Goal: Task Accomplishment & Management: Manage account settings

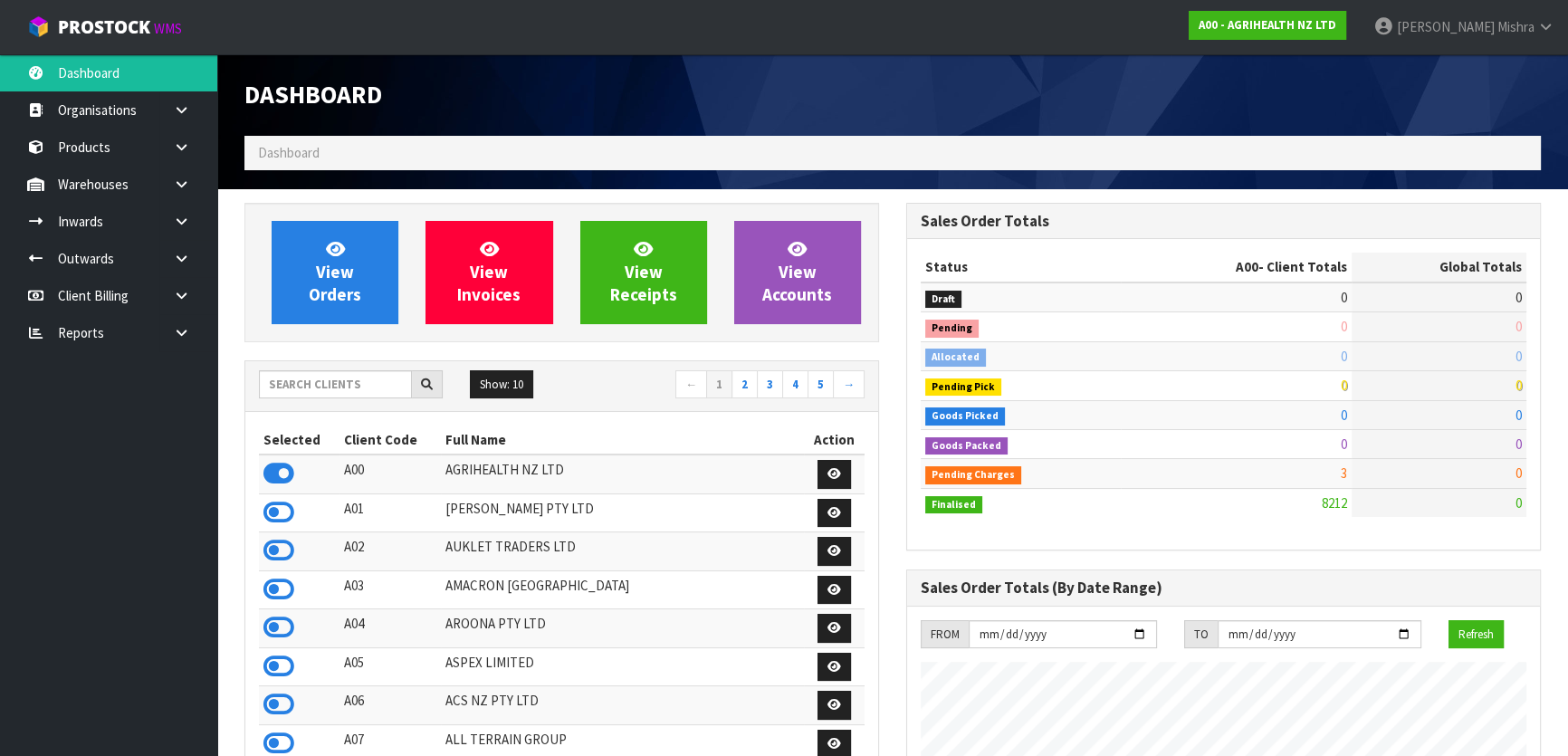
scroll to position [1369, 661]
click at [353, 383] on input "text" at bounding box center [336, 383] width 153 height 28
type input "E04"
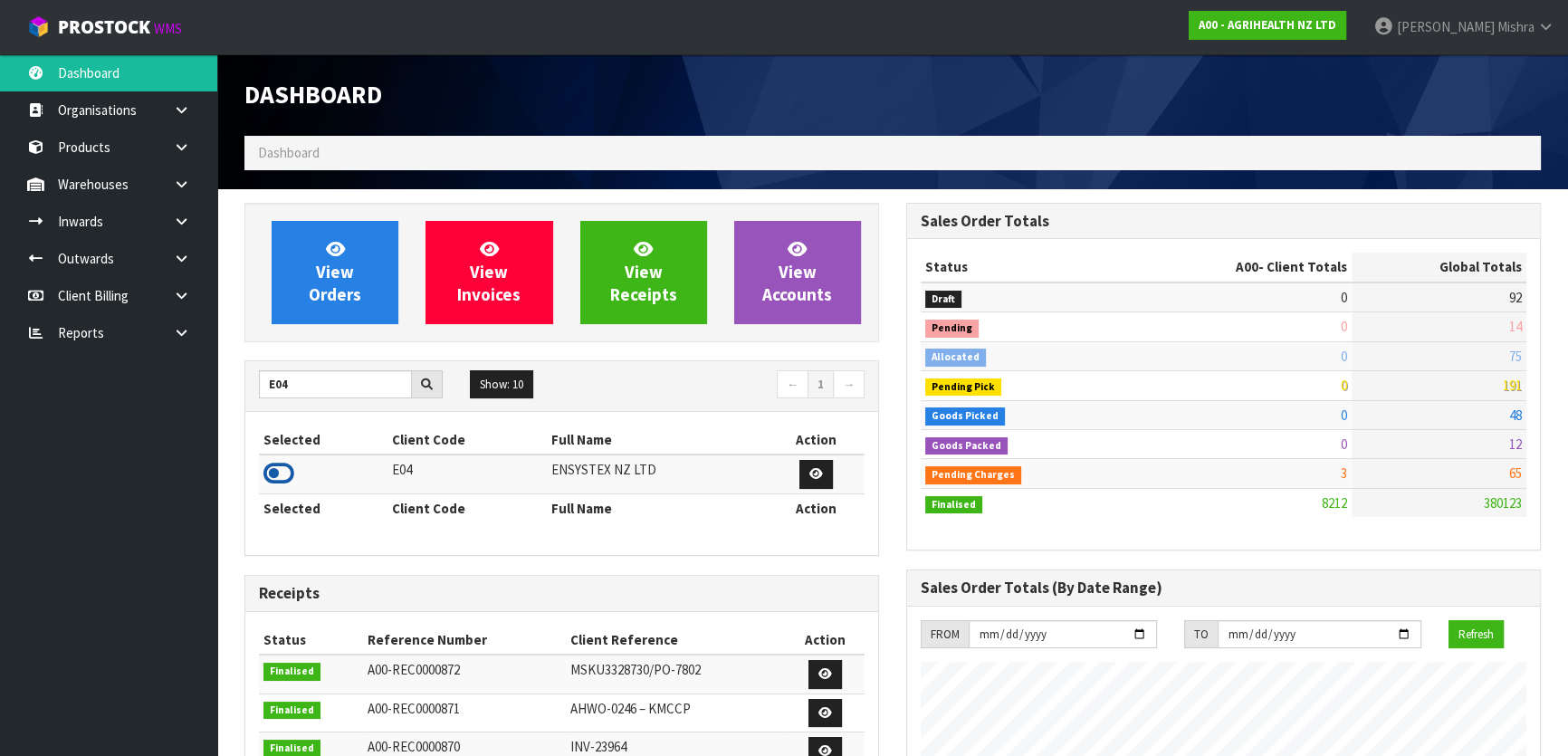
click at [280, 460] on icon at bounding box center [278, 473] width 31 height 27
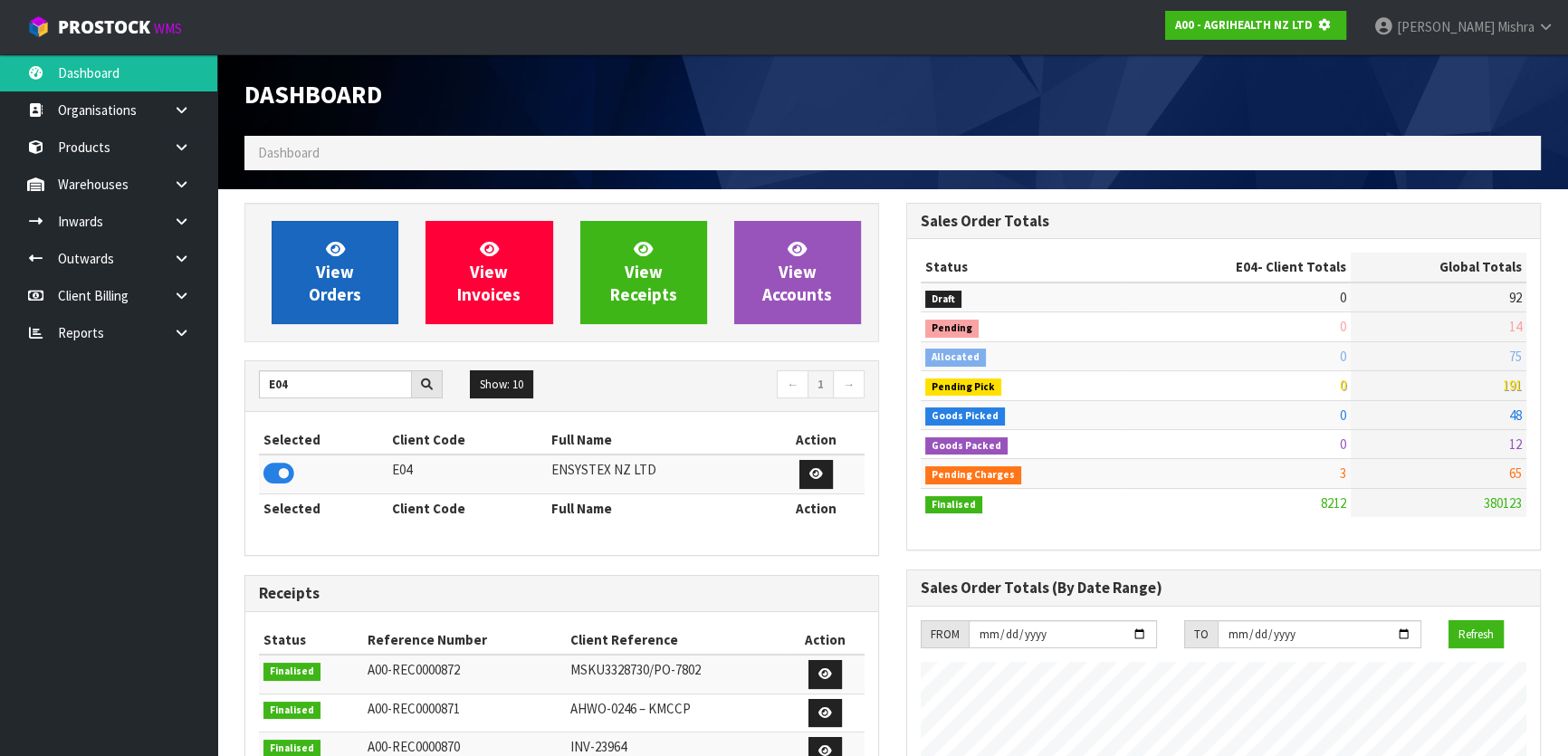
scroll to position [1127, 661]
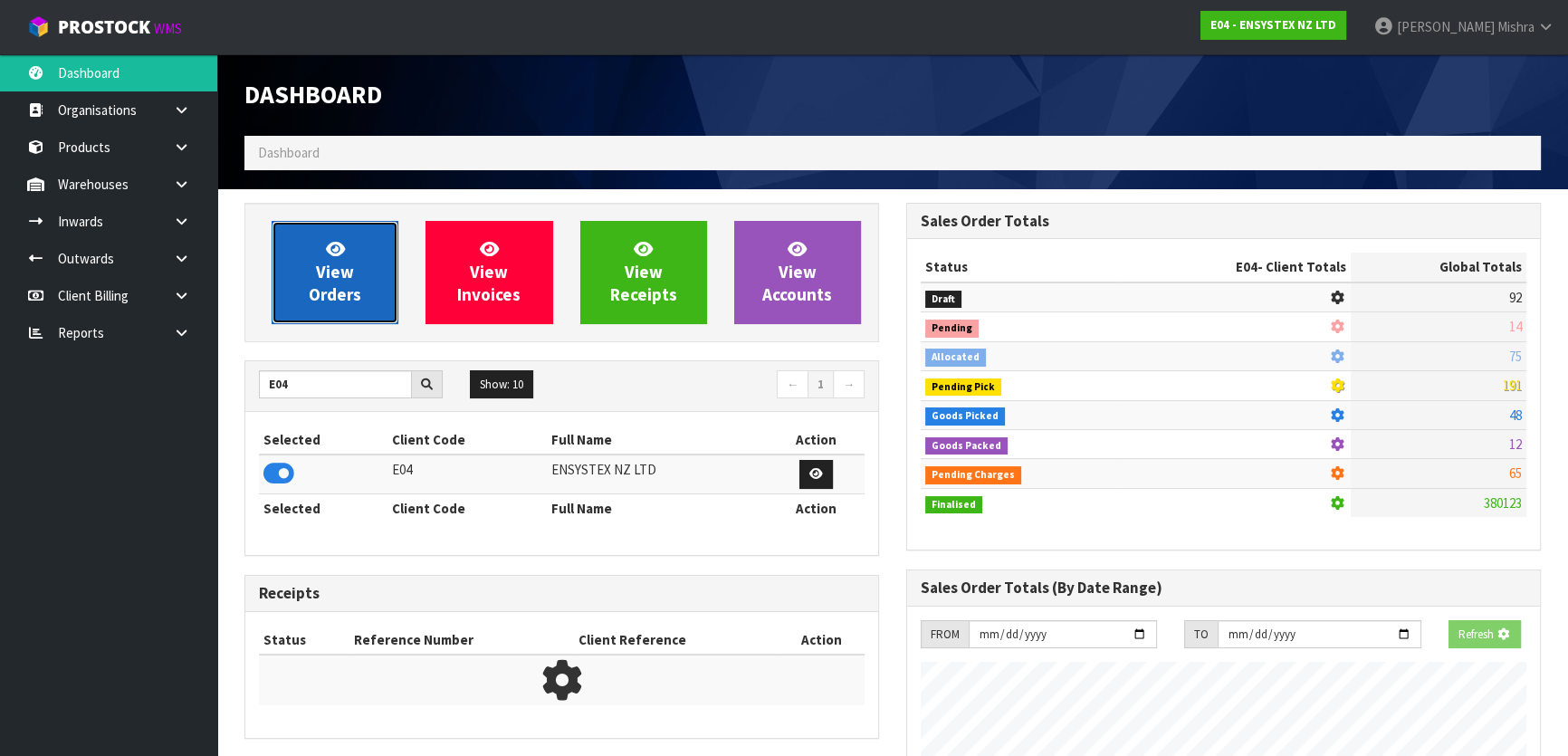
click at [336, 304] on span "View Orders" at bounding box center [335, 272] width 52 height 68
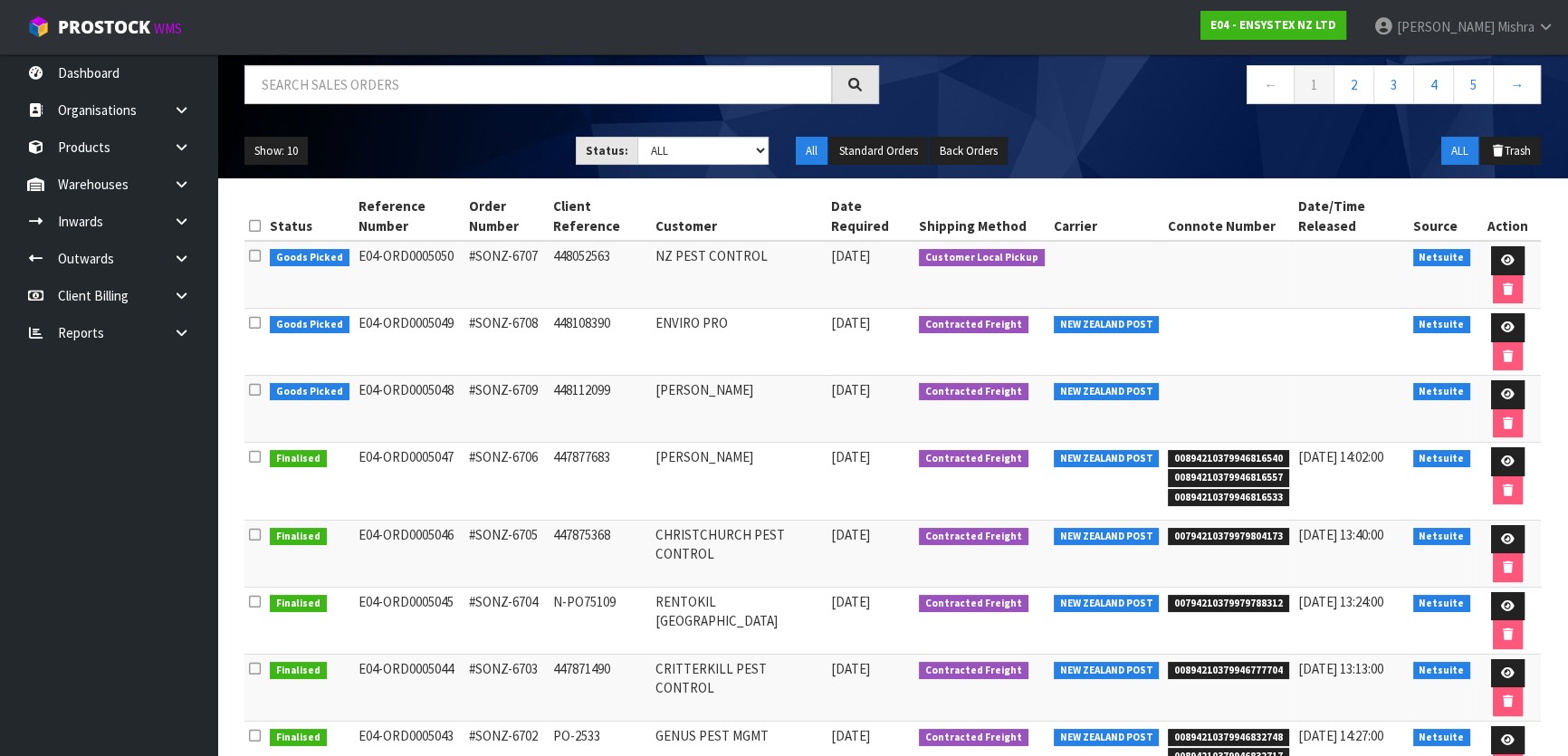
scroll to position [164, 0]
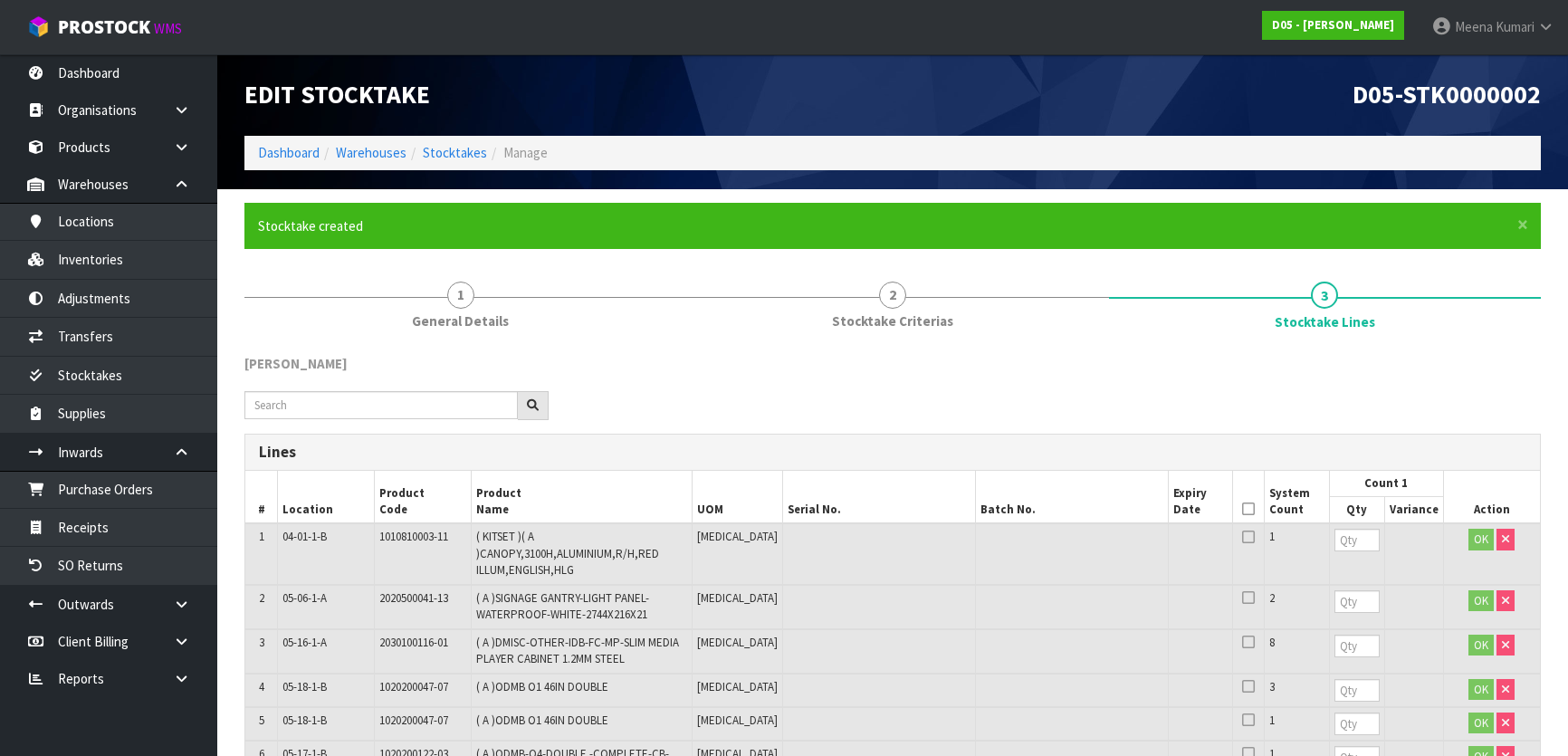
scroll to position [1227, 0]
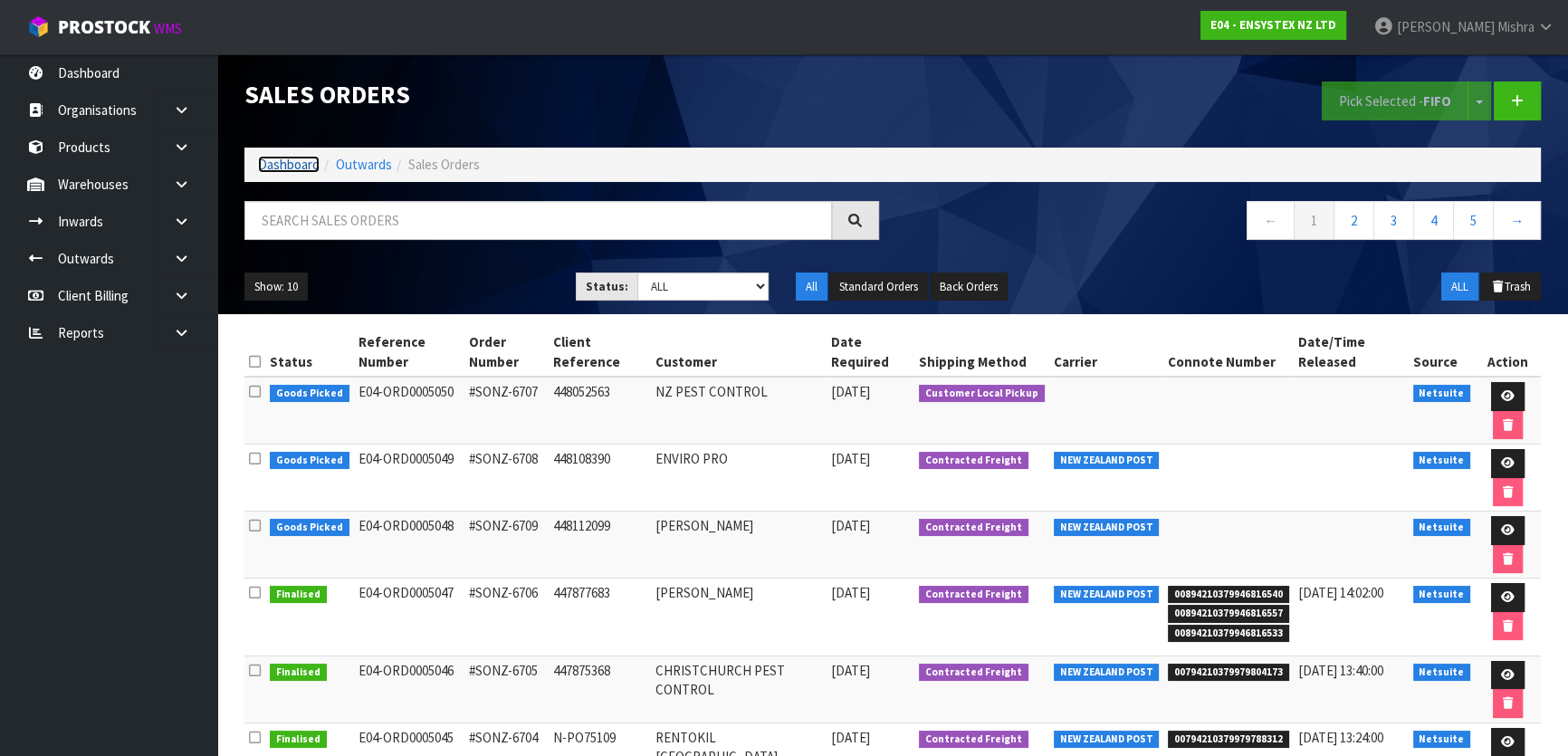
click at [275, 165] on link "Dashboard" at bounding box center [289, 164] width 62 height 17
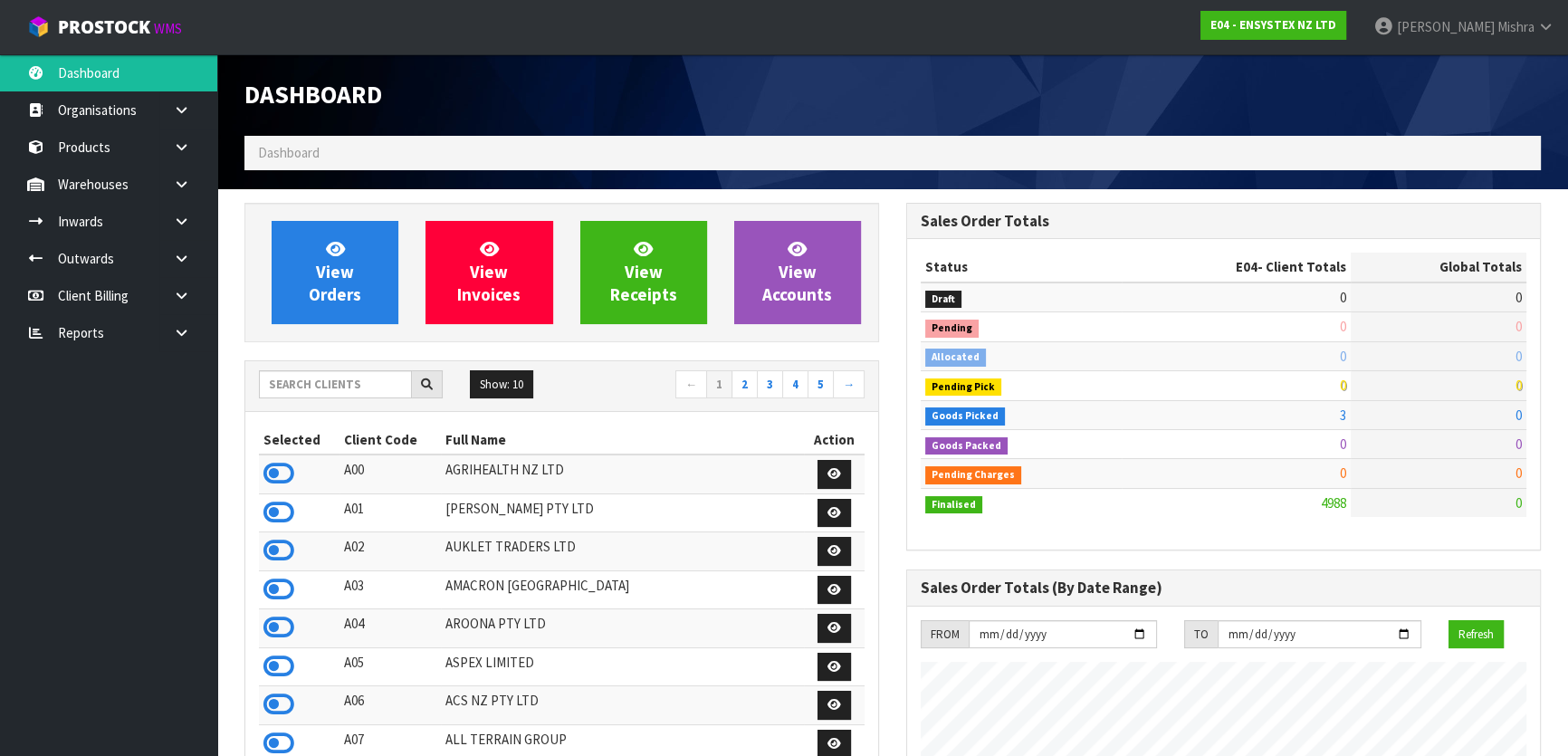
scroll to position [1426, 661]
click at [312, 383] on input "text" at bounding box center [336, 383] width 153 height 28
type input "J01"
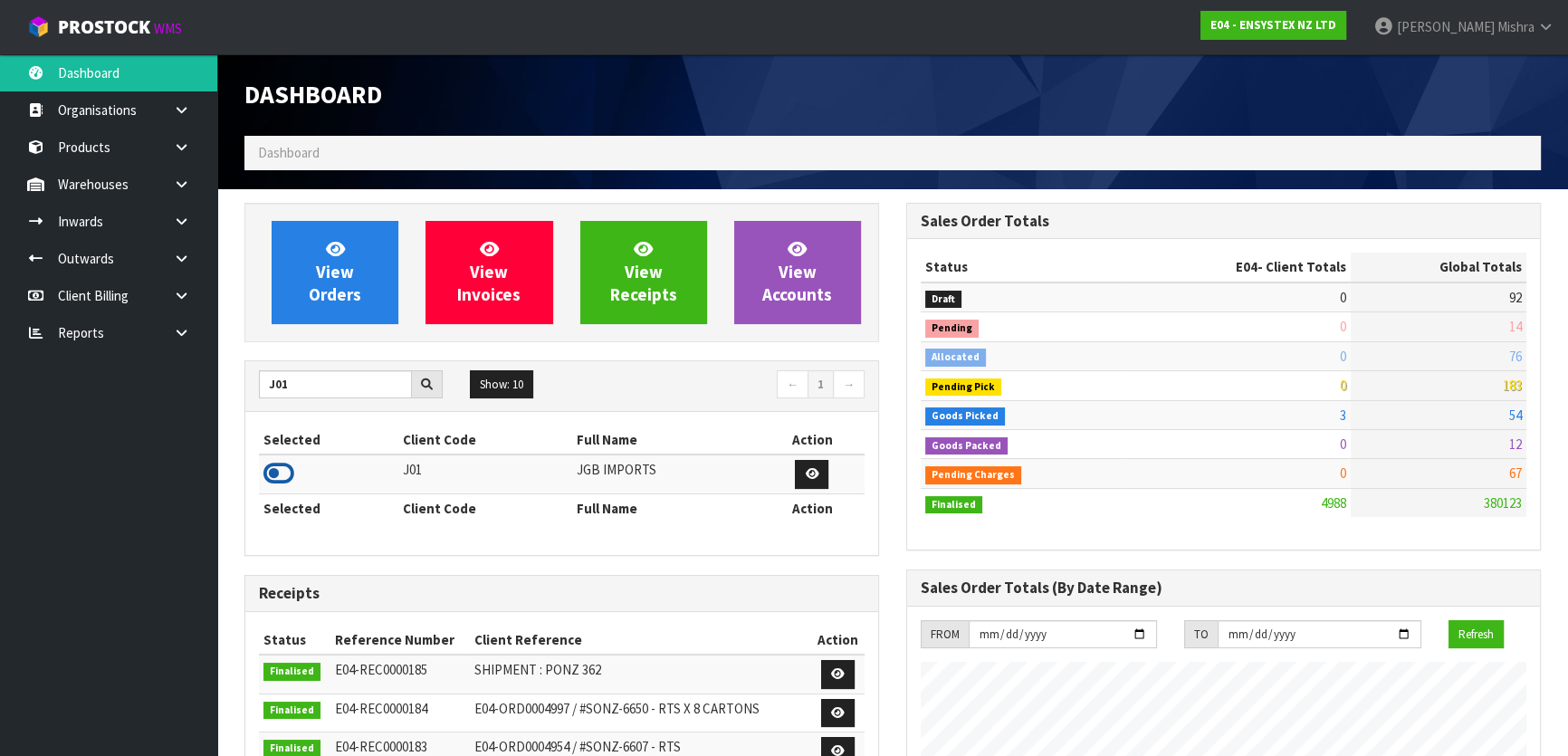
click at [275, 473] on icon at bounding box center [278, 473] width 31 height 27
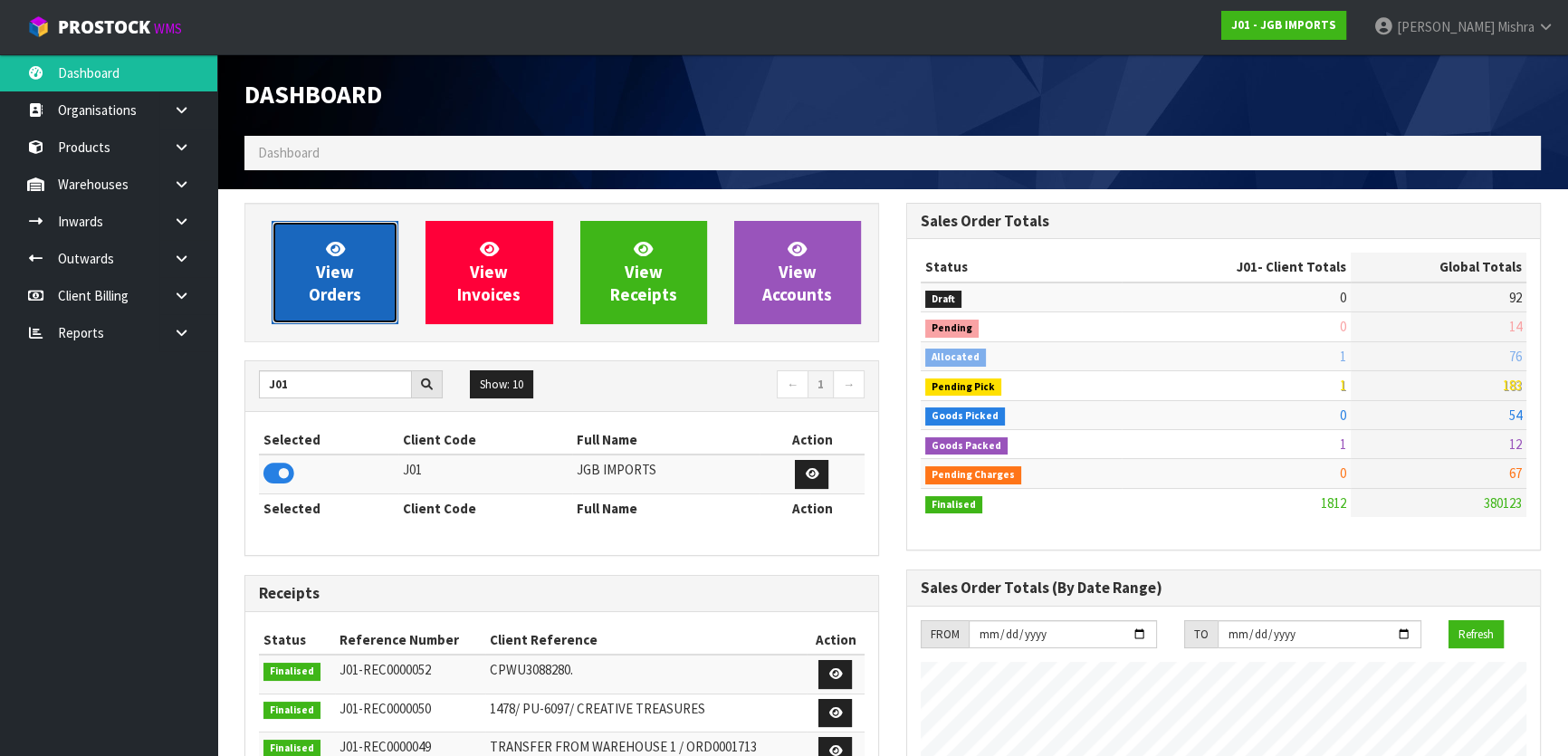
click at [310, 255] on link "View Orders" at bounding box center [335, 273] width 127 height 103
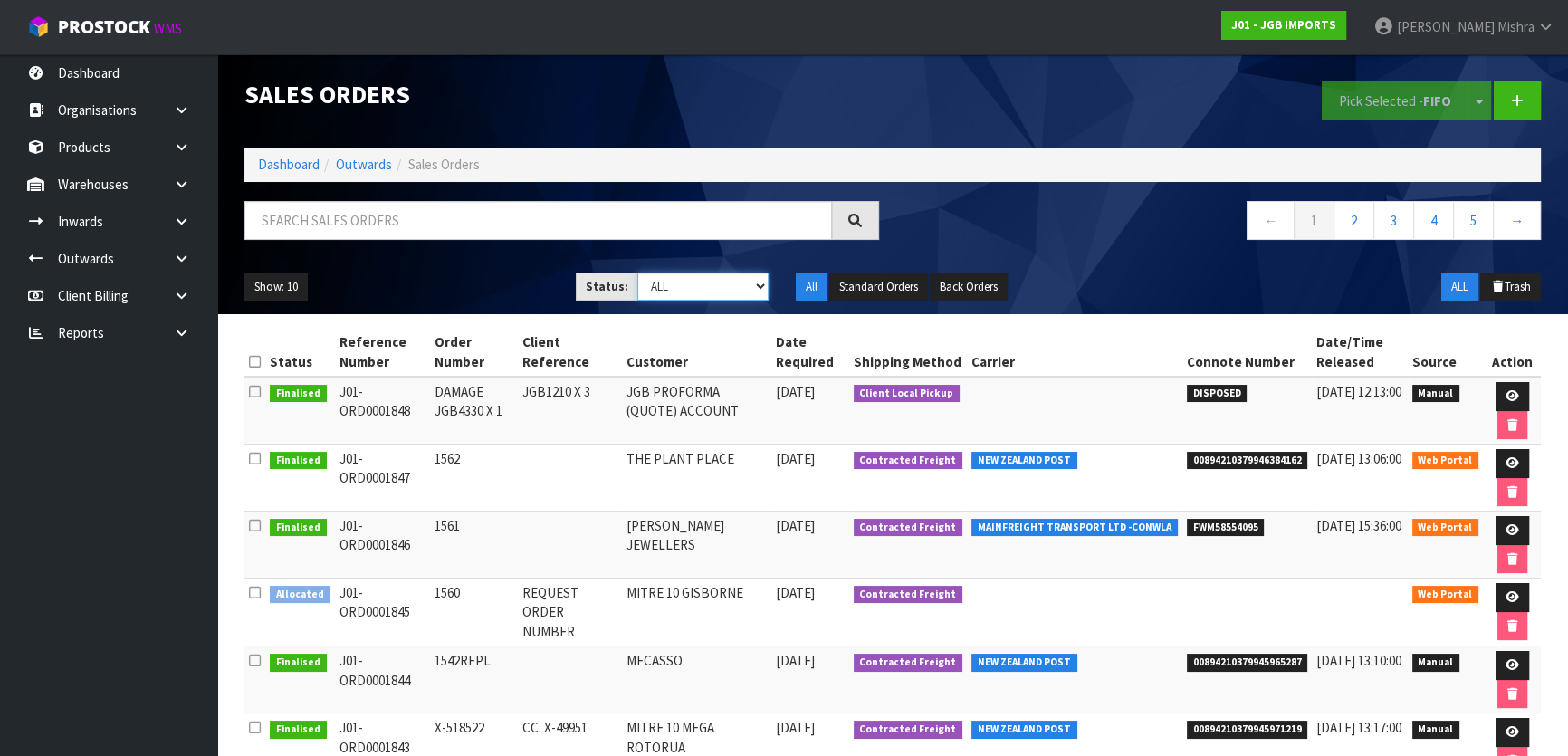
click at [675, 293] on select "Draft Pending Allocated Pending Pick Goods Picked Goods Packed Pending Charges …" at bounding box center [703, 286] width 132 height 28
click at [1204, 229] on nav "← 1 2 3 4 5 →" at bounding box center [1223, 223] width 635 height 45
click at [1507, 395] on icon at bounding box center [1512, 396] width 13 height 11
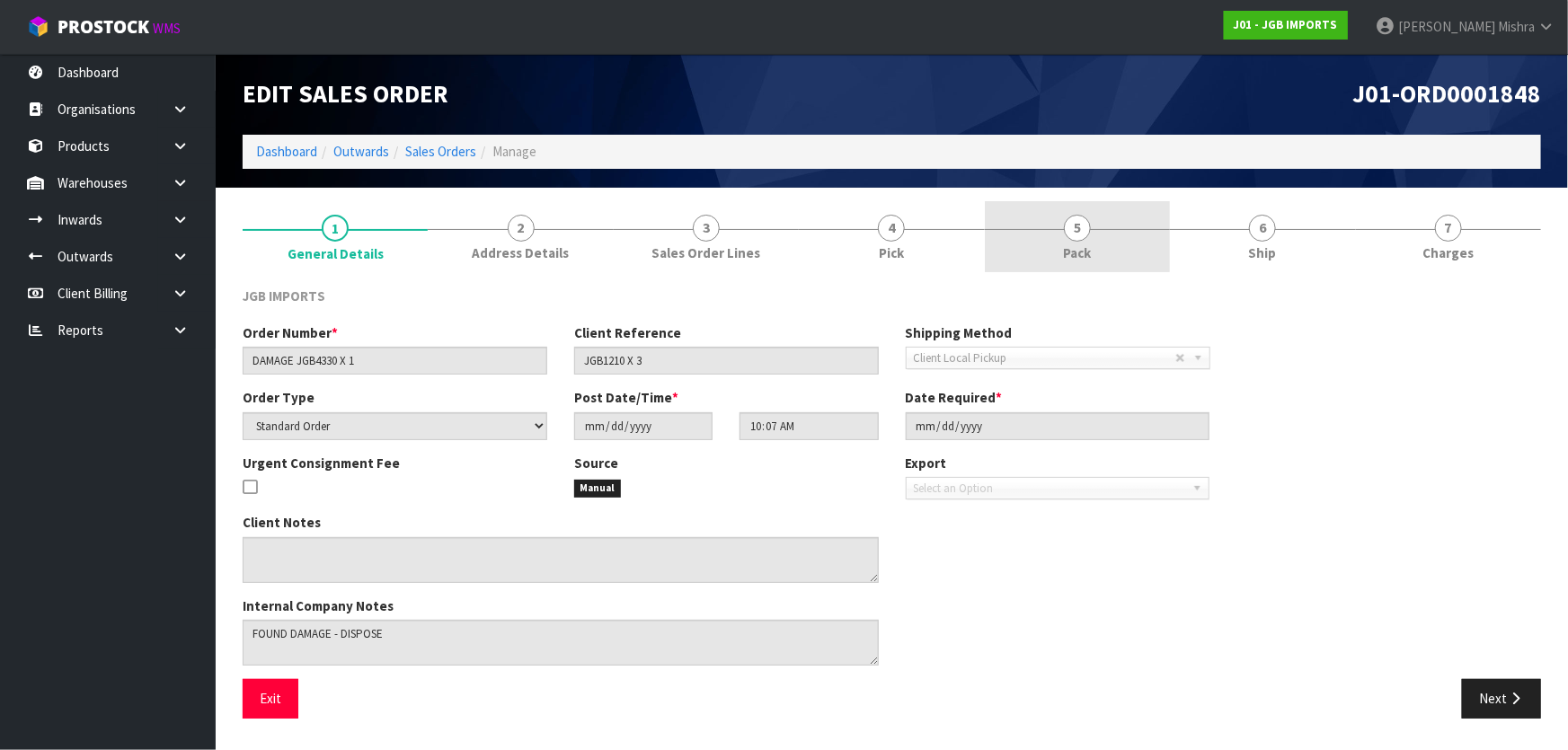
click at [1127, 240] on link "5 Pack" at bounding box center [1078, 236] width 185 height 71
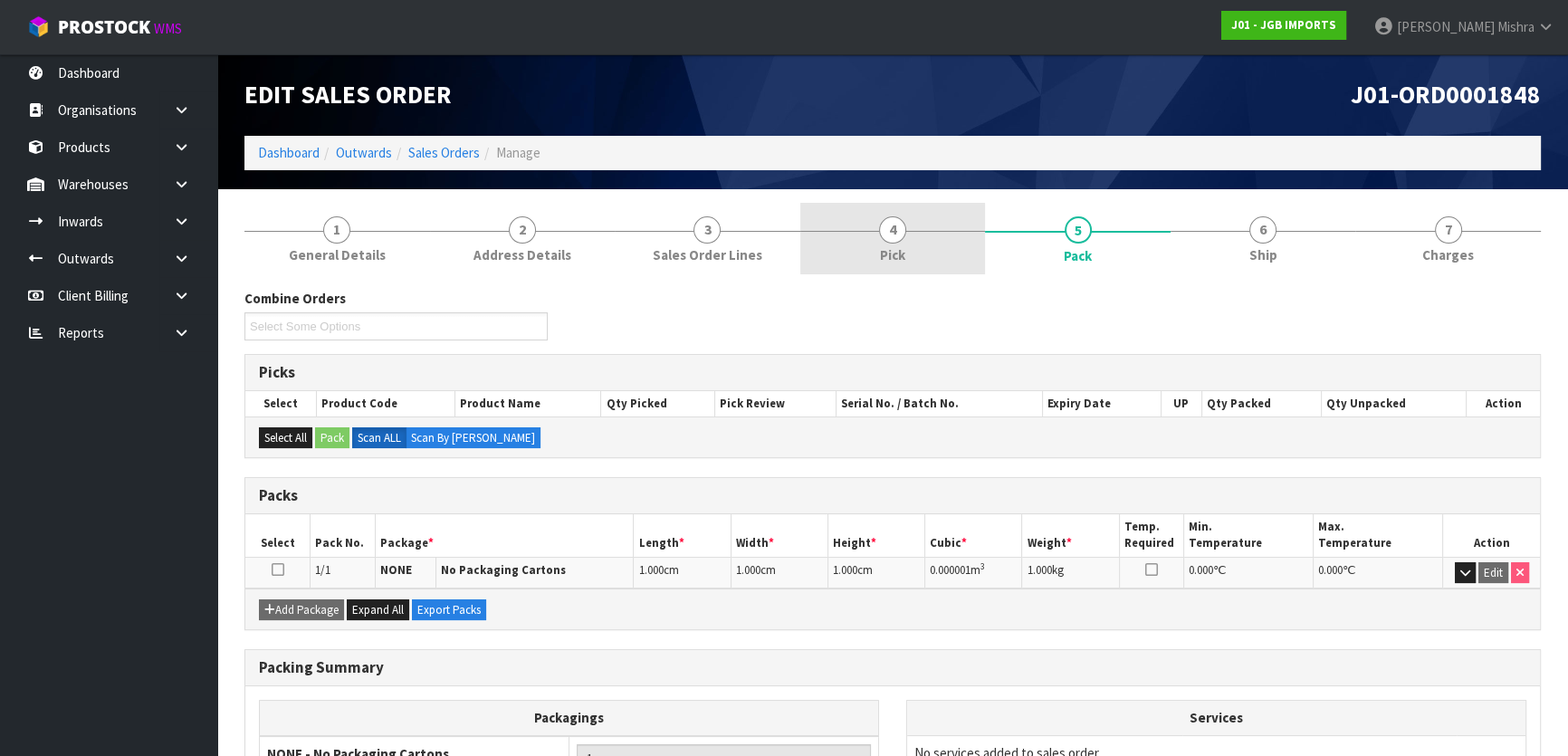
click at [930, 239] on link "4 Pick" at bounding box center [892, 238] width 186 height 72
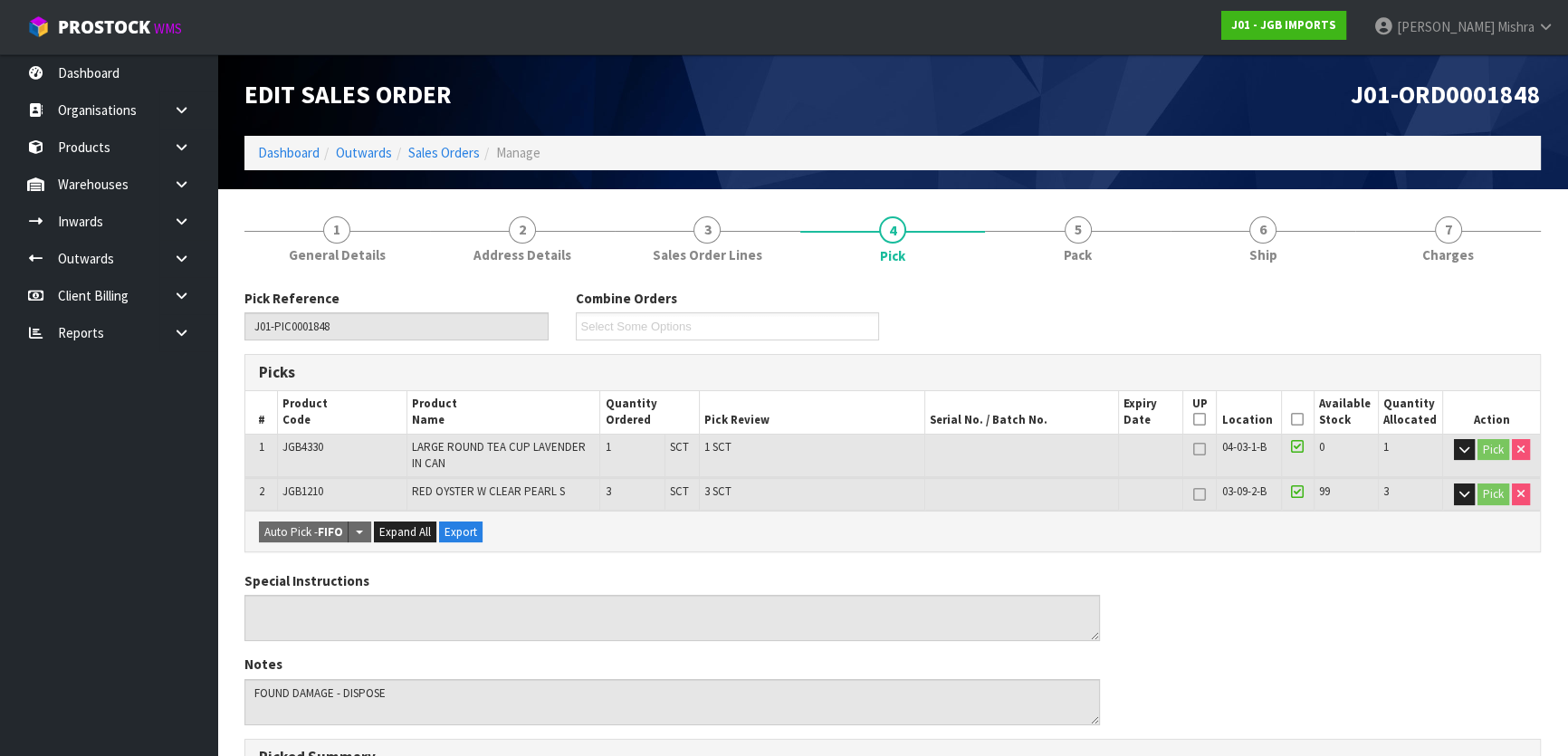
click at [432, 143] on li "Sales Orders" at bounding box center [436, 153] width 88 height 19
click at [431, 152] on link "Sales Orders" at bounding box center [443, 153] width 71 height 17
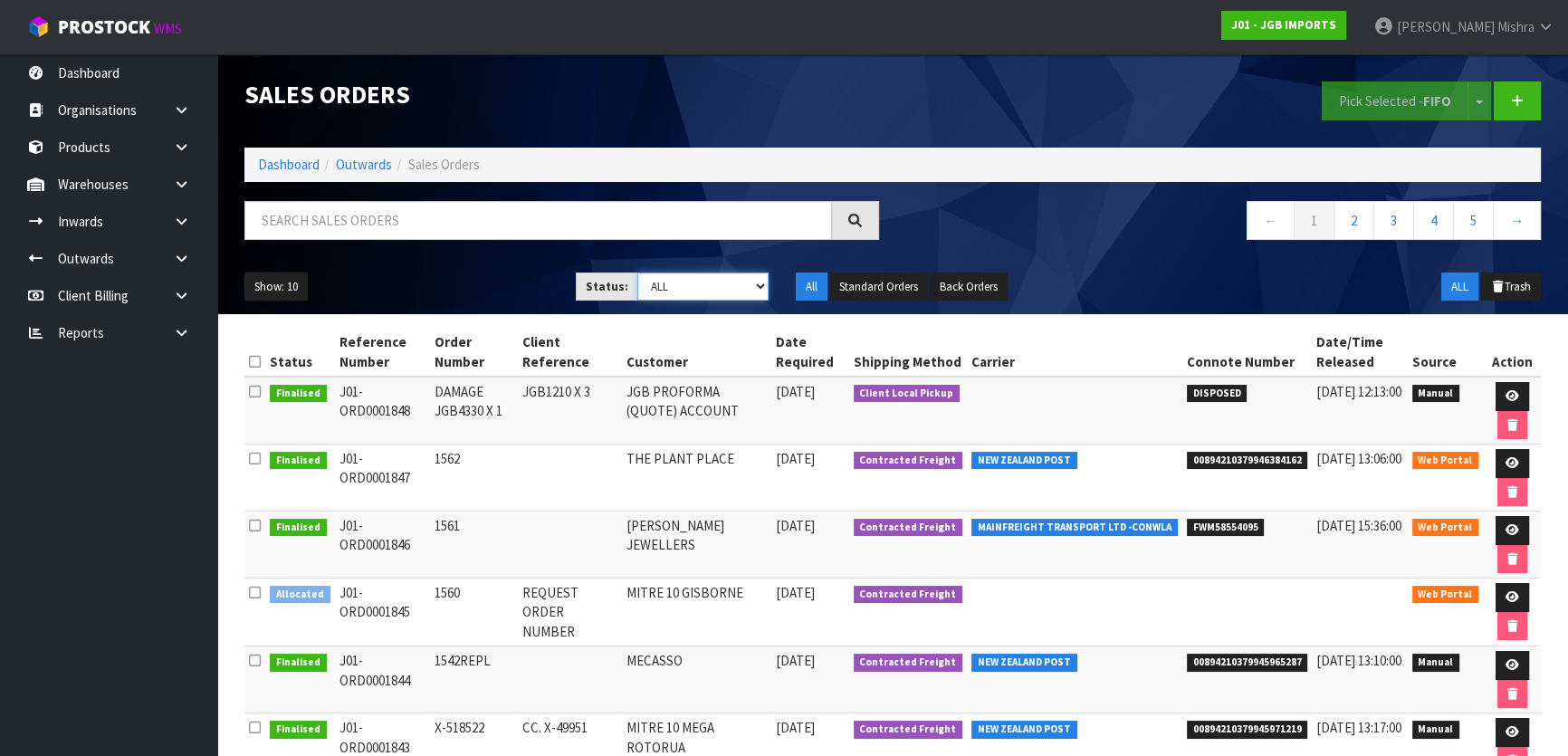
click at [668, 273] on select "Draft Pending Allocated Pending Pick Goods Picked Goods Packed Pending Charges …" at bounding box center [703, 286] width 132 height 28
select select "string:3"
click at [637, 273] on select "Draft Pending Allocated Pending Pick Goods Picked Goods Packed Pending Charges …" at bounding box center [703, 286] width 132 height 28
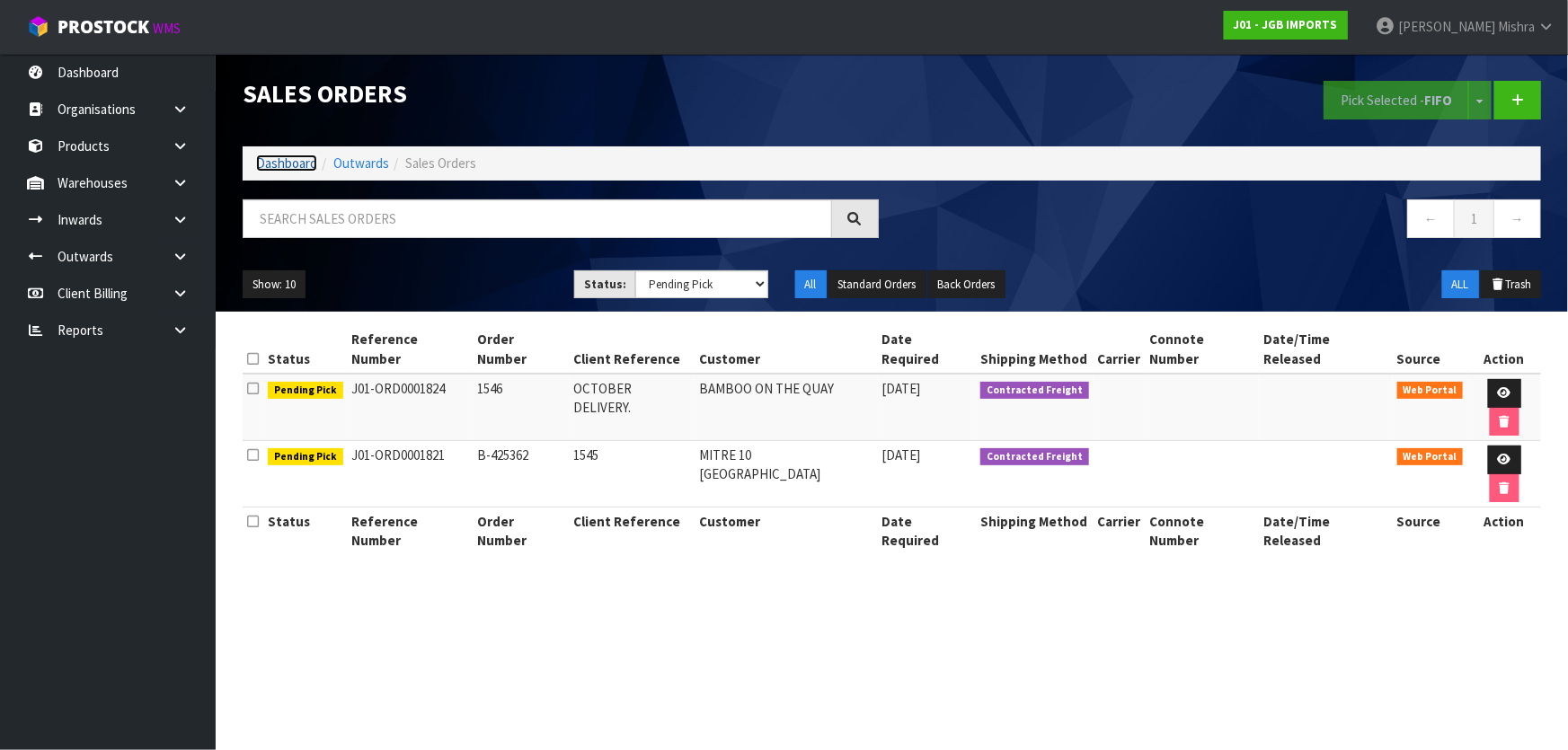
click at [294, 154] on link "Dashboard" at bounding box center [287, 163] width 62 height 17
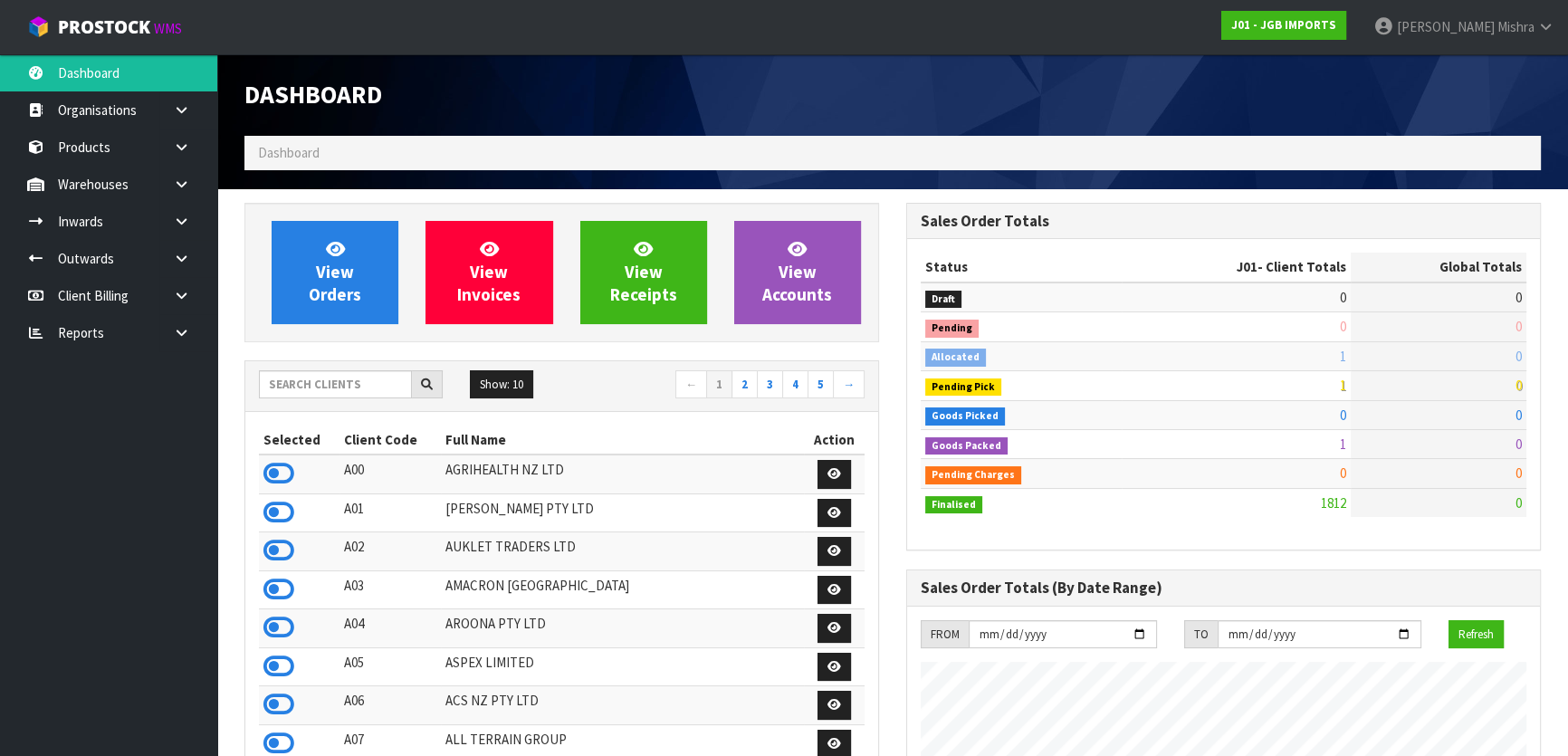
scroll to position [1369, 661]
click at [292, 370] on input "text" at bounding box center [336, 383] width 153 height 28
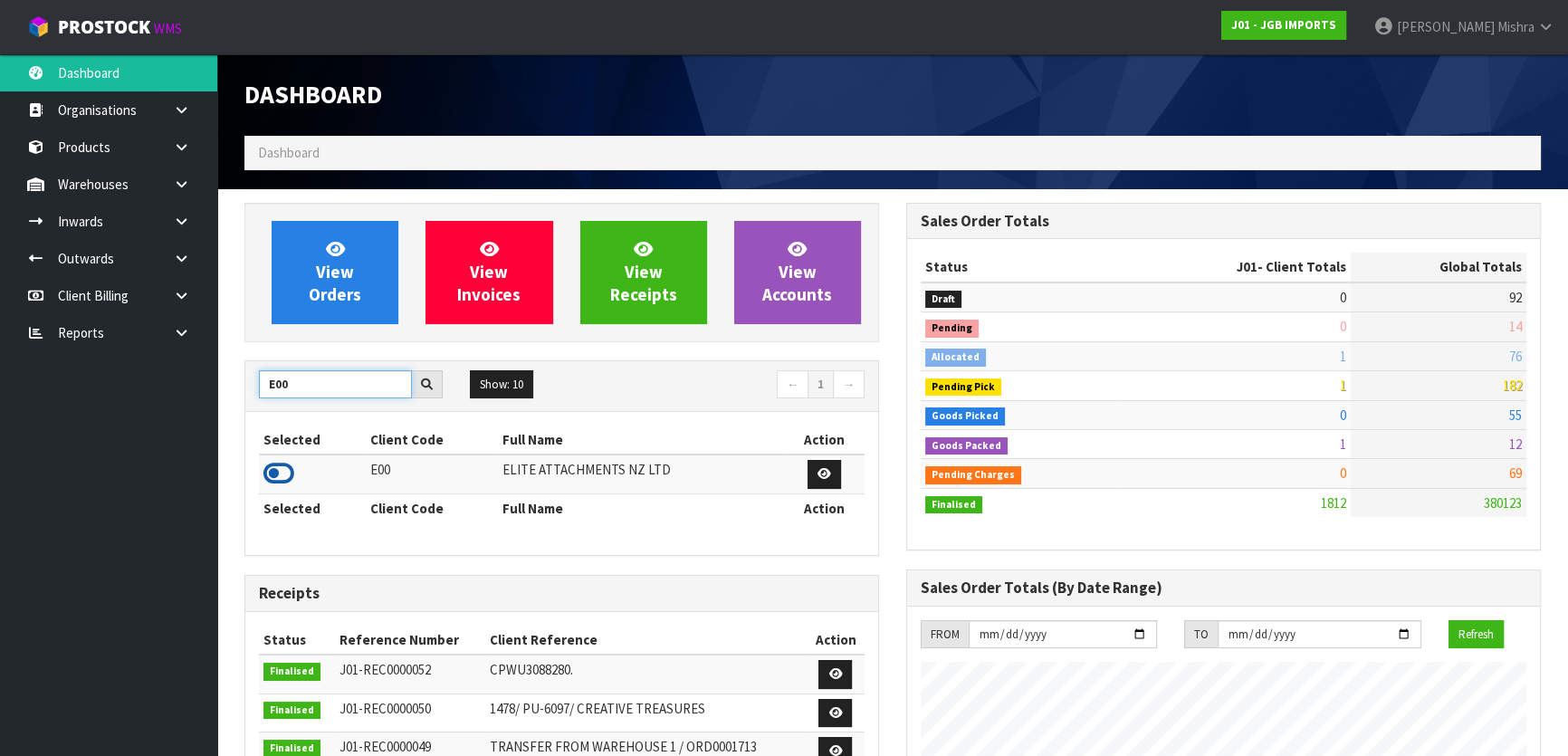
type input "E00"
click at [270, 470] on icon at bounding box center [278, 473] width 31 height 27
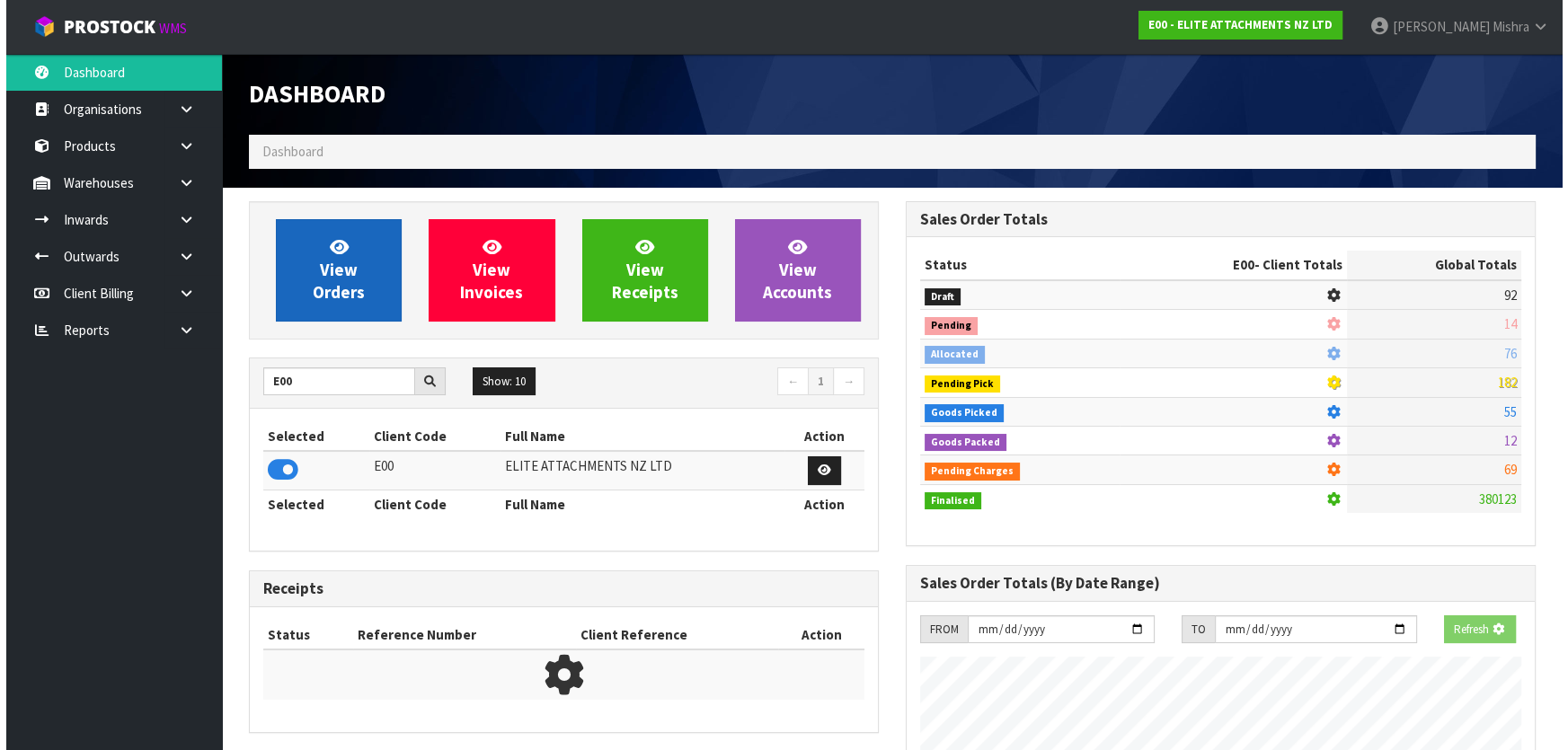
scroll to position [896909, 897857]
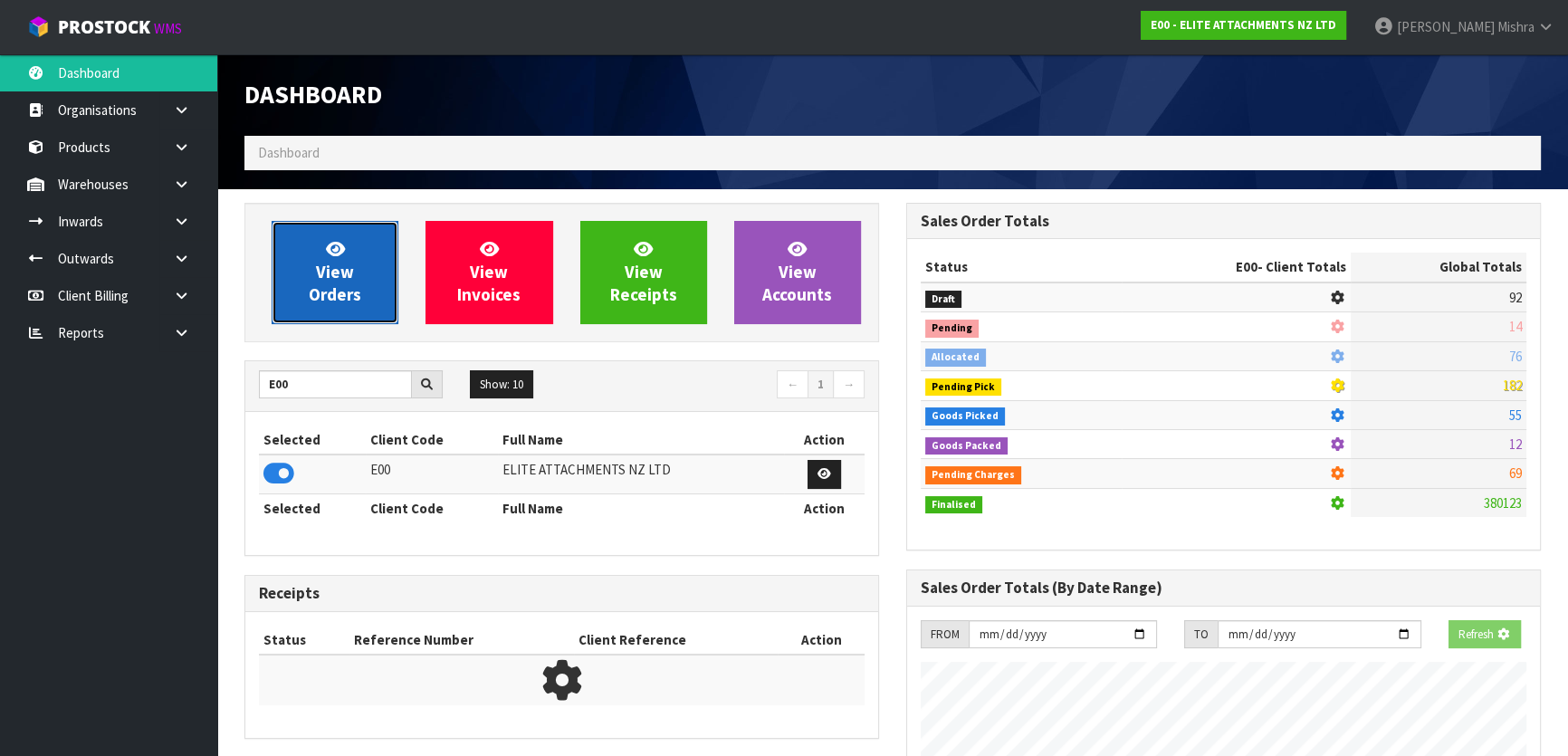
click at [364, 235] on link "View Orders" at bounding box center [335, 273] width 127 height 103
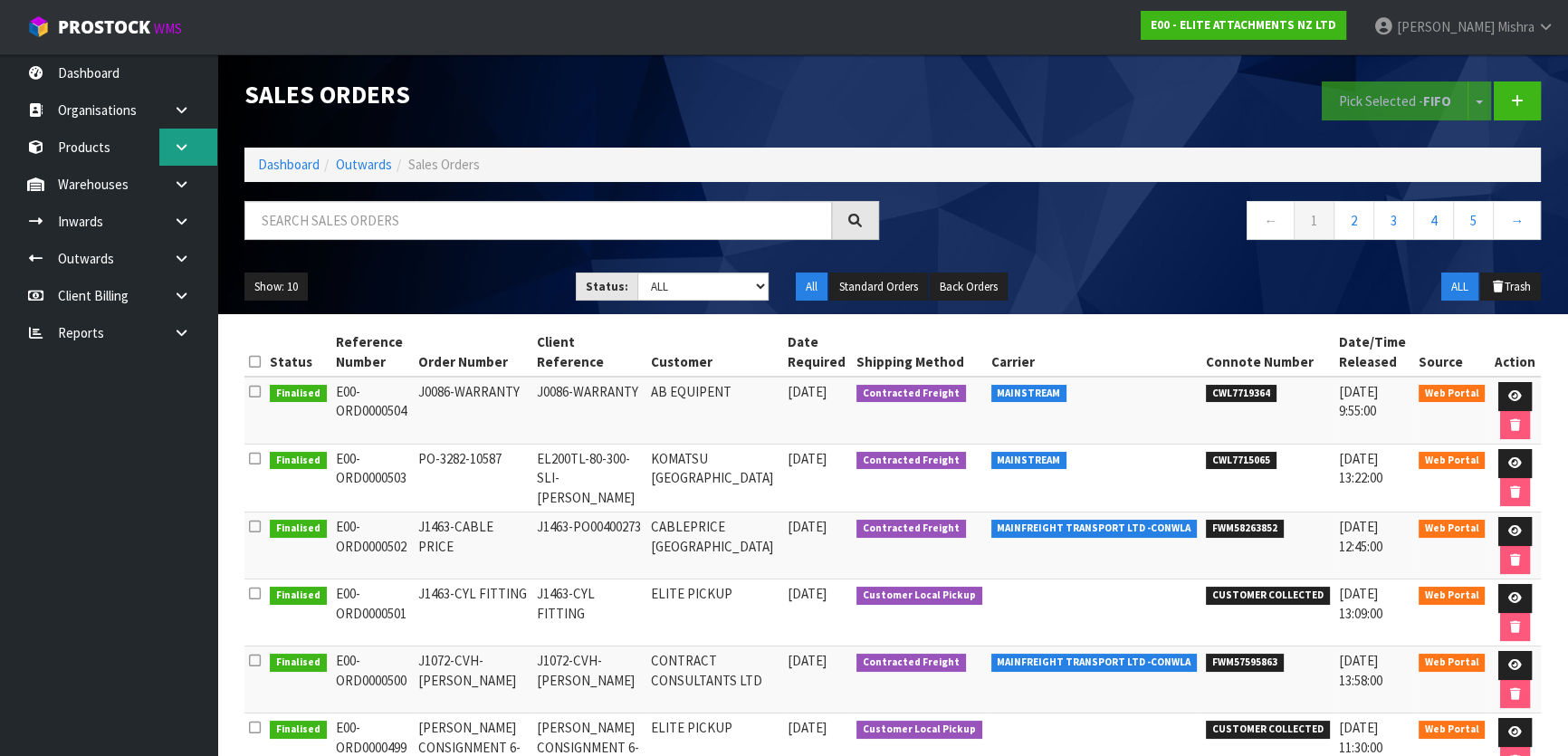
click at [187, 162] on link at bounding box center [188, 147] width 58 height 37
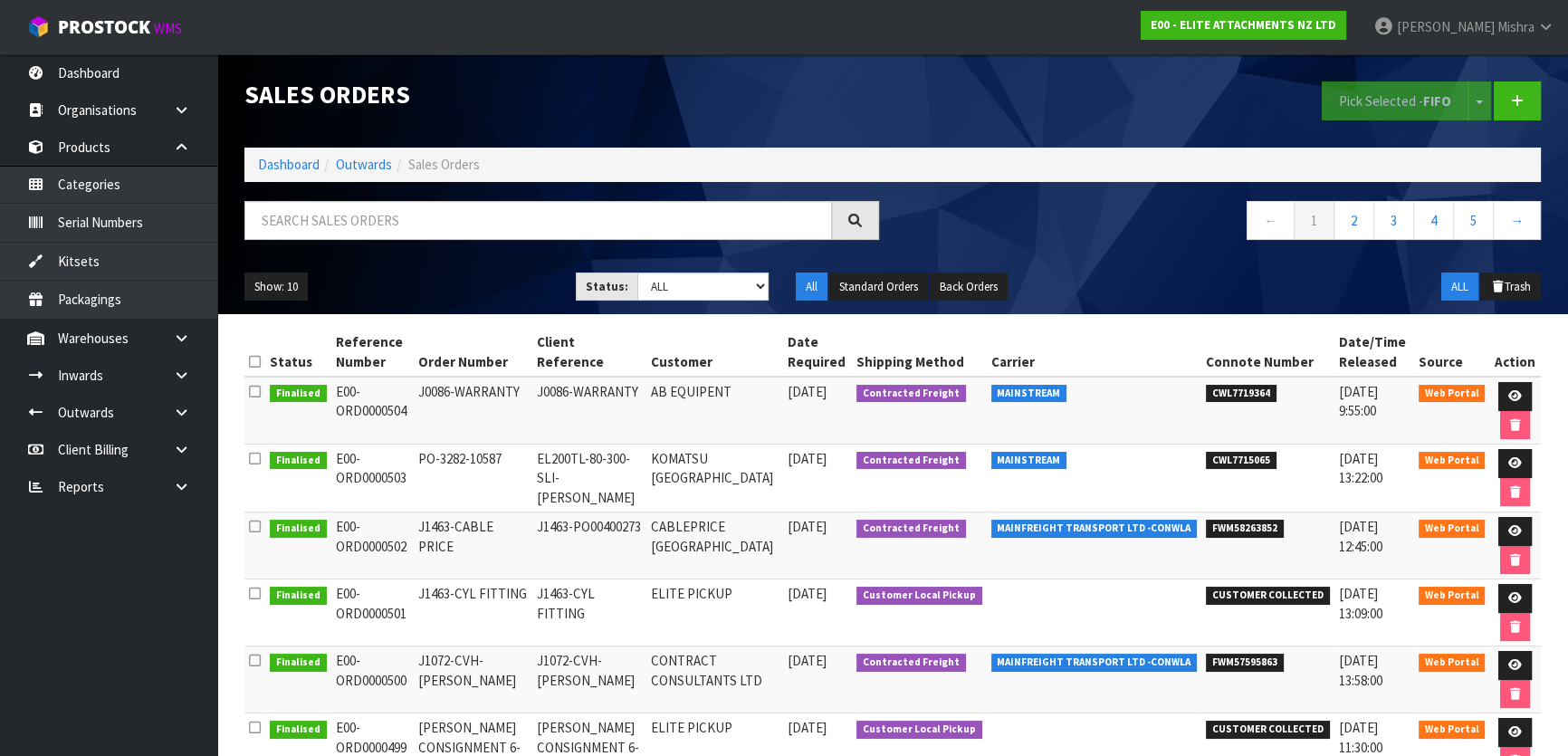
click at [385, 117] on div "Sales Orders" at bounding box center [561, 94] width 662 height 81
click at [176, 332] on icon at bounding box center [181, 338] width 17 height 13
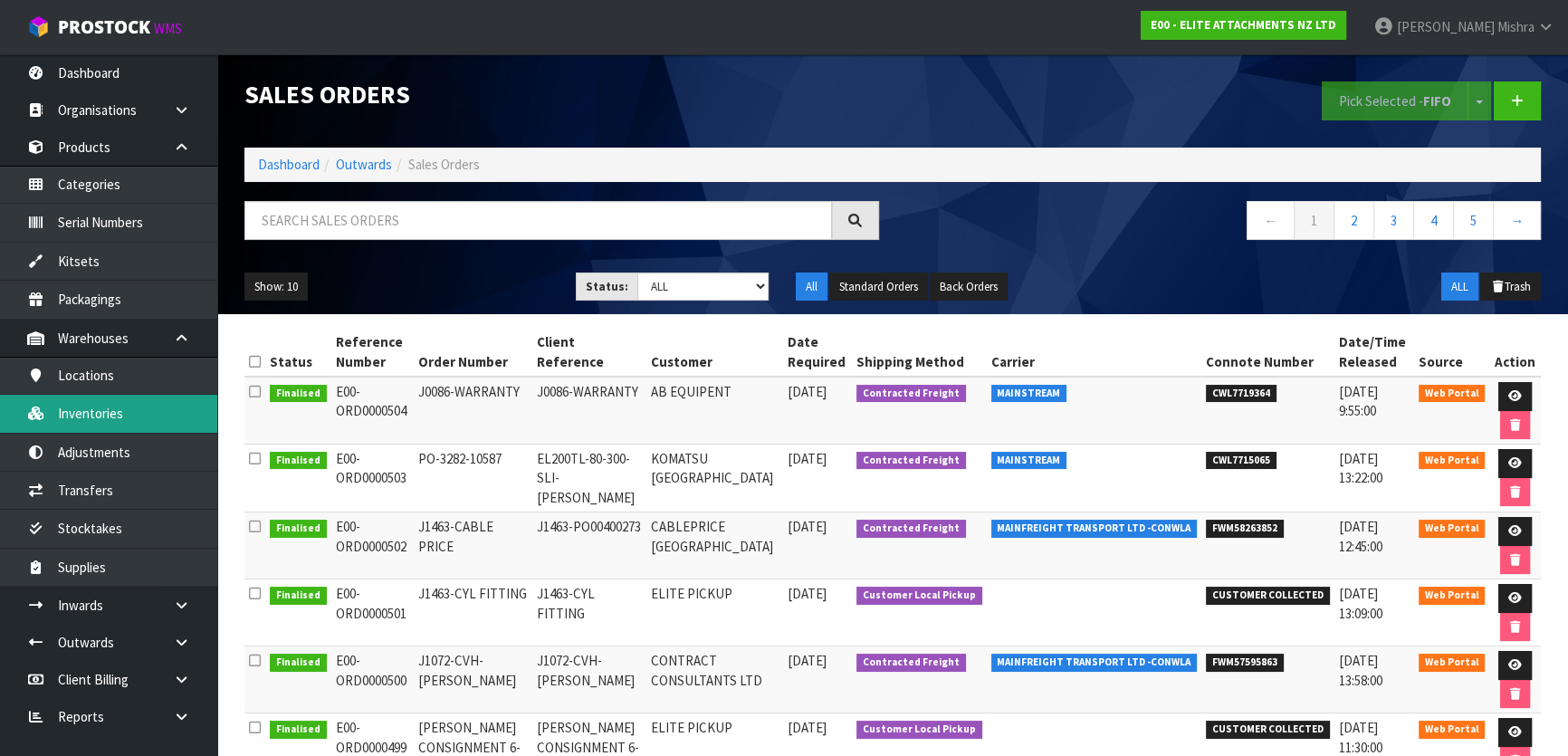
click at [157, 421] on link "Inventories" at bounding box center [109, 413] width 217 height 37
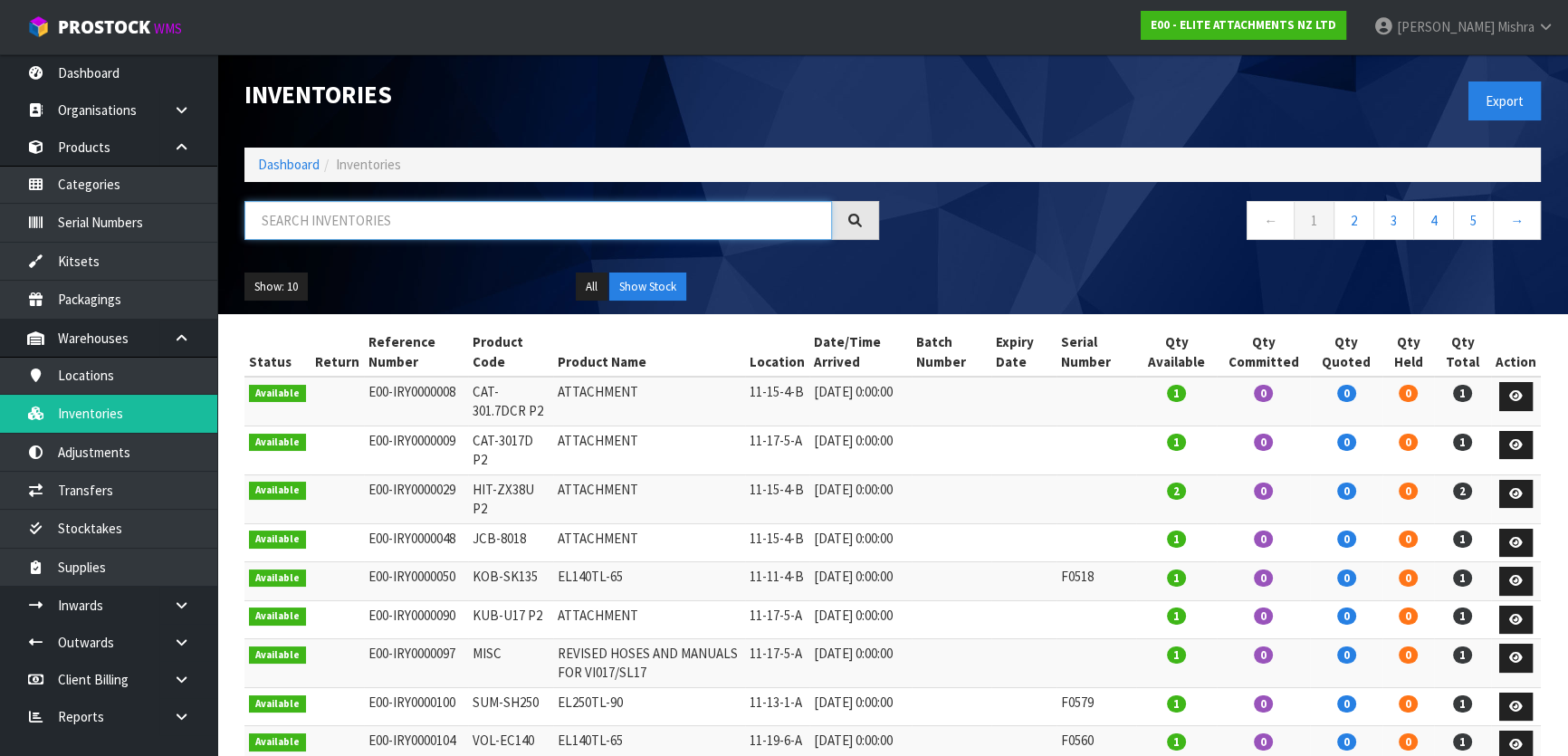
click at [336, 216] on input "text" at bounding box center [538, 220] width 587 height 39
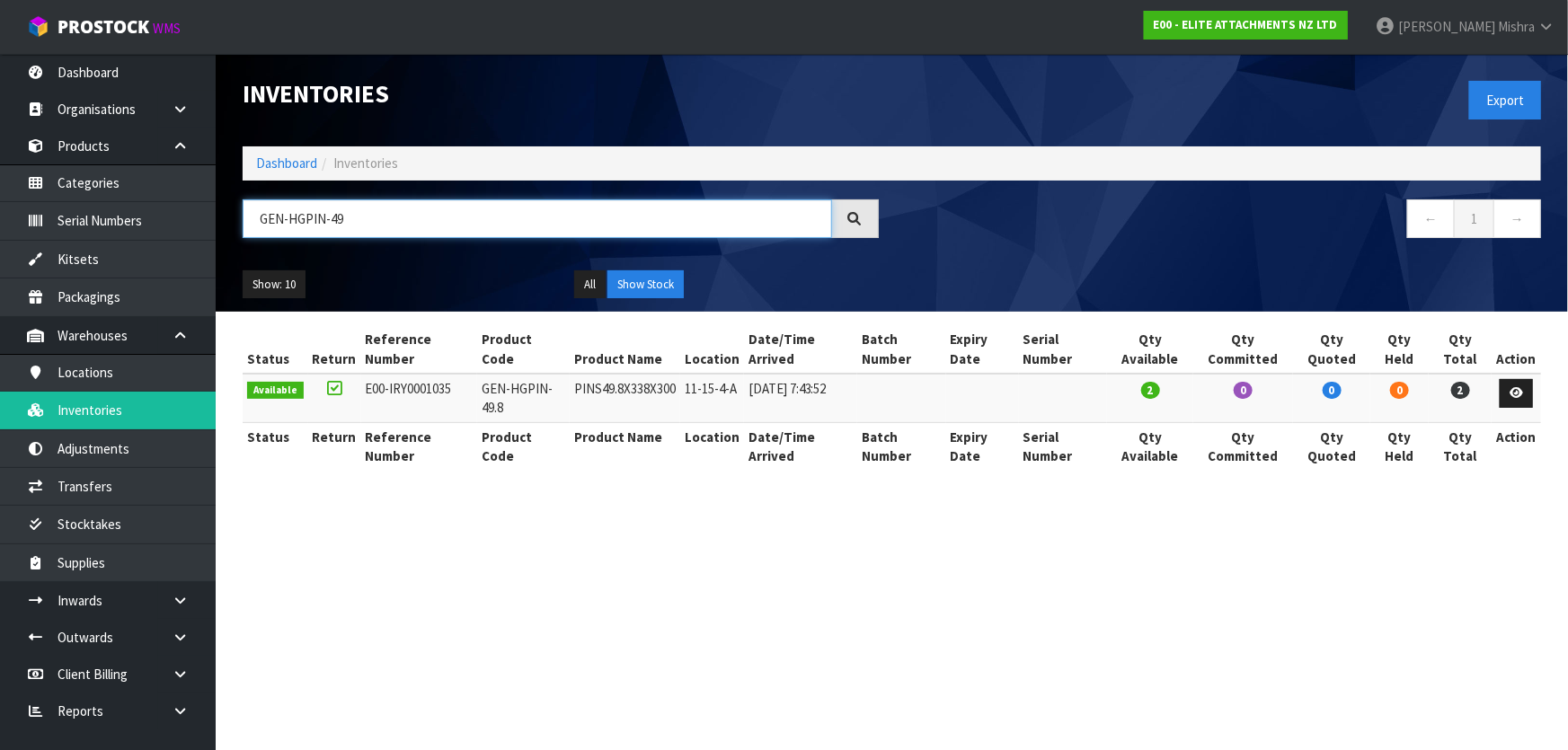
type input "GEN-HGPIN-49"
click at [296, 157] on link "Dashboard" at bounding box center [287, 163] width 62 height 17
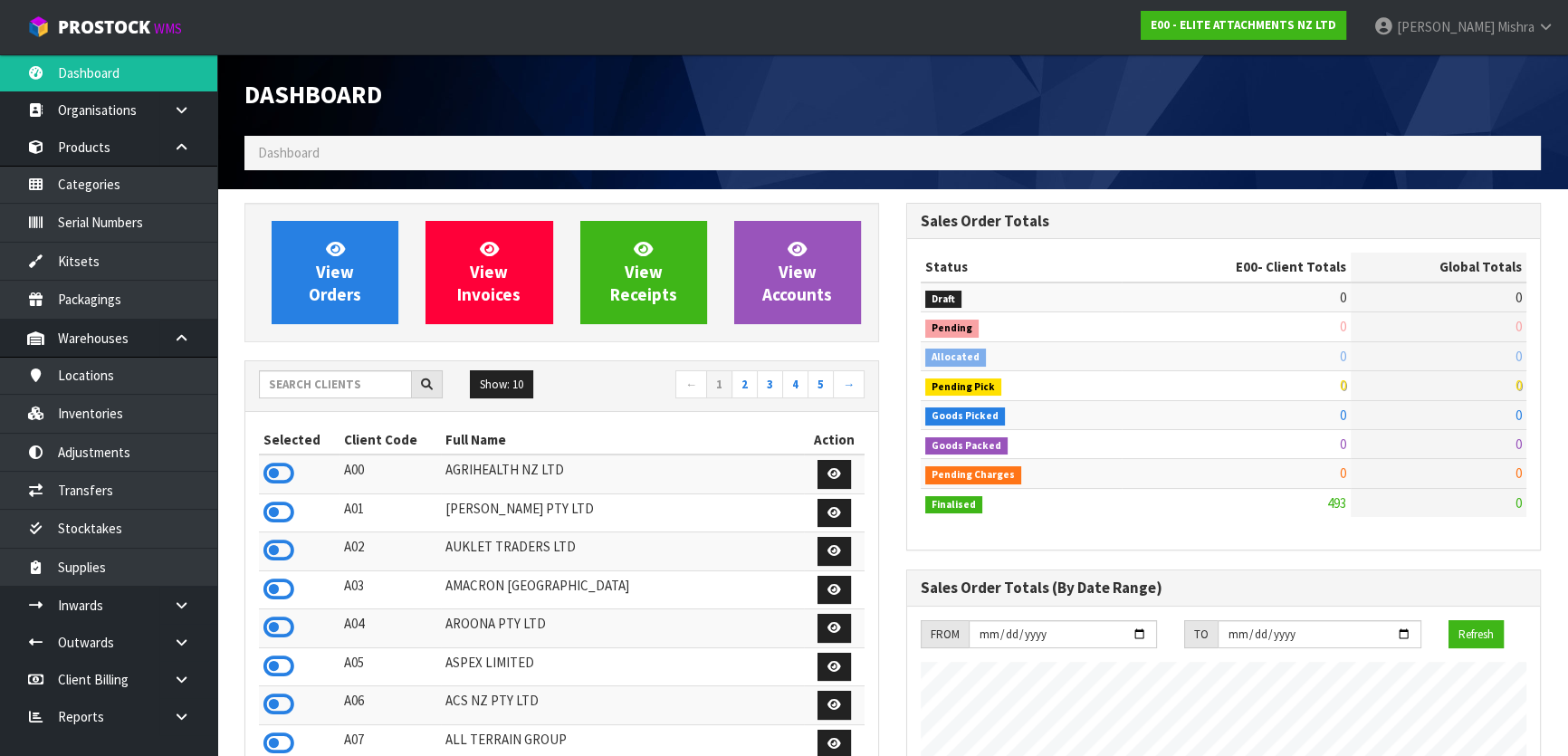
scroll to position [1105, 661]
click at [332, 379] on input "text" at bounding box center [336, 383] width 153 height 28
type input "V04"
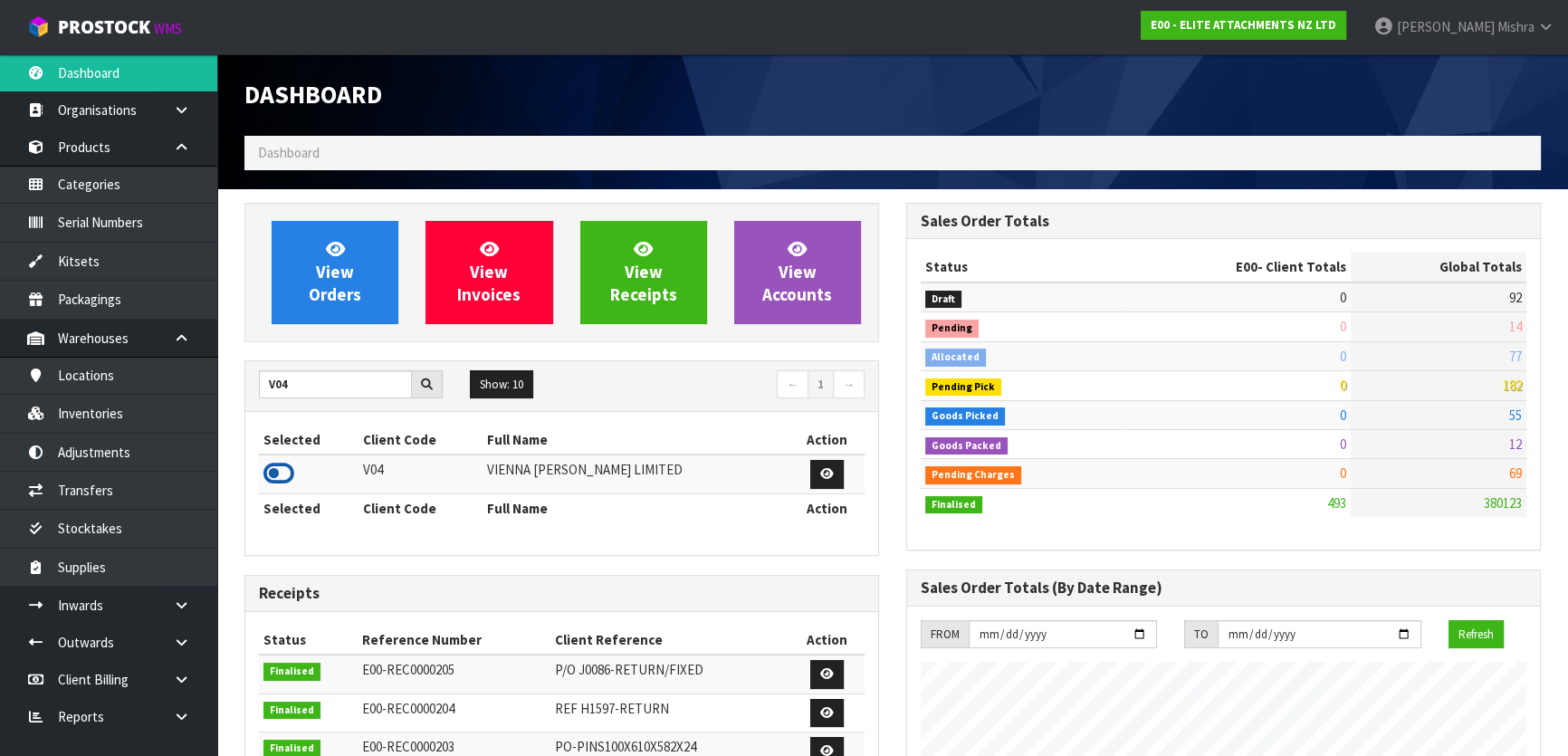
click at [278, 479] on icon at bounding box center [278, 473] width 31 height 27
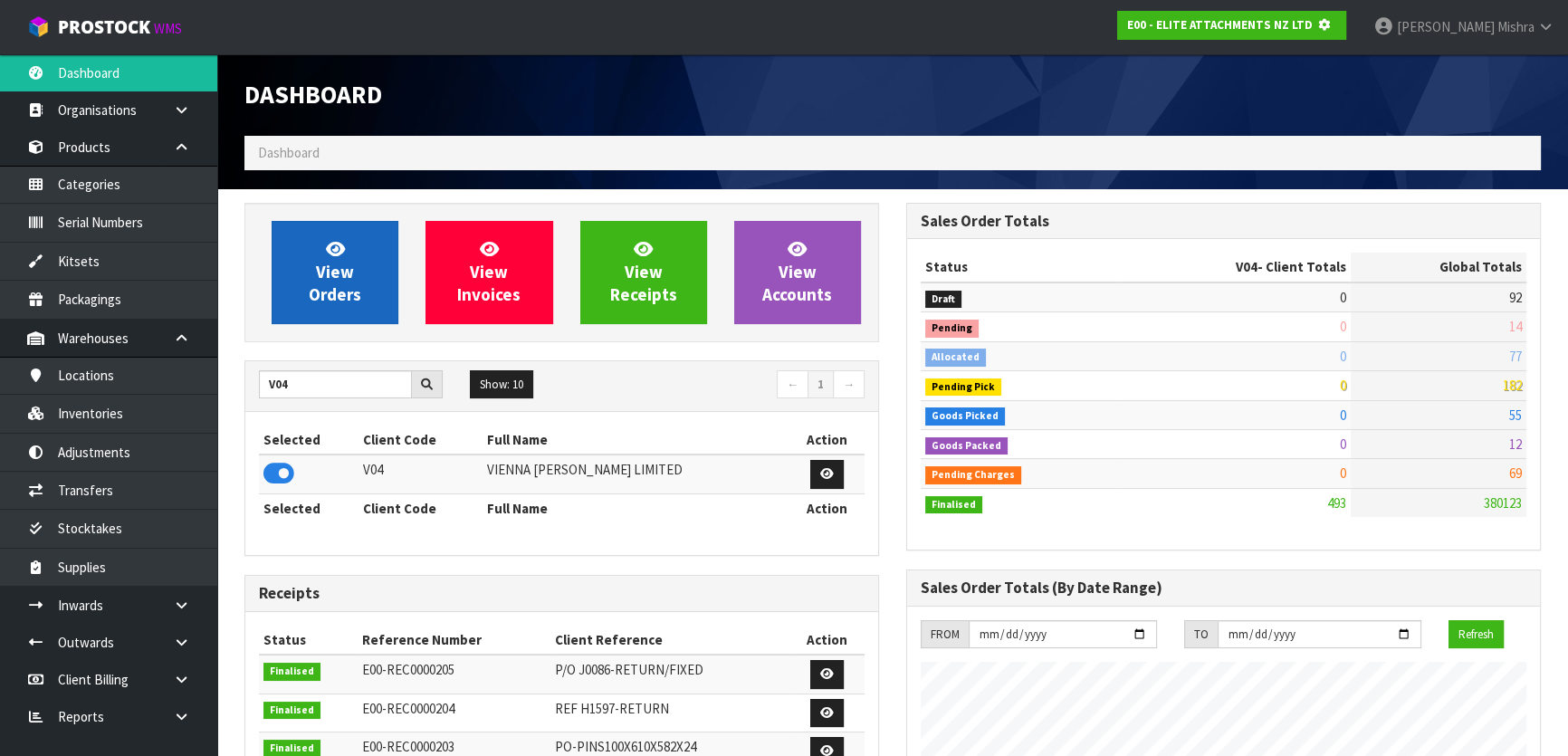
scroll to position [1127, 661]
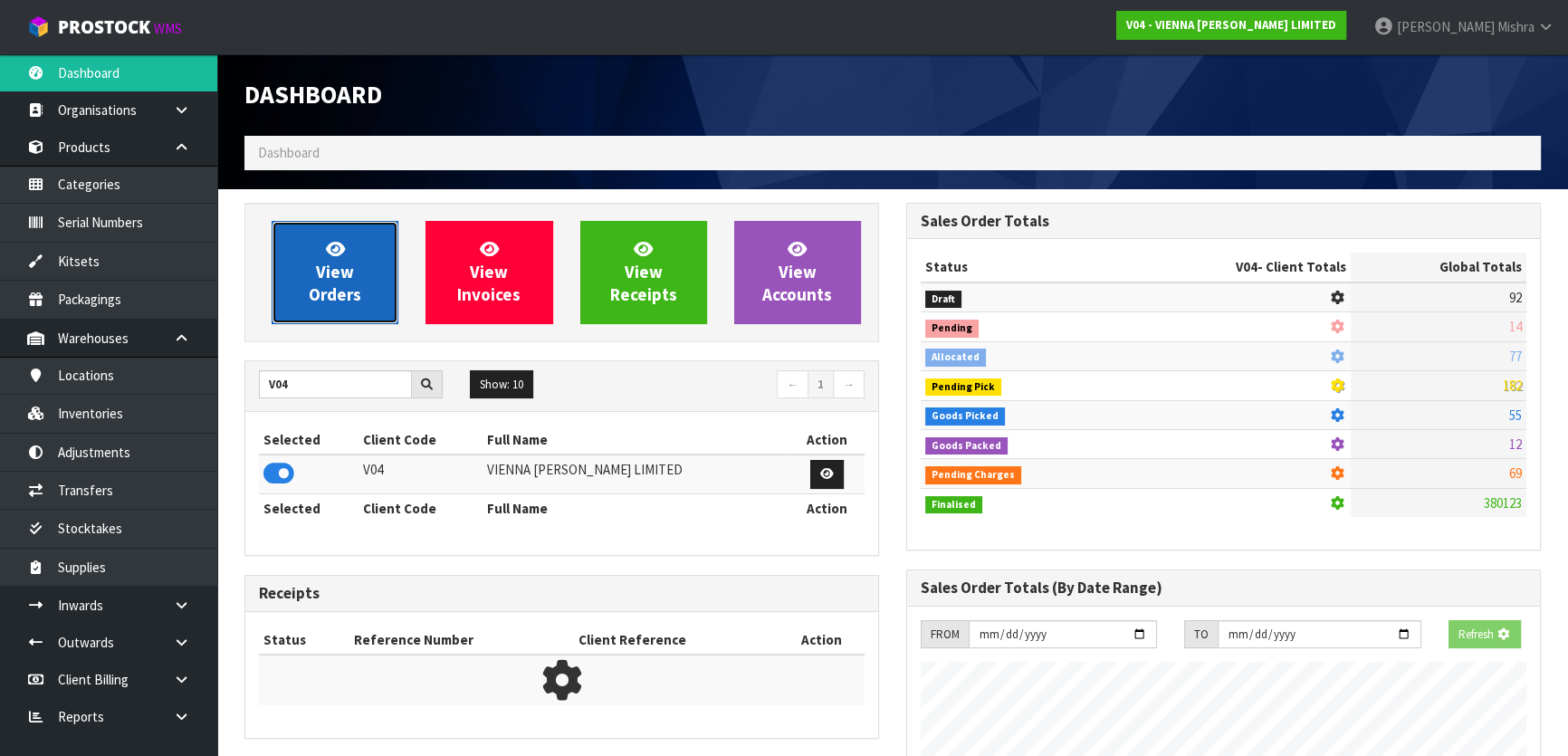
click at [353, 259] on link "View Orders" at bounding box center [335, 273] width 127 height 103
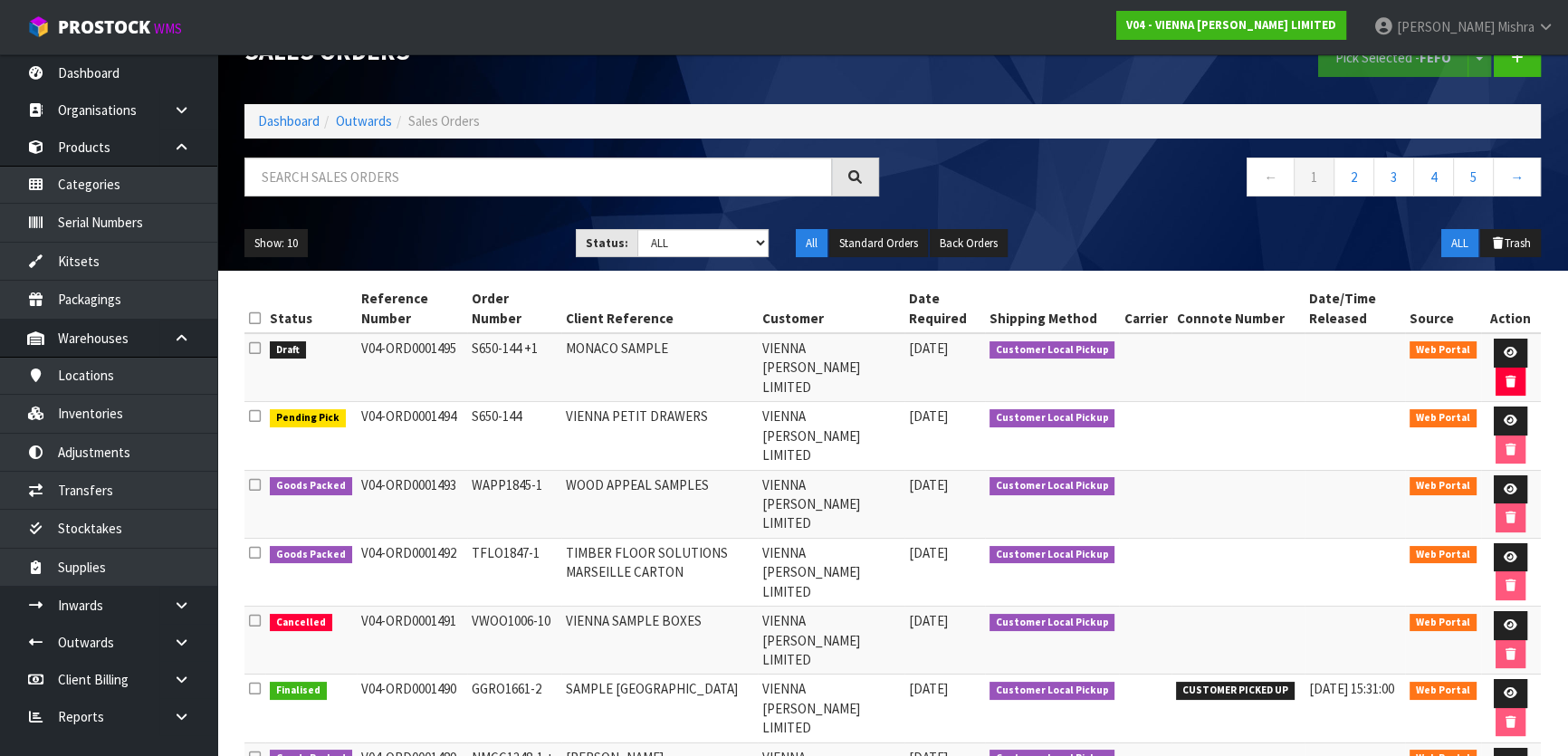
scroll to position [81, 0]
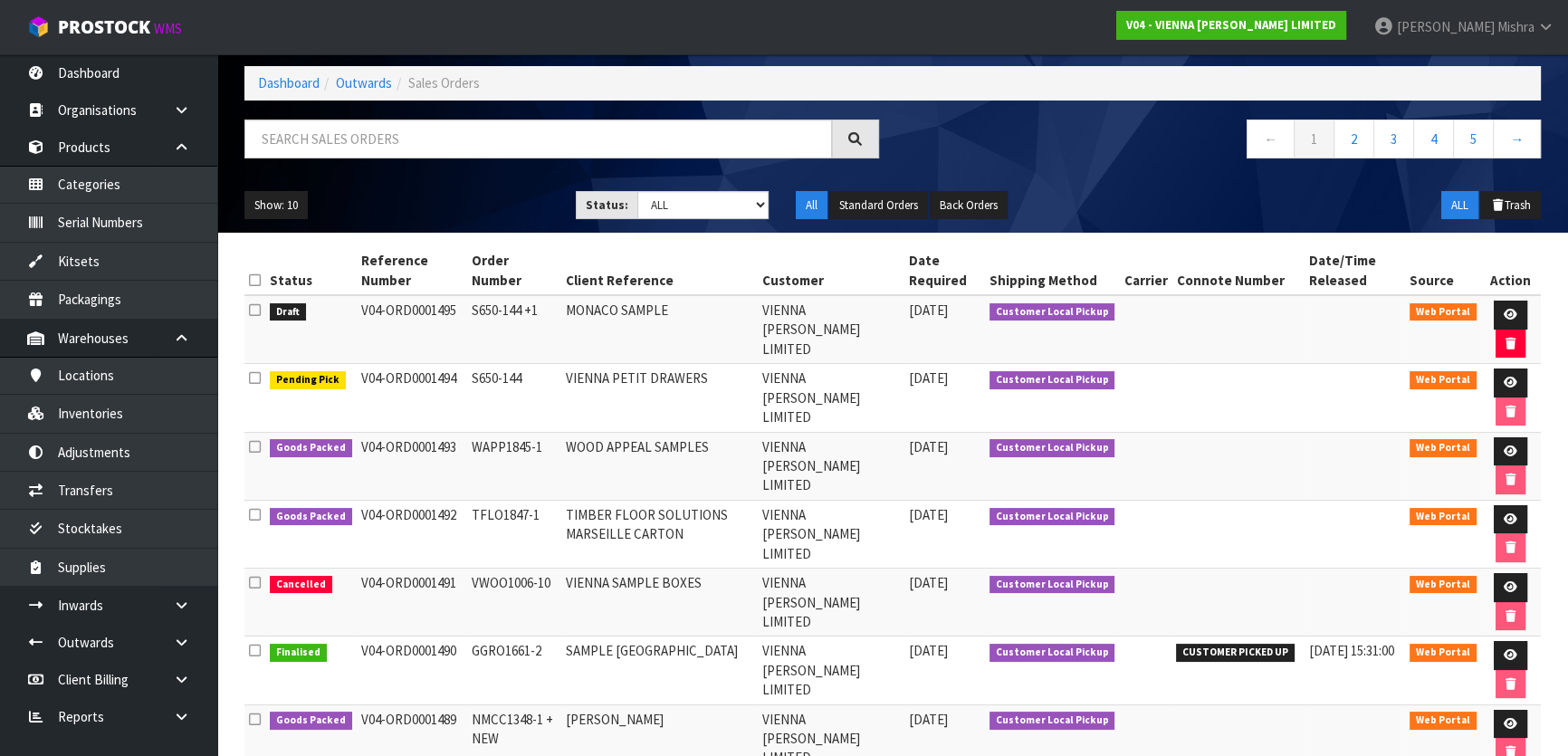
click at [616, 383] on td "VIENNA PETIT DRAWERS" at bounding box center [660, 398] width 196 height 68
click at [289, 81] on link "Dashboard" at bounding box center [289, 83] width 62 height 17
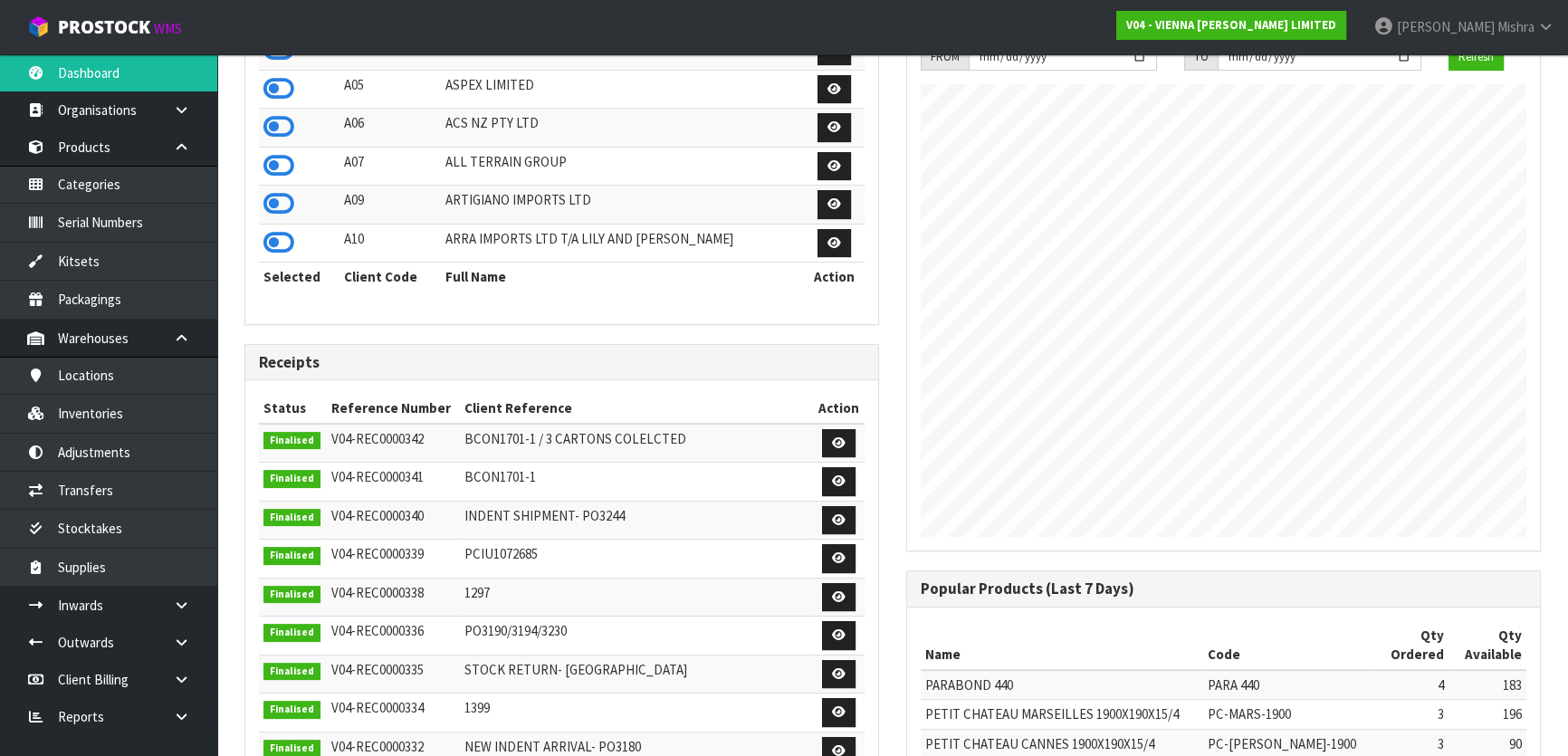
scroll to position [83, 0]
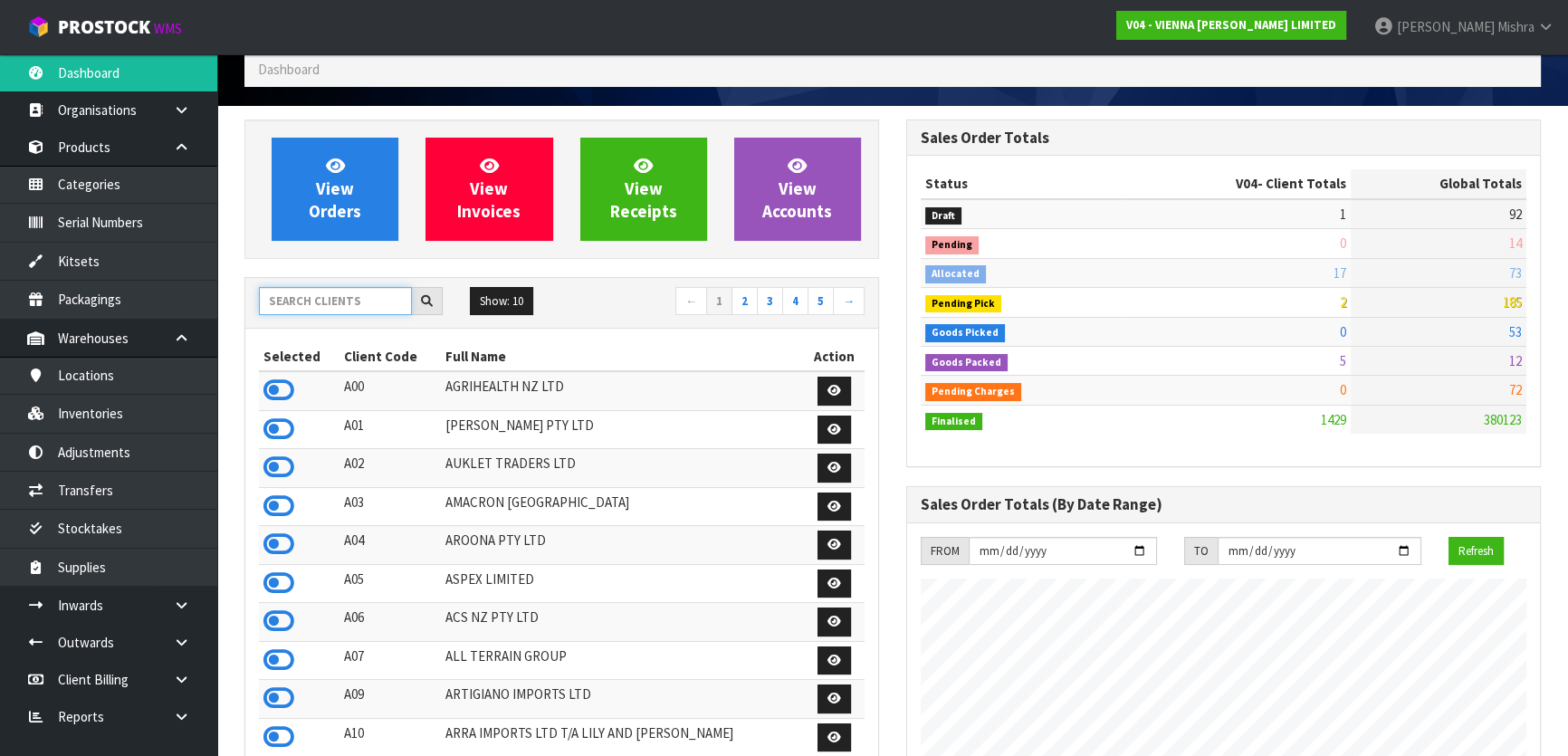
click at [320, 295] on input "text" at bounding box center [336, 300] width 153 height 28
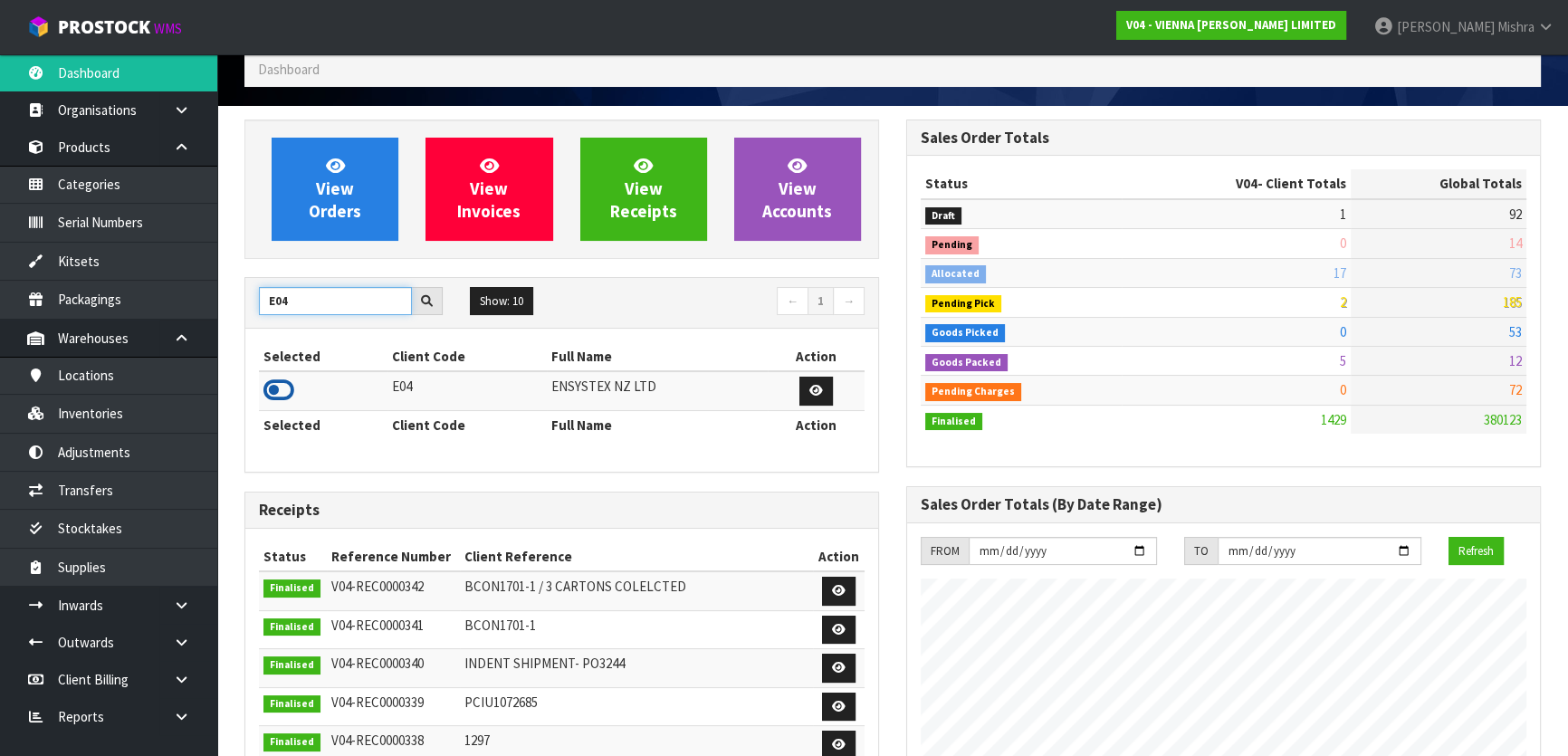
type input "E04"
click at [266, 396] on icon at bounding box center [278, 390] width 31 height 27
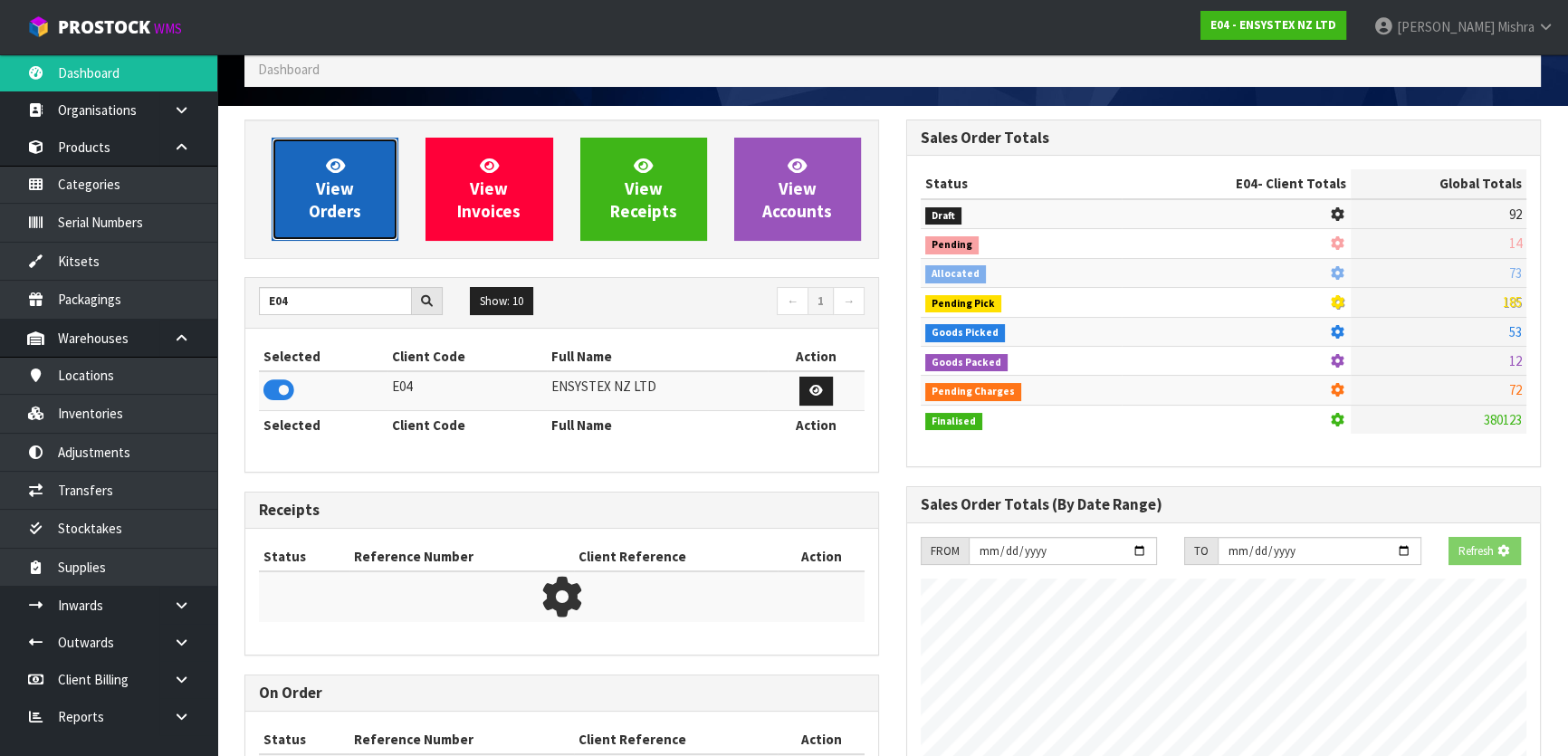
scroll to position [1127, 661]
click at [308, 153] on link "View Orders" at bounding box center [335, 189] width 127 height 103
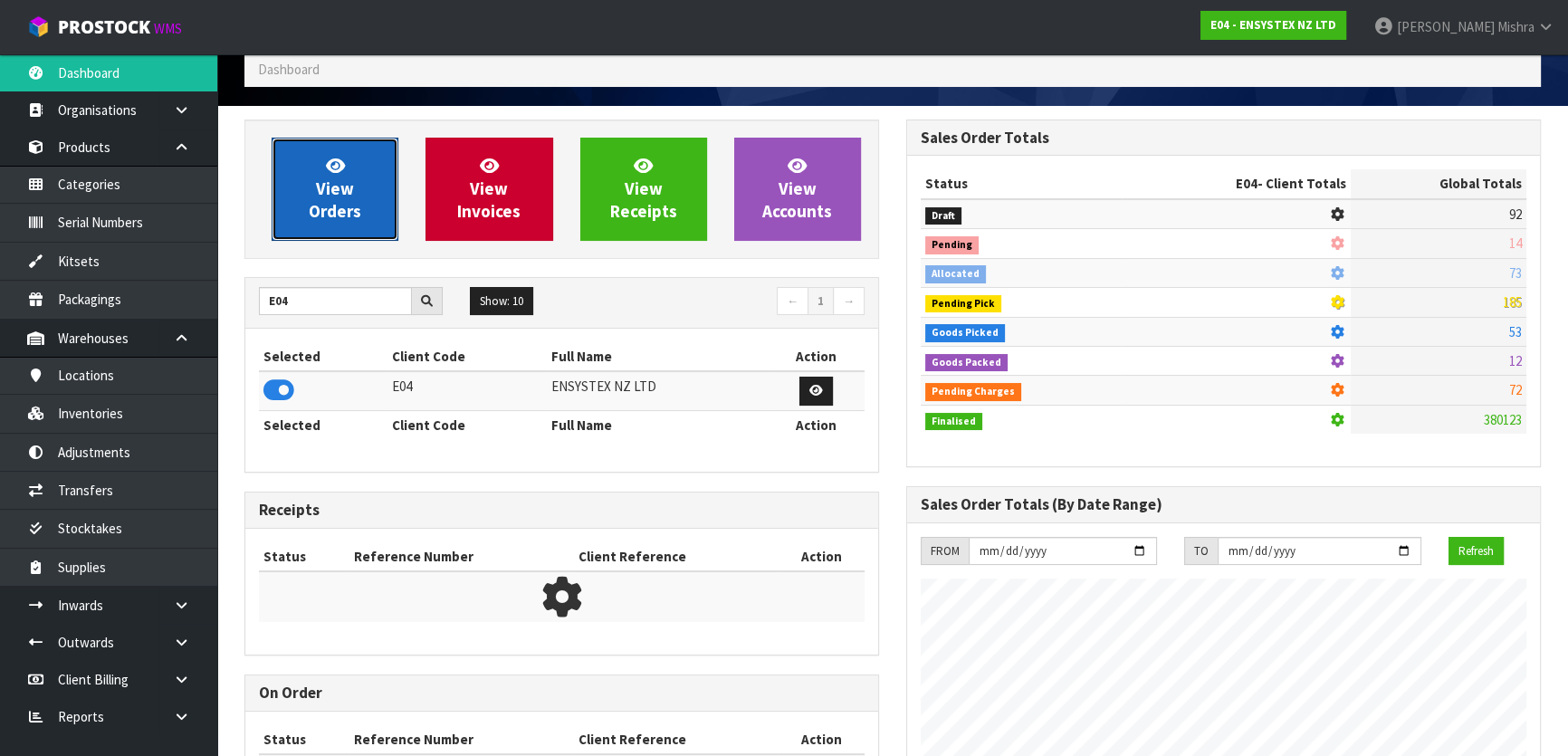
scroll to position [1426, 661]
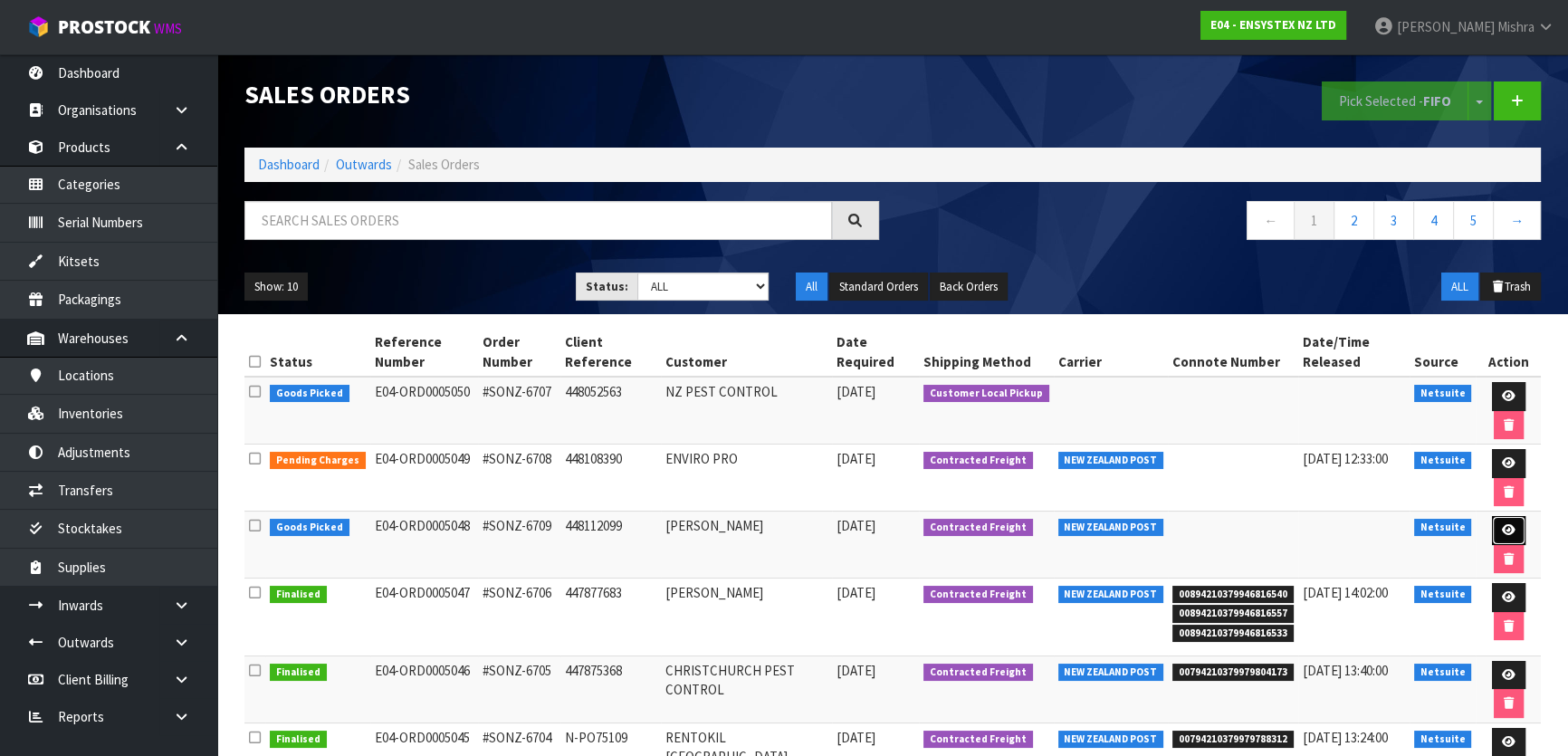
click at [1502, 532] on icon at bounding box center [1508, 530] width 13 height 11
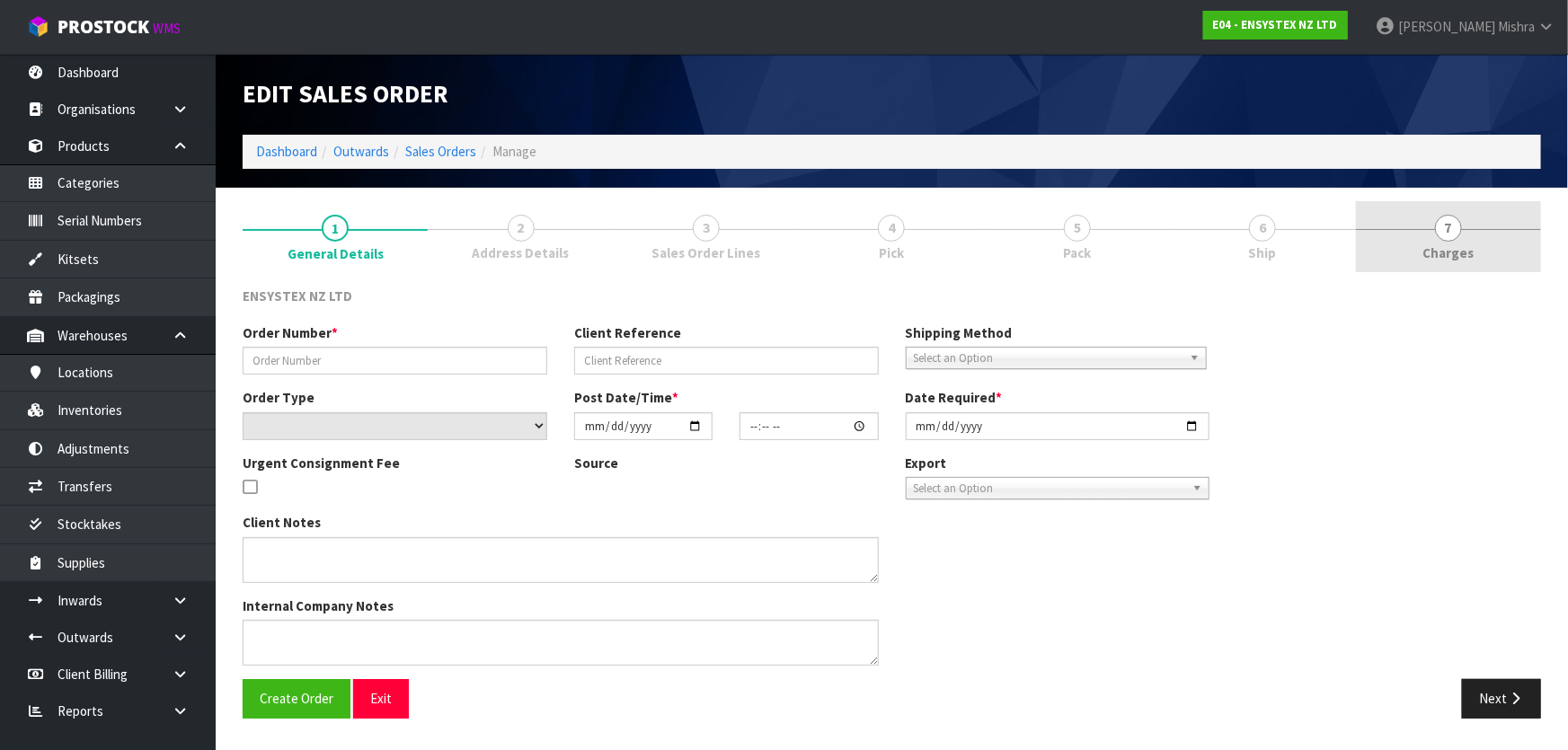
type input "#SONZ-6709"
type input "448112099"
select select "number:0"
type input "[DATE]"
type input "10:30:22.000"
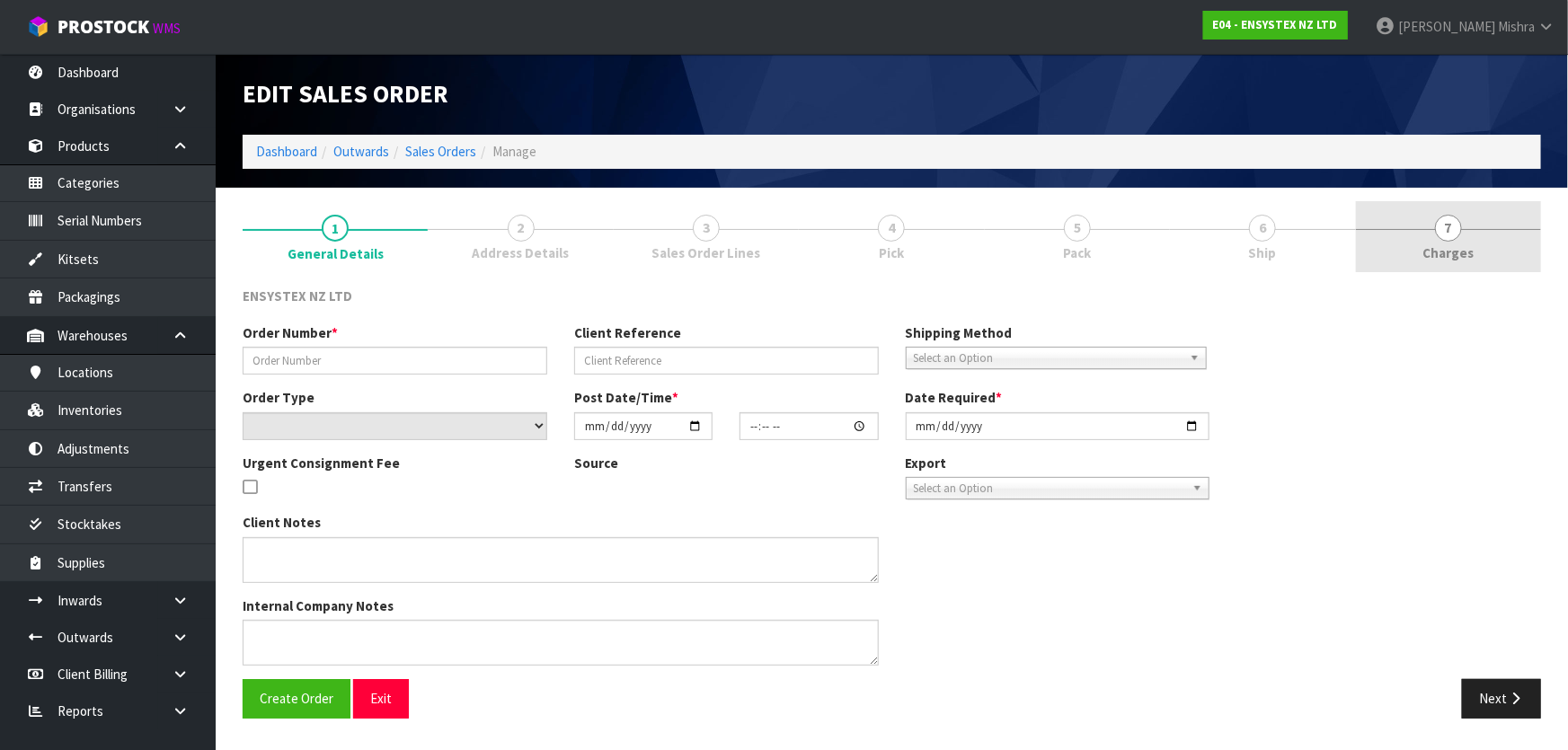
type input "[DATE]"
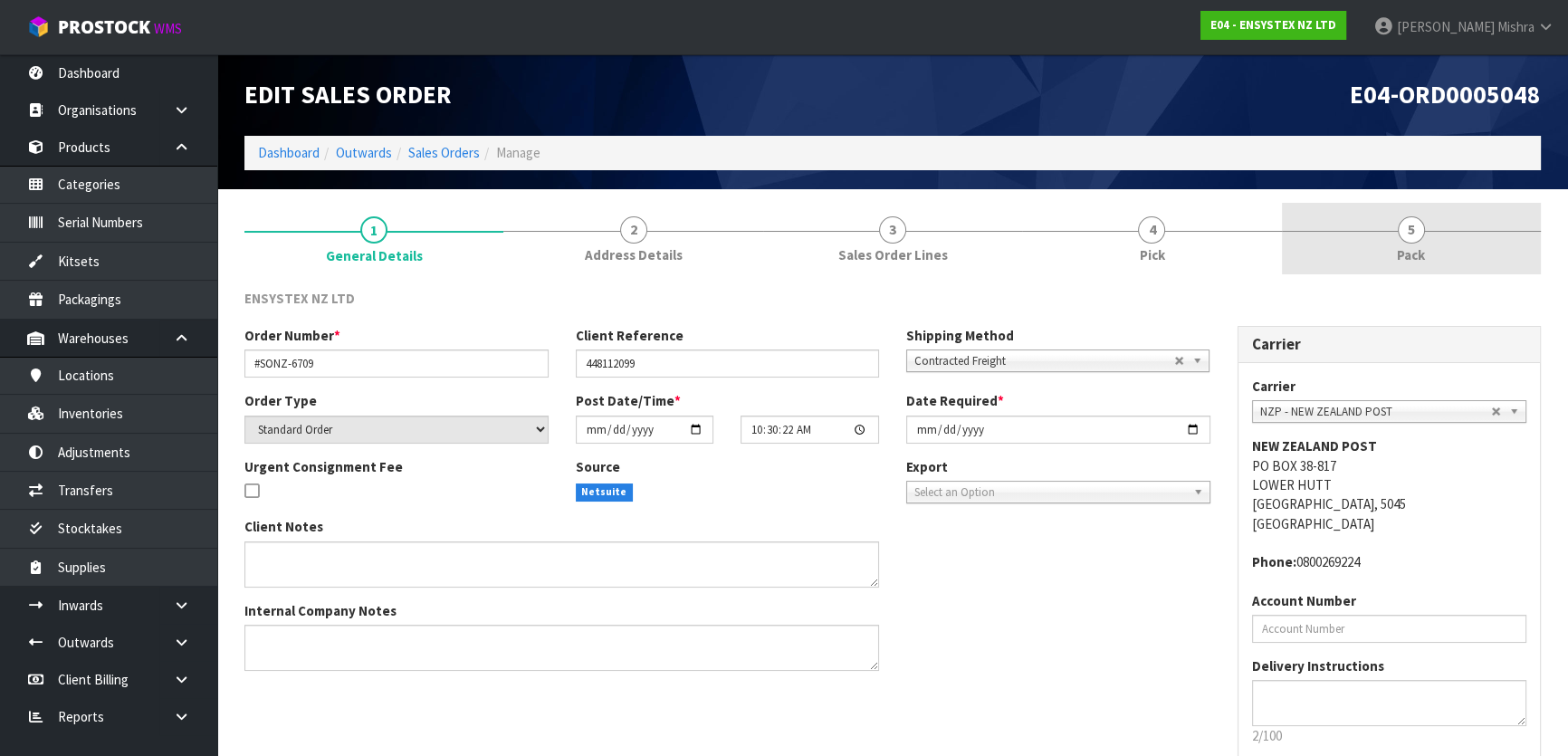
drag, startPoint x: 1439, startPoint y: 246, endPoint x: 1404, endPoint y: 267, distance: 40.8
click at [1439, 253] on link "5 Pack" at bounding box center [1412, 238] width 259 height 72
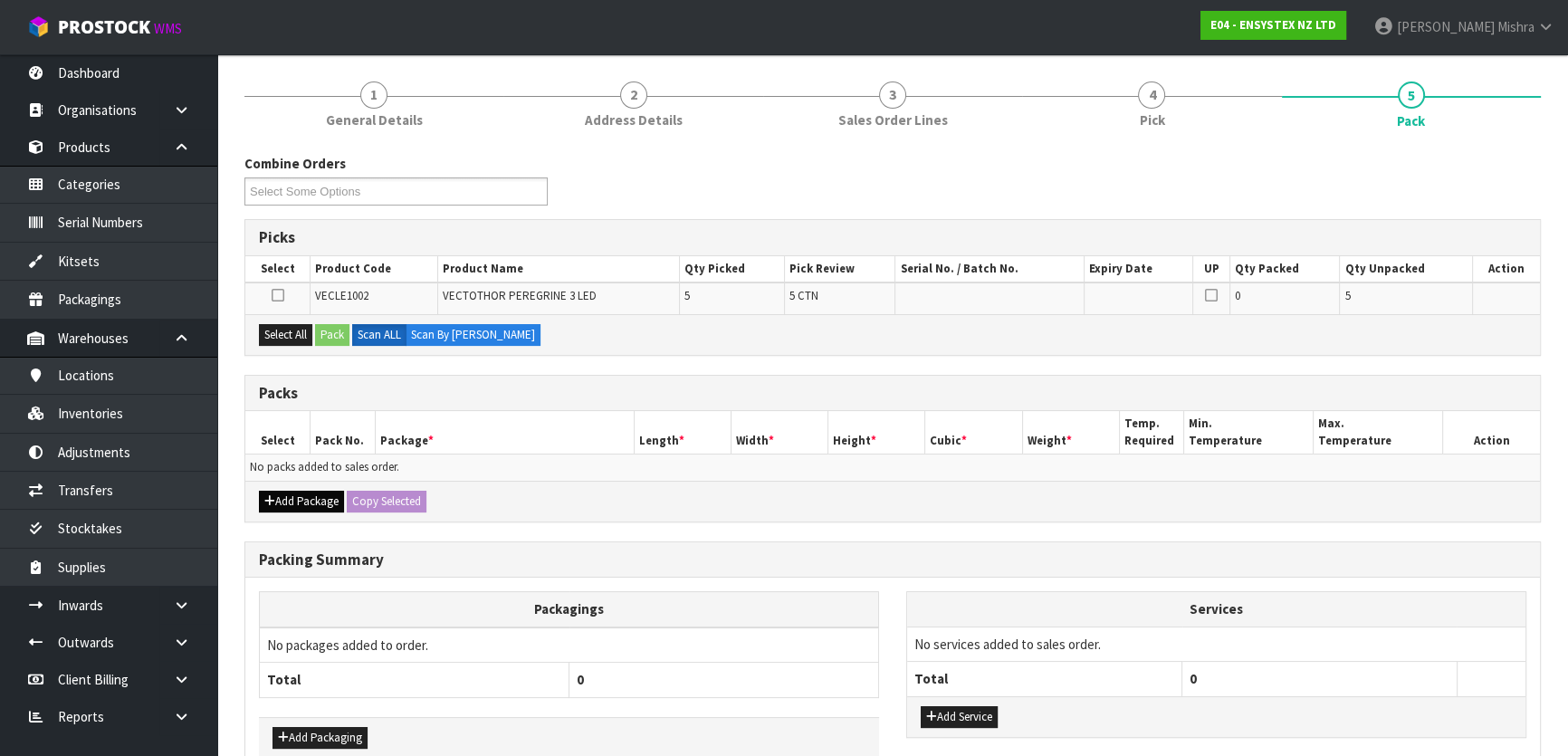
scroll to position [232, 0]
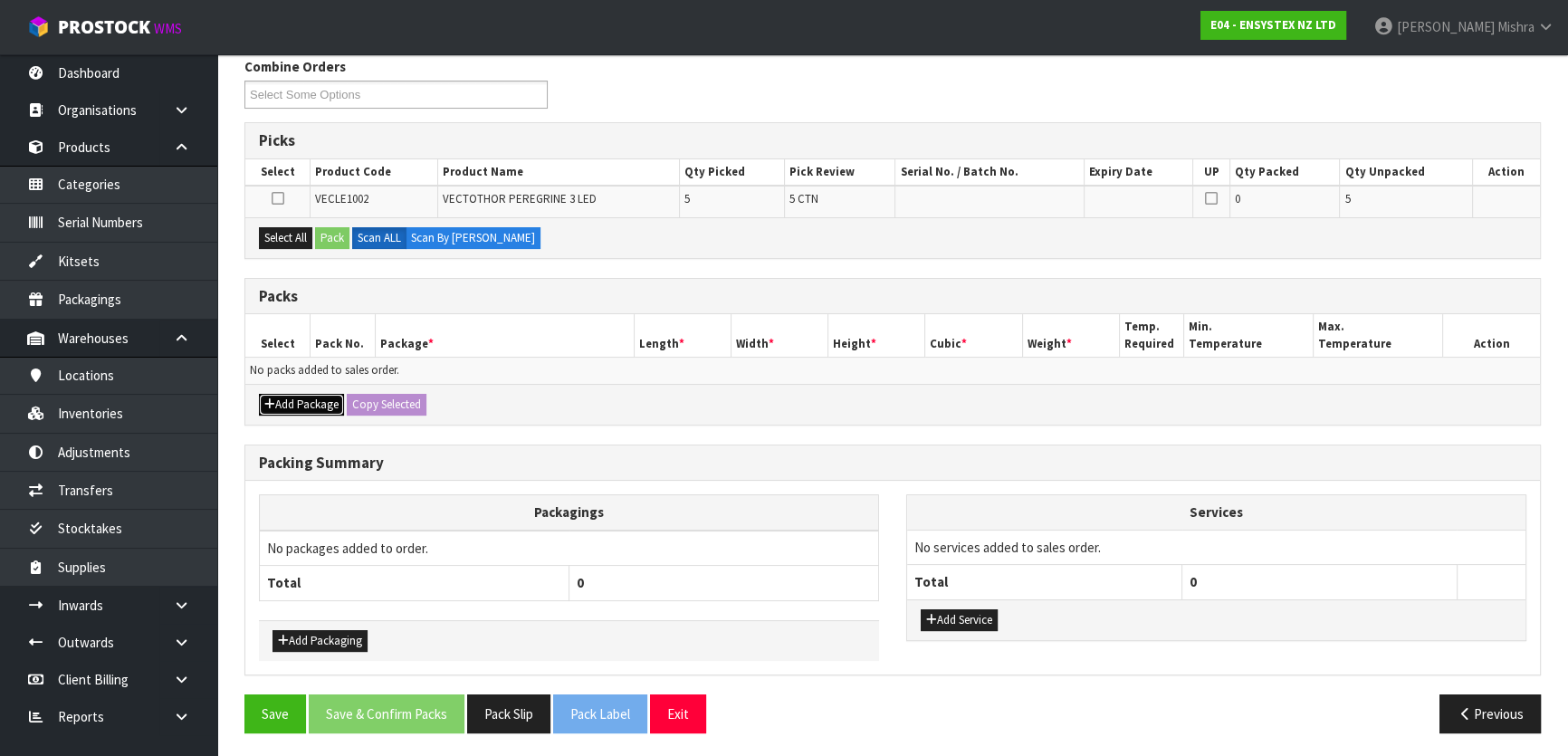
click at [295, 400] on button "Add Package" at bounding box center [301, 404] width 85 height 22
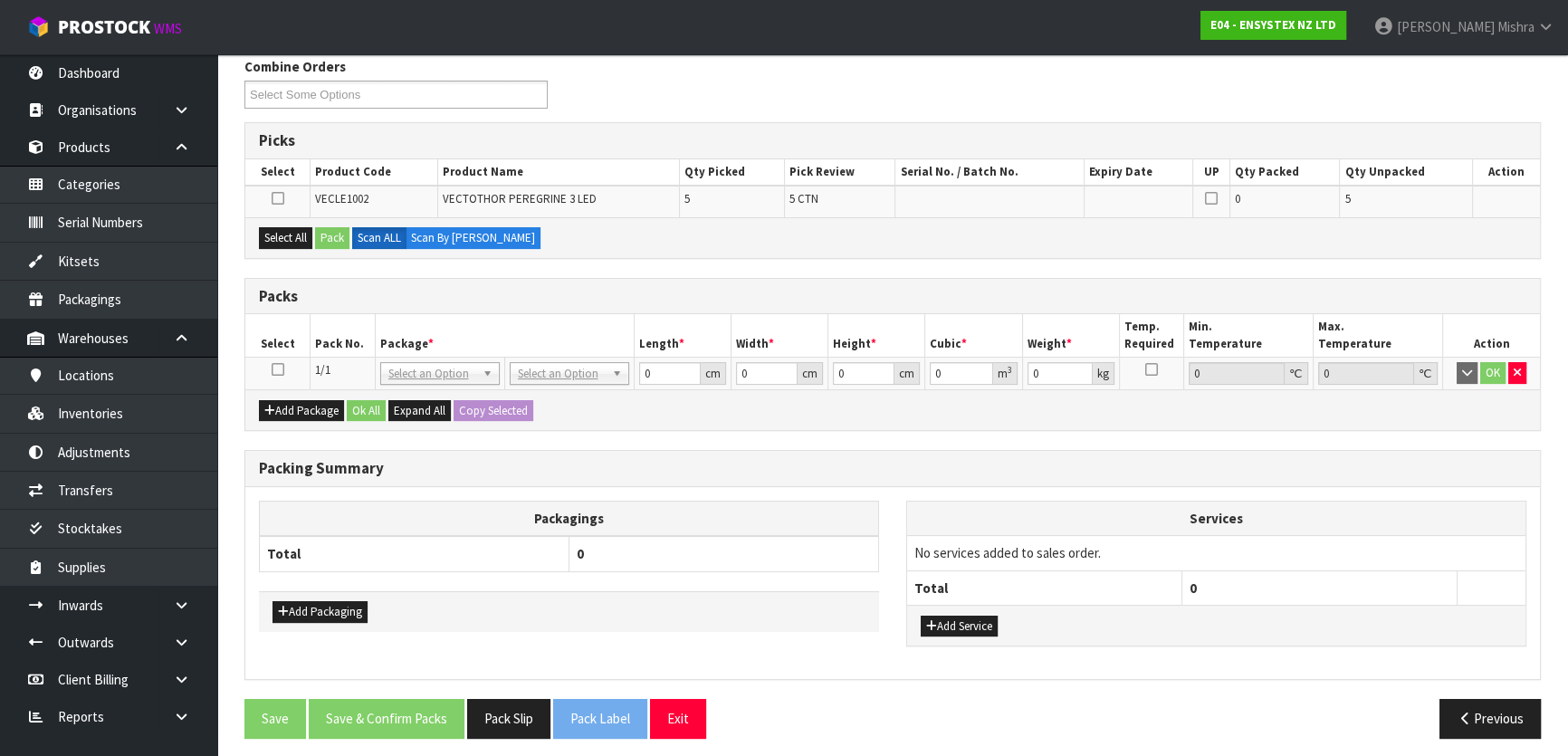
click at [275, 369] on icon at bounding box center [277, 369] width 12 height 1
click at [272, 235] on button "Select All" at bounding box center [286, 237] width 53 height 22
click at [326, 236] on button "Pack" at bounding box center [332, 237] width 34 height 22
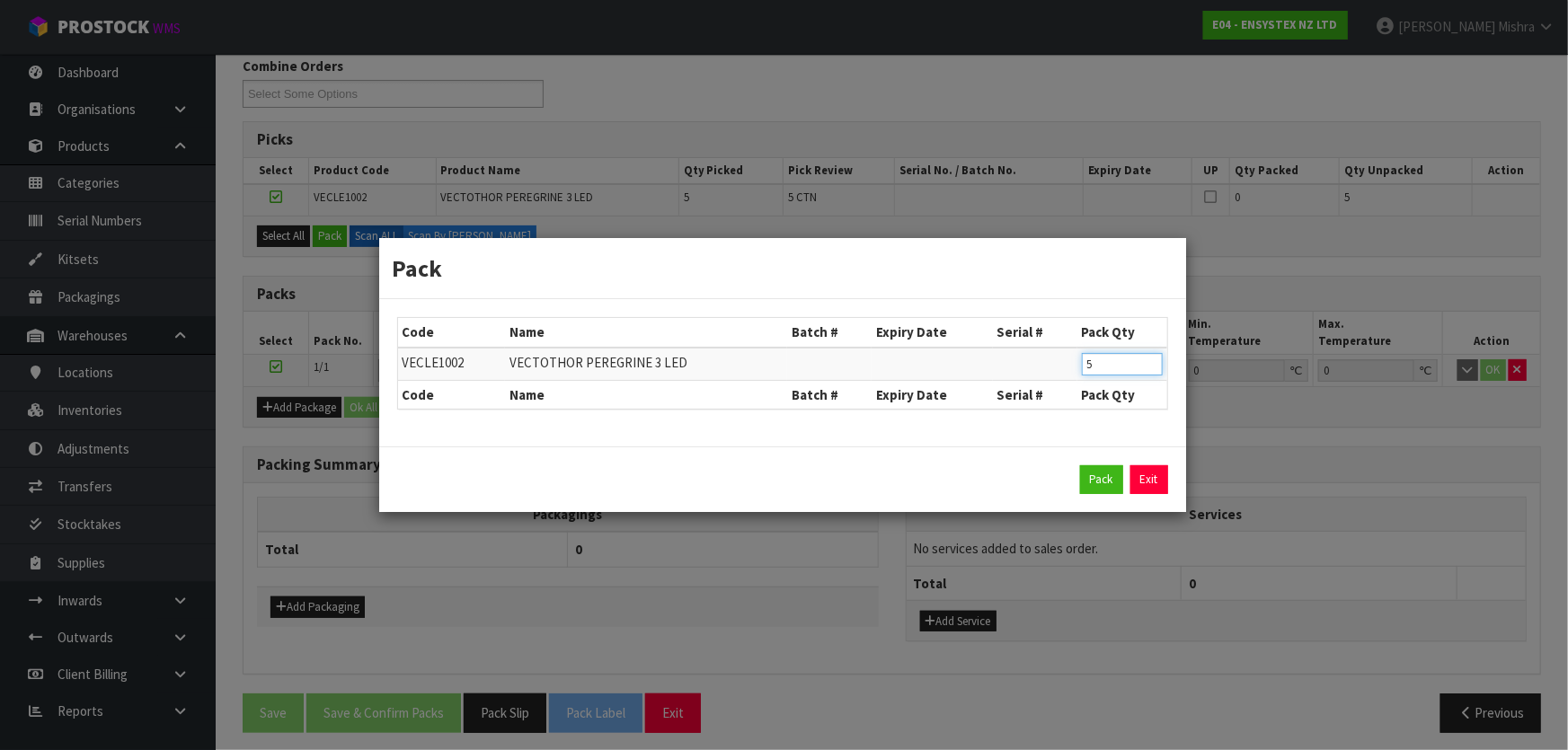
drag, startPoint x: 1107, startPoint y: 369, endPoint x: 978, endPoint y: 350, distance: 130.4
click at [978, 350] on tr "VECLE1002 VECTOTHOR PEREGRINE 3 LED 5" at bounding box center [783, 363] width 769 height 33
type input "4"
drag, startPoint x: 1104, startPoint y: 481, endPoint x: 909, endPoint y: 535, distance: 202.3
click at [1104, 482] on button "Pack" at bounding box center [1101, 480] width 44 height 28
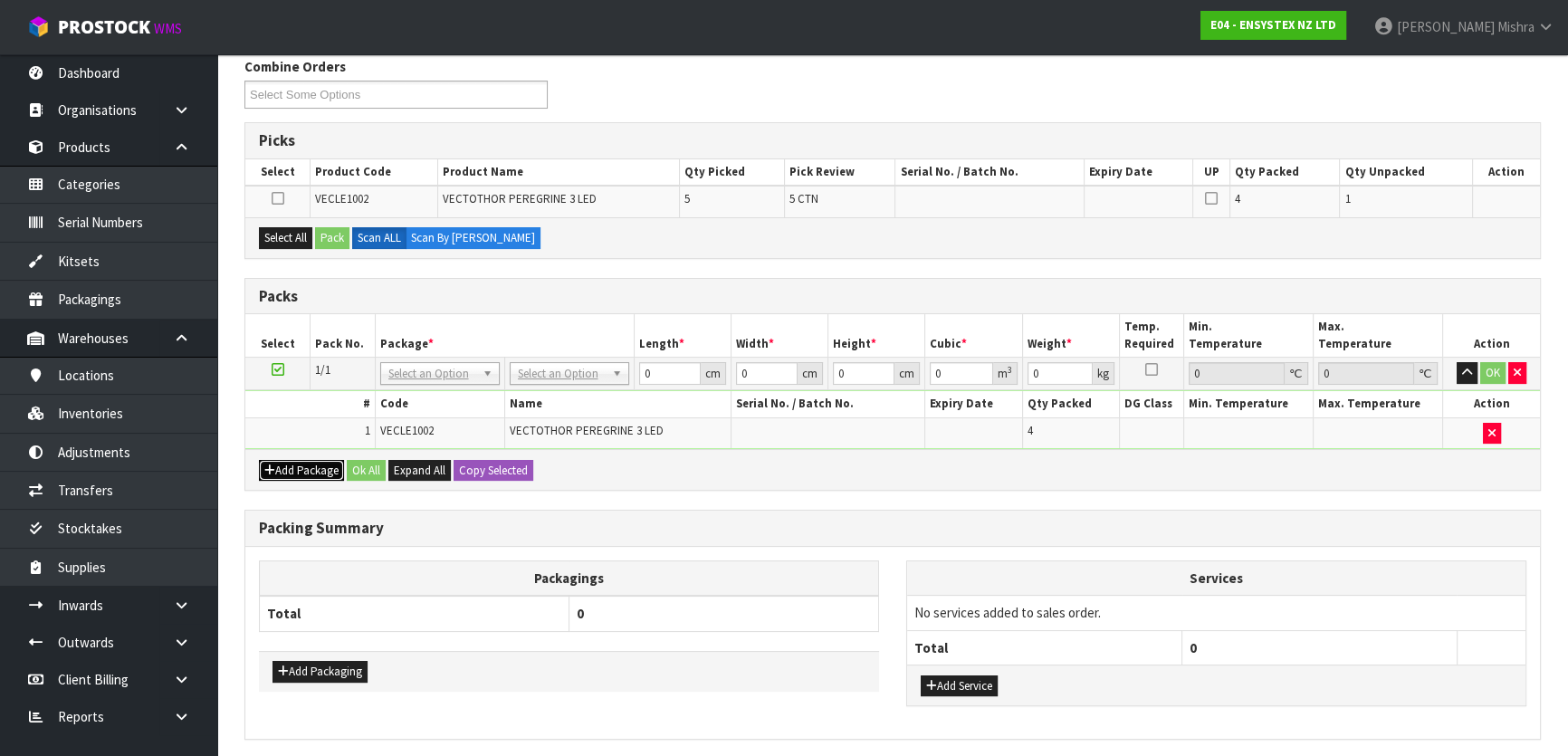
click at [298, 466] on button "Add Package" at bounding box center [301, 470] width 85 height 22
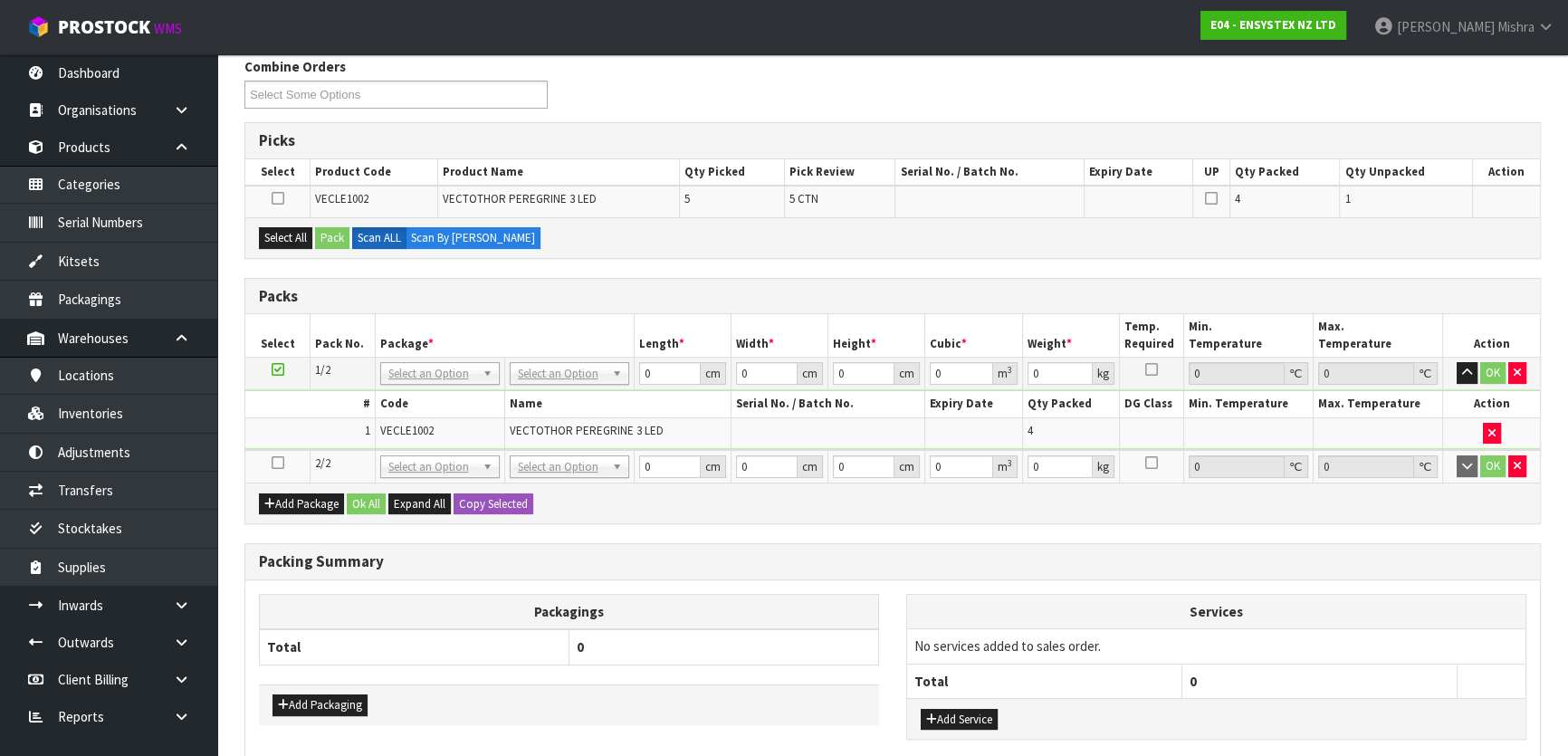
click at [276, 462] on icon at bounding box center [277, 462] width 12 height 1
click at [285, 243] on button "Select All" at bounding box center [286, 237] width 53 height 22
click at [323, 243] on button "Pack" at bounding box center [332, 237] width 34 height 22
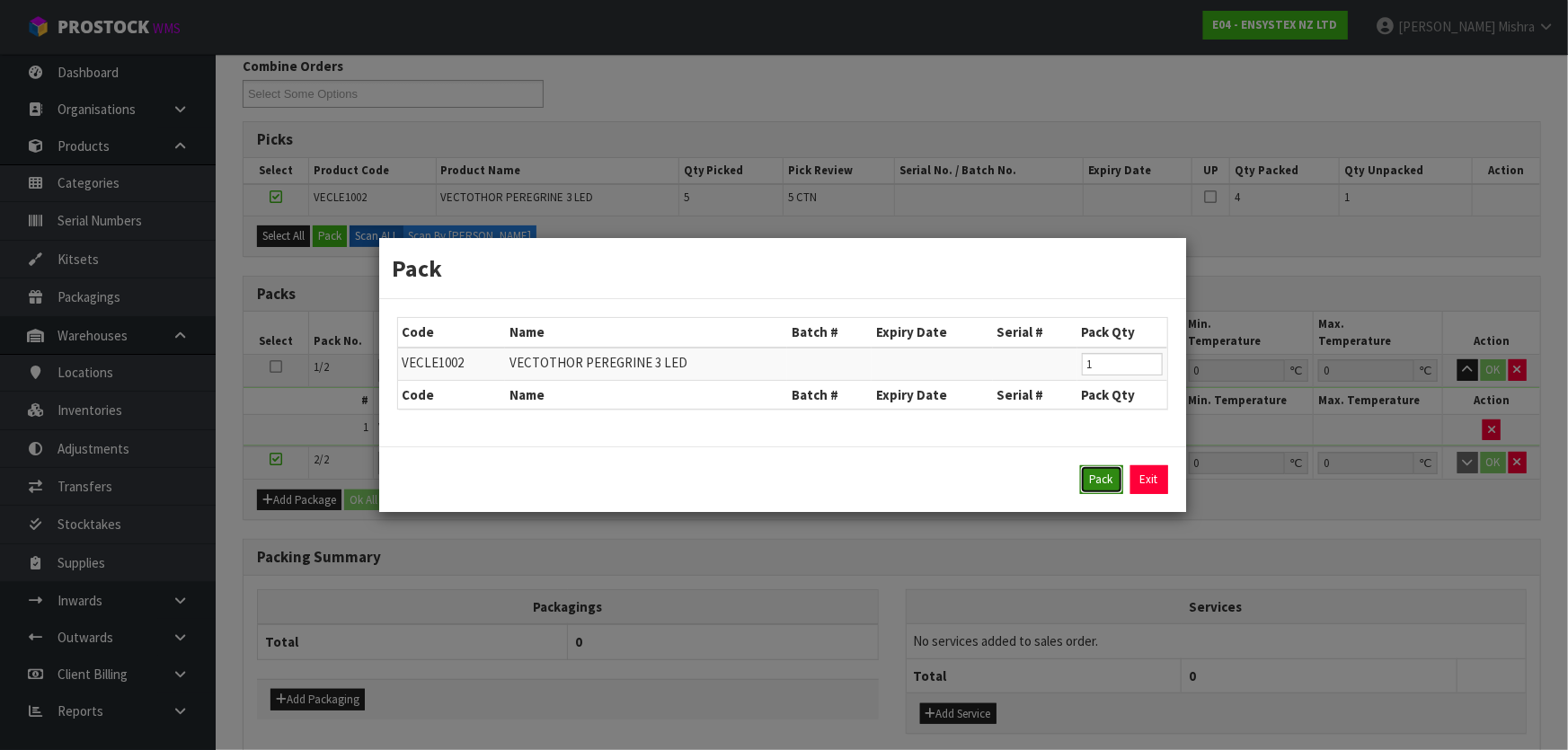
click at [1113, 488] on button "Pack" at bounding box center [1101, 480] width 44 height 28
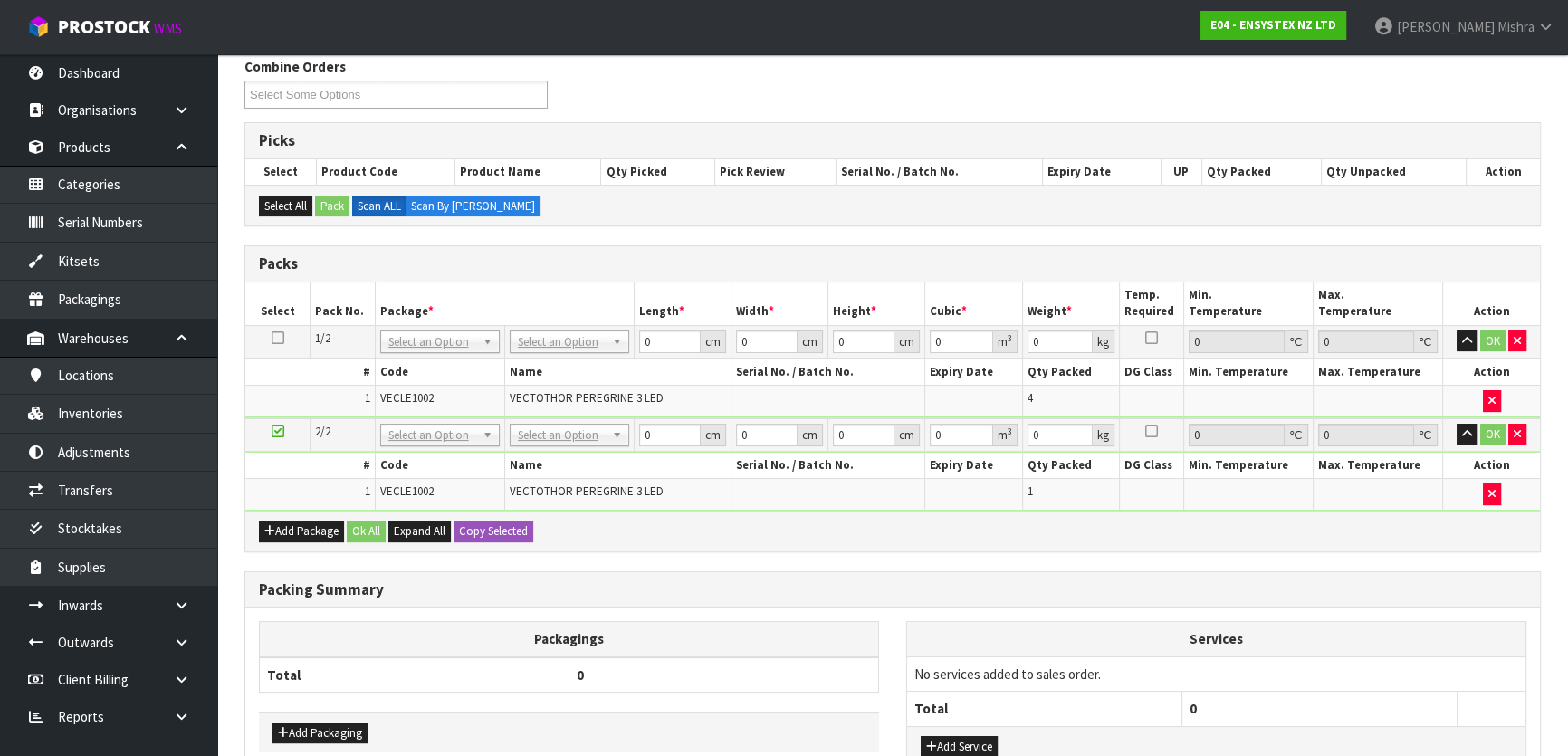
drag, startPoint x: 582, startPoint y: 337, endPoint x: 580, endPoint y: 360, distance: 23.1
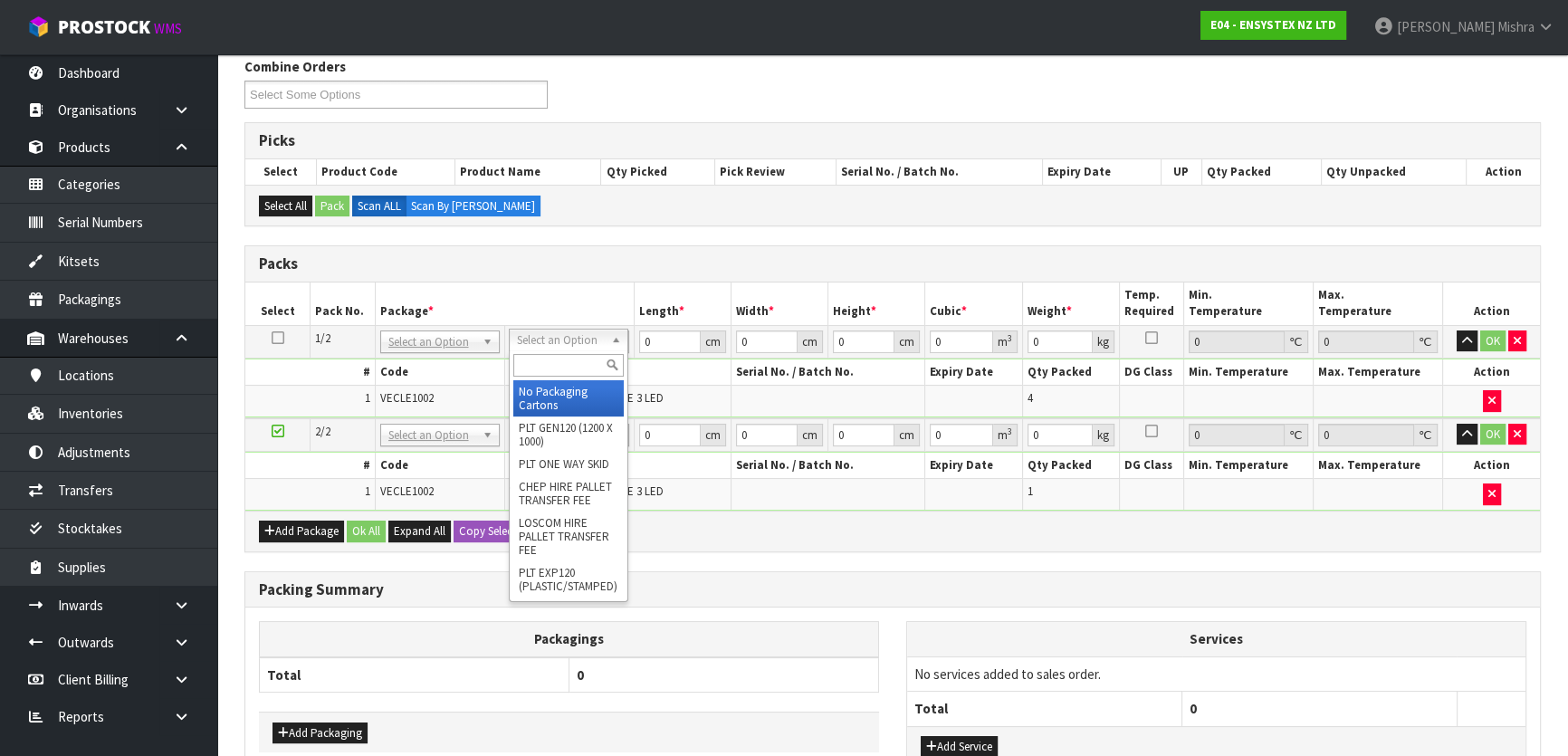
click at [577, 368] on input "text" at bounding box center [568, 365] width 111 height 23
type input "ctn9"
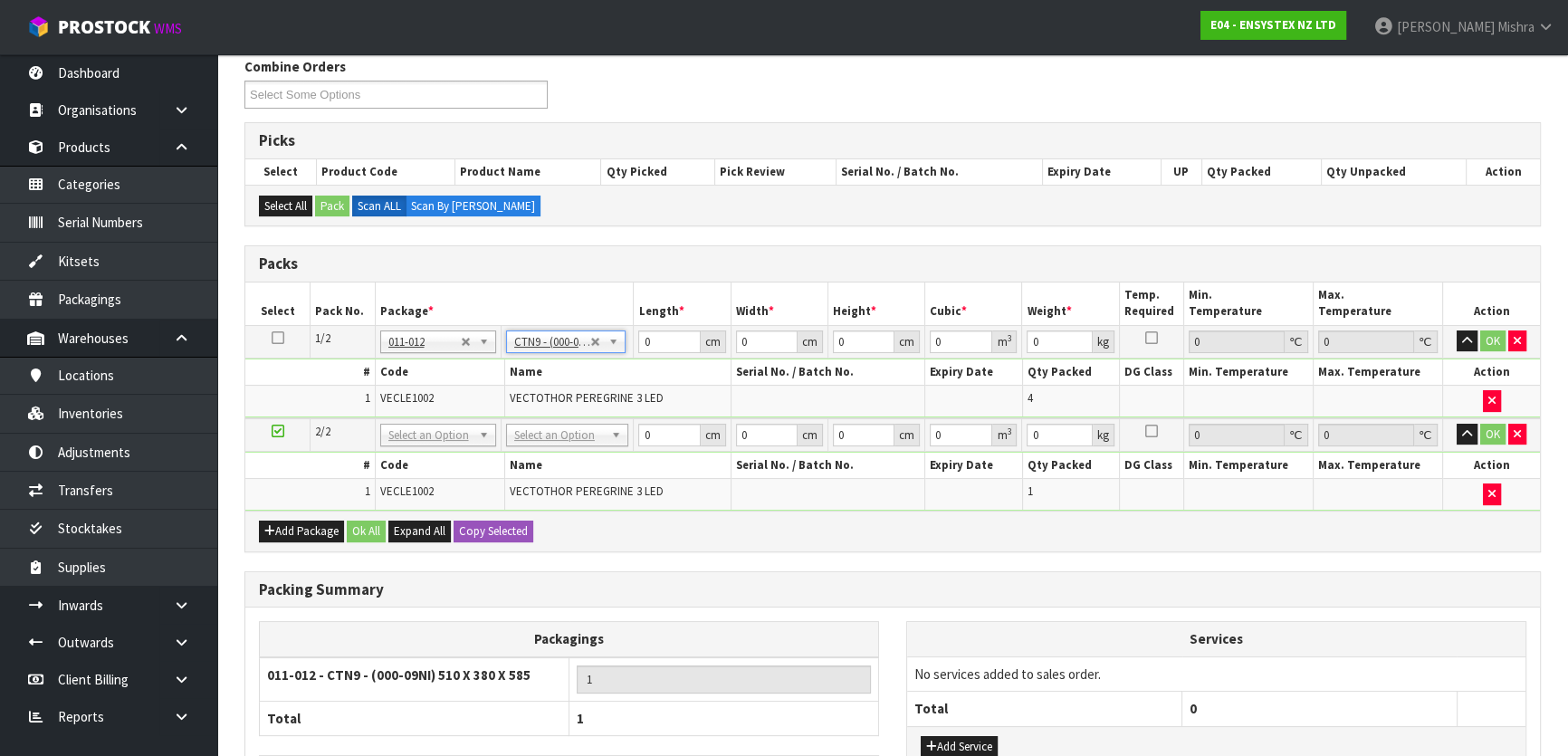
type input "51"
type input "38"
type input "58.5"
type input "0.113373"
type input "18"
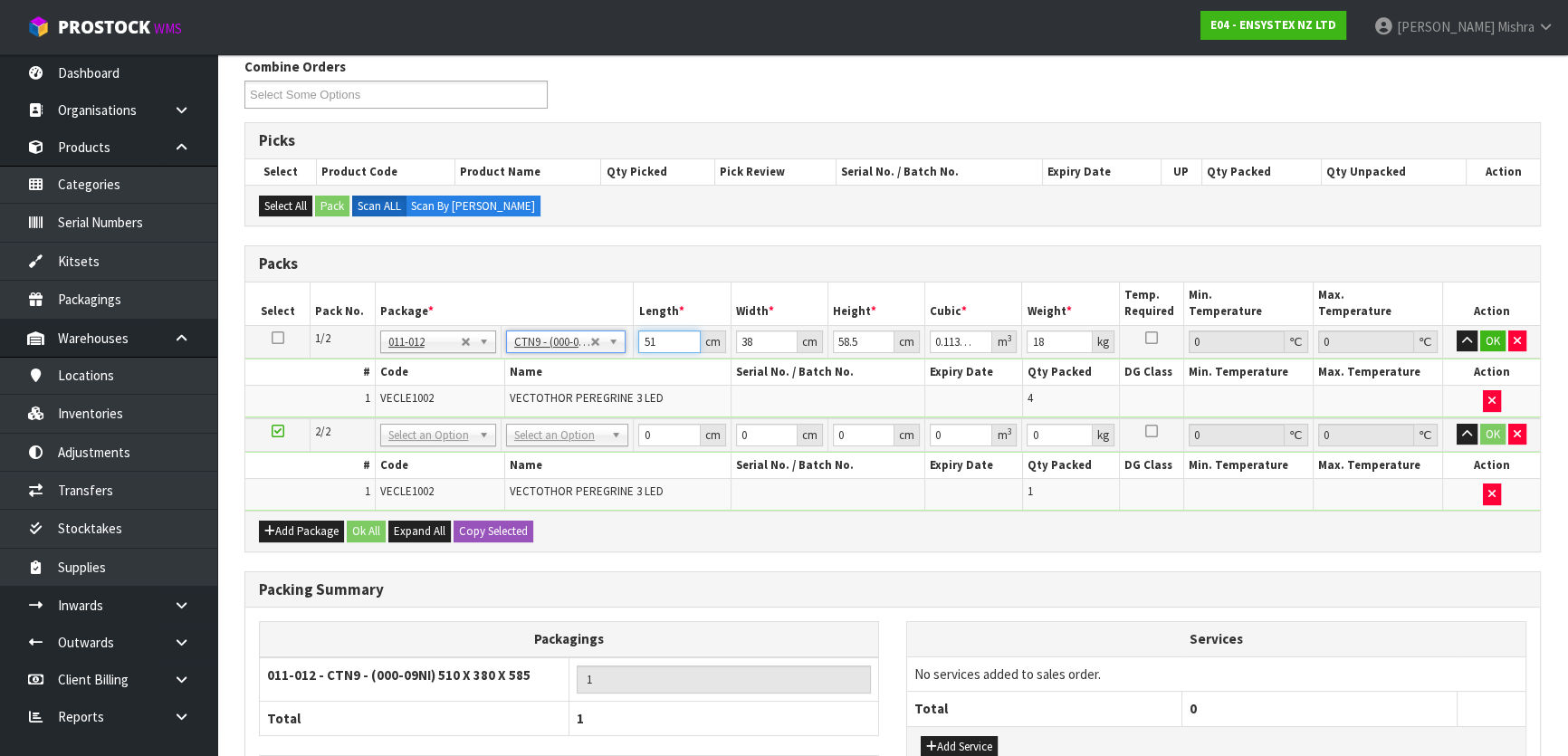
drag, startPoint x: 657, startPoint y: 335, endPoint x: 601, endPoint y: 341, distance: 56.3
click at [601, 341] on tr "1/2 NONE 007-001 007-002 007-004 007-009 007-013 007-014 007-015 007-017 007-01…" at bounding box center [892, 341] width 1294 height 32
type input "4"
type input "0.011934"
type input "42"
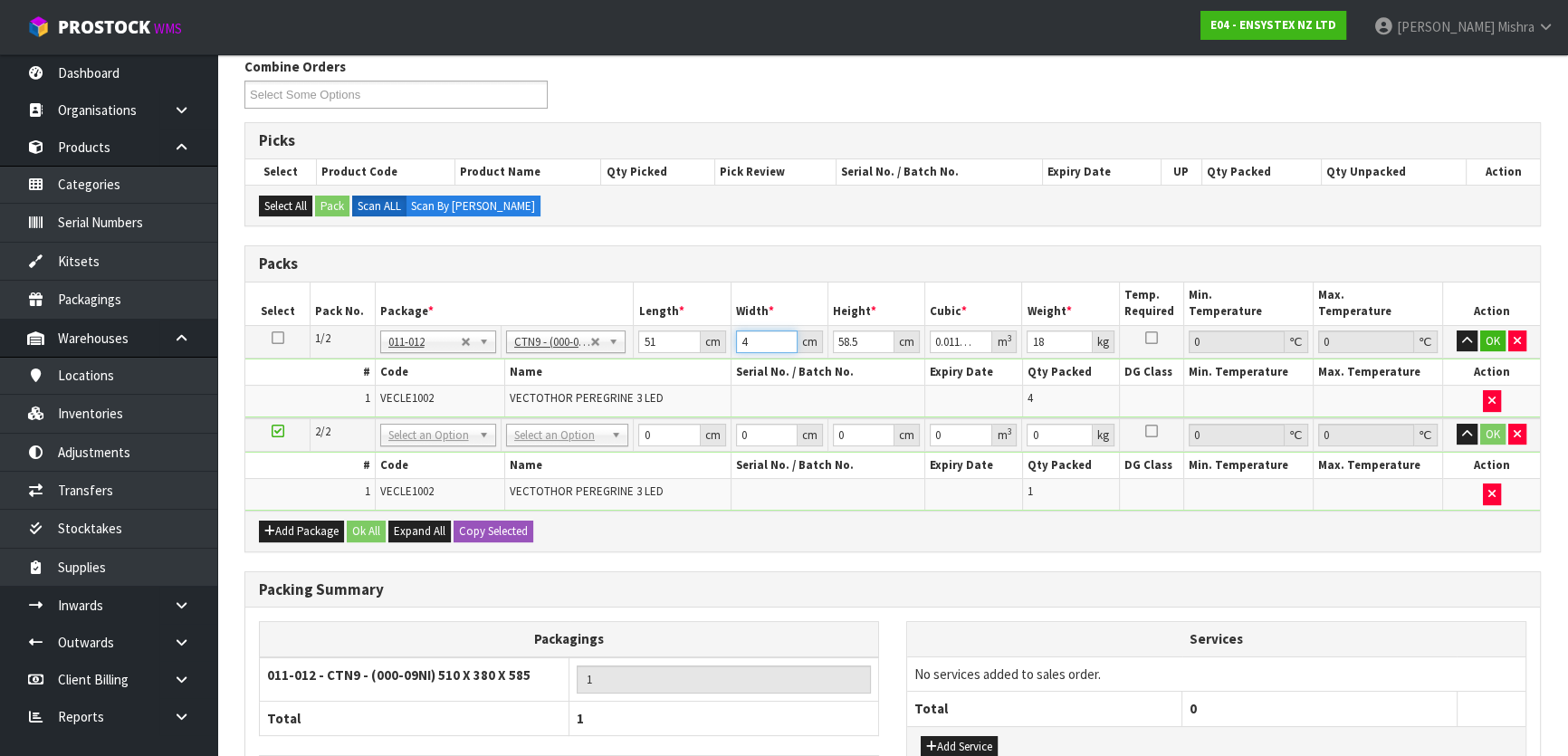
type input "0.125307"
type input "42"
type input "5"
type input "0.01071"
type input "58"
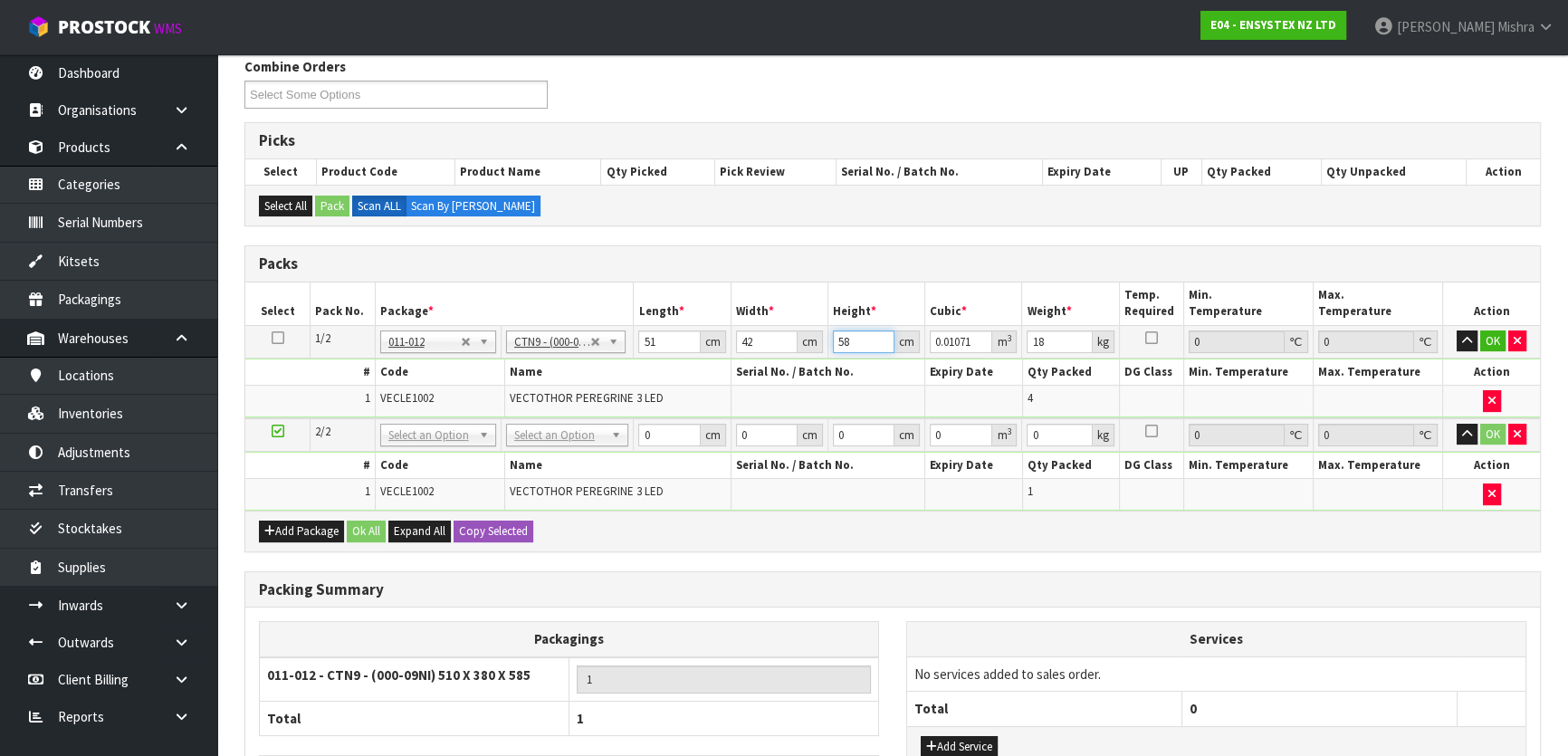
type input "0.124236"
type input "58"
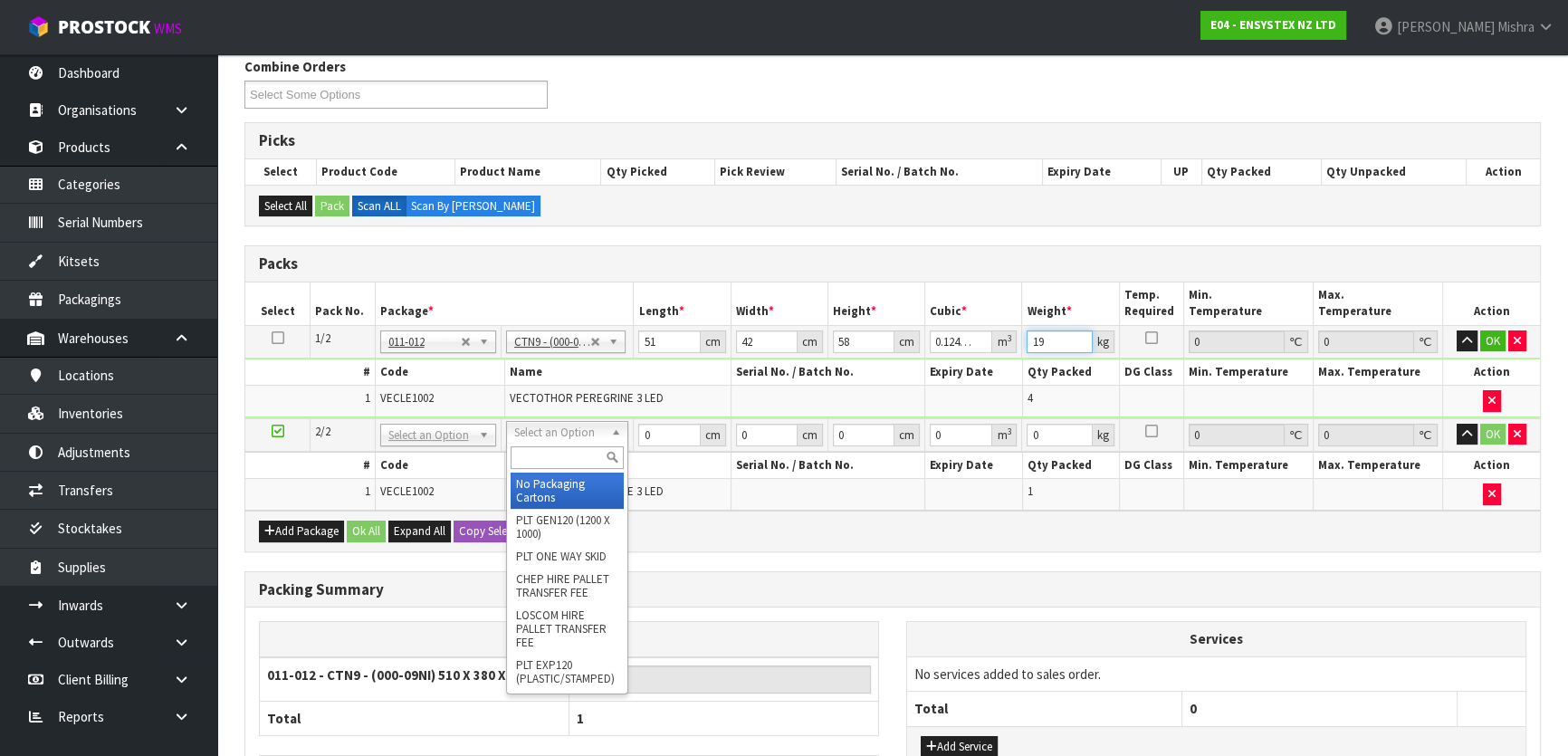
type input "19"
drag, startPoint x: 567, startPoint y: 479, endPoint x: 572, endPoint y: 471, distance: 9.4
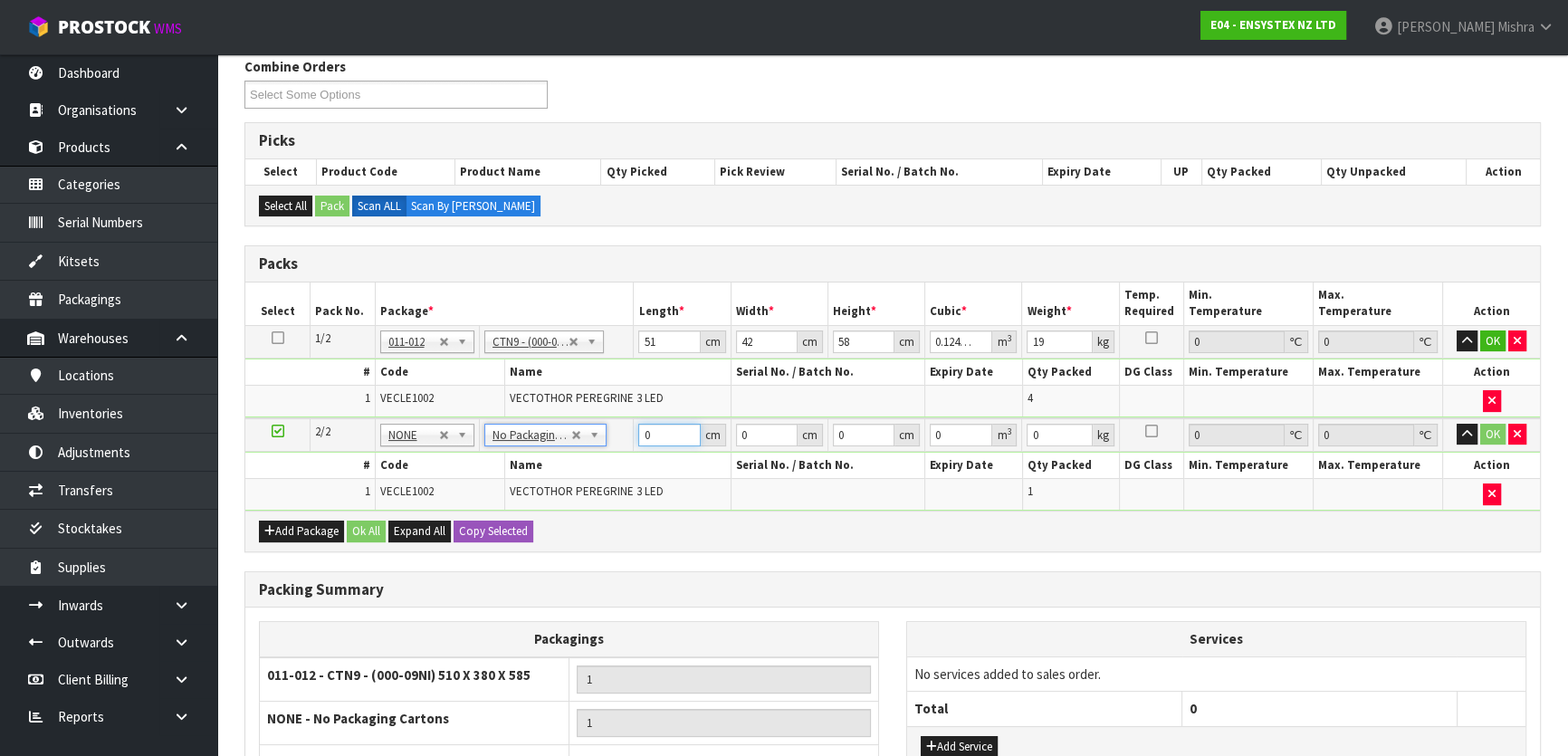
drag, startPoint x: 625, startPoint y: 429, endPoint x: 615, endPoint y: 429, distance: 10.0
click at [615, 429] on tr "2/2 NONE 007-001 007-002 007-004 007-009 007-013 007-014 007-015 007-017 007-01…" at bounding box center [892, 435] width 1294 height 33
type input "57"
type input "40"
type input "1"
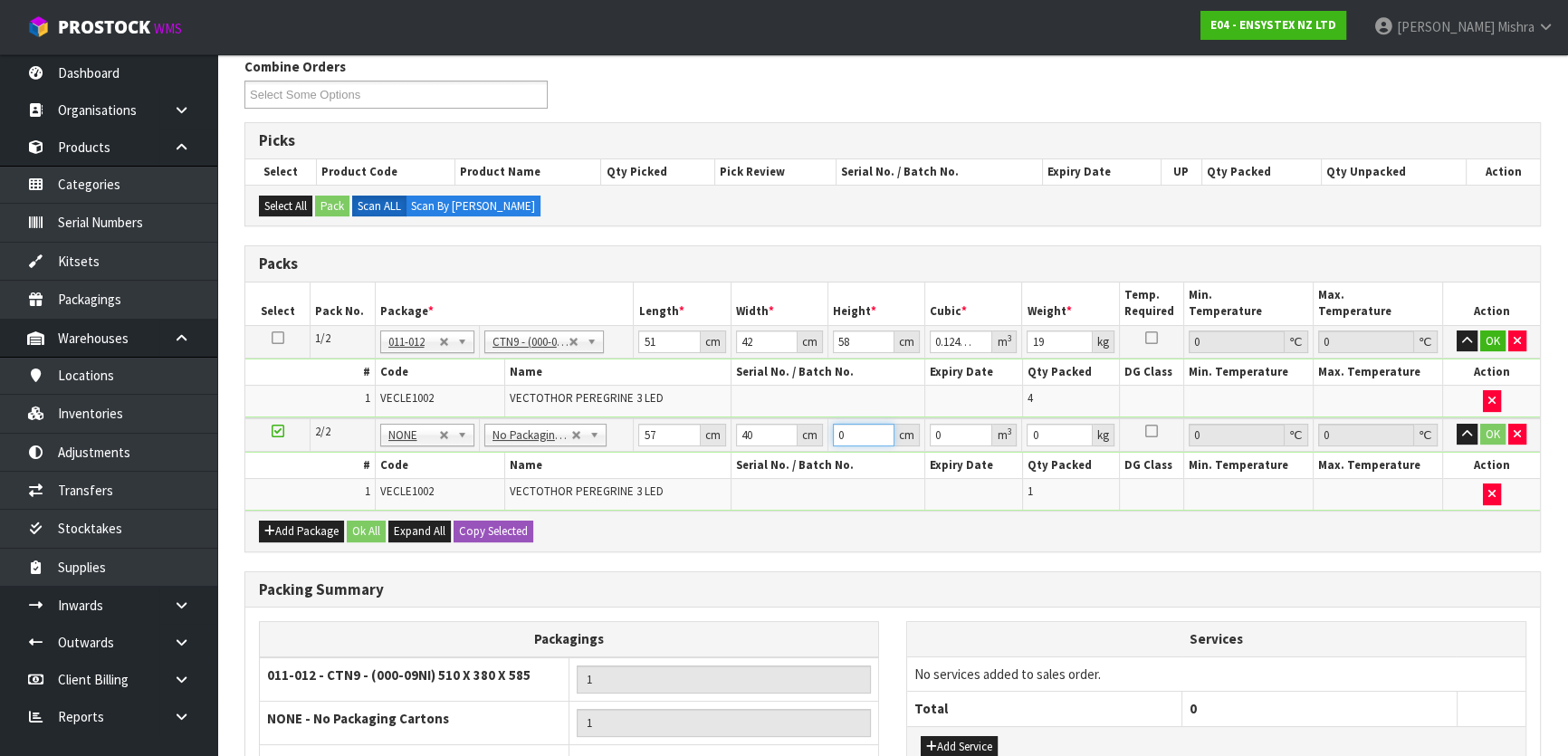
type input "0.00228"
type input "13"
type input "0.02964"
type input "13"
type input "5"
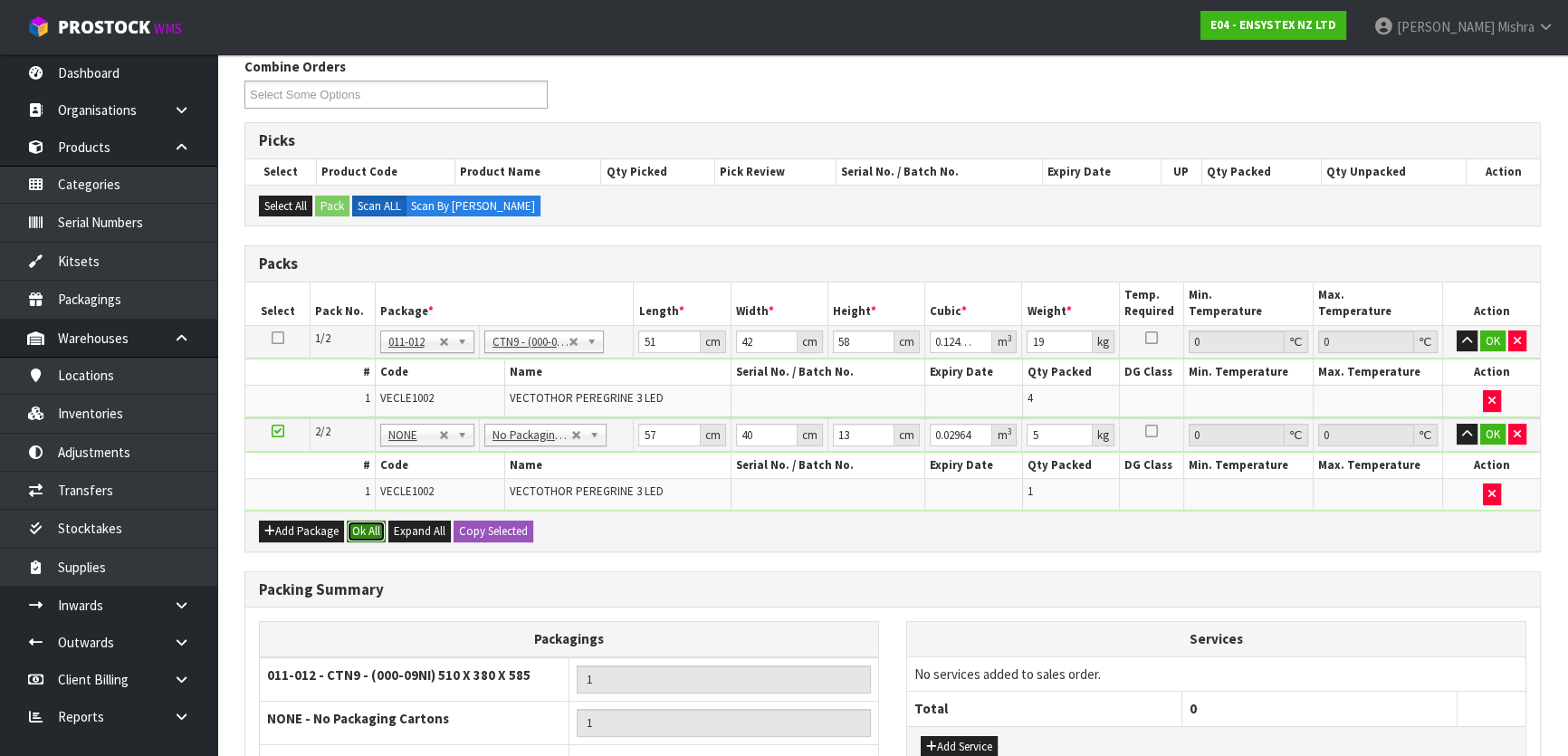
click at [359, 528] on button "Ok All" at bounding box center [366, 531] width 39 height 22
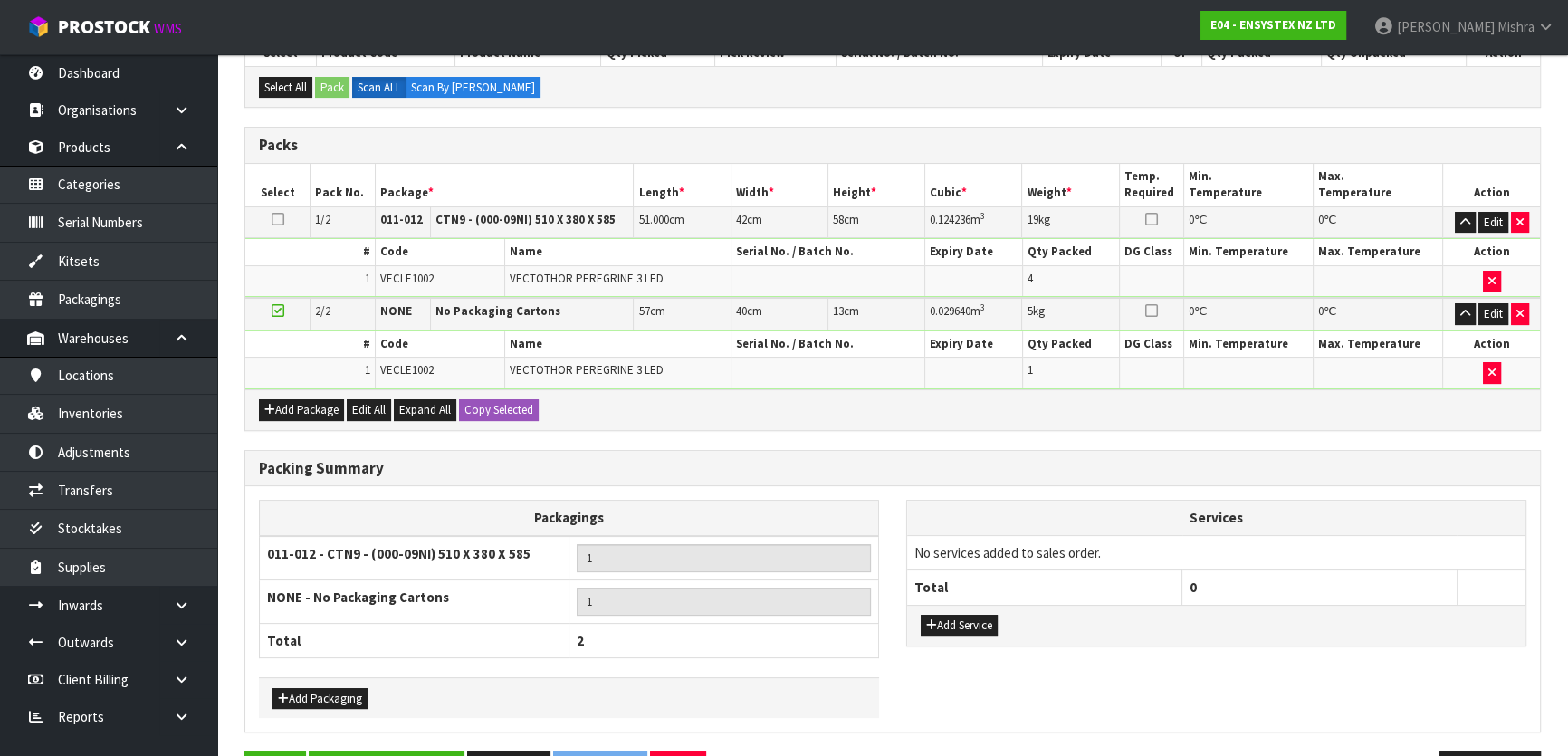
scroll to position [406, 0]
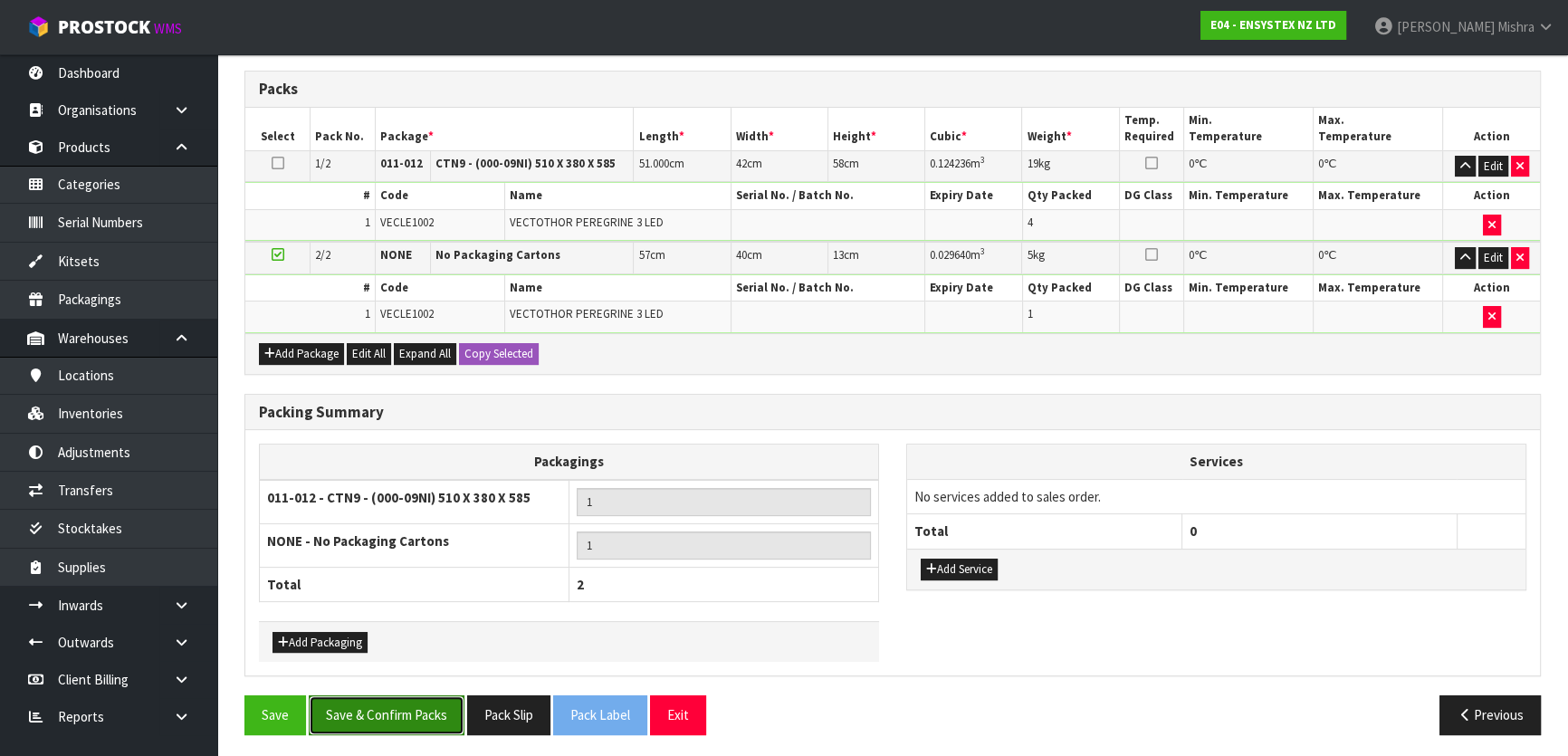
click at [393, 697] on button "Save & Confirm Packs" at bounding box center [386, 714] width 155 height 39
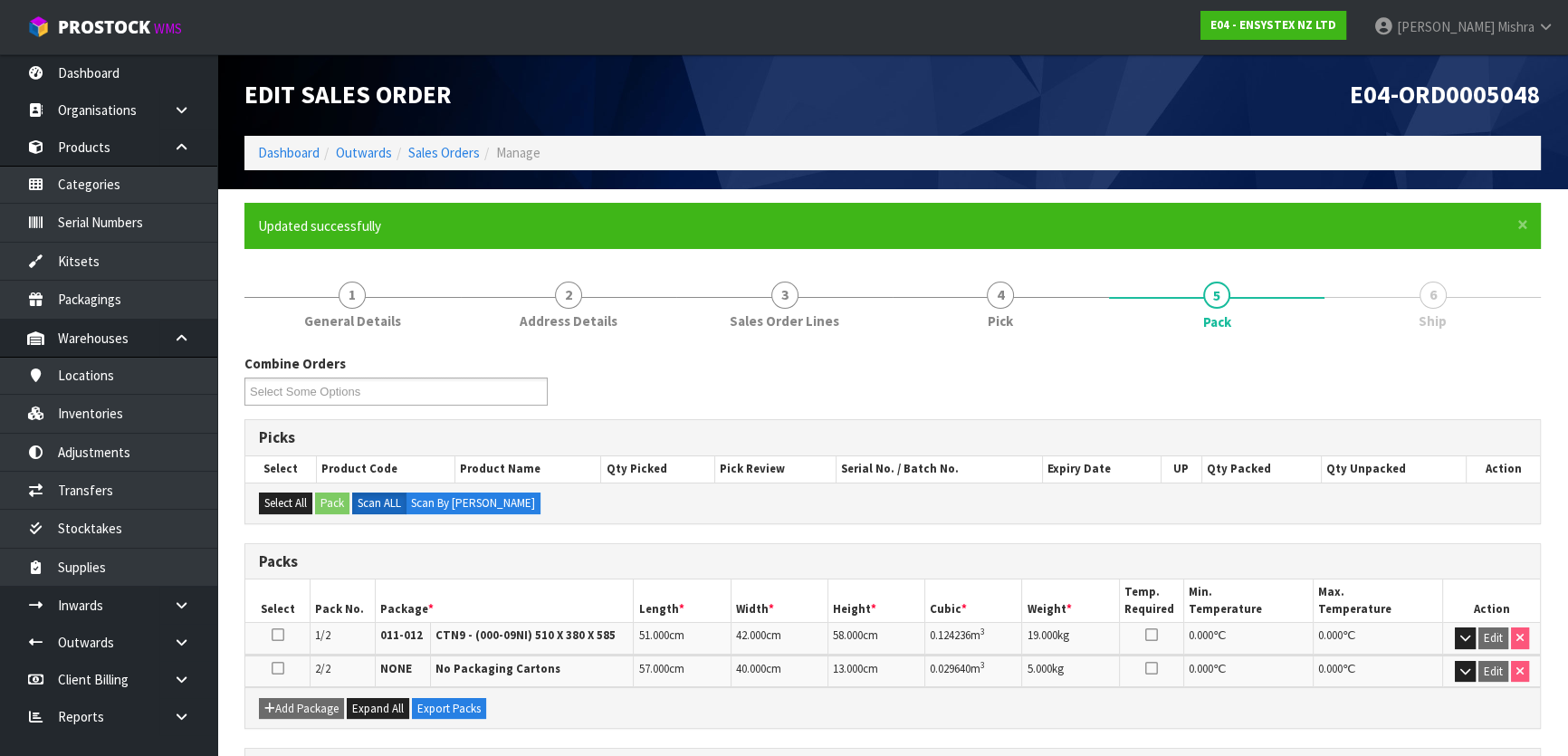
scroll to position [316, 0]
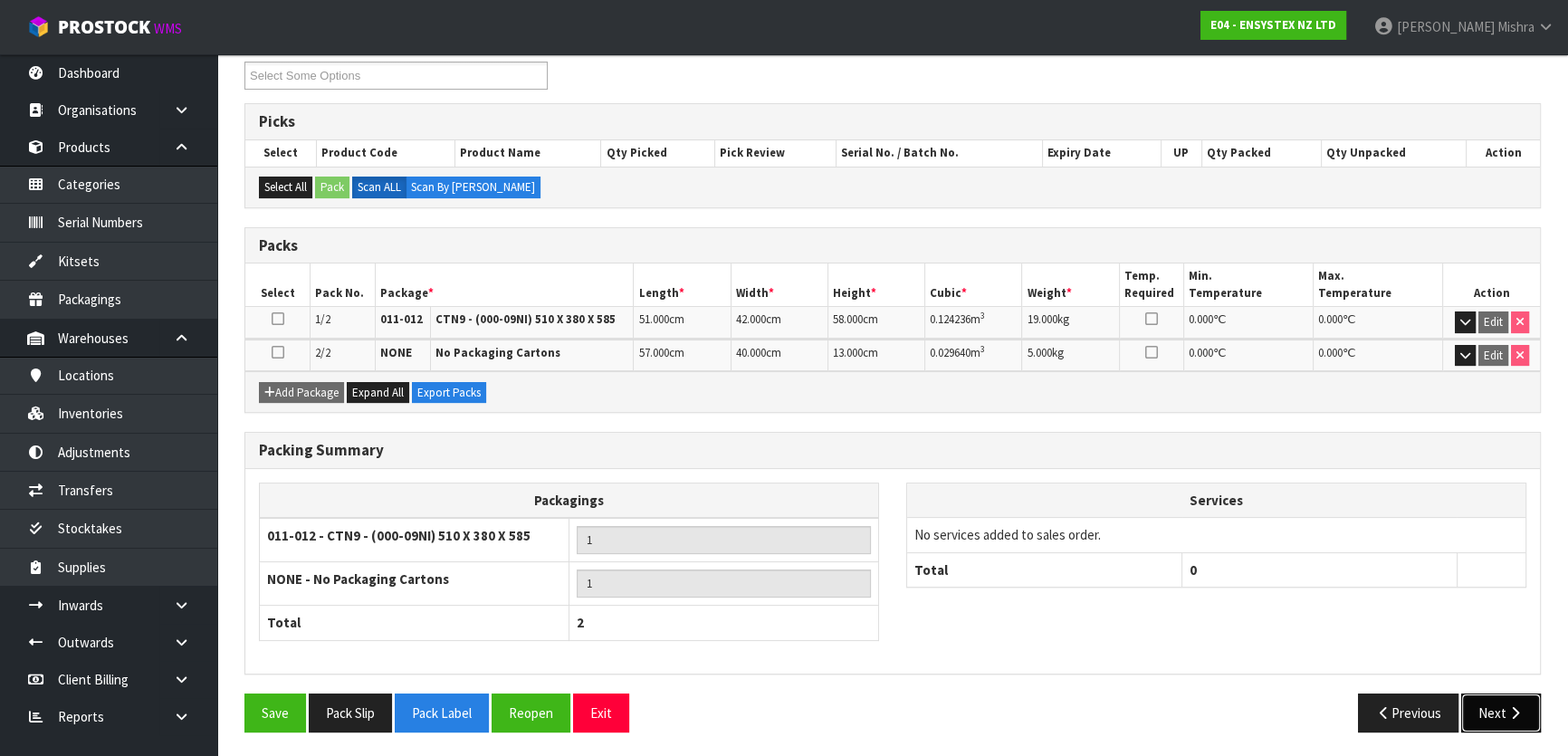
click at [1497, 706] on button "Next" at bounding box center [1501, 712] width 80 height 39
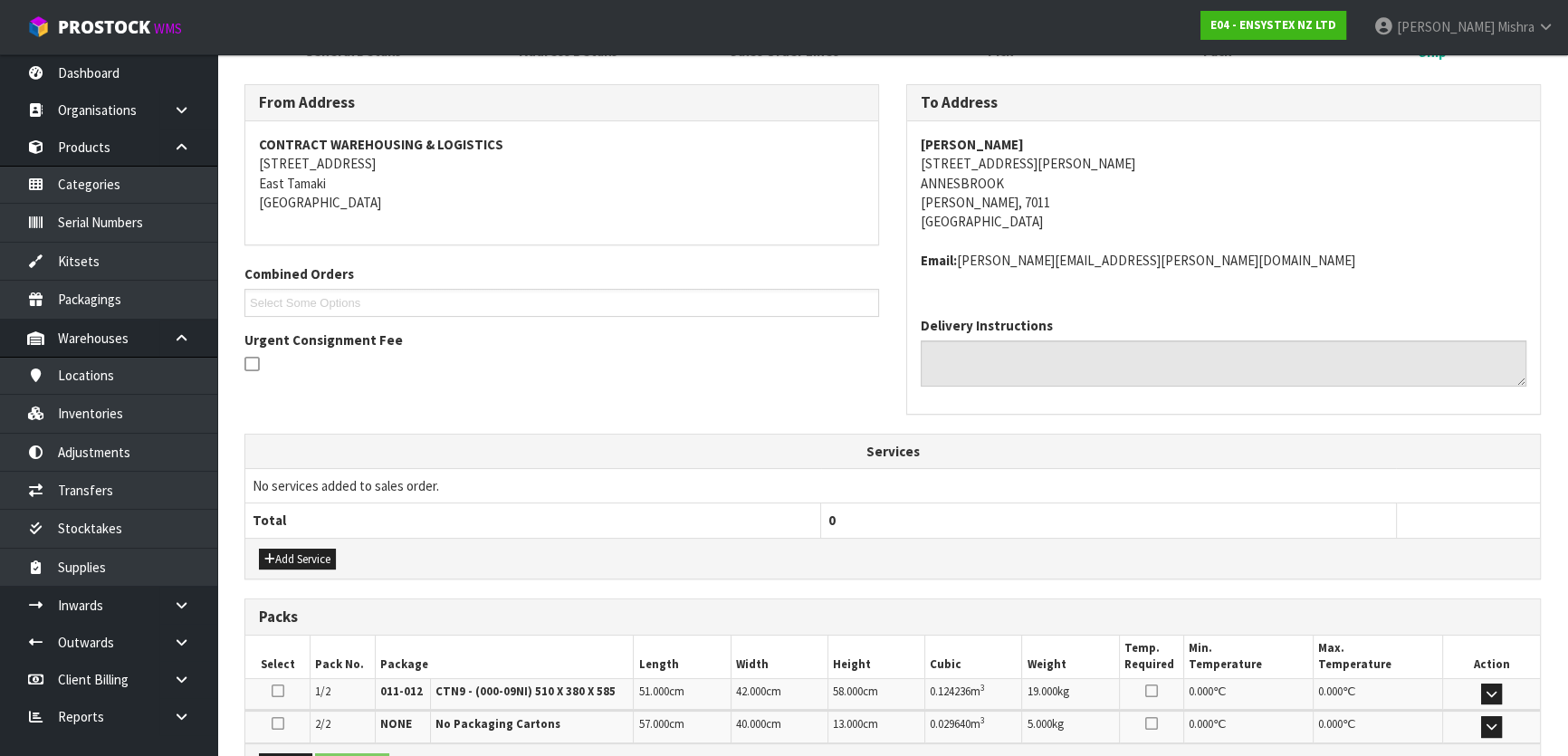
scroll to position [489, 0]
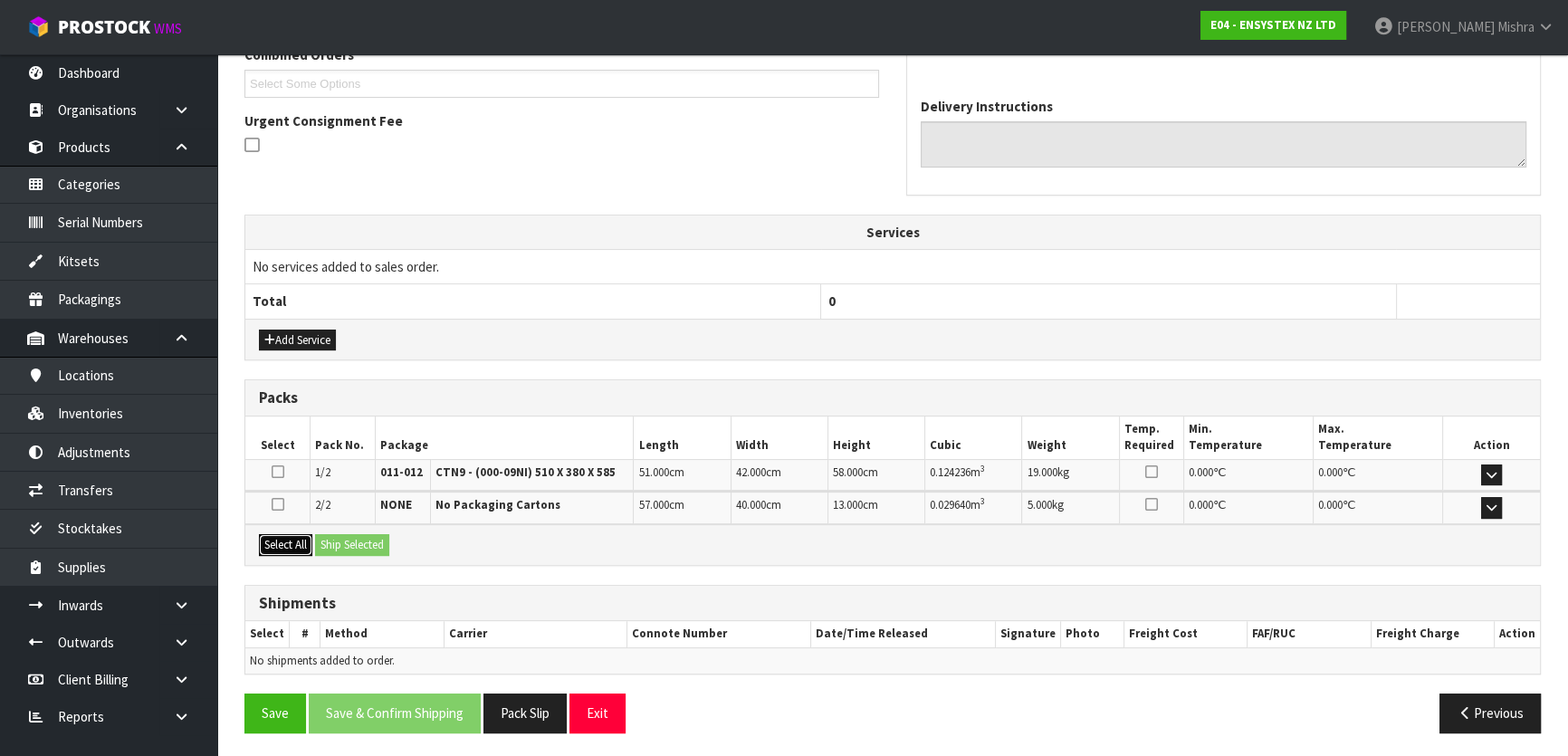
click at [295, 536] on button "Select All" at bounding box center [286, 544] width 53 height 22
click at [335, 540] on button "Ship Selected" at bounding box center [352, 544] width 74 height 22
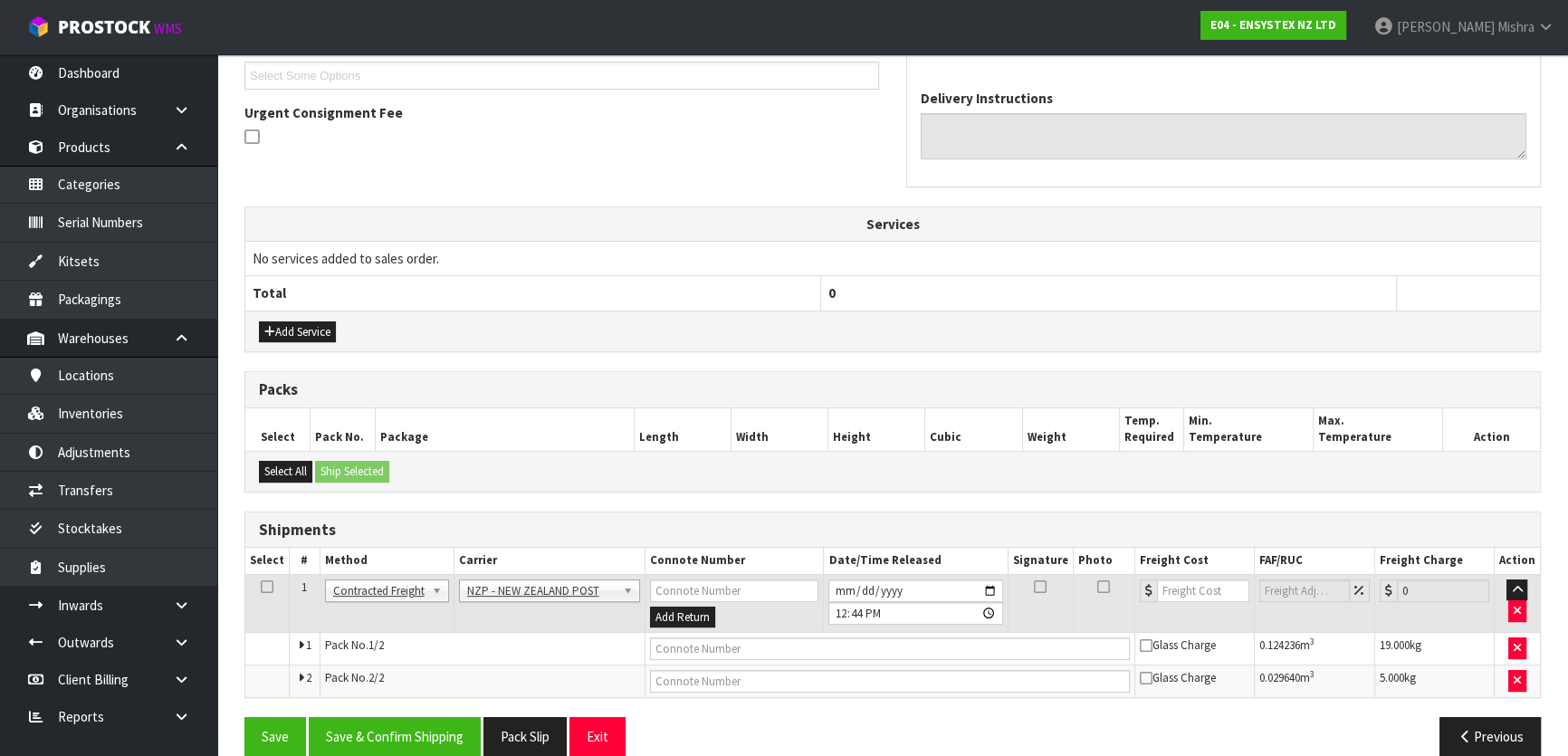
scroll to position [521, 0]
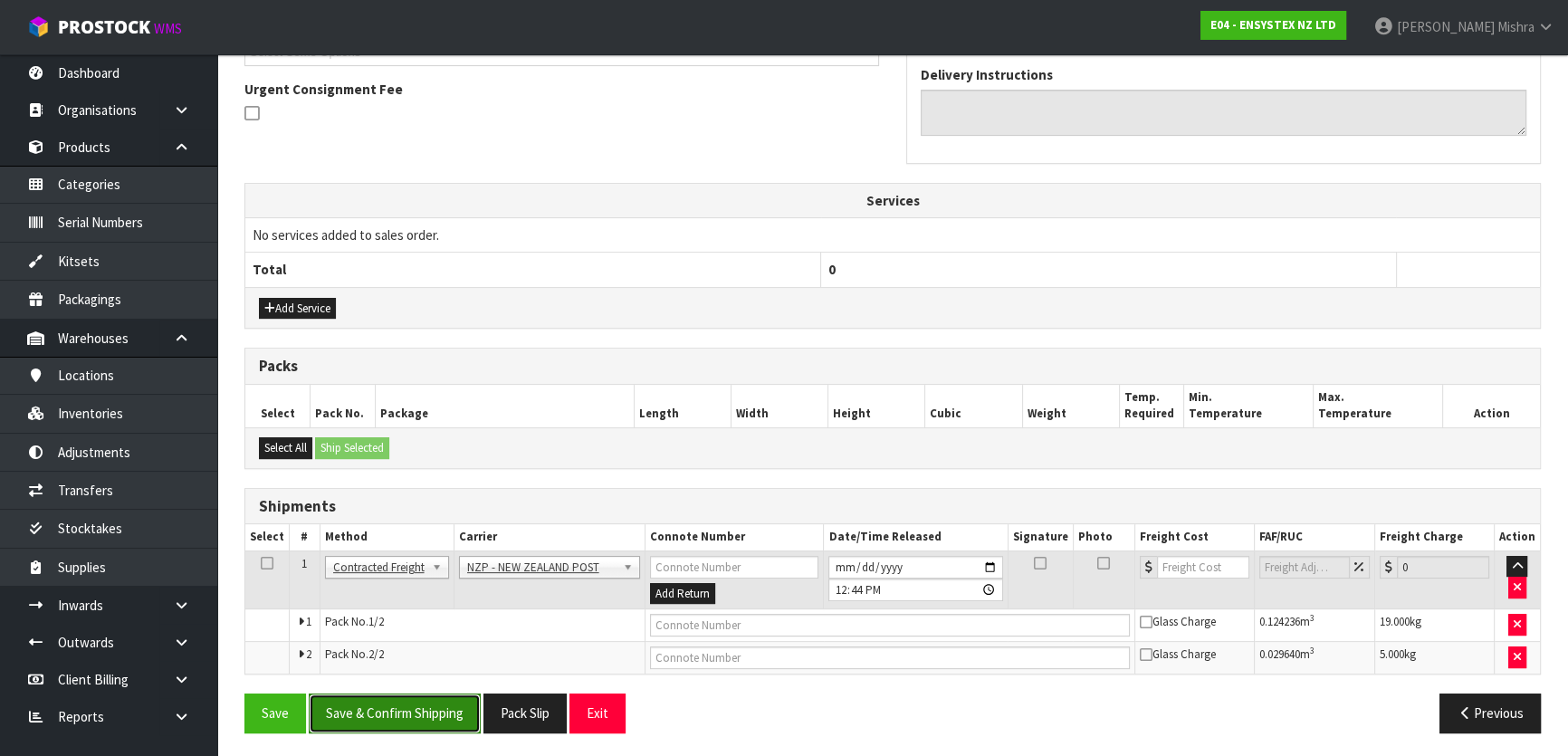
click at [408, 696] on button "Save & Confirm Shipping" at bounding box center [395, 712] width 172 height 39
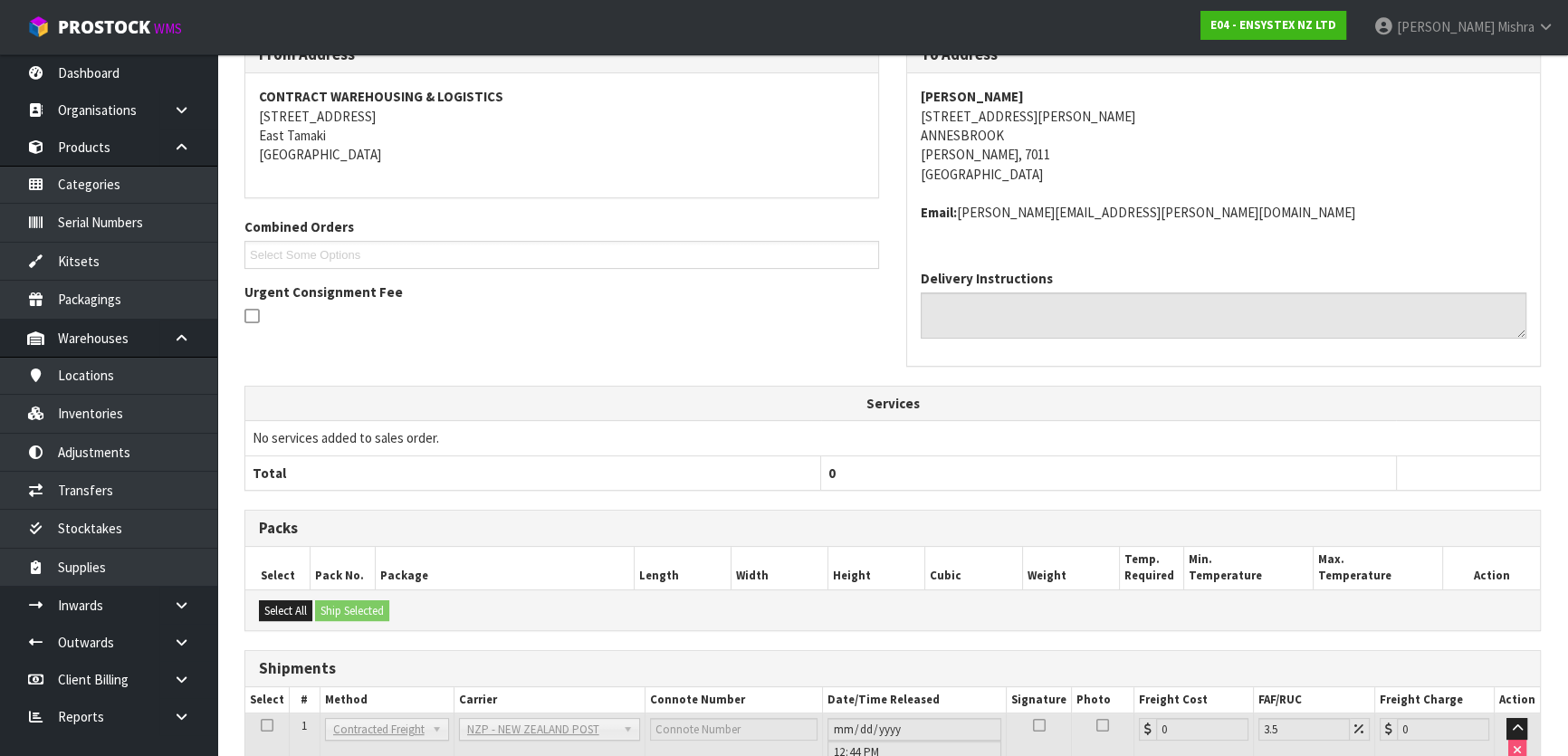
scroll to position [493, 0]
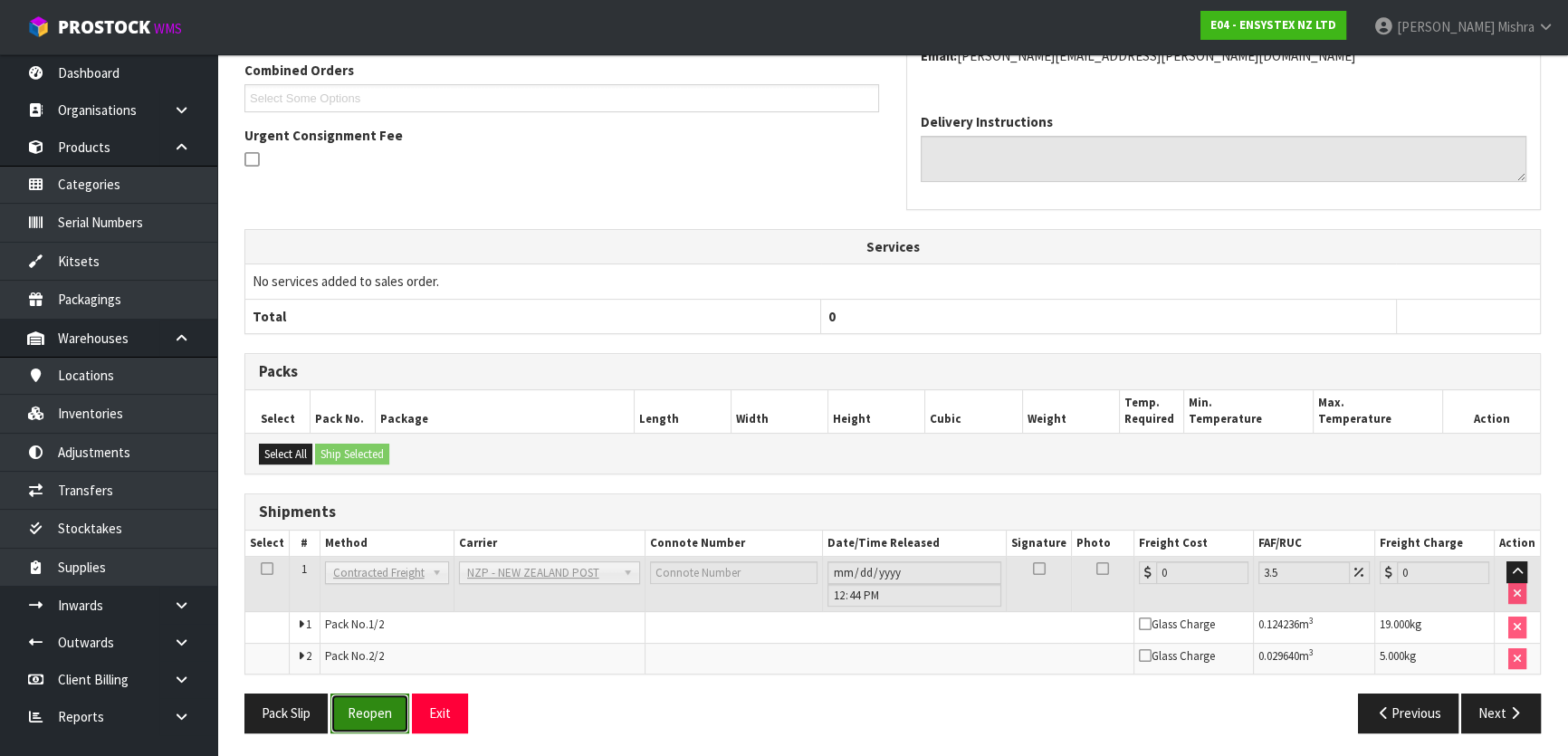
click at [357, 723] on button "Reopen" at bounding box center [370, 712] width 79 height 39
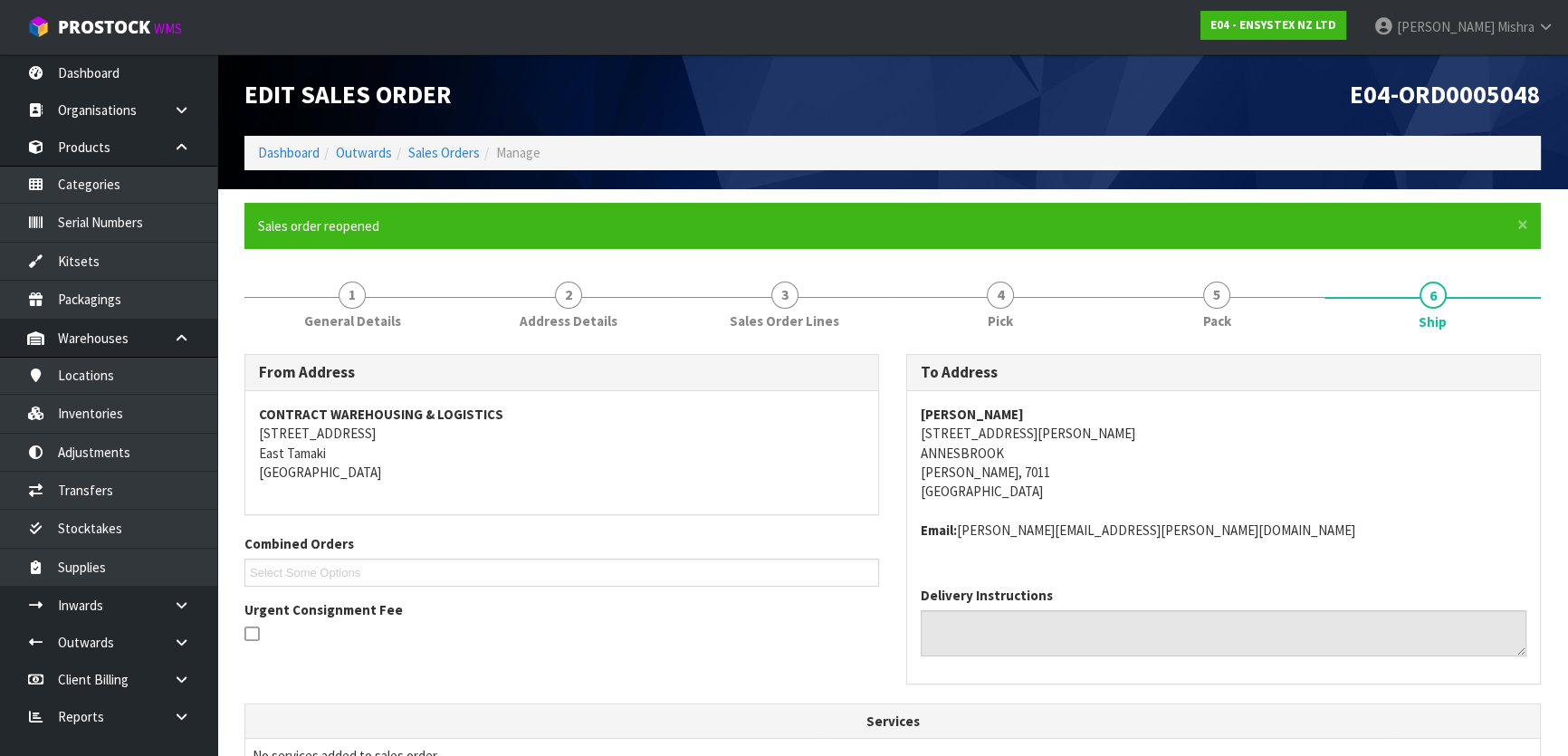
scroll to position [475, 0]
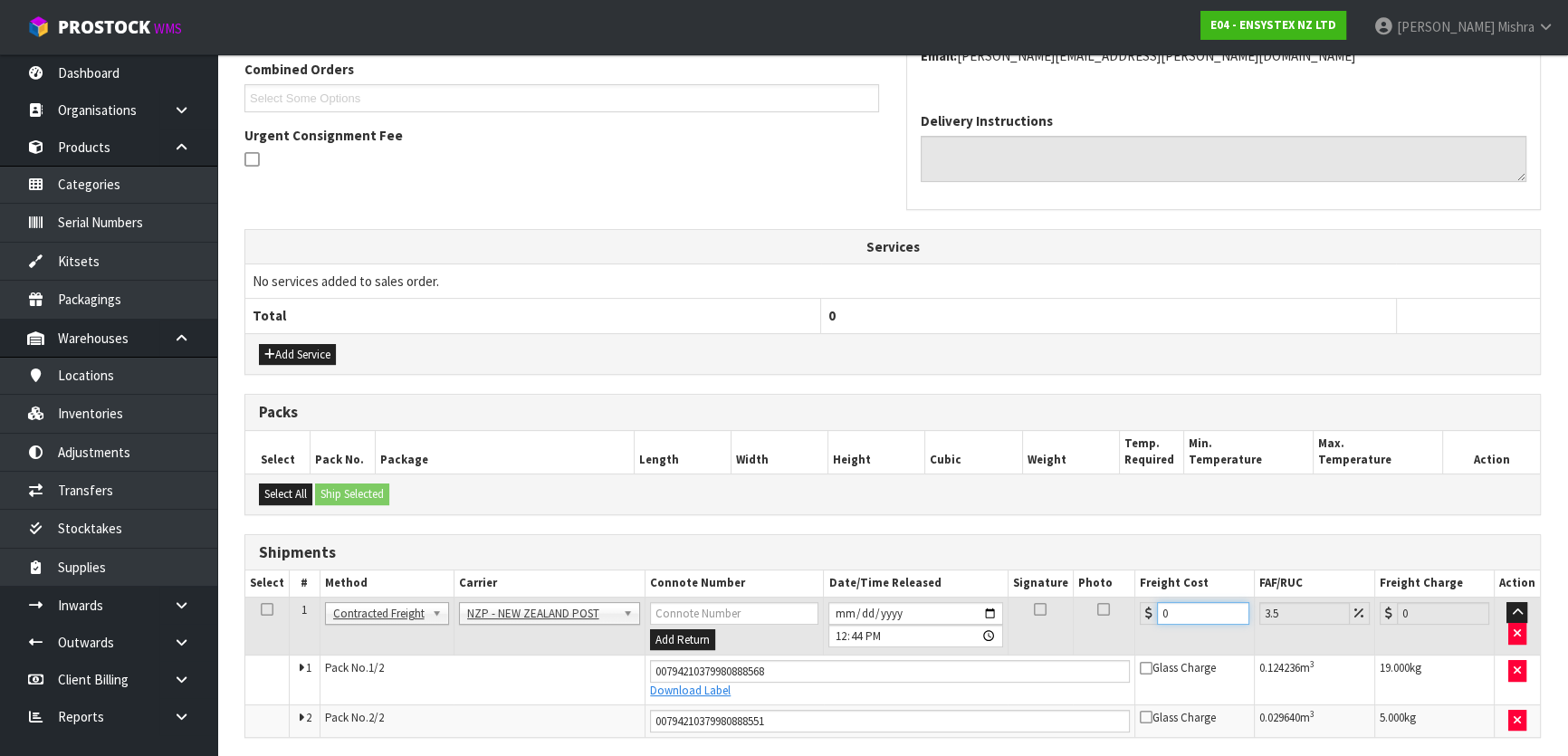
drag, startPoint x: 1186, startPoint y: 616, endPoint x: 1076, endPoint y: 616, distance: 110.0
click at [1076, 616] on tr "1 Client Local Pickup Customer Local Pickup Company Freight Contracted Freight …" at bounding box center [892, 626] width 1294 height 59
type input "4"
type input "4.14"
type input "47"
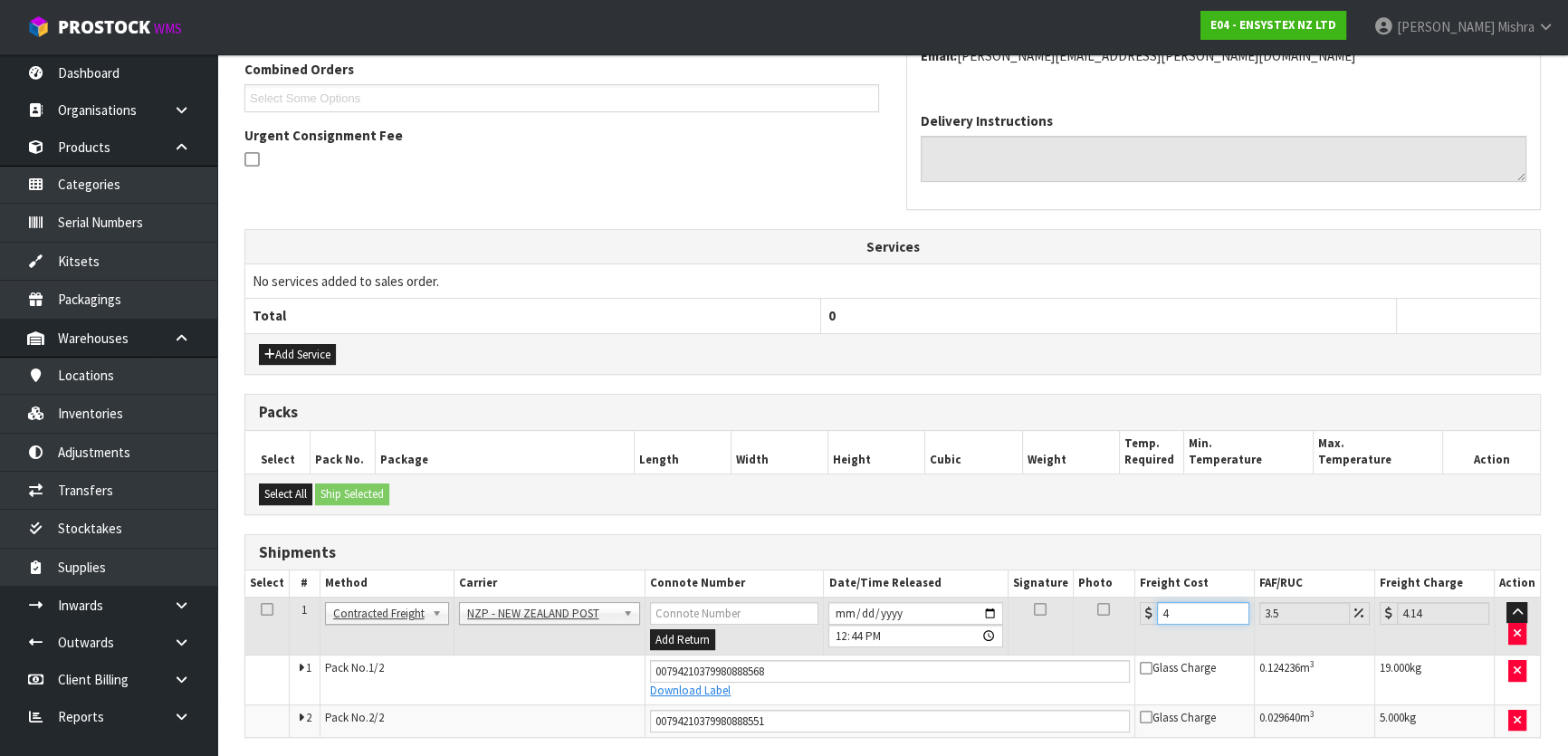
type input "48.64"
type input "47.3"
type input "48.96"
type input "47.32"
type input "48.98"
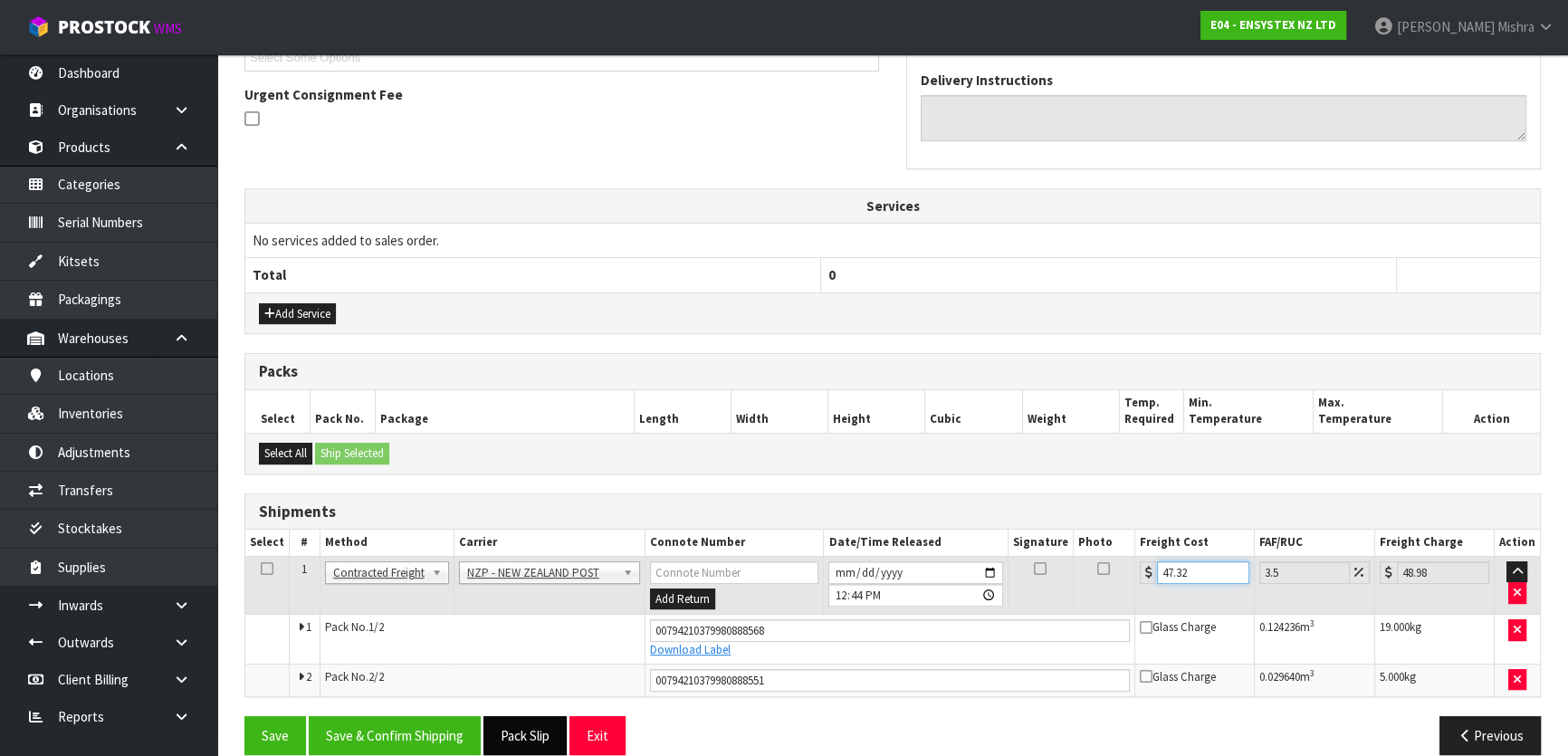
scroll to position [537, 0]
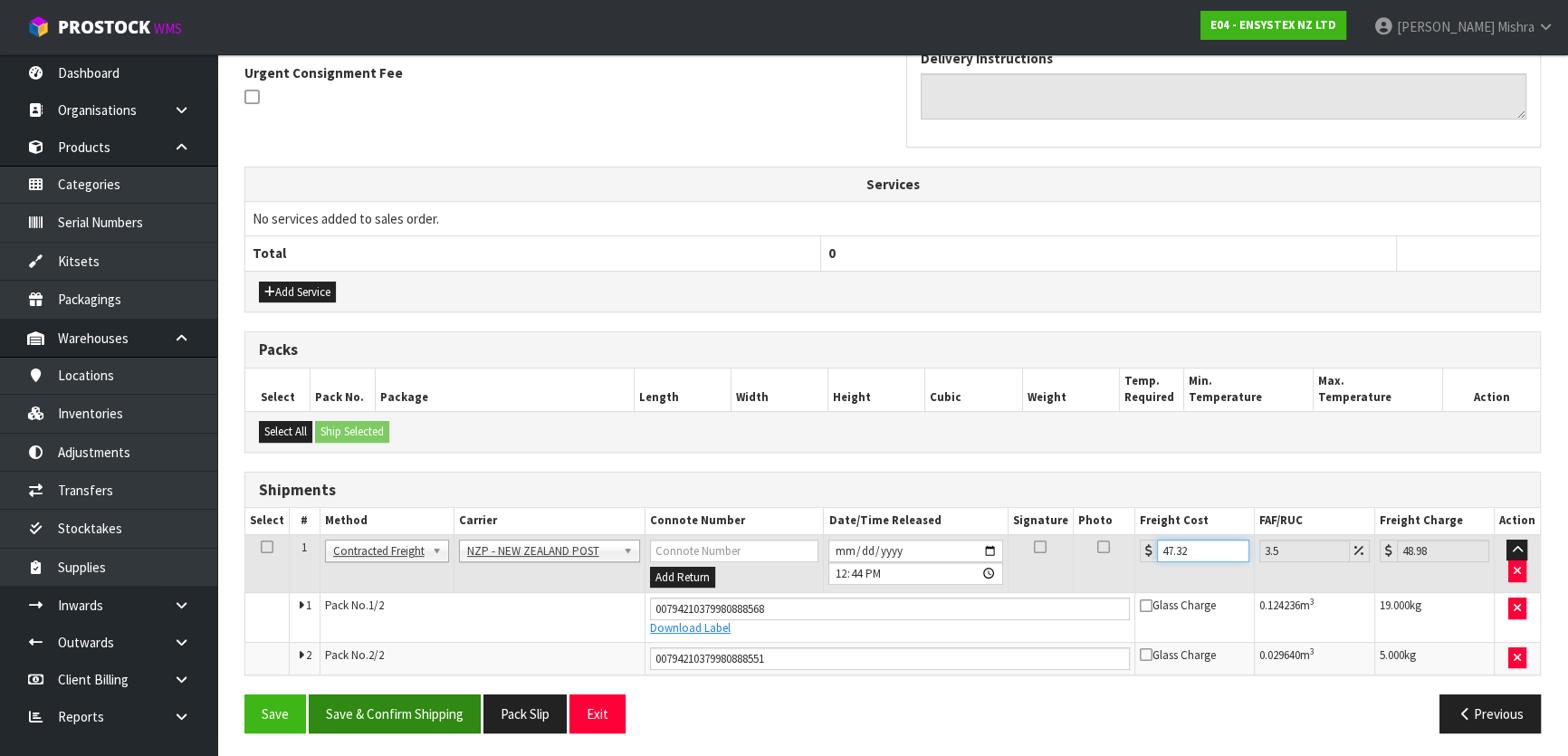
type input "47.32"
click at [457, 706] on button "Save & Confirm Shipping" at bounding box center [395, 713] width 172 height 39
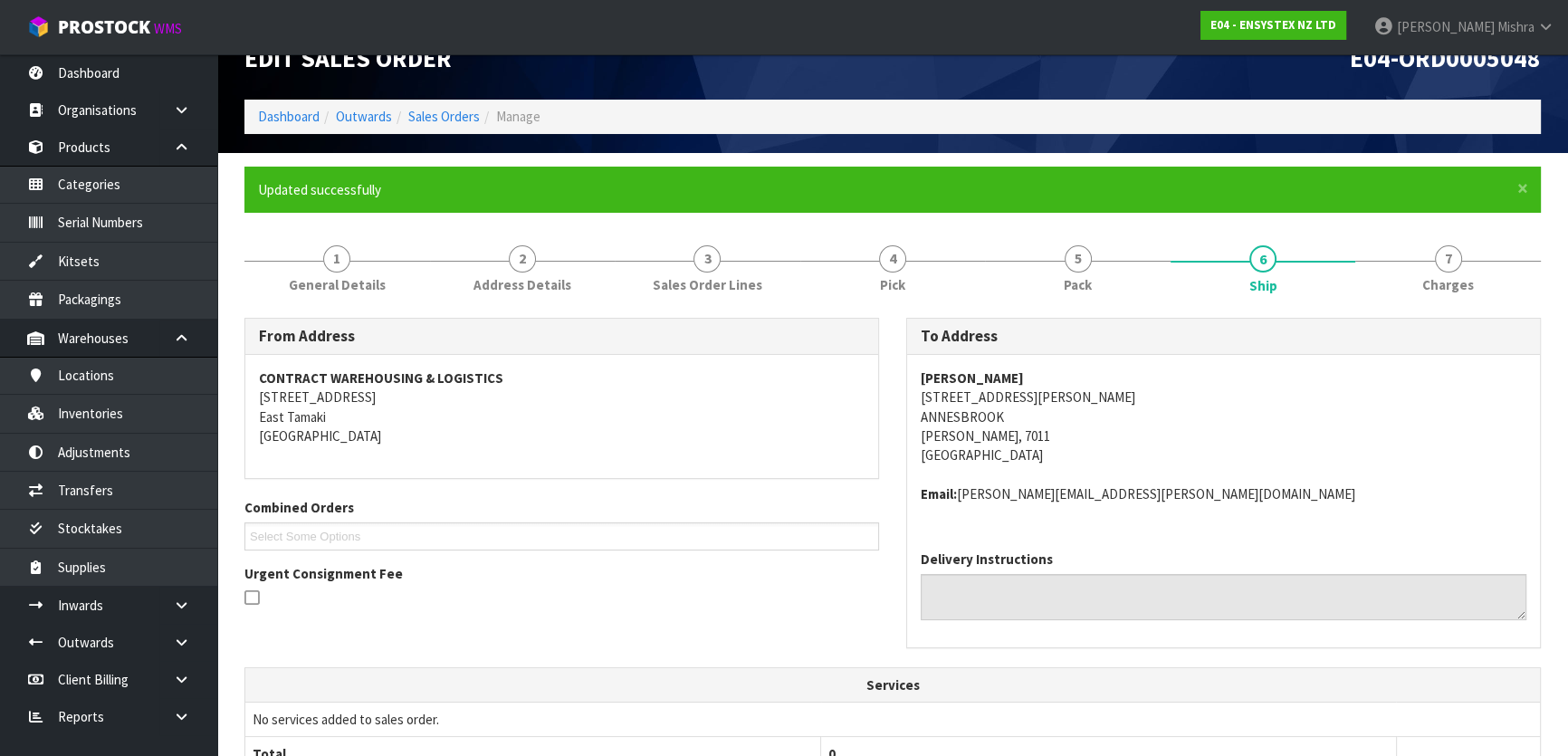
scroll to position [0, 0]
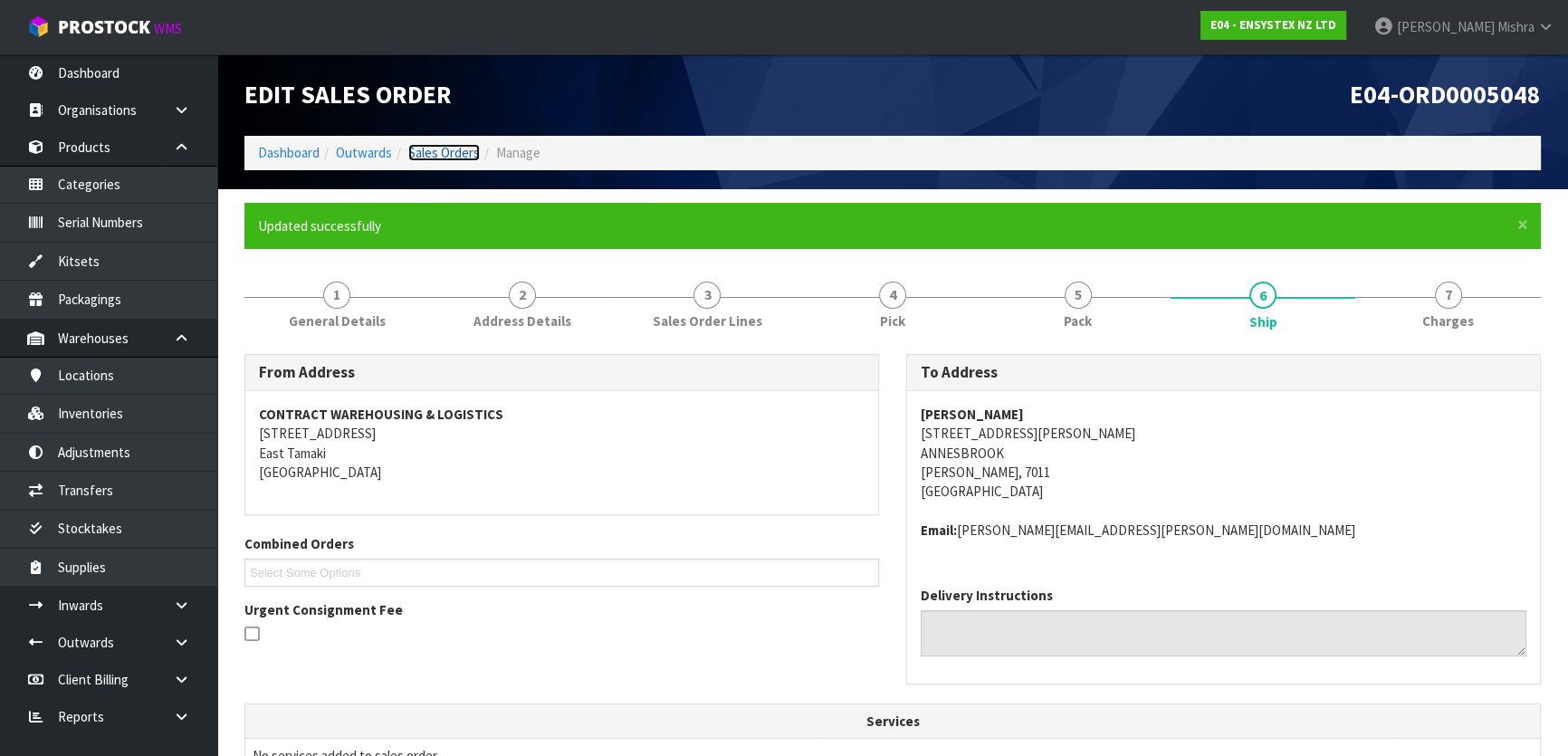
click at [449, 153] on link "Sales Orders" at bounding box center [443, 153] width 71 height 17
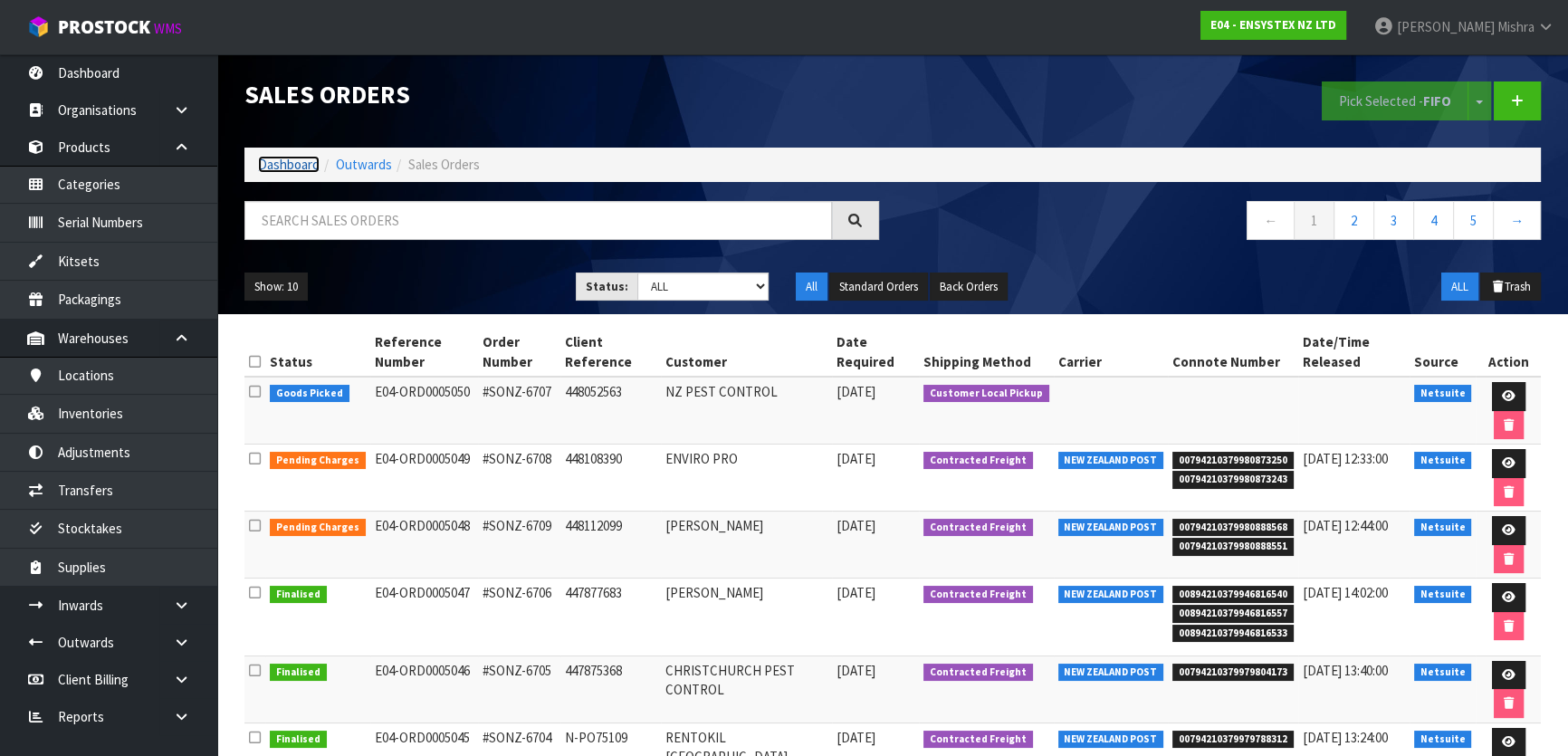
click at [269, 170] on link "Dashboard" at bounding box center [289, 164] width 62 height 17
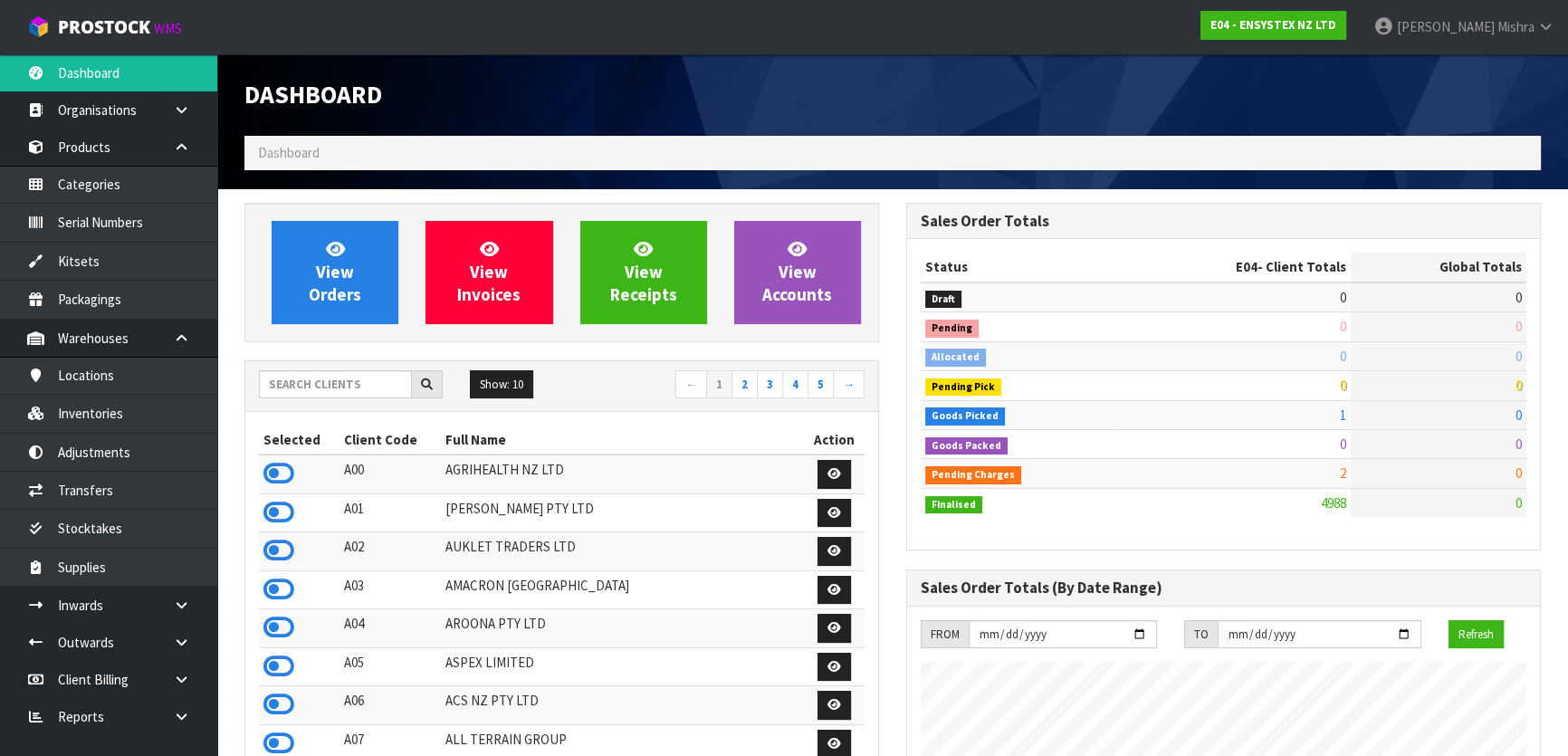
scroll to position [1426, 661]
click at [268, 592] on icon at bounding box center [278, 589] width 31 height 27
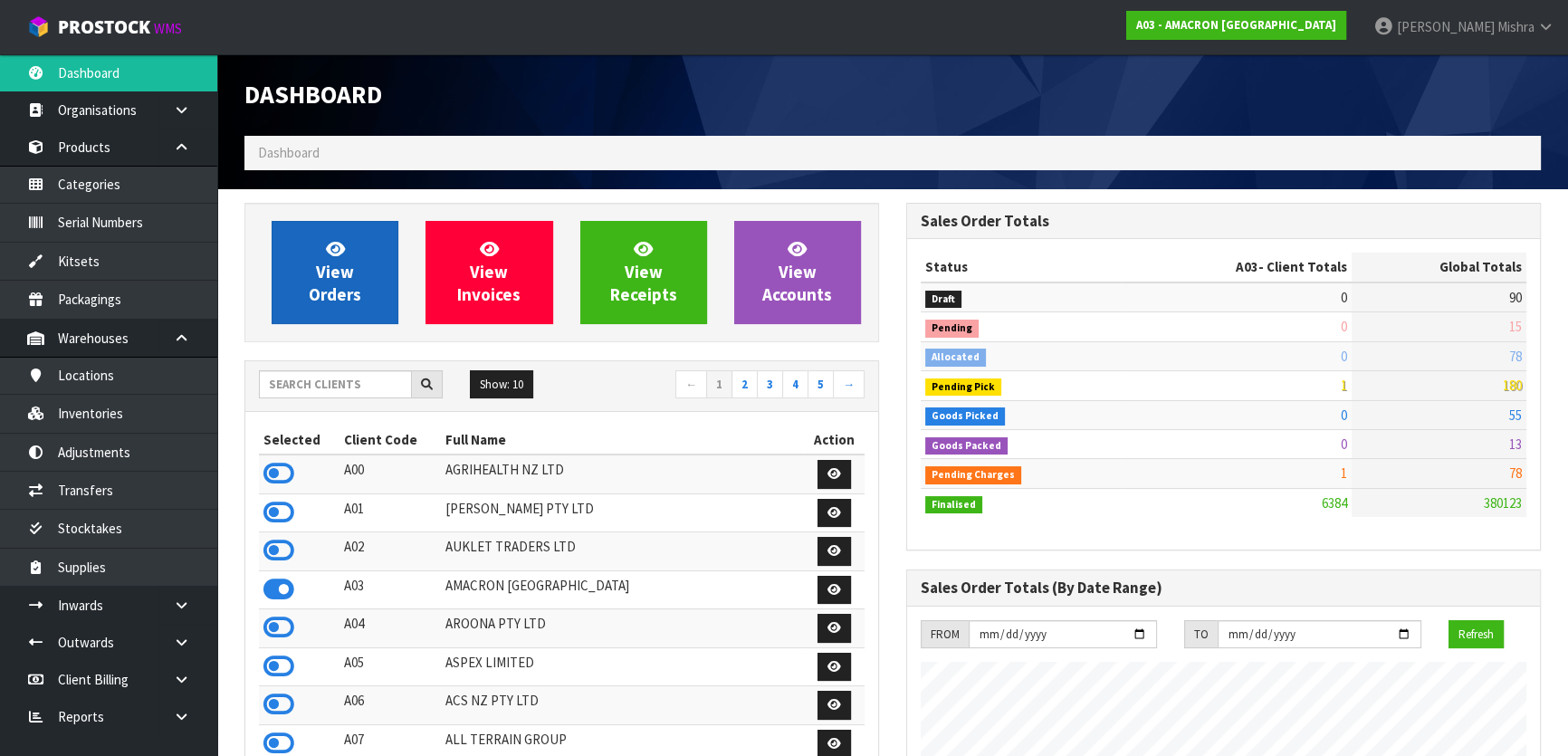
scroll to position [1251, 661]
click at [318, 269] on span "View Orders" at bounding box center [335, 272] width 52 height 68
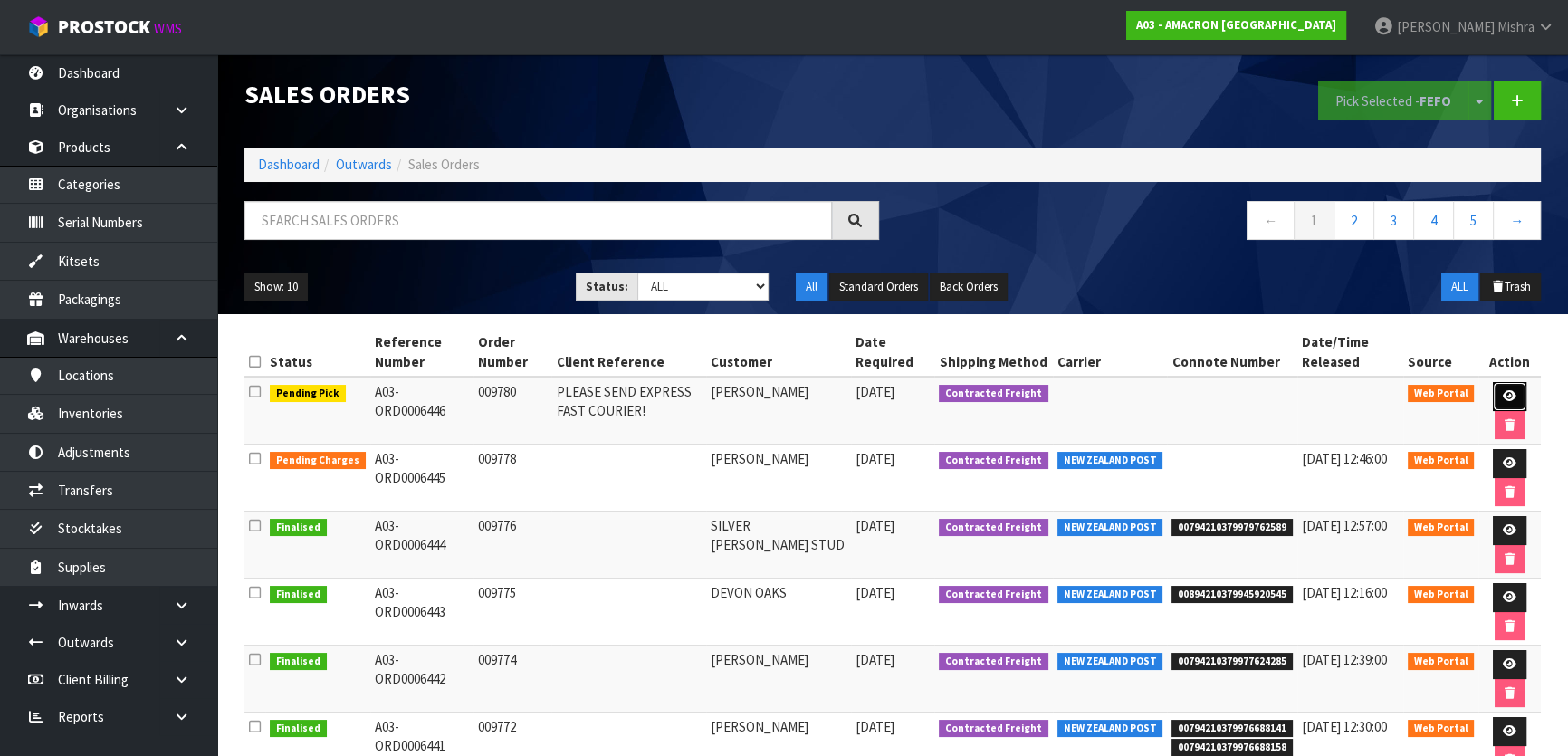
click at [1504, 390] on icon at bounding box center [1509, 396] width 13 height 11
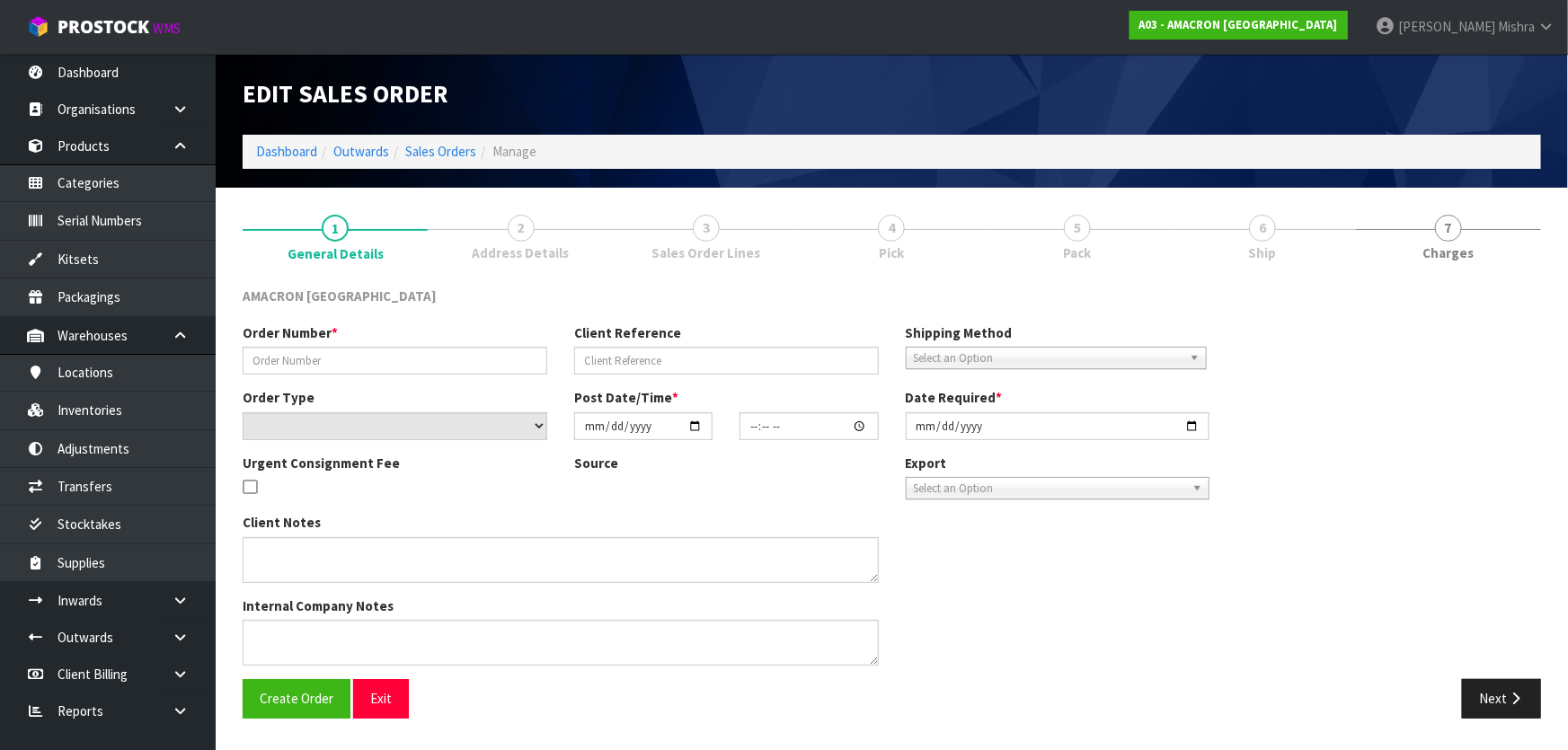
type input "009780"
type input "PLEASE SEND EXPRESS FAST COURIER!"
select select "number:0"
type input "[DATE]"
type input "10:06:00.000"
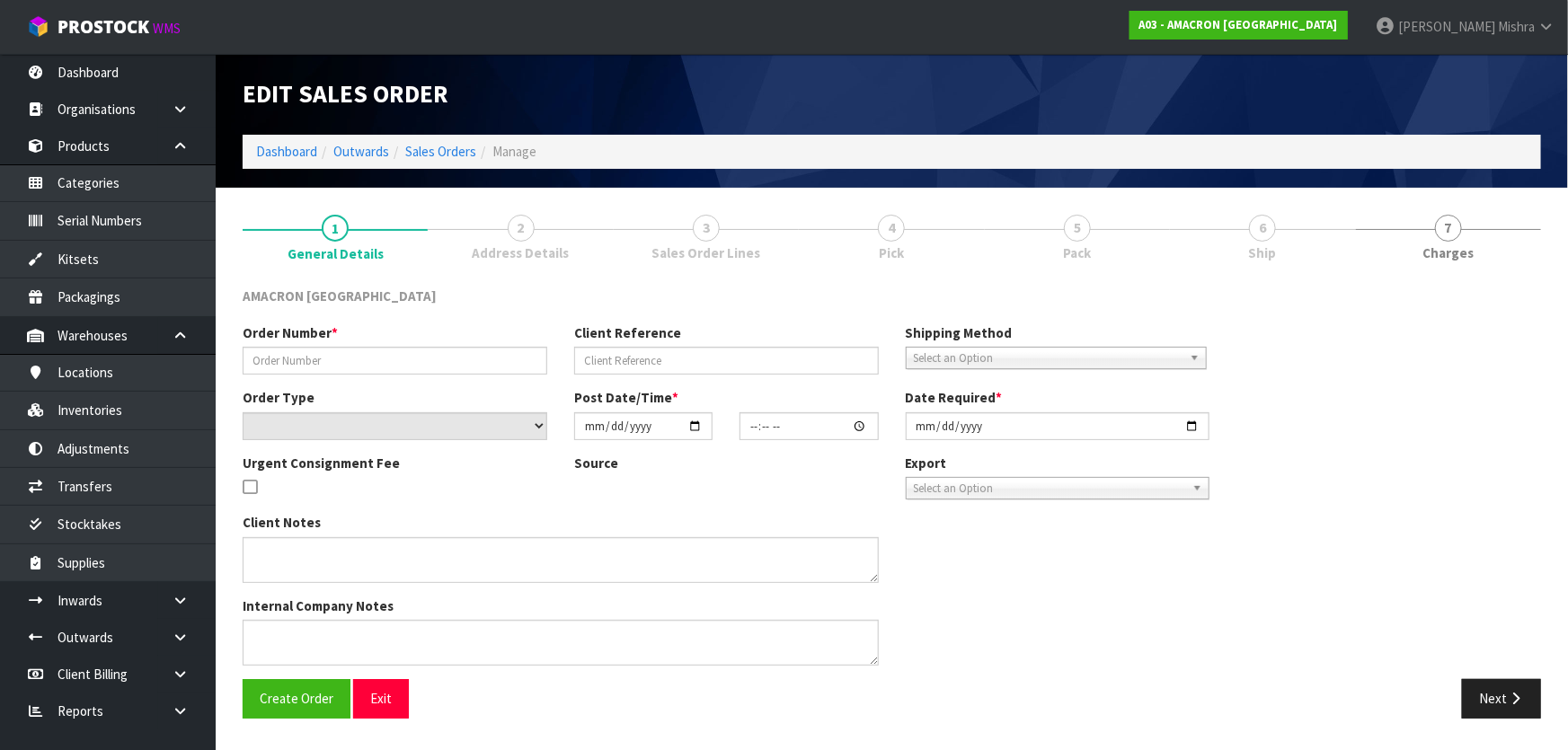
type input "[DATE]"
type textarea "PLEASE DISPATCH OVERNIGHT"
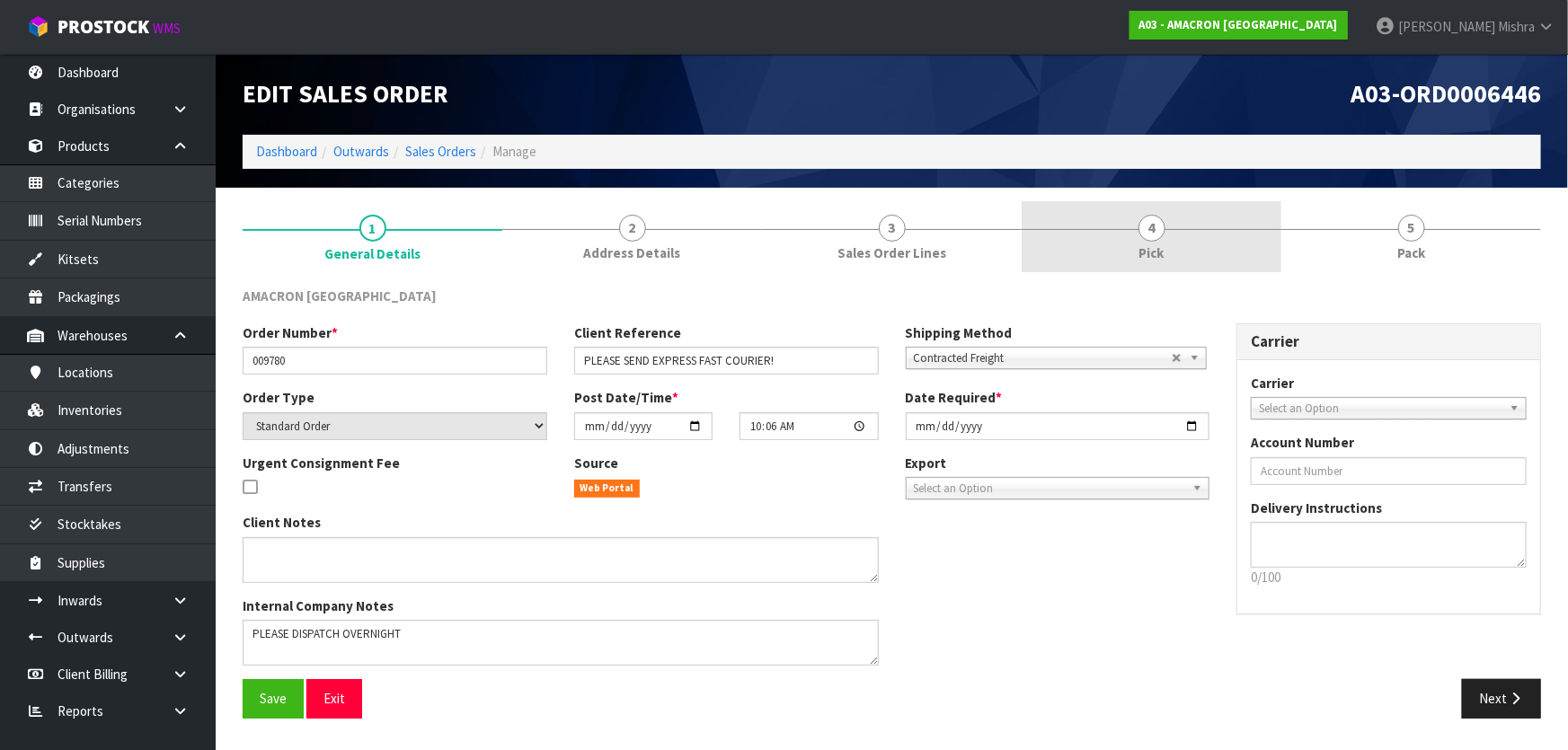
click at [1237, 235] on link "4 Pick" at bounding box center [1152, 236] width 259 height 71
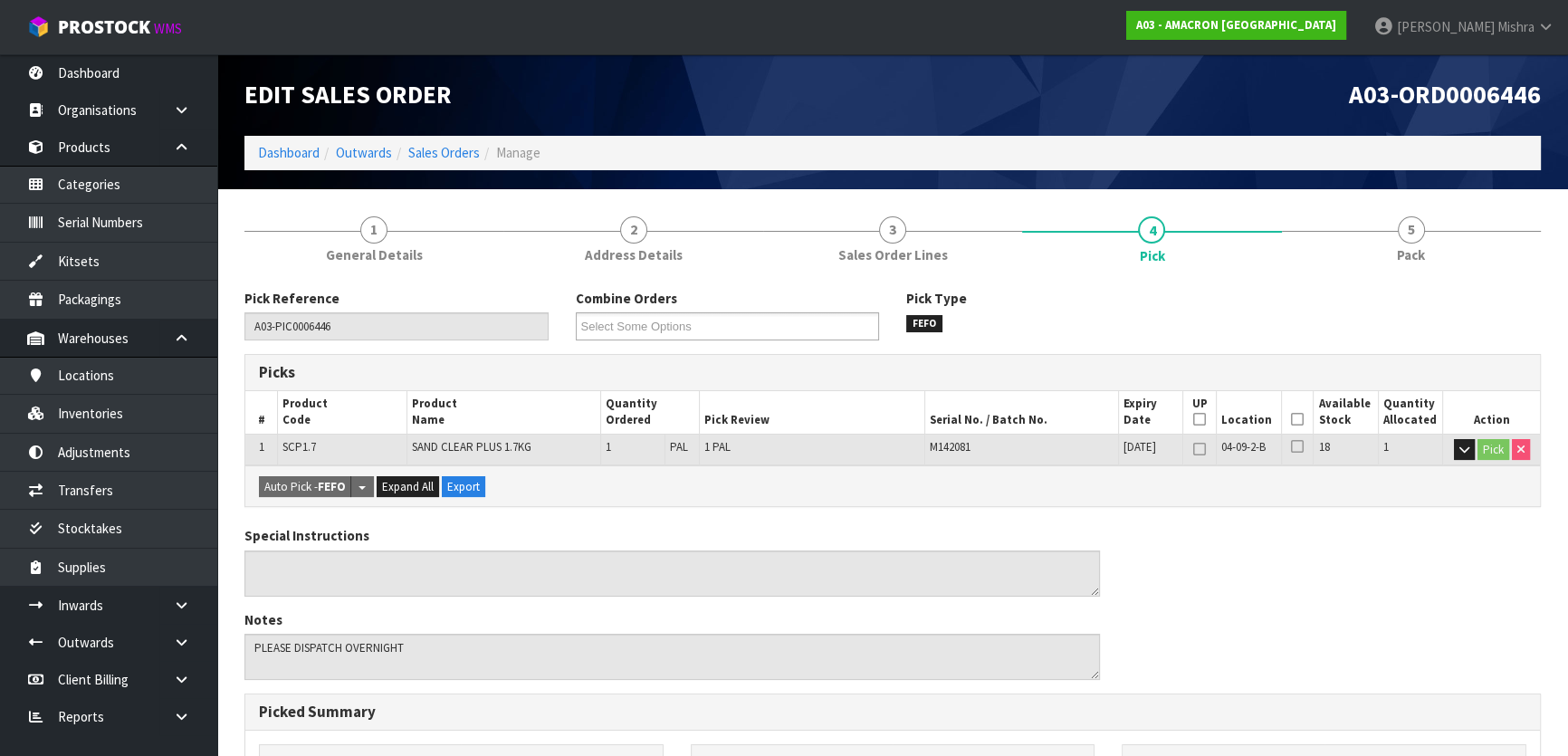
click at [1298, 419] on icon at bounding box center [1296, 419] width 12 height 1
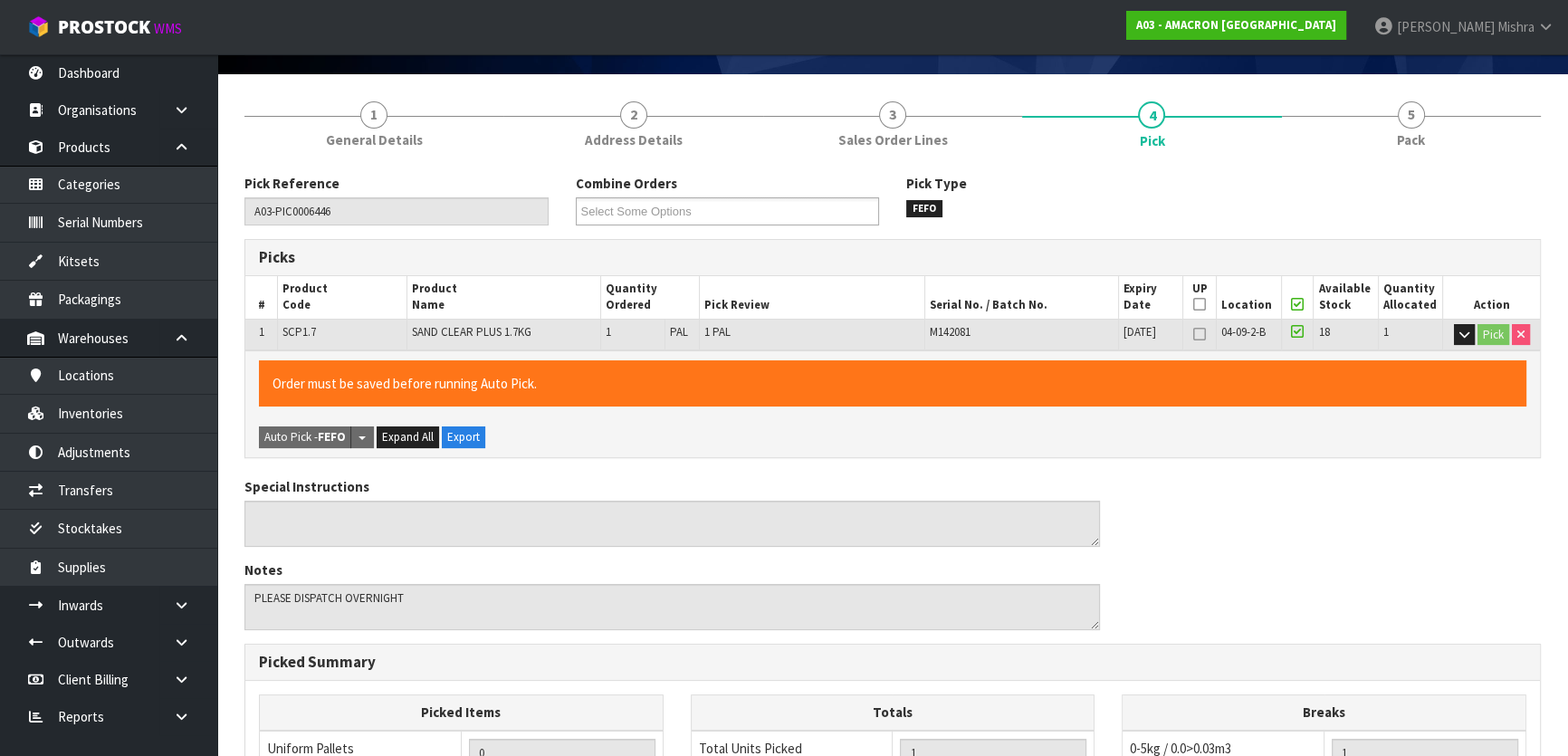
scroll to position [493, 0]
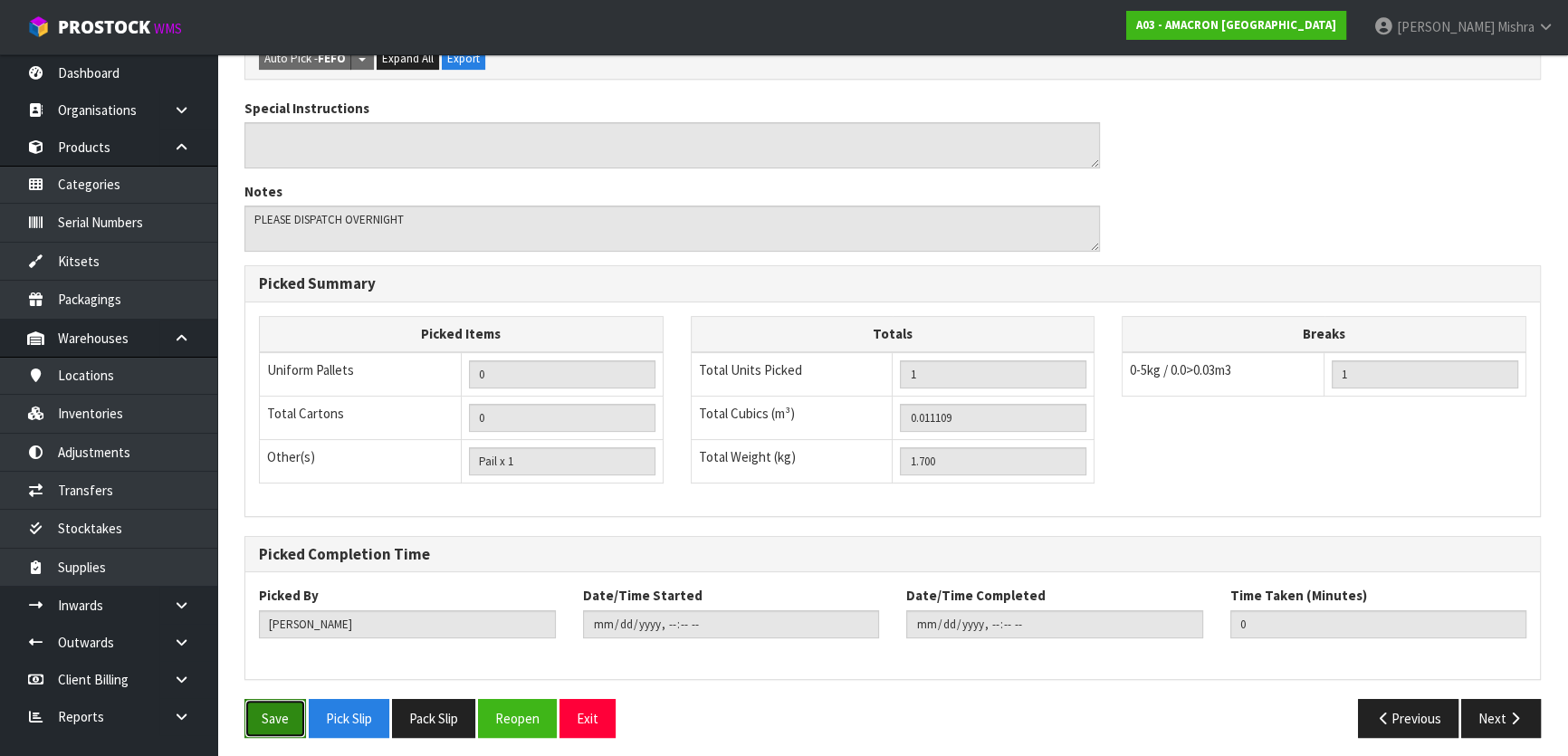
click at [271, 725] on button "Save" at bounding box center [275, 718] width 62 height 39
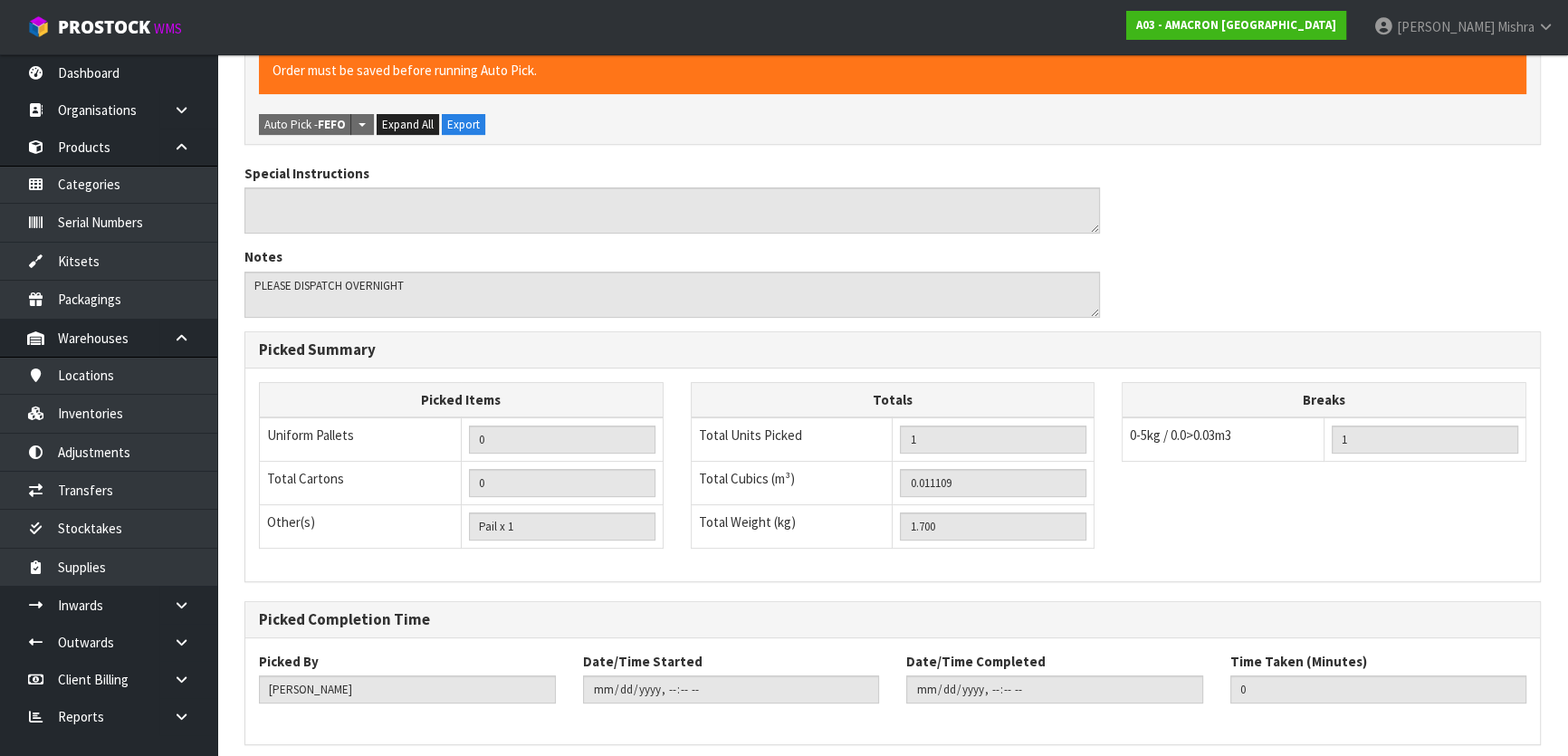
scroll to position [0, 0]
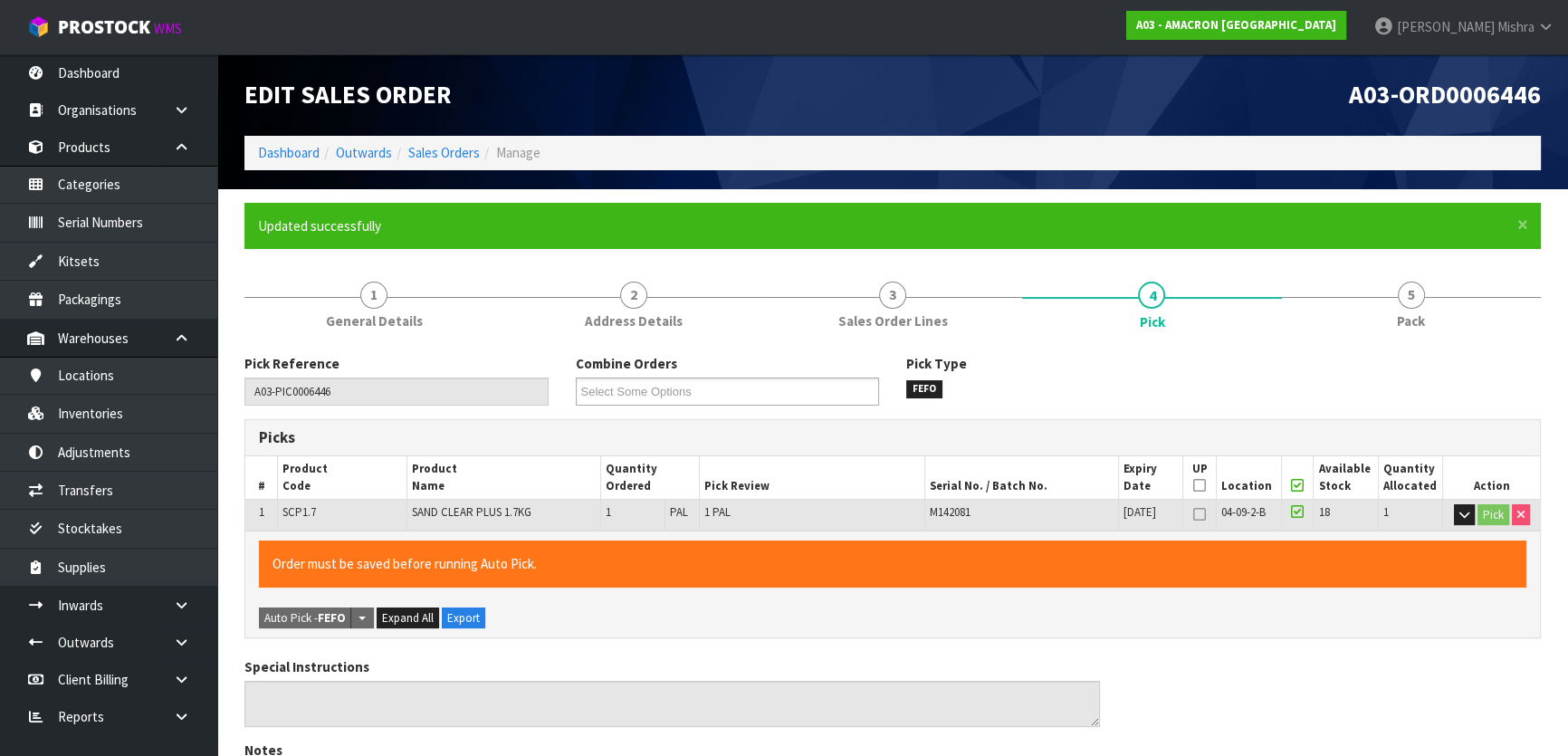
type input "[PERSON_NAME]"
type input "[DATE]T12:47:49"
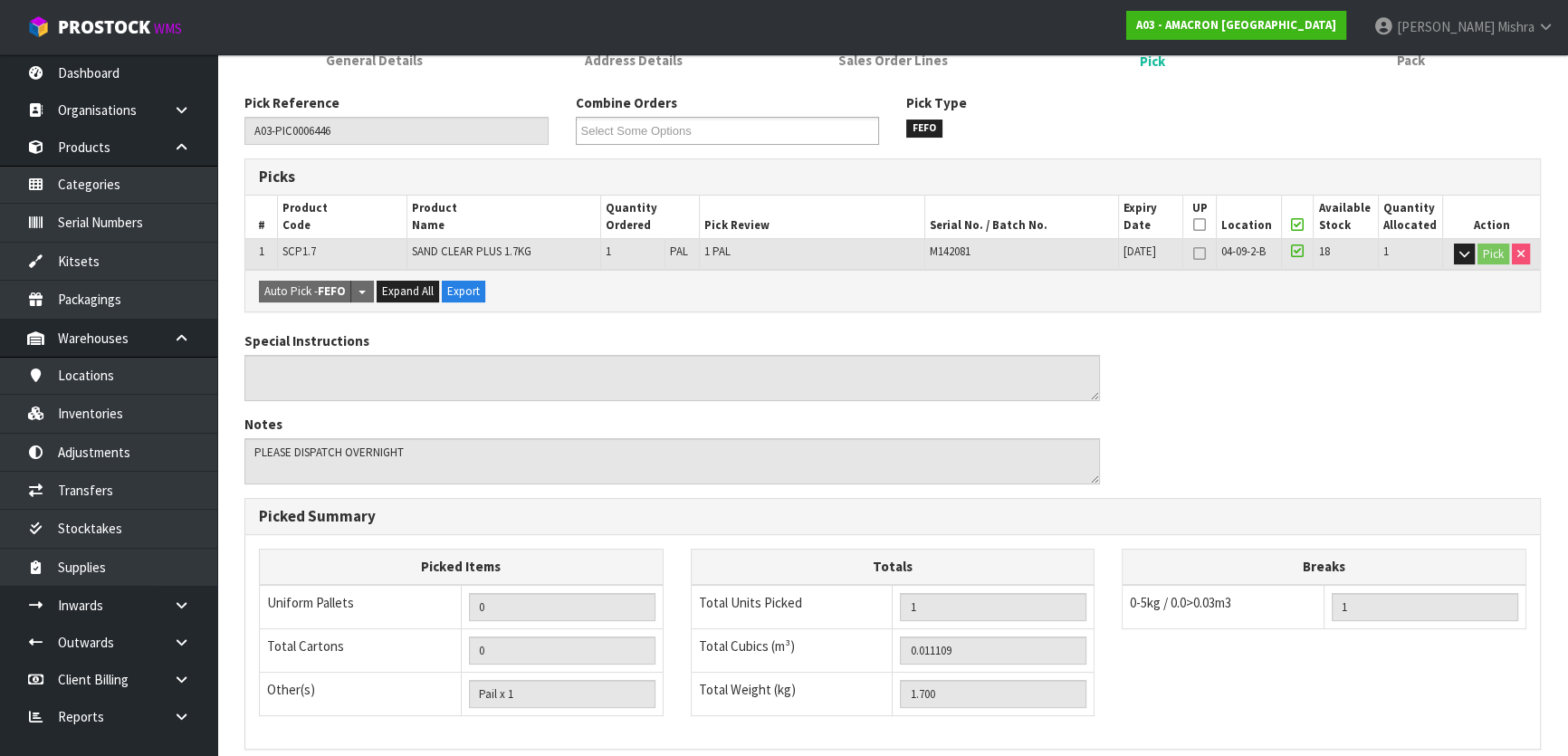
scroll to position [498, 0]
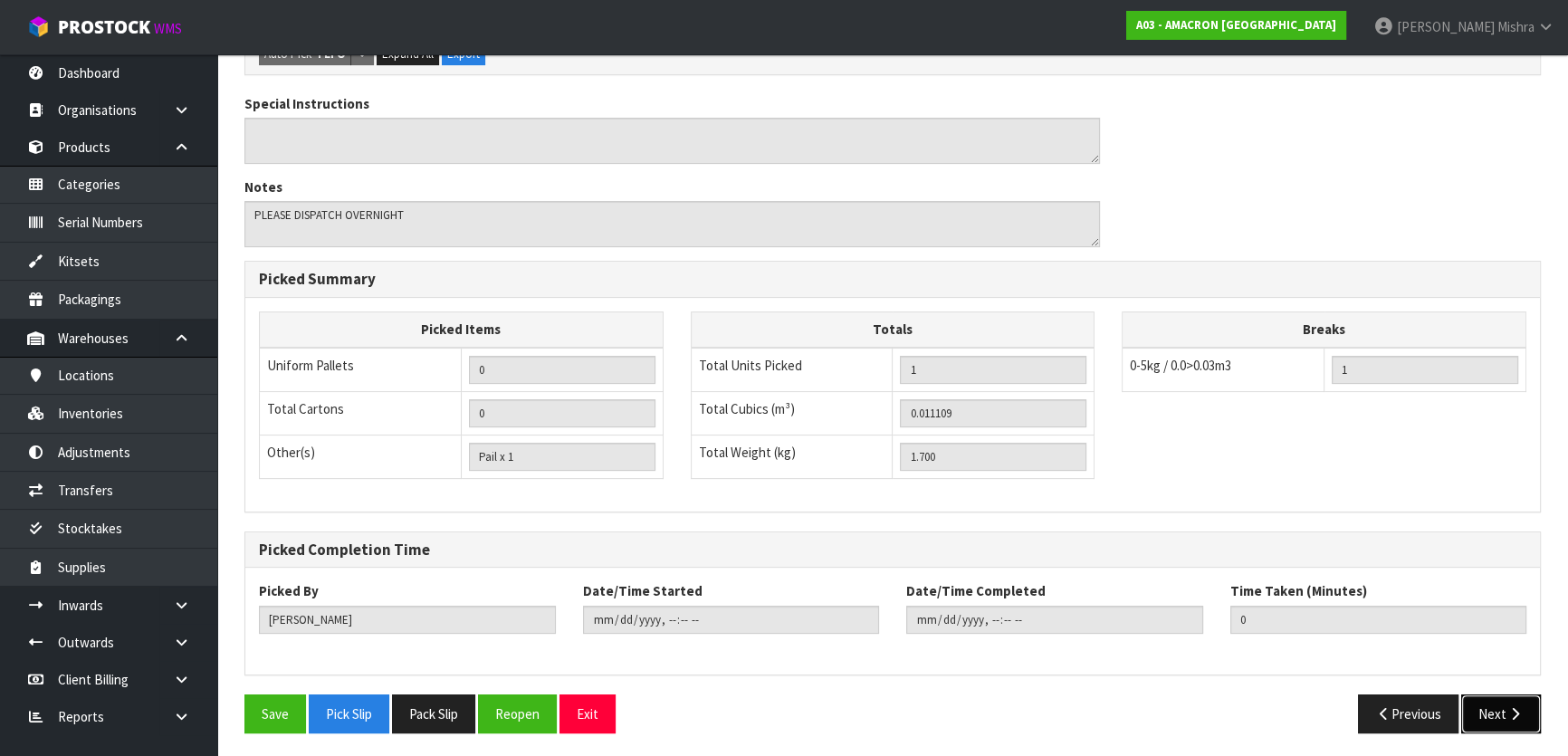
click at [1497, 700] on button "Next" at bounding box center [1501, 713] width 80 height 39
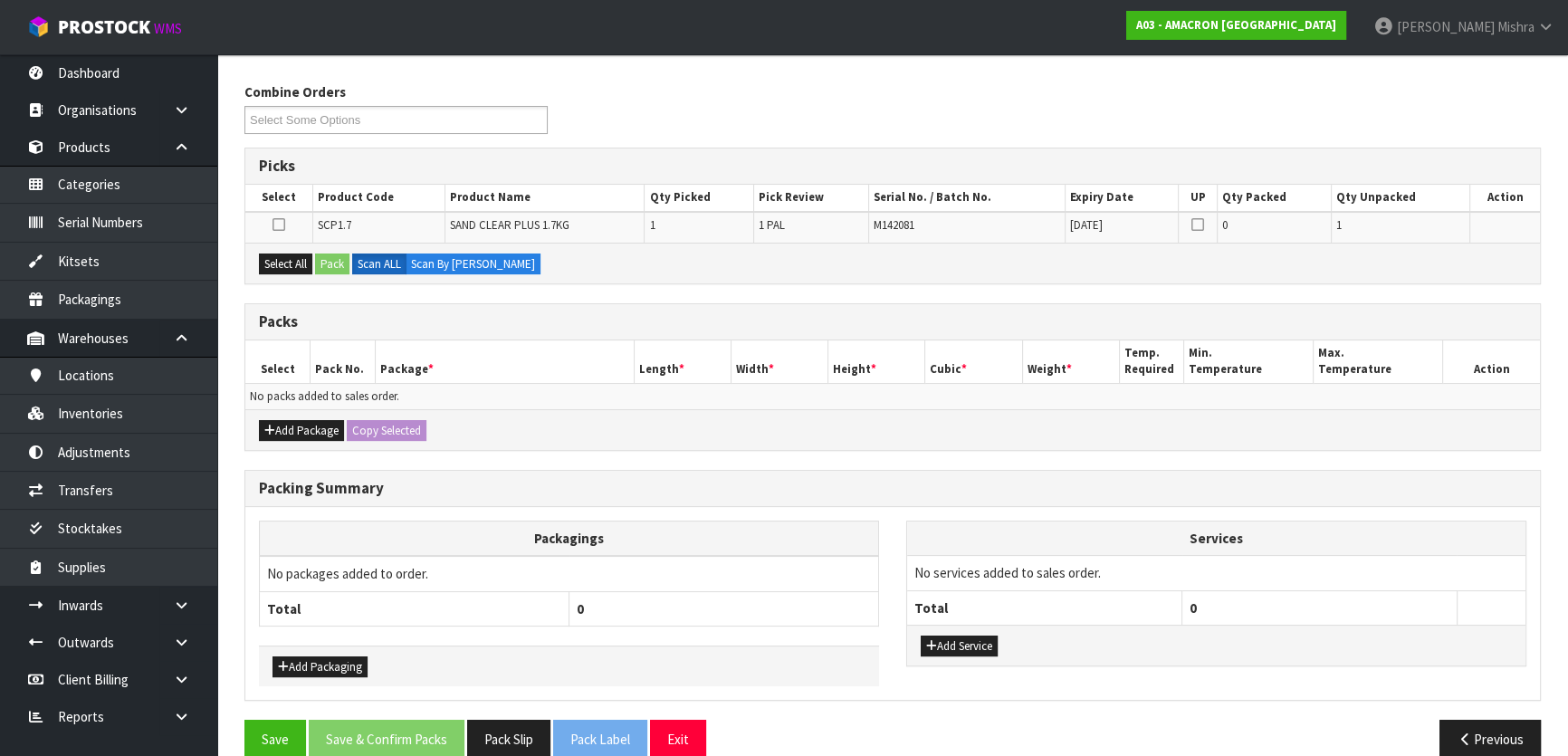
scroll to position [297, 0]
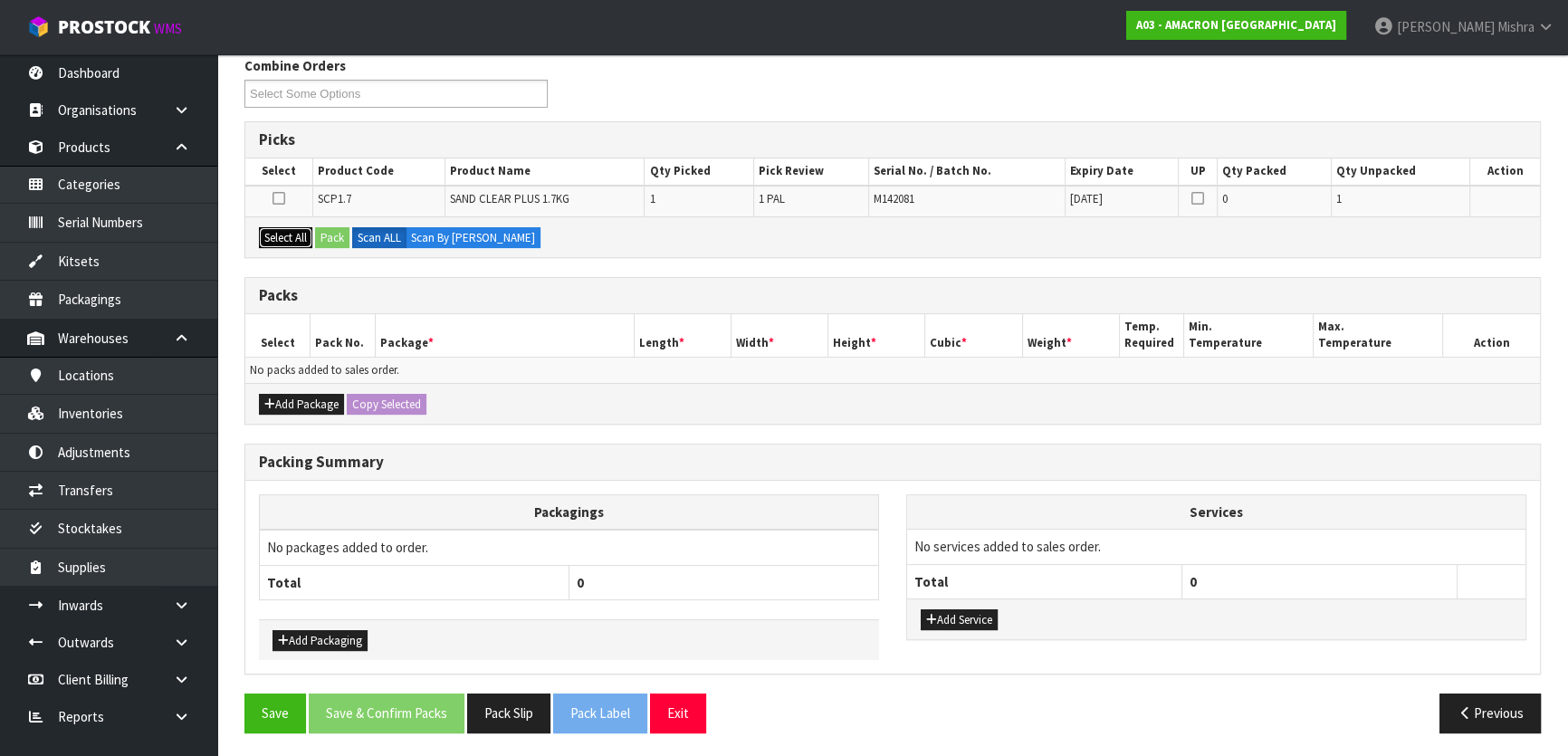
drag, startPoint x: 295, startPoint y: 238, endPoint x: 327, endPoint y: 234, distance: 32.2
click at [299, 236] on button "Select All" at bounding box center [286, 237] width 53 height 22
click at [333, 234] on button "Pack" at bounding box center [332, 237] width 34 height 22
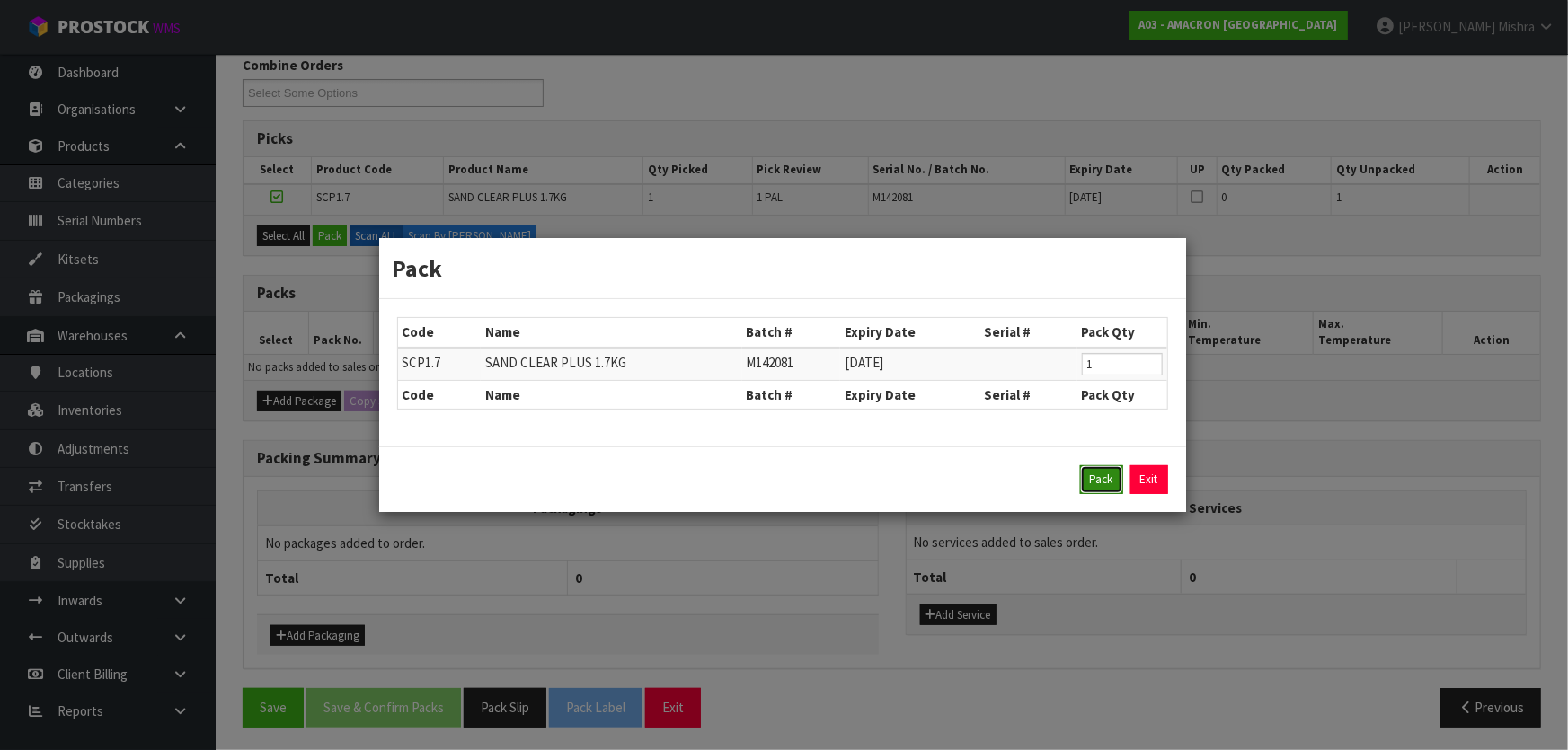
click at [1091, 471] on button "Pack" at bounding box center [1101, 480] width 44 height 28
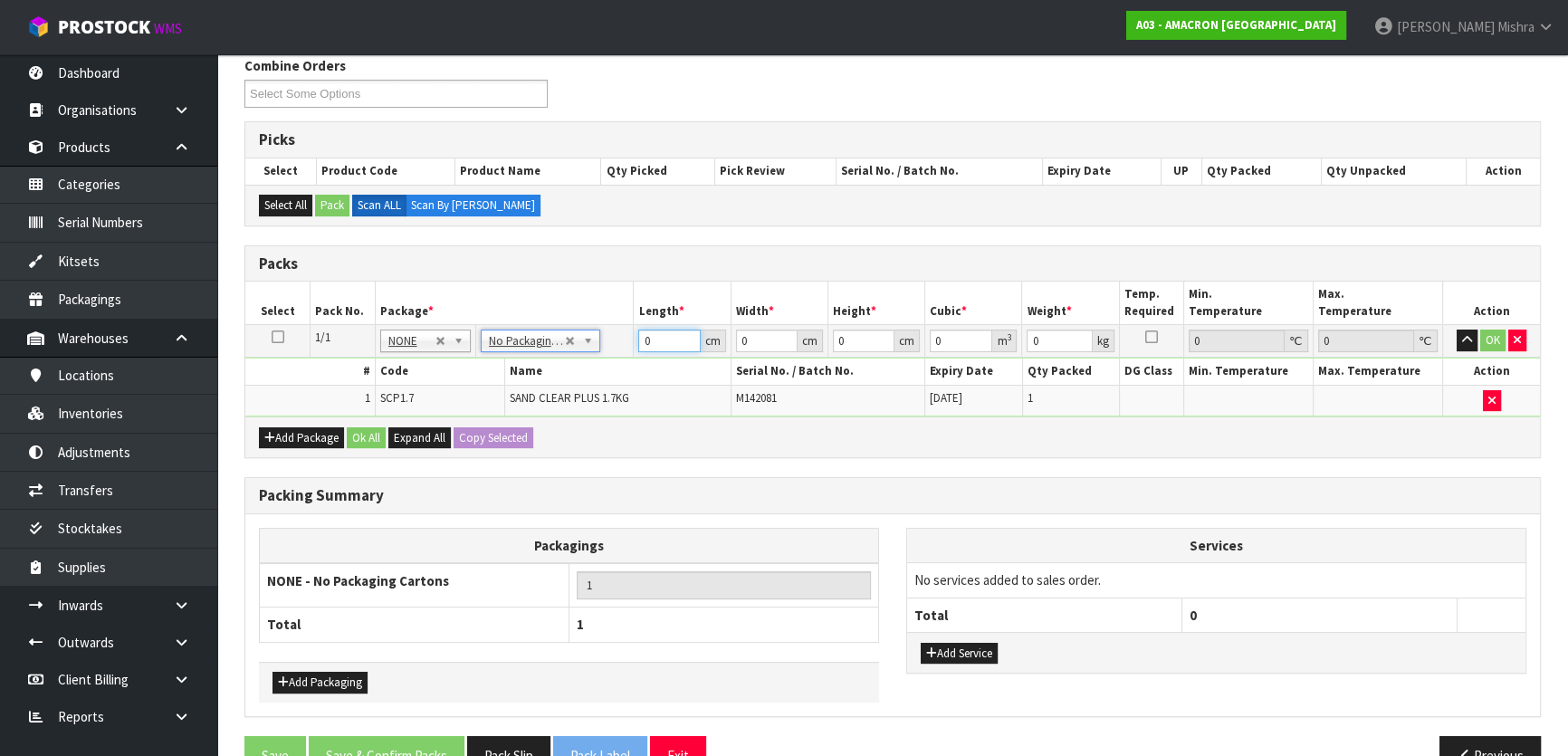
drag, startPoint x: 657, startPoint y: 337, endPoint x: 633, endPoint y: 337, distance: 24.0
click at [632, 337] on tr "1/1 NONE 007-001 007-002 007-004 007-009 007-013 007-014 007-015 007-017 007-01…" at bounding box center [892, 341] width 1294 height 32
type input "23"
type input "2"
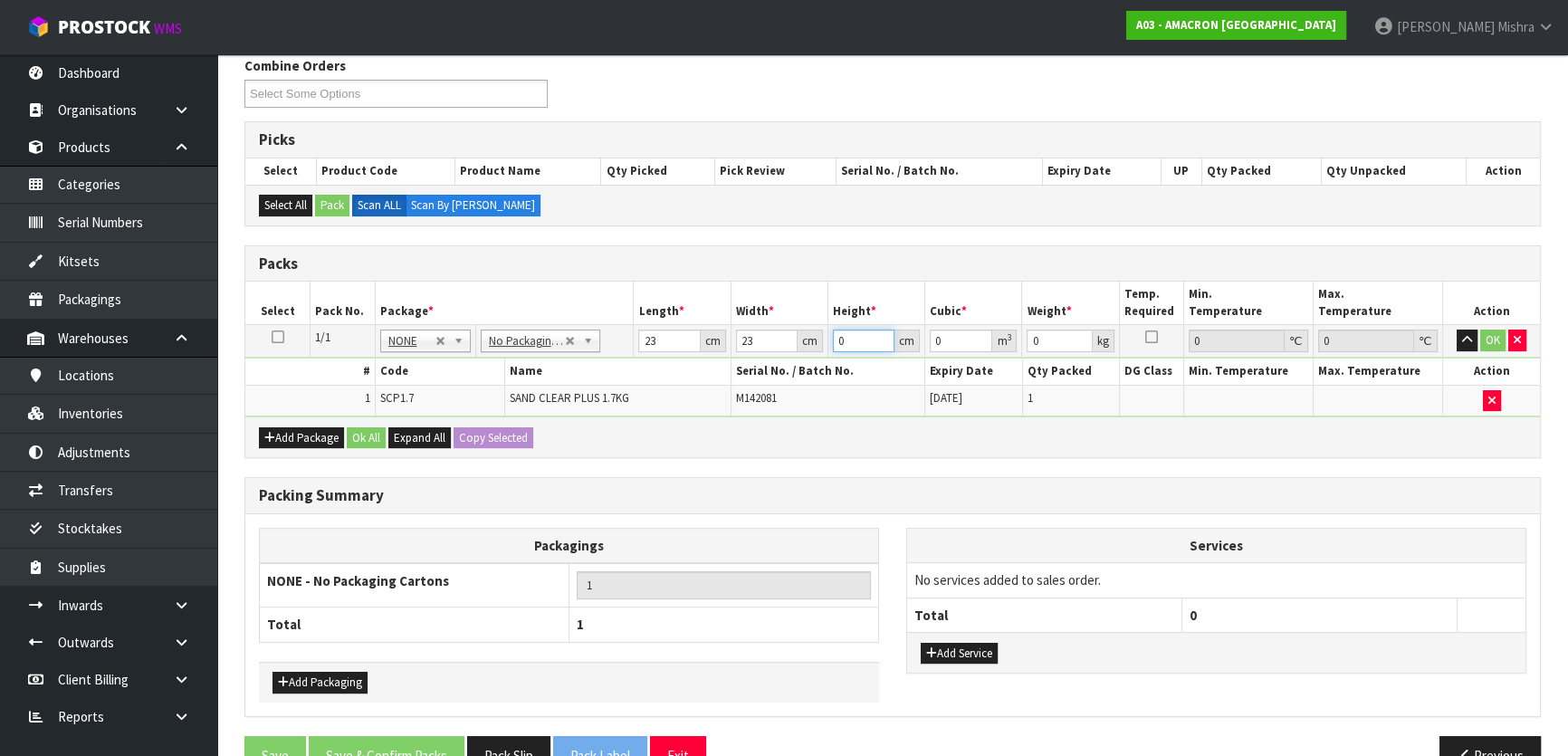
type input "0.001058"
type input "21"
type input "0.011109"
type input "21"
type input "2"
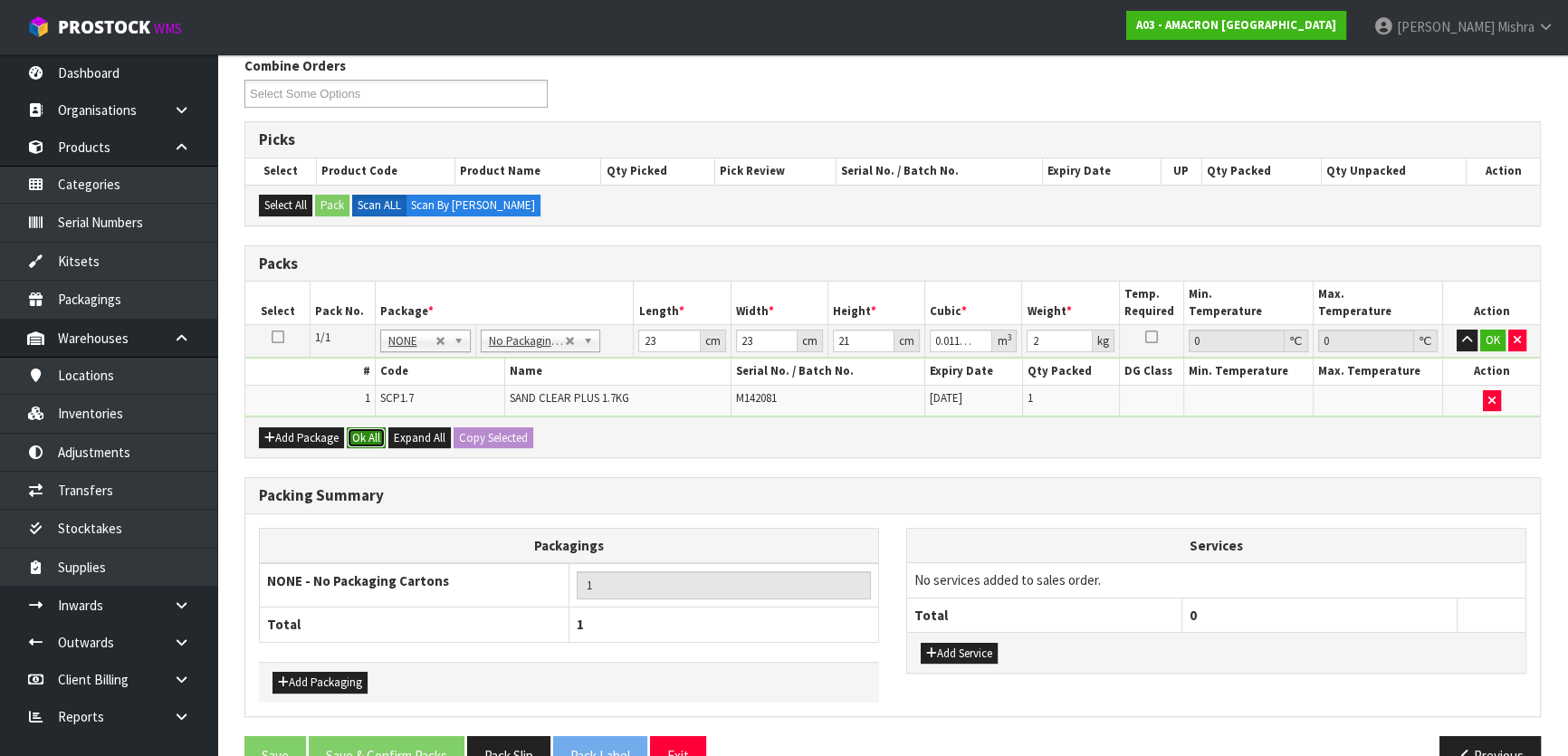
click at [367, 431] on button "Ok All" at bounding box center [366, 438] width 39 height 22
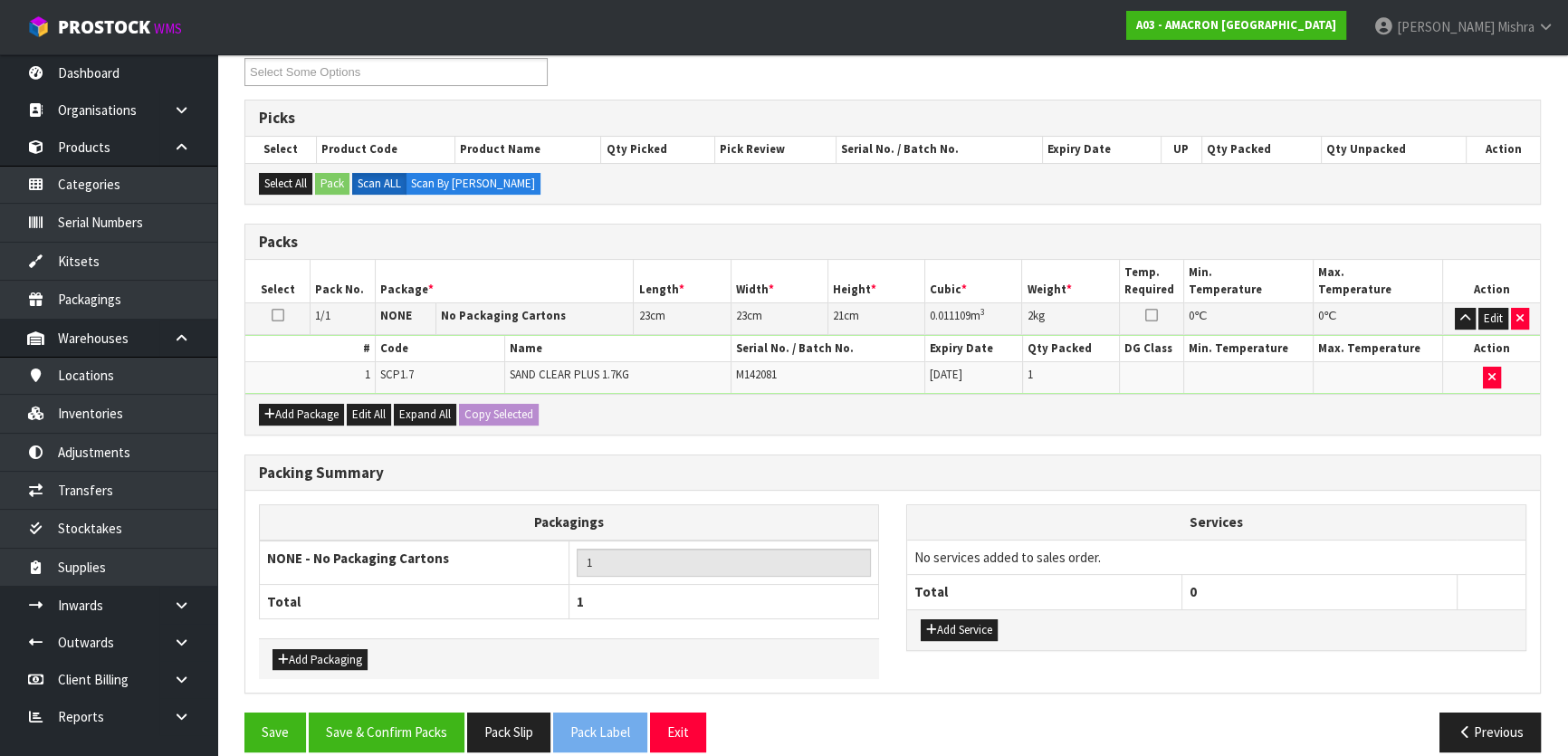
scroll to position [337, 0]
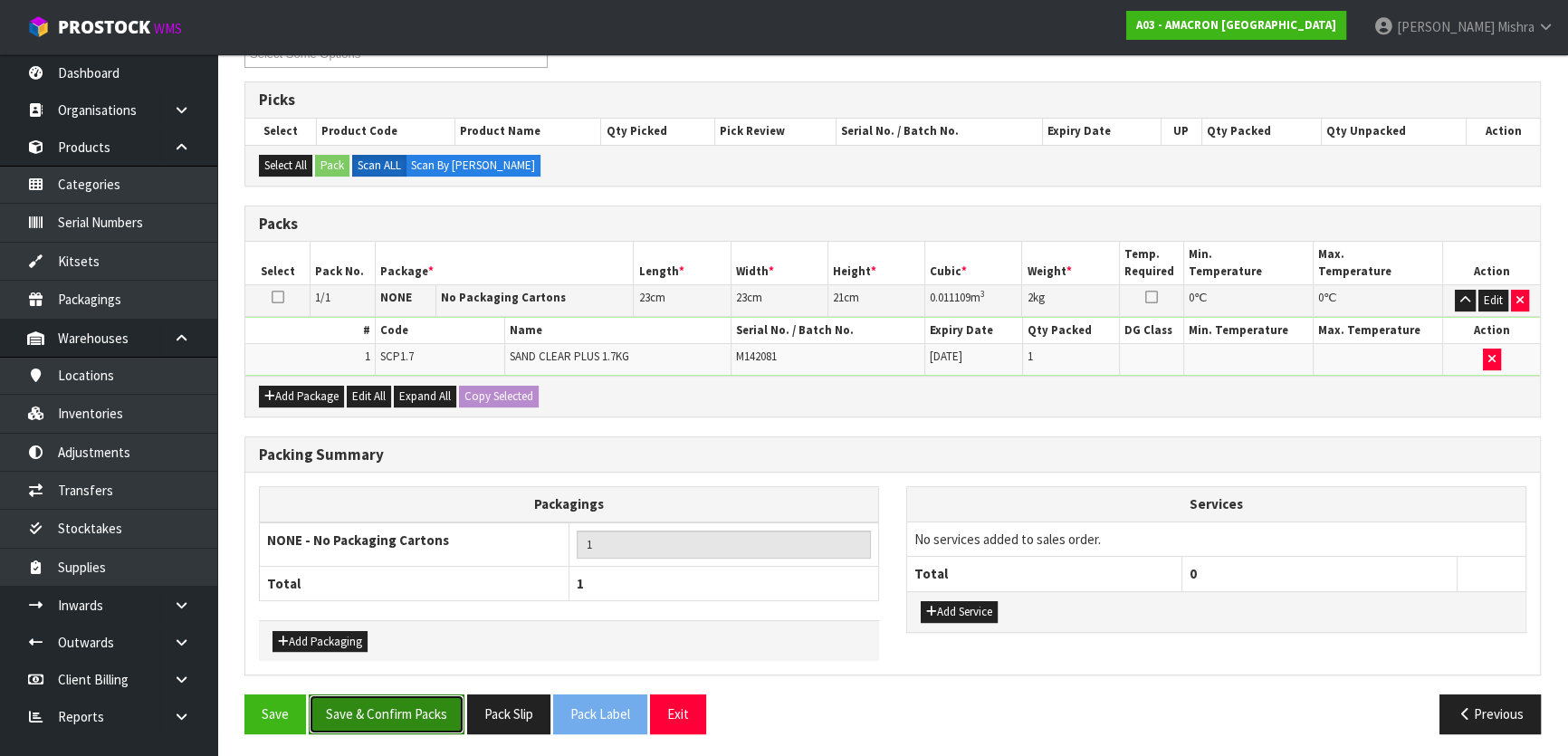
click at [425, 708] on button "Save & Confirm Packs" at bounding box center [386, 713] width 155 height 39
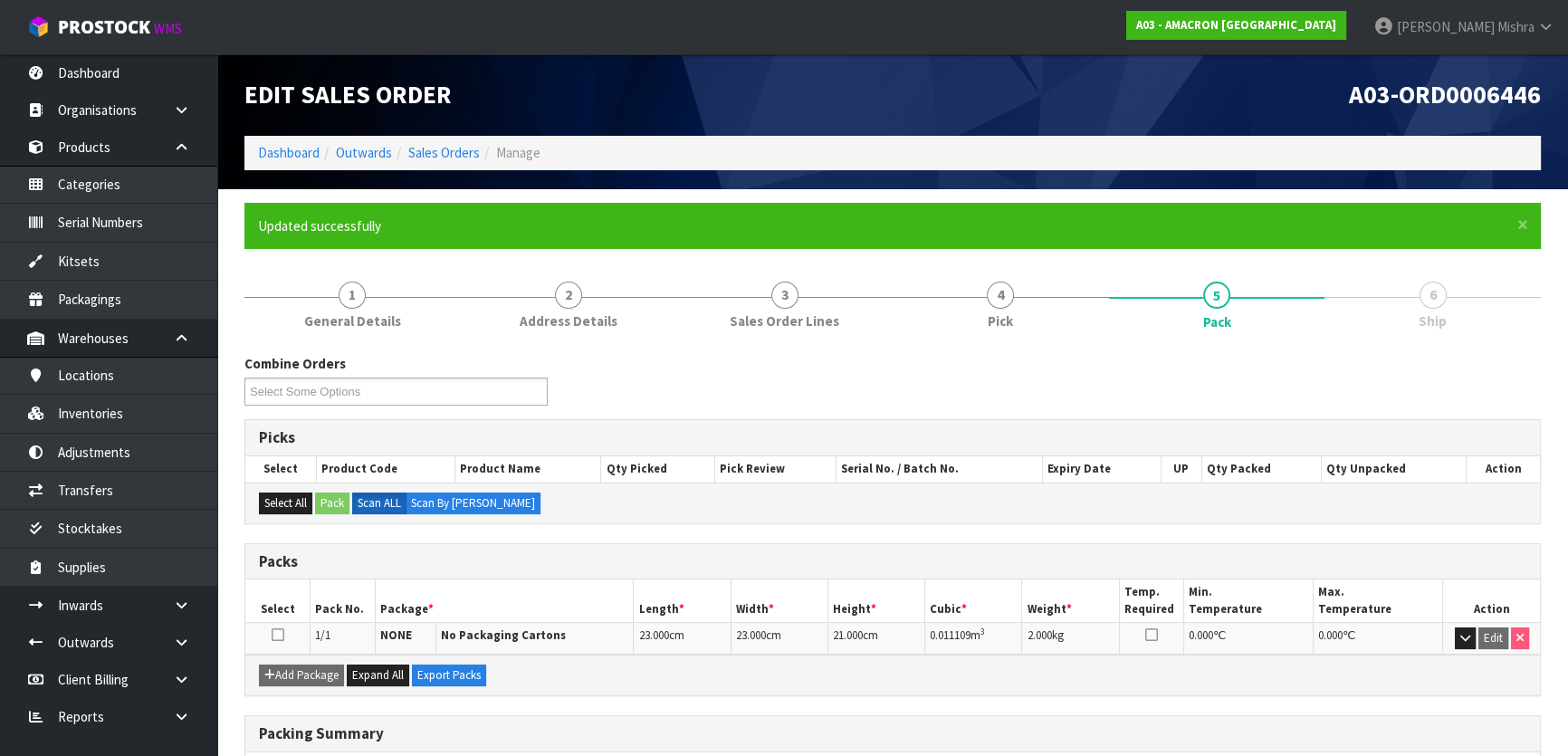
scroll to position [239, 0]
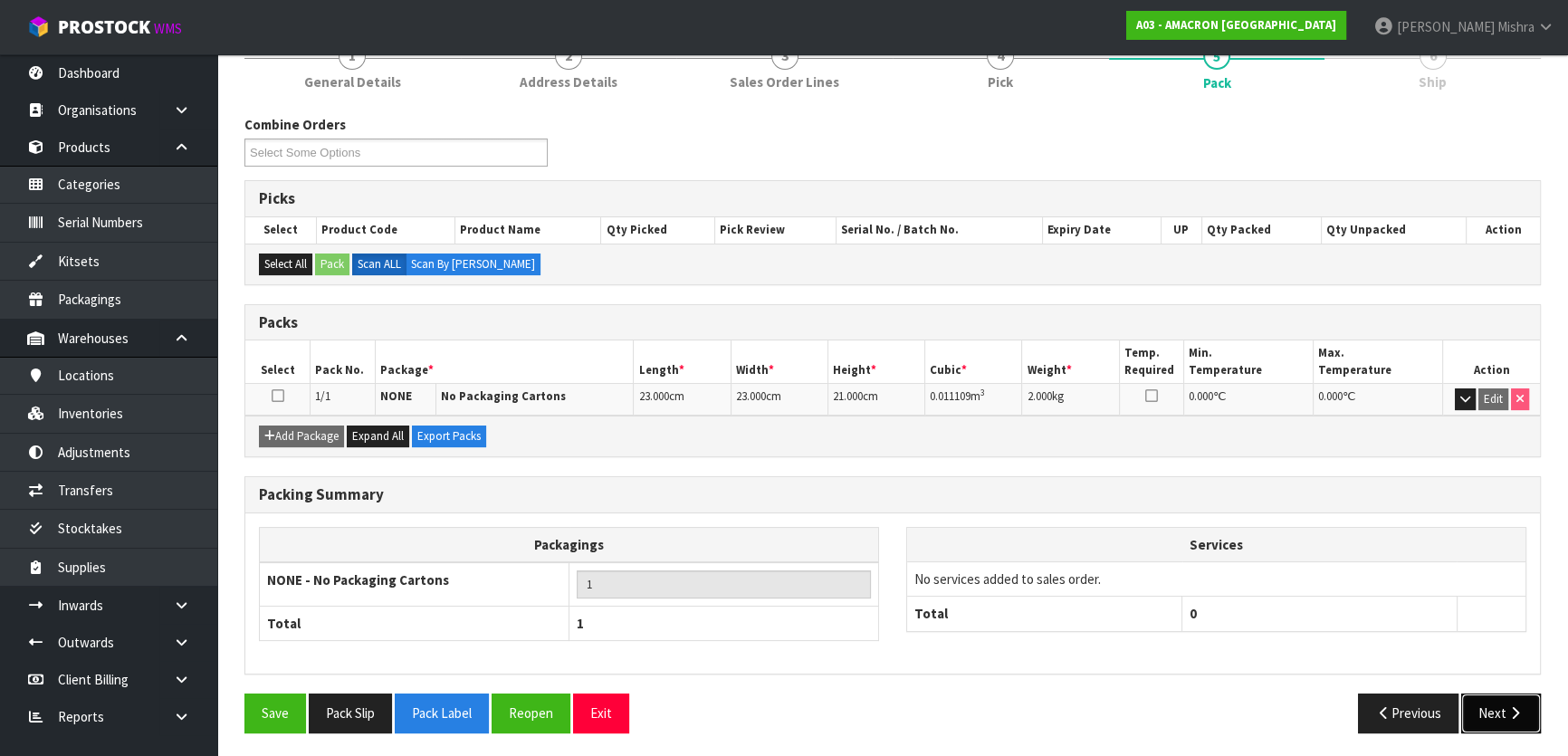
click at [1490, 699] on button "Next" at bounding box center [1501, 712] width 80 height 39
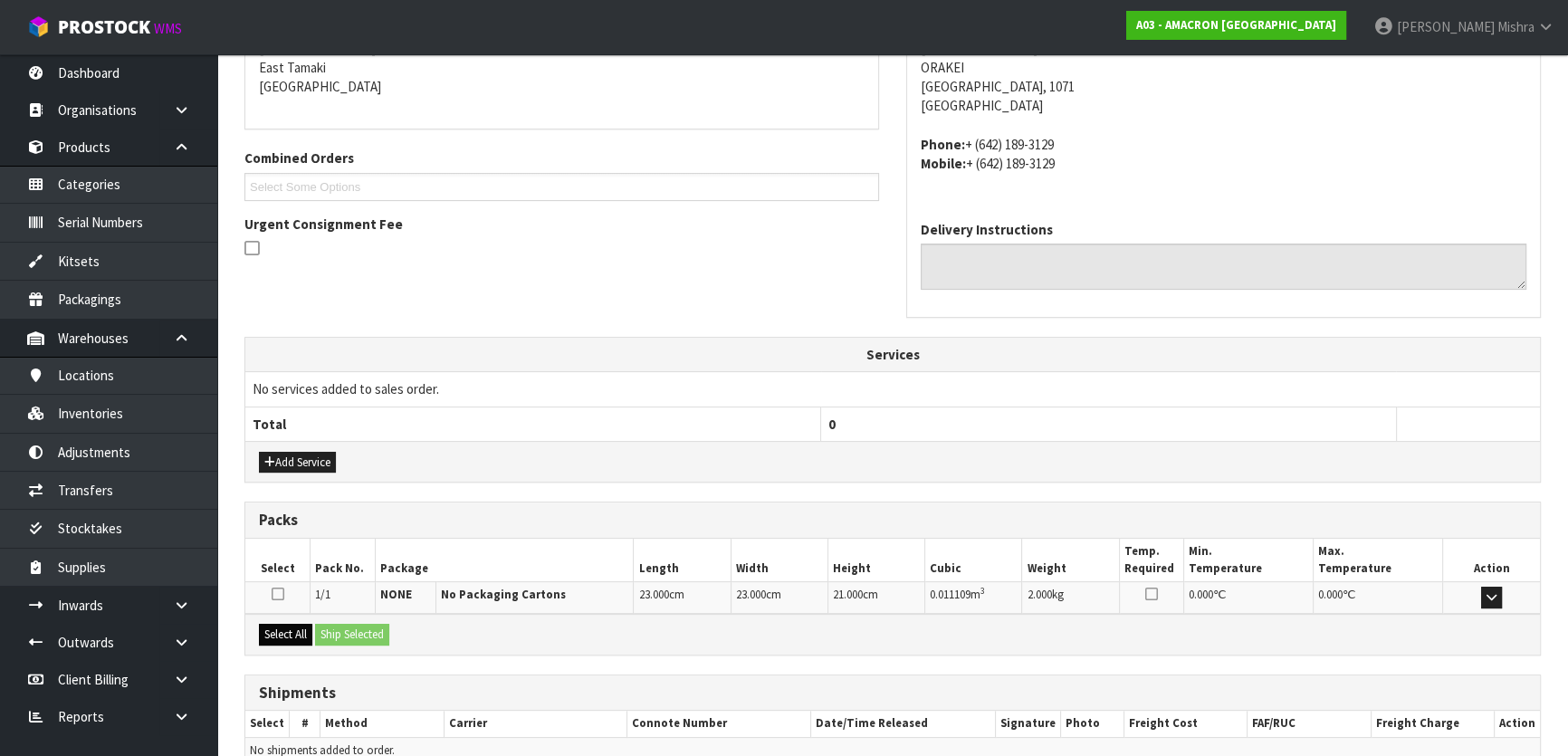
scroll to position [475, 0]
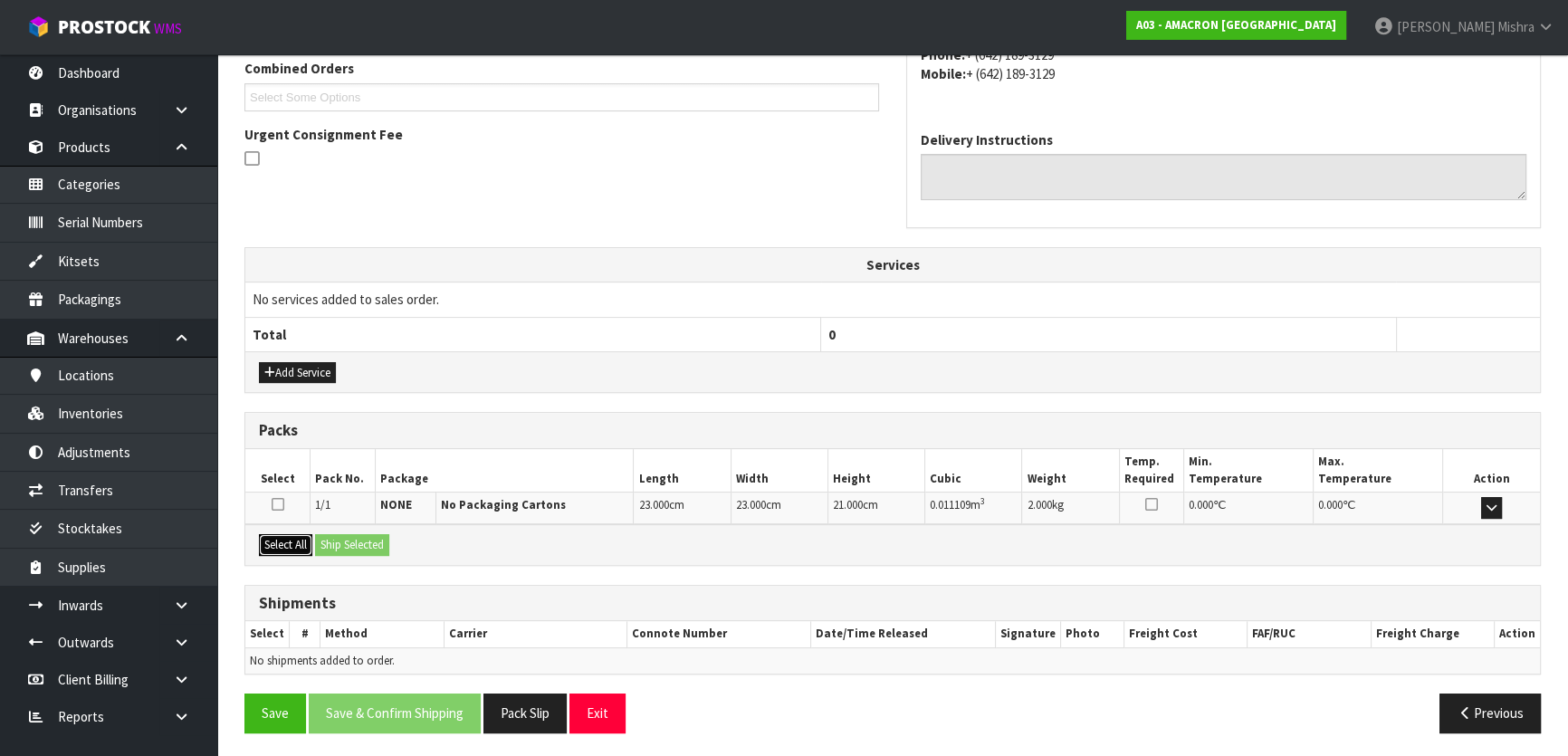
click at [277, 550] on button "Select All" at bounding box center [286, 544] width 53 height 22
click at [358, 547] on button "Ship Selected" at bounding box center [352, 544] width 74 height 22
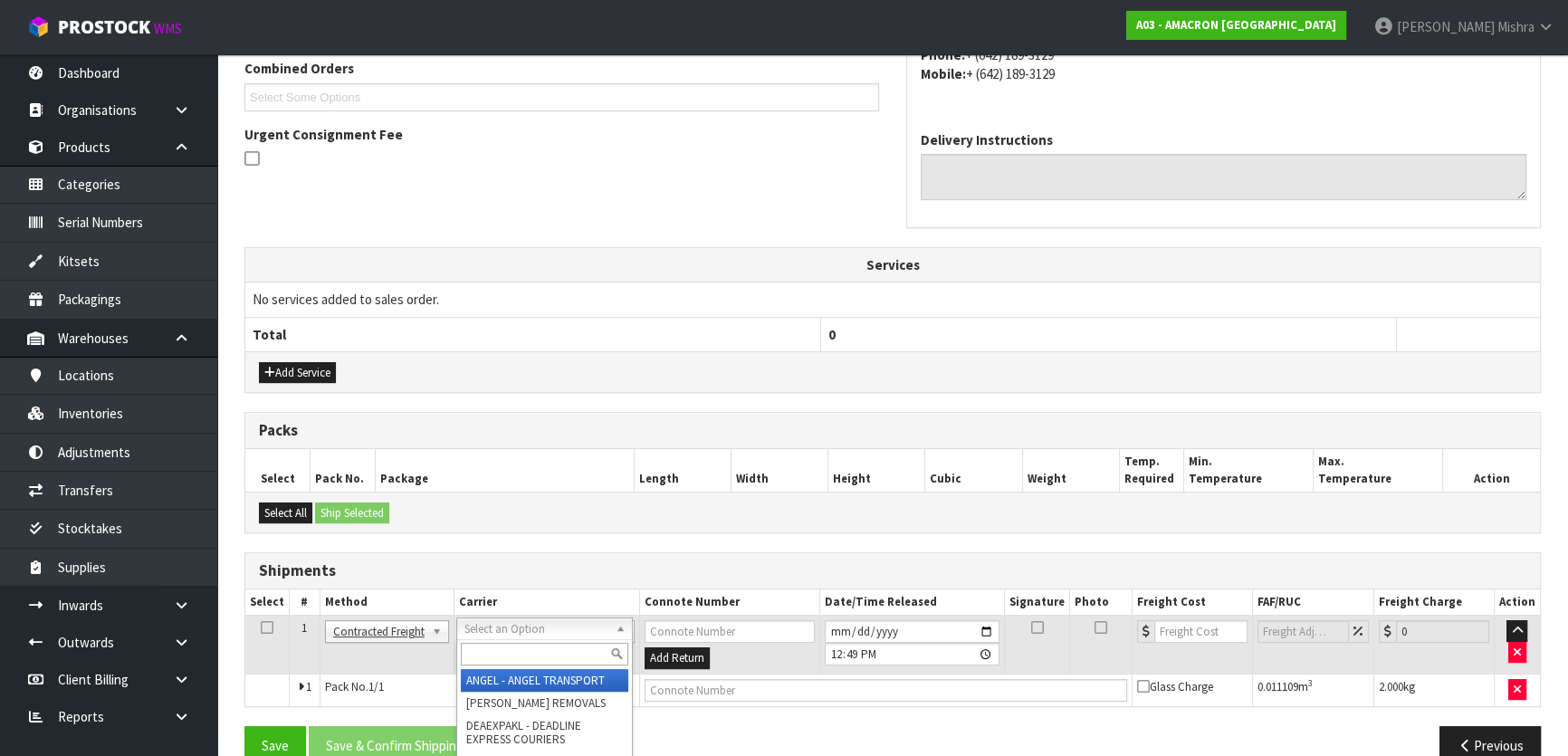
click at [528, 659] on input "text" at bounding box center [544, 654] width 168 height 23
type input "nzp"
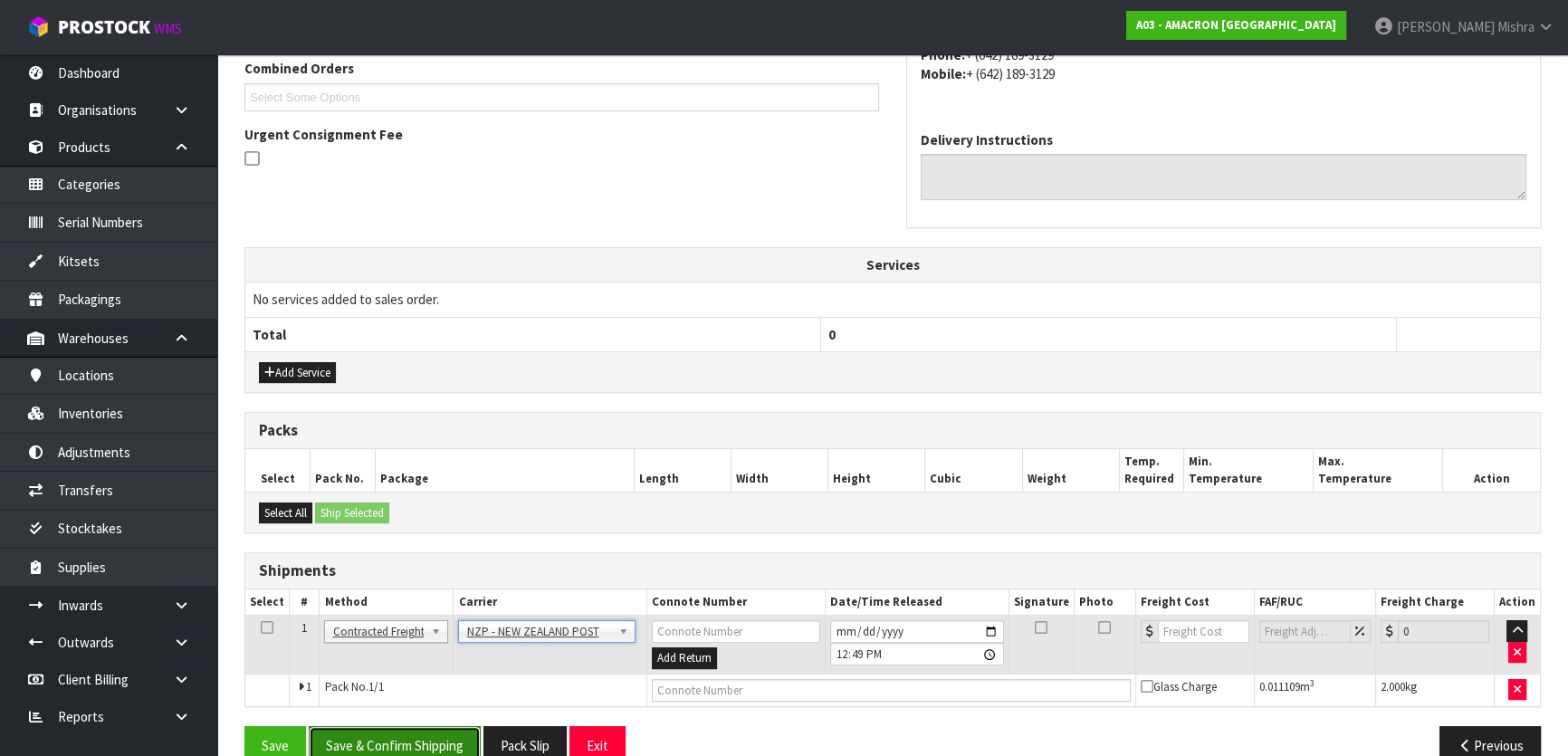
click at [440, 732] on button "Save & Confirm Shipping" at bounding box center [395, 746] width 172 height 39
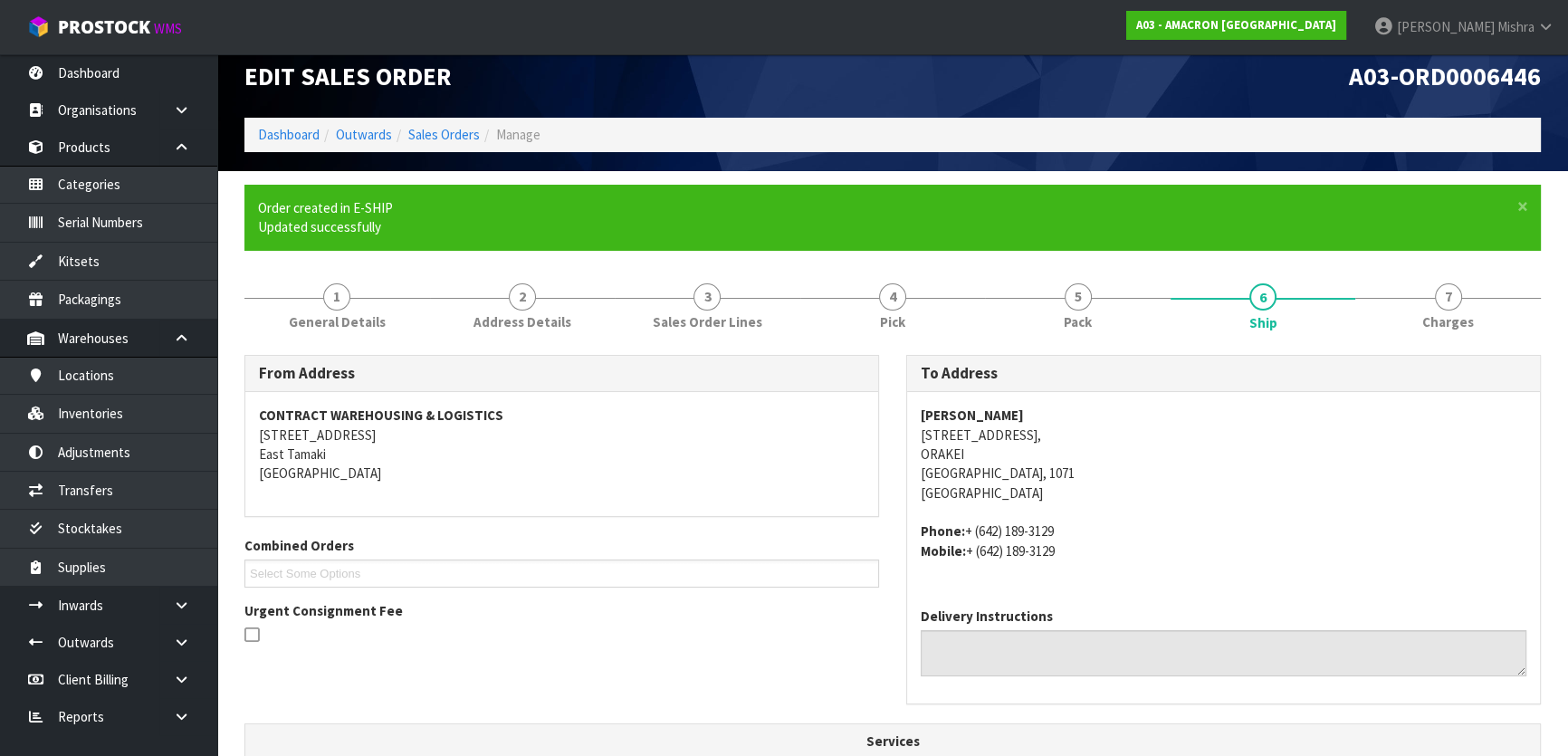
scroll to position [481, 0]
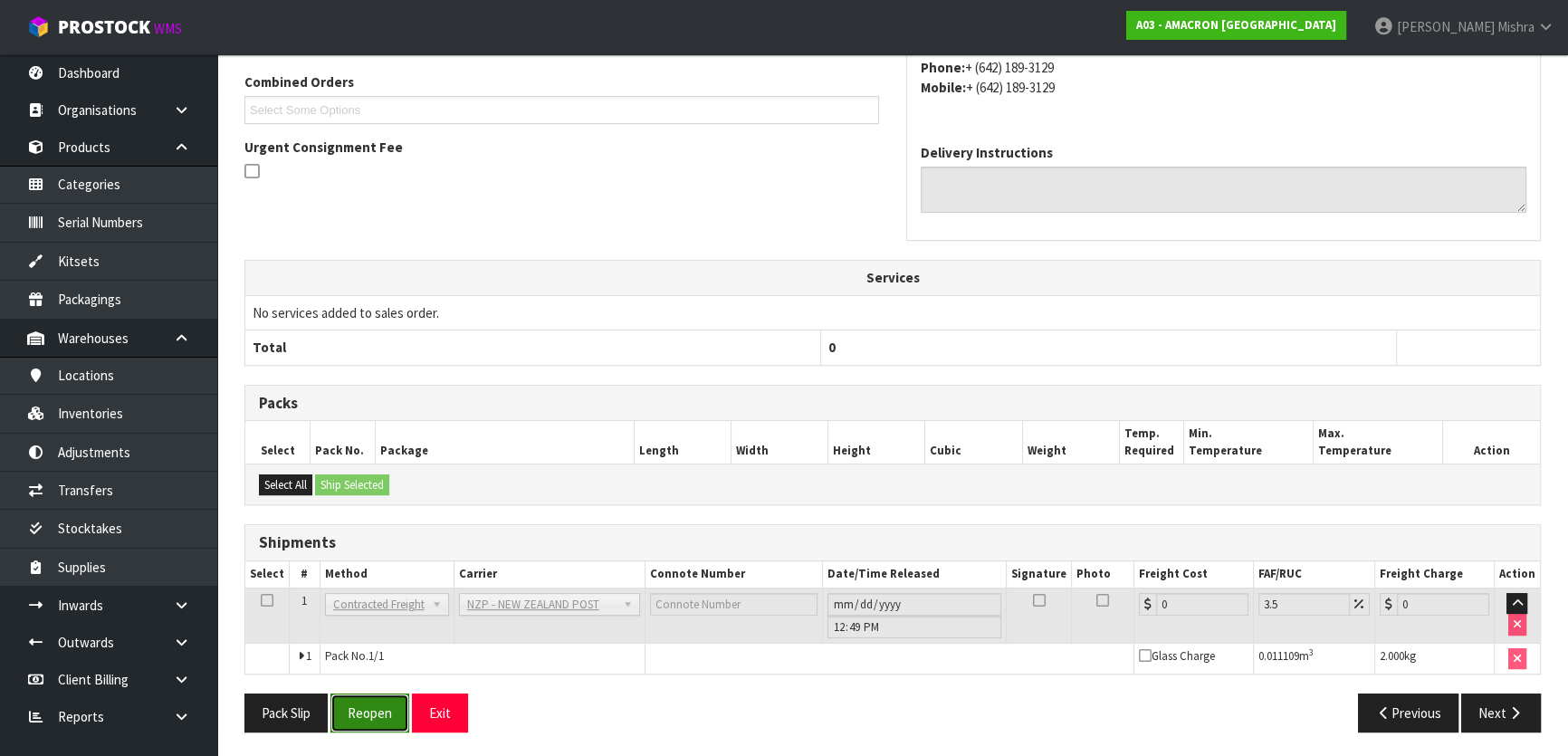
click at [357, 693] on button "Reopen" at bounding box center [370, 712] width 79 height 39
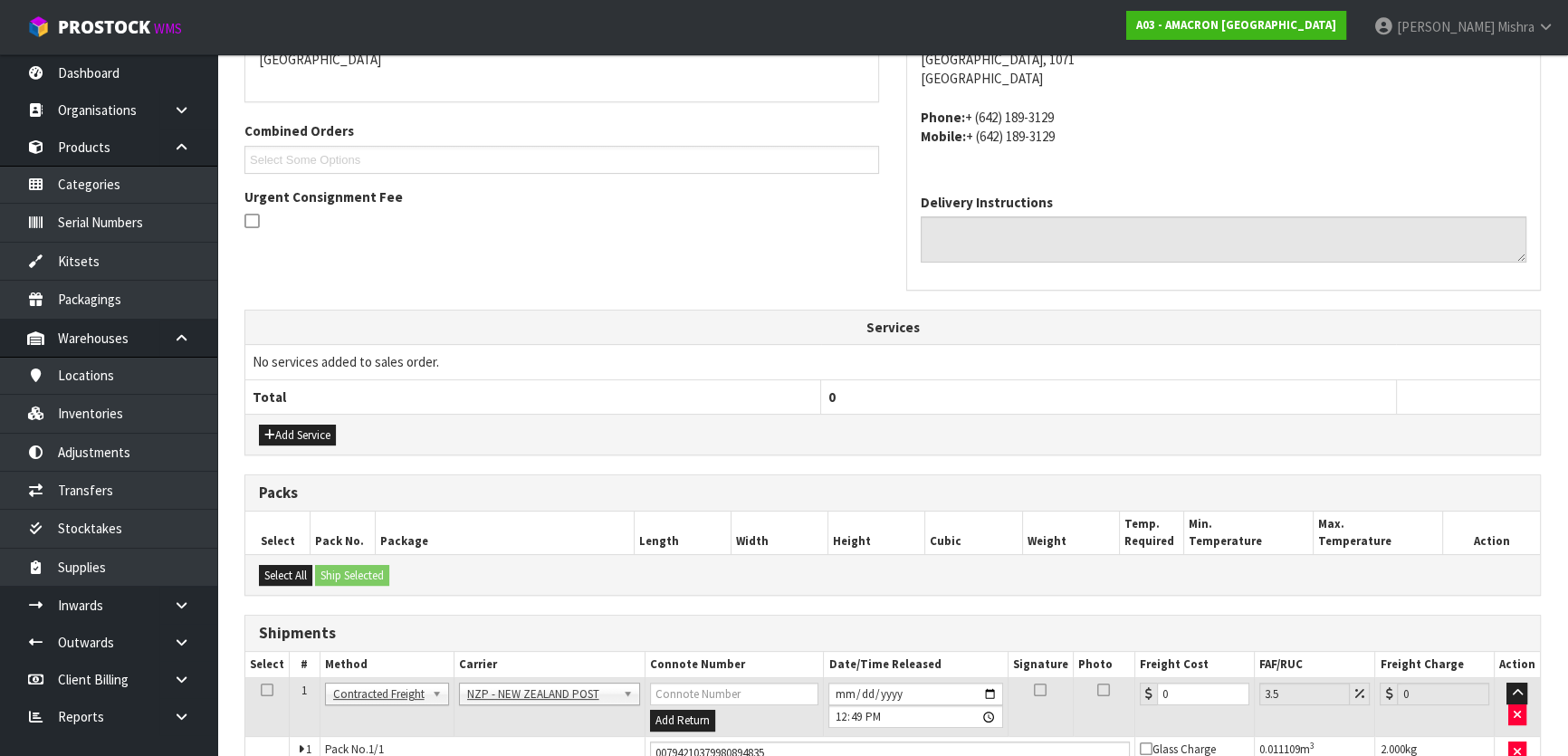
scroll to position [462, 0]
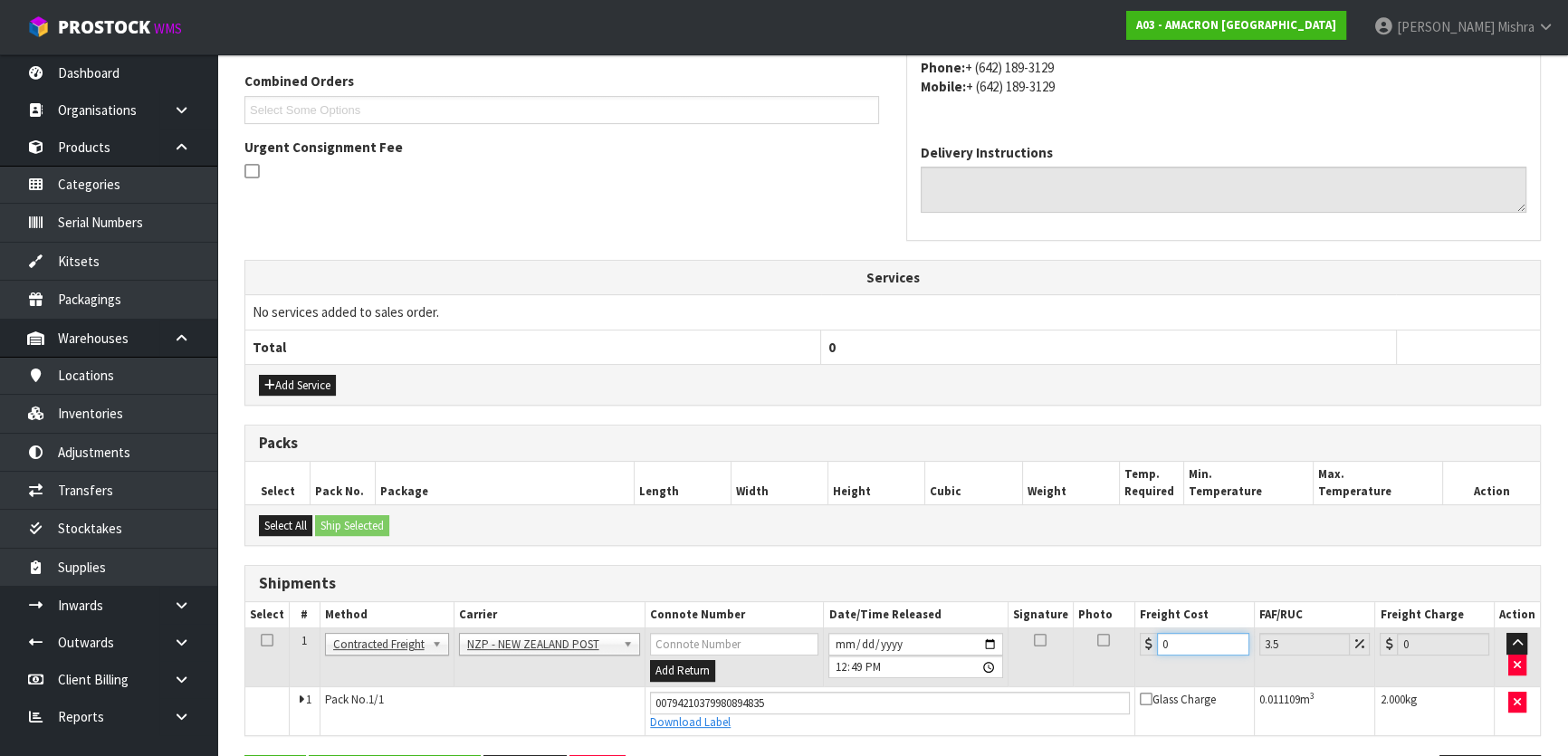
drag, startPoint x: 1215, startPoint y: 648, endPoint x: 1009, endPoint y: 654, distance: 206.1
click at [1008, 659] on tr "1 Client Local Pickup Customer Local Pickup Company Freight Contracted Freight …" at bounding box center [892, 658] width 1294 height 59
type input "3"
type input "3.1"
type input "3.8"
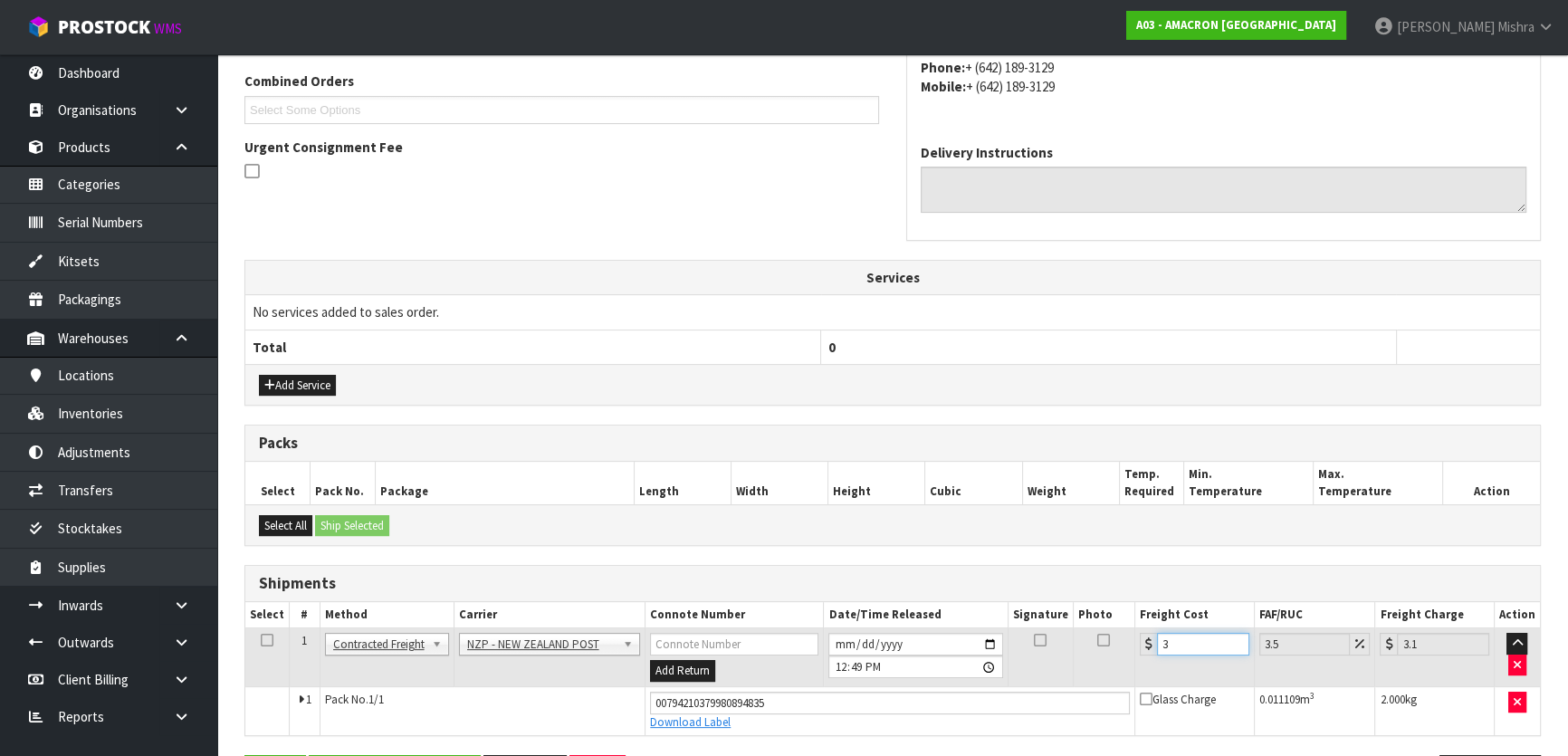
type input "3.93"
type input "3.88"
type input "4.02"
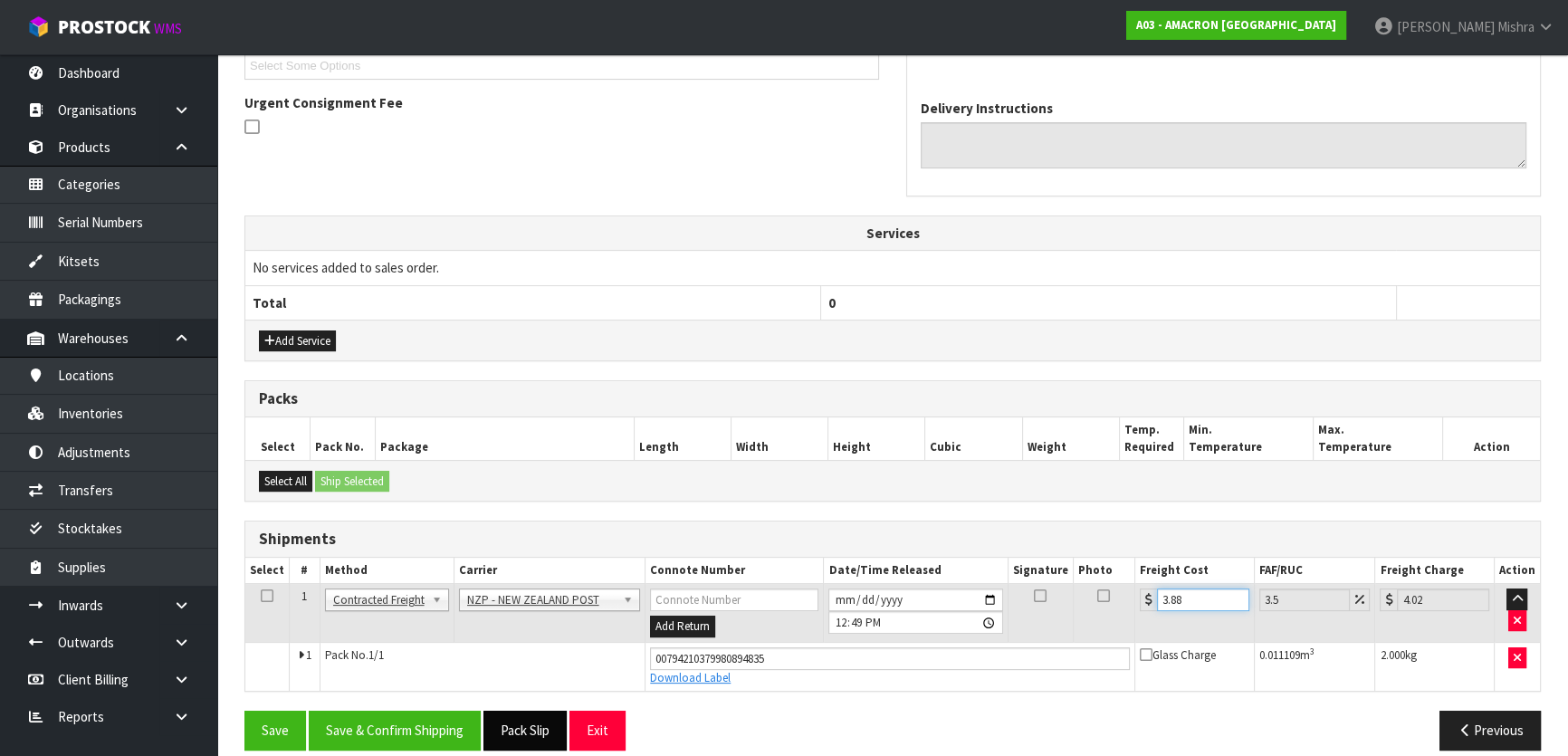
scroll to position [524, 0]
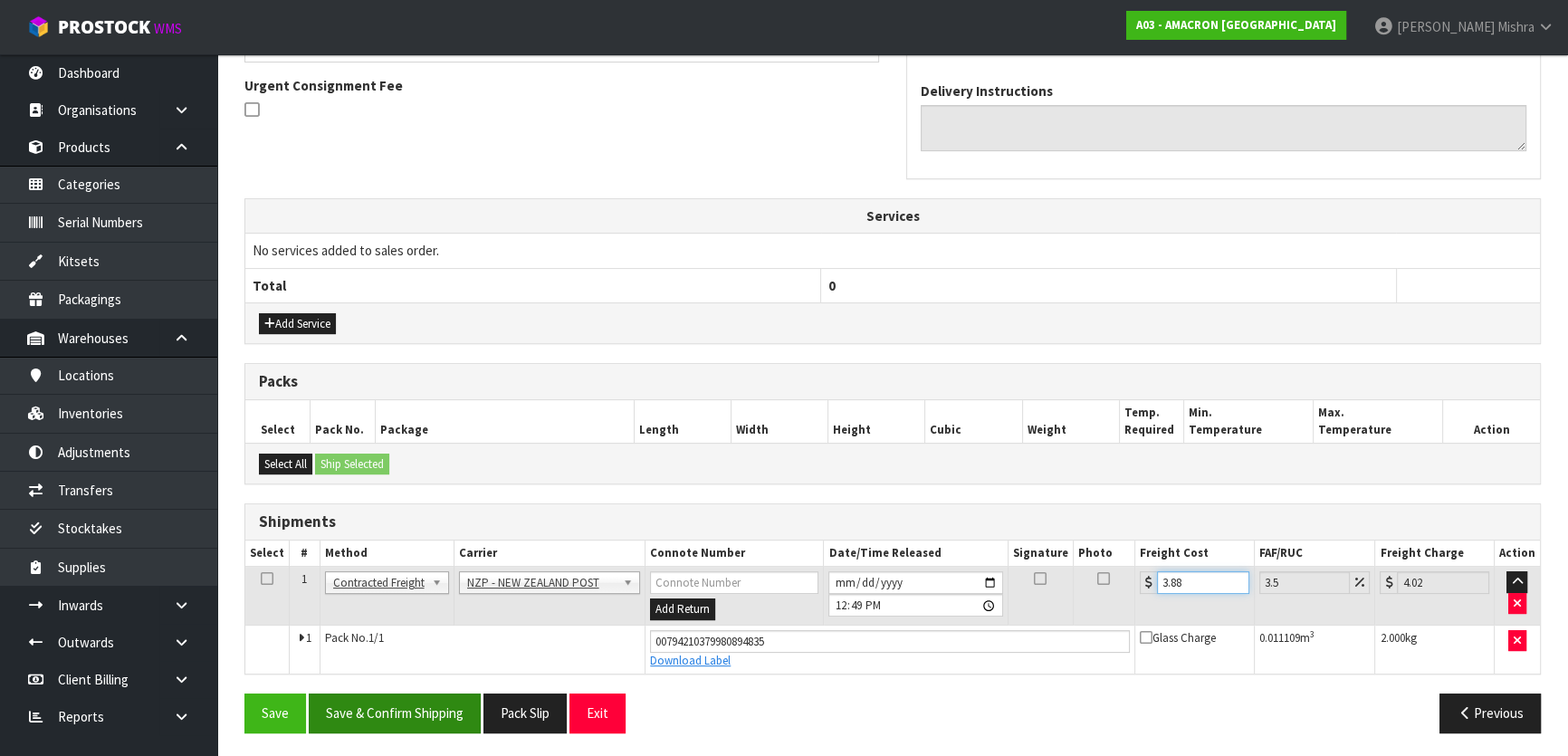
type input "3.88"
click at [385, 699] on button "Save & Confirm Shipping" at bounding box center [395, 712] width 172 height 39
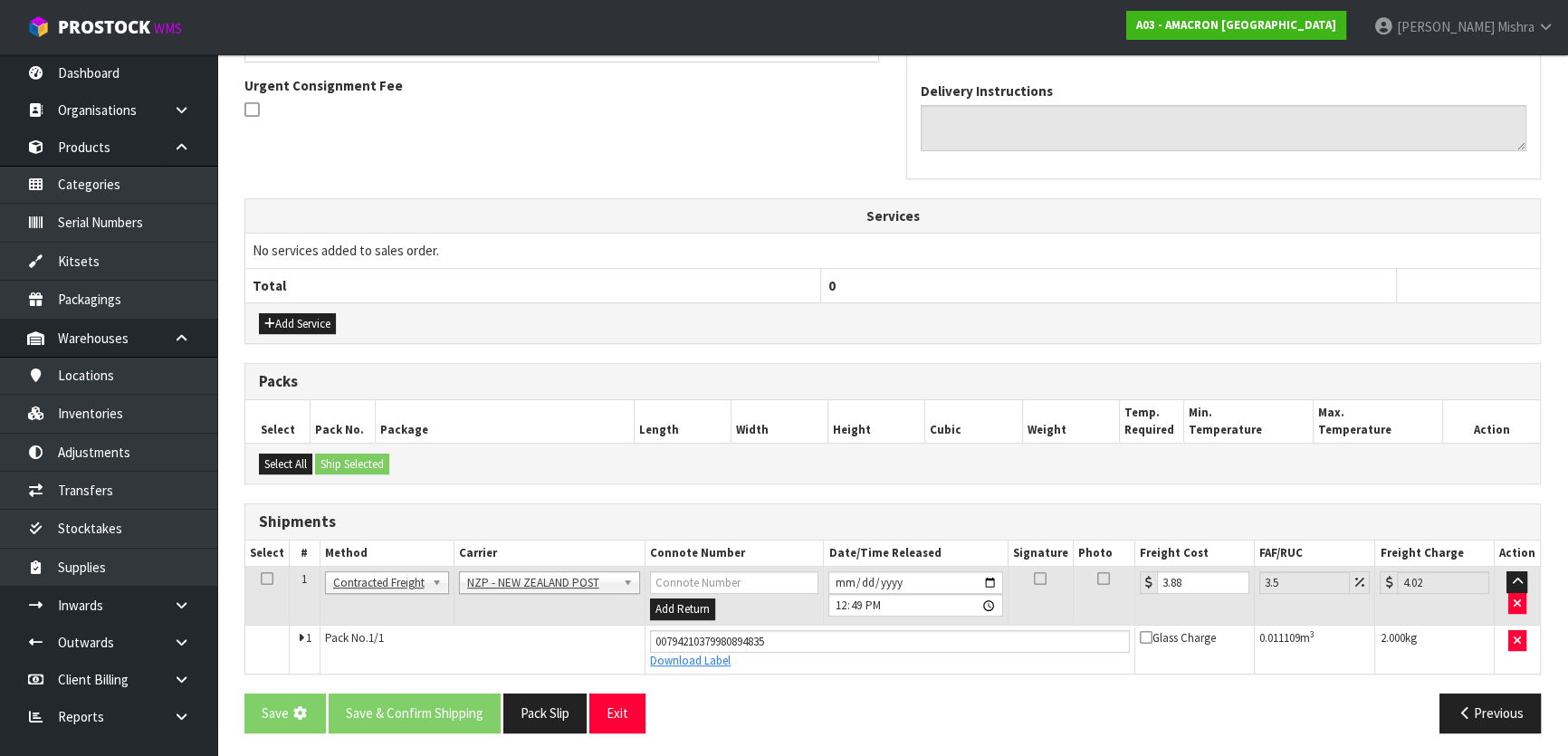
scroll to position [0, 0]
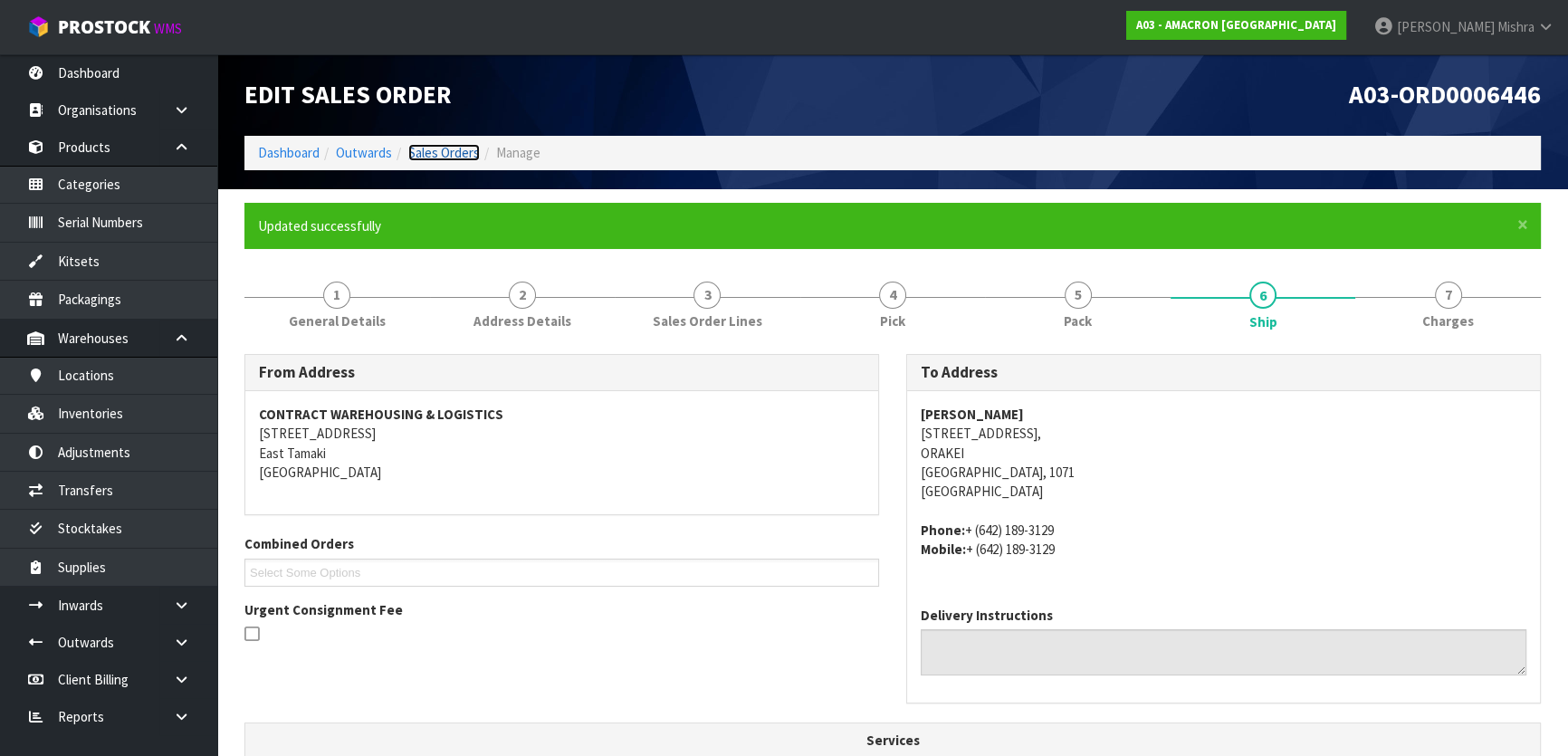
click at [426, 146] on link "Sales Orders" at bounding box center [443, 153] width 71 height 17
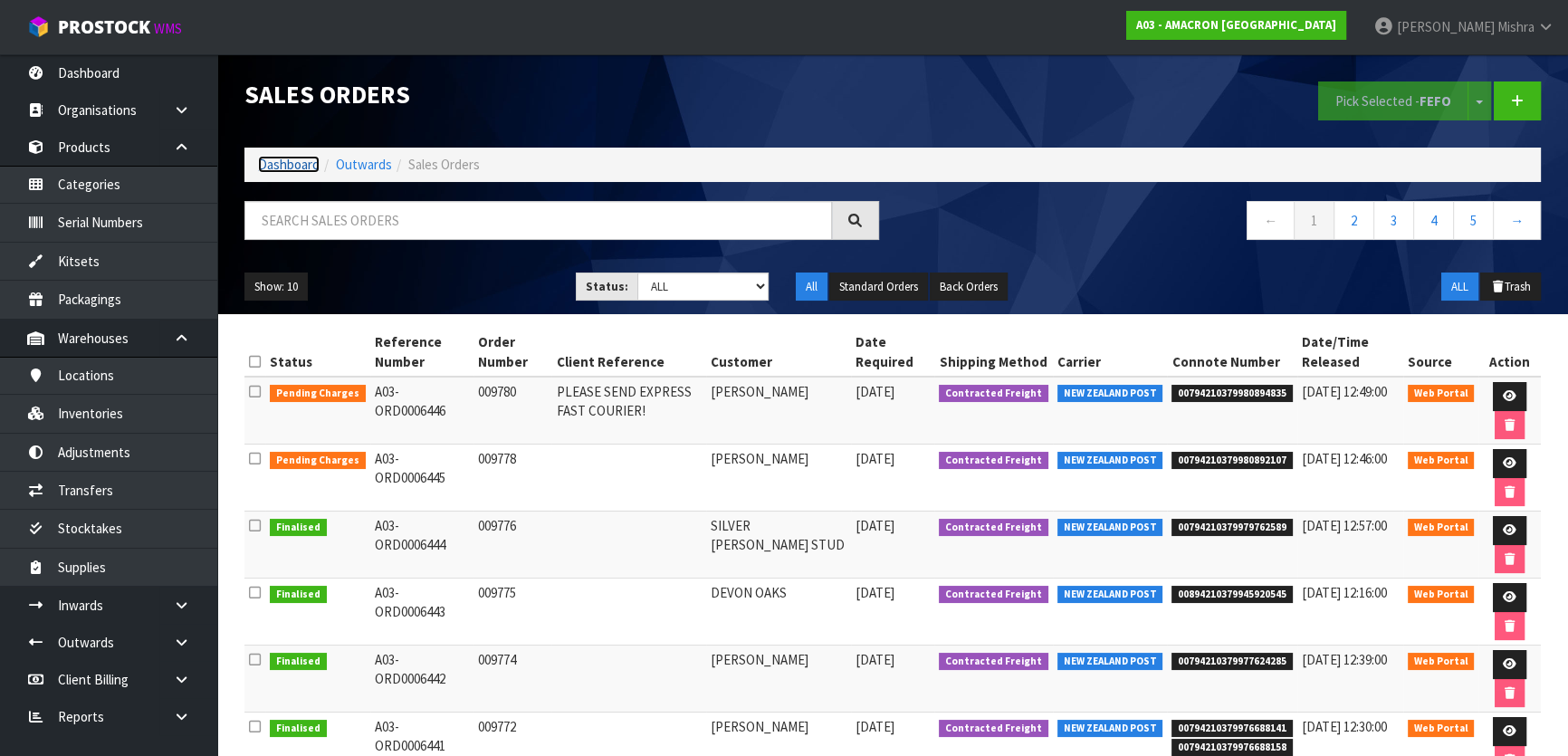
click at [298, 158] on link "Dashboard" at bounding box center [289, 164] width 62 height 17
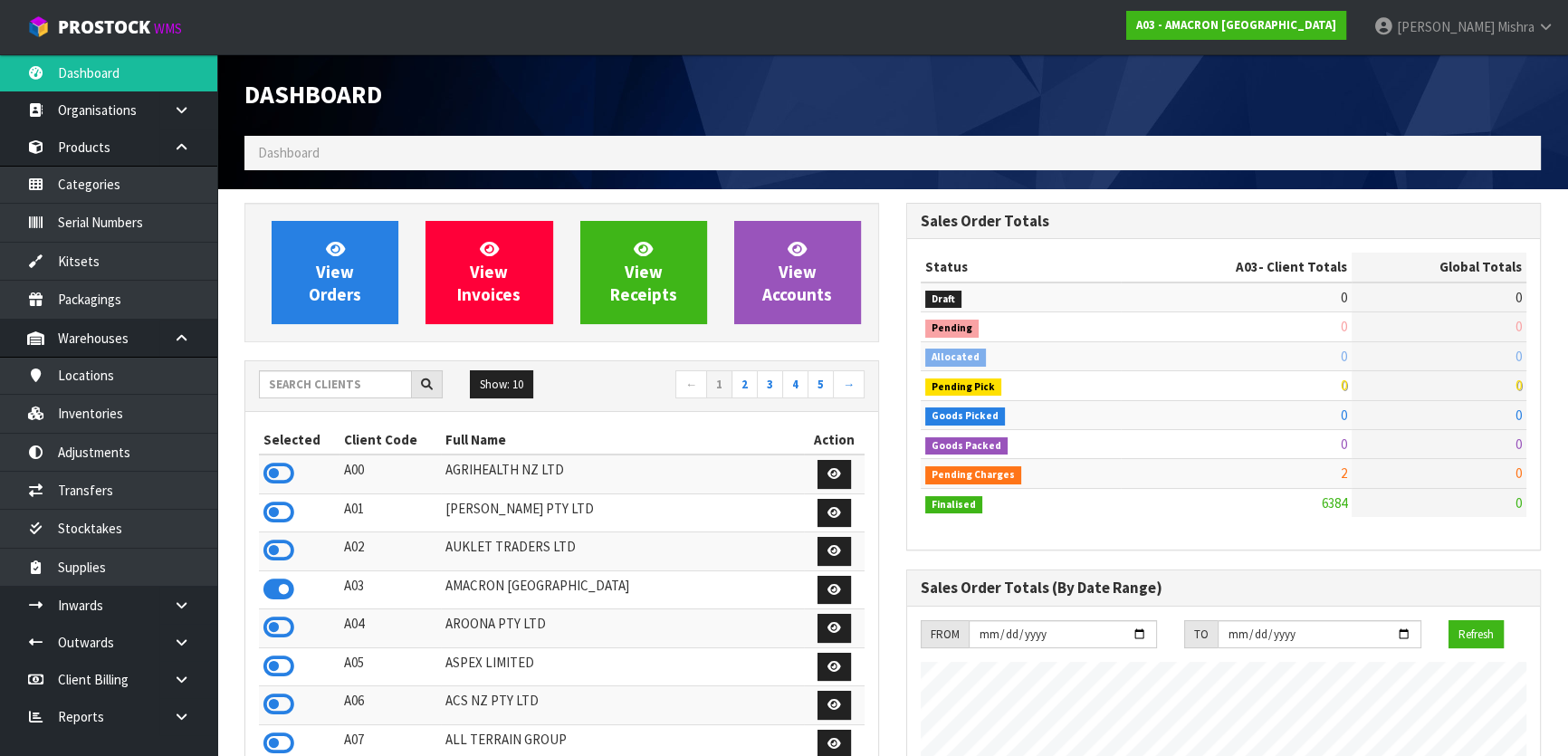
scroll to position [1251, 661]
click at [314, 391] on input "text" at bounding box center [336, 383] width 153 height 28
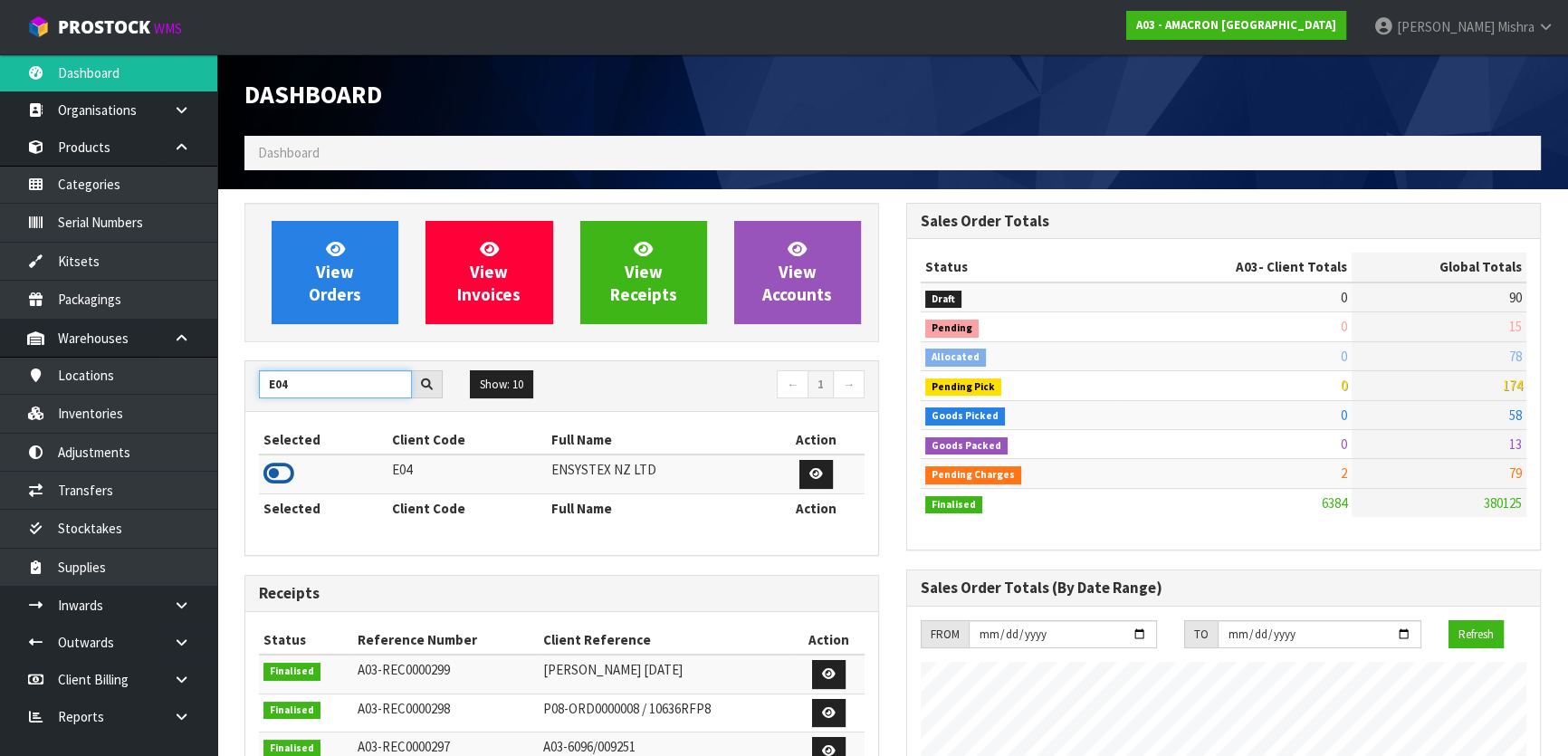
type input "E04"
drag, startPoint x: 274, startPoint y: 478, endPoint x: 292, endPoint y: 426, distance: 55.0
click at [275, 478] on icon at bounding box center [278, 473] width 31 height 27
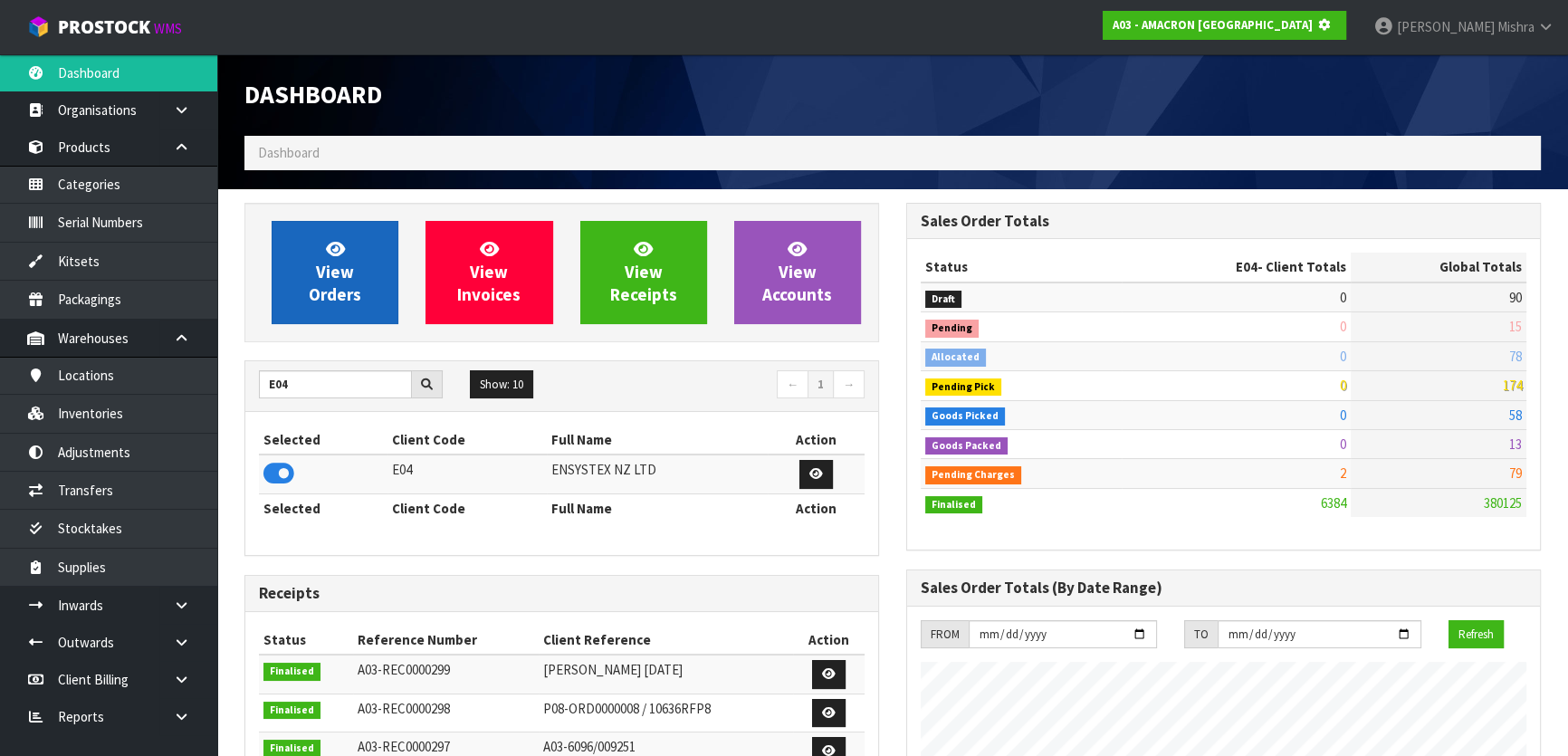
scroll to position [1127, 661]
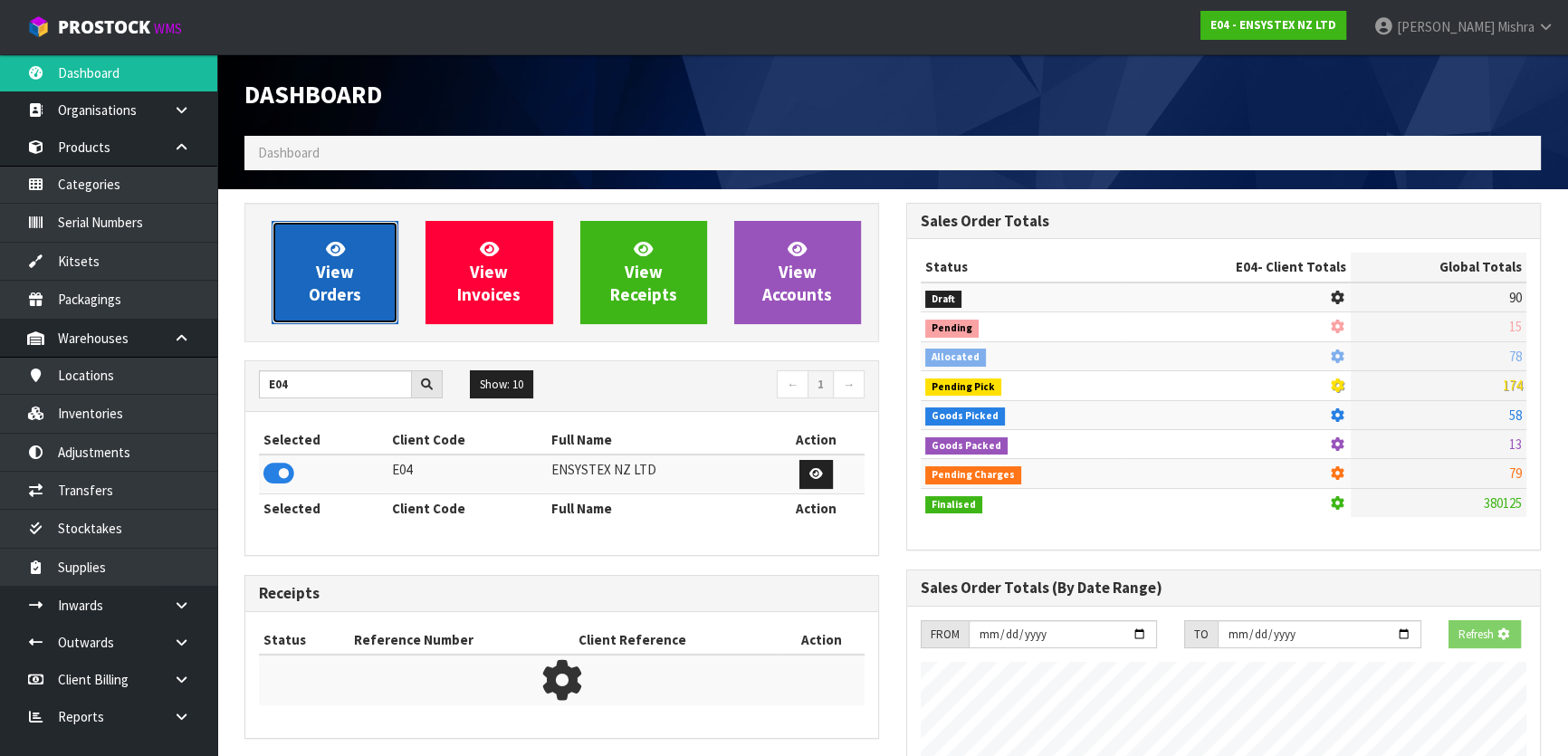
click at [310, 230] on link "View Orders" at bounding box center [335, 273] width 127 height 103
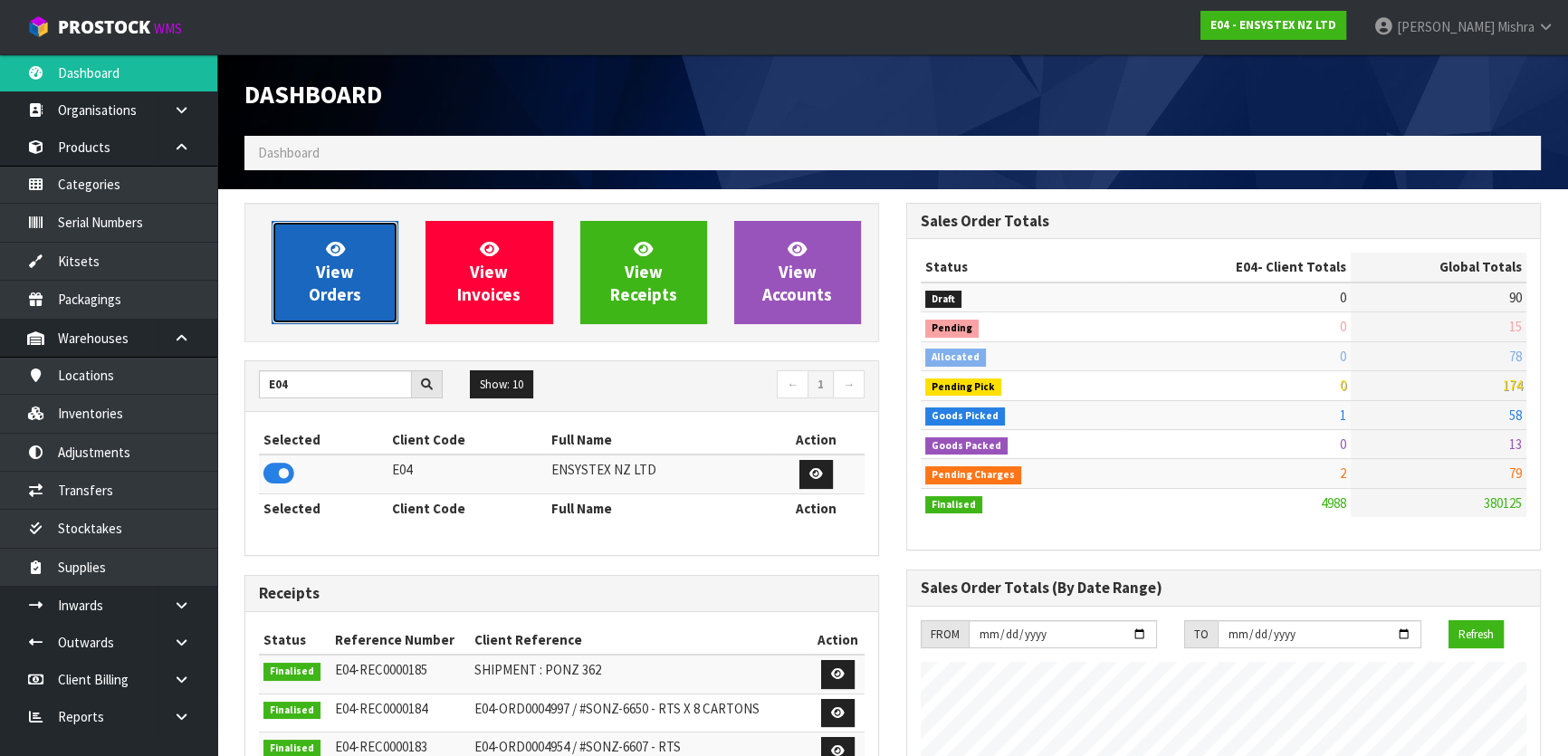
scroll to position [1426, 661]
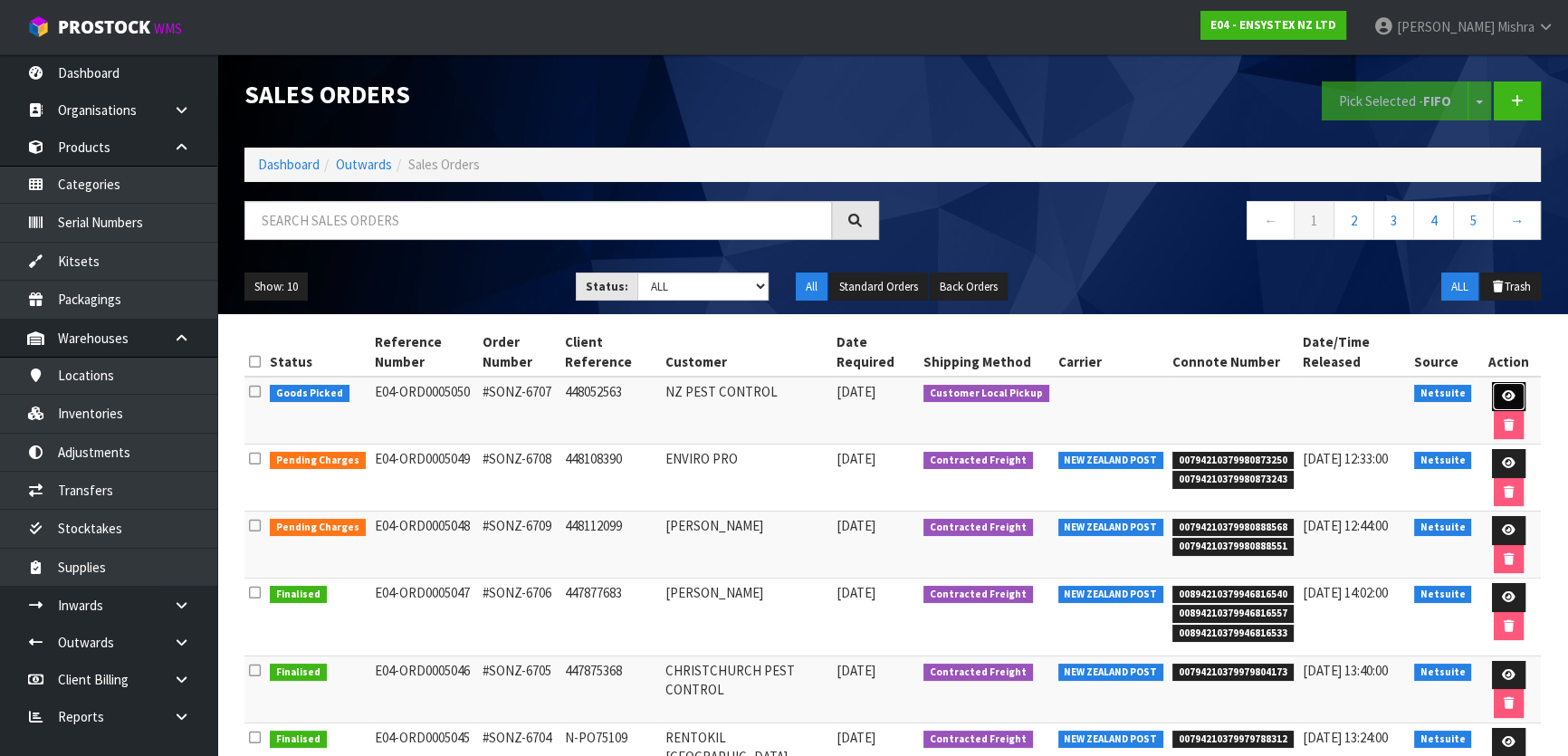
click at [1503, 393] on icon at bounding box center [1508, 396] width 13 height 11
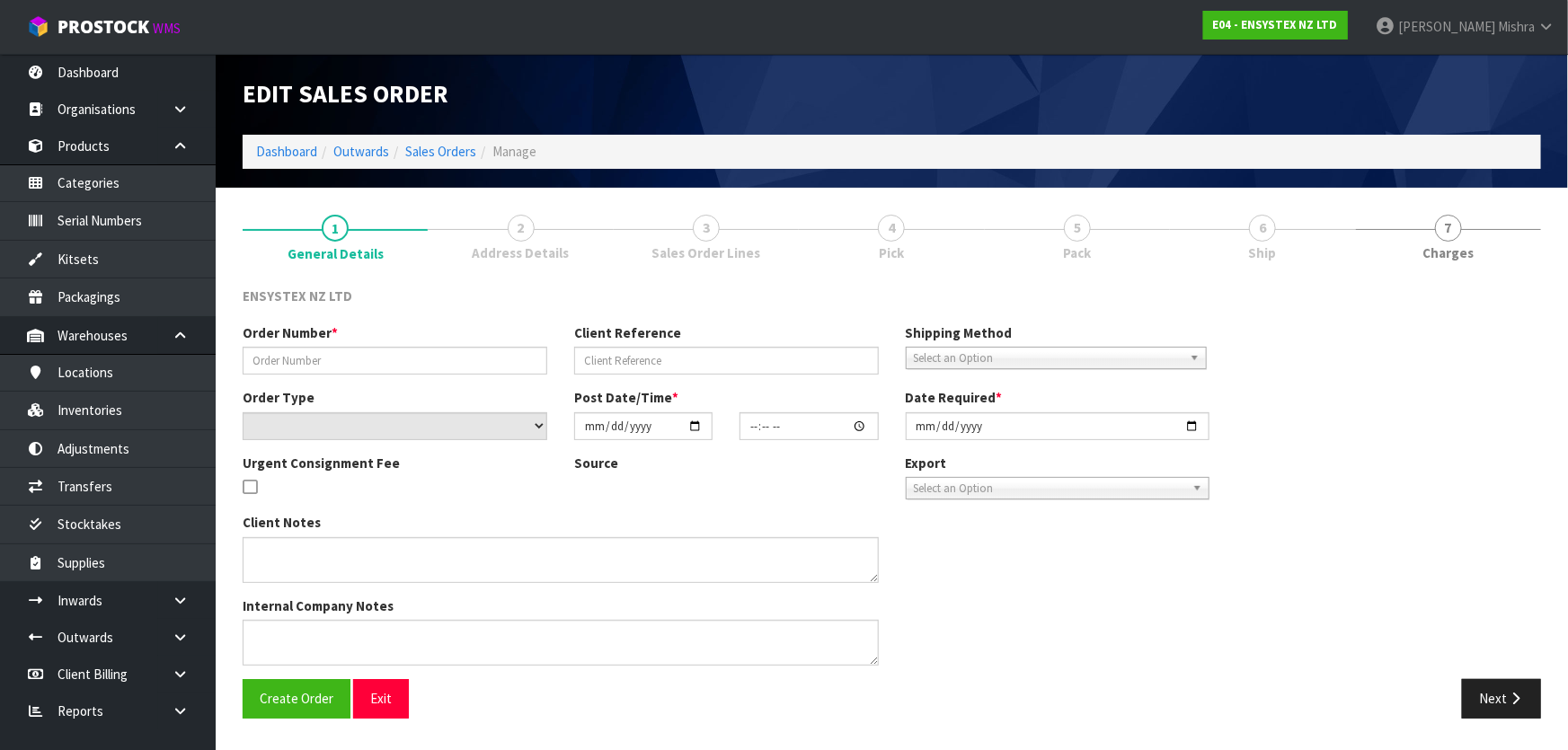
type input "#SONZ-6707"
type input "448052563"
select select "number:0"
type input "[DATE]"
type input "11:30:05.000"
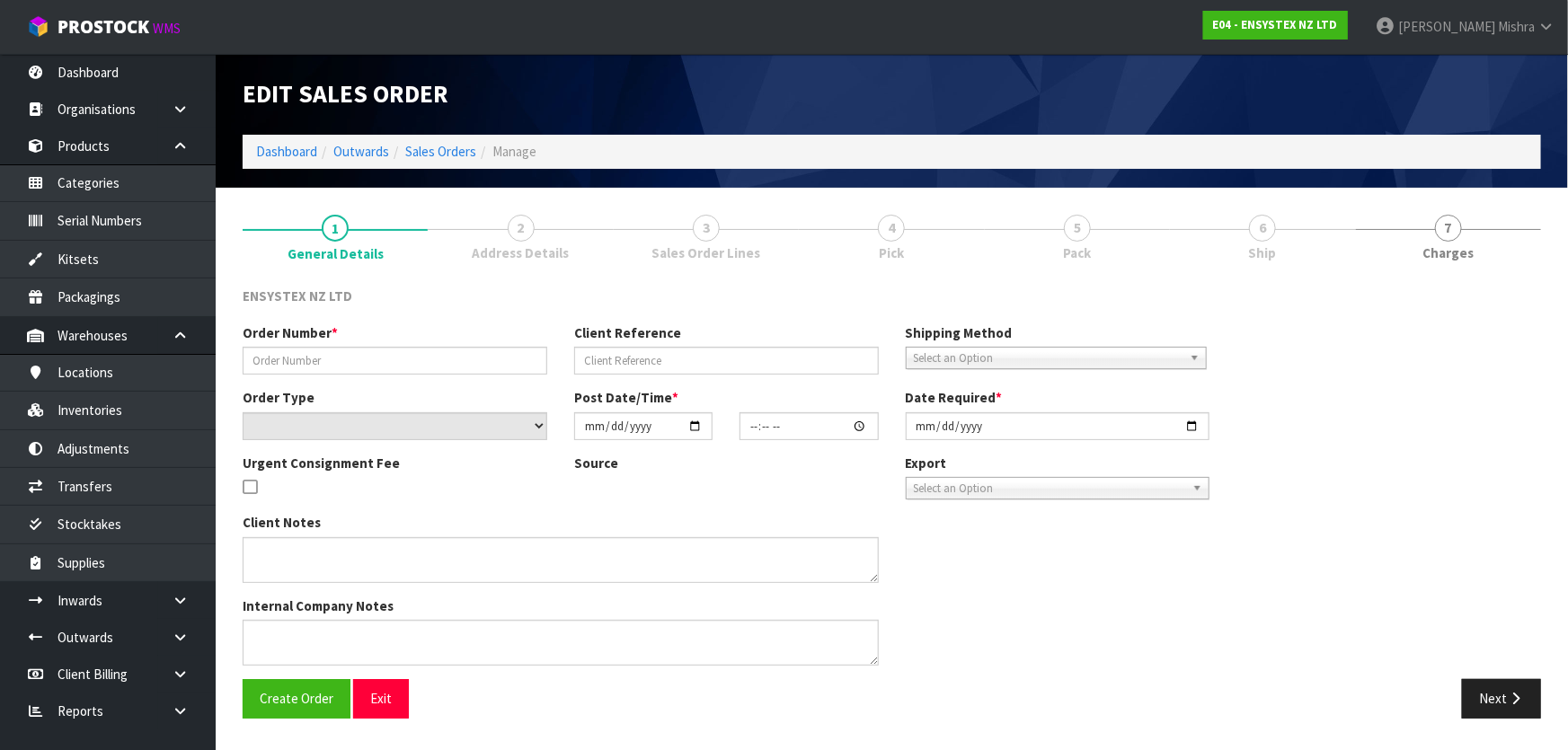
type input "[DATE]"
type textarea "LABELLED RODENT BAIT STATIONS PLEASE"
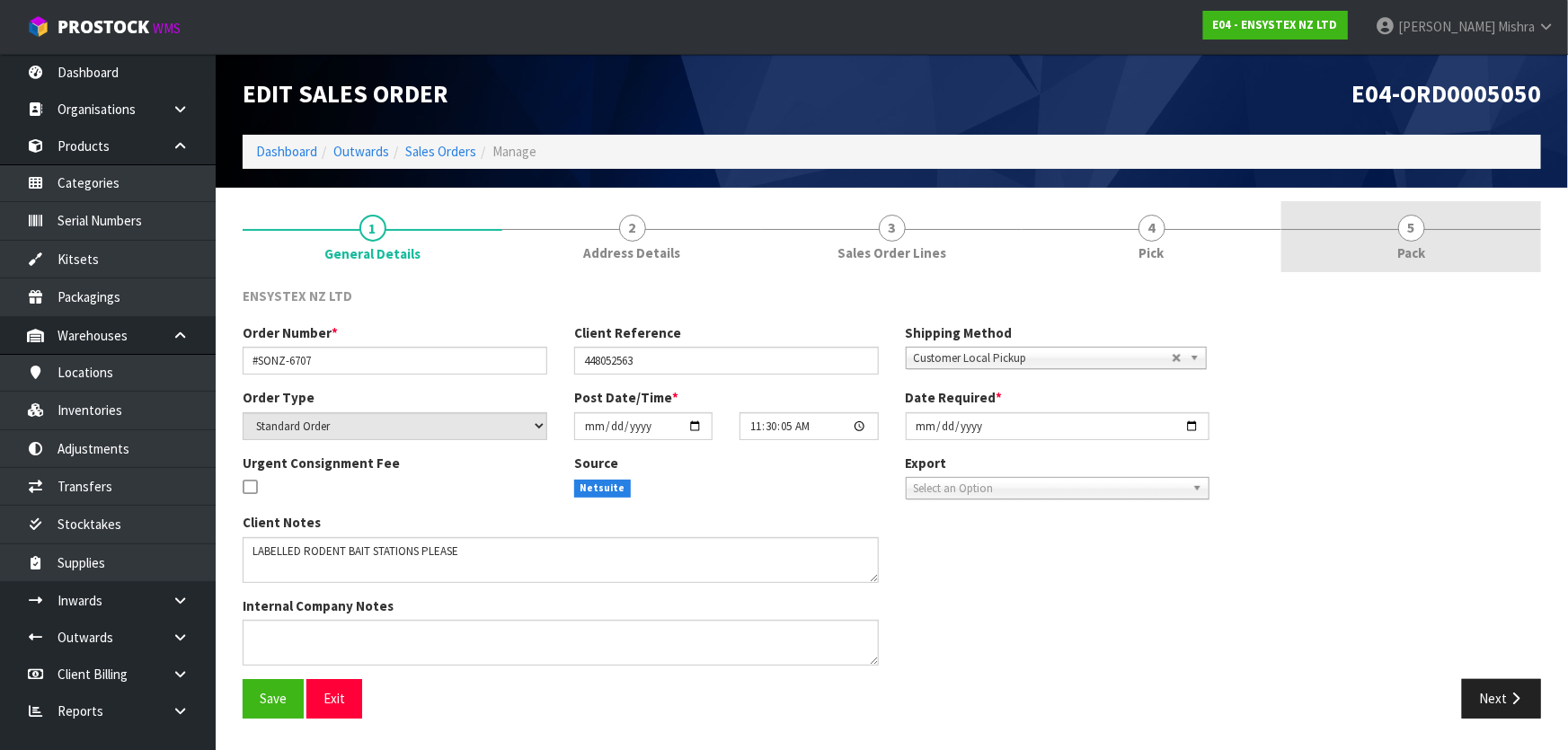
click at [1392, 223] on link "5 Pack" at bounding box center [1411, 236] width 259 height 71
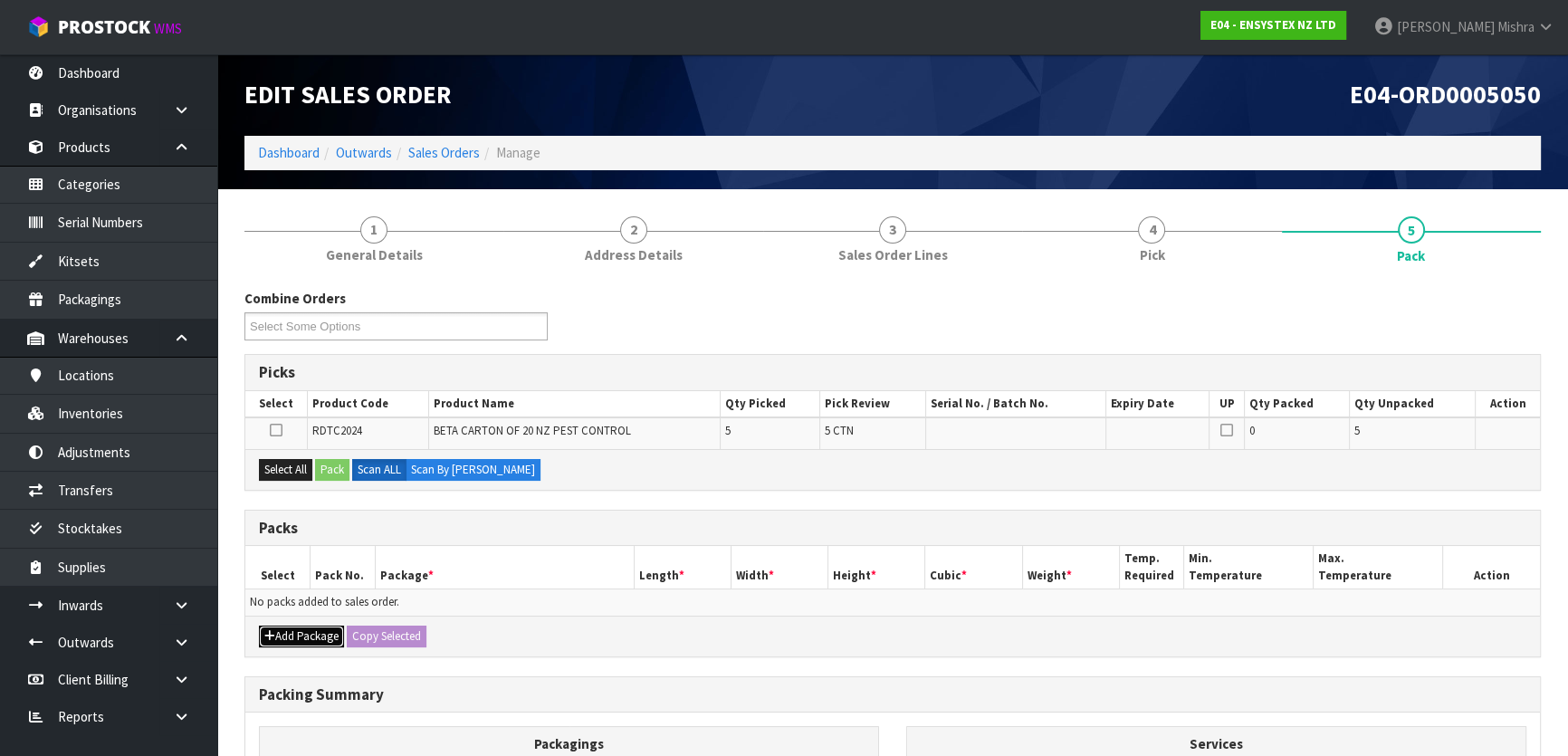
click at [309, 629] on button "Add Package" at bounding box center [301, 636] width 85 height 22
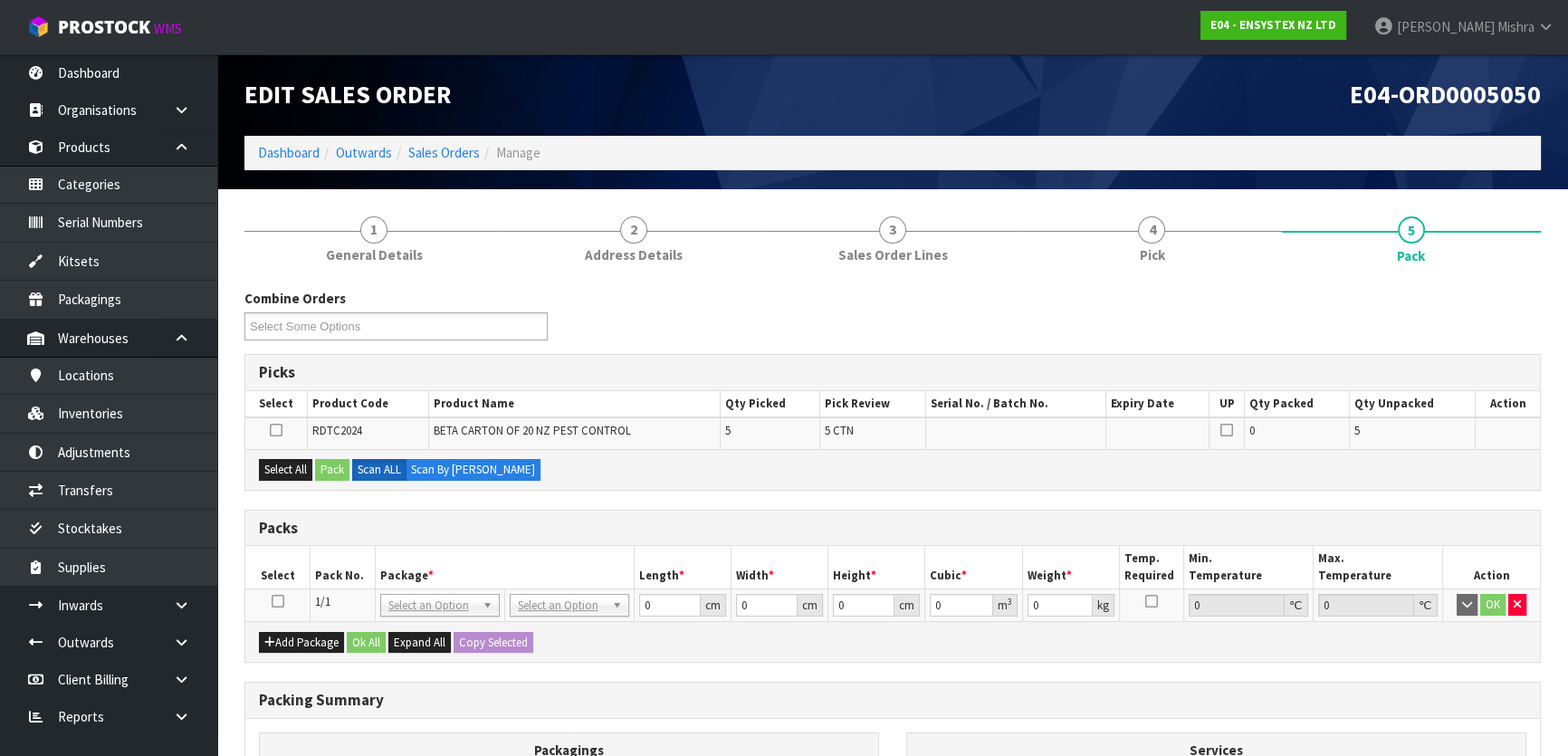
click at [281, 601] on icon at bounding box center [277, 601] width 12 height 1
click at [280, 601] on icon at bounding box center [277, 601] width 12 height 1
click at [1519, 590] on td "OK" at bounding box center [1492, 605] width 97 height 32
click at [1519, 596] on button "button" at bounding box center [1517, 604] width 18 height 22
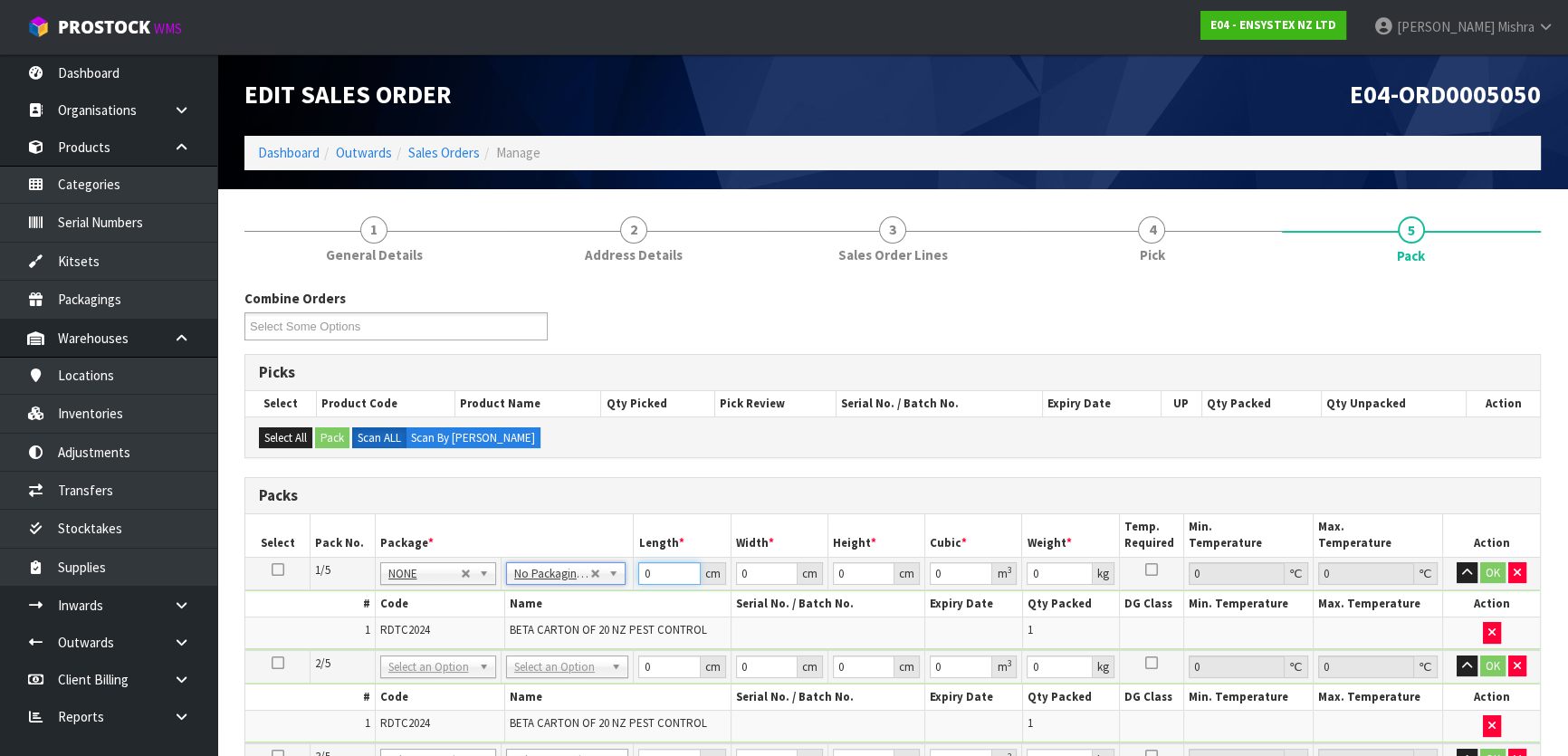
drag, startPoint x: 661, startPoint y: 572, endPoint x: 610, endPoint y: 578, distance: 51.4
click at [610, 578] on tr "1/5 NONE 007-001 007-002 007-004 007-009 007-013 007-014 007-015 007-017 007-01…" at bounding box center [892, 573] width 1294 height 32
type input "49"
type input "39"
type input "4"
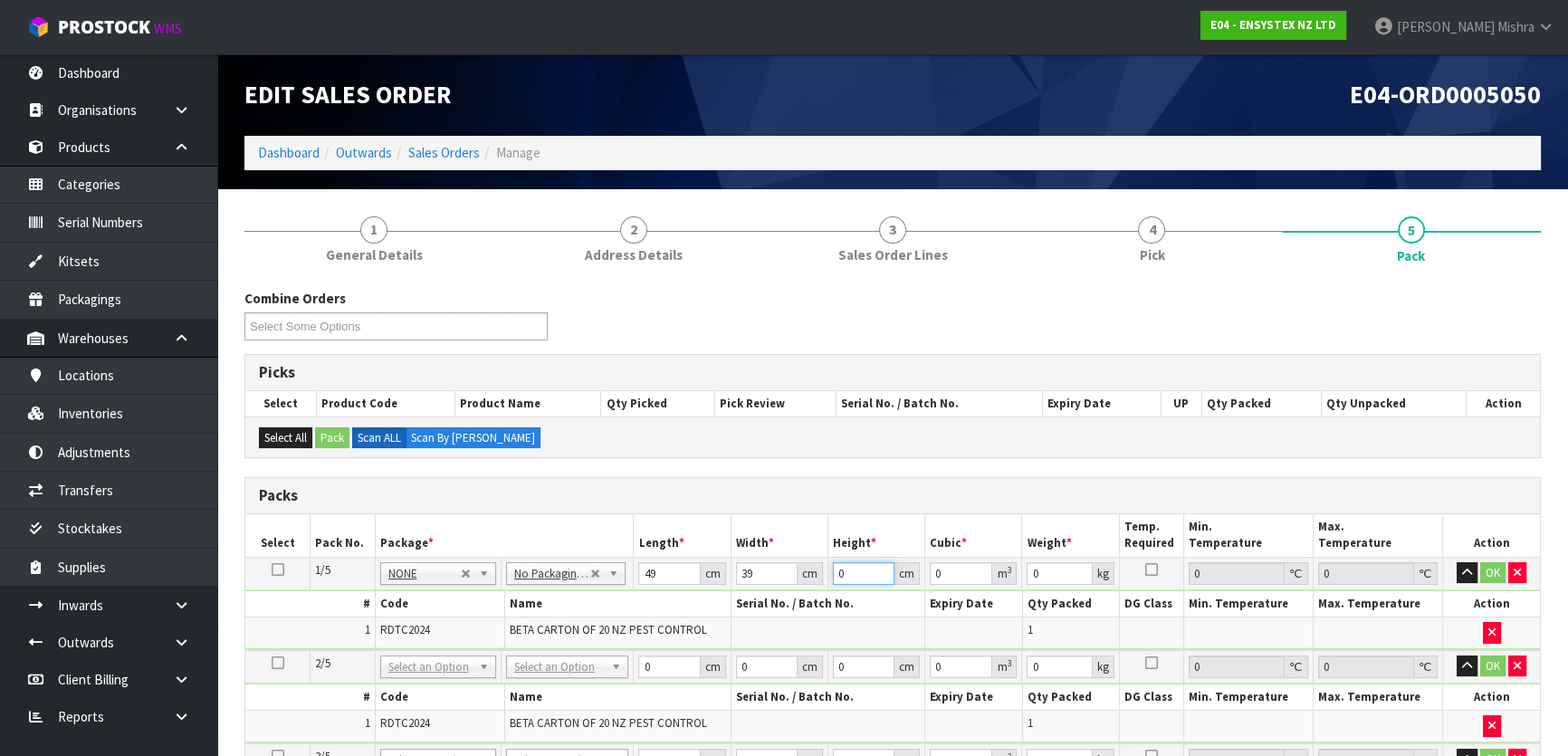
type input "0.007644"
type input "47"
type input "0.089817"
type input "47"
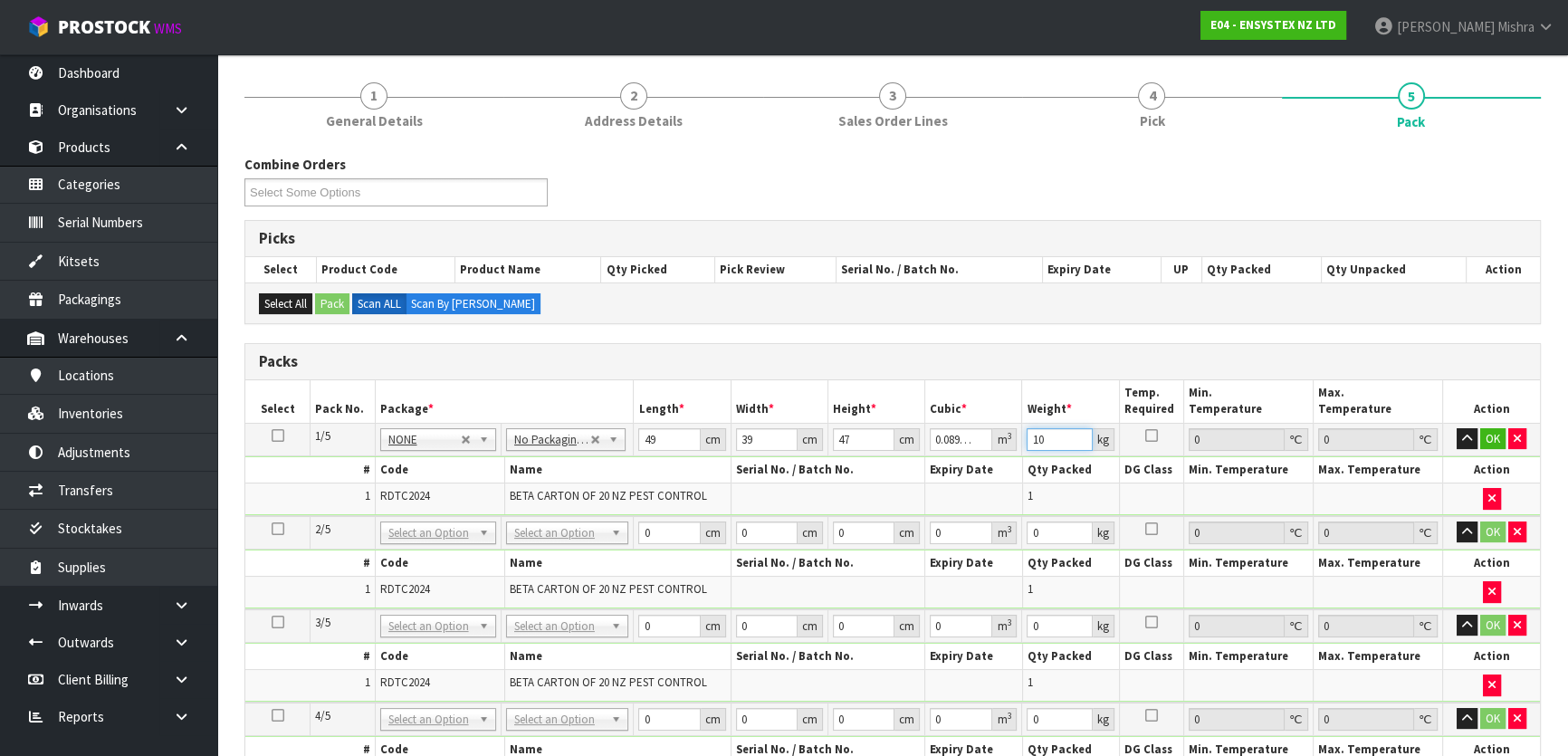
scroll to position [164, 0]
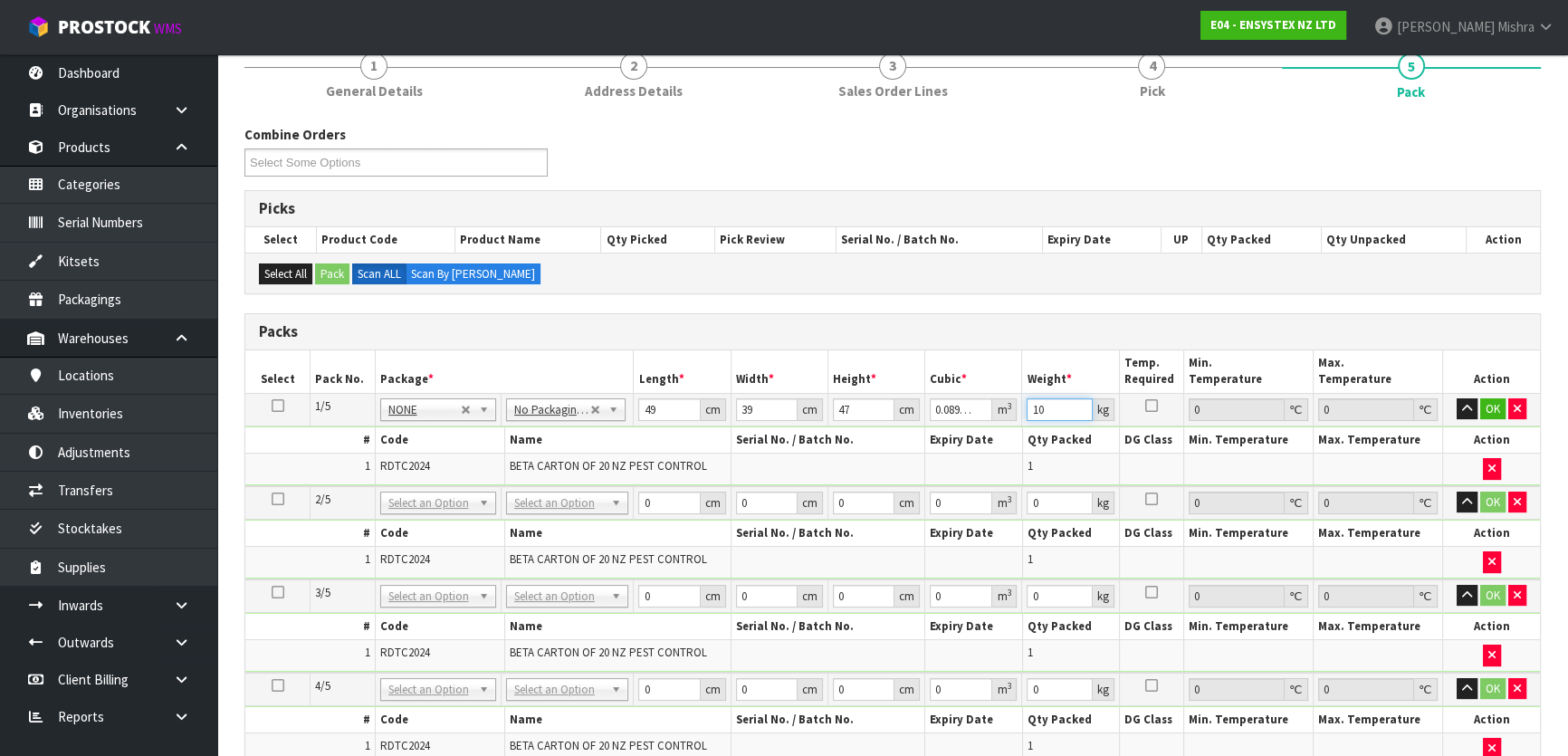
type input "10"
click at [275, 405] on icon at bounding box center [277, 405] width 12 height 1
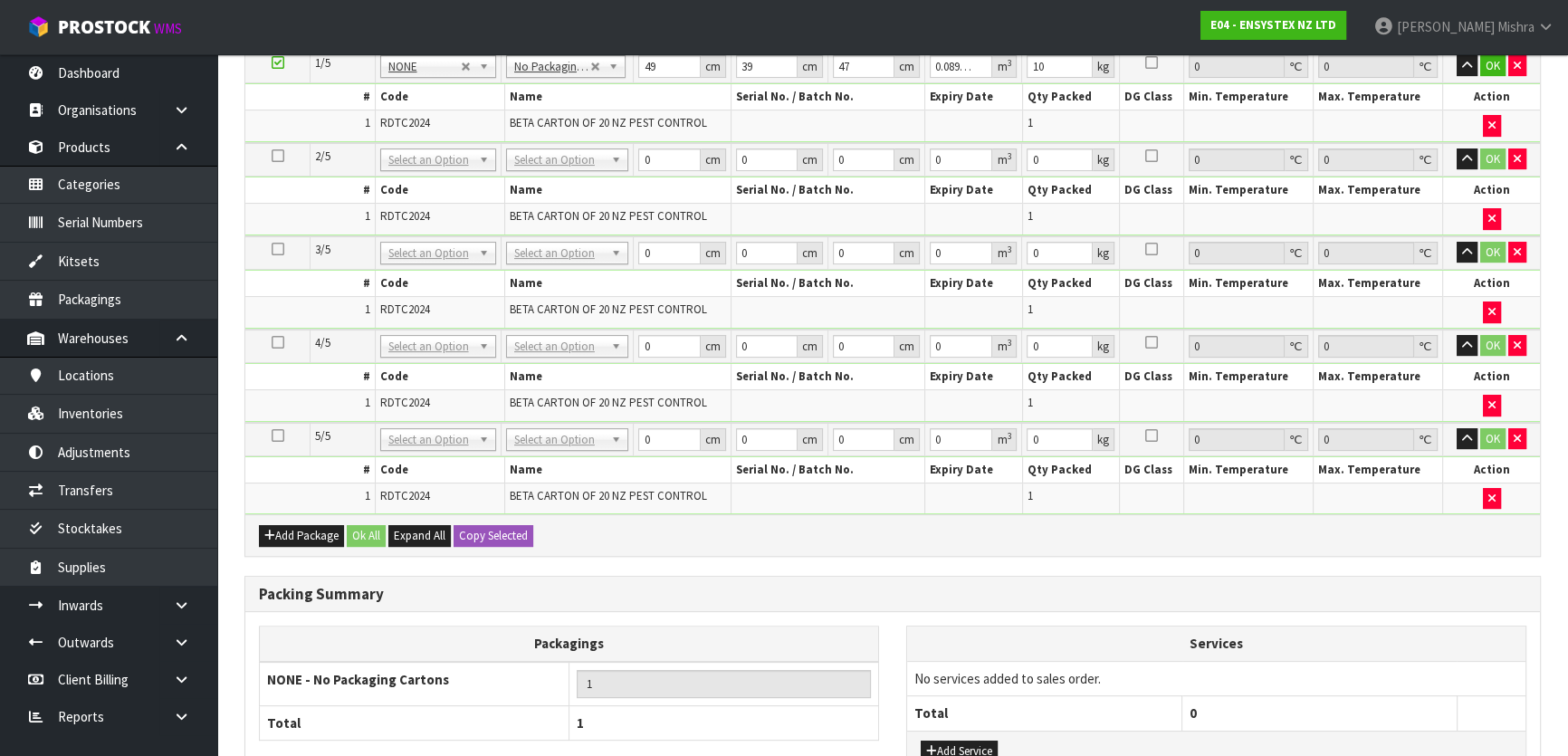
scroll to position [576, 0]
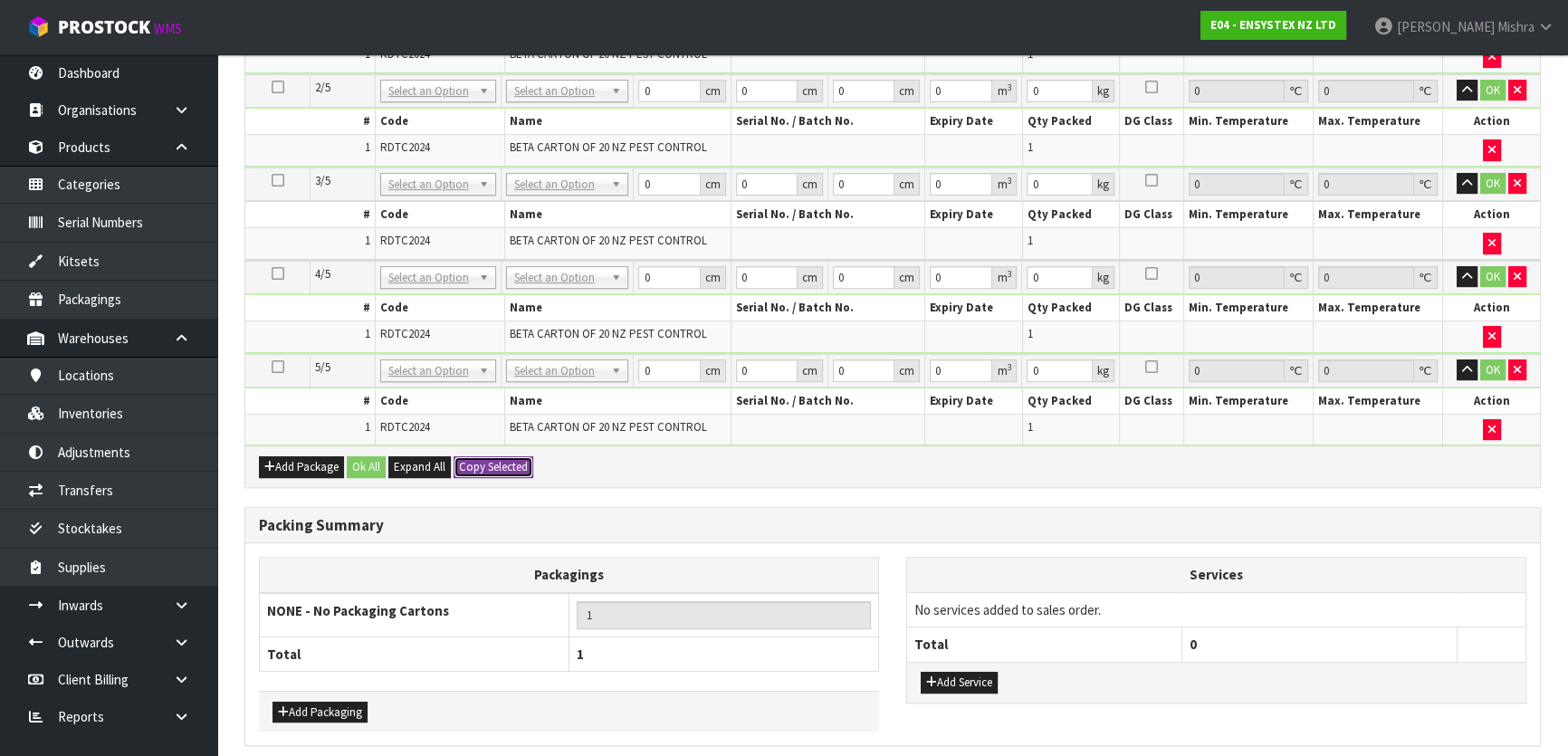
click at [498, 464] on button "Copy Selected" at bounding box center [494, 467] width 80 height 22
click at [498, 464] on button "Confirm Copy Selected" at bounding box center [513, 467] width 119 height 22
type input "49"
type input "39"
type input "47"
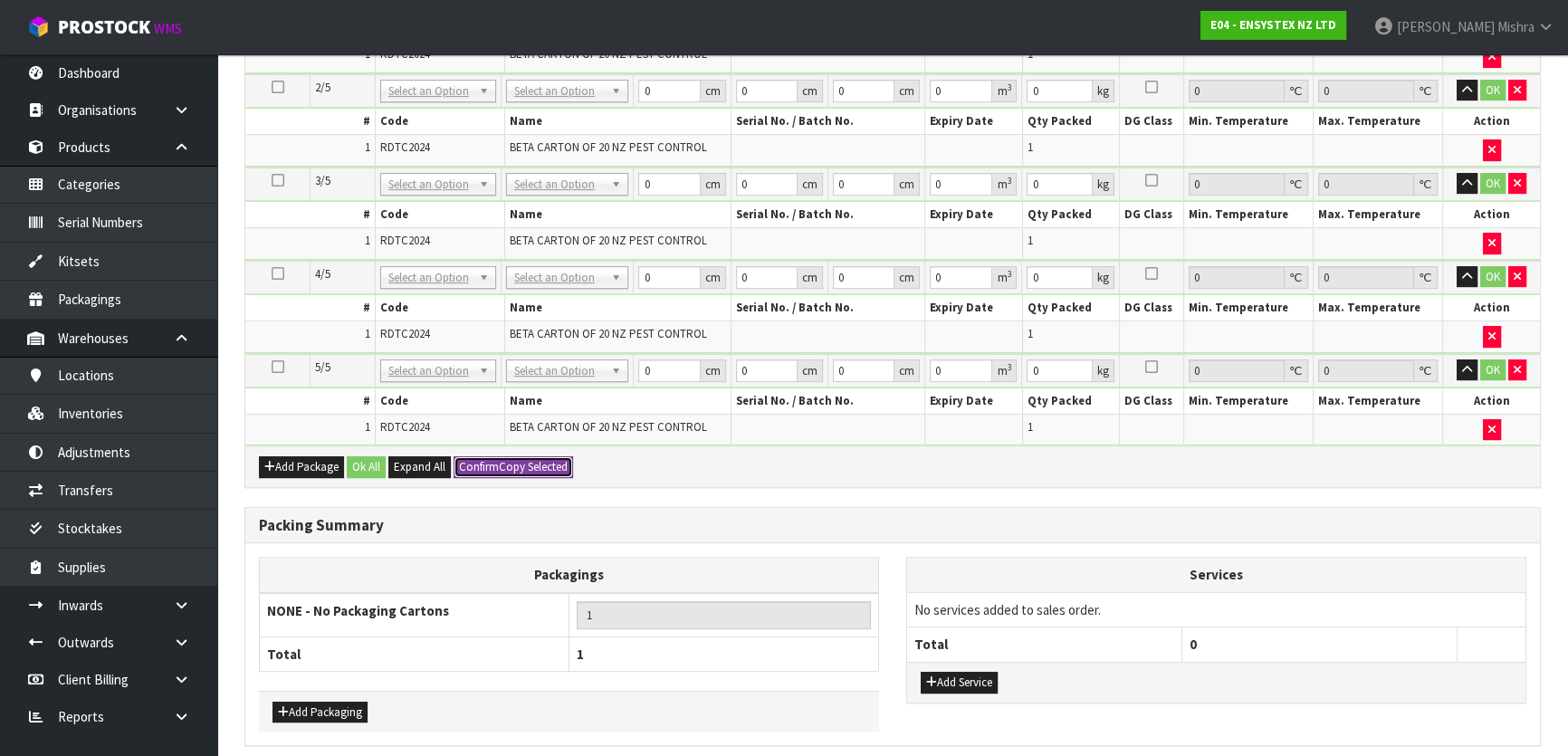
type input "0.089817"
type input "10"
type input "49"
type input "39"
type input "47"
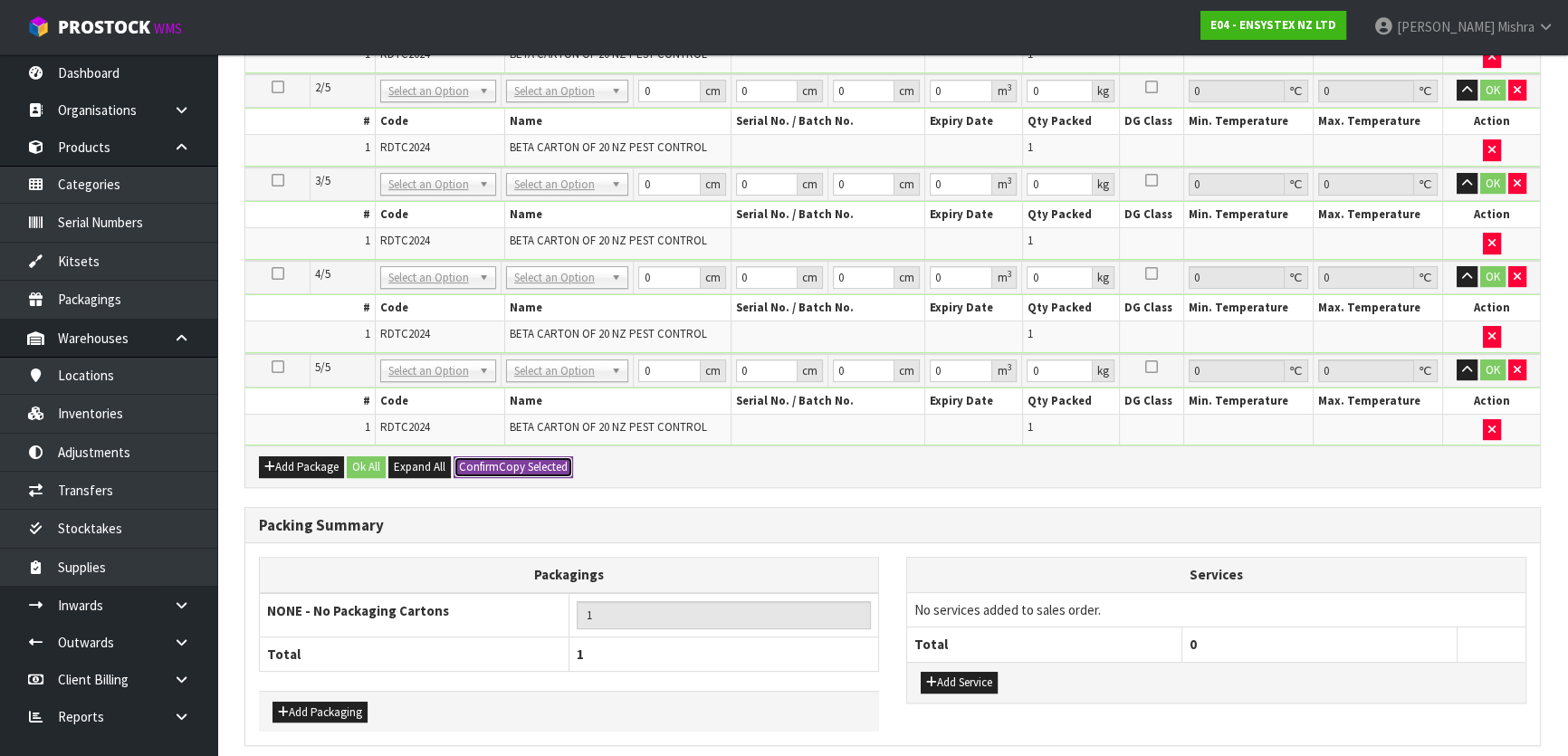
type input "0.089817"
type input "10"
type input "49"
type input "39"
type input "47"
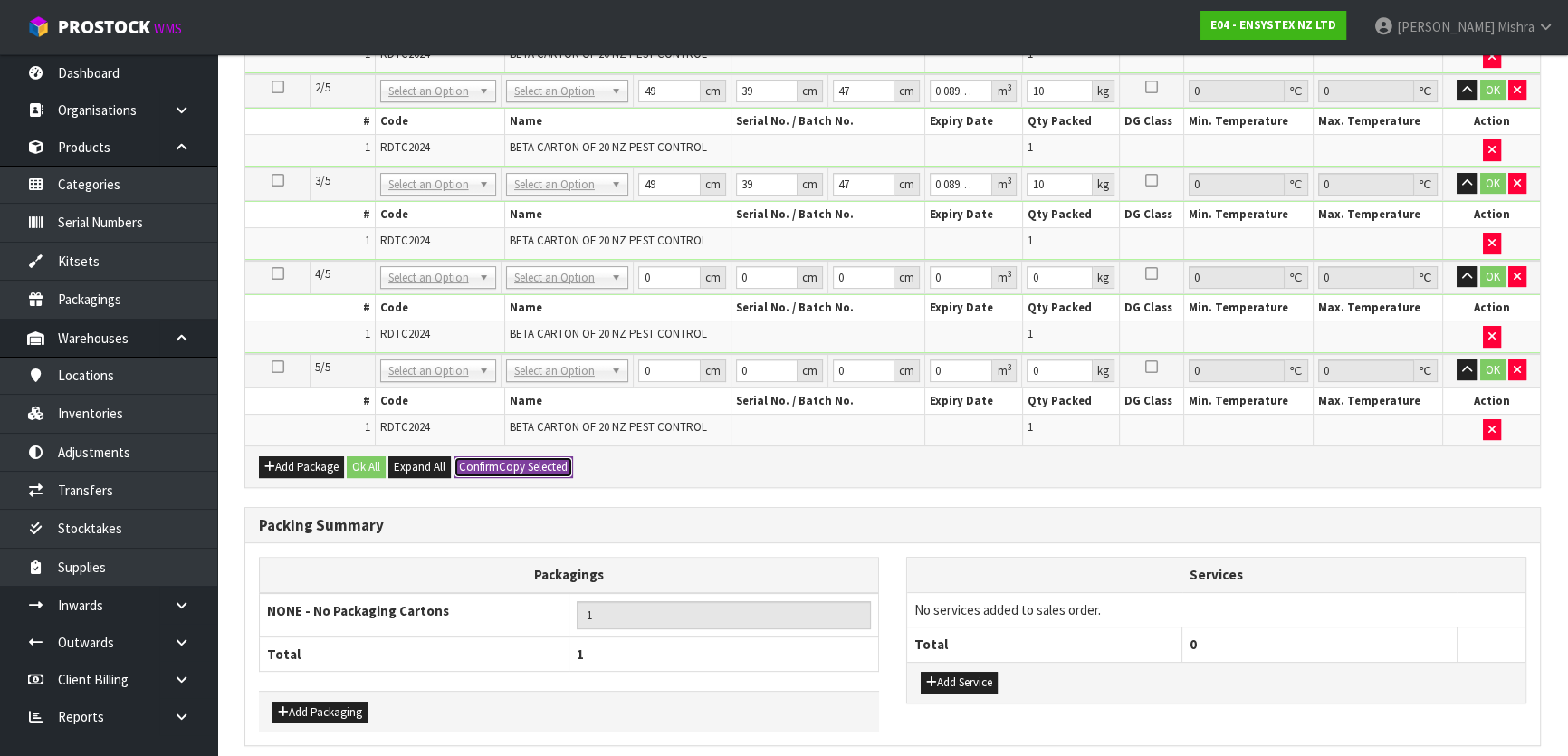
type input "0.089817"
type input "10"
type input "49"
type input "39"
type input "47"
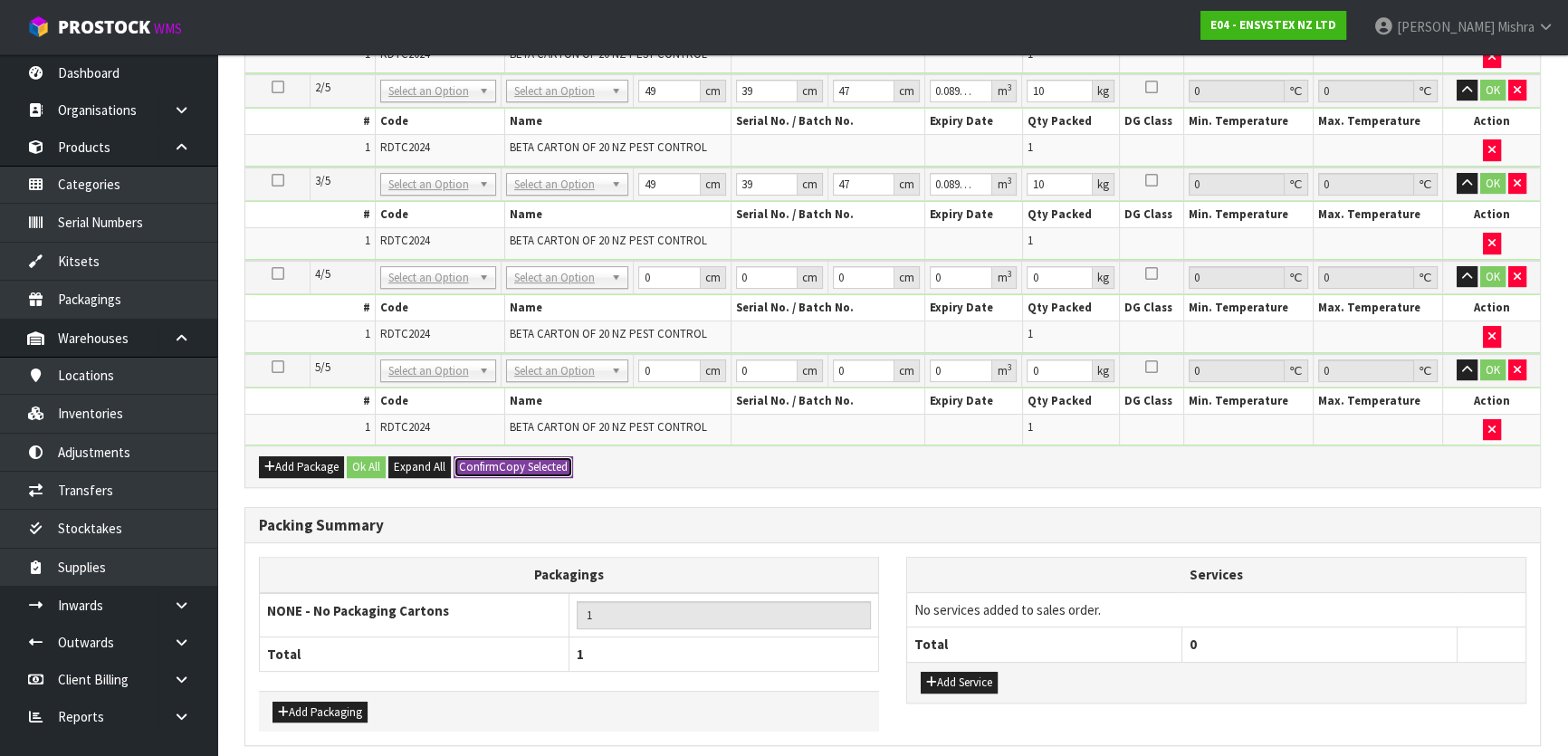
type input "0.089817"
type input "10"
type input "5"
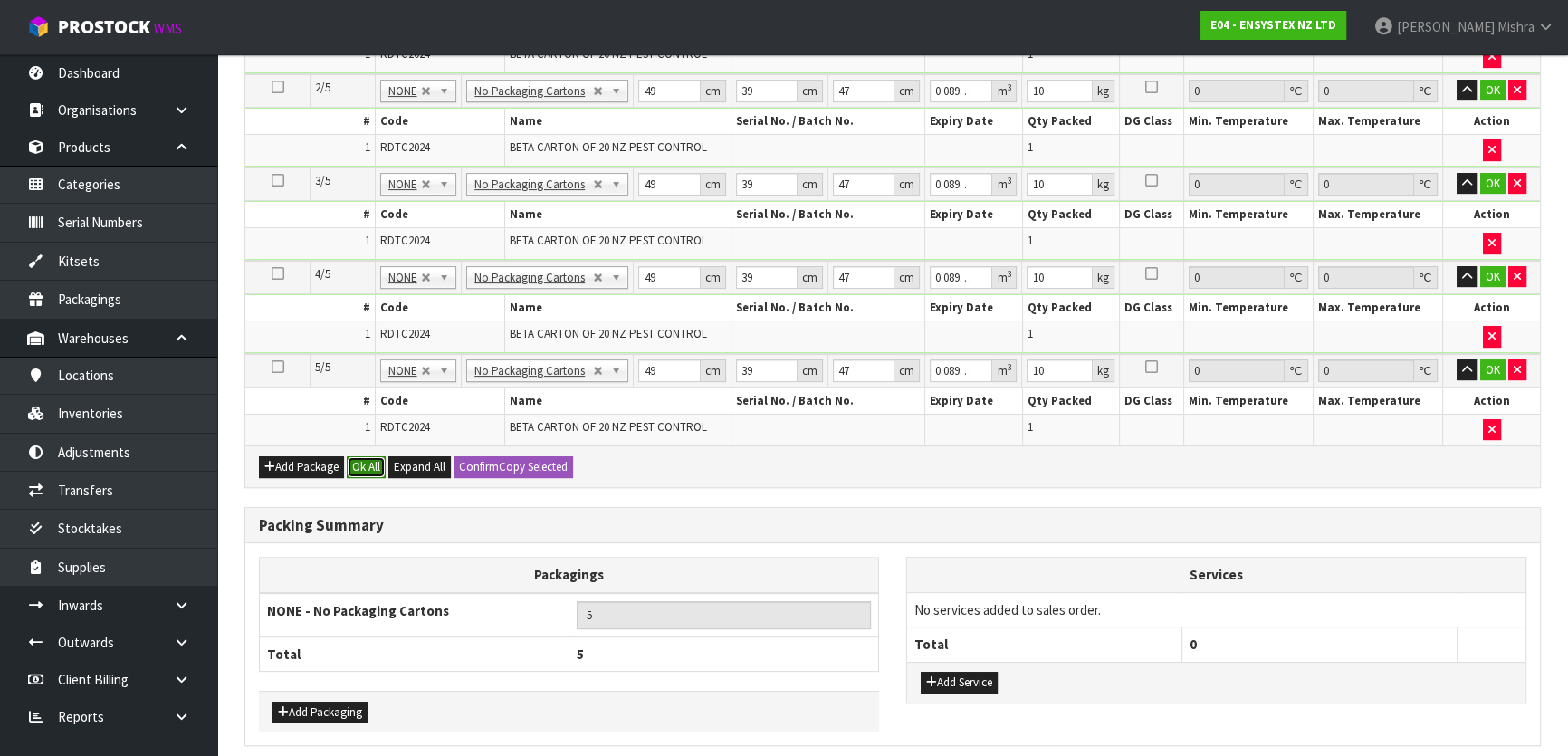
click at [357, 464] on button "Ok All" at bounding box center [366, 467] width 39 height 22
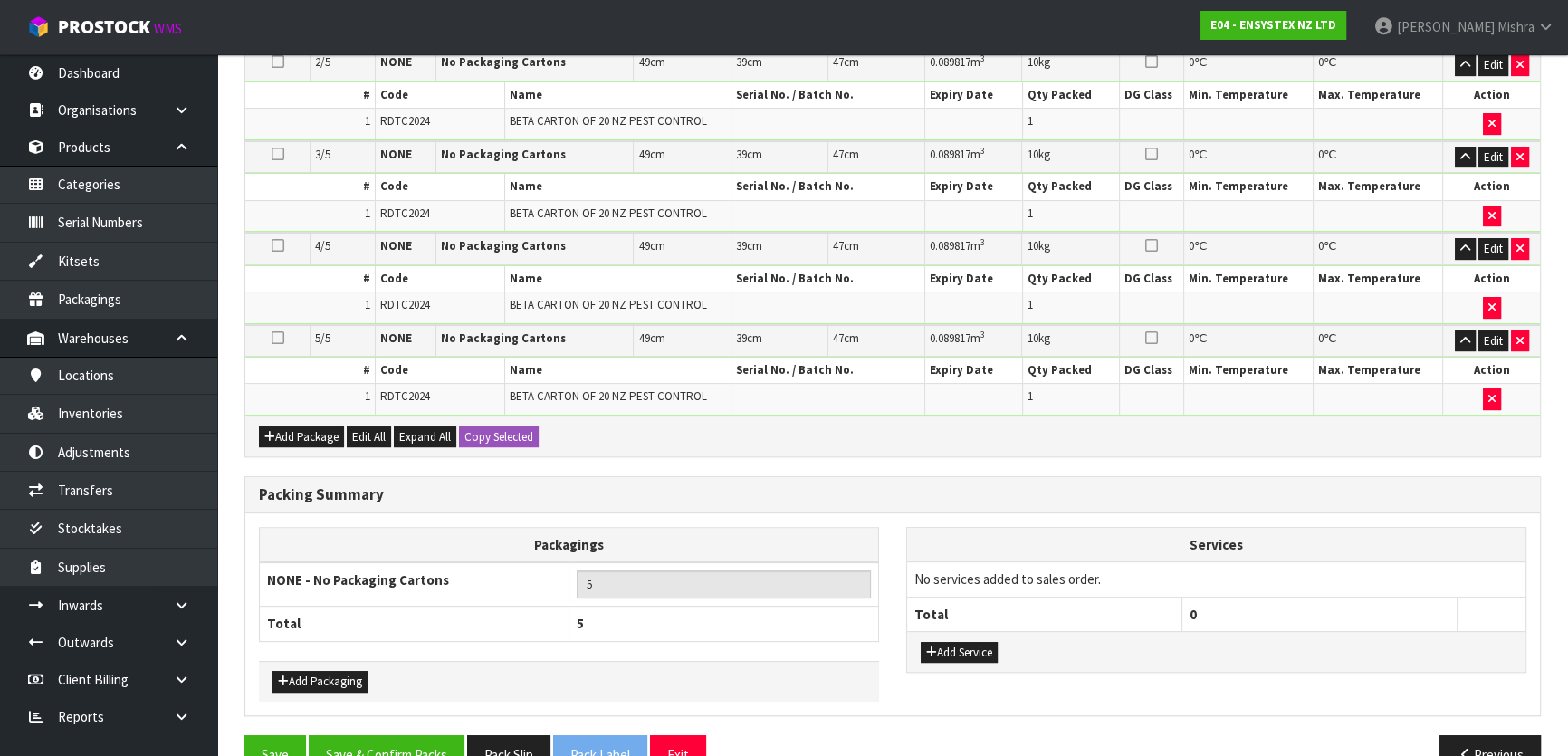
scroll to position [637, 0]
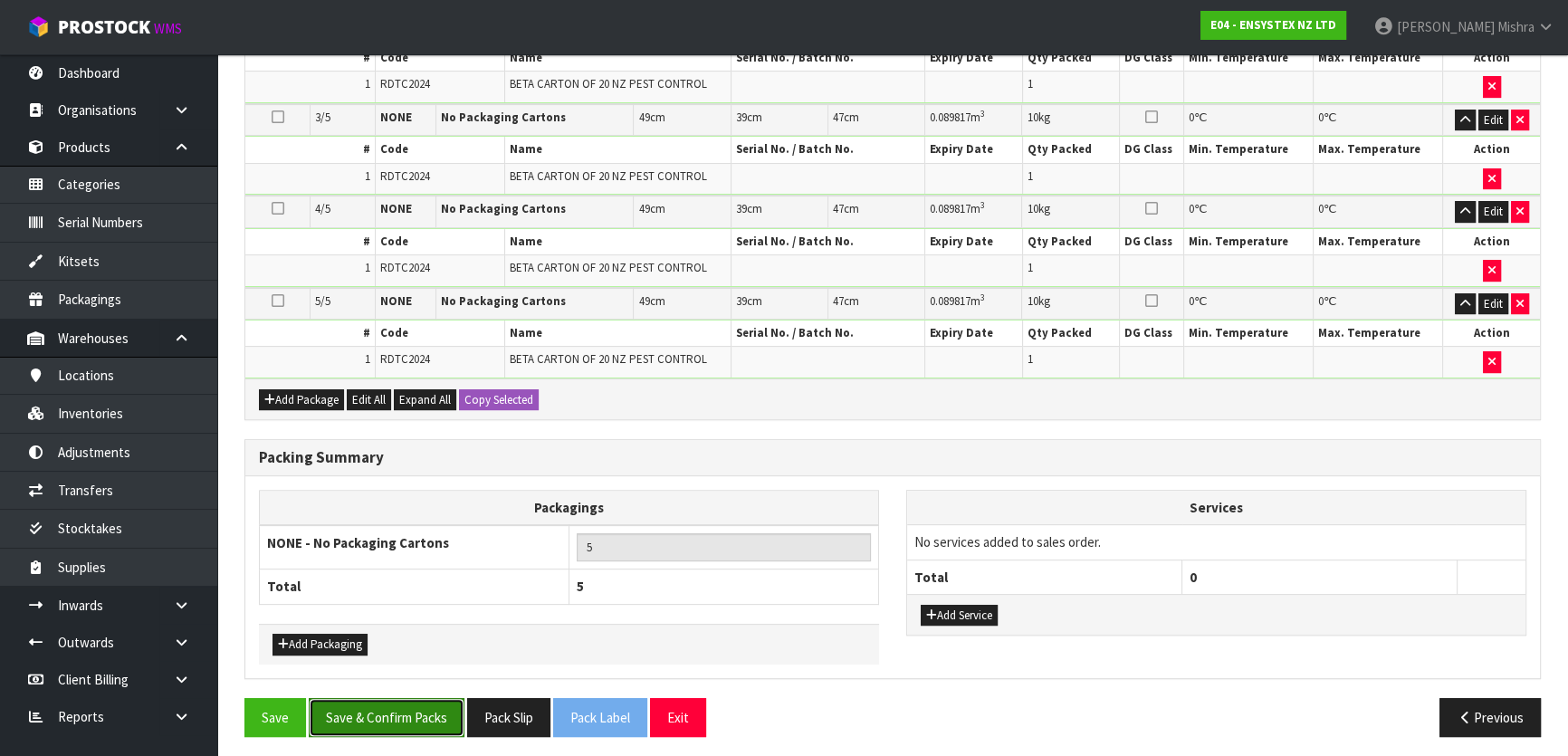
click at [404, 702] on button "Save & Confirm Packs" at bounding box center [386, 717] width 155 height 39
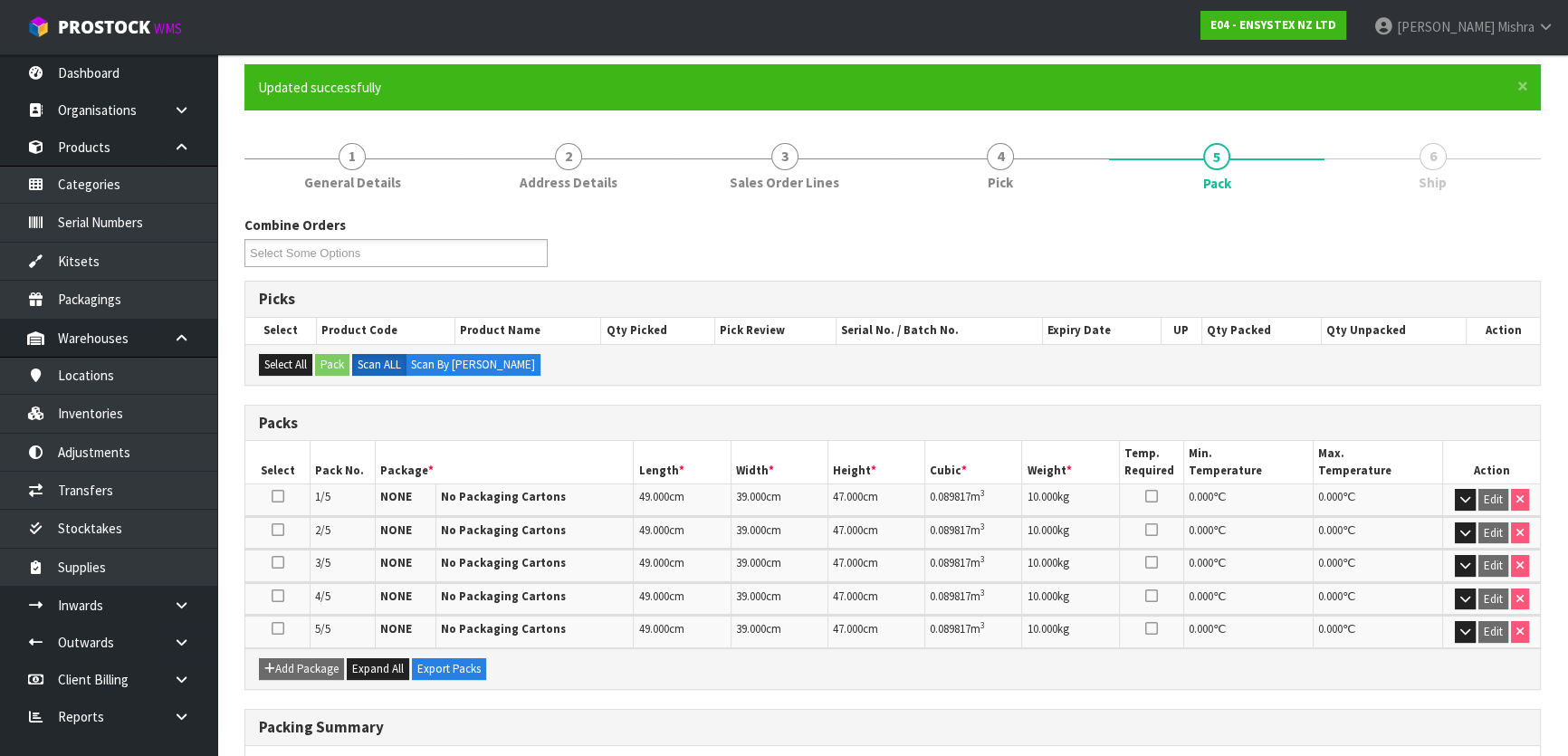
scroll to position [370, 0]
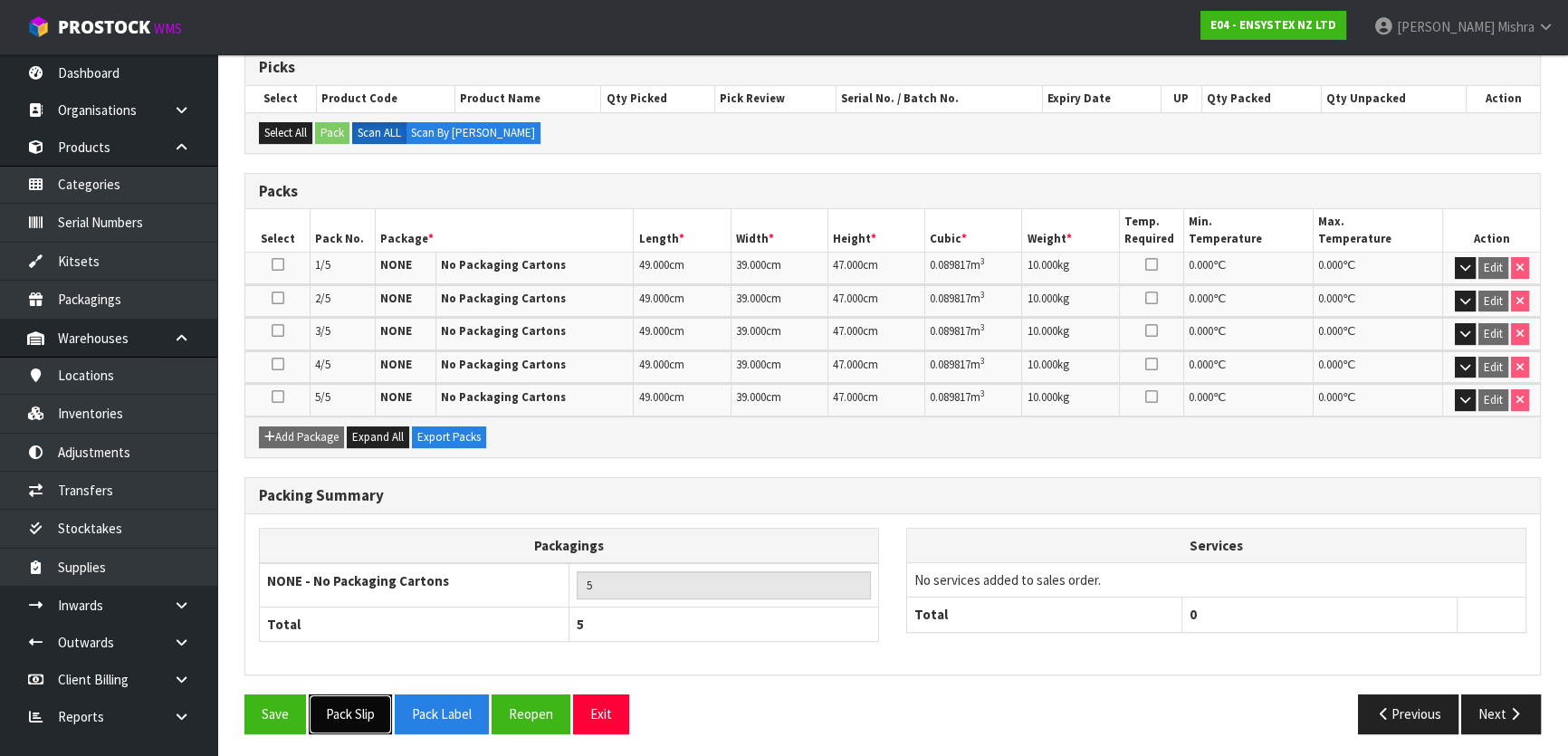
click at [340, 710] on button "Pack Slip" at bounding box center [350, 713] width 83 height 39
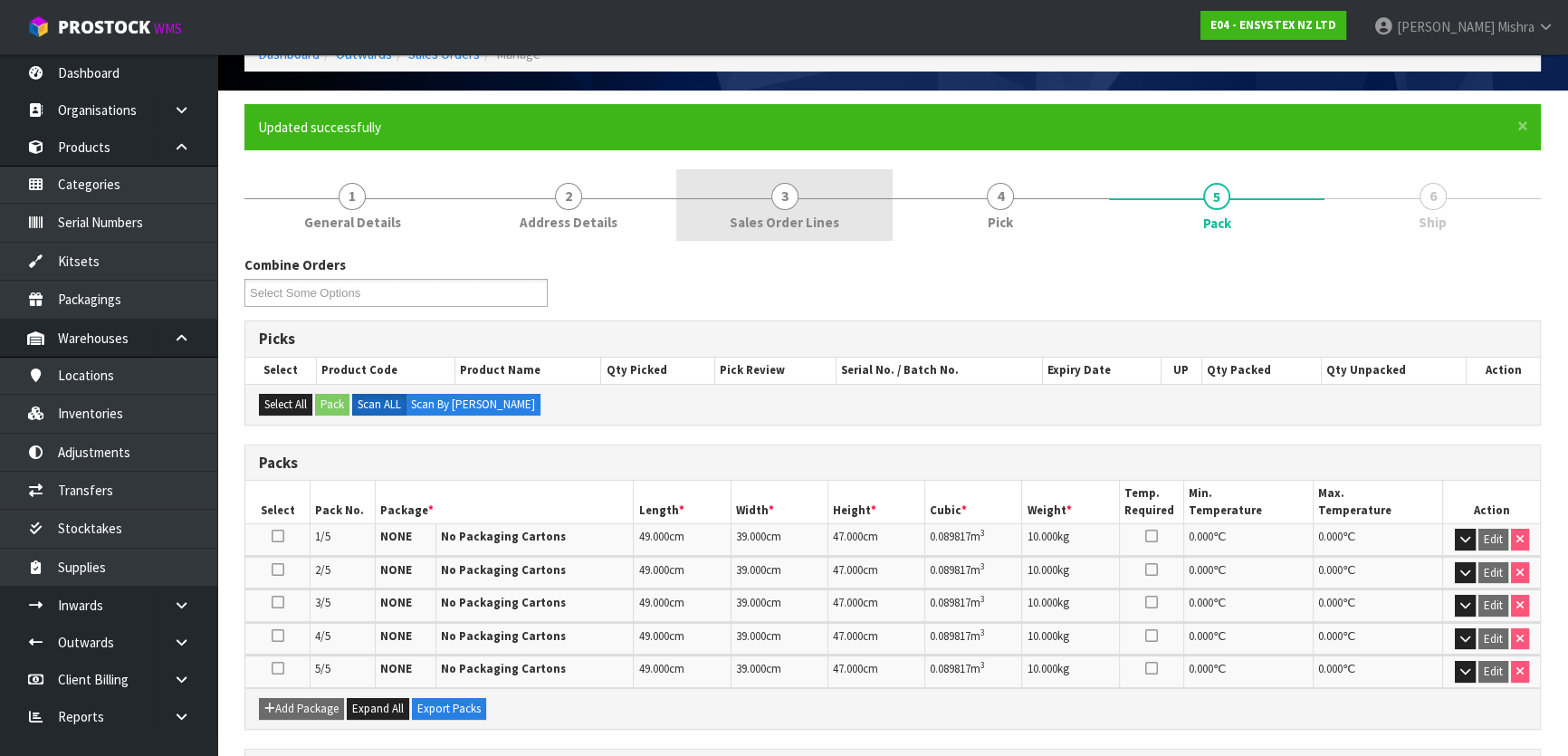
scroll to position [0, 0]
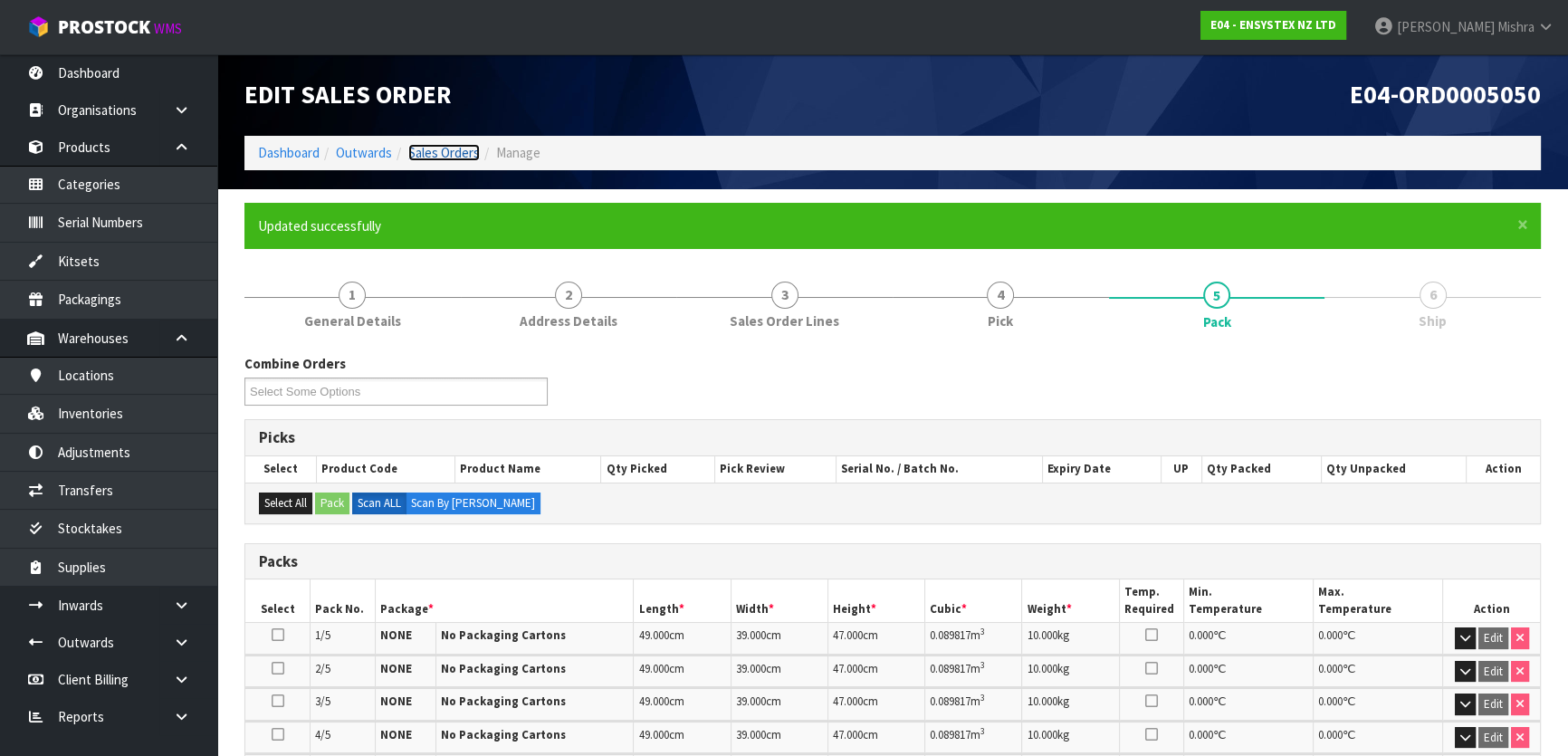
click at [432, 147] on link "Sales Orders" at bounding box center [443, 153] width 71 height 17
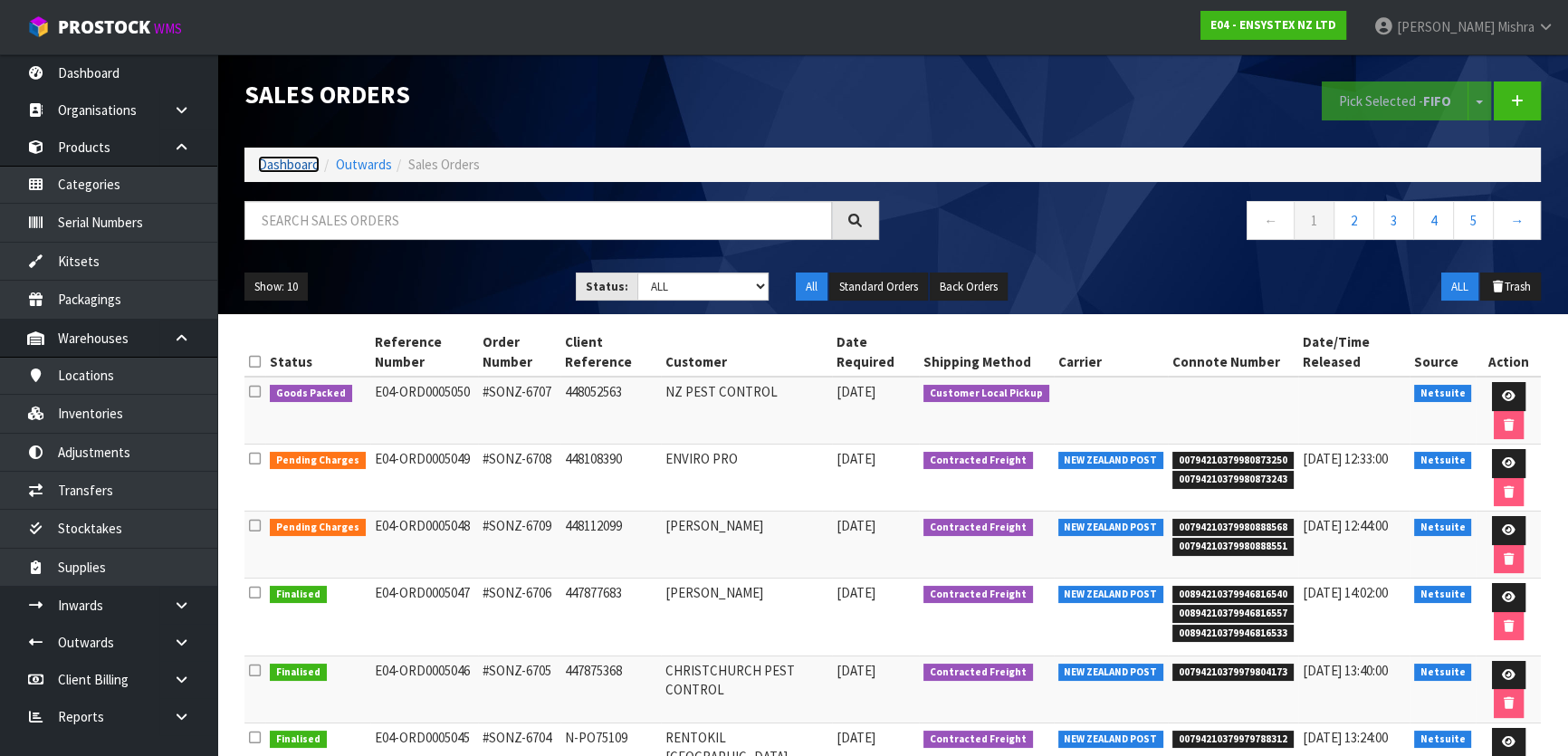
click at [290, 158] on link "Dashboard" at bounding box center [289, 164] width 62 height 17
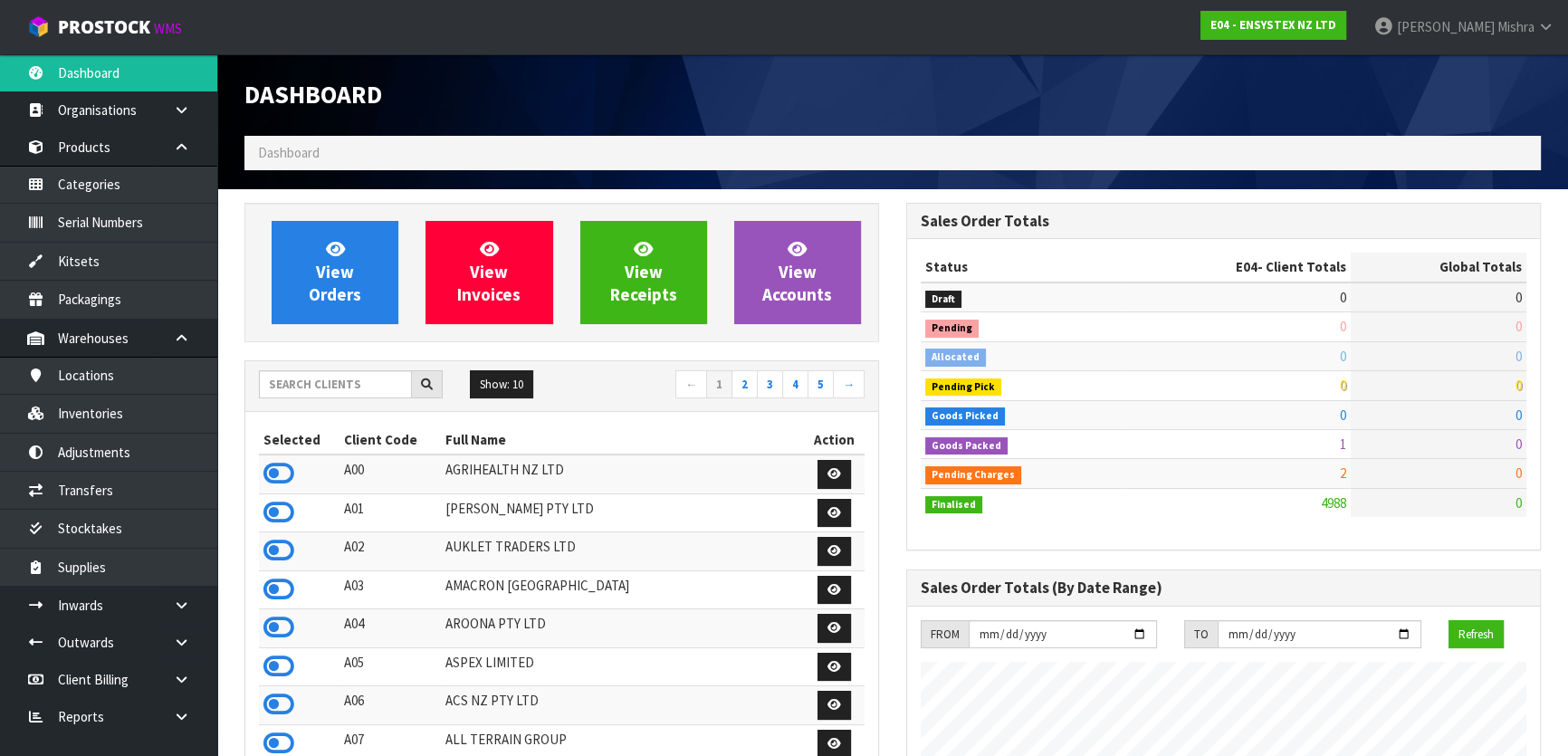
scroll to position [1426, 661]
click at [334, 386] on input "text" at bounding box center [336, 383] width 153 height 28
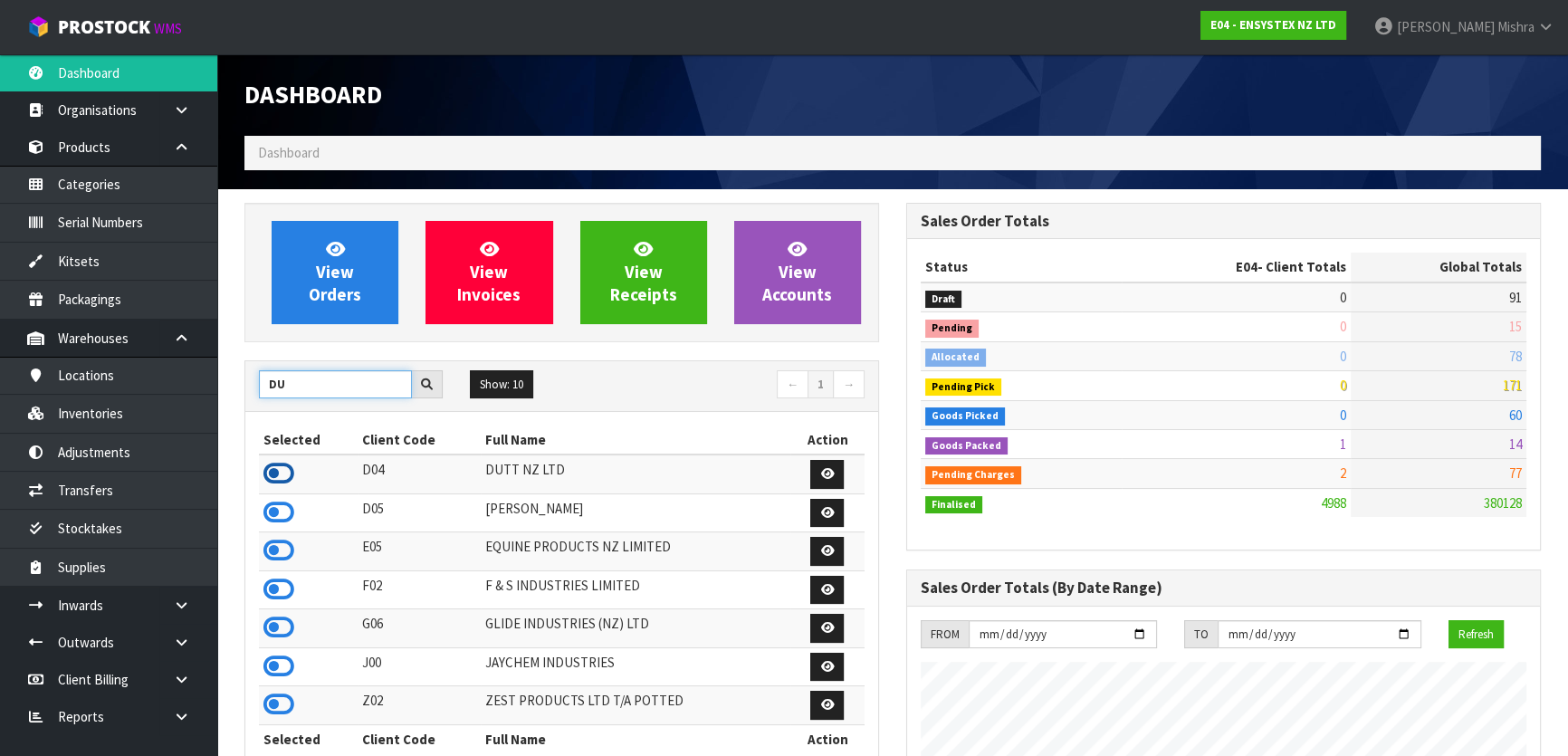
type input "DU"
click at [283, 472] on icon at bounding box center [278, 473] width 31 height 27
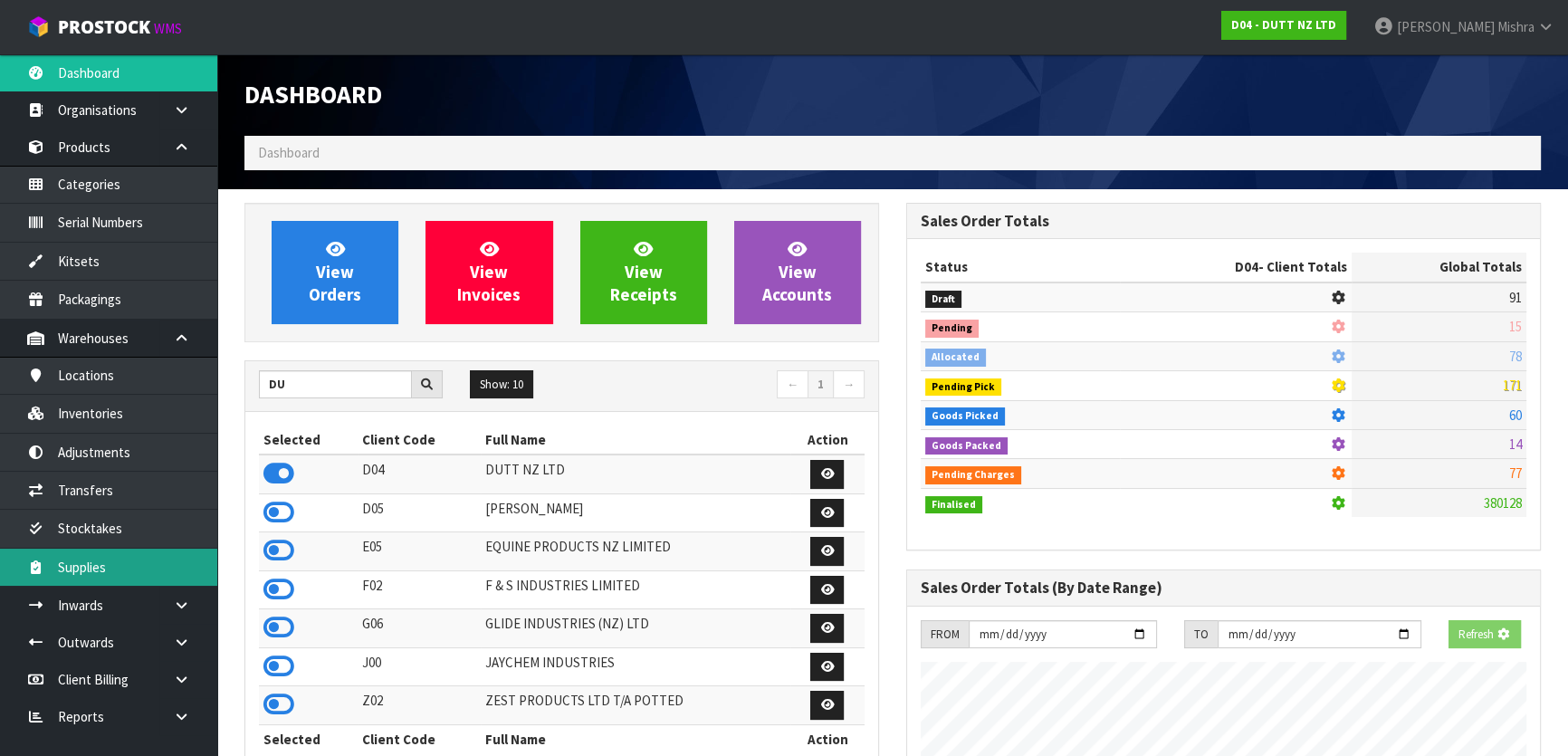
scroll to position [1251, 661]
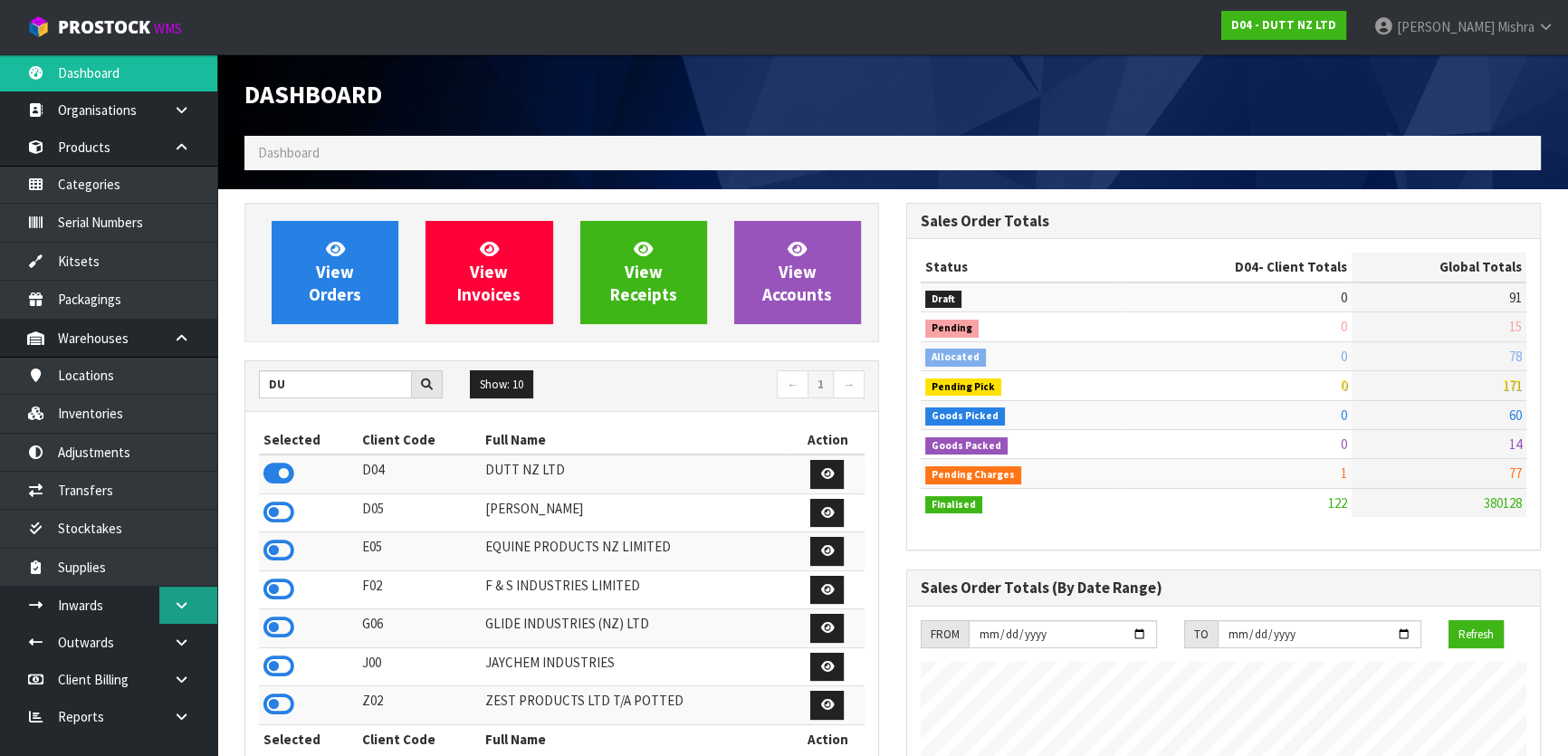
click at [188, 608] on icon at bounding box center [181, 605] width 17 height 13
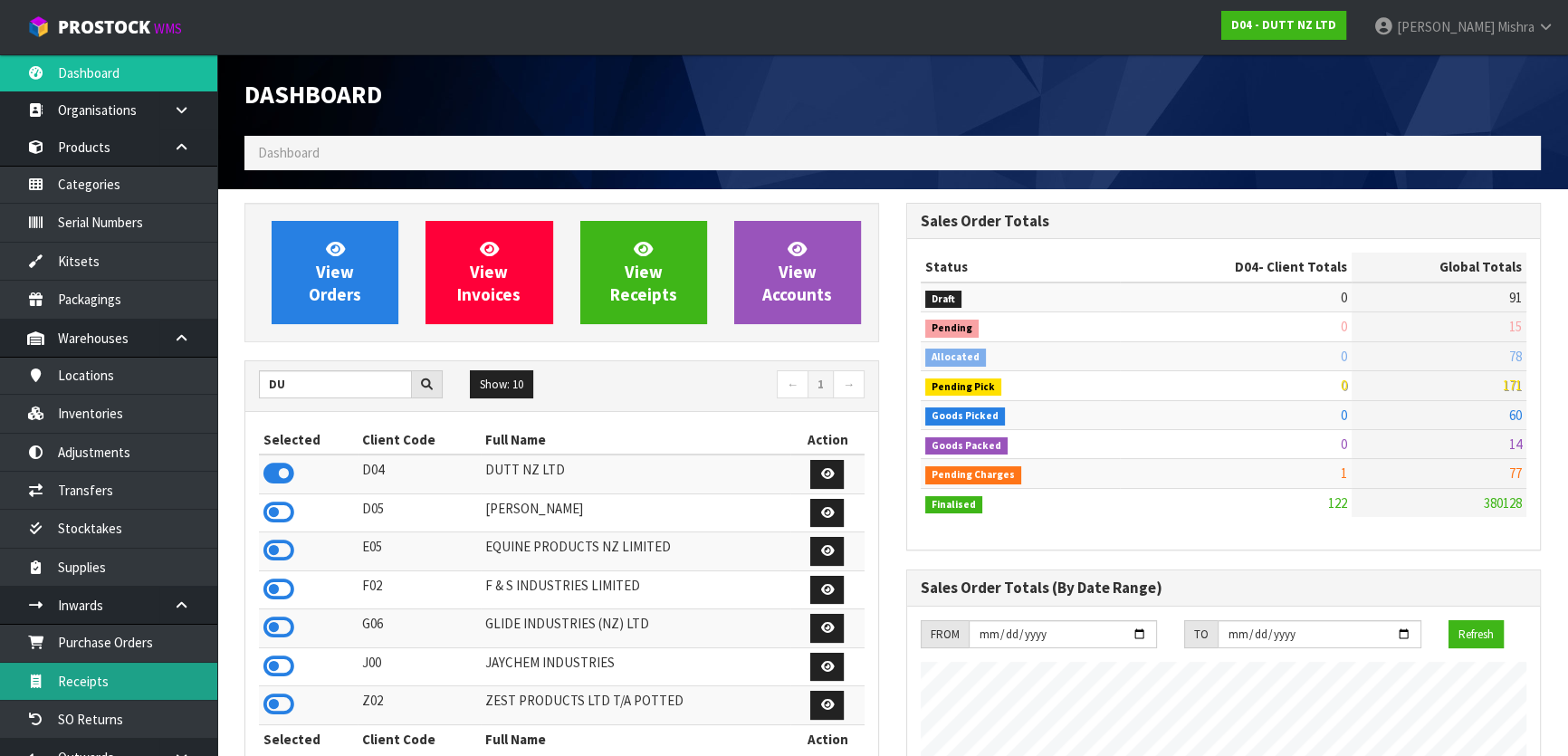
drag, startPoint x: 153, startPoint y: 667, endPoint x: 364, endPoint y: 578, distance: 229.0
click at [153, 667] on link "Receipts" at bounding box center [109, 681] width 217 height 37
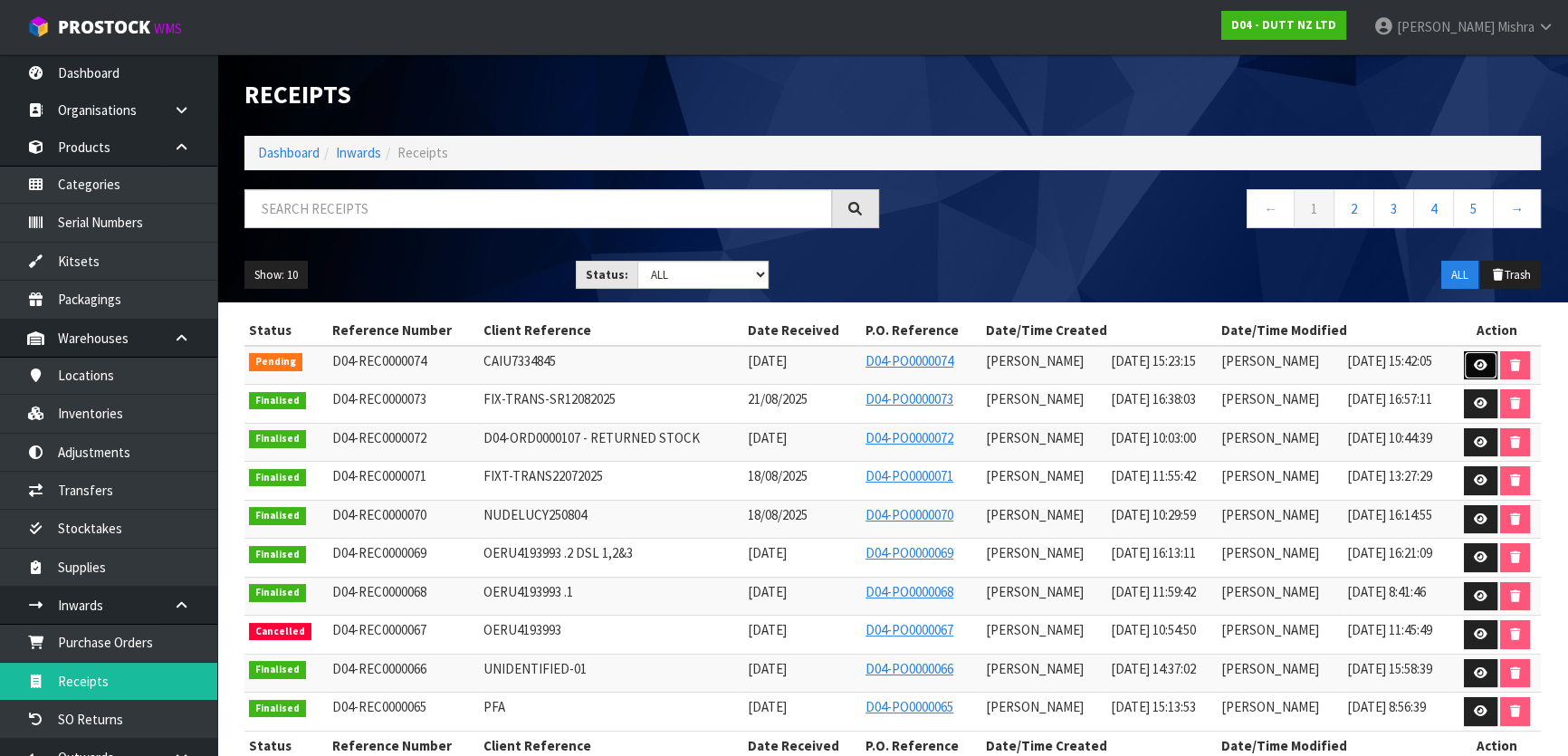
click at [1476, 360] on icon at bounding box center [1480, 365] width 13 height 11
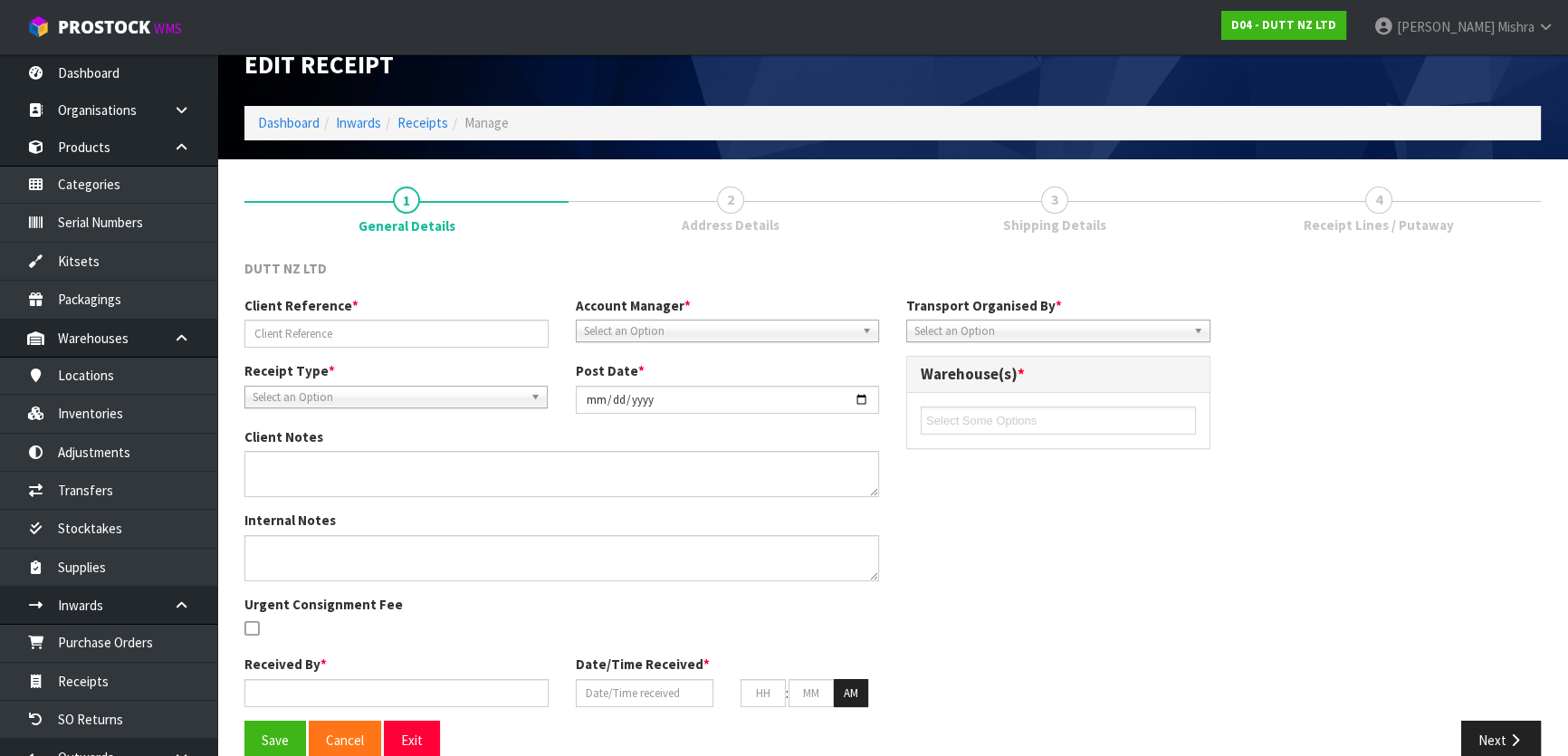
type input "CAIU7334845"
type input "[DATE]"
type input "[PERSON_NAME]"
type input "[DATE]"
type input "03"
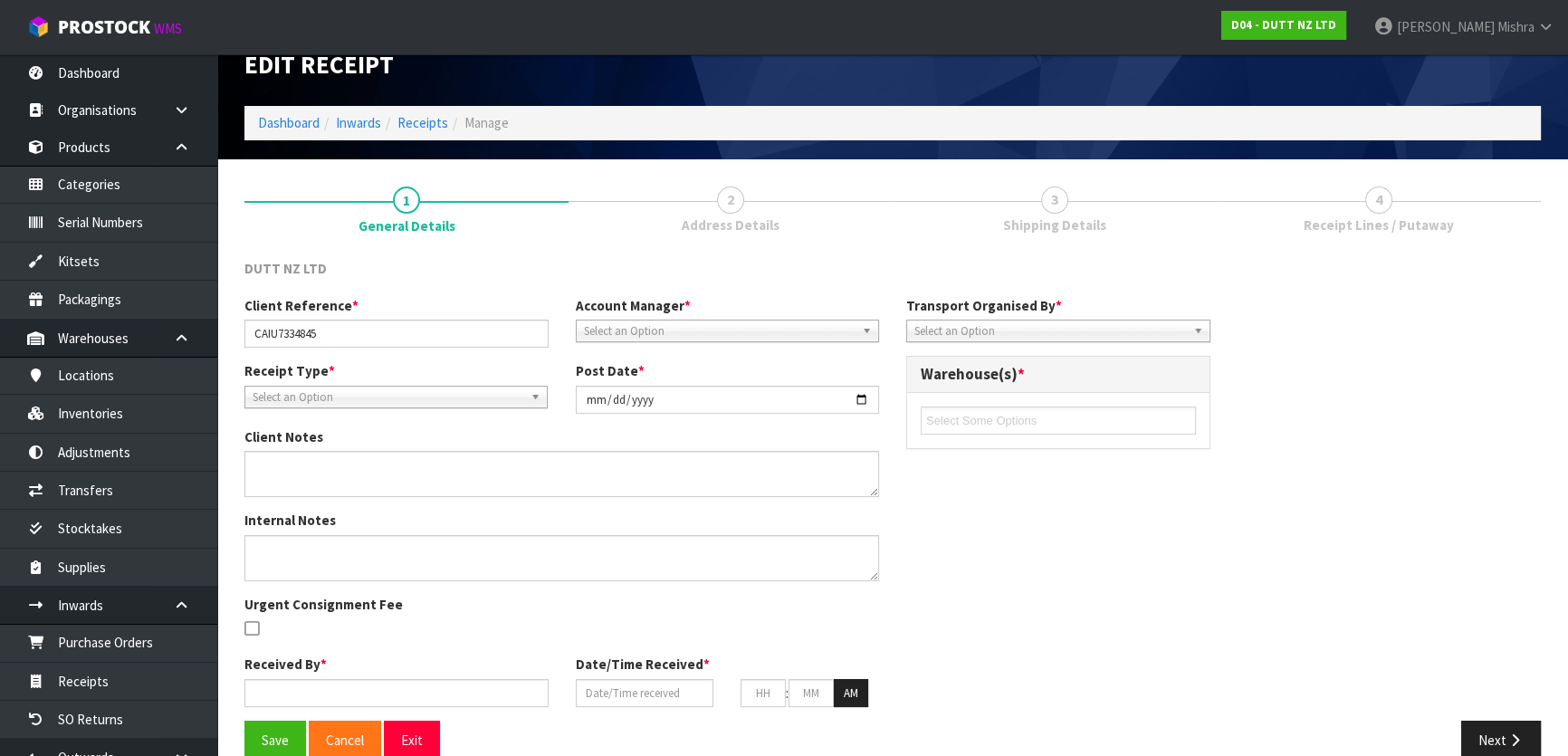
type input "23"
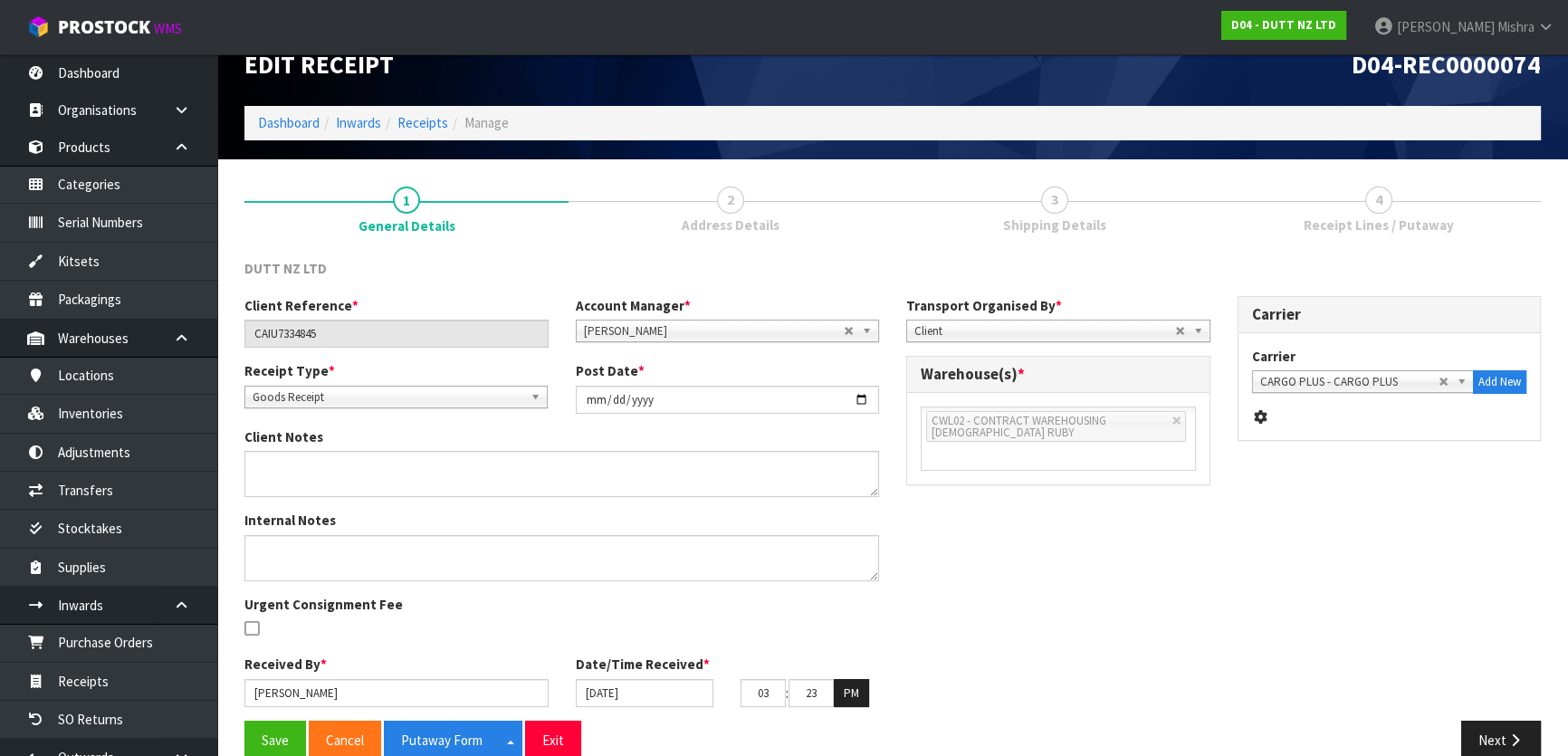
scroll to position [60, 0]
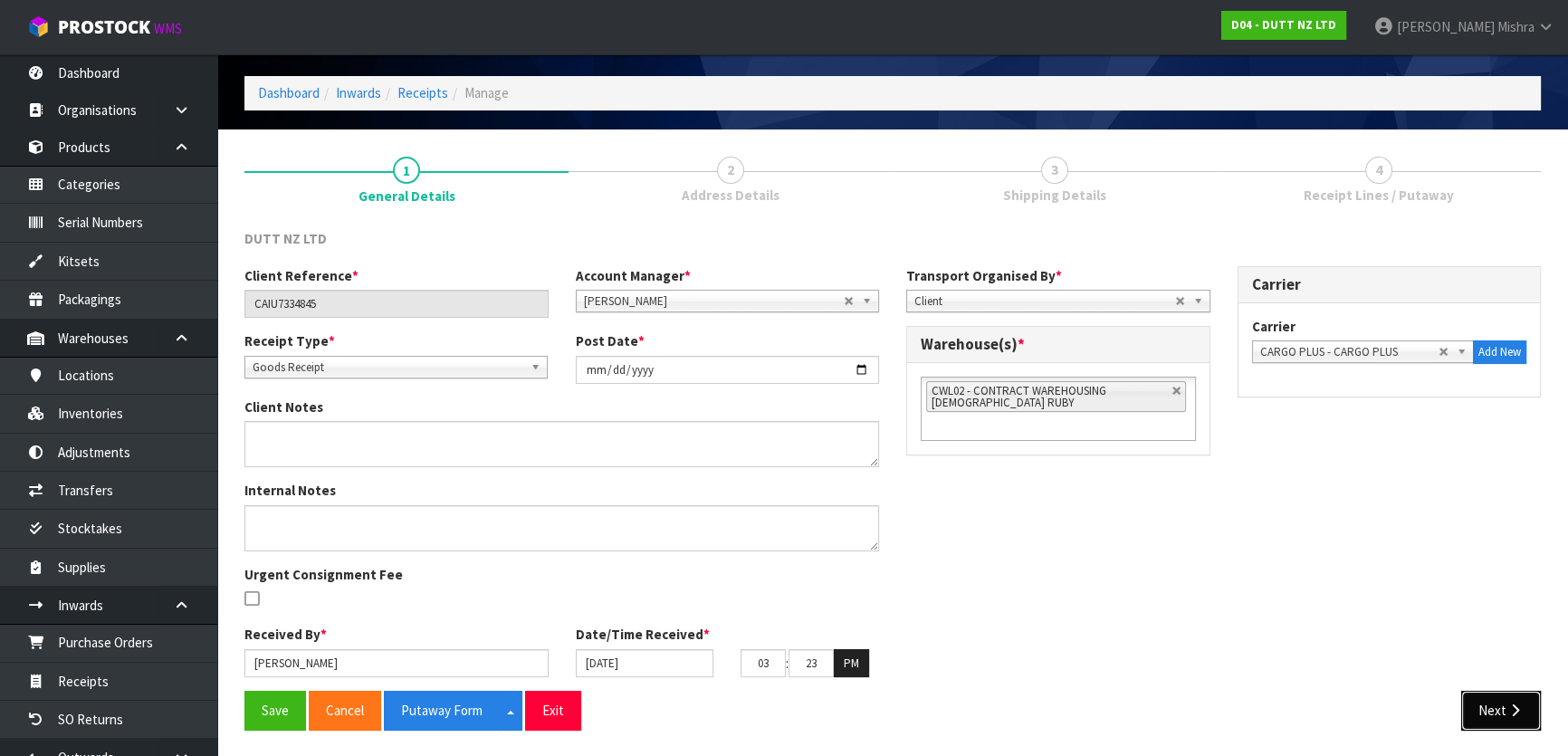
click at [1472, 707] on button "Next" at bounding box center [1501, 709] width 80 height 39
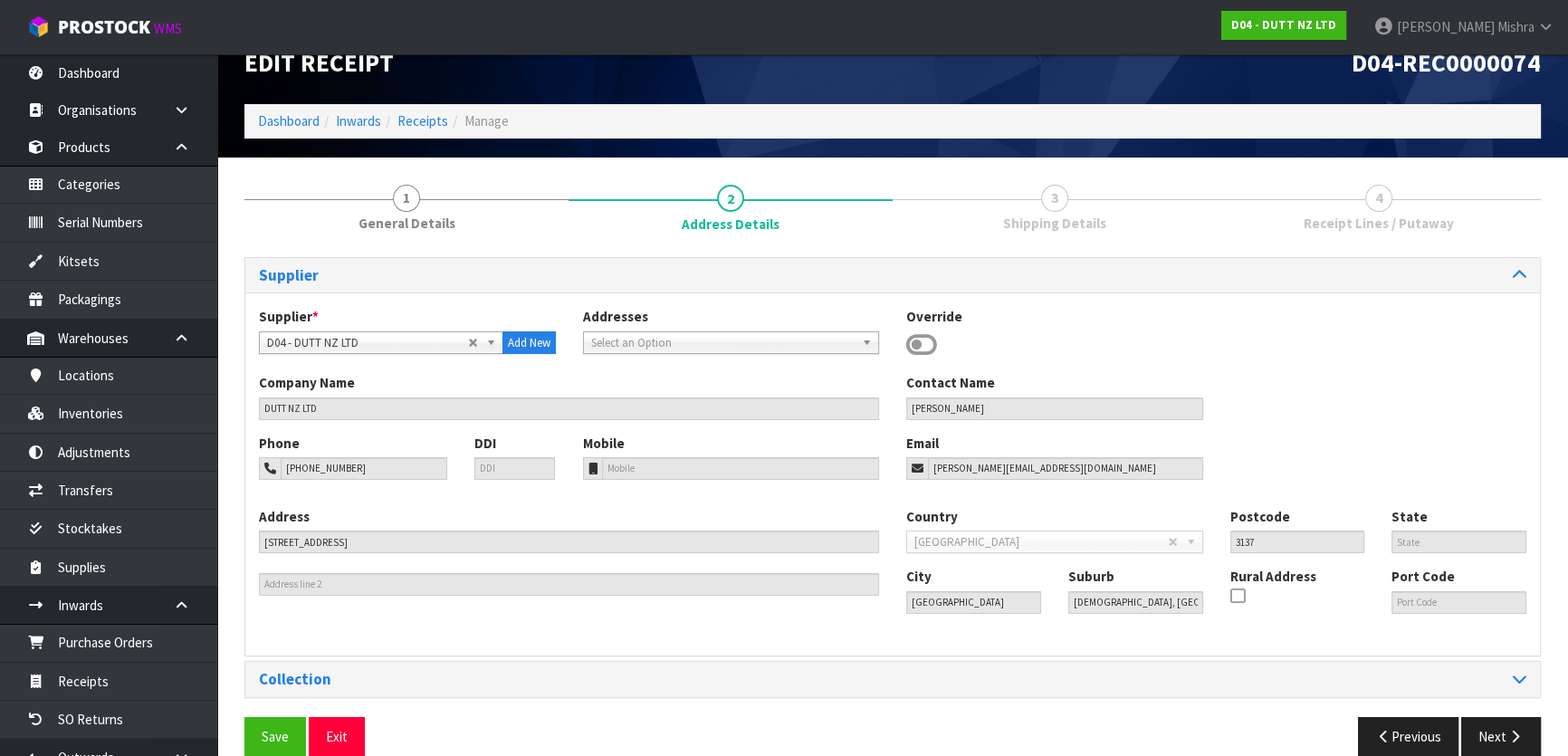
scroll to position [58, 0]
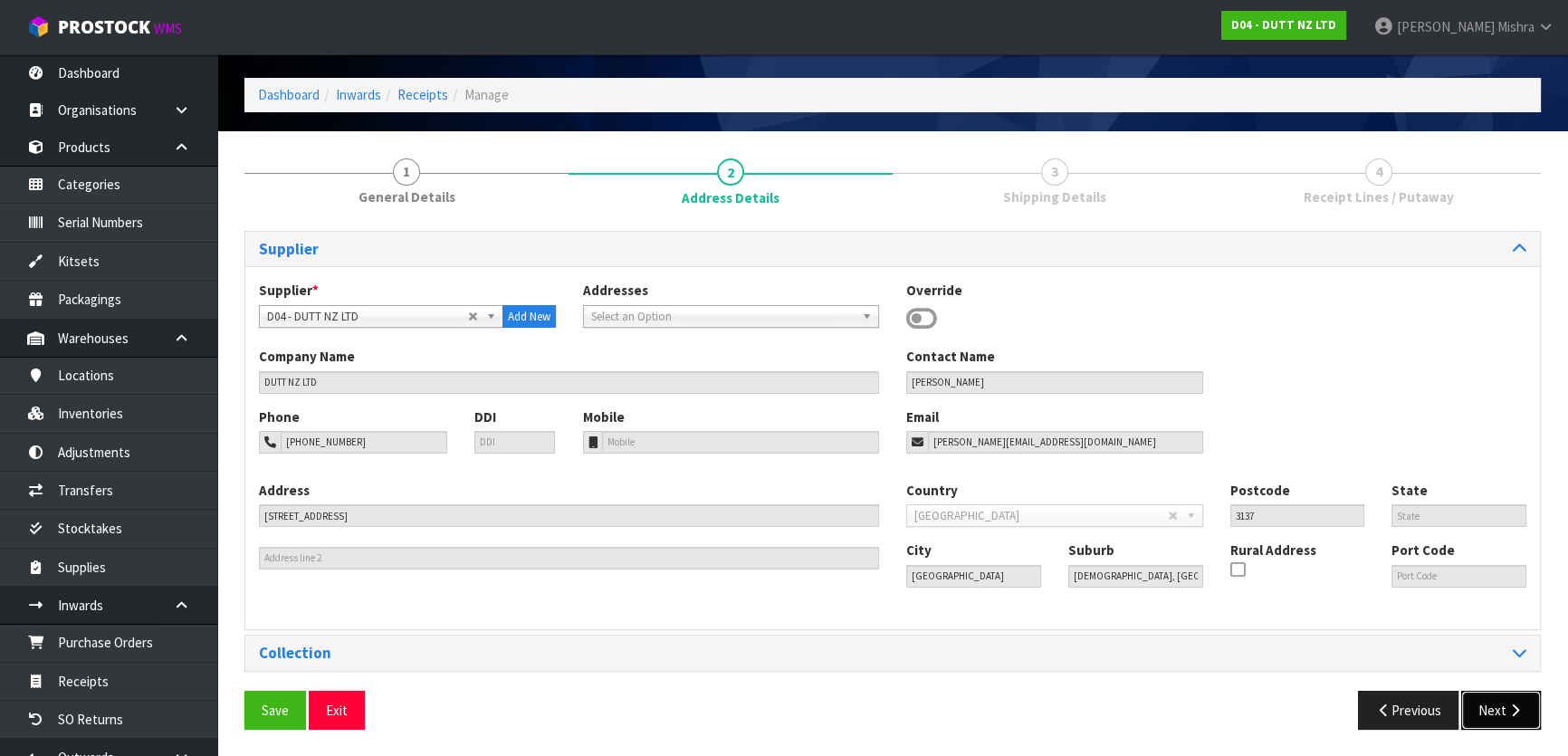
click at [1534, 697] on button "Next" at bounding box center [1501, 709] width 80 height 39
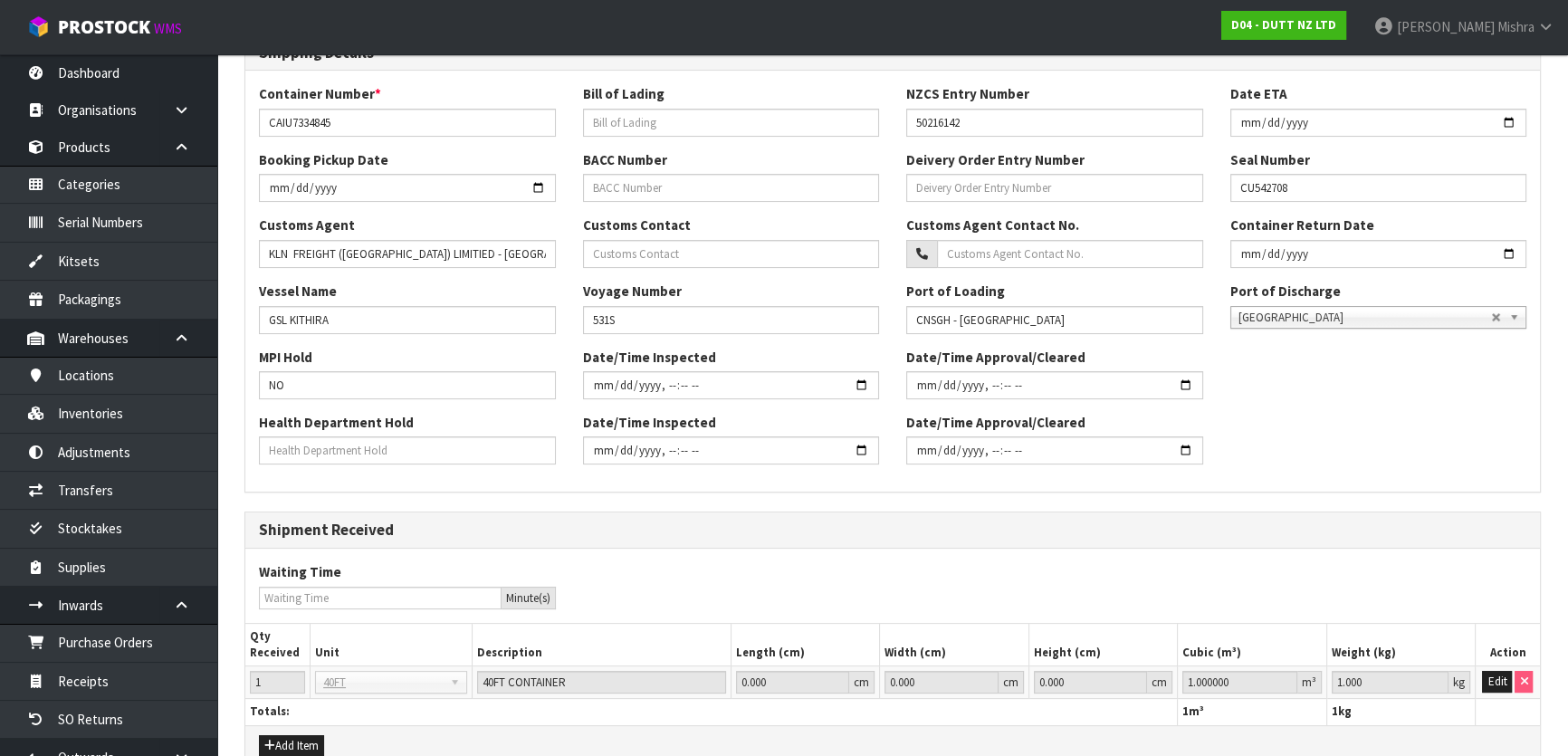
scroll to position [497, 0]
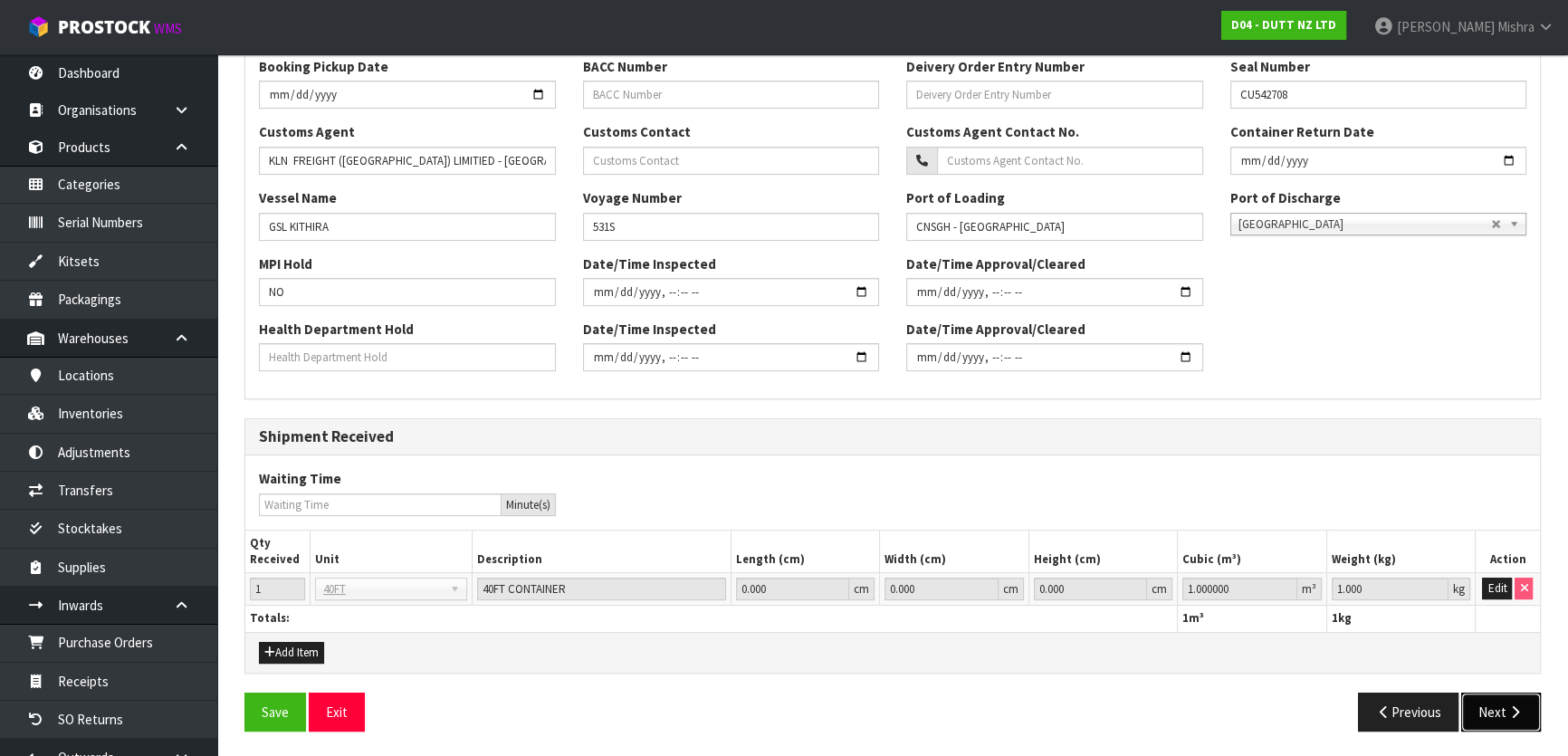
click at [1500, 708] on button "Next" at bounding box center [1501, 711] width 80 height 39
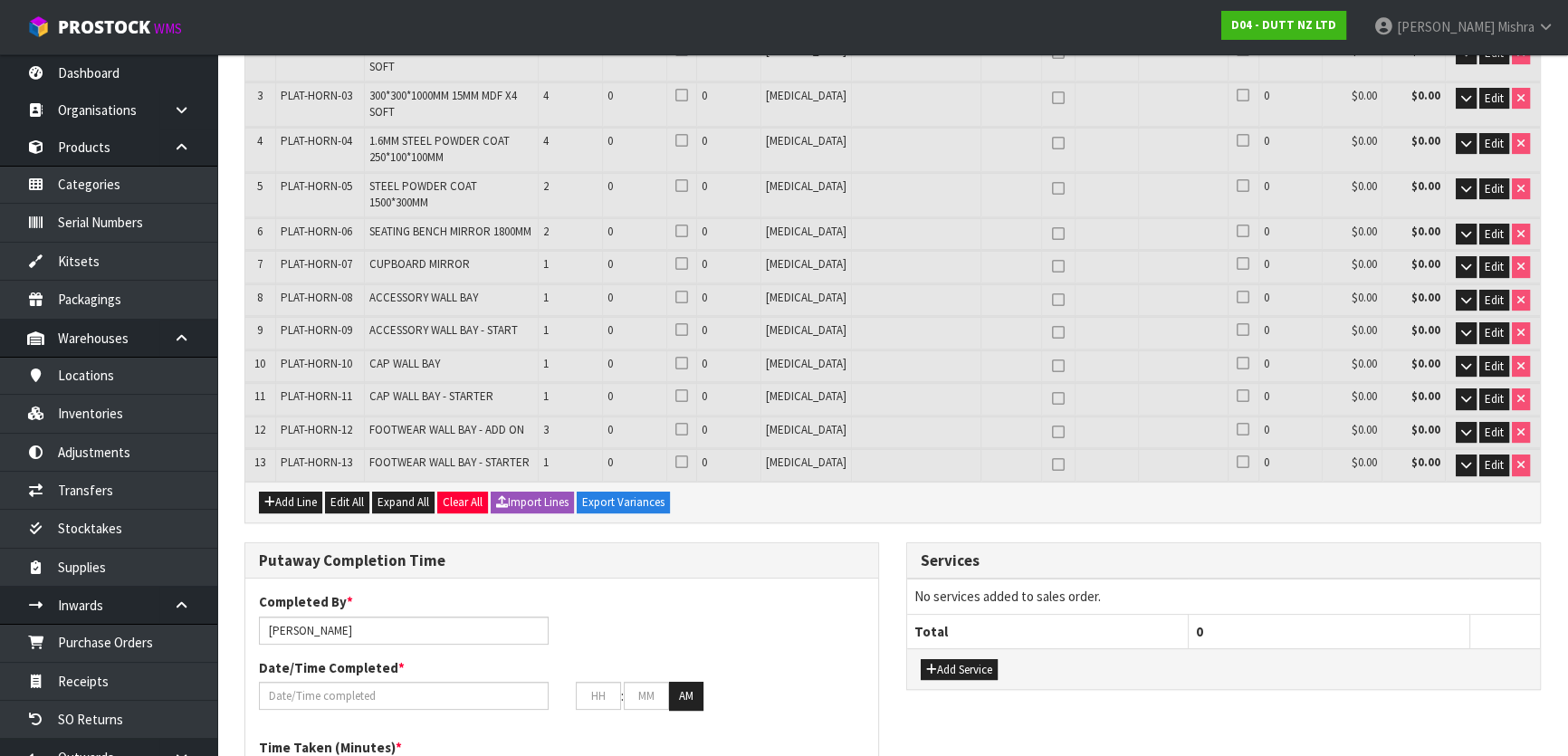
scroll to position [411, 0]
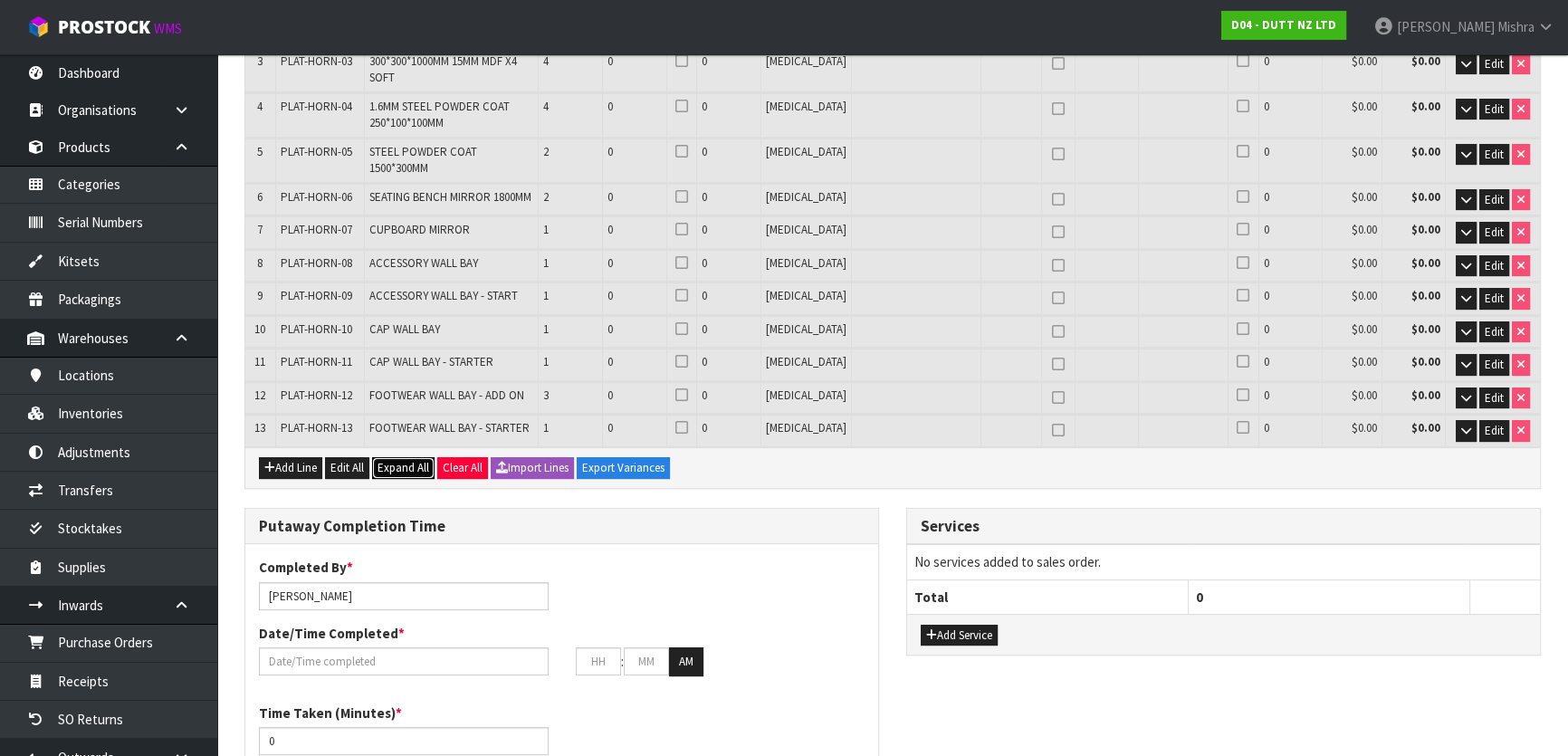
click at [421, 458] on button "Expand All" at bounding box center [403, 468] width 63 height 22
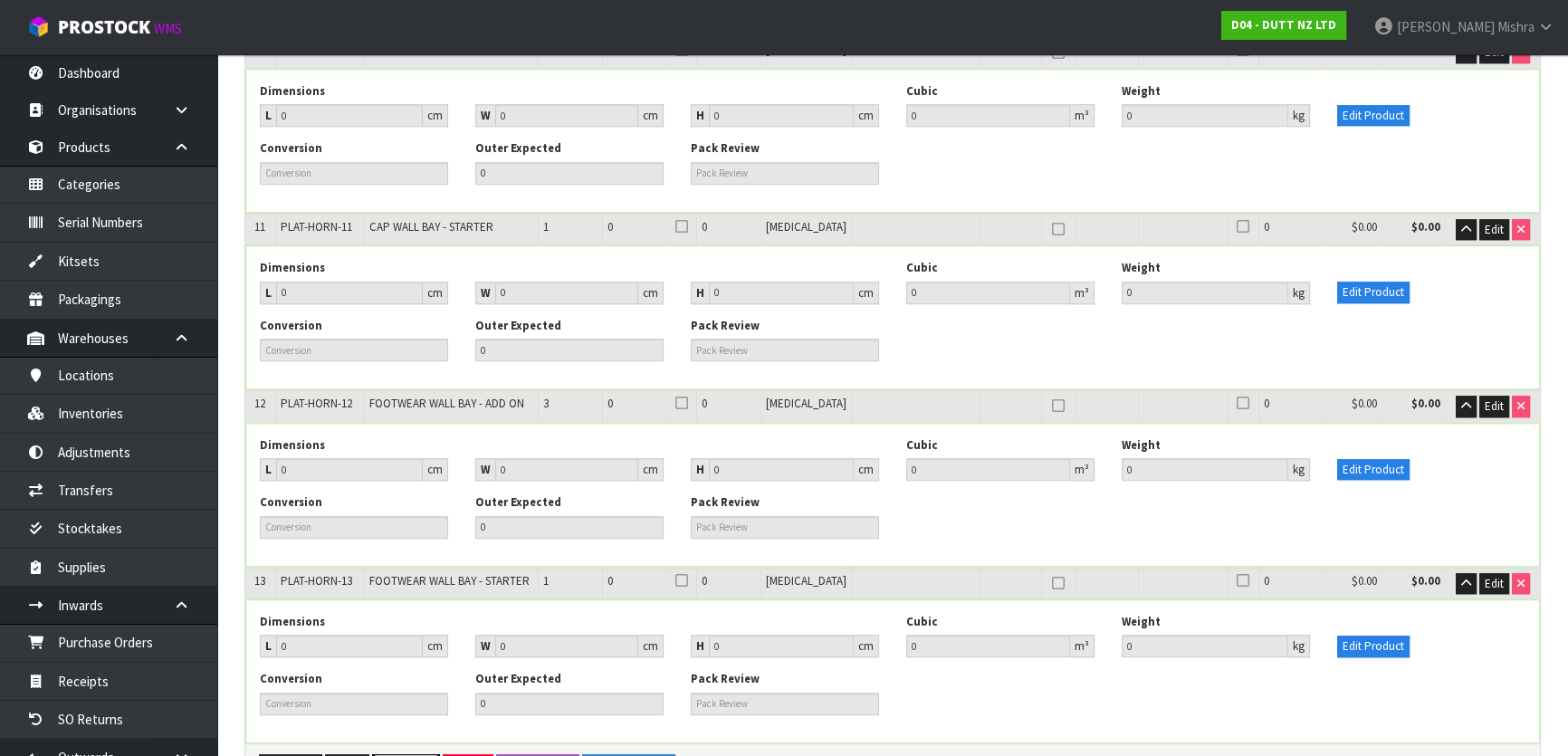
scroll to position [2056, 0]
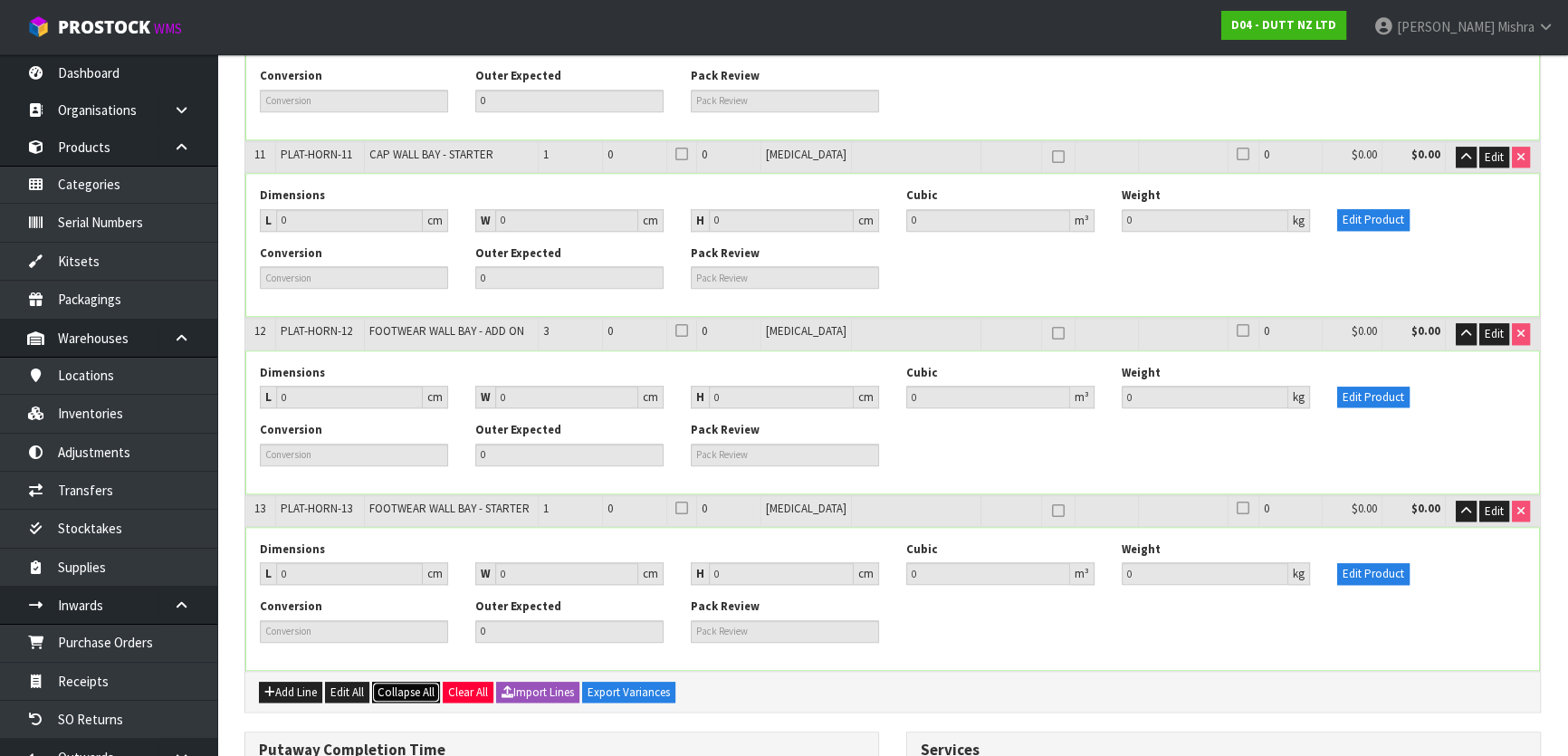
click at [393, 684] on span "Collapse All" at bounding box center [406, 692] width 57 height 15
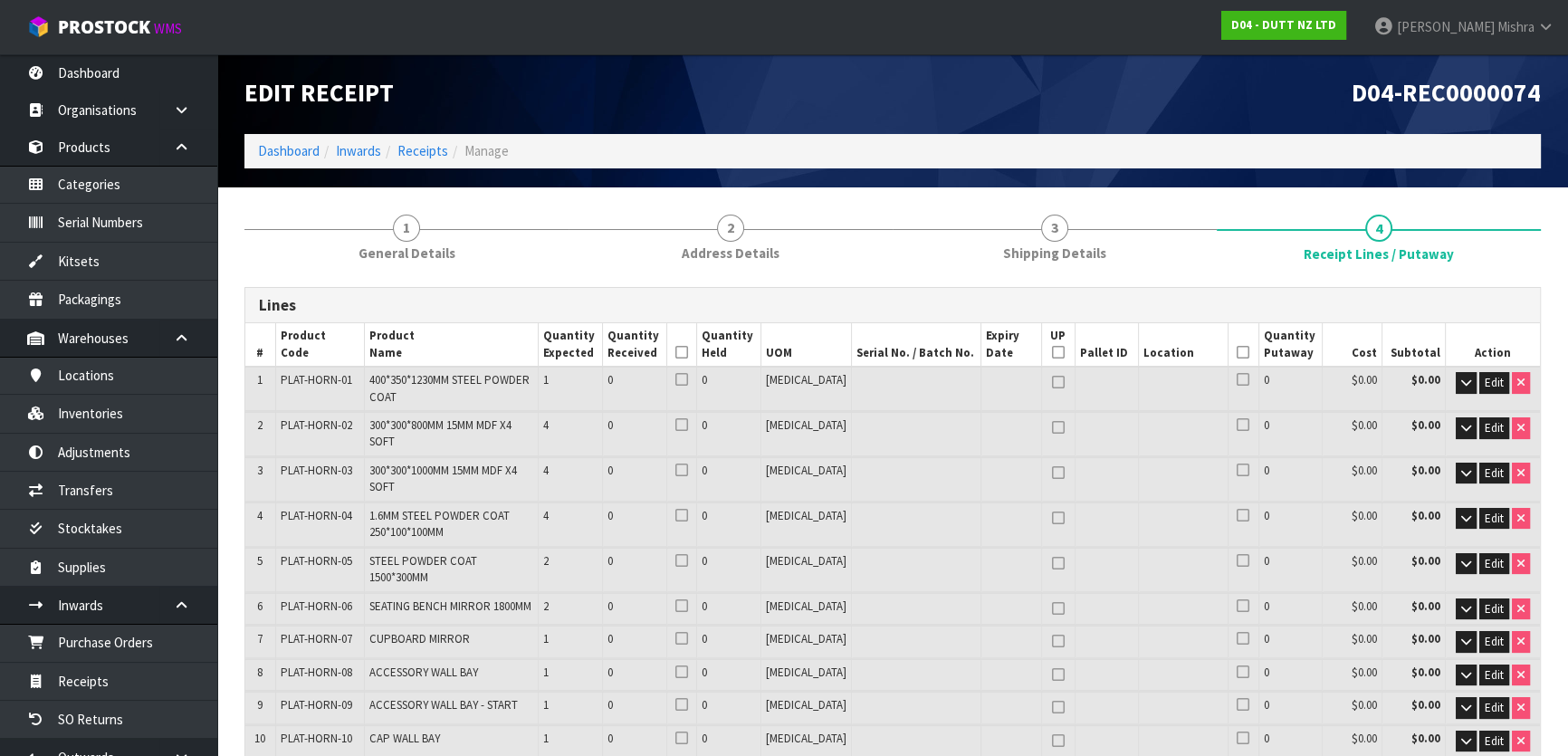
scroll to position [0, 0]
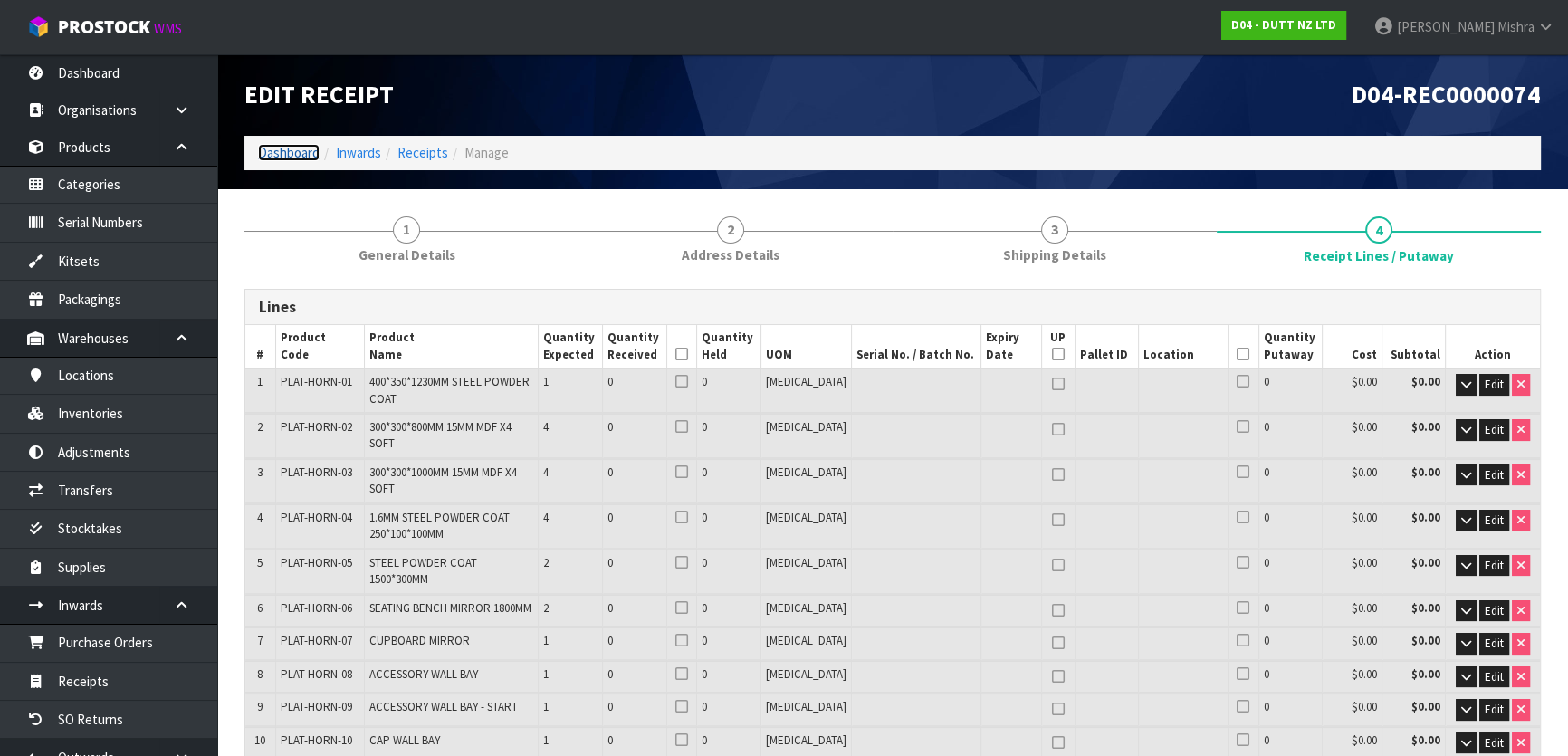
click at [274, 153] on link "Dashboard" at bounding box center [289, 153] width 62 height 17
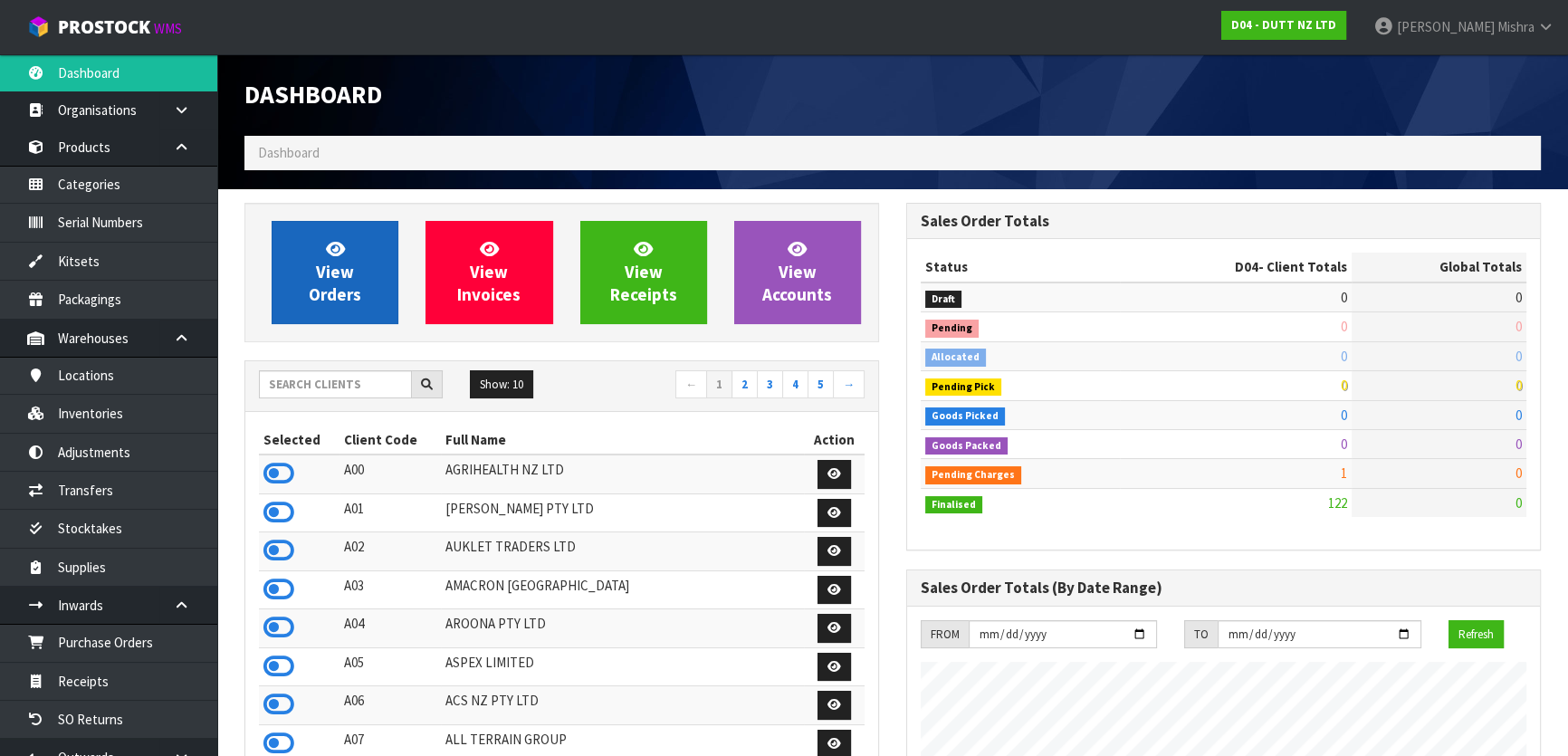
scroll to position [1251, 661]
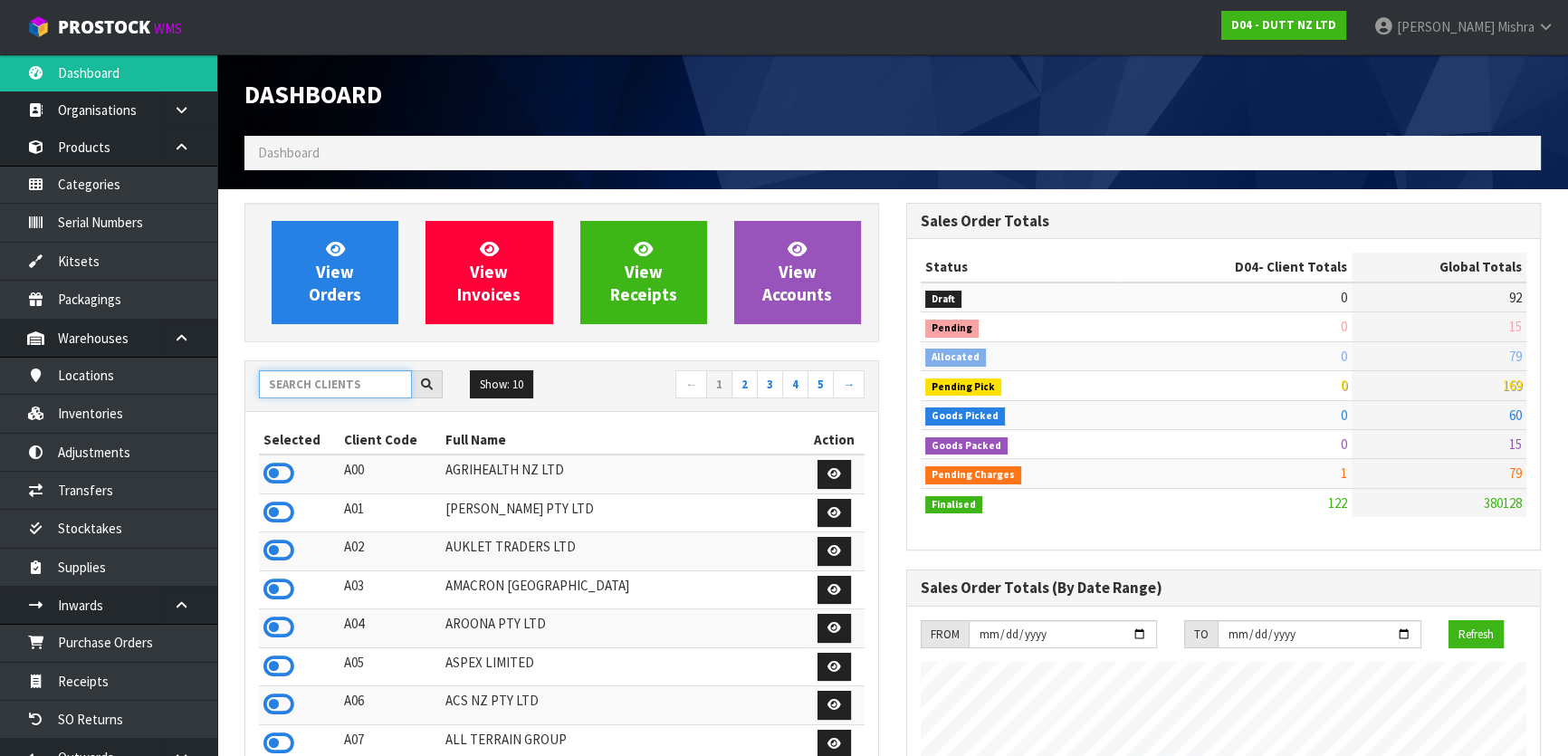
click at [275, 380] on input "text" at bounding box center [336, 383] width 153 height 28
type input "S"
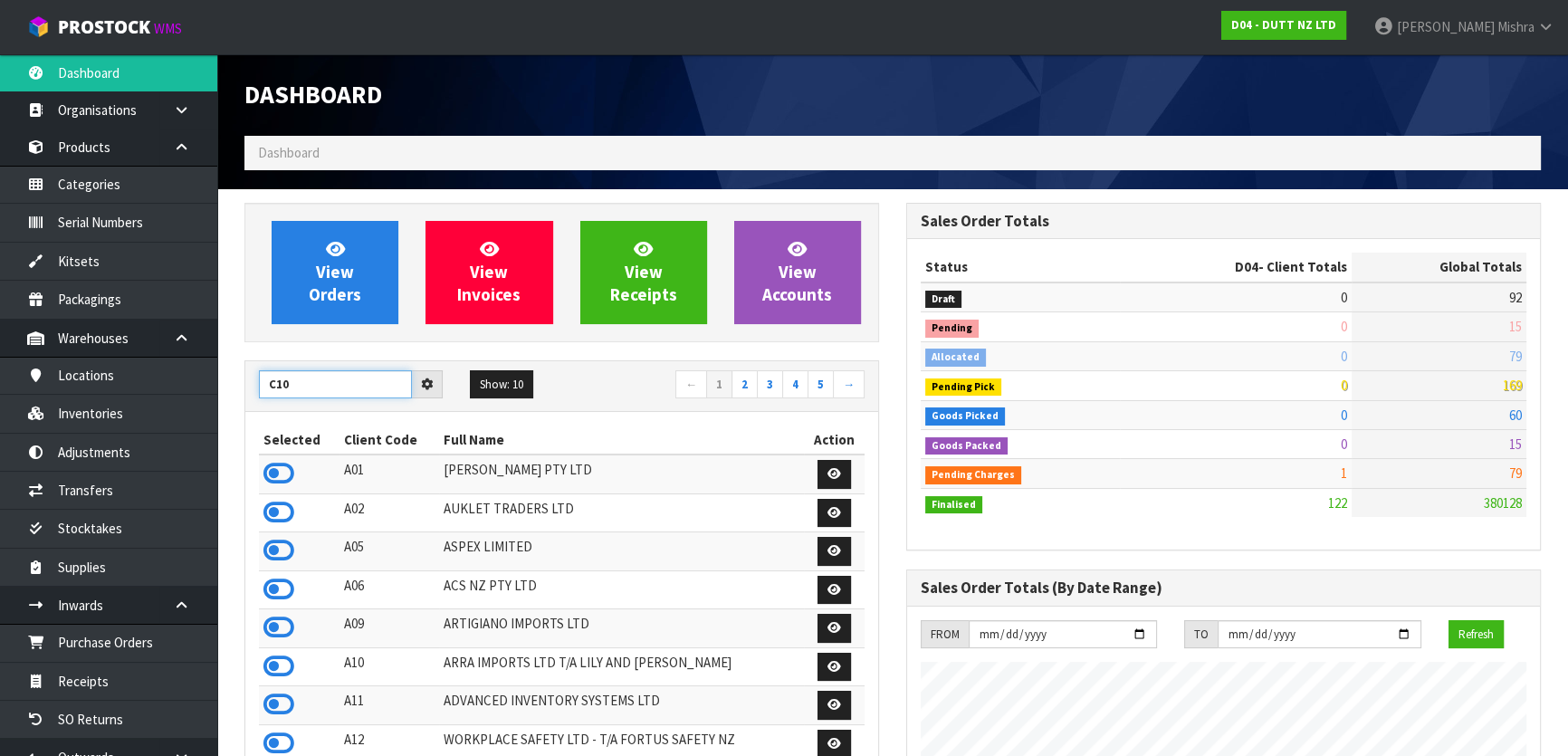
type input "C10"
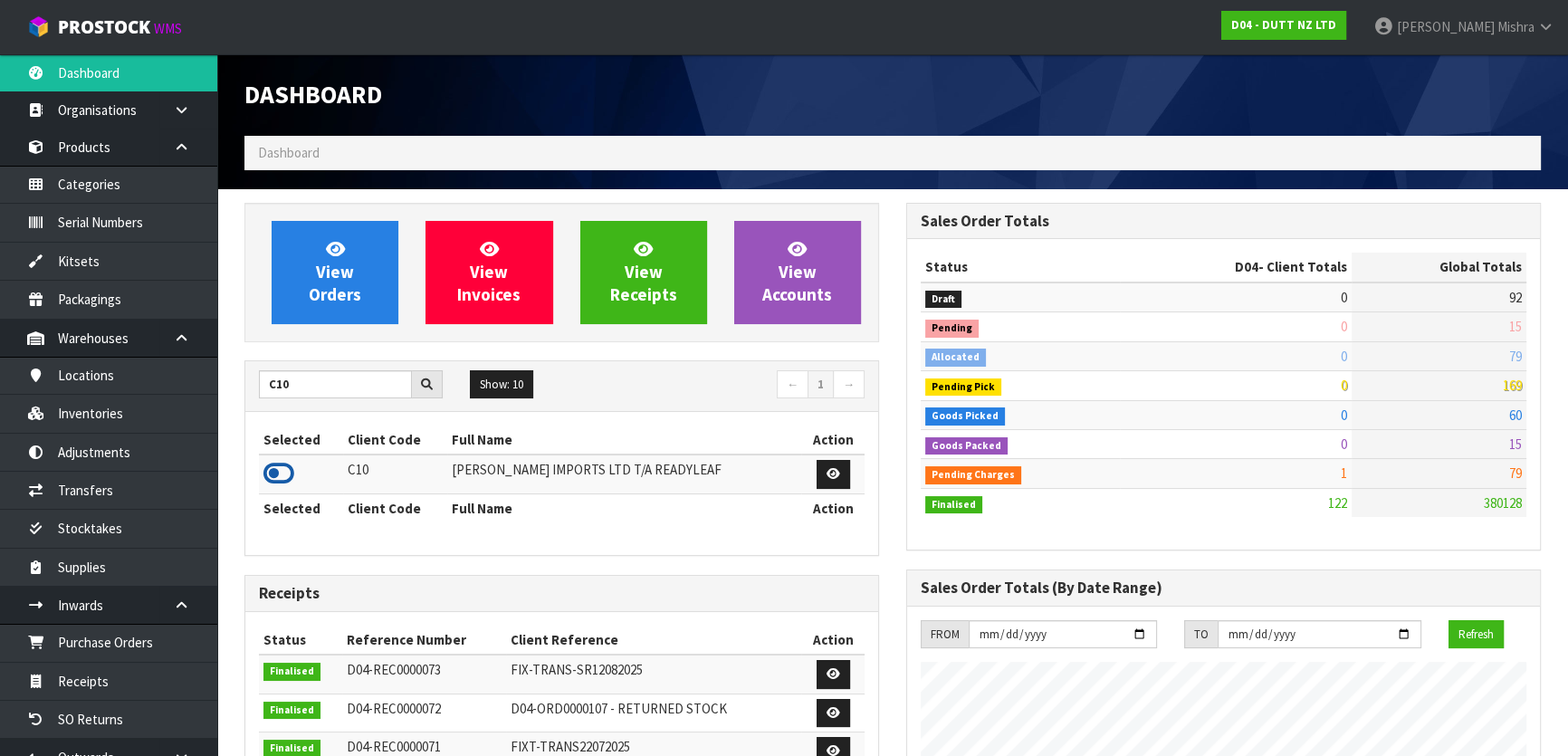
click at [275, 486] on icon at bounding box center [278, 473] width 31 height 27
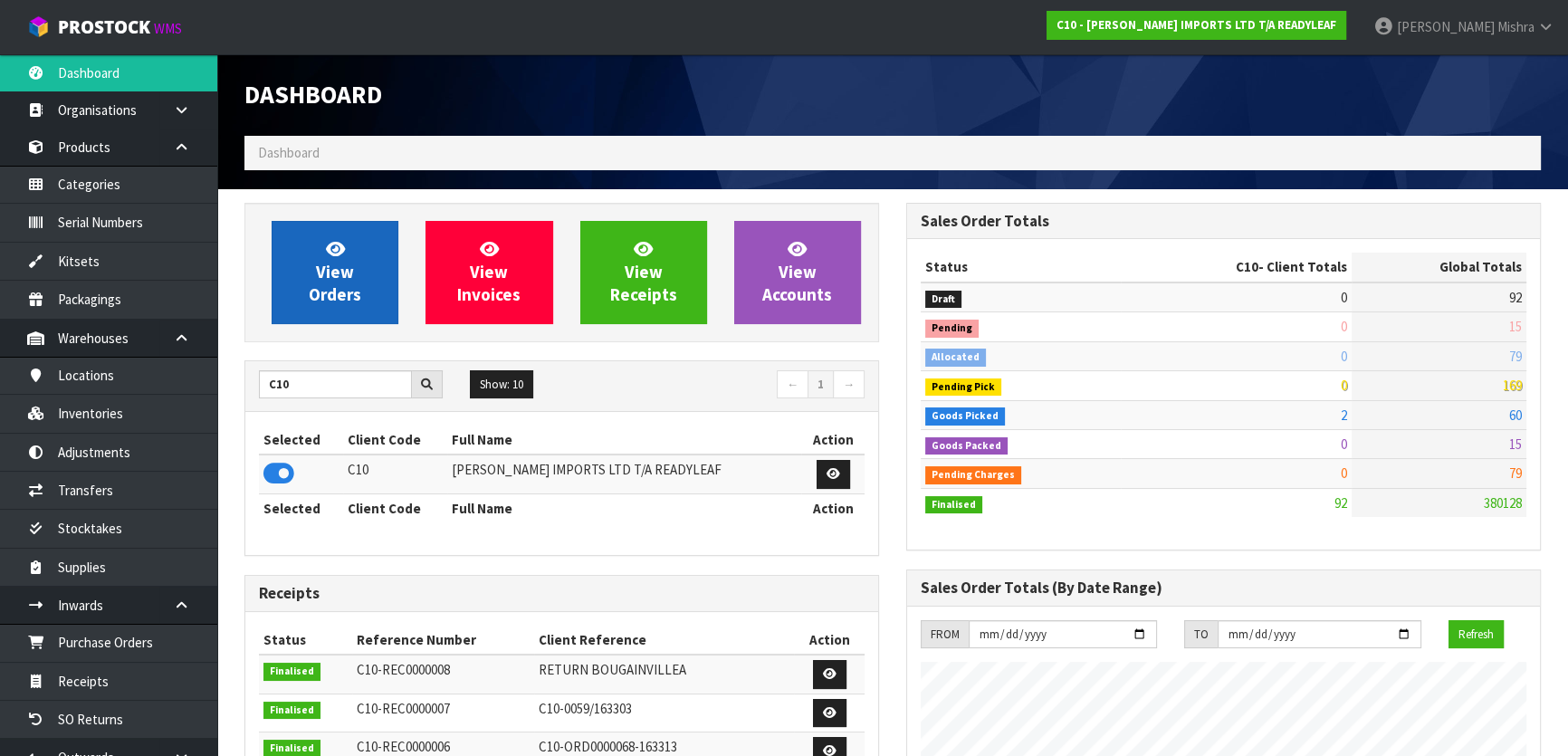
scroll to position [1222, 661]
click at [316, 258] on link "View Orders" at bounding box center [335, 273] width 127 height 103
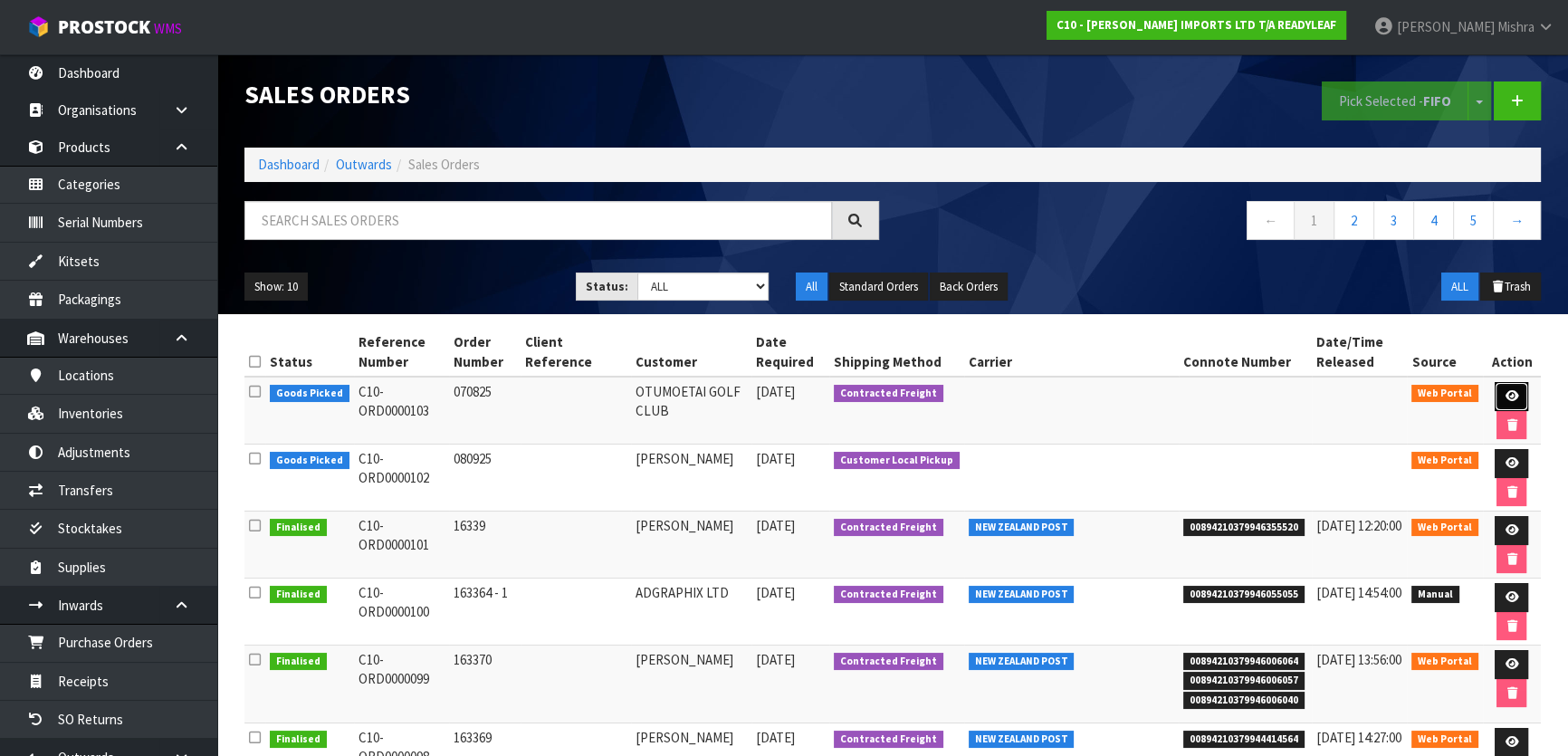
click at [1520, 393] on link at bounding box center [1511, 397] width 33 height 29
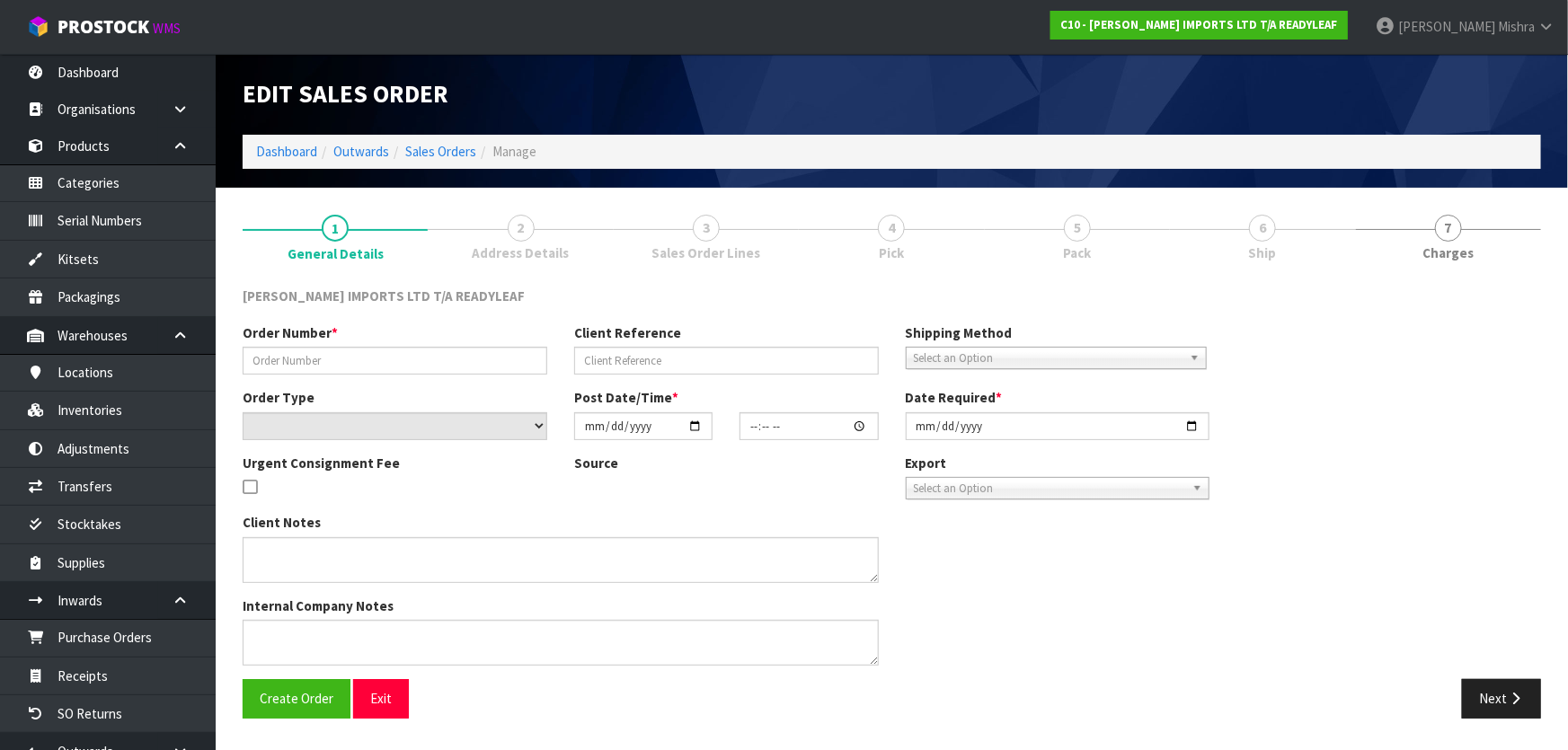
type input "070825"
select select "number:0"
type input "[DATE]"
type input "12:17:00.000"
type input "[DATE]"
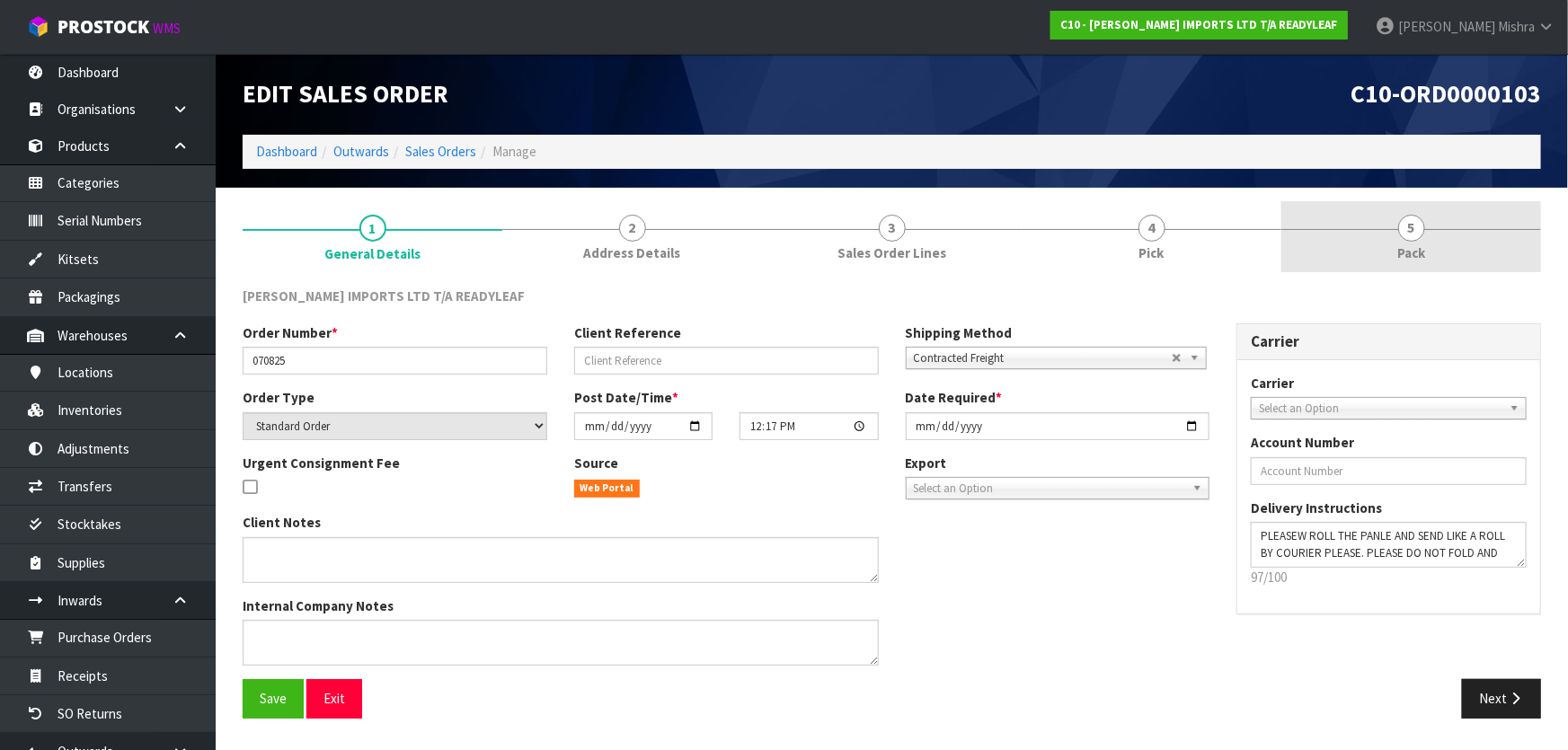
click at [1400, 237] on link "5 Pack" at bounding box center [1411, 236] width 259 height 71
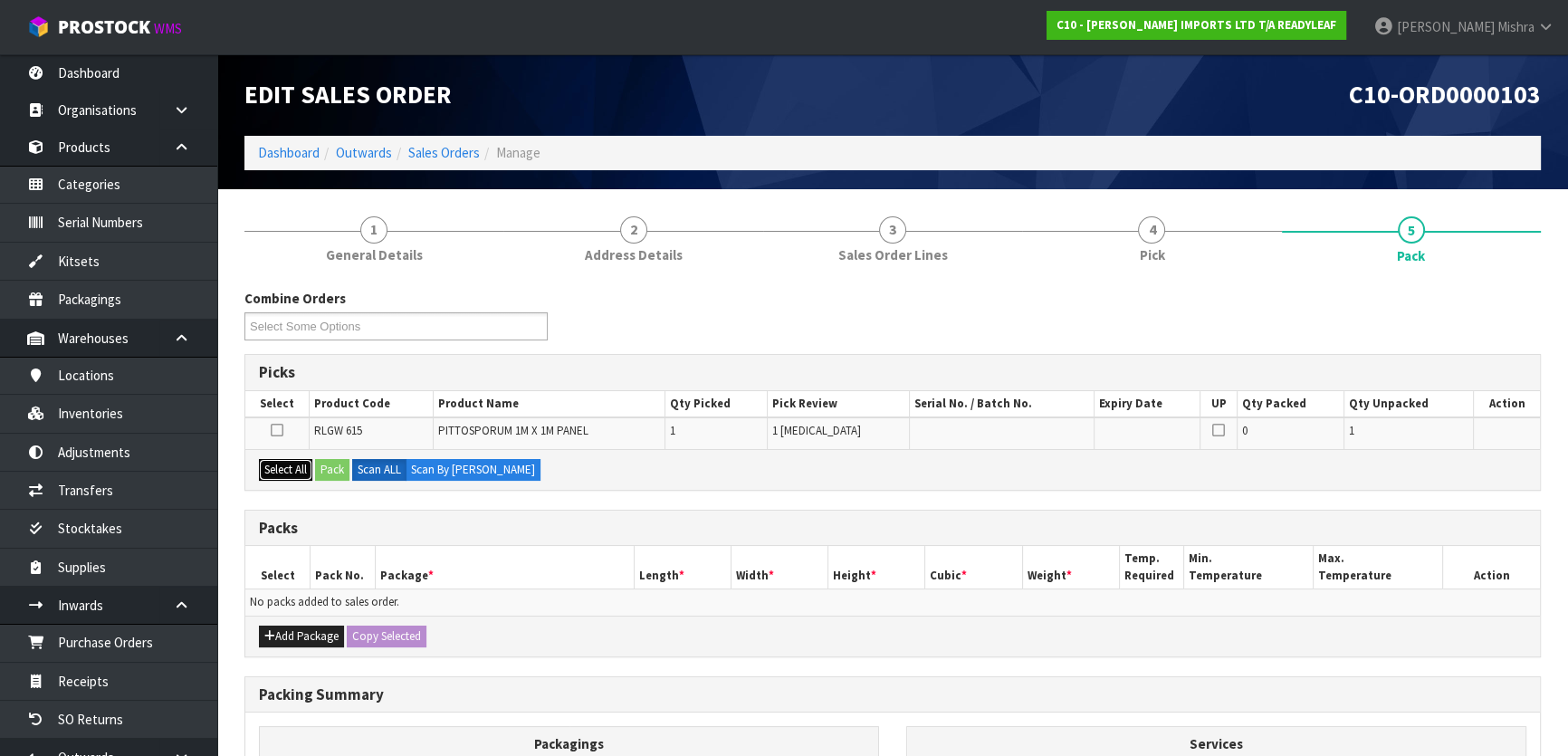
click at [292, 473] on button "Select All" at bounding box center [286, 469] width 53 height 22
click at [330, 469] on button "Pack" at bounding box center [332, 469] width 34 height 22
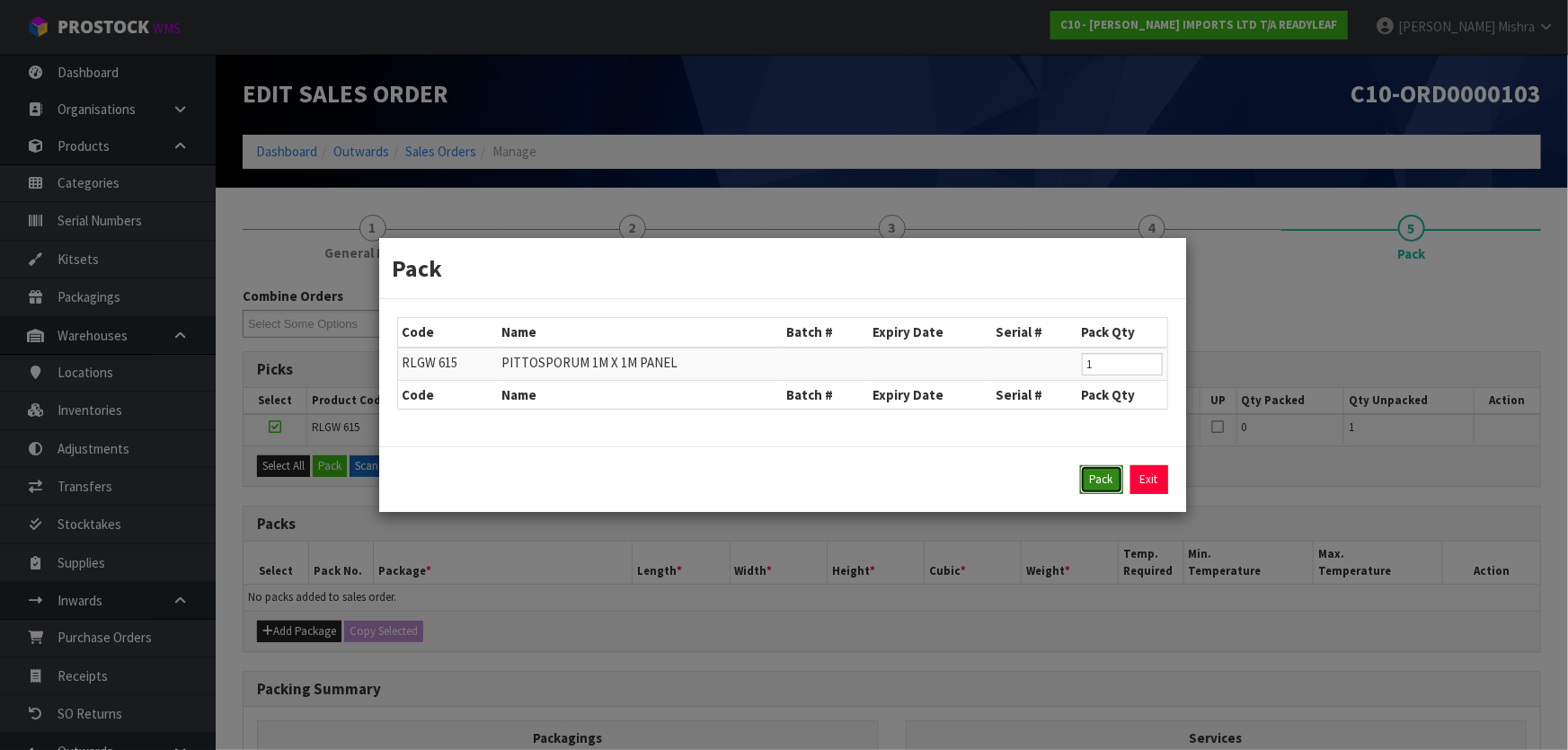
click at [1100, 480] on button "Pack" at bounding box center [1101, 480] width 44 height 28
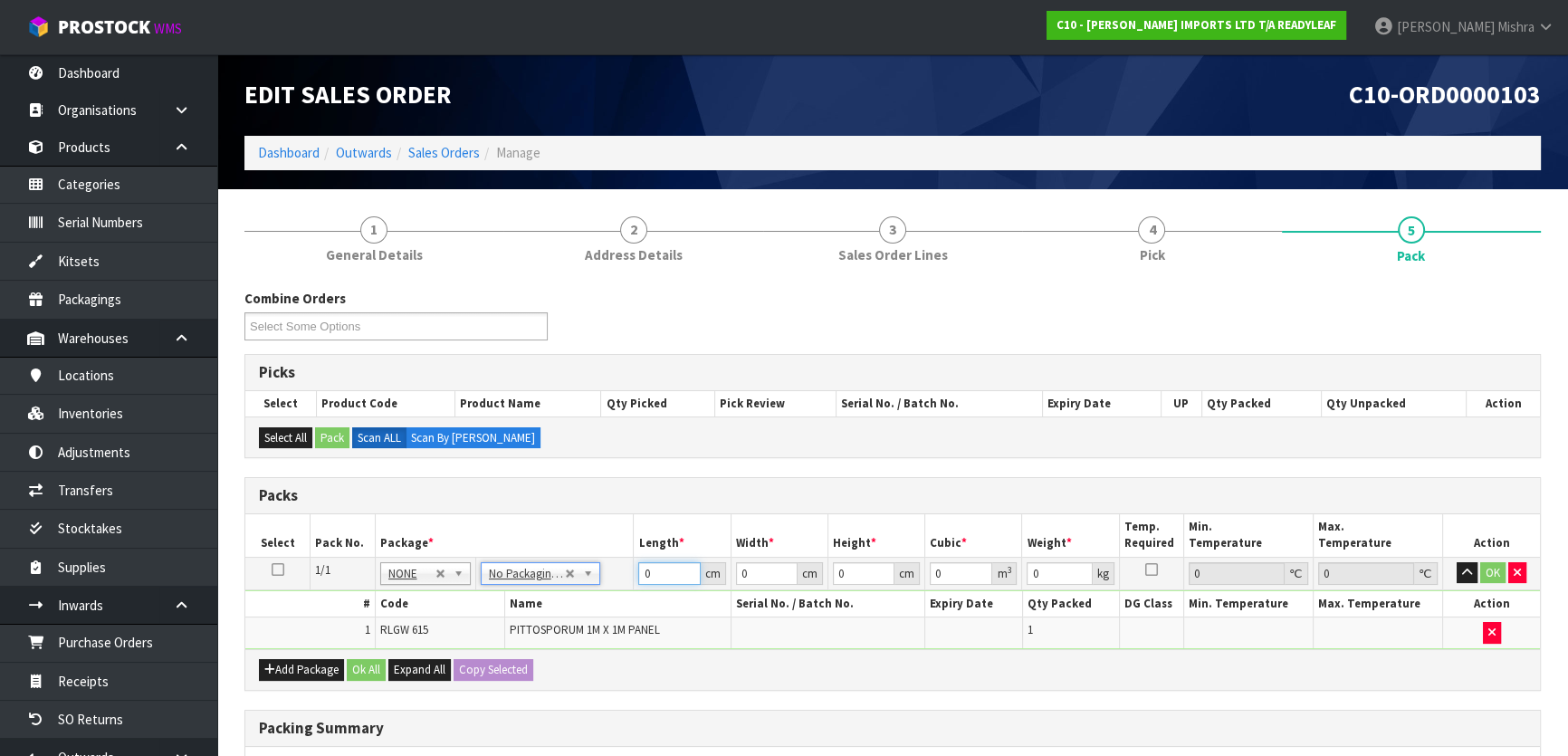
drag, startPoint x: 647, startPoint y: 574, endPoint x: 632, endPoint y: 570, distance: 15.5
click at [632, 570] on tr "1/1 NONE 007-001 007-002 007-004 007-009 007-013 007-014 007-015 007-017 007-01…" at bounding box center [892, 573] width 1294 height 32
type input "53"
type input "29"
type input "2"
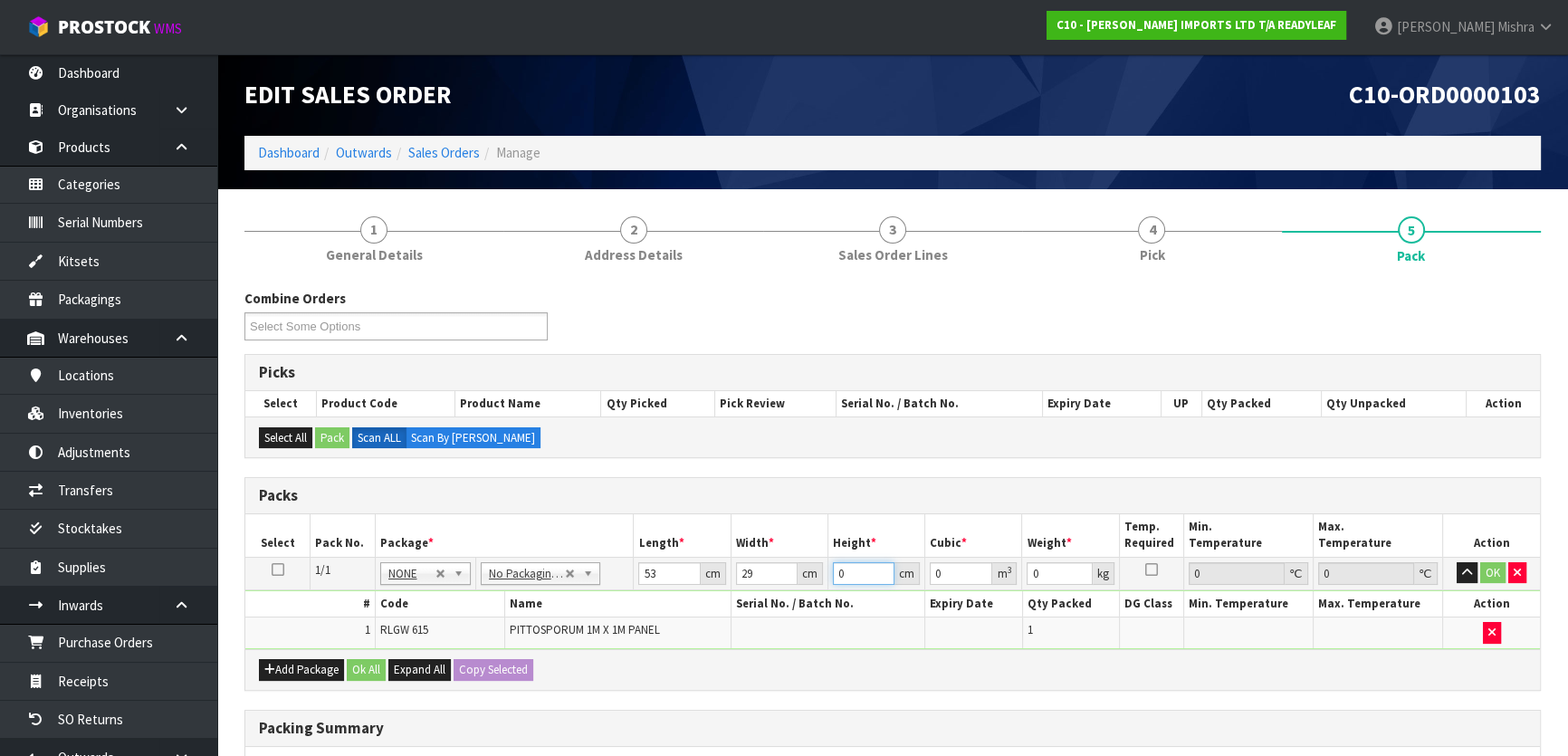
type input "0.003074"
type input "29"
type input "0.044573"
type input "2"
type input "0.003074"
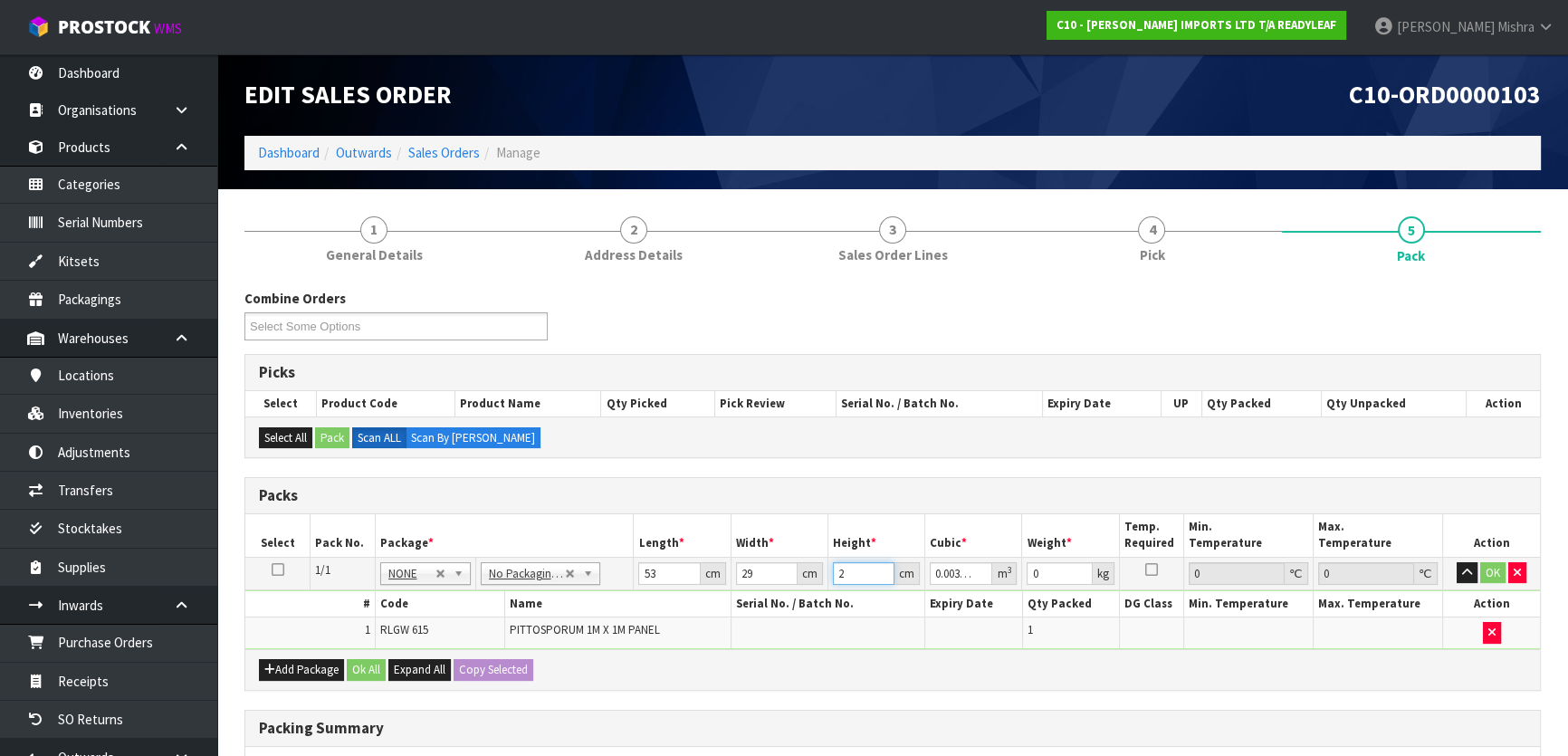
type input "28"
type input "0.043036"
type input "28"
click at [656, 576] on input "53" at bounding box center [668, 574] width 62 height 23
type input "5"
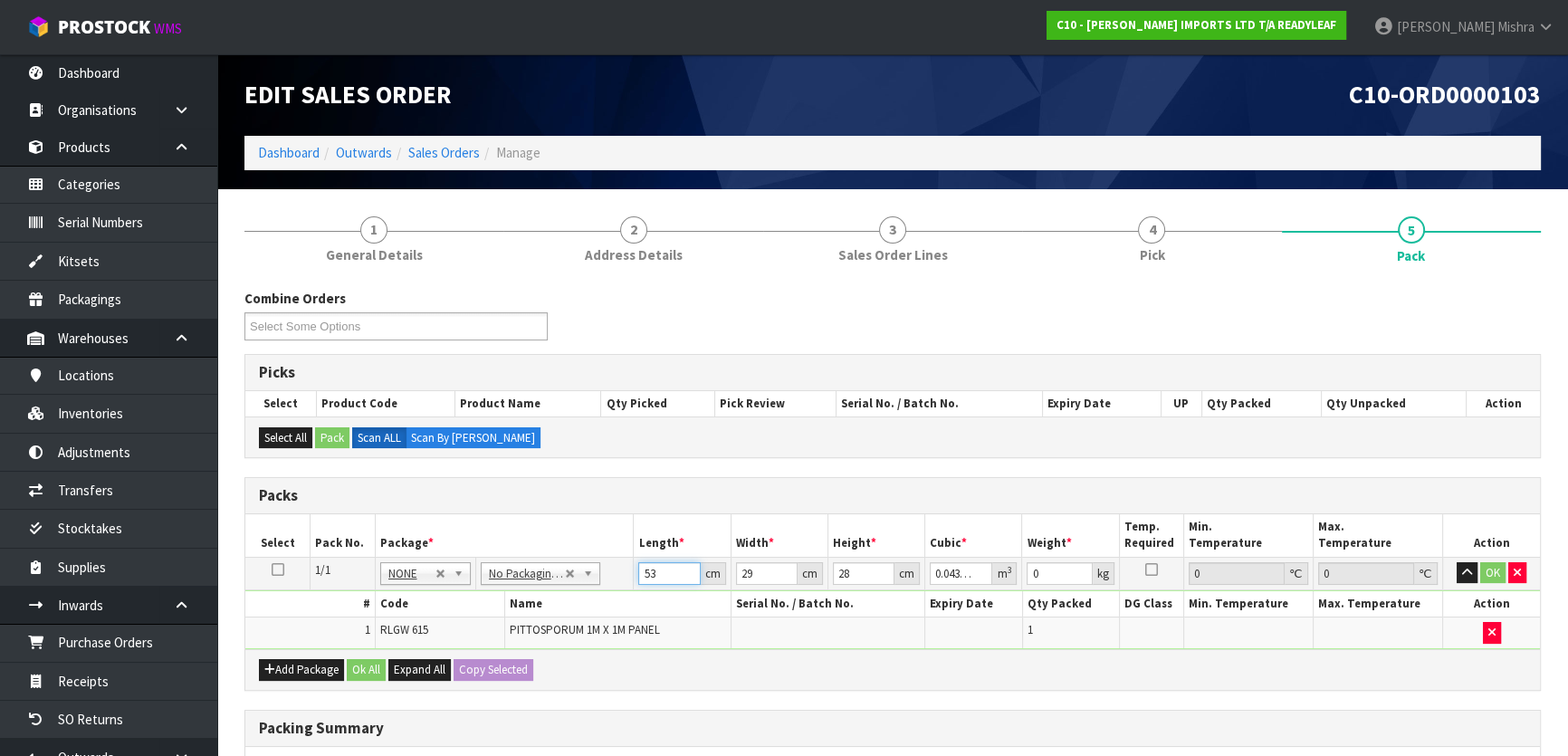
type input "0.00406"
type input "54"
type input "0.043848"
type input "54"
drag, startPoint x: 1059, startPoint y: 569, endPoint x: 985, endPoint y: 582, distance: 75.1
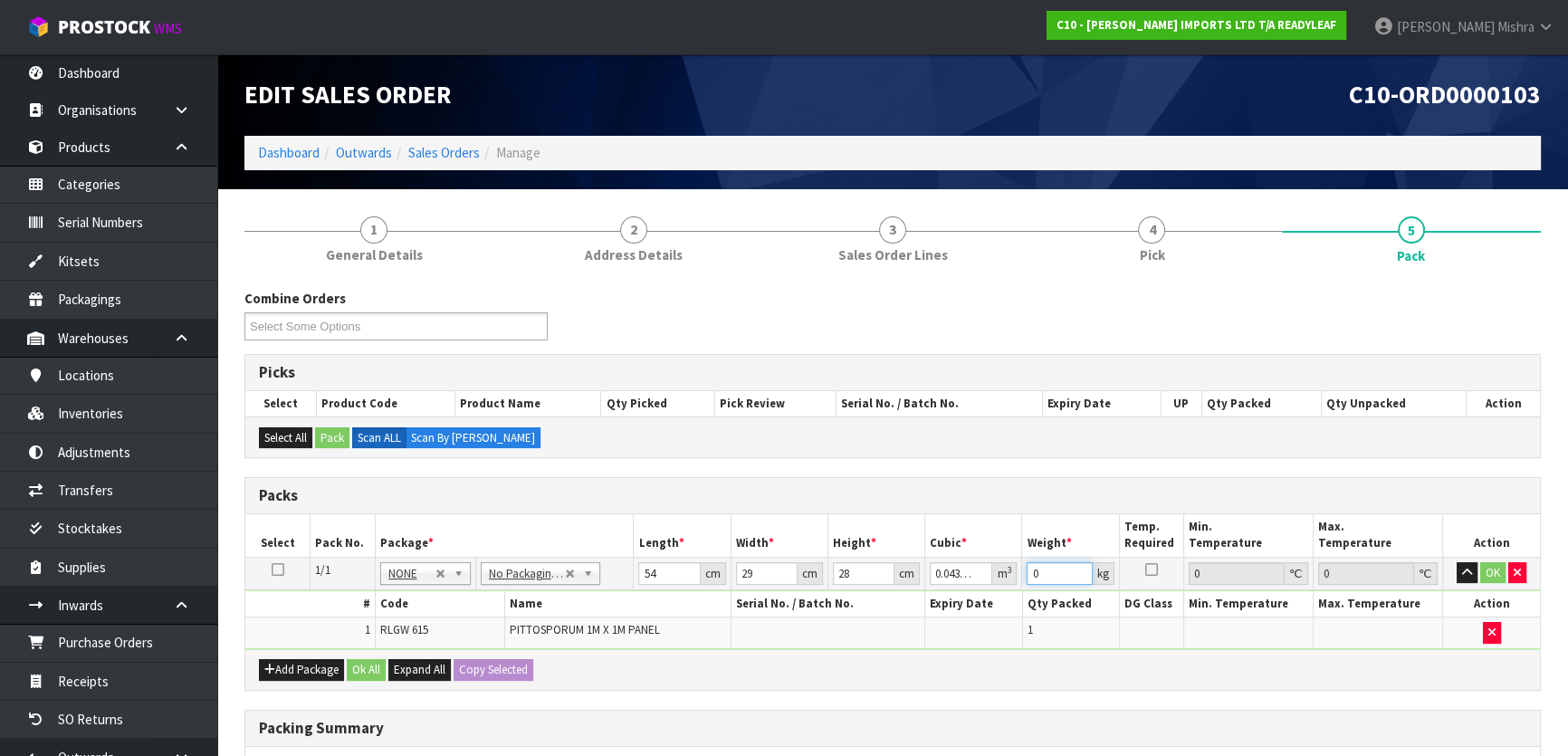
click at [985, 582] on tr "1/1 NONE 007-001 007-002 007-004 007-009 007-013 007-014 007-015 007-017 007-01…" at bounding box center [892, 573] width 1294 height 32
type input "4"
click at [379, 664] on button "Ok All" at bounding box center [366, 669] width 39 height 22
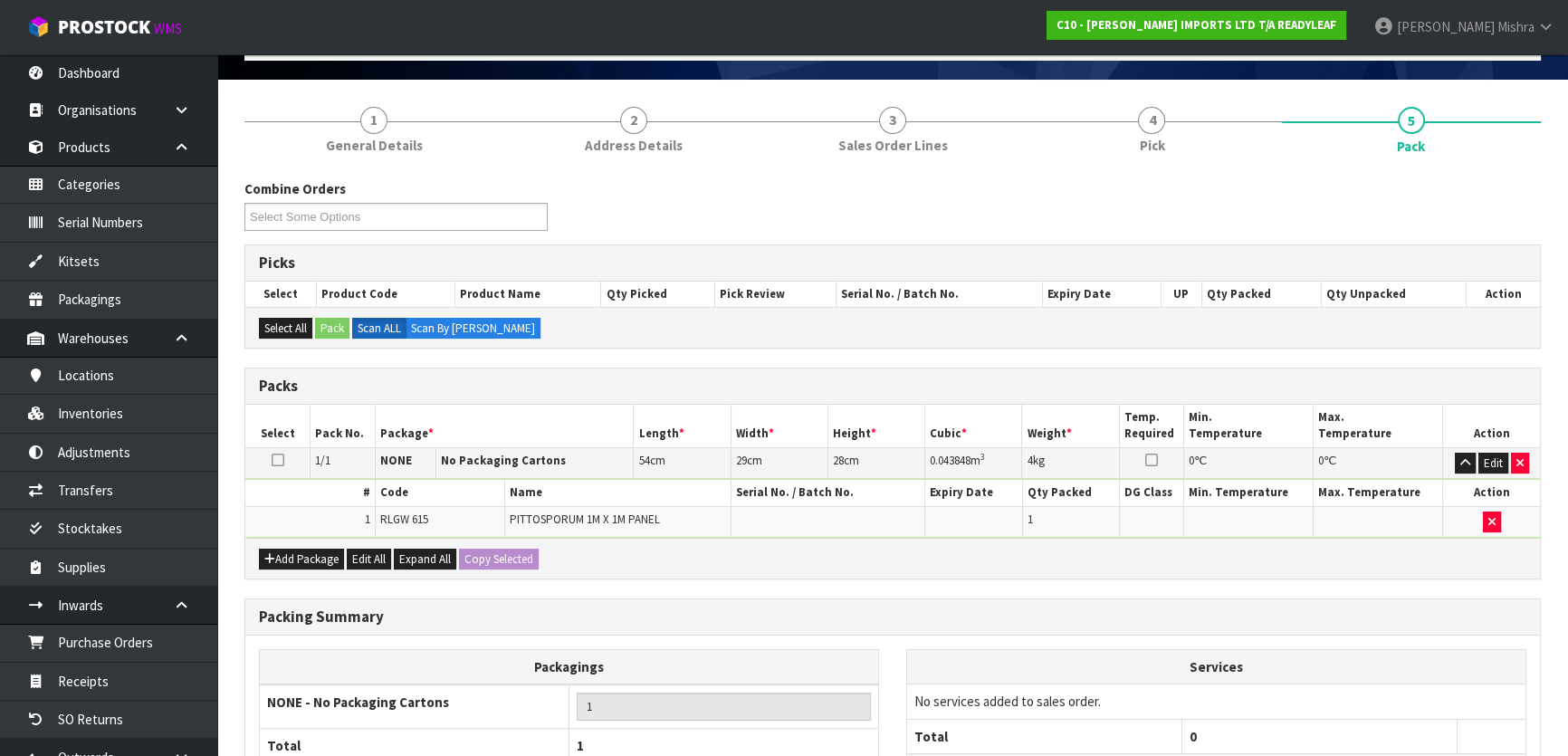
scroll to position [272, 0]
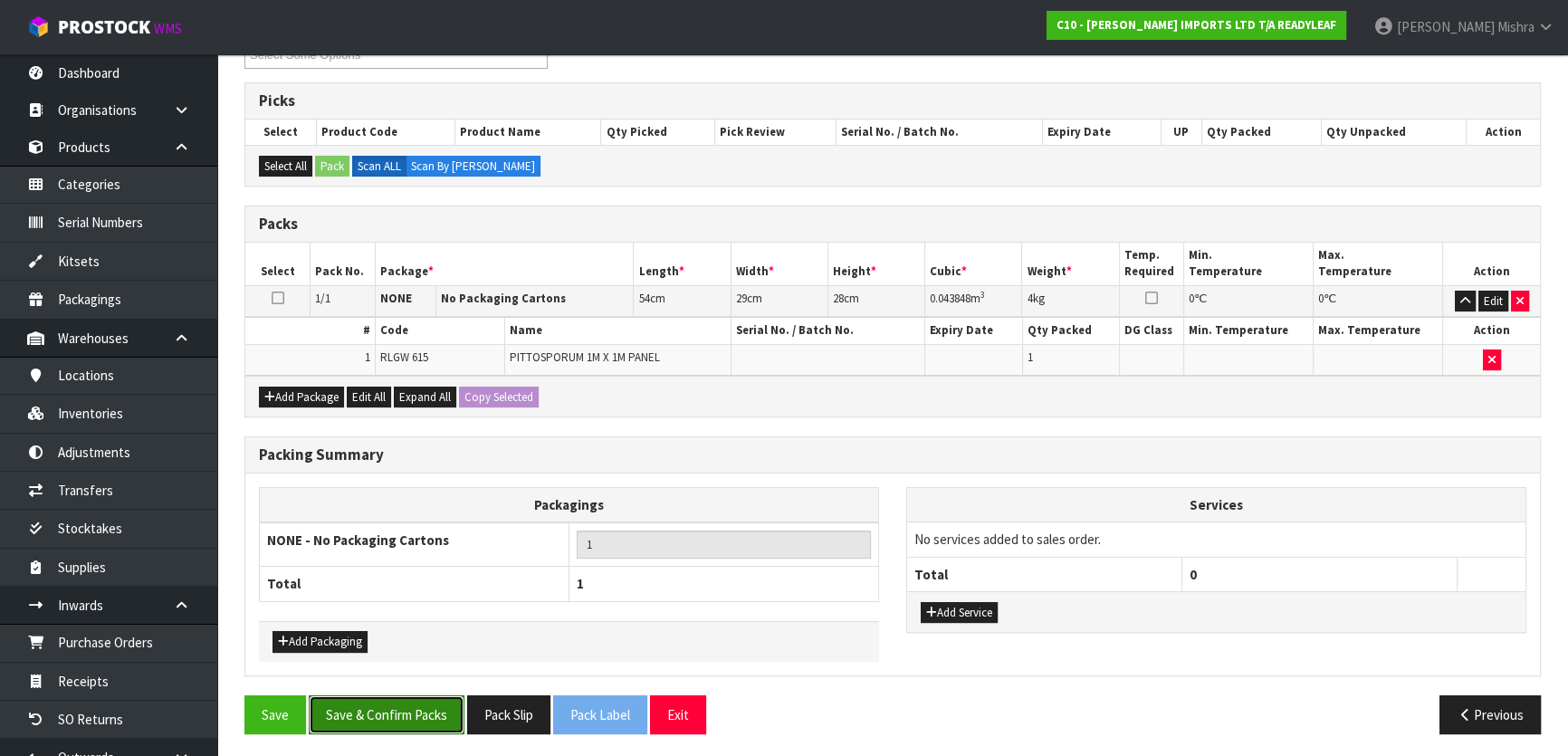
click at [399, 705] on button "Save & Confirm Packs" at bounding box center [386, 714] width 155 height 39
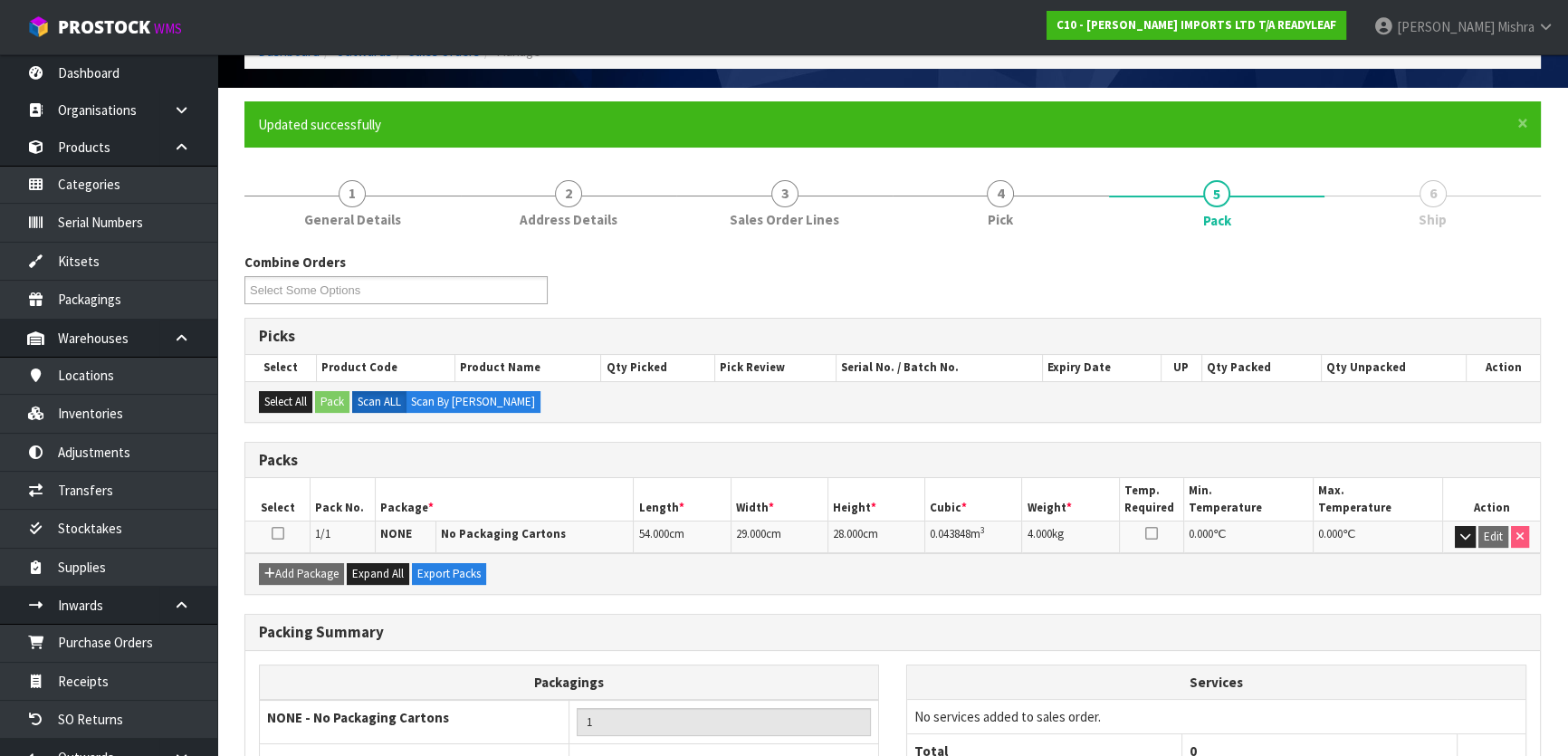
scroll to position [239, 0]
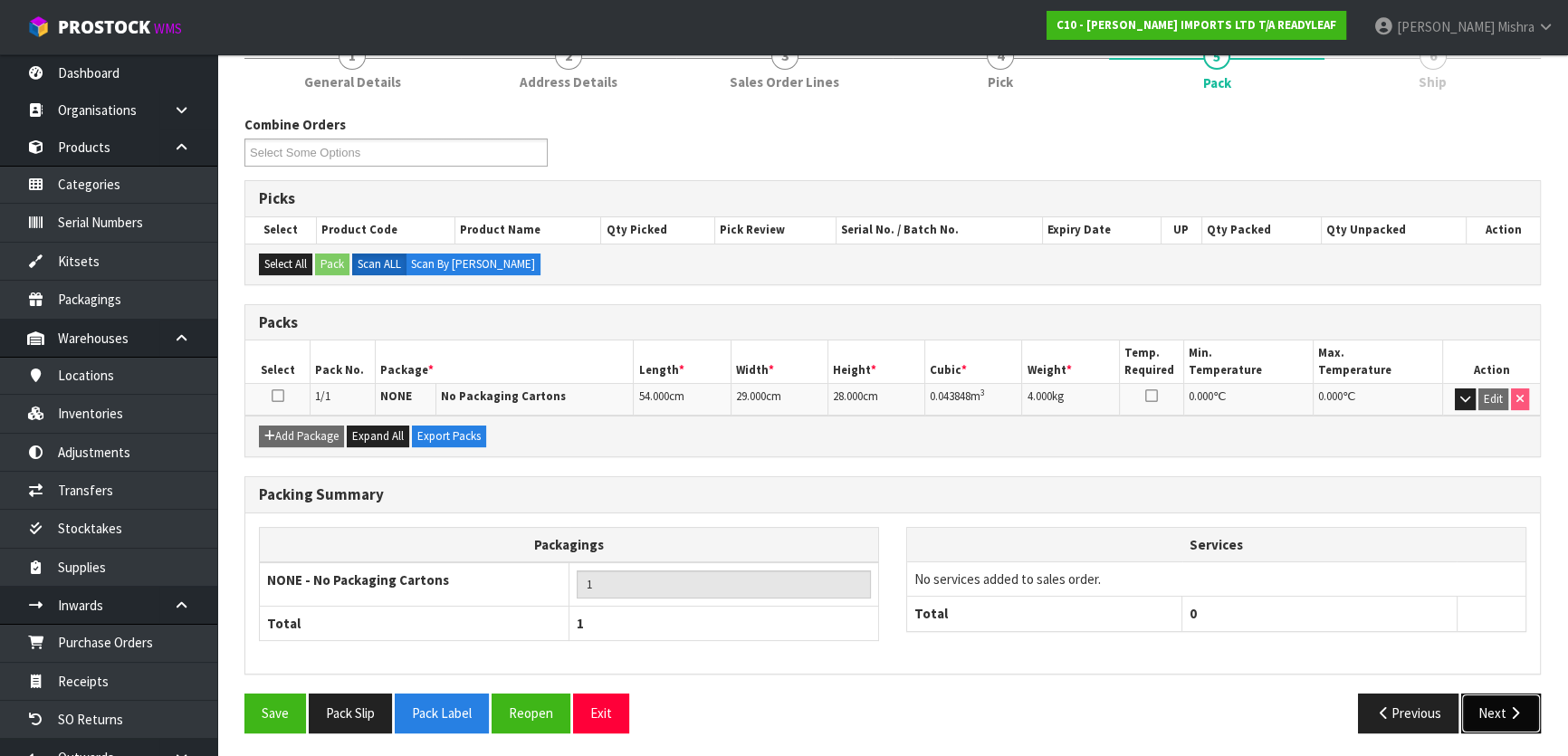
click at [1503, 705] on button "Next" at bounding box center [1501, 712] width 80 height 39
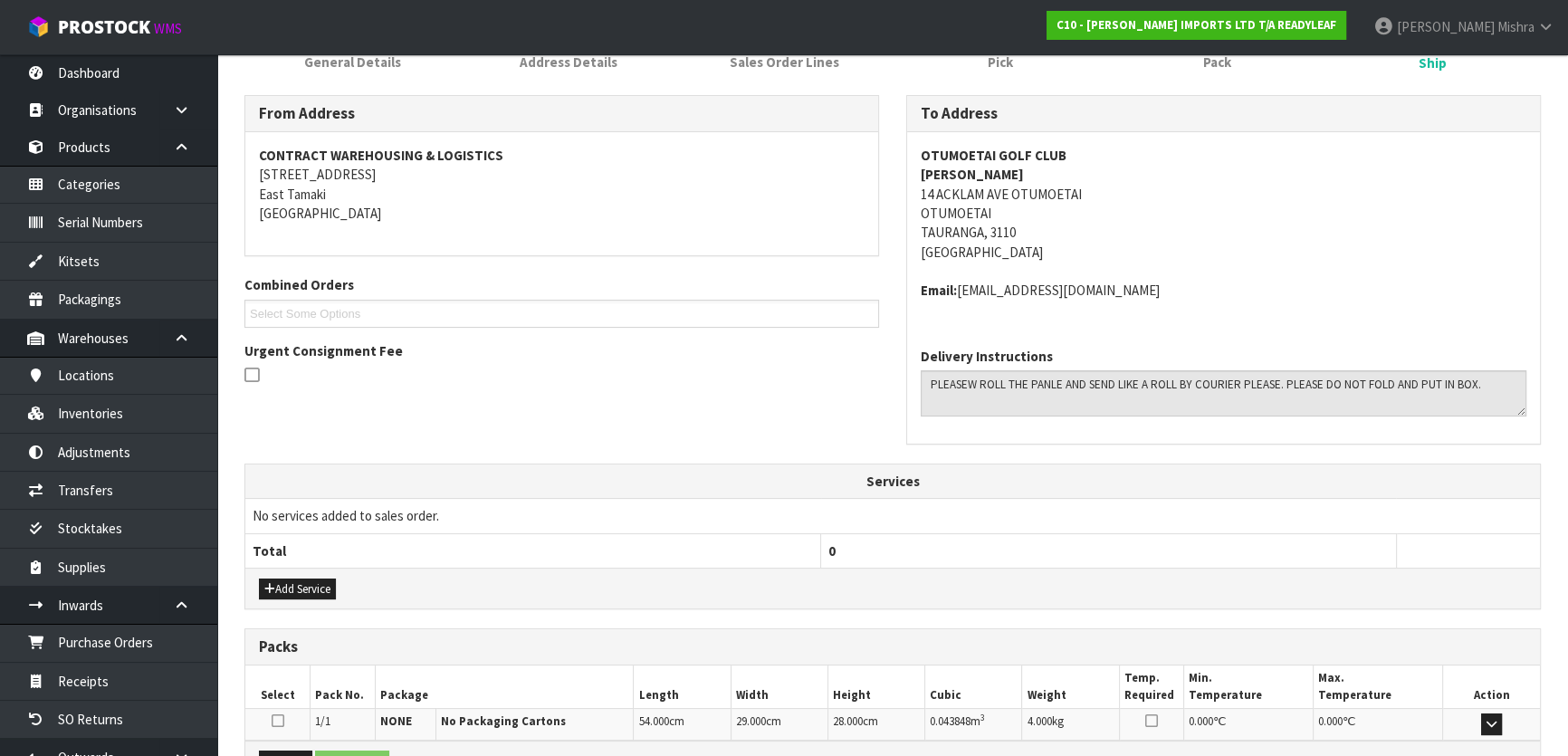
scroll to position [475, 0]
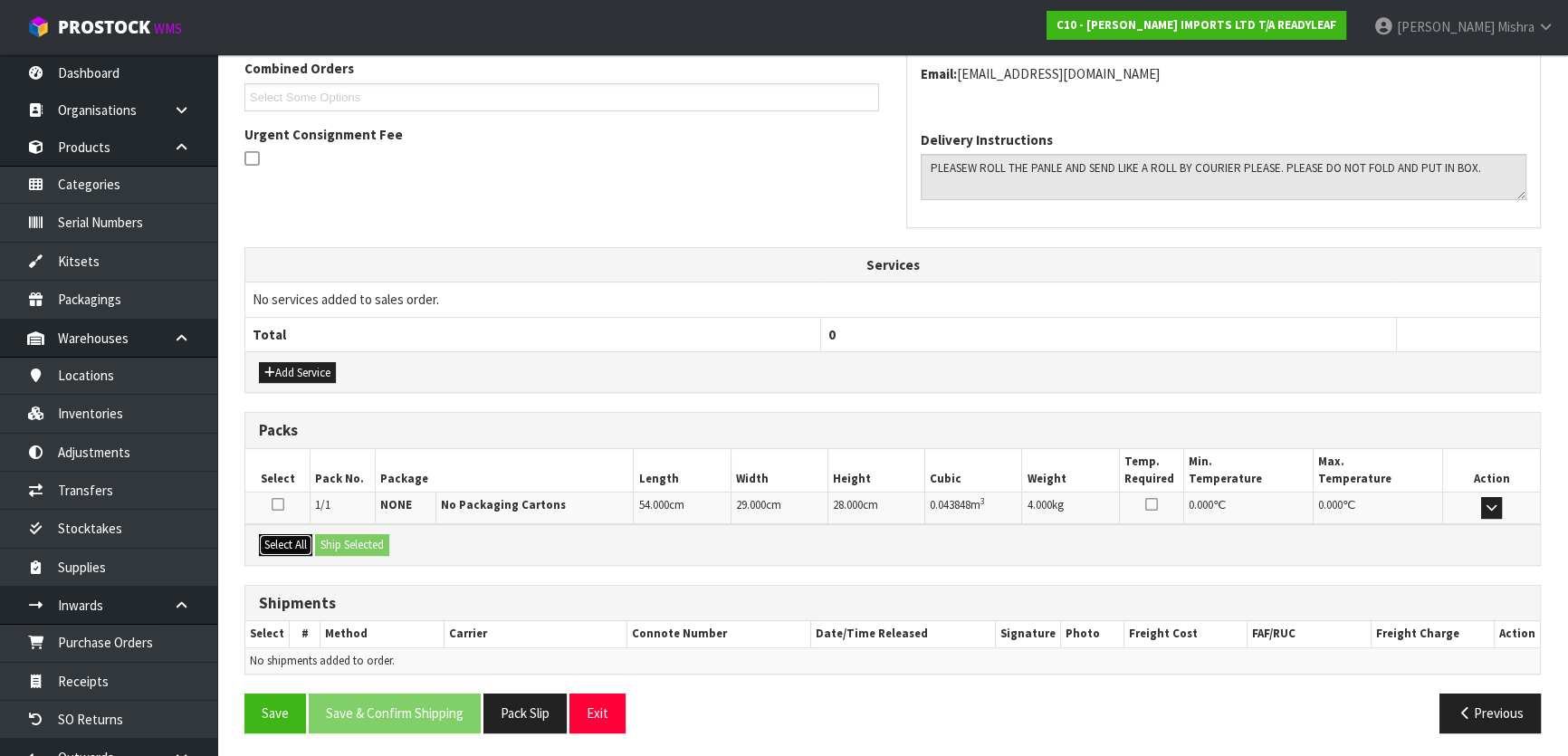
click at [269, 546] on button "Select All" at bounding box center [286, 544] width 53 height 22
click at [333, 543] on button "Ship Selected" at bounding box center [352, 544] width 74 height 22
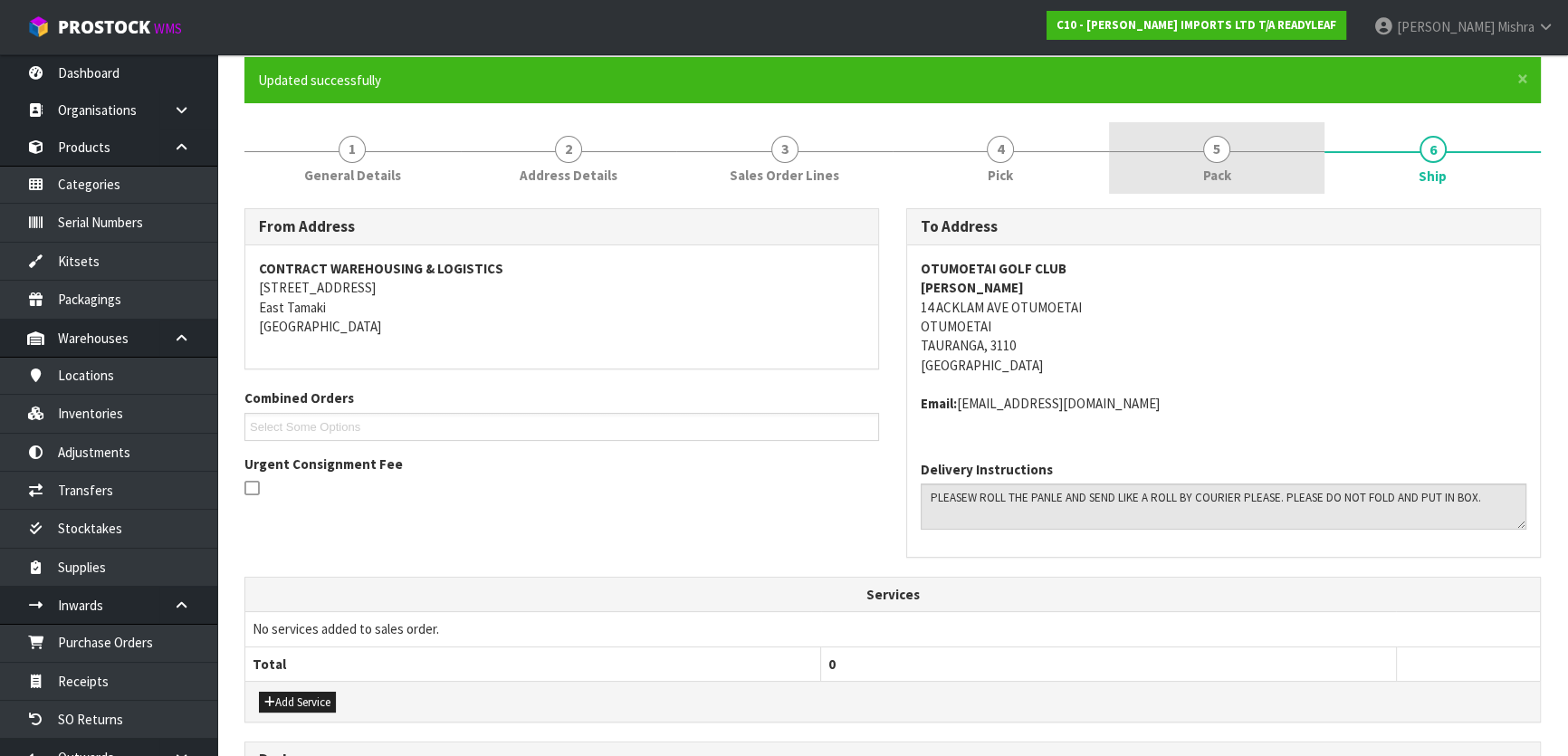
click at [1197, 133] on link "5 Pack" at bounding box center [1216, 157] width 216 height 72
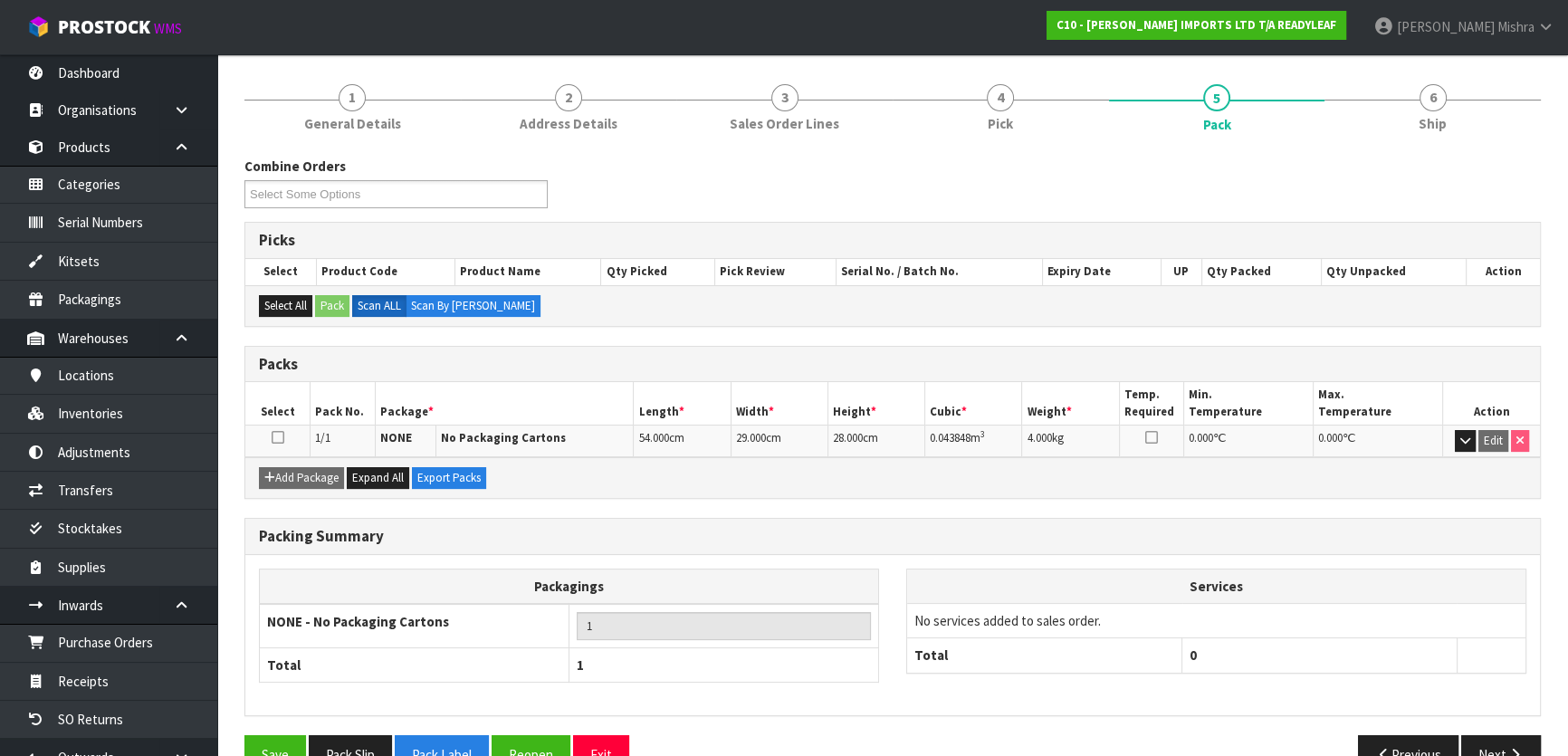
scroll to position [239, 0]
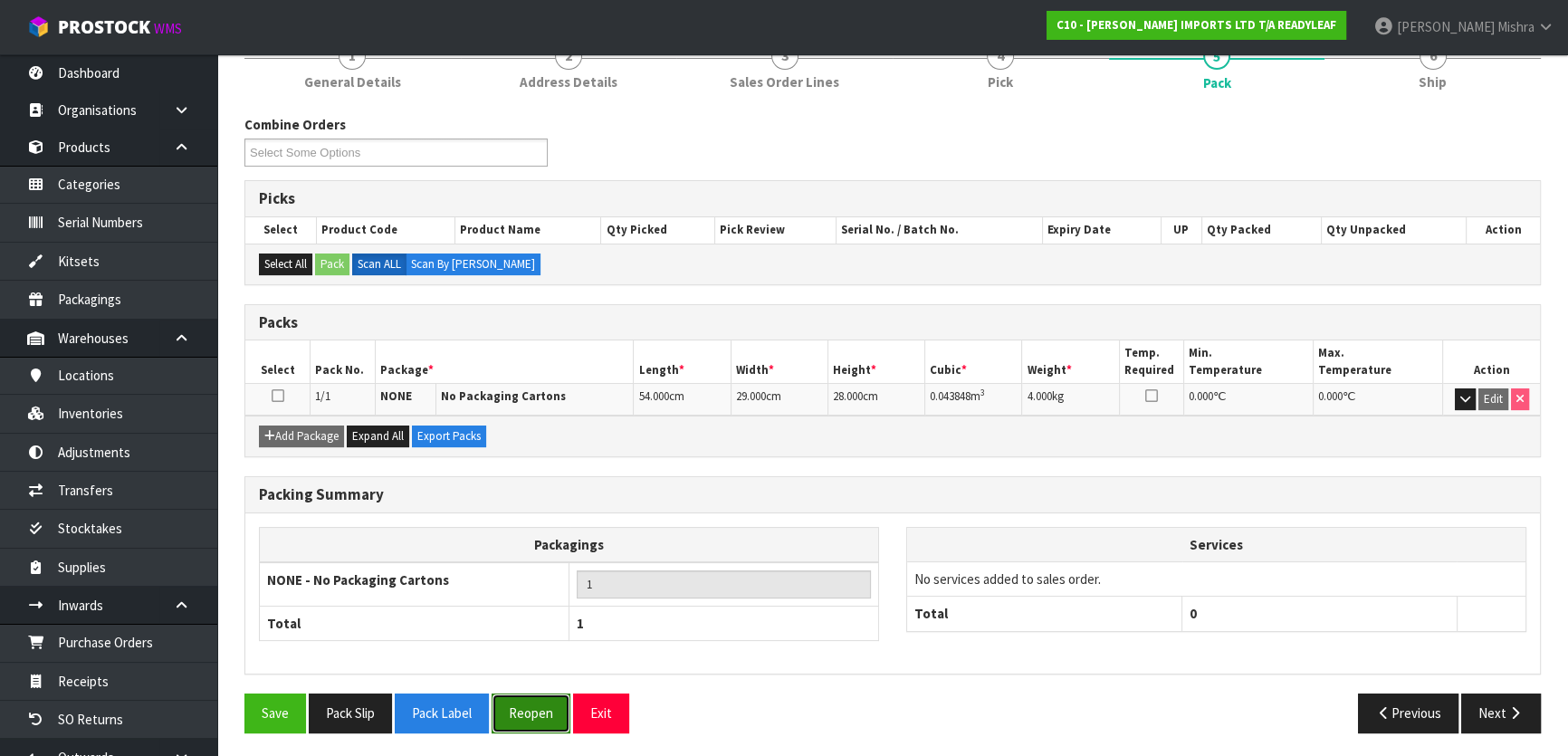
click at [523, 709] on button "Reopen" at bounding box center [531, 712] width 79 height 39
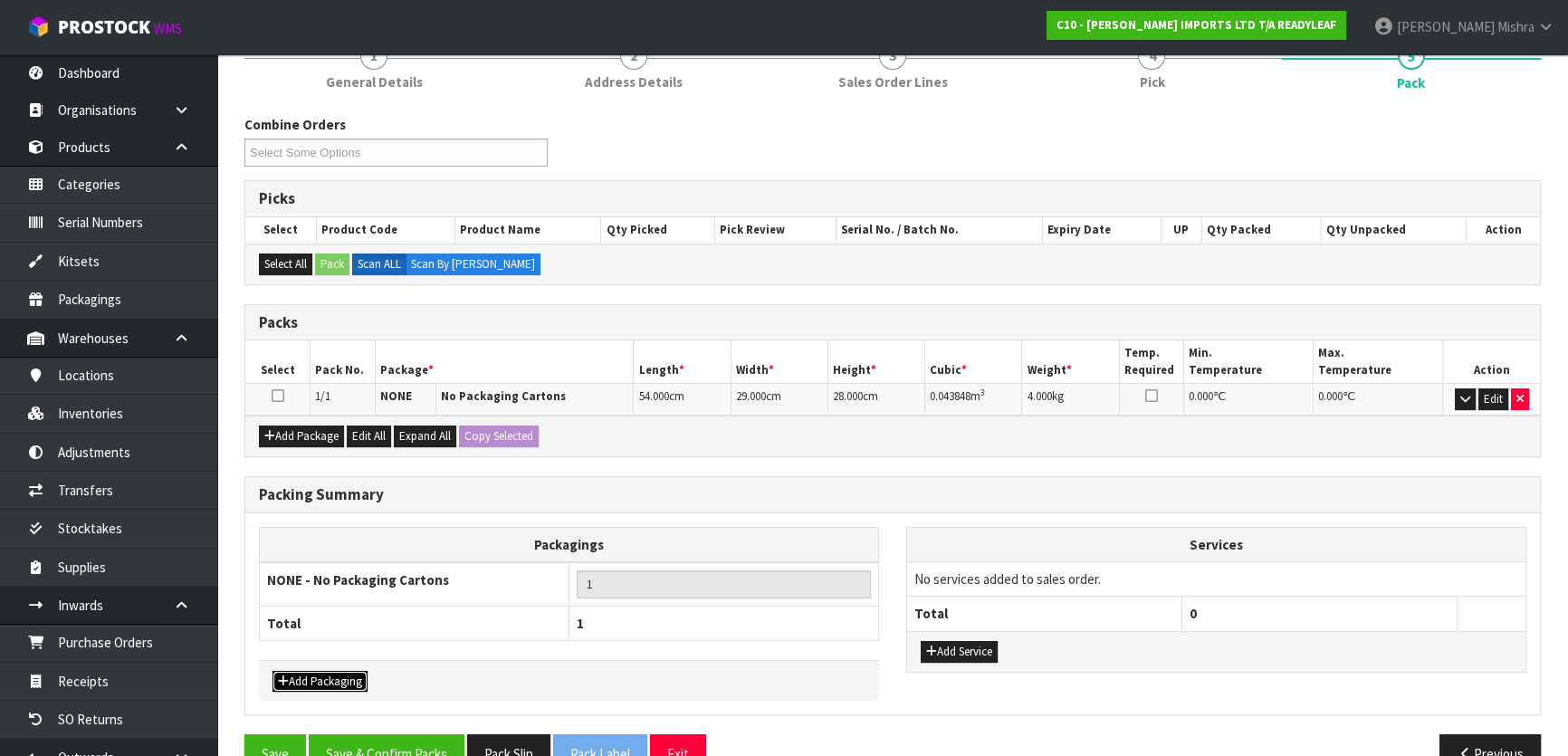
click at [321, 676] on button "Add Packaging" at bounding box center [320, 682] width 95 height 22
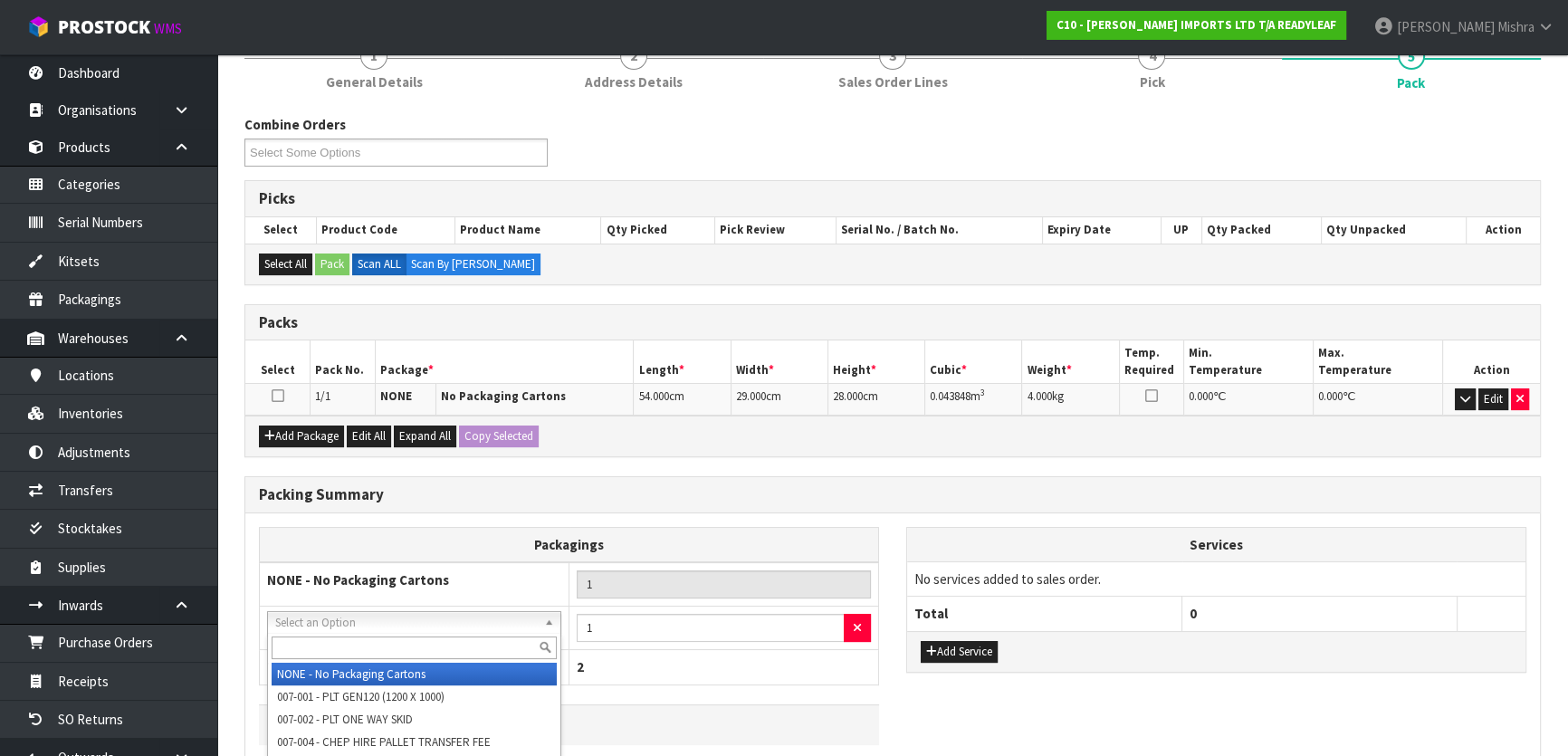
click at [344, 634] on div at bounding box center [414, 647] width 293 height 30
click at [343, 643] on input "text" at bounding box center [414, 648] width 285 height 23
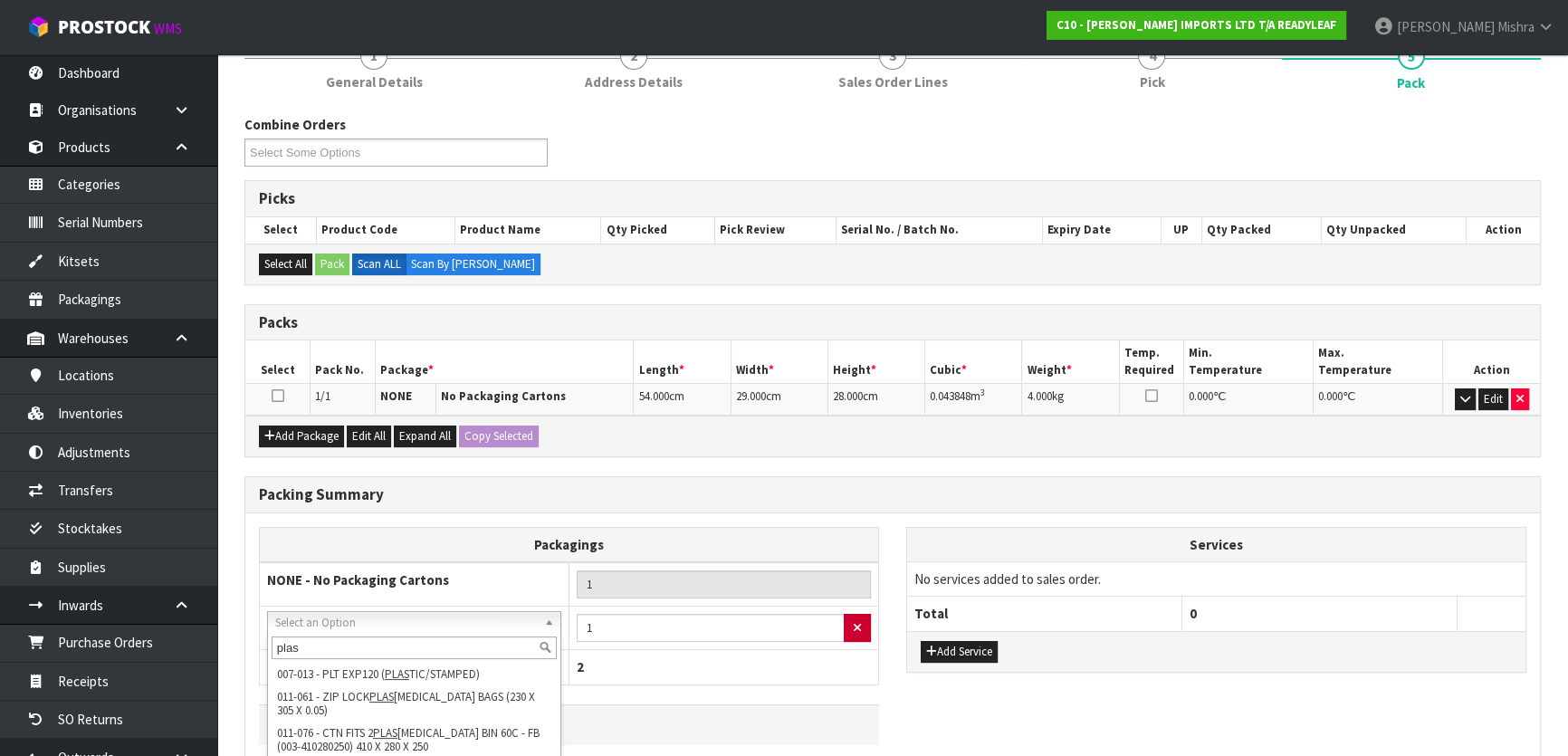
type input "plas"
click at [844, 623] on button "button" at bounding box center [857, 628] width 27 height 29
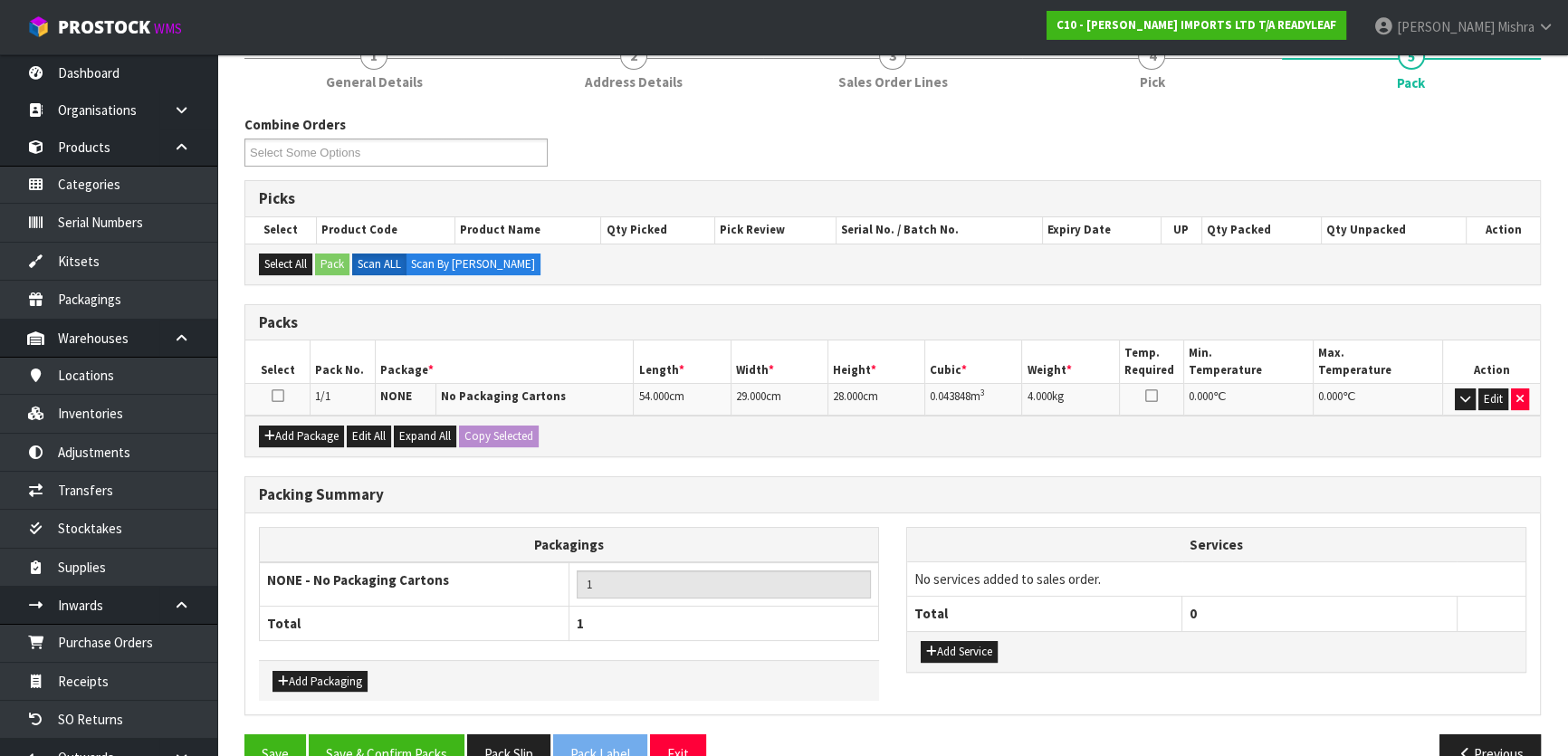
click at [970, 660] on div "Add Service" at bounding box center [1215, 651] width 619 height 41
click at [968, 652] on button "Add Service" at bounding box center [959, 651] width 77 height 22
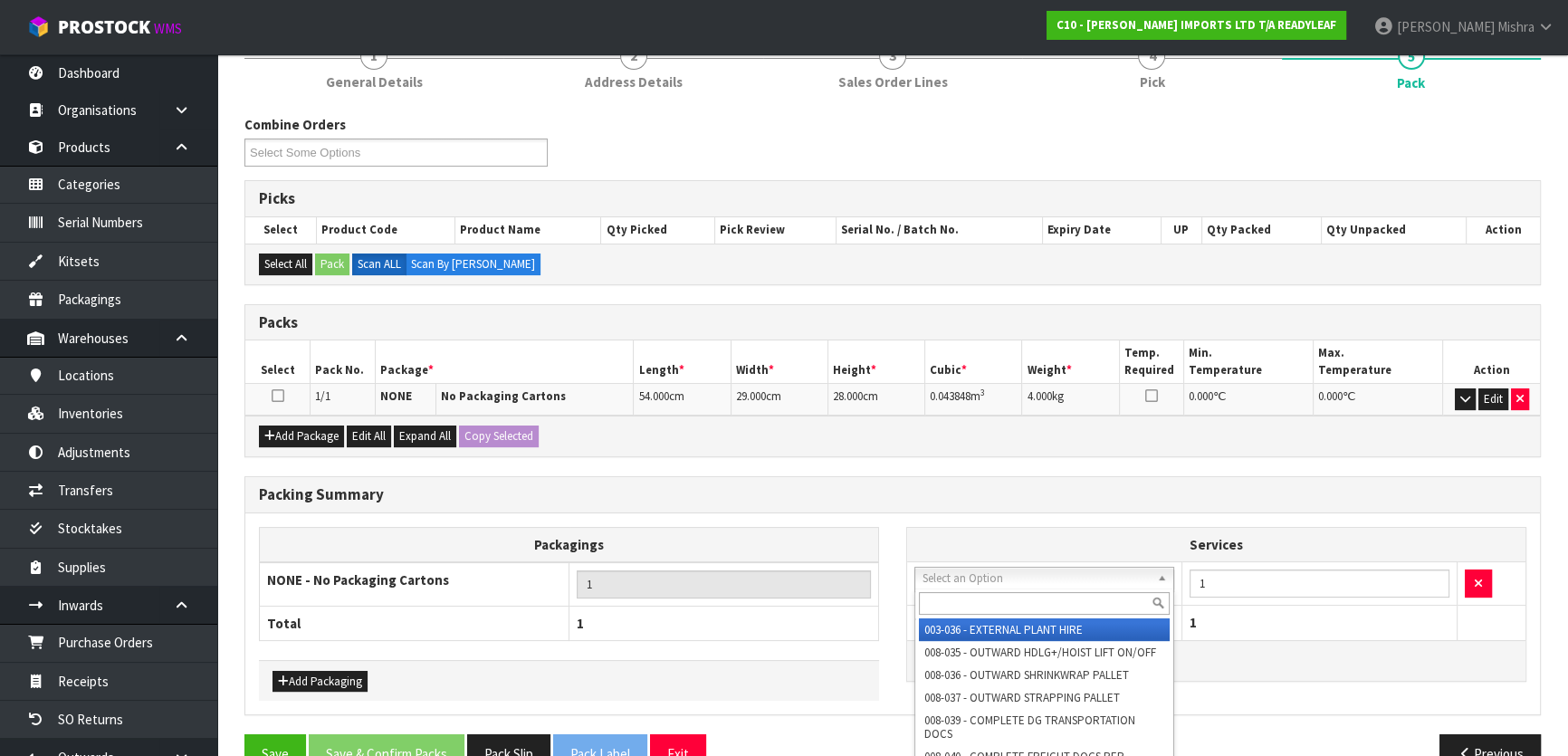
click at [976, 595] on input "text" at bounding box center [1044, 603] width 251 height 23
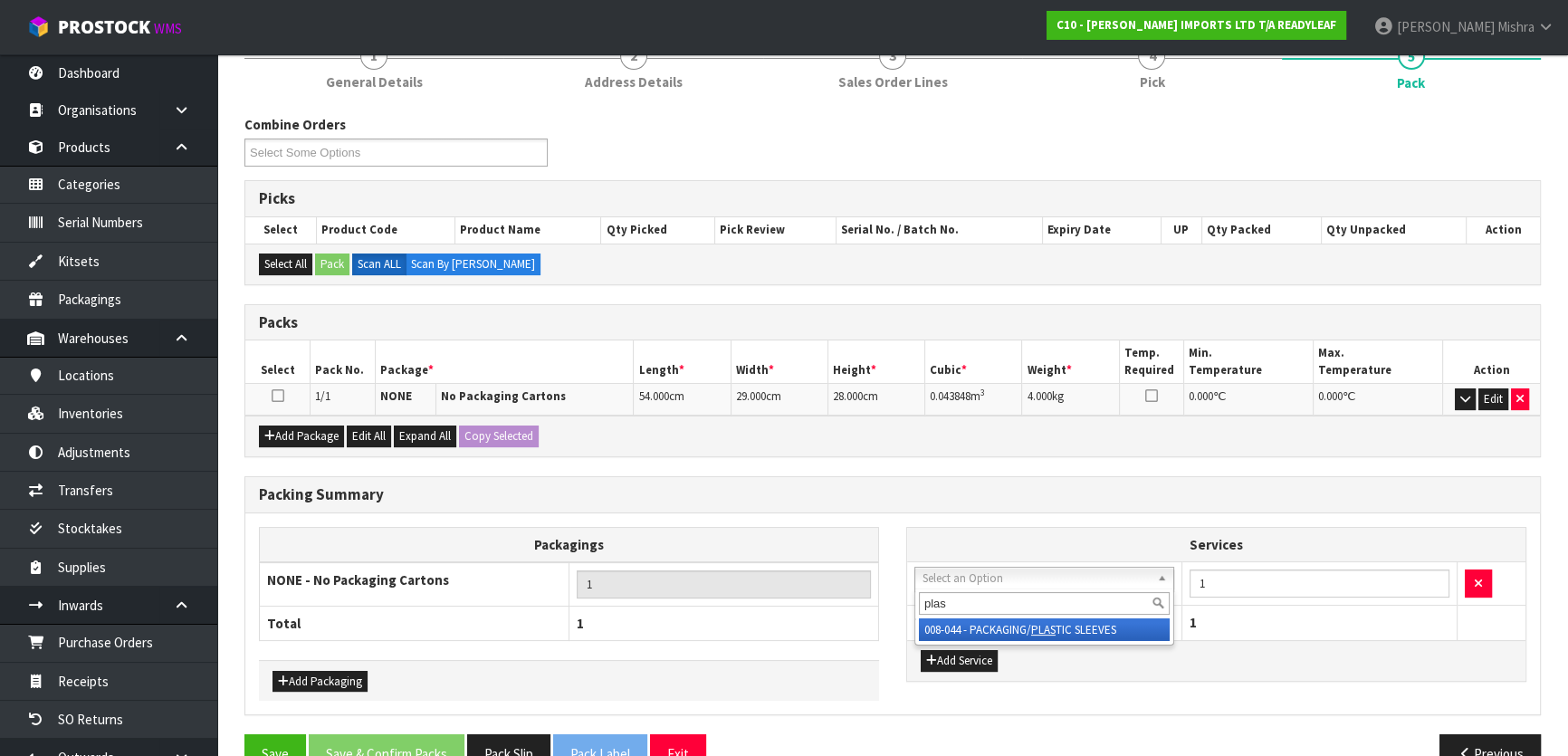
type input "plas"
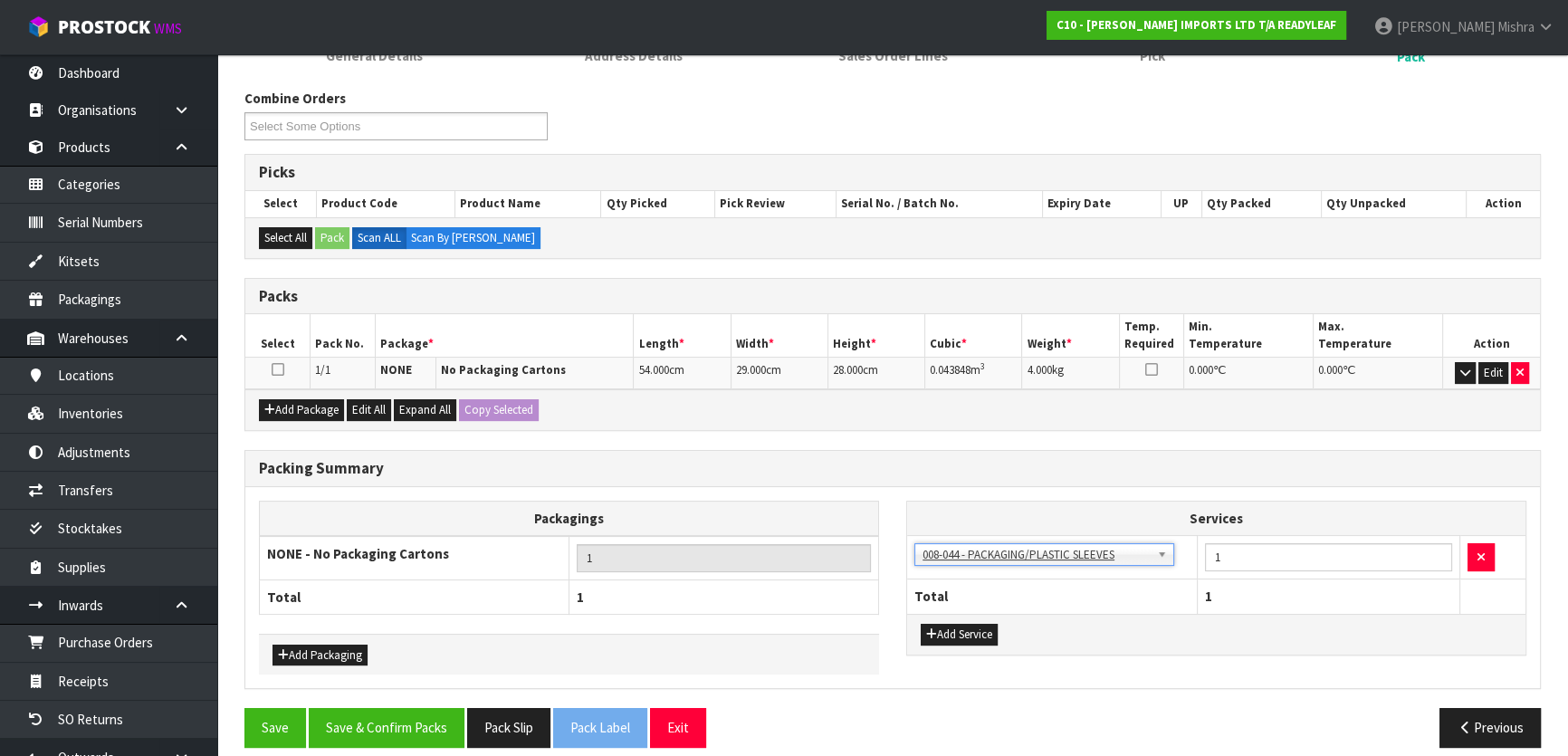
scroll to position [279, 0]
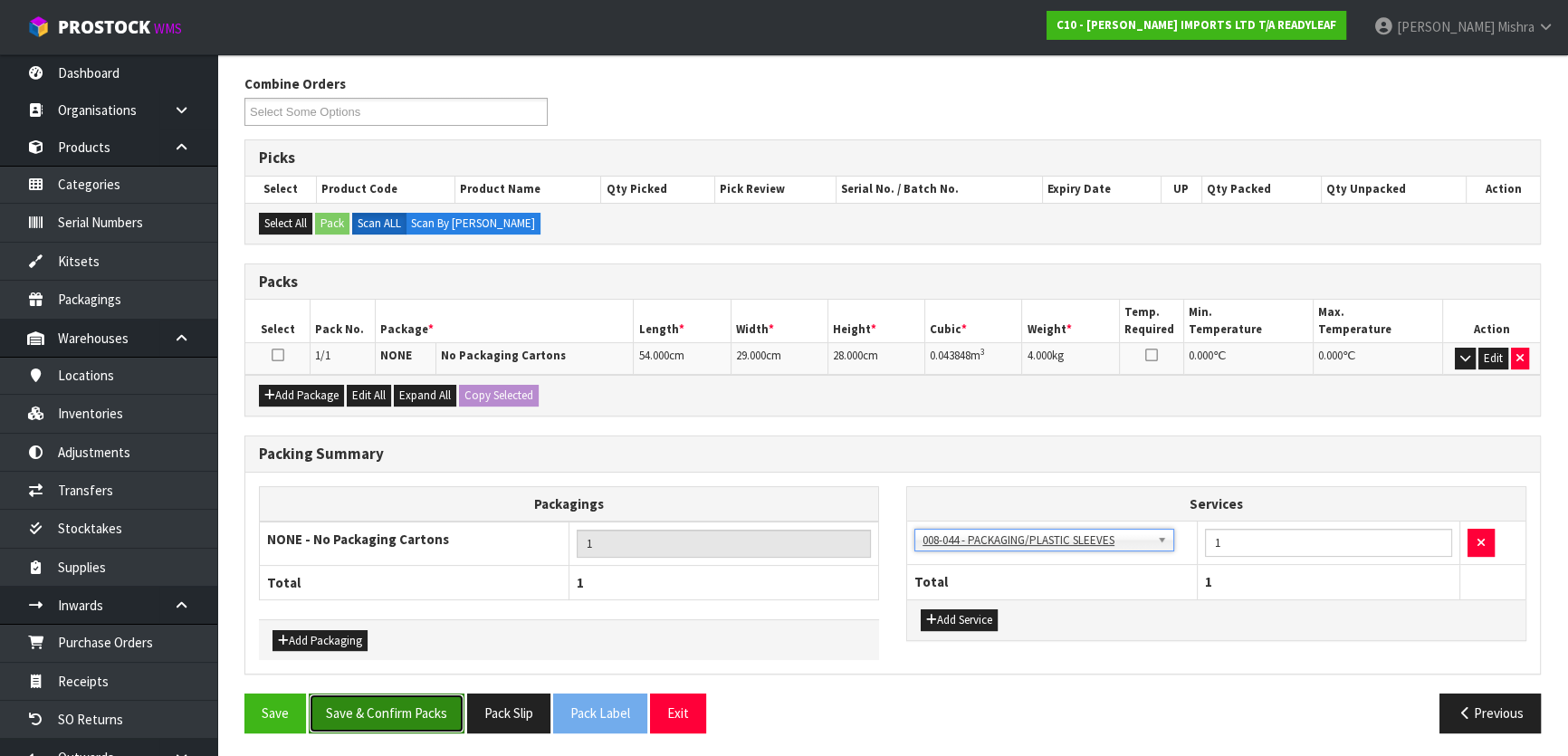
click at [403, 705] on button "Save & Confirm Packs" at bounding box center [386, 712] width 155 height 39
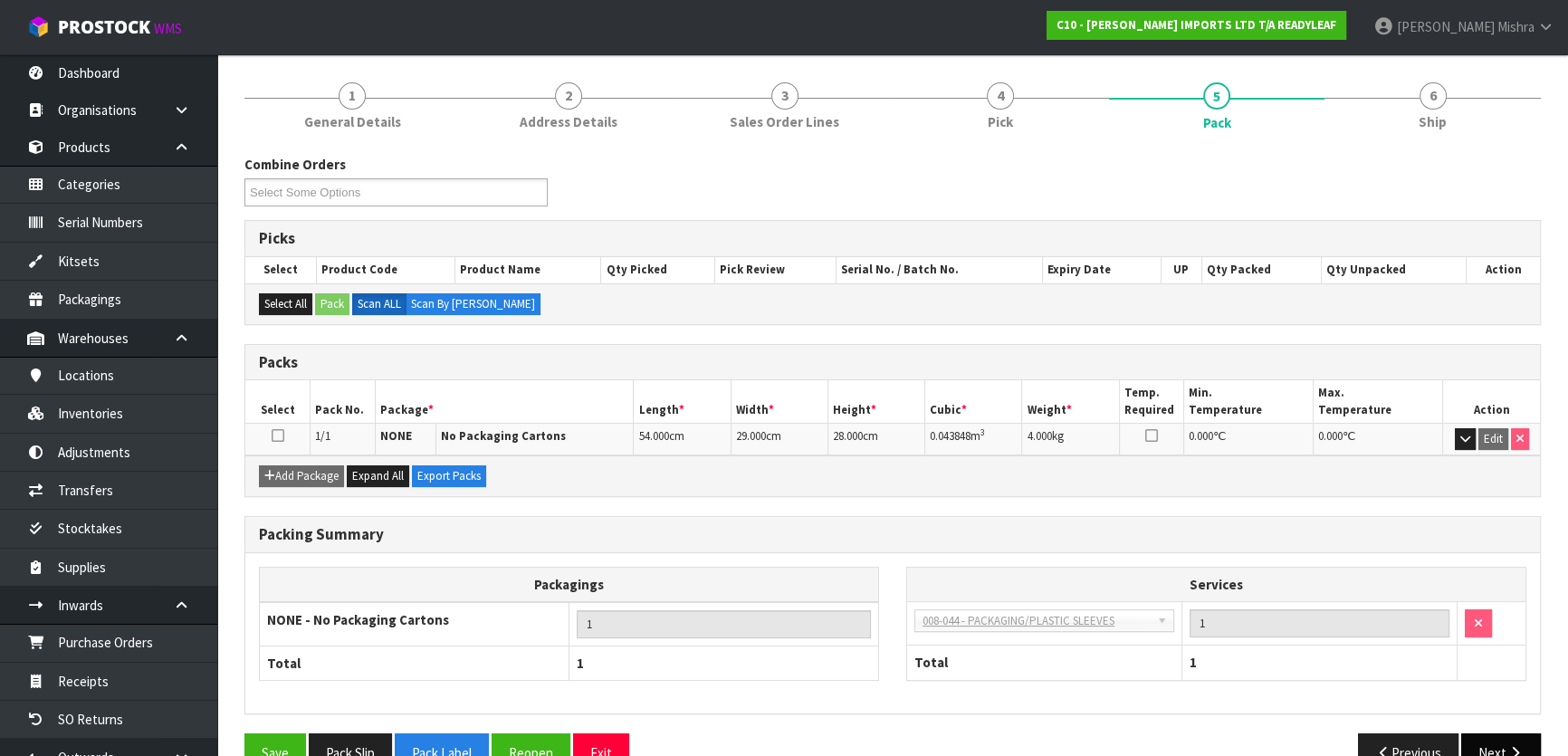
scroll to position [239, 0]
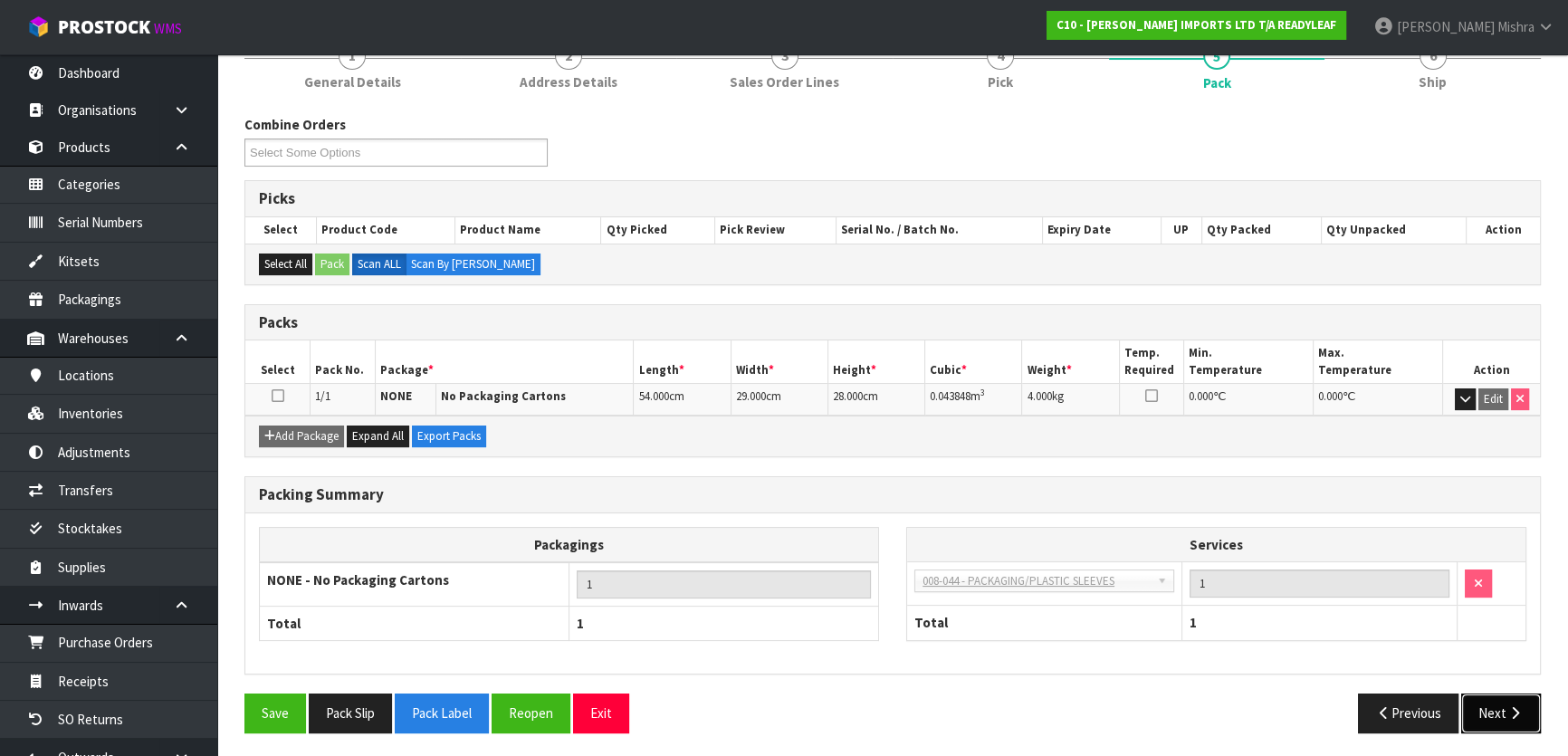
click at [1467, 693] on button "Next" at bounding box center [1501, 712] width 80 height 39
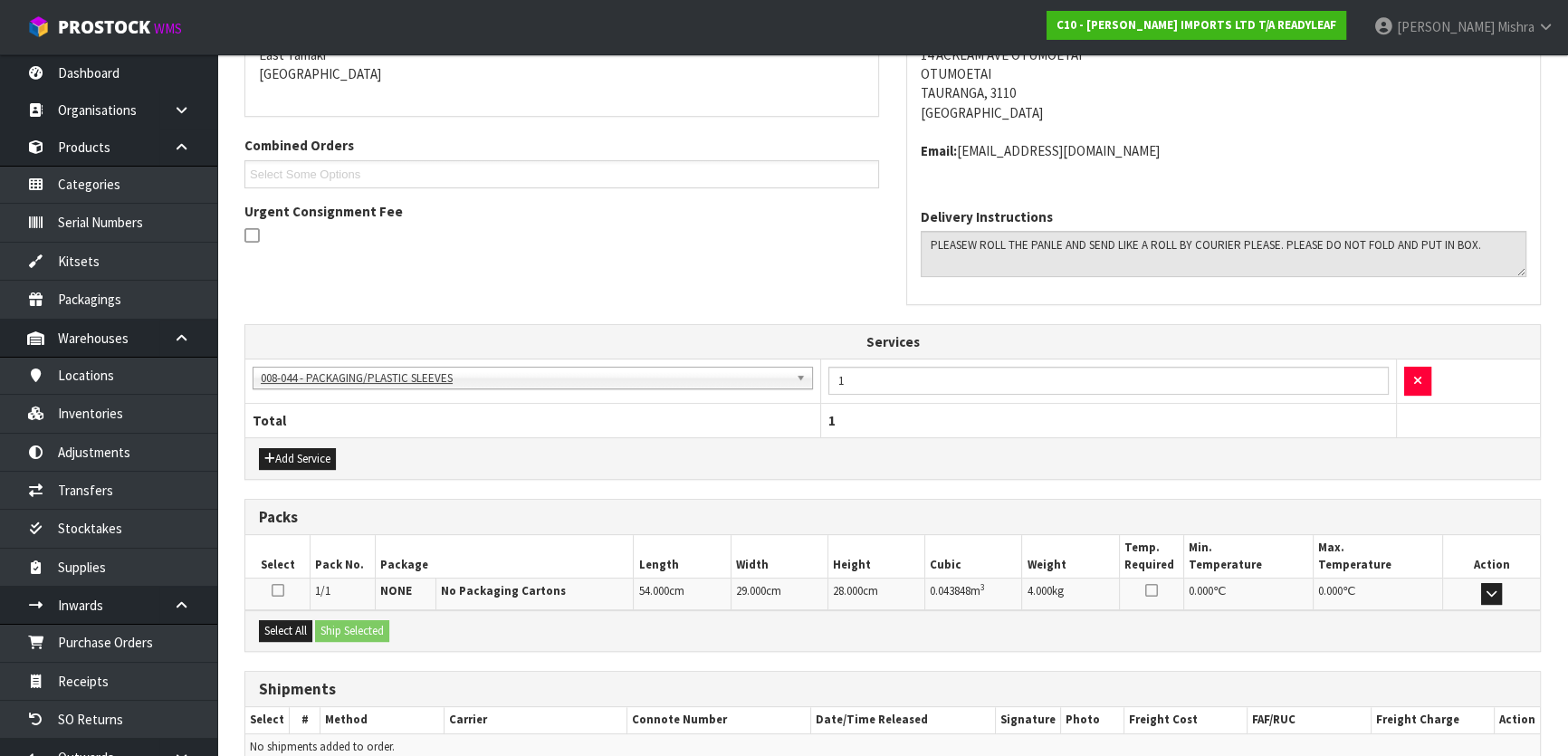
scroll to position [484, 0]
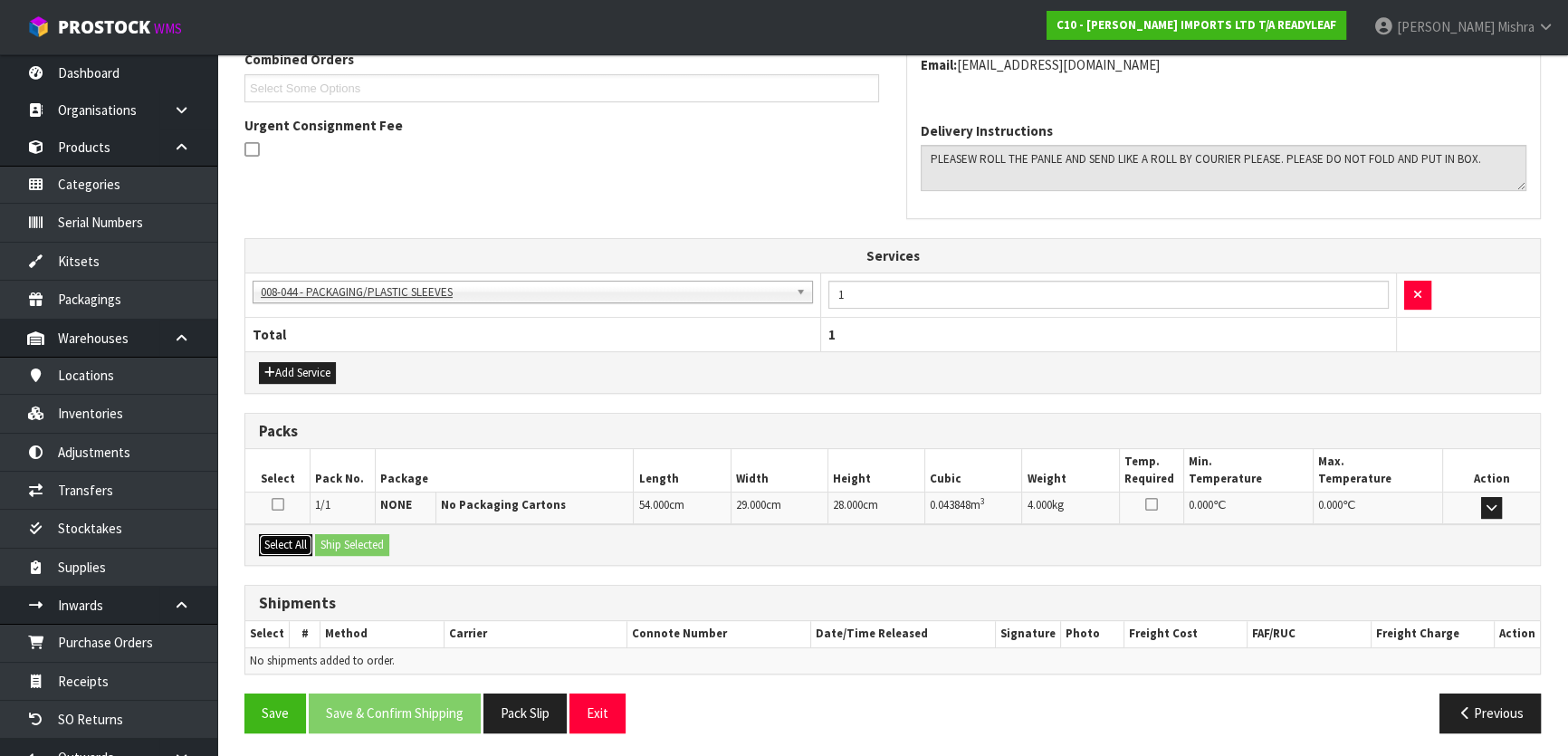
drag, startPoint x: 295, startPoint y: 546, endPoint x: 307, endPoint y: 546, distance: 12.0
click at [298, 546] on button "Select All" at bounding box center [286, 544] width 53 height 22
click at [380, 550] on button "Ship Selected" at bounding box center [352, 544] width 74 height 22
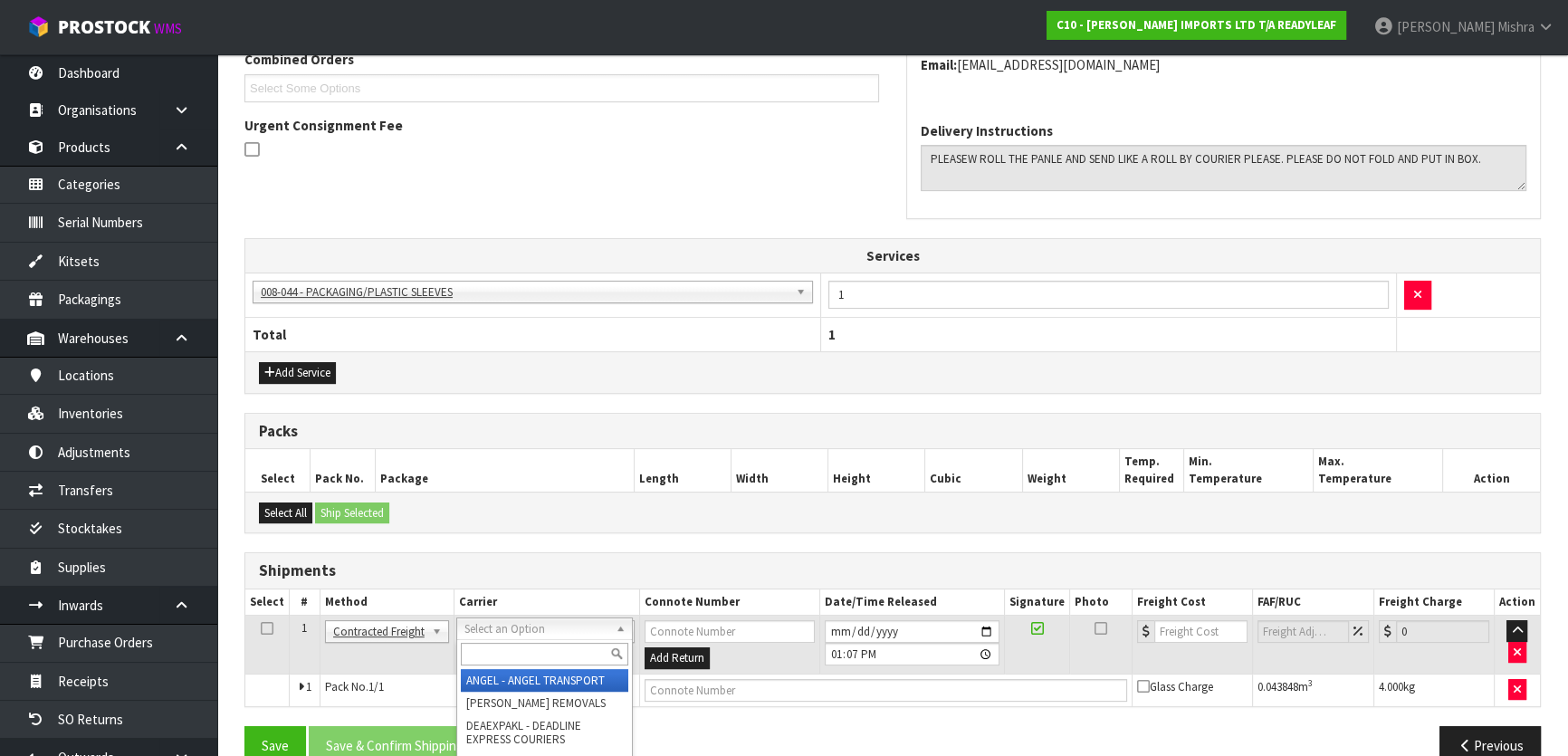
click at [508, 651] on input "text" at bounding box center [544, 654] width 168 height 23
type input "nzp"
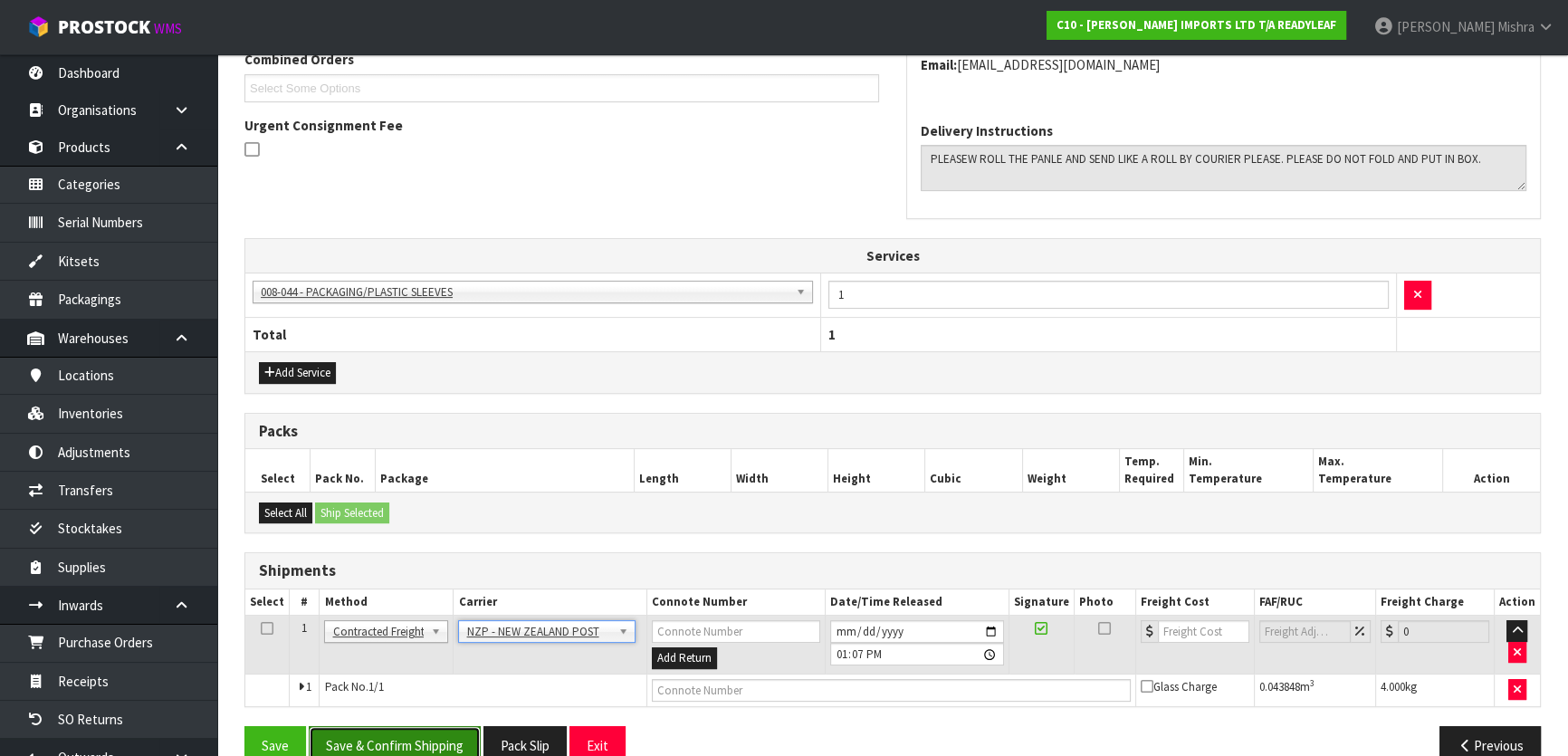
click at [438, 746] on button "Save & Confirm Shipping" at bounding box center [395, 746] width 172 height 39
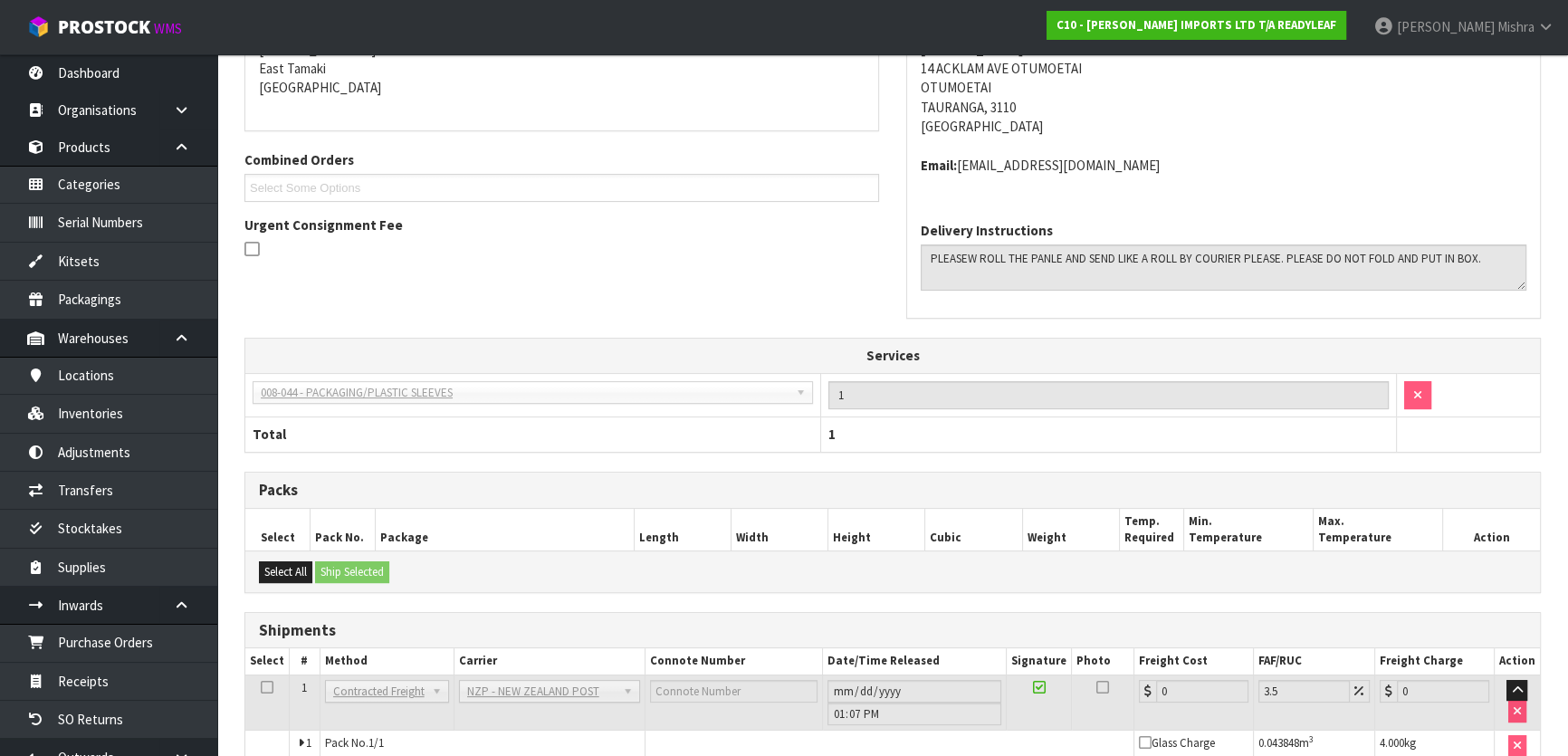
scroll to position [491, 0]
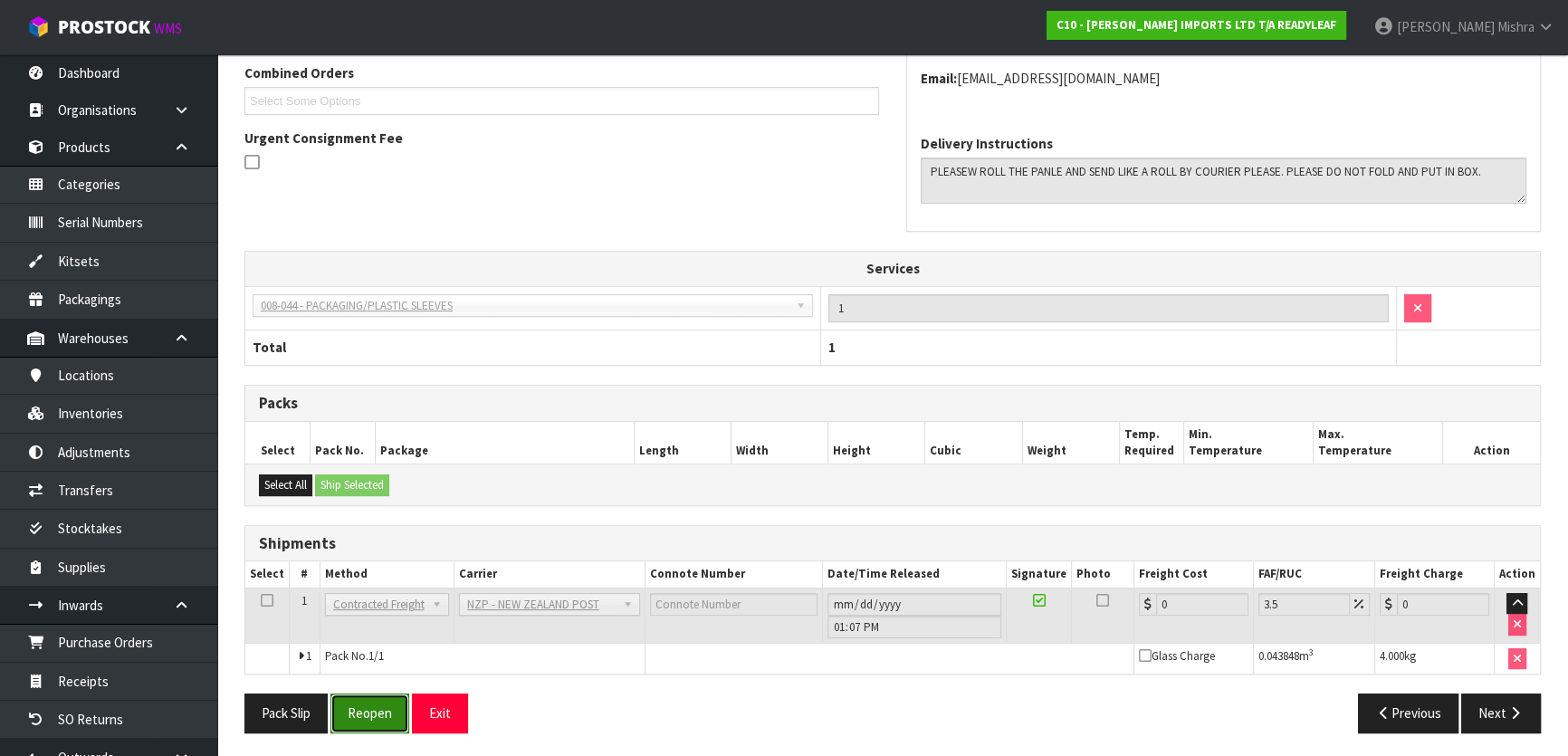
click at [388, 697] on button "Reopen" at bounding box center [370, 712] width 79 height 39
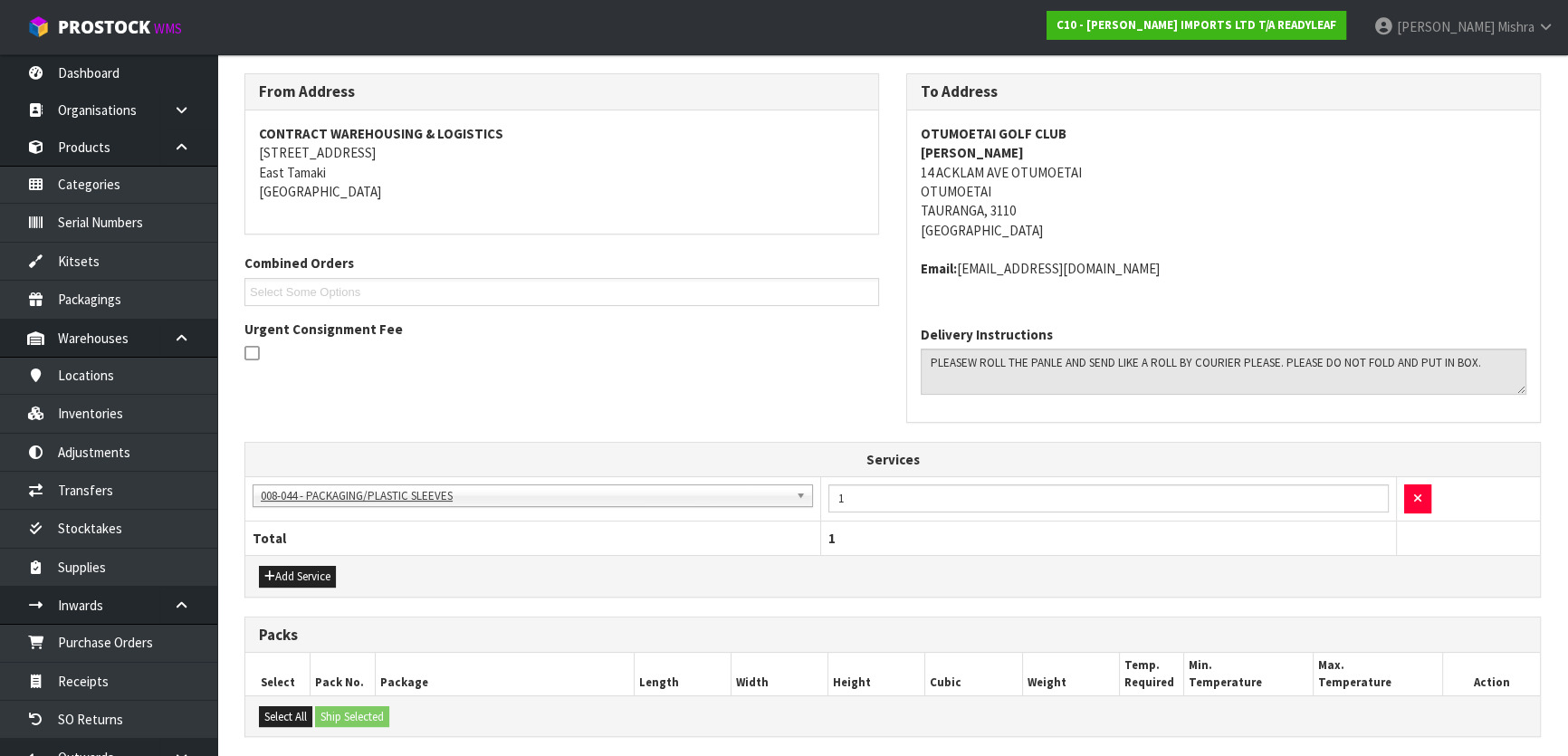
scroll to position [472, 0]
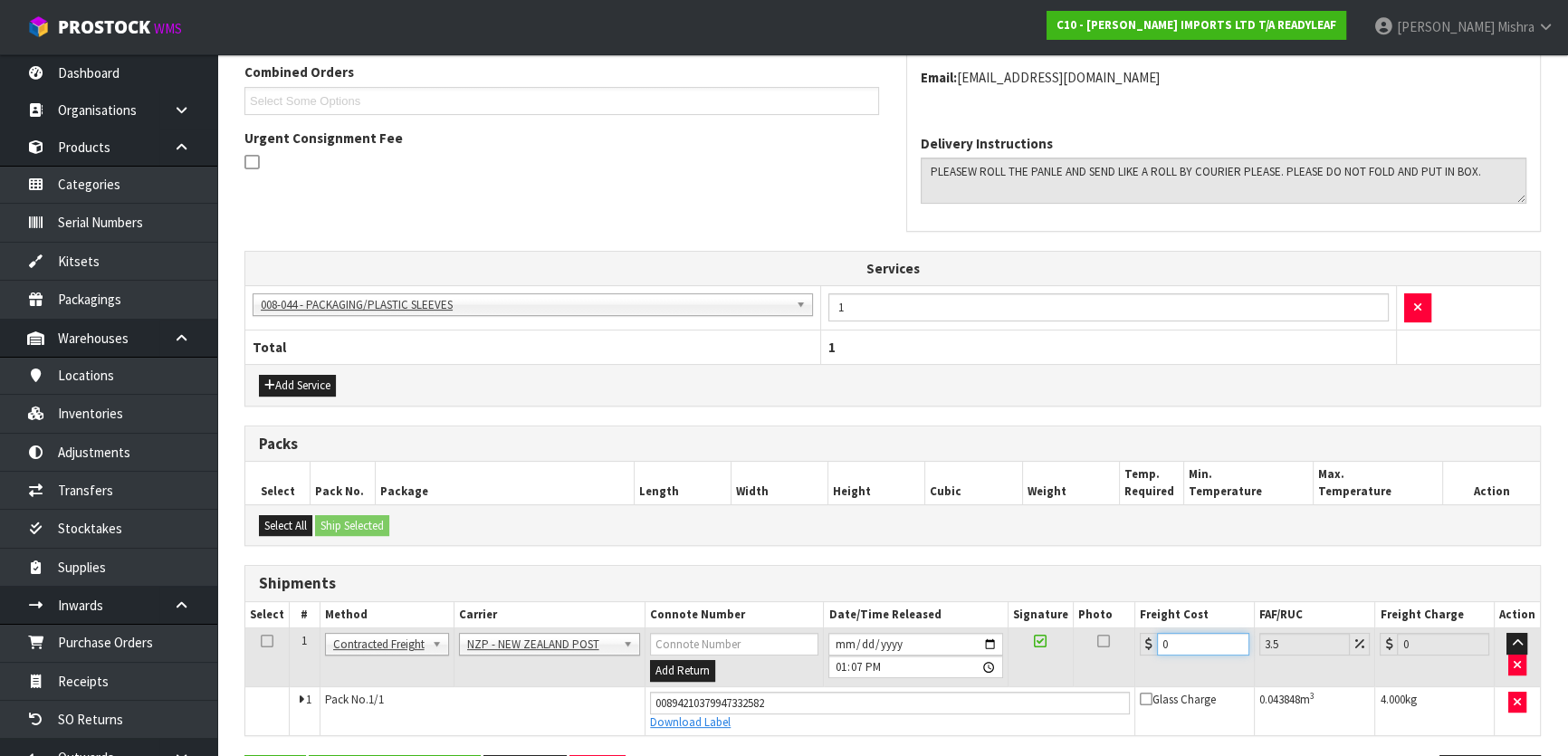
drag, startPoint x: 1182, startPoint y: 645, endPoint x: 1104, endPoint y: 640, distance: 78.2
click at [1104, 640] on tr "1 Client Local Pickup Customer Local Pickup Company Freight Contracted Freight …" at bounding box center [892, 658] width 1294 height 59
type input "8"
type input "8.28"
type input "8.4"
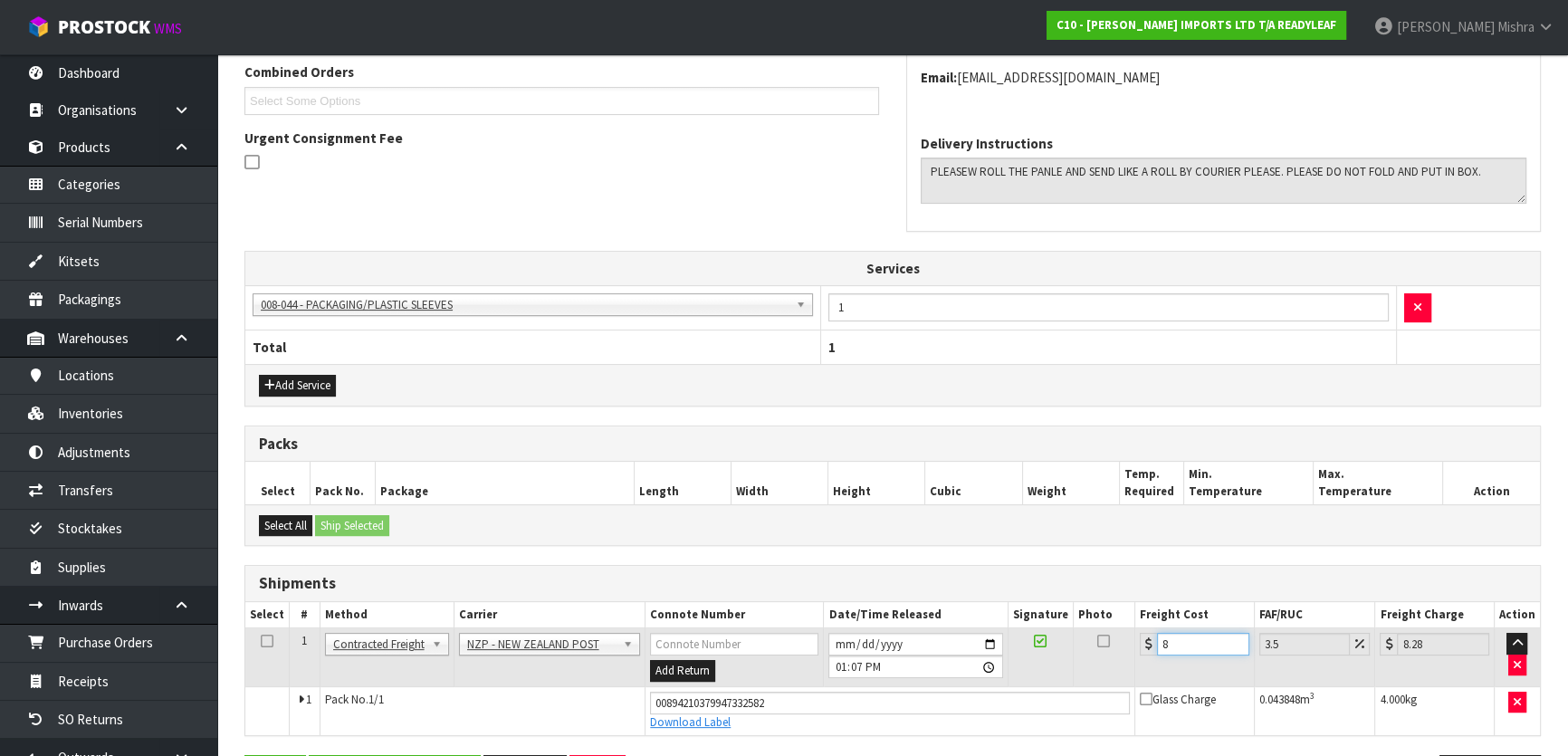
type input "8.69"
type input "8.45"
type input "8.75"
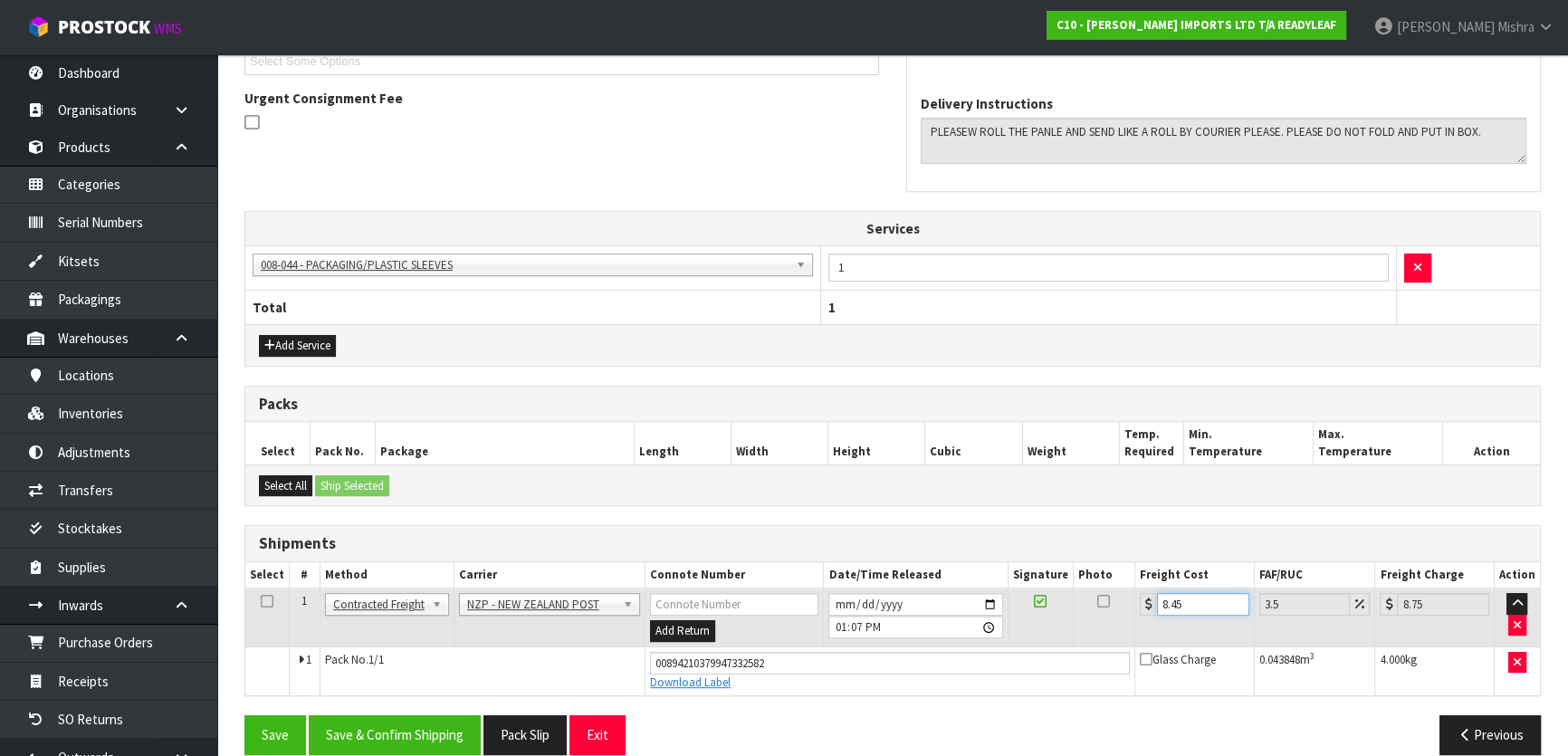
scroll to position [533, 0]
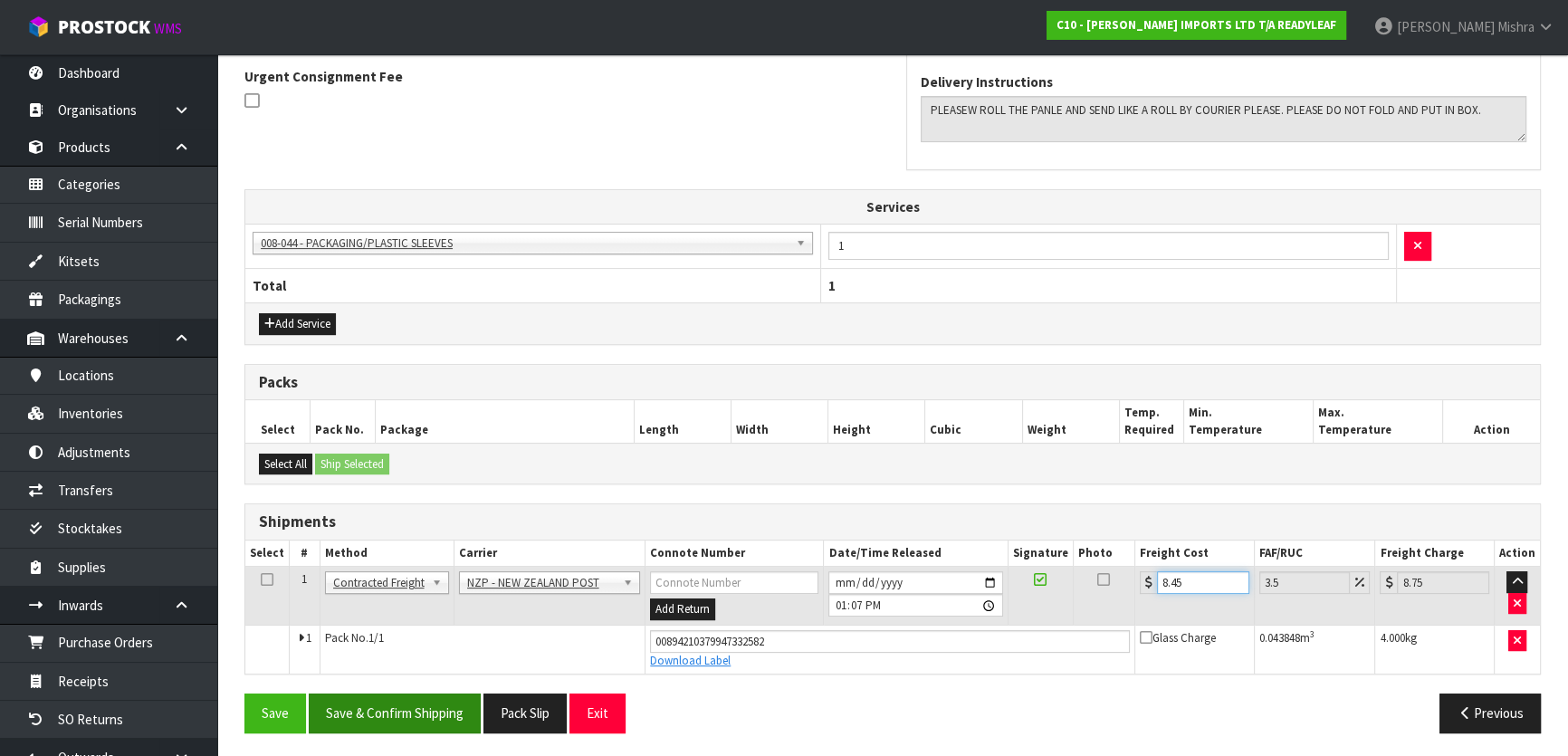
type input "8.45"
click at [397, 713] on button "Save & Confirm Shipping" at bounding box center [395, 712] width 172 height 39
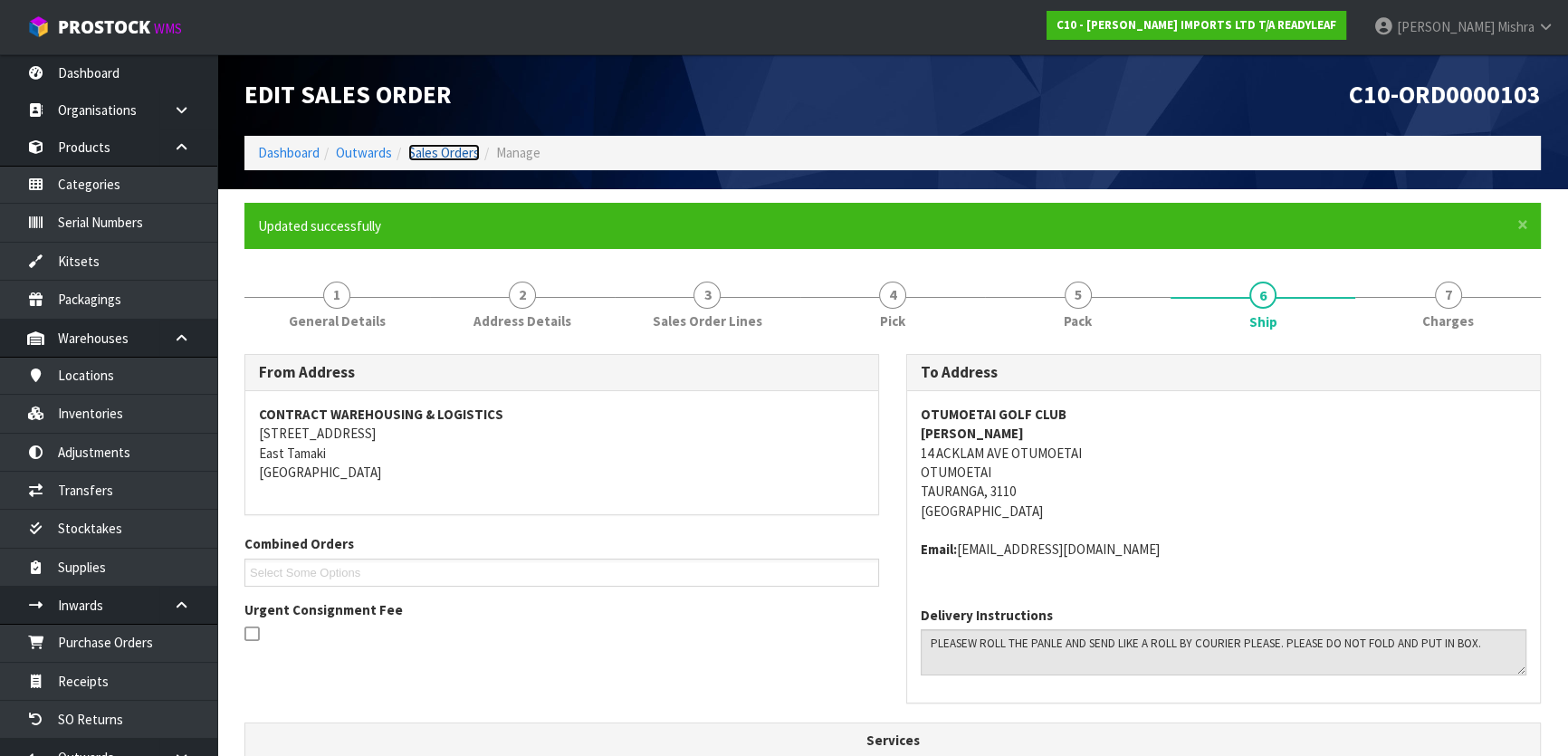
click at [436, 153] on link "Sales Orders" at bounding box center [443, 153] width 71 height 17
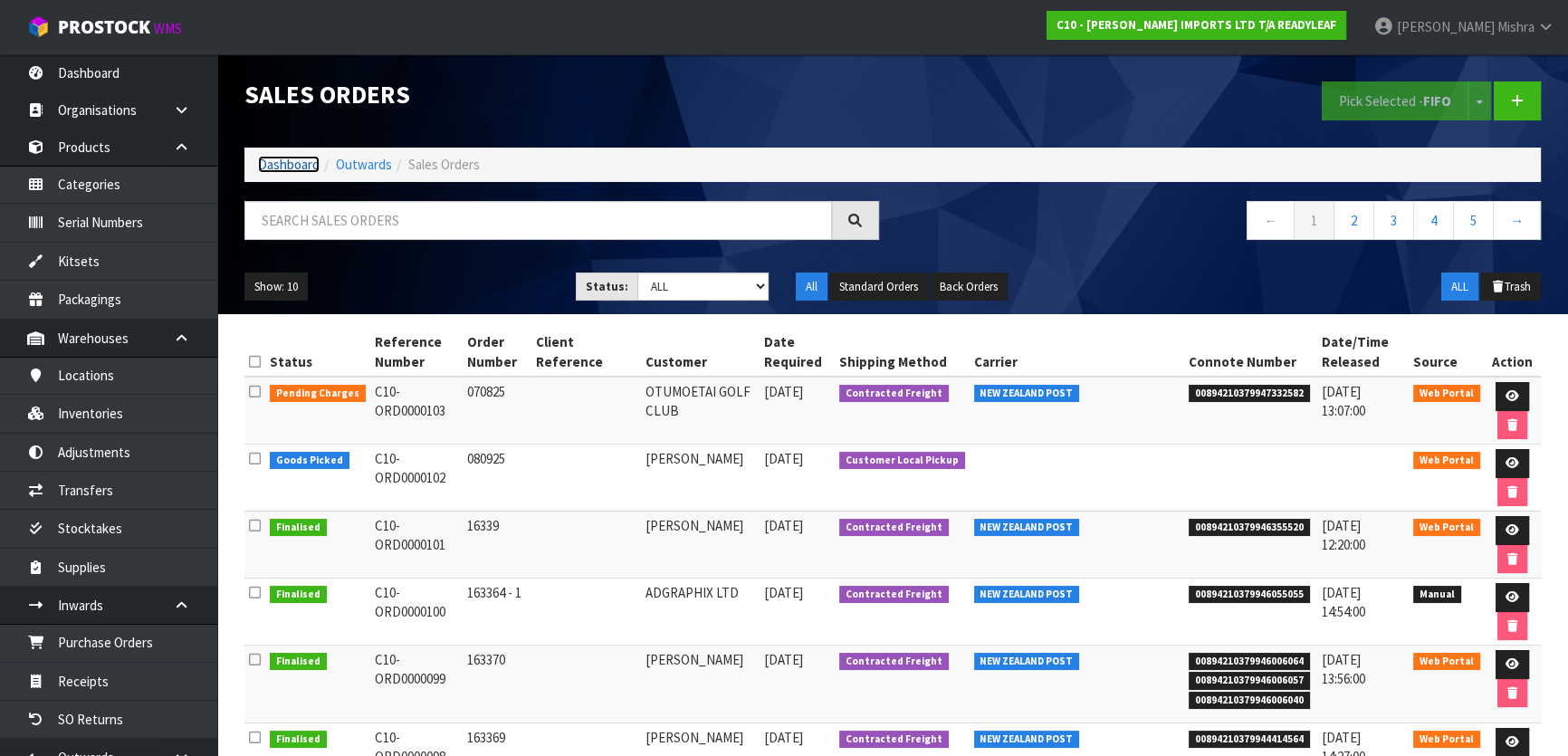
click at [290, 165] on link "Dashboard" at bounding box center [289, 164] width 62 height 17
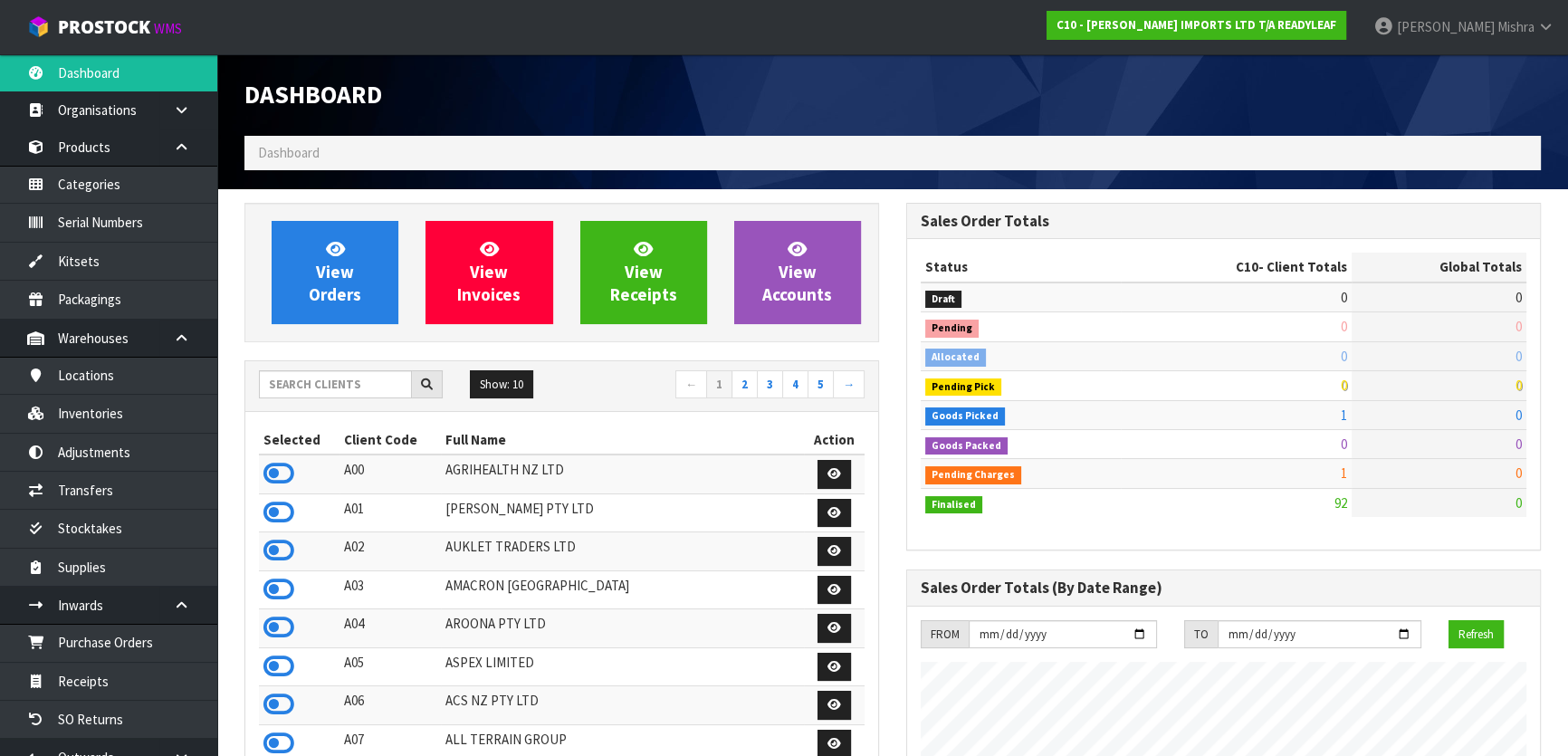
scroll to position [1222, 661]
click at [294, 378] on input "text" at bounding box center [336, 383] width 153 height 28
type input "S12"
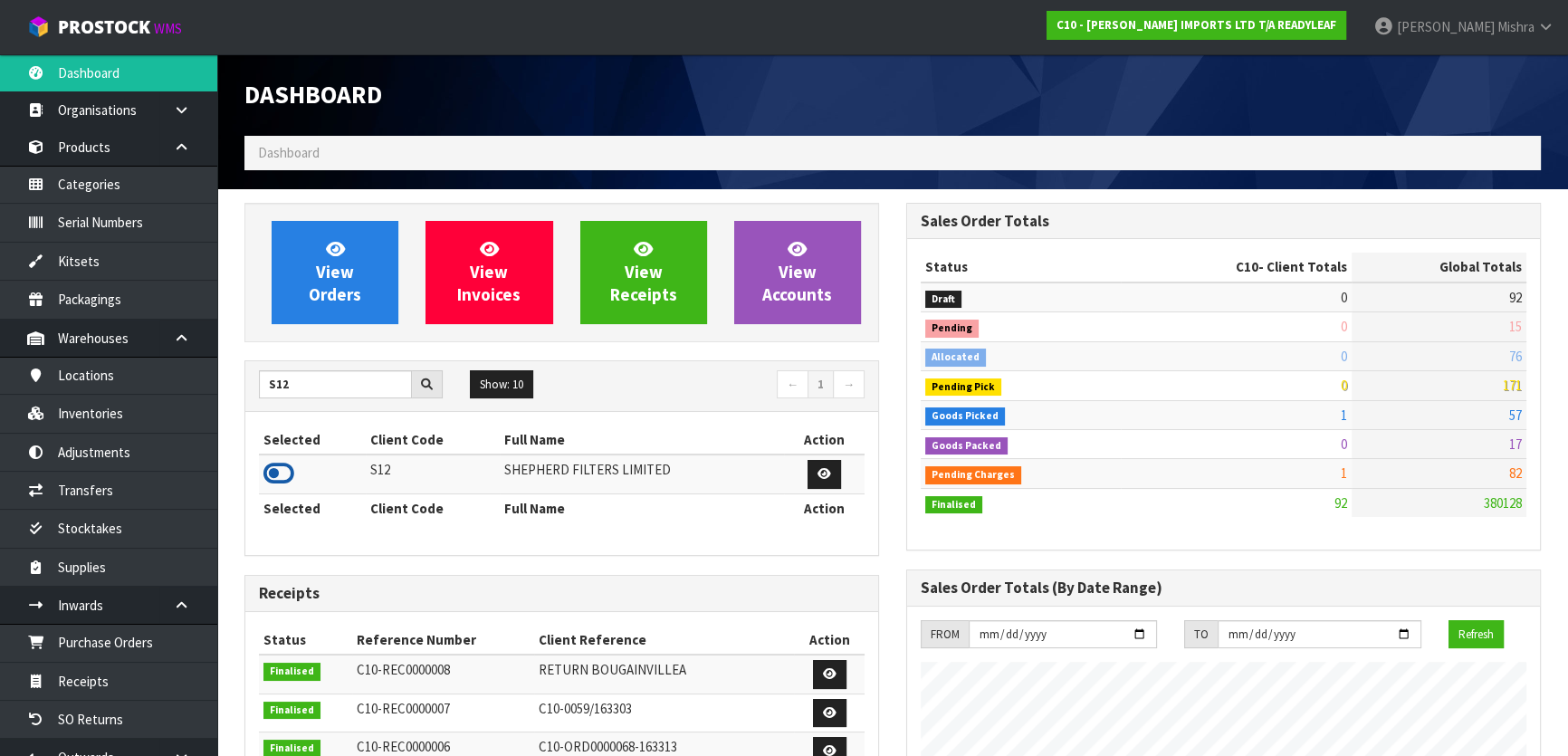
drag, startPoint x: 280, startPoint y: 479, endPoint x: 285, endPoint y: 462, distance: 17.7
click at [281, 479] on icon at bounding box center [278, 473] width 31 height 27
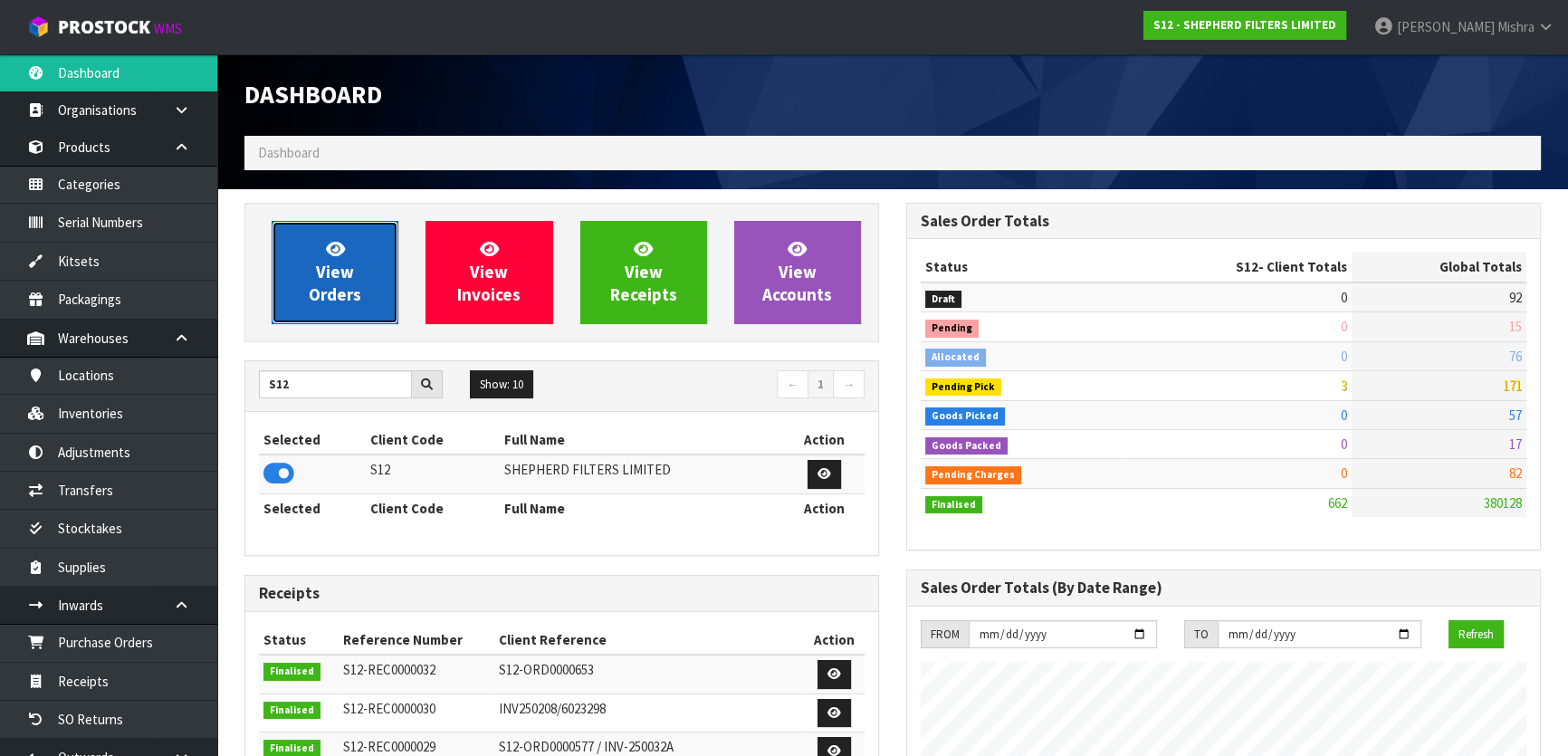
click at [341, 279] on span "View Orders" at bounding box center [335, 272] width 52 height 68
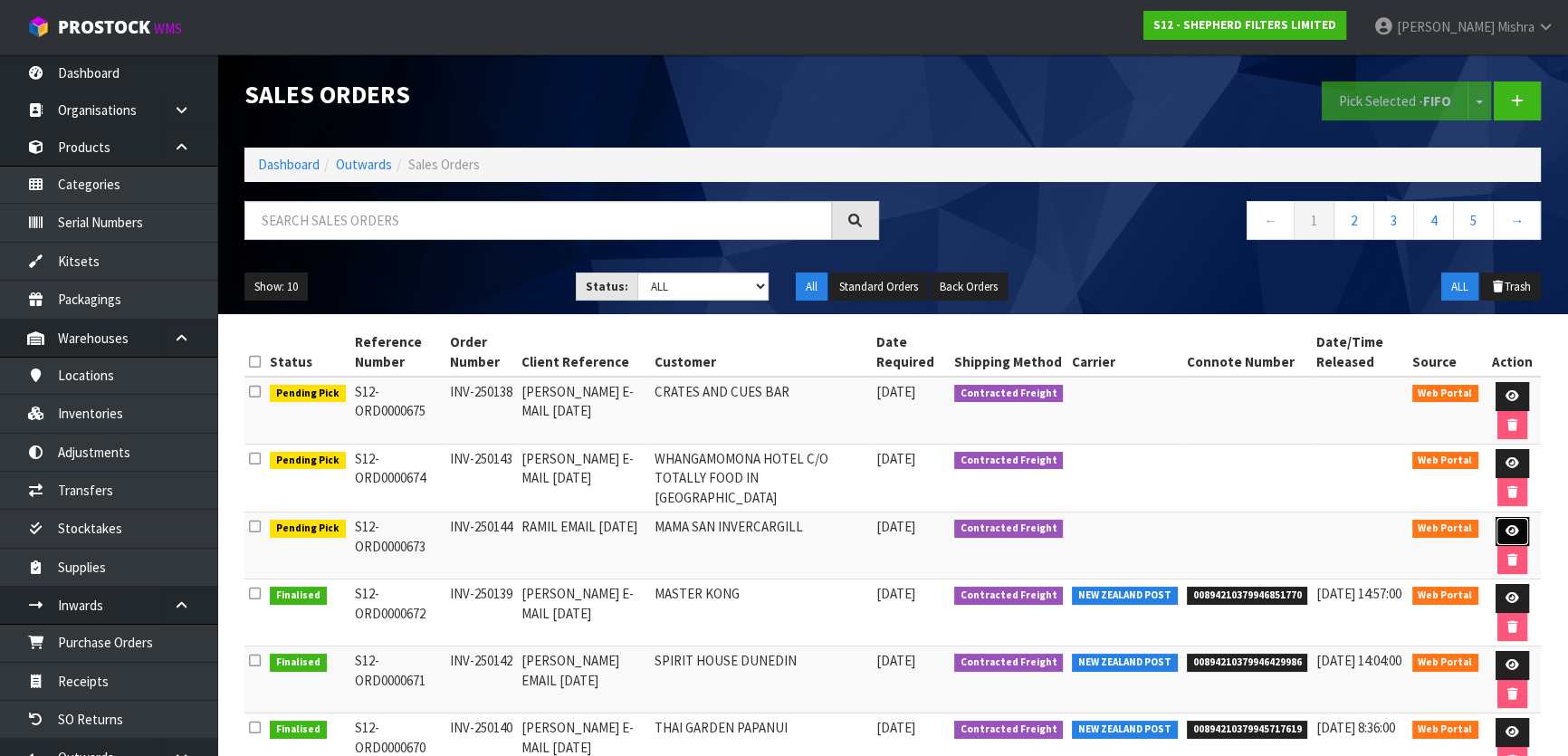
click at [1509, 525] on icon at bounding box center [1512, 531] width 13 height 11
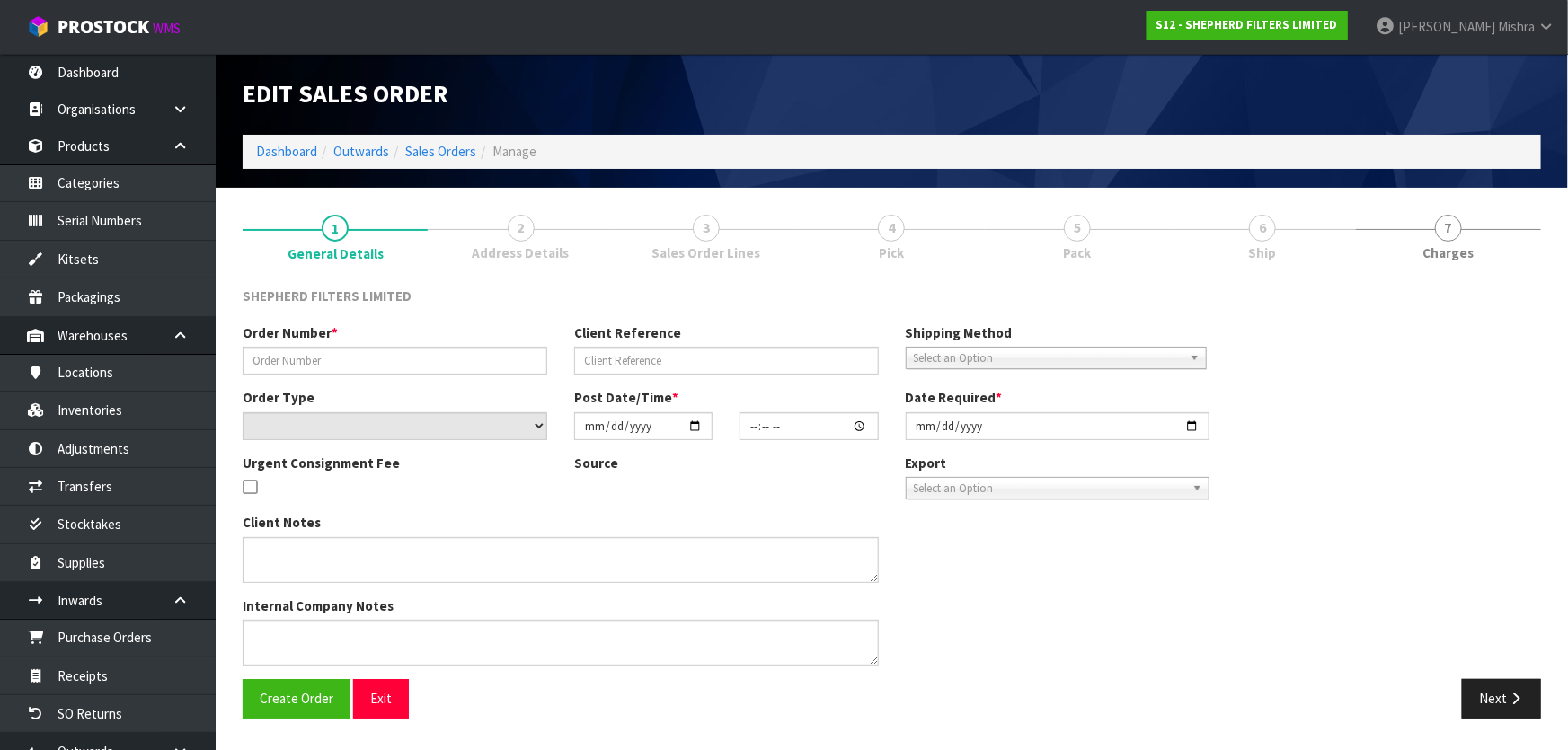
type input "INV-250144"
type input "RAMIL EMAIL [DATE]"
select select "number:0"
type input "[DATE]"
type input "20:48:00.000"
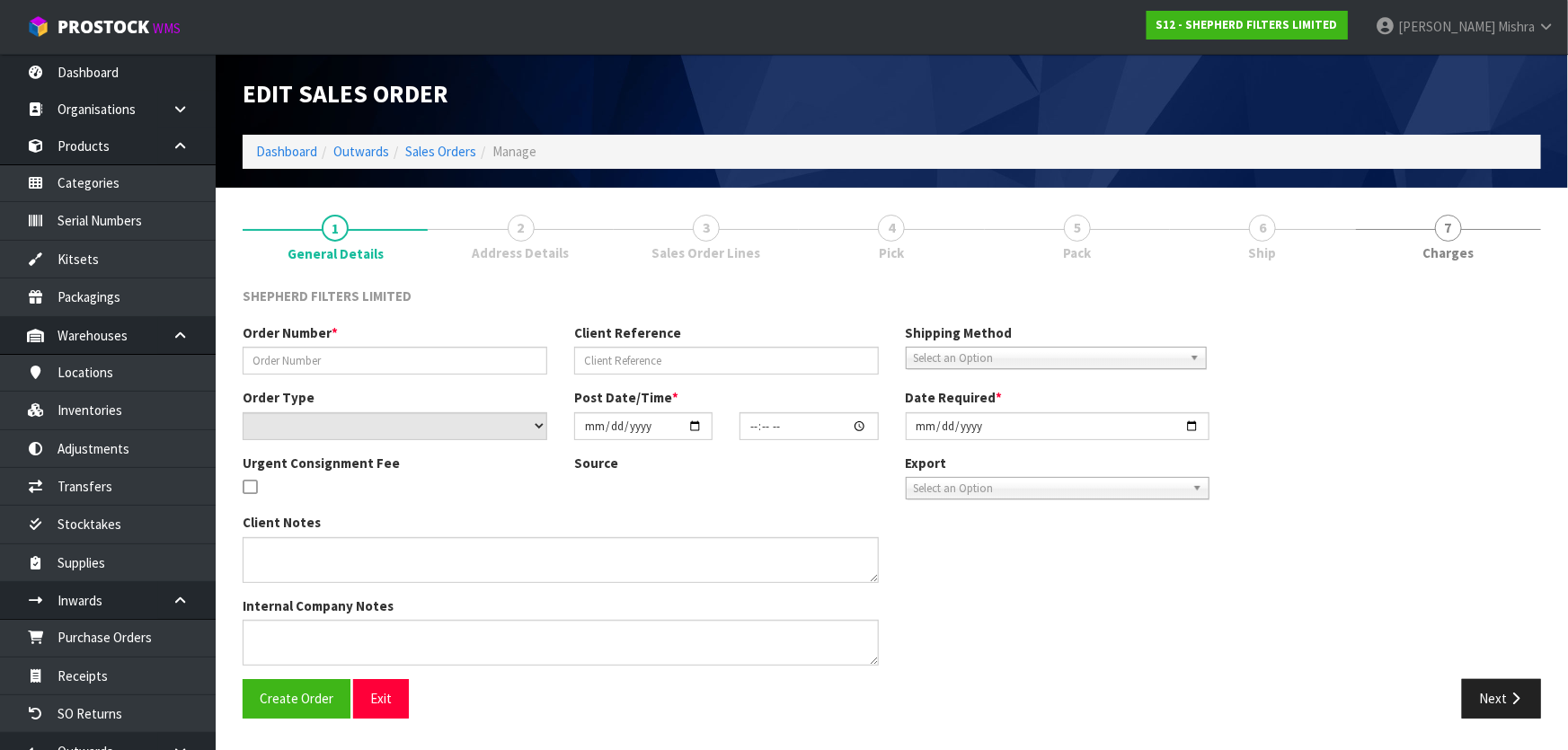
type input "[DATE]"
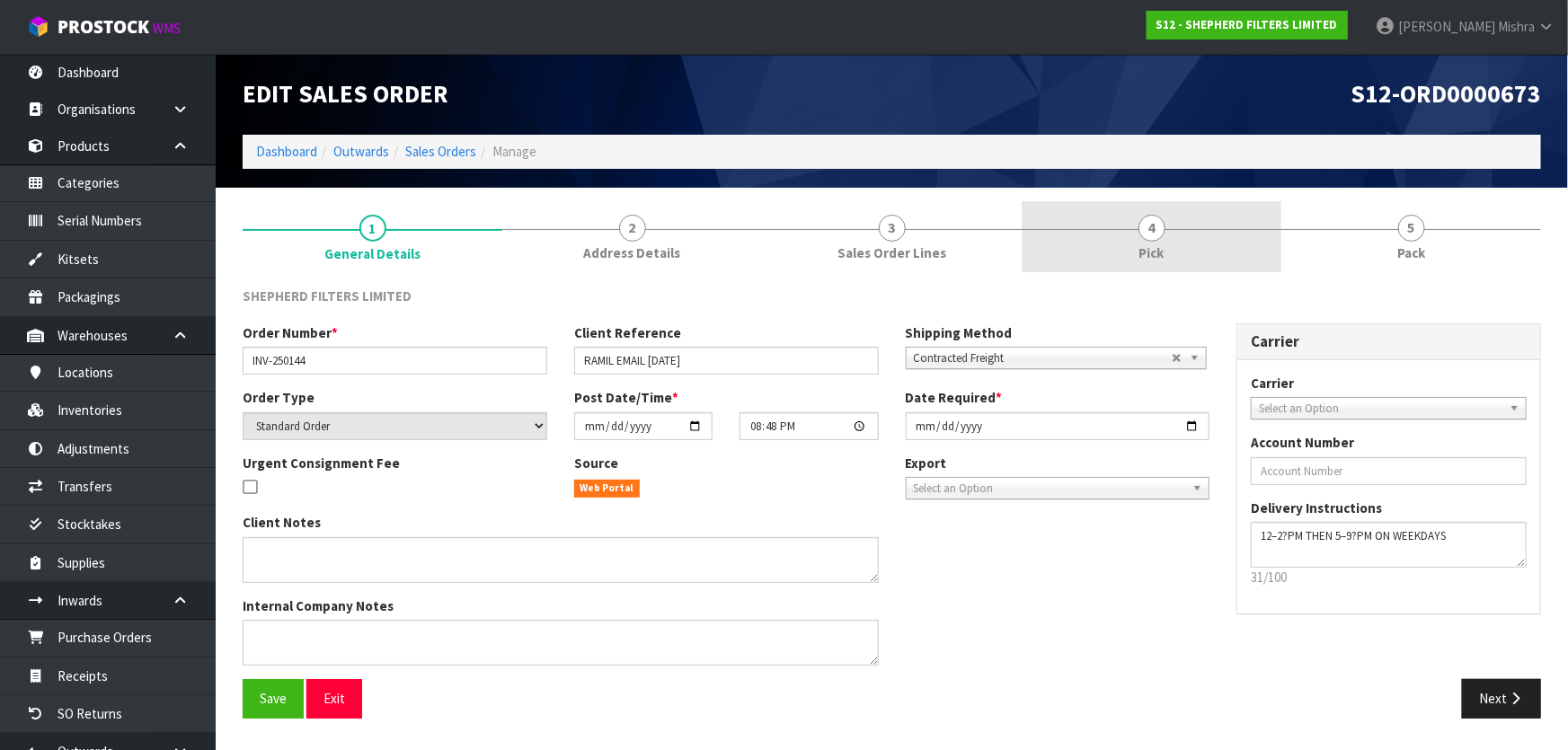
click at [1159, 234] on span "4" at bounding box center [1152, 228] width 26 height 26
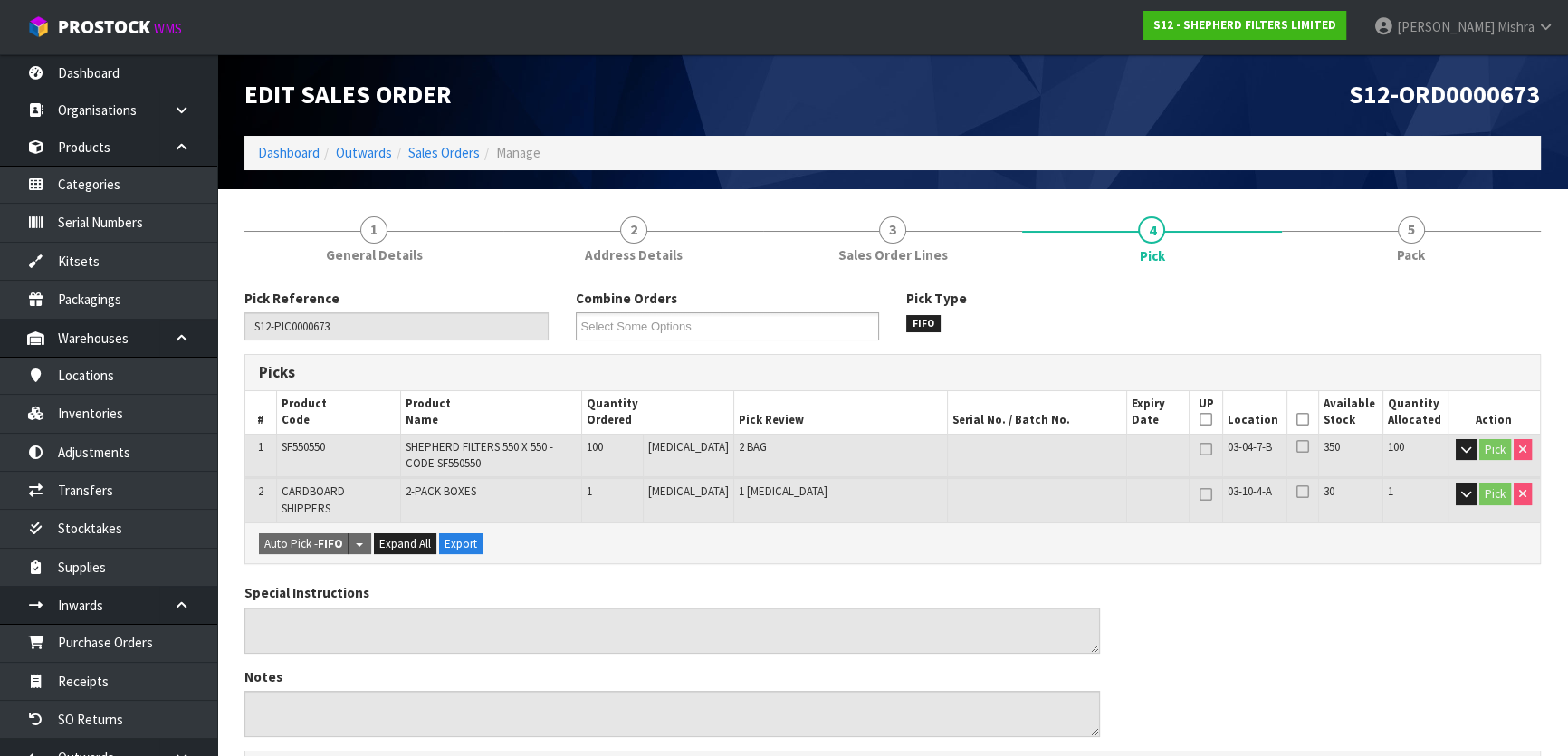
click at [1296, 420] on icon at bounding box center [1302, 419] width 12 height 1
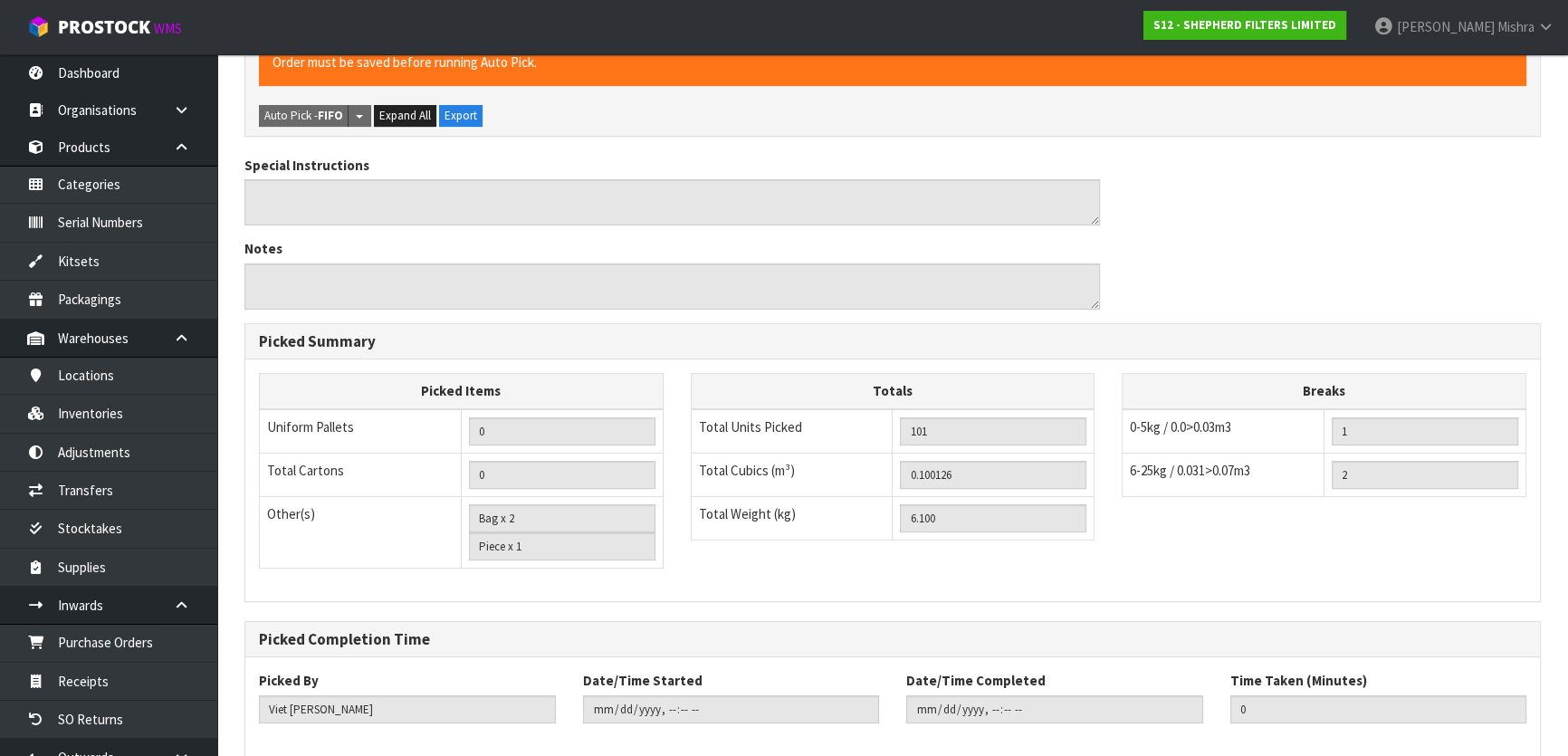
scroll to position [571, 0]
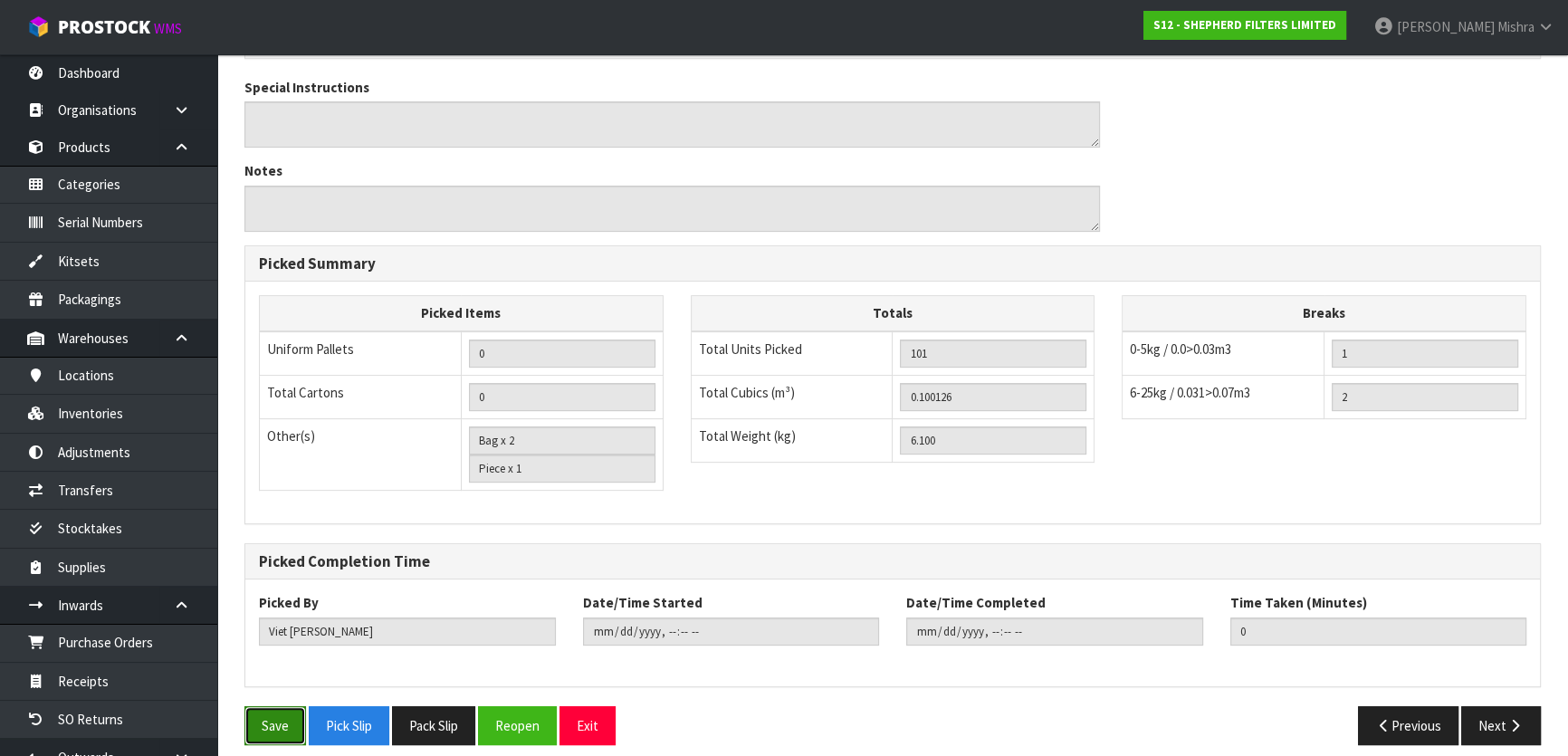
click at [287, 707] on button "Save" at bounding box center [275, 725] width 62 height 39
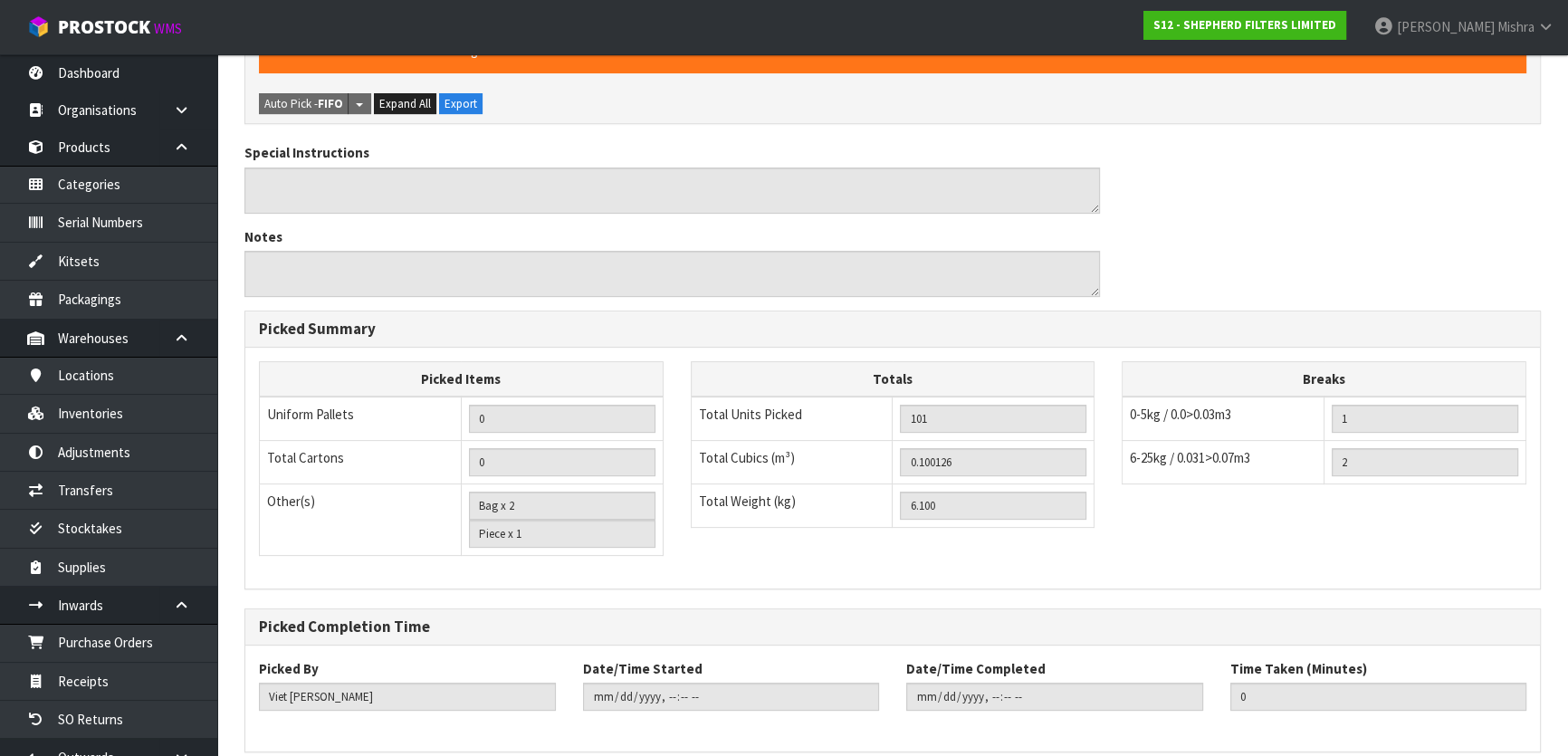
scroll to position [0, 0]
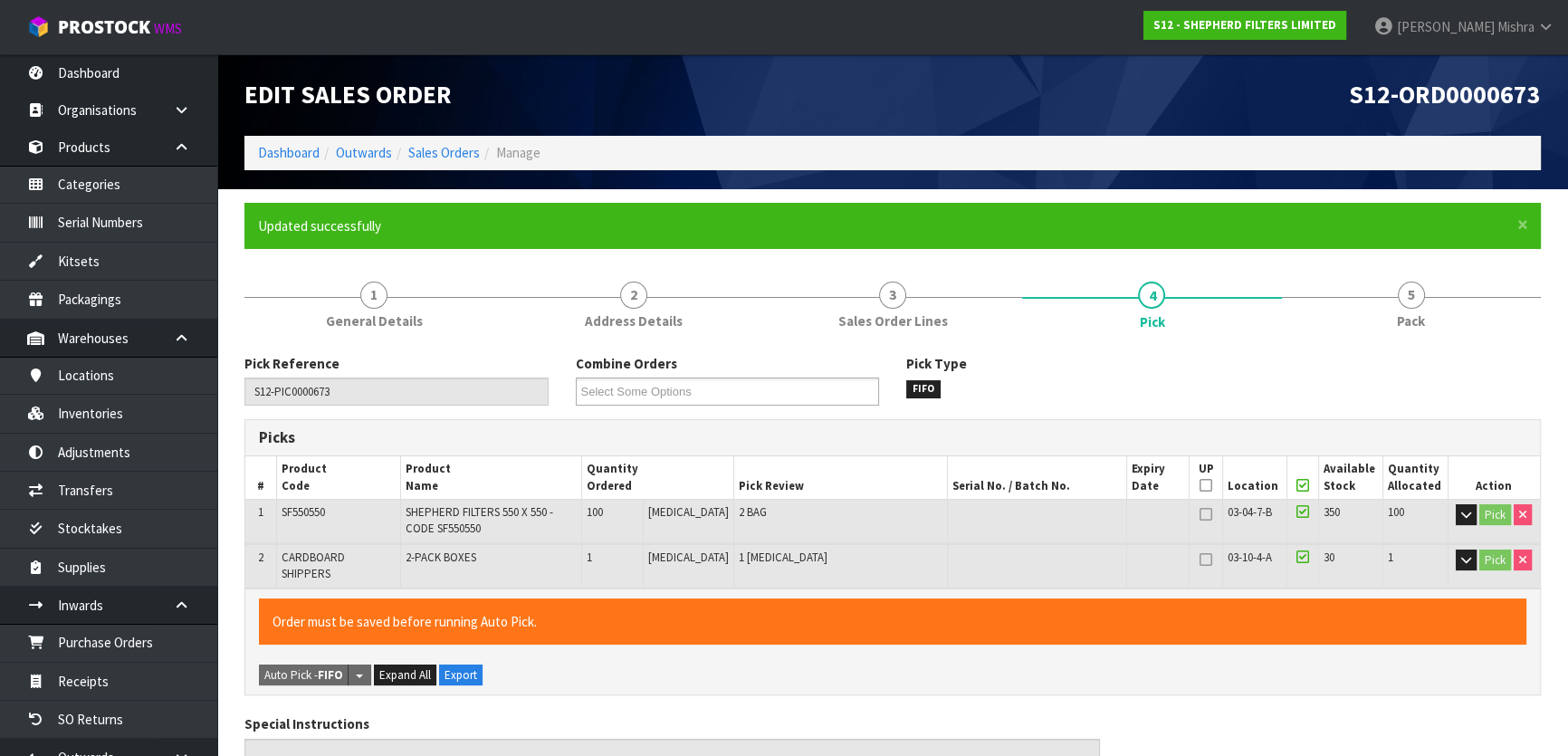
type input "[PERSON_NAME]"
type input "[DATE]T13:12:45"
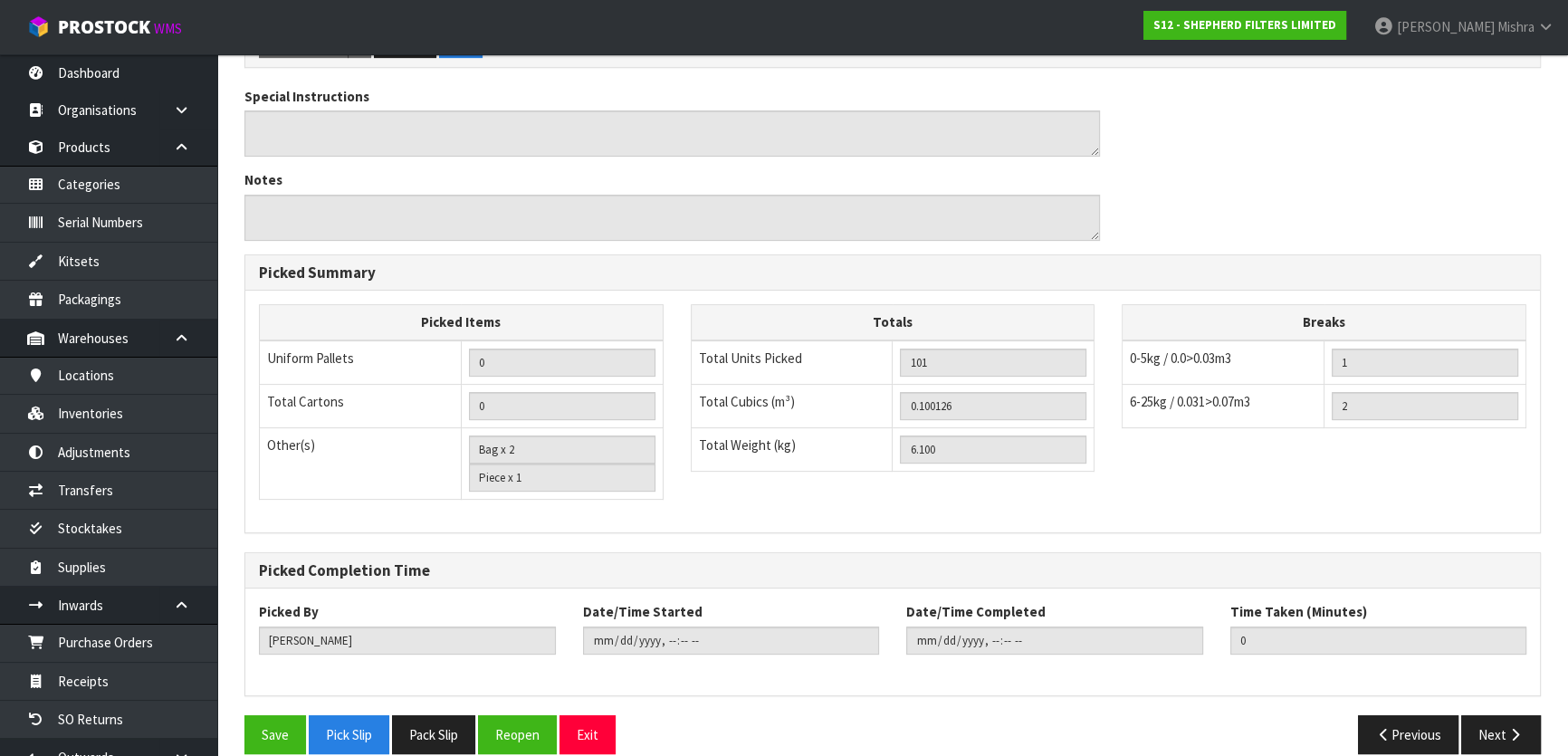
scroll to position [571, 0]
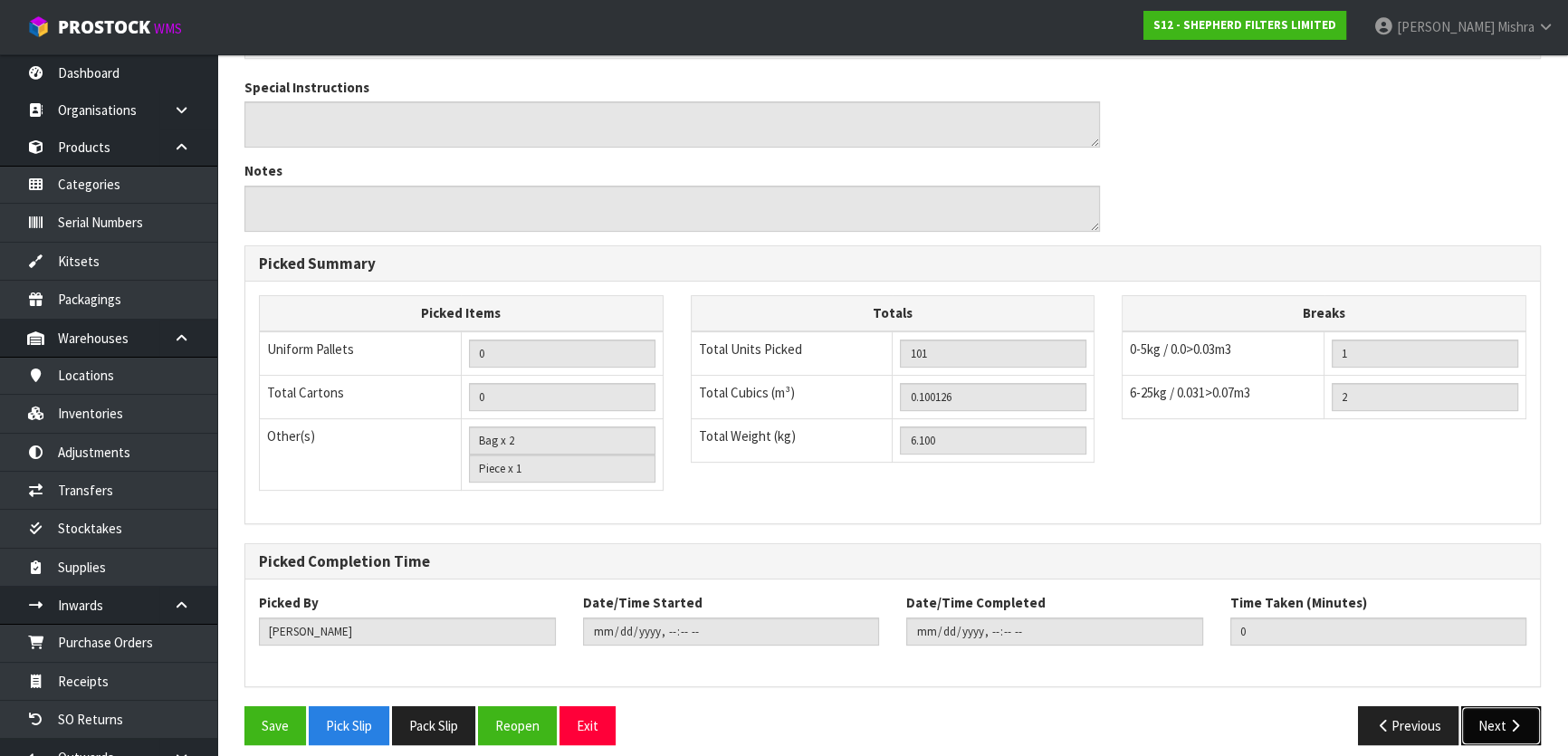
drag, startPoint x: 1491, startPoint y: 705, endPoint x: 1473, endPoint y: 706, distance: 18.0
click at [1490, 706] on button "Next" at bounding box center [1501, 725] width 80 height 39
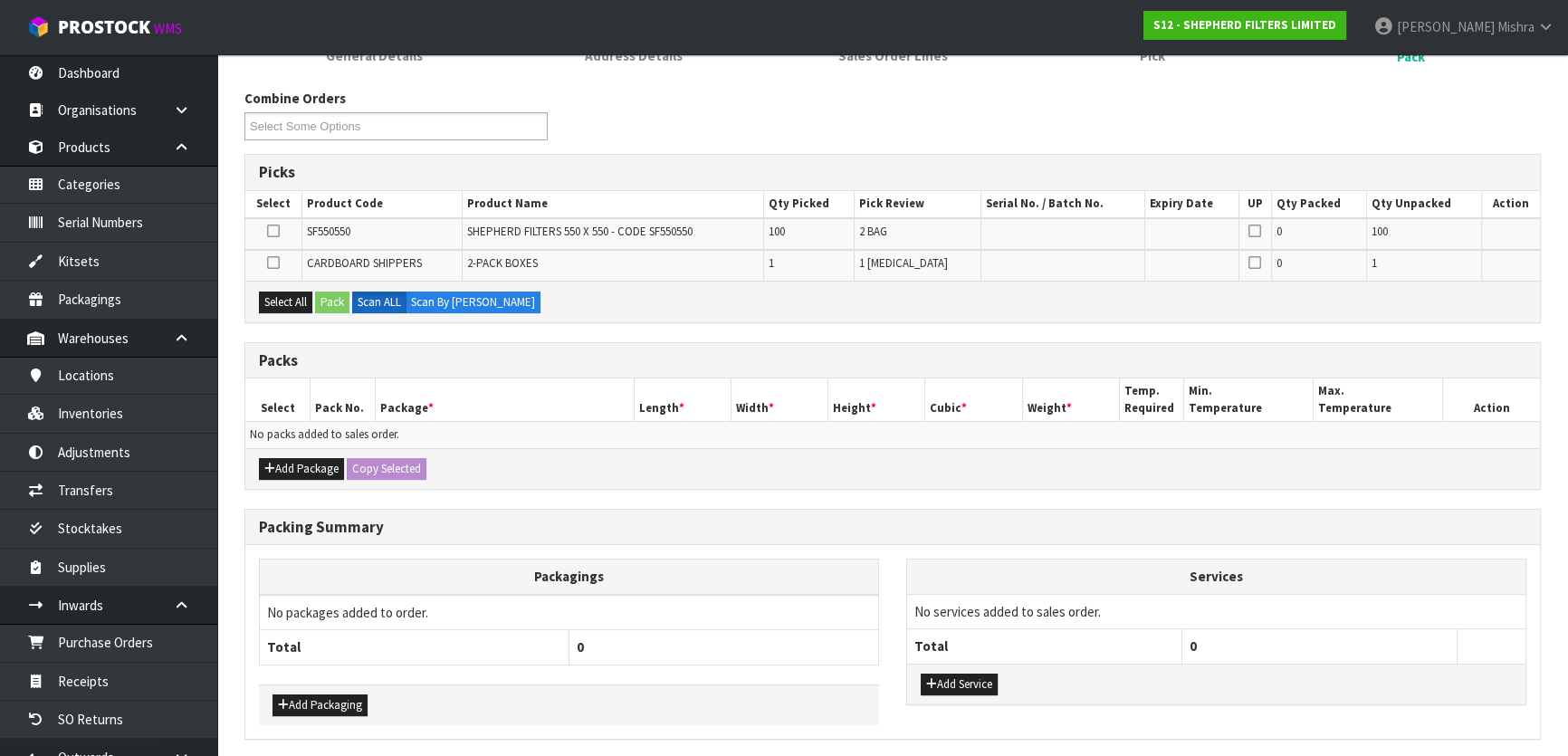
scroll to position [329, 0]
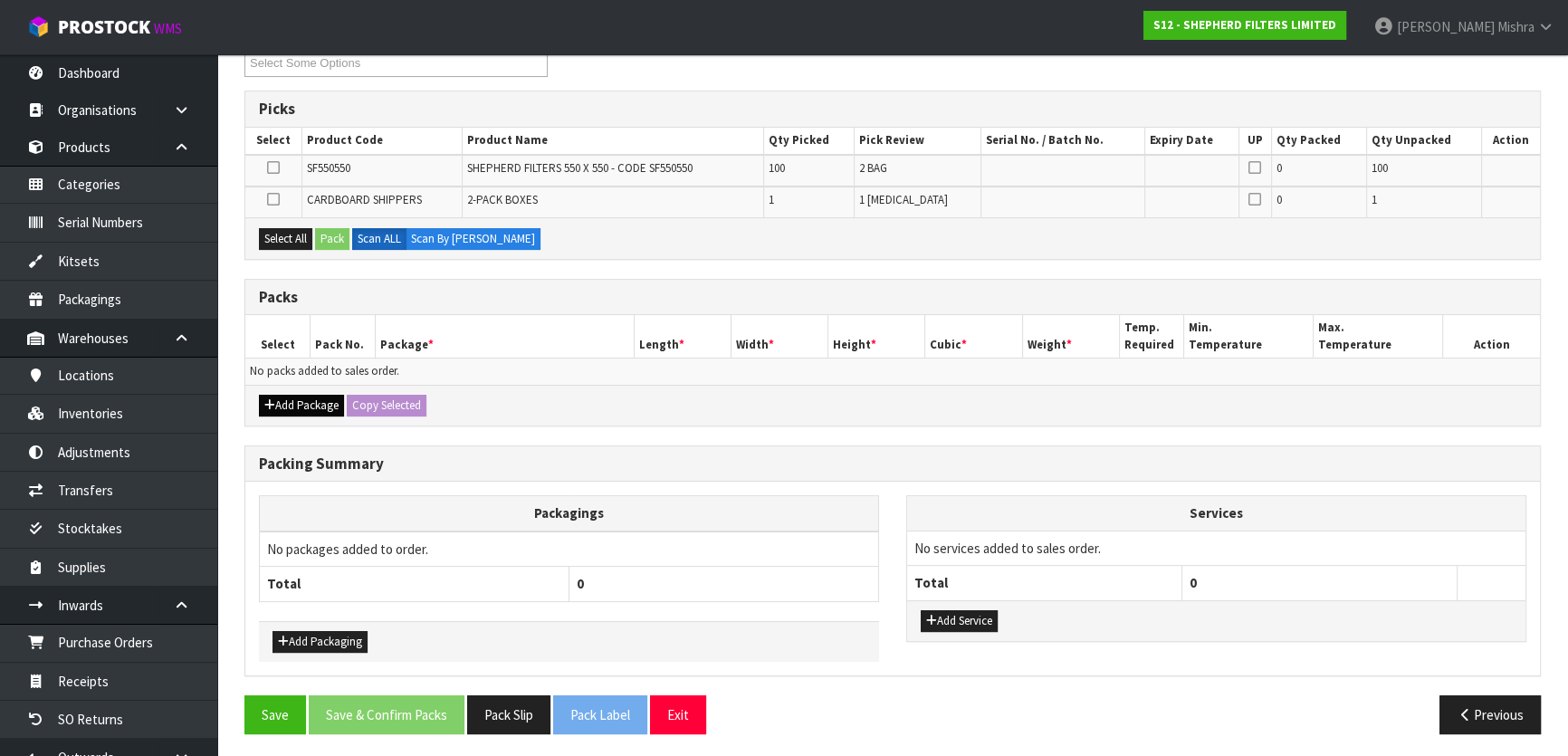
drag, startPoint x: 275, startPoint y: 386, endPoint x: 274, endPoint y: 396, distance: 10.0
click at [276, 386] on div "Add Package Copy Selected" at bounding box center [892, 405] width 1294 height 41
click at [272, 399] on icon "button" at bounding box center [269, 405] width 10 height 11
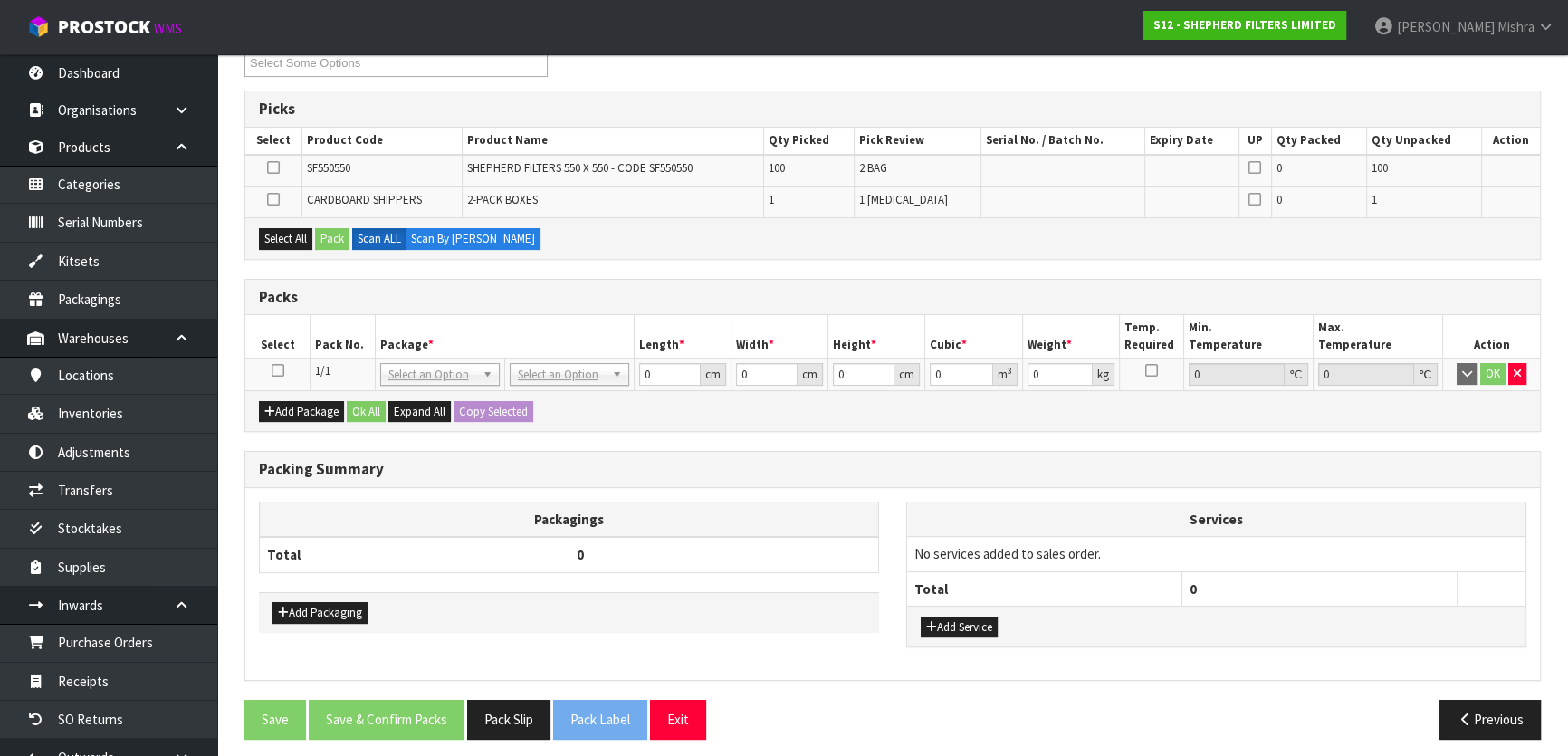
click at [273, 371] on icon at bounding box center [277, 370] width 12 height 1
click at [291, 235] on button "Select All" at bounding box center [286, 238] width 53 height 22
click at [328, 236] on button "Pack" at bounding box center [332, 238] width 34 height 22
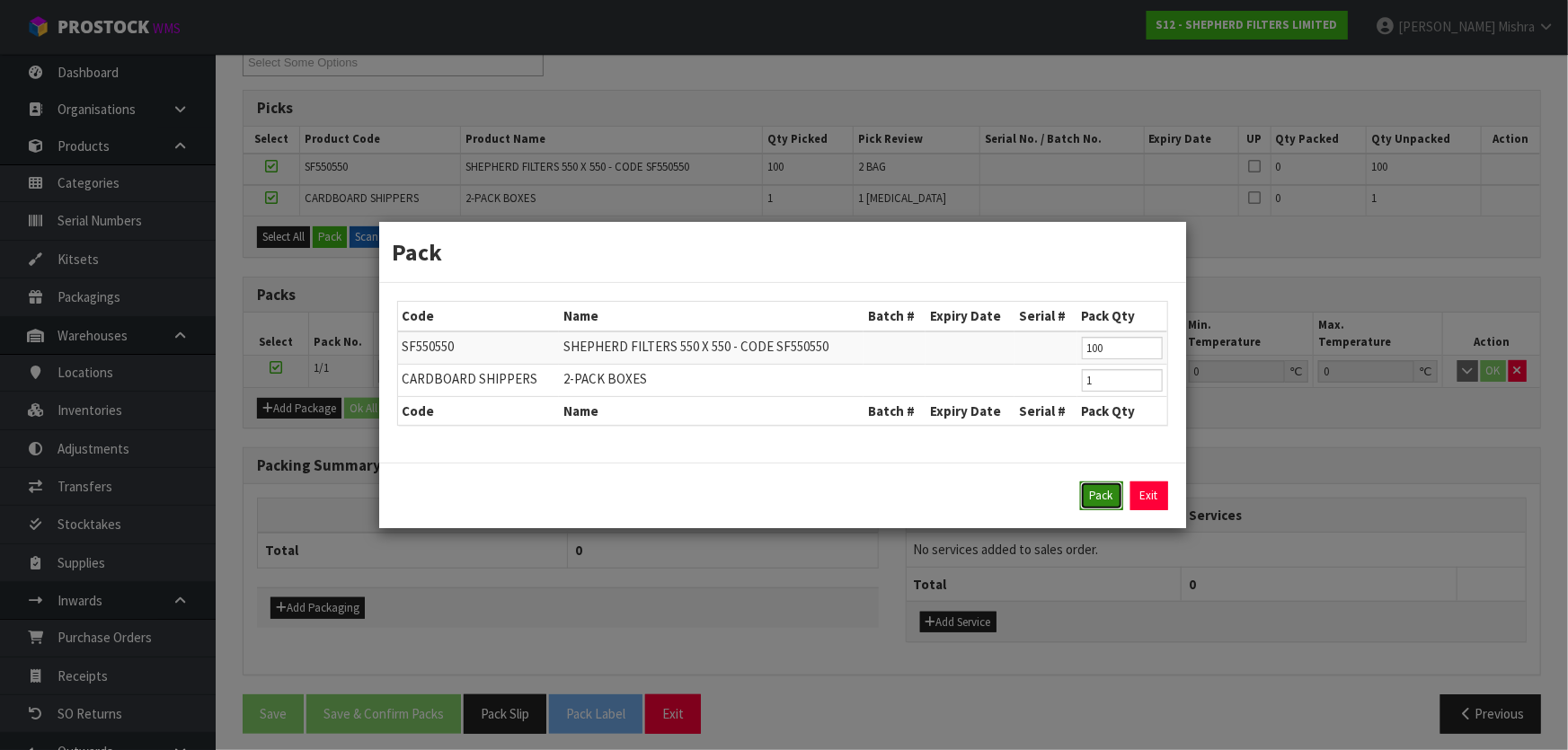
click at [1093, 503] on button "Pack" at bounding box center [1101, 496] width 44 height 28
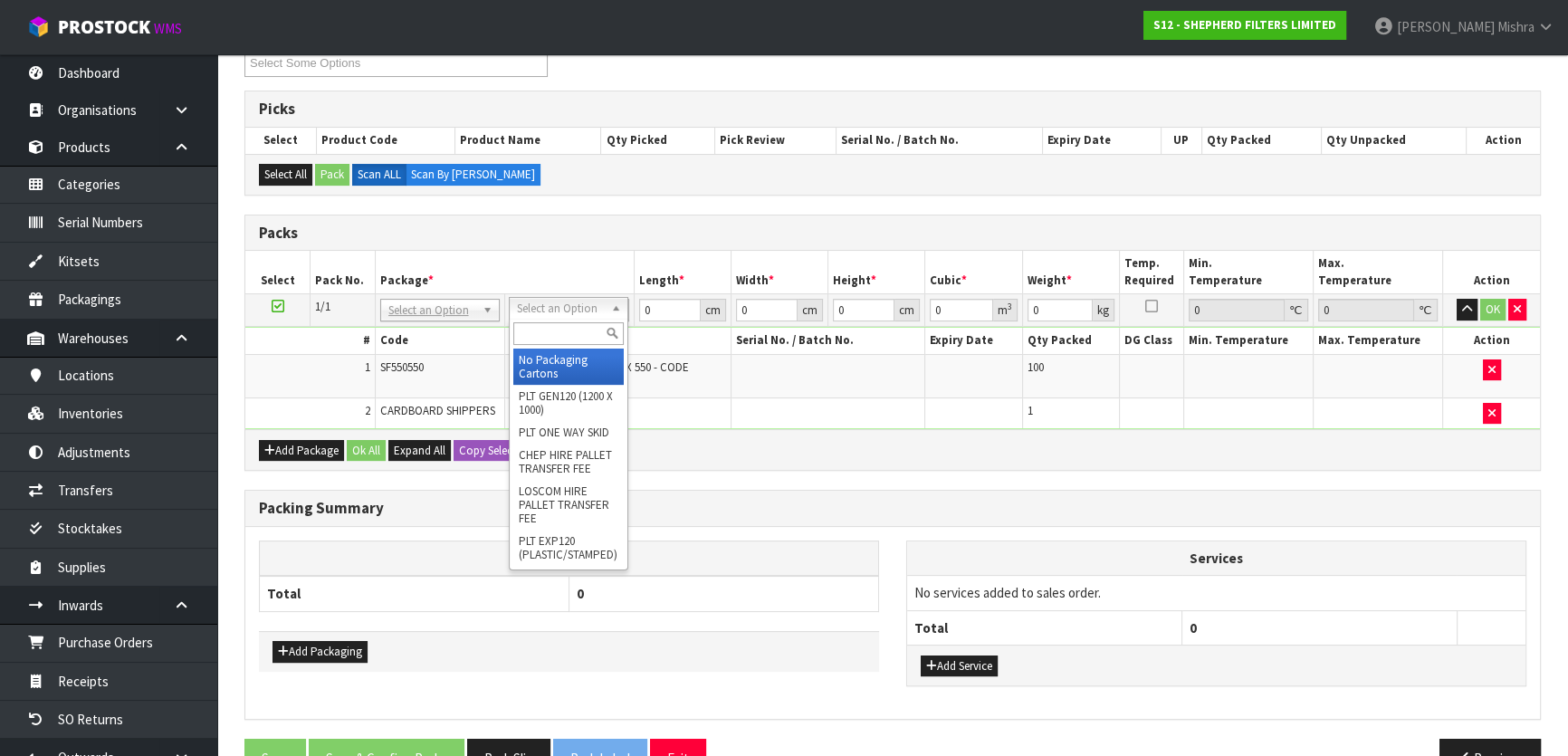
click at [544, 336] on input "text" at bounding box center [568, 334] width 111 height 23
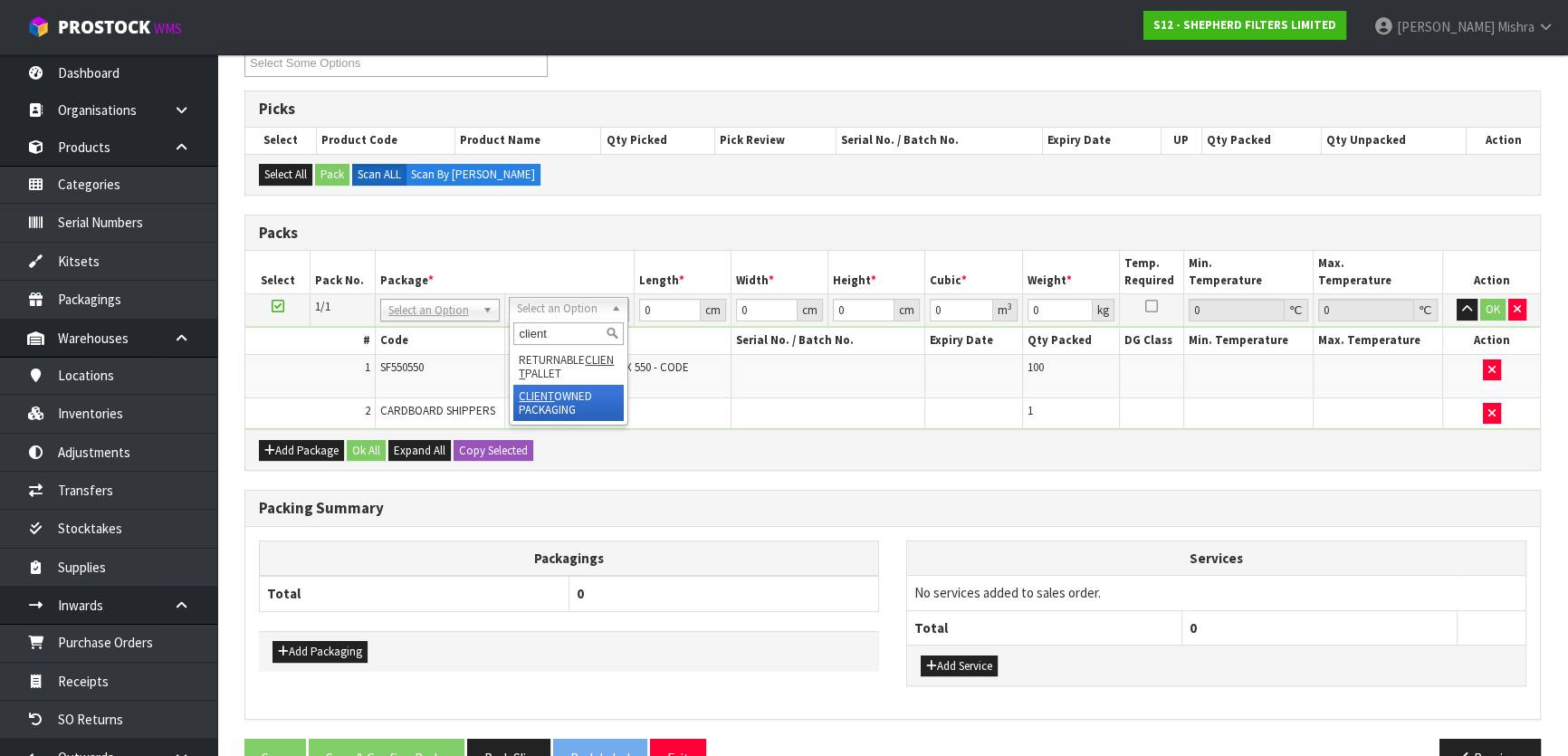
type input "client"
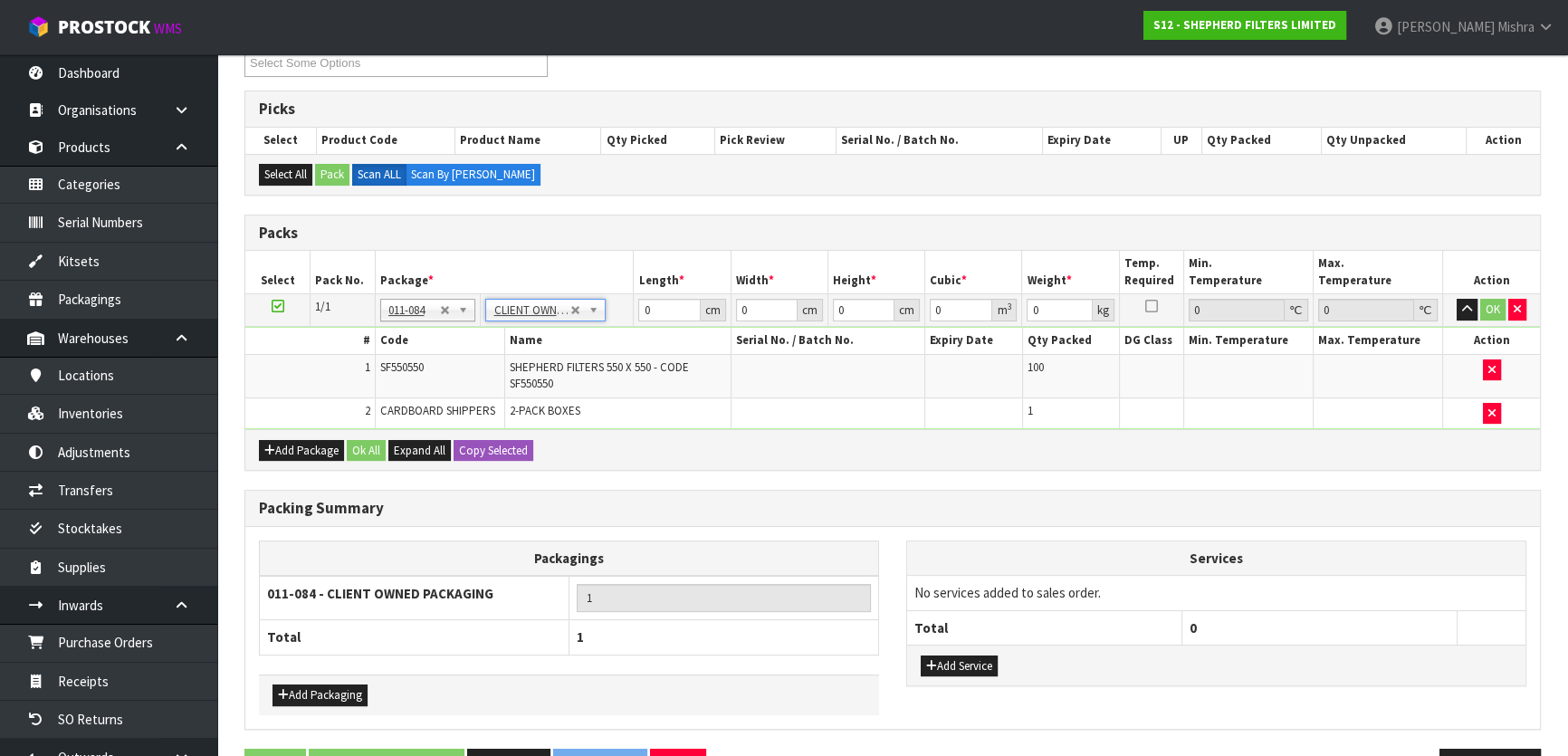
type input "6.1"
drag, startPoint x: 654, startPoint y: 300, endPoint x: 598, endPoint y: 290, distance: 56.9
click at [599, 290] on table "Select Pack No. Package * Length * Width * Height * Cubic * Weight * Temp. Requ…" at bounding box center [892, 339] width 1294 height 178
type input "58"
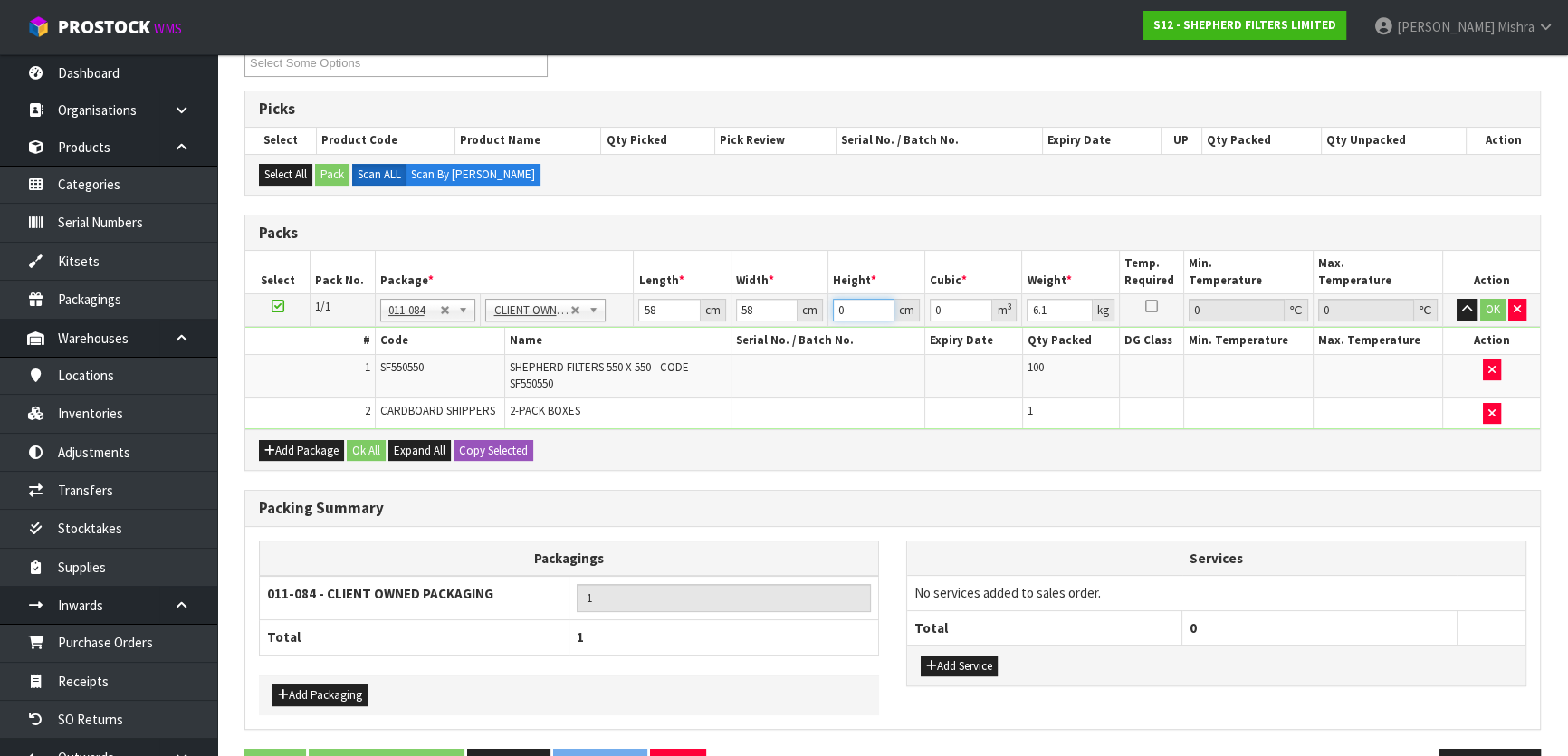
type input "2"
type input "0.006728"
type input "27"
type input "0.090828"
type input "27"
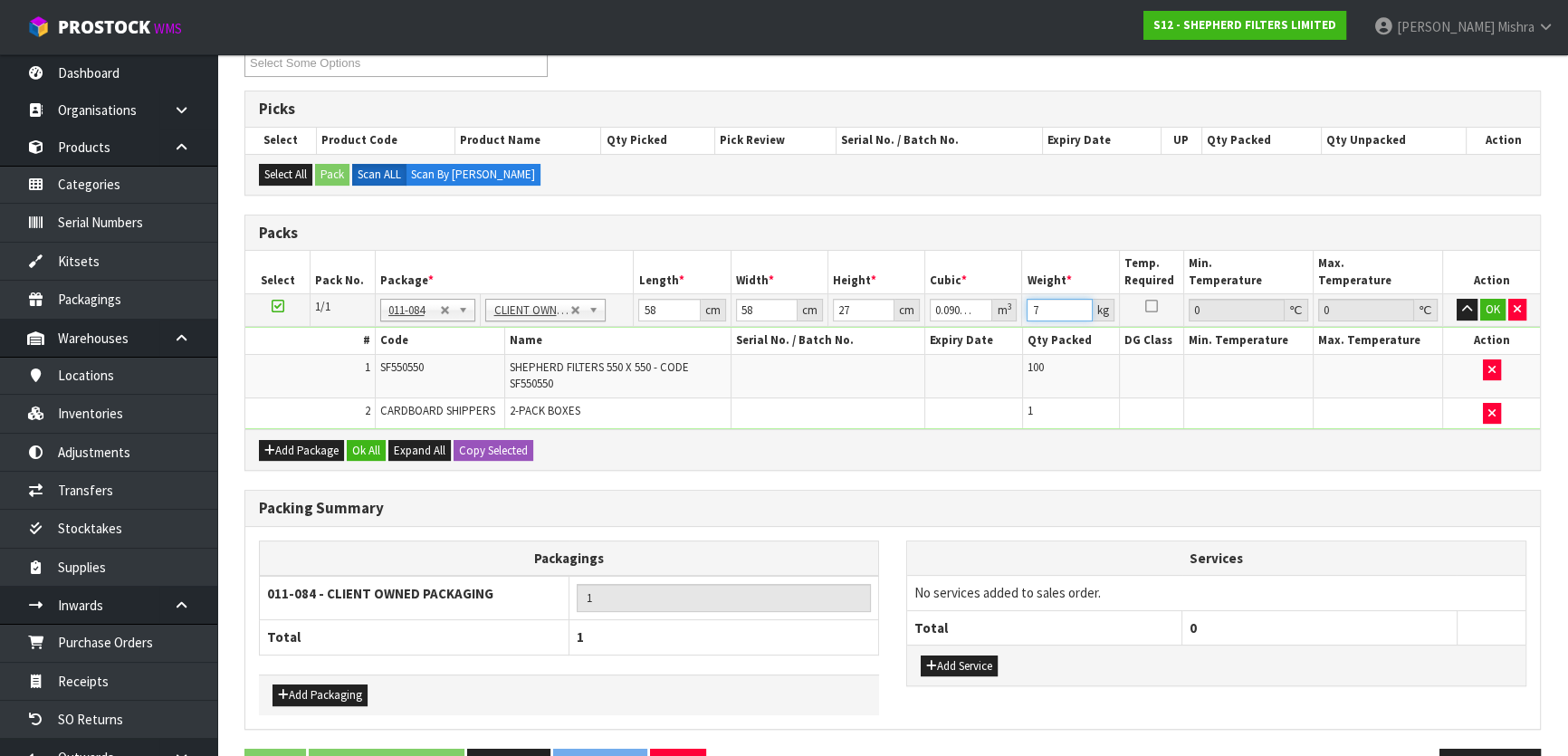
type input "7"
click at [377, 432] on div "Add Package Ok All Expand All Copy Selected" at bounding box center [892, 449] width 1294 height 41
click at [364, 452] on button "Ok All" at bounding box center [366, 450] width 39 height 22
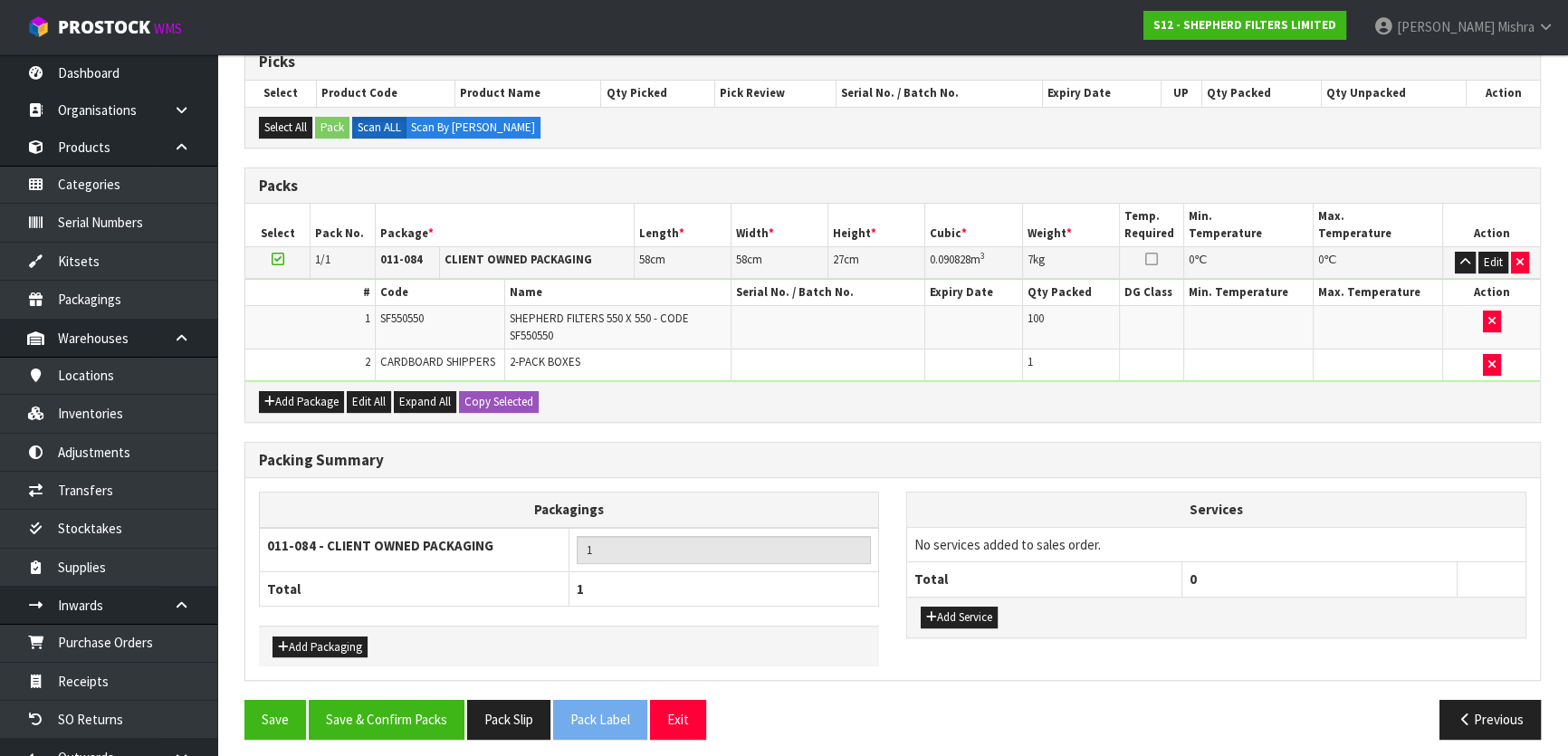
scroll to position [380, 0]
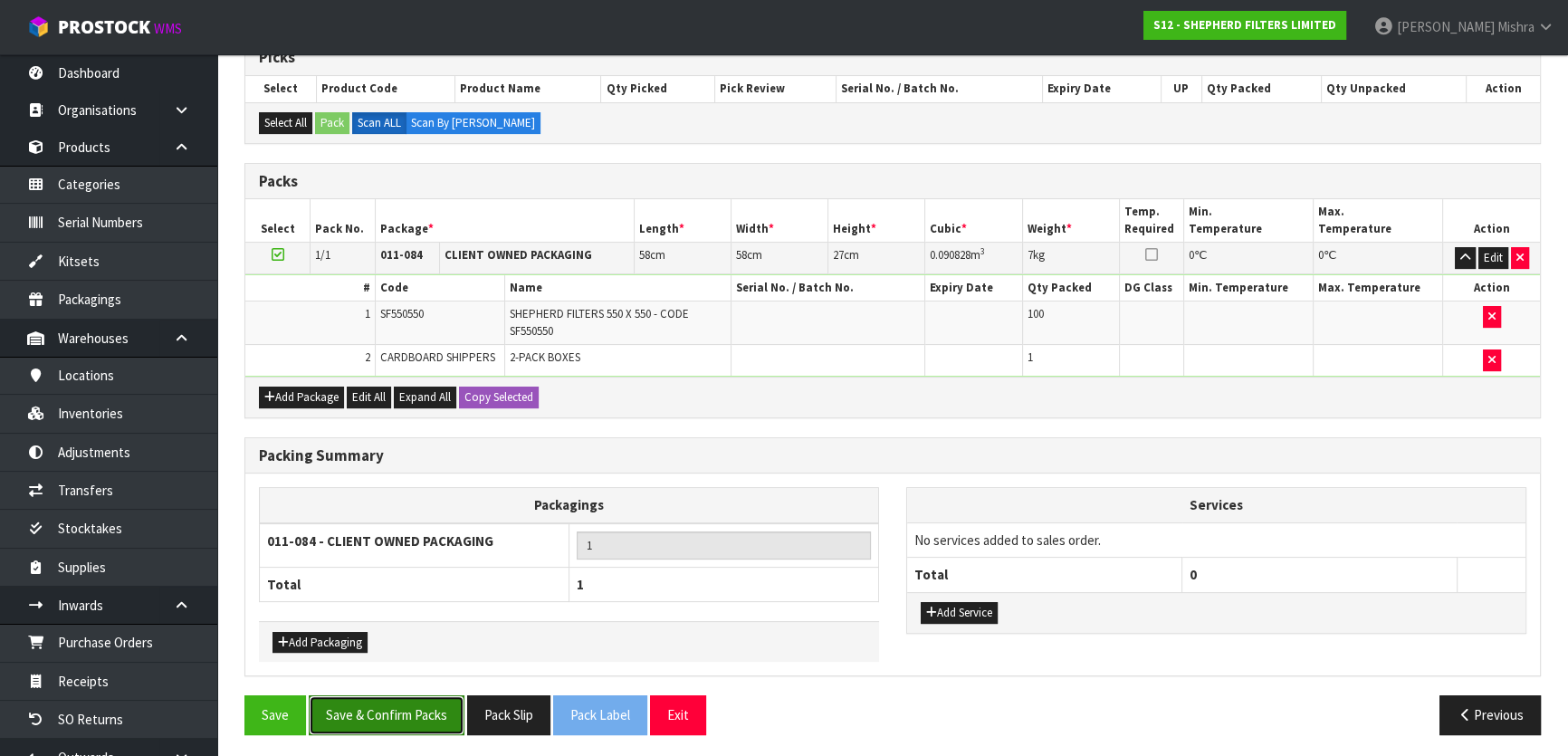
click at [365, 699] on button "Save & Confirm Packs" at bounding box center [386, 714] width 155 height 39
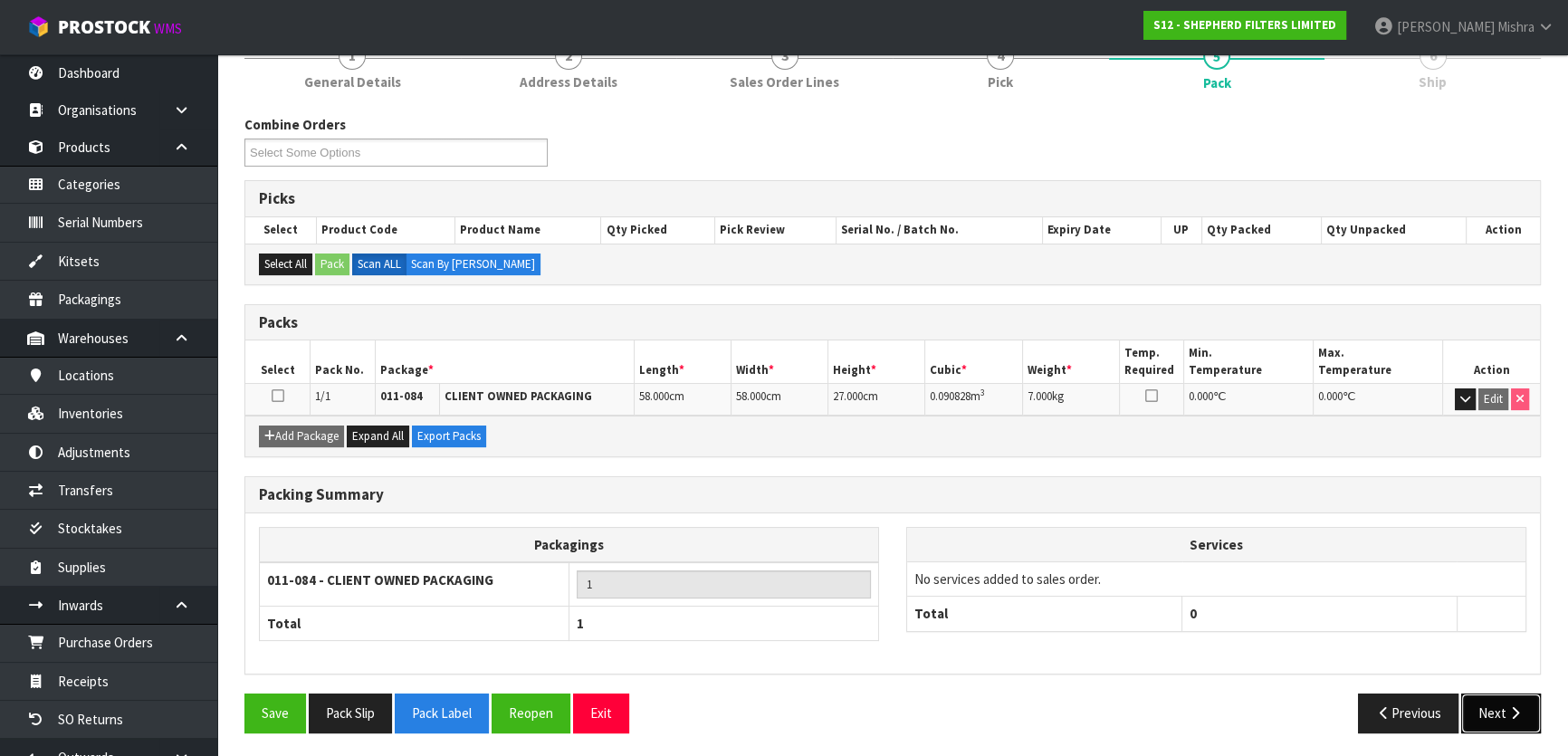
click at [1497, 693] on button "Next" at bounding box center [1501, 712] width 80 height 39
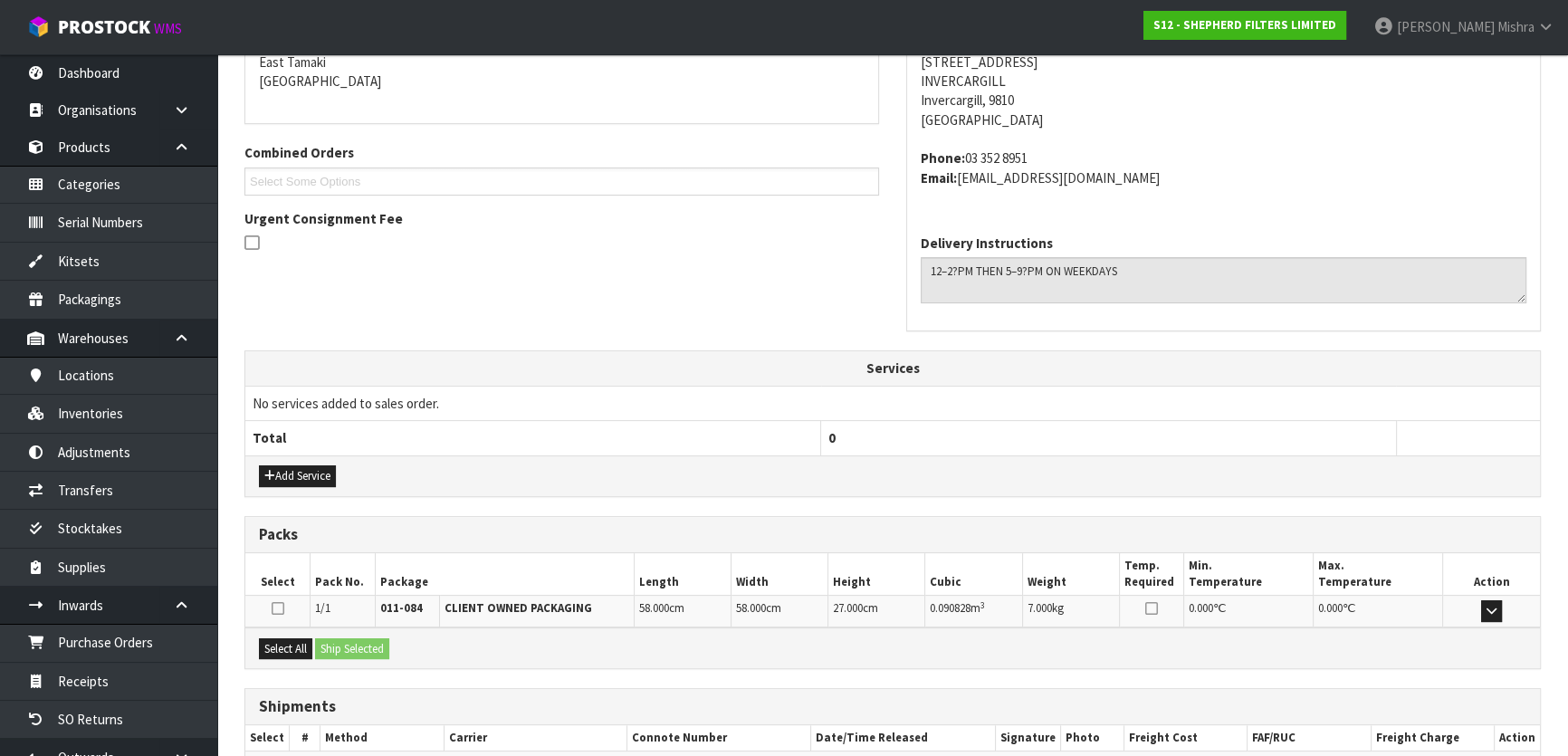
scroll to position [495, 0]
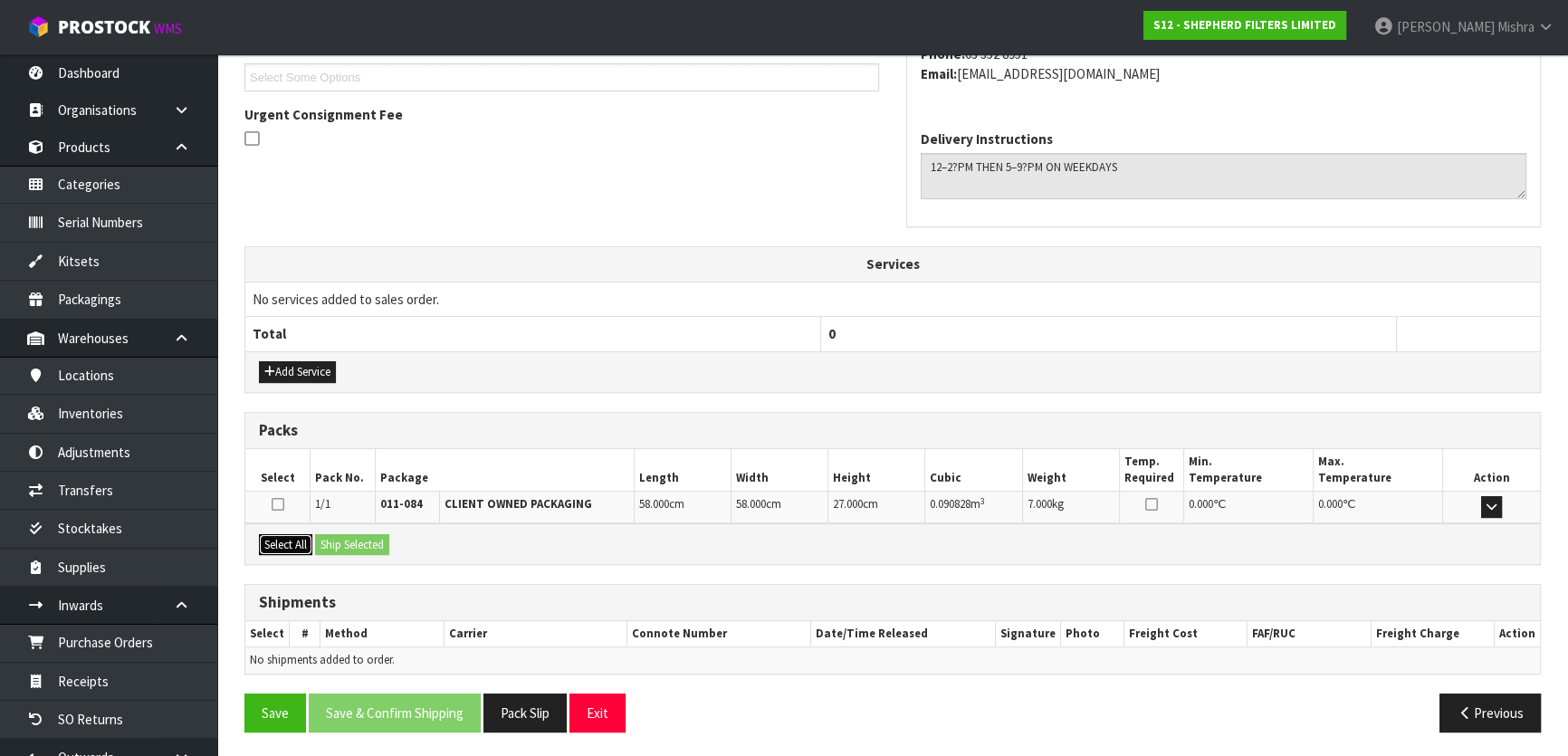
click at [301, 543] on button "Select All" at bounding box center [286, 544] width 53 height 22
click at [362, 543] on button "Ship Selected" at bounding box center [352, 544] width 74 height 22
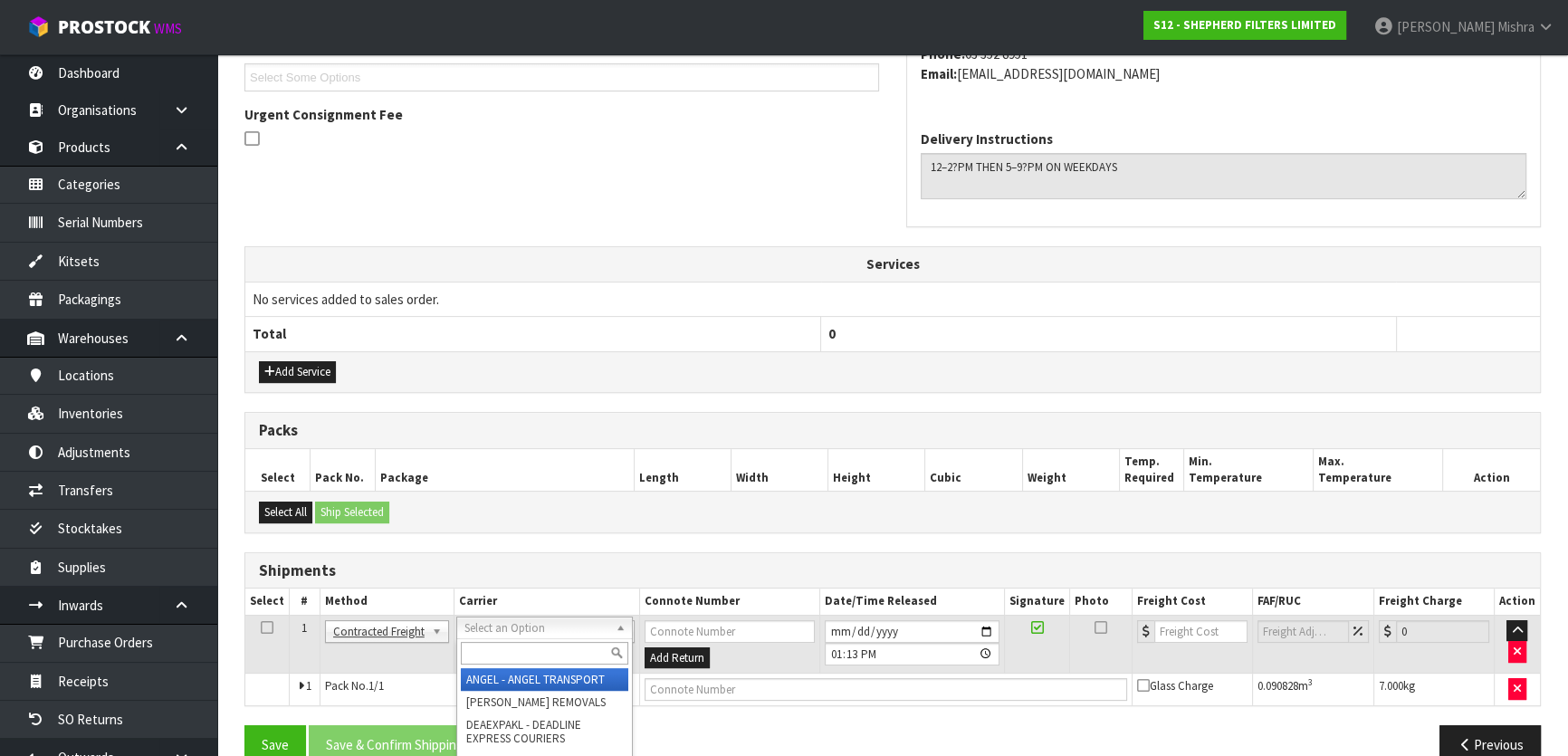
drag, startPoint x: 524, startPoint y: 632, endPoint x: 525, endPoint y: 642, distance: 10.0
click at [523, 644] on input "text" at bounding box center [544, 653] width 168 height 23
type input "nzp"
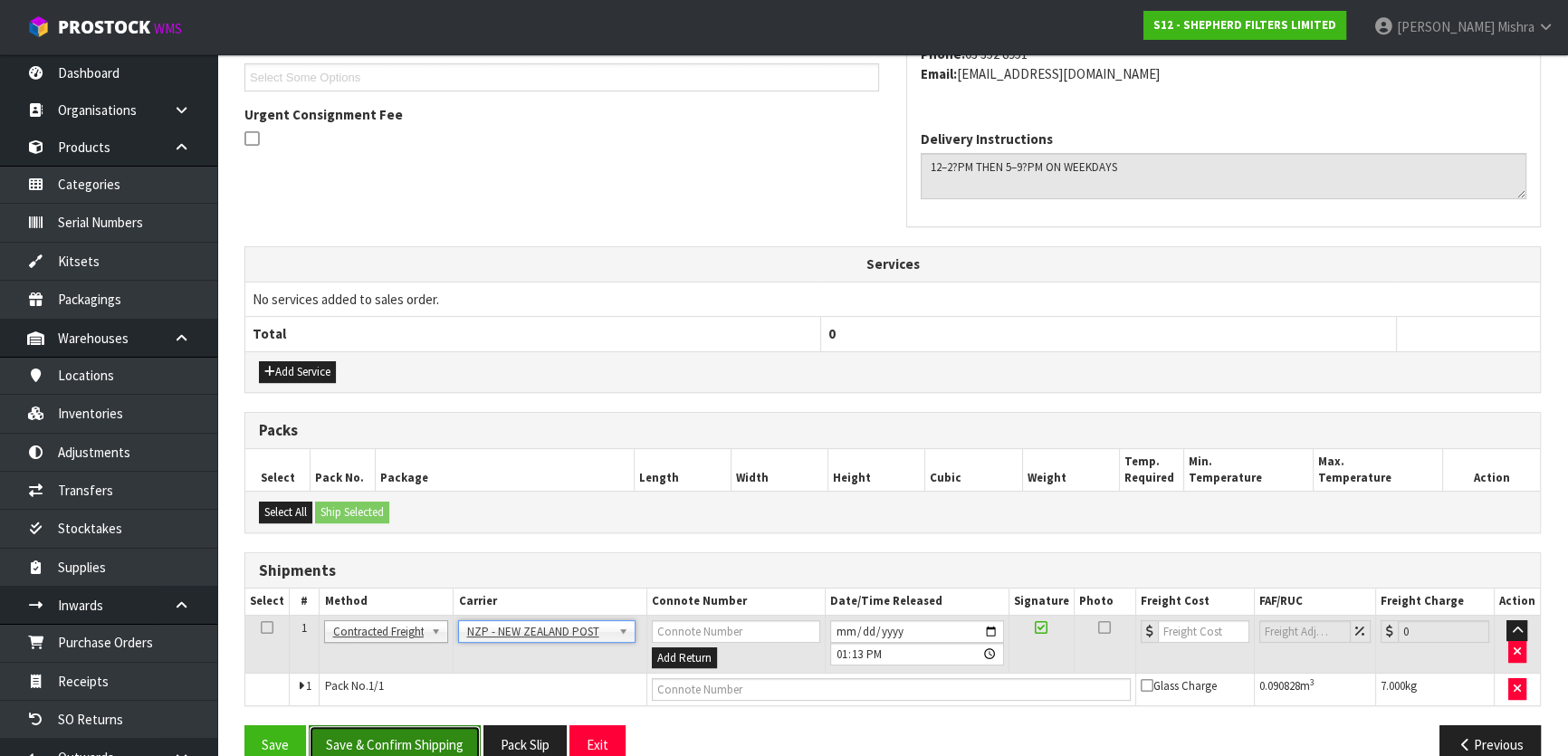
click at [382, 732] on button "Save & Confirm Shipping" at bounding box center [395, 745] width 172 height 39
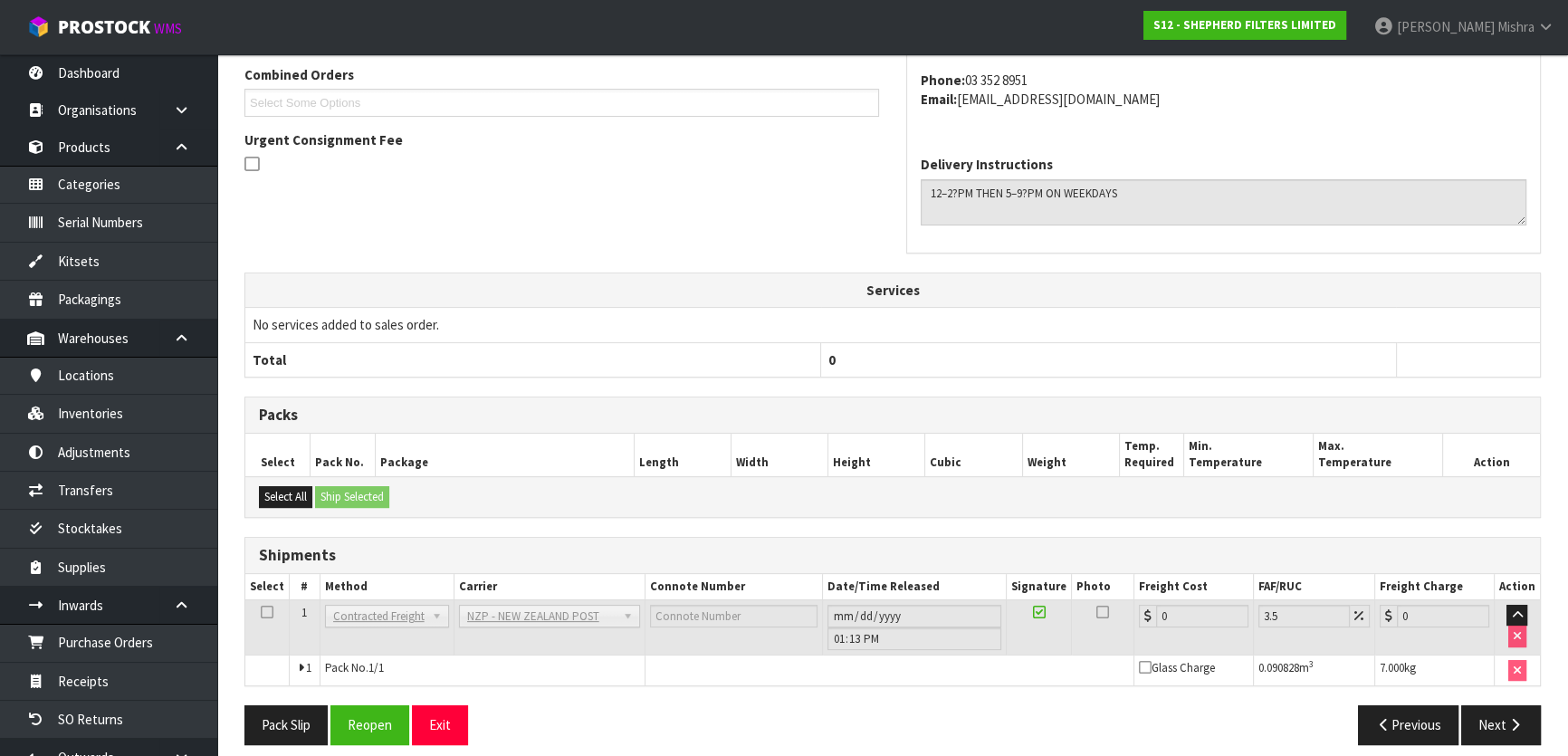
scroll to position [493, 0]
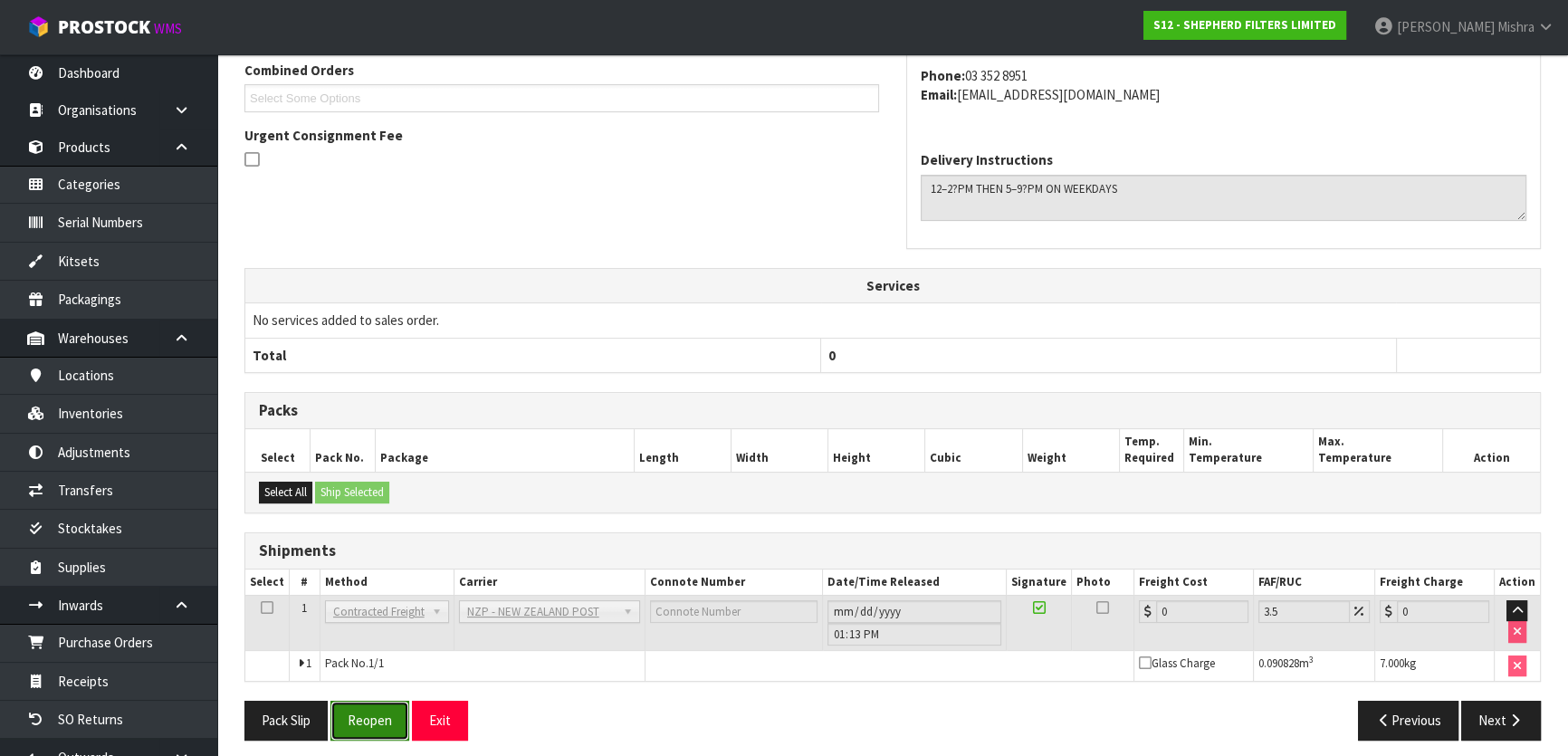
click at [371, 725] on button "Reopen" at bounding box center [370, 720] width 79 height 39
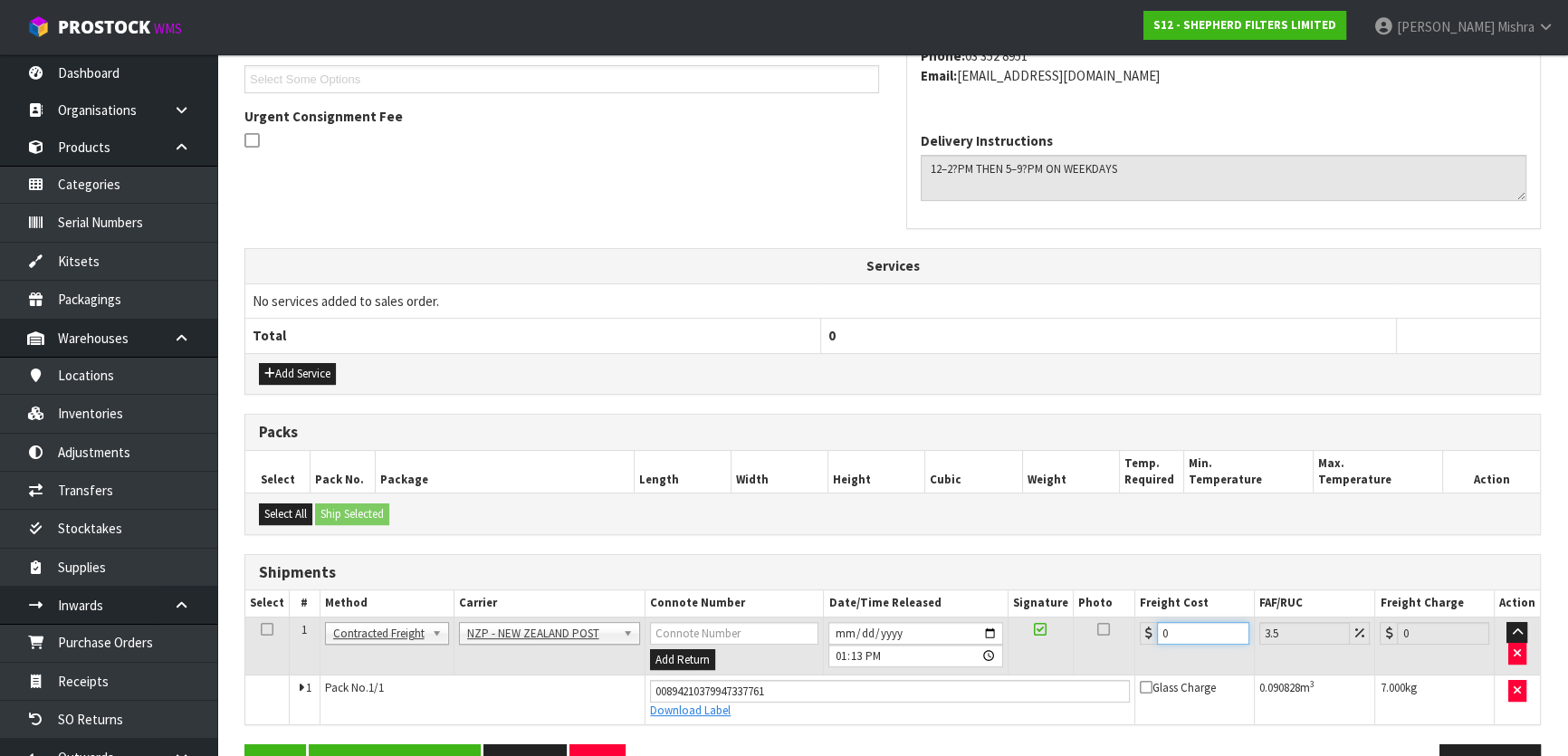
drag, startPoint x: 1127, startPoint y: 638, endPoint x: 1024, endPoint y: 638, distance: 103.0
click at [1028, 638] on tr "1 Client Local Pickup Customer Local Pickup Company Freight Contracted Freight …" at bounding box center [892, 646] width 1294 height 59
type input "2"
type input "2.07"
type input "26"
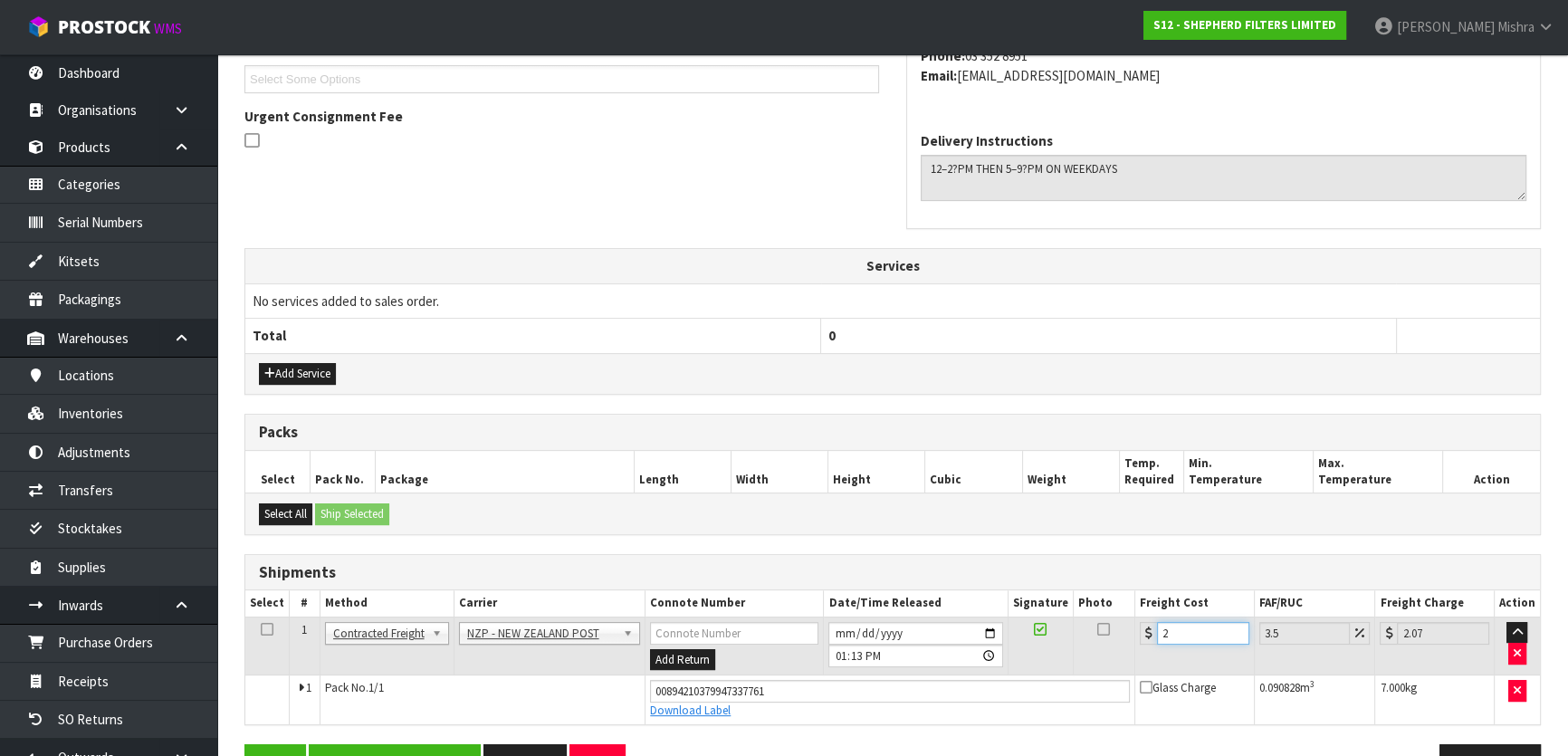
type input "26.91"
type input "26.6"
type input "27.53"
type input "26.61"
type input "27.54"
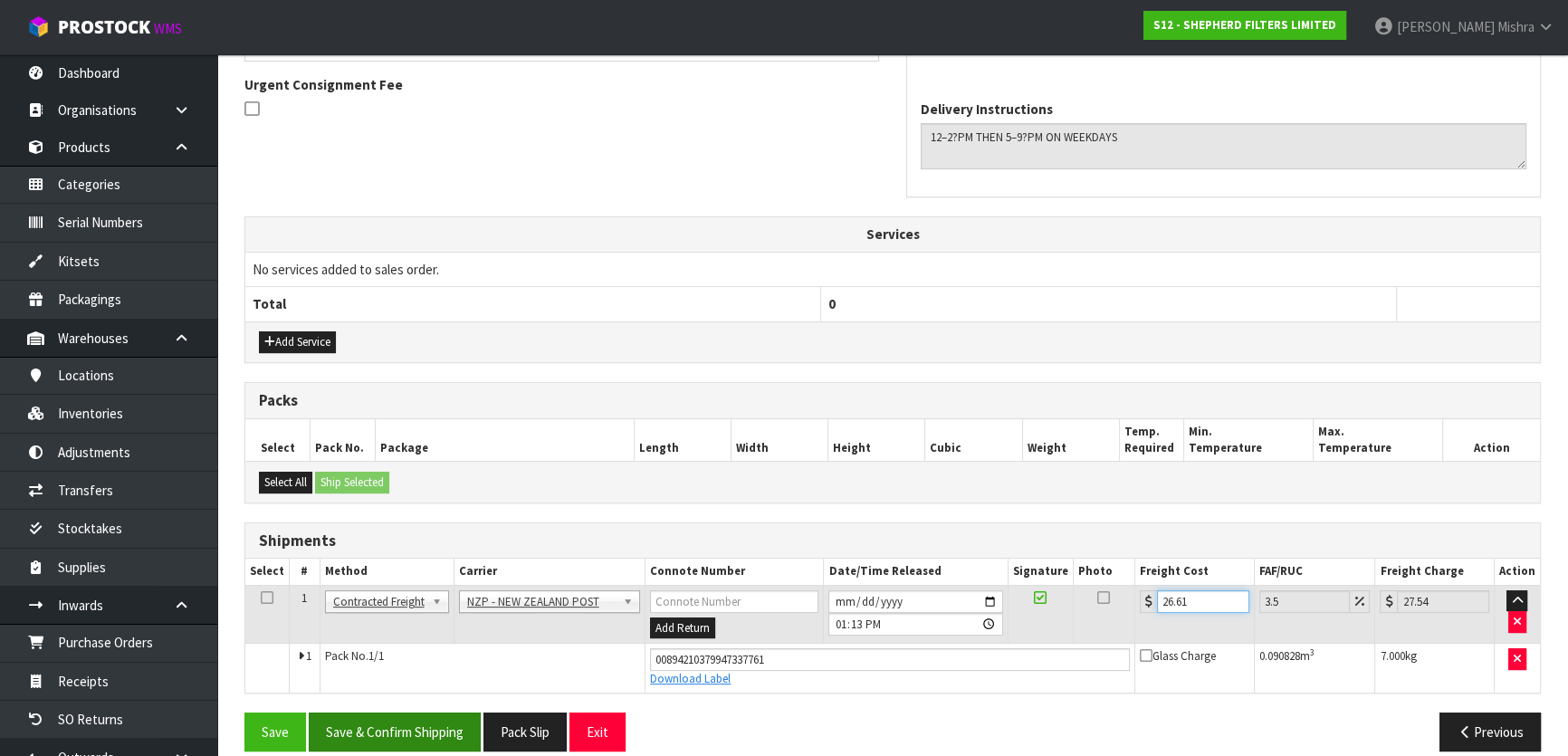
scroll to position [543, 0]
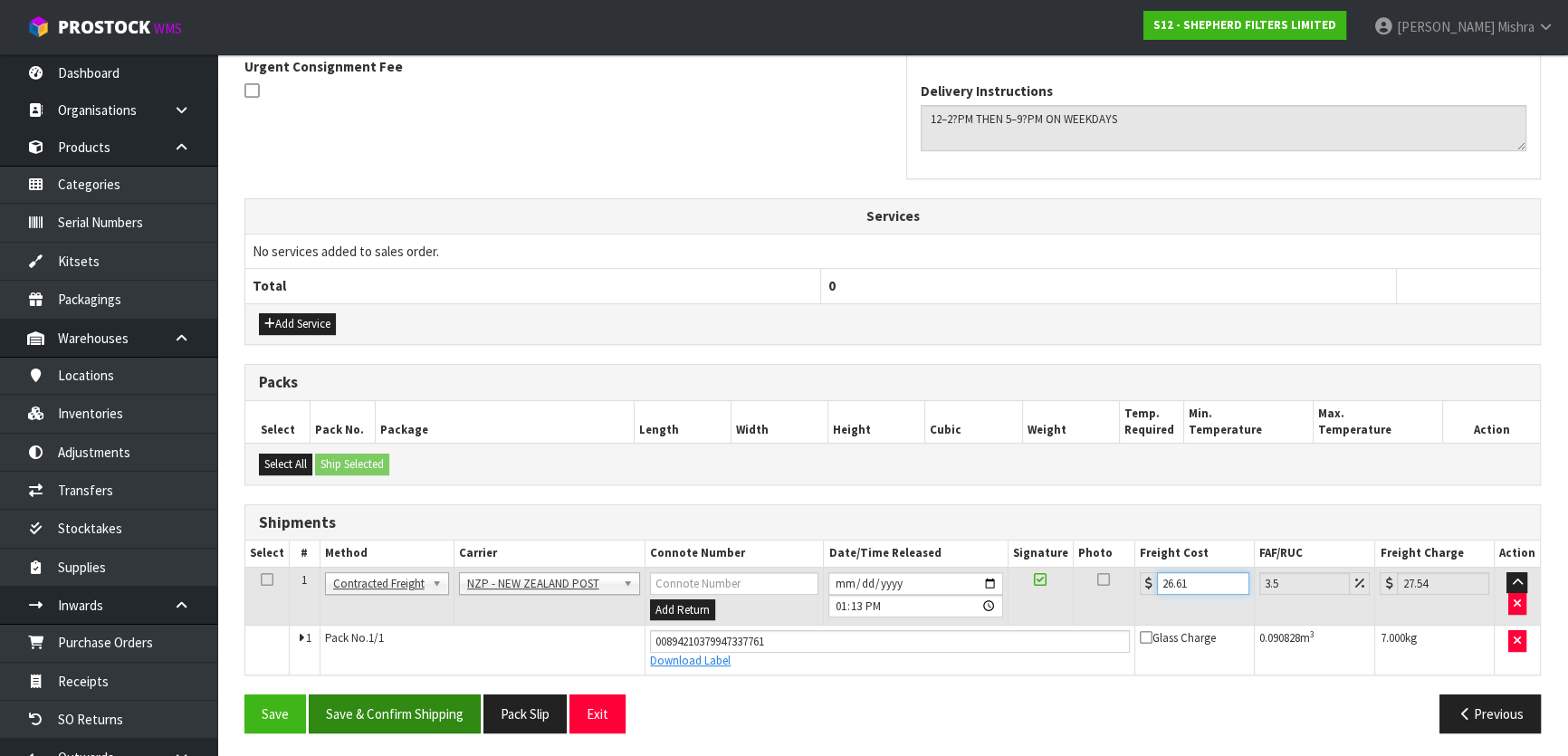
type input "26.61"
click at [400, 709] on button "Save & Confirm Shipping" at bounding box center [395, 713] width 172 height 39
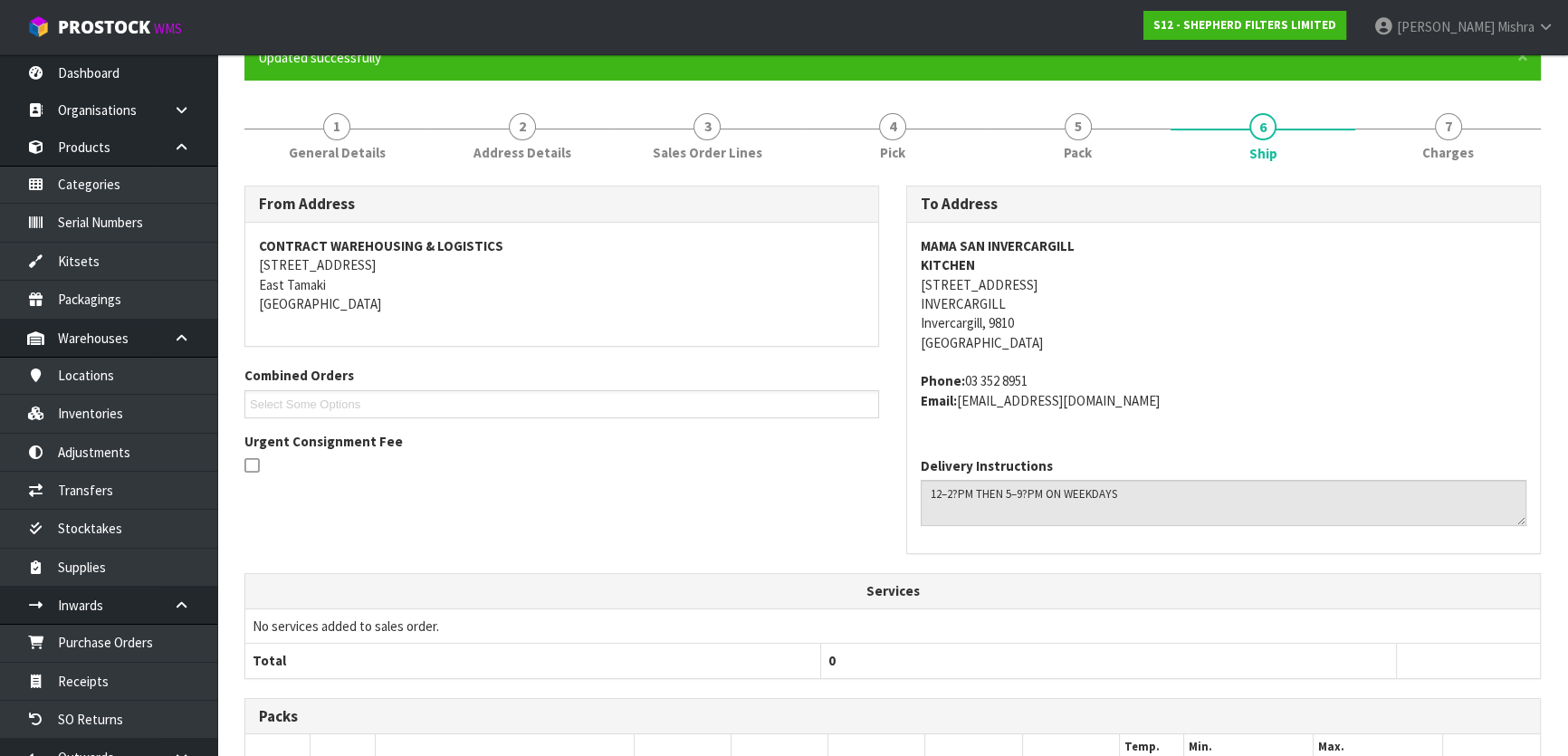
scroll to position [0, 0]
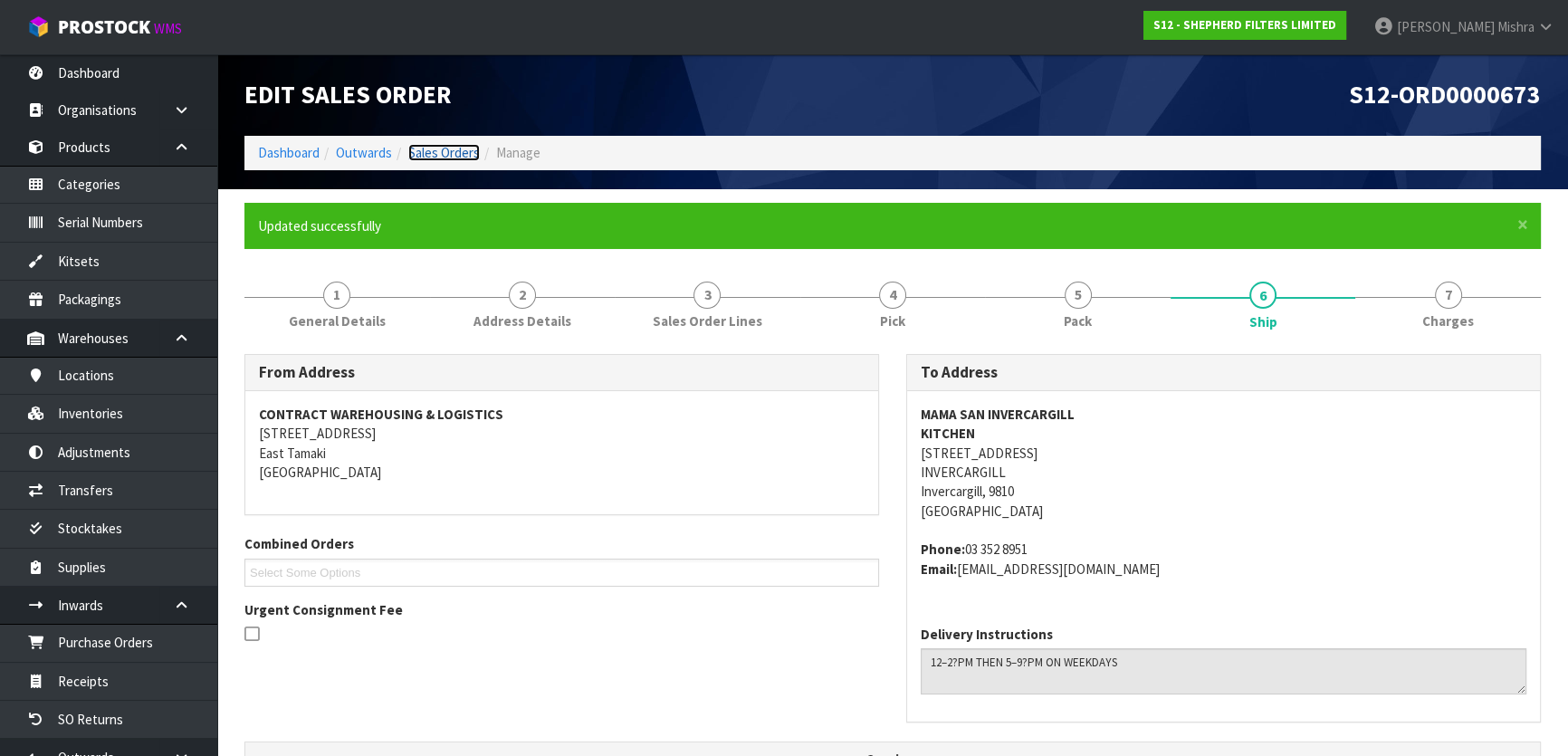
click at [462, 145] on link "Sales Orders" at bounding box center [443, 153] width 71 height 17
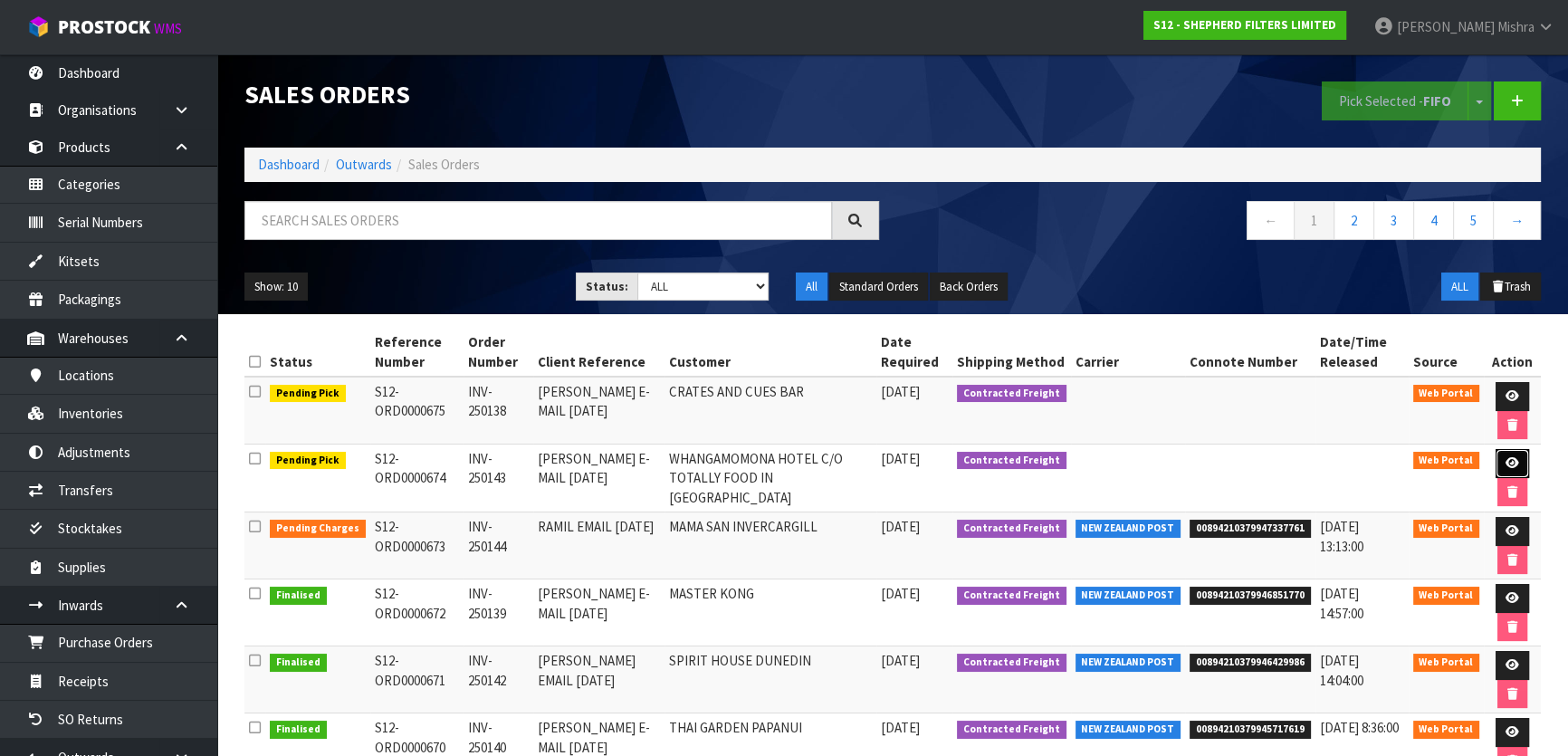
click at [1505, 458] on icon at bounding box center [1512, 463] width 13 height 11
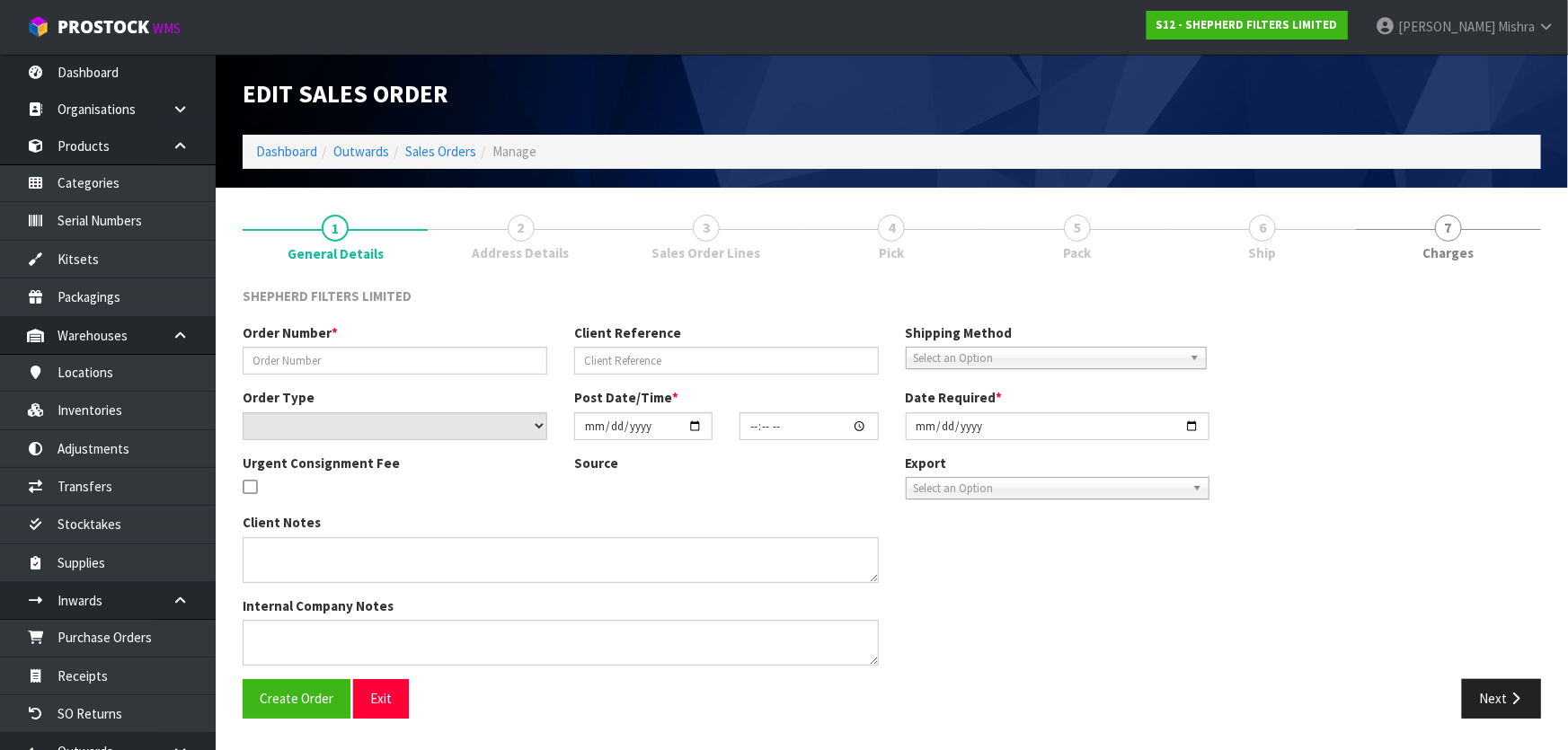
type input "INV-250143"
type input "[PERSON_NAME] E-MAIL [DATE]"
select select "number:0"
type input "[DATE]"
type input "17:13:00.000"
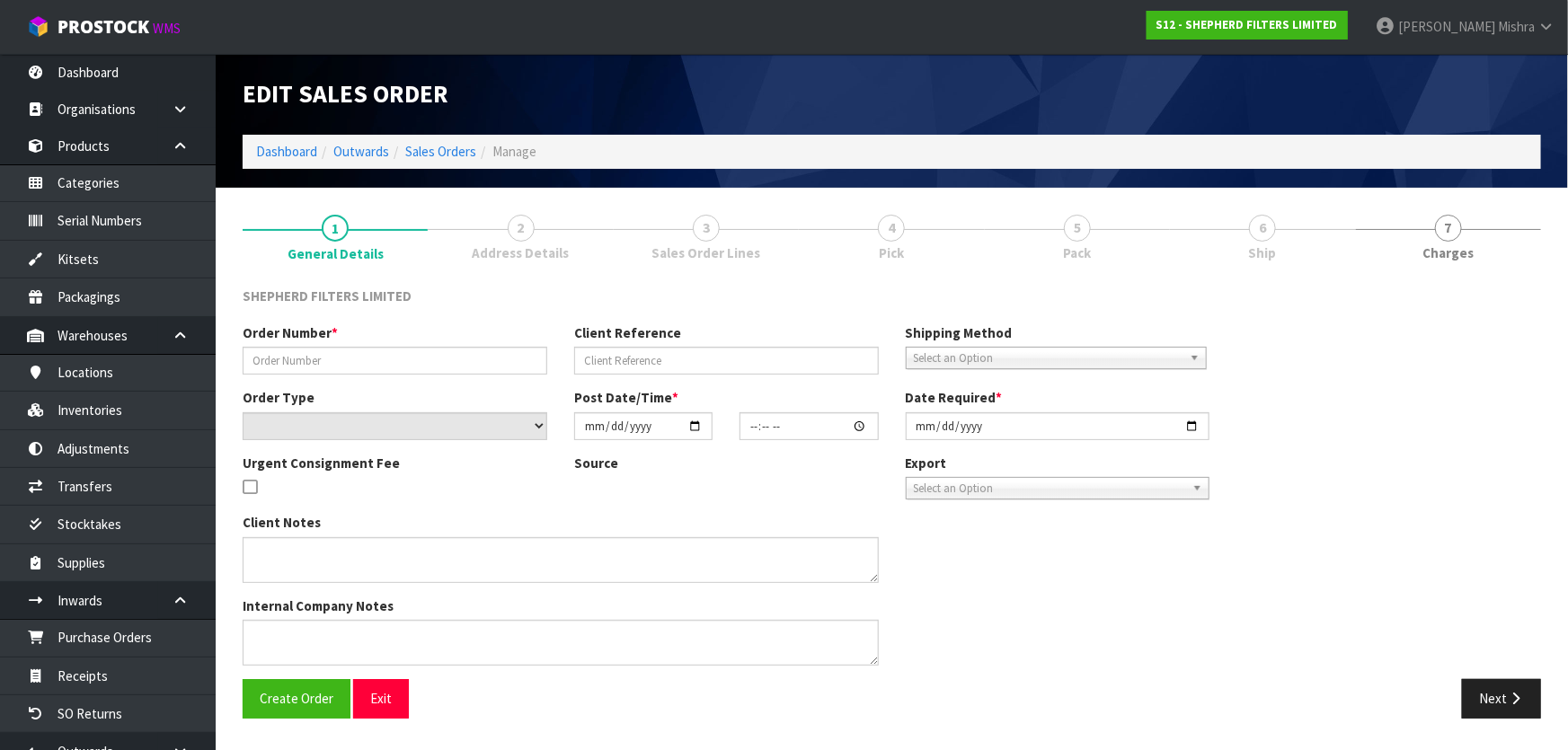
type input "[DATE]"
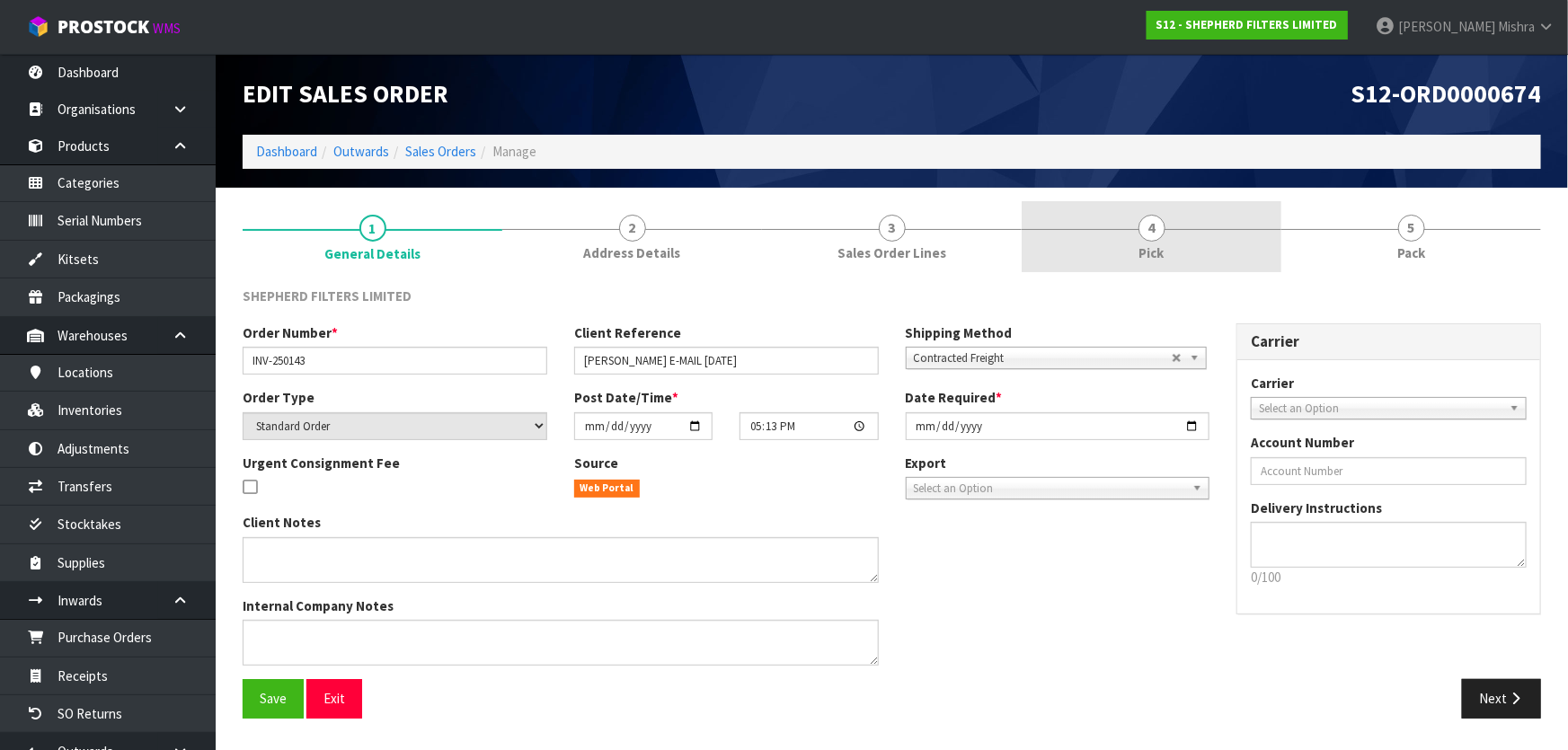
drag, startPoint x: 1141, startPoint y: 235, endPoint x: 1184, endPoint y: 269, distance: 54.8
click at [1141, 236] on link "4 Pick" at bounding box center [1152, 236] width 259 height 71
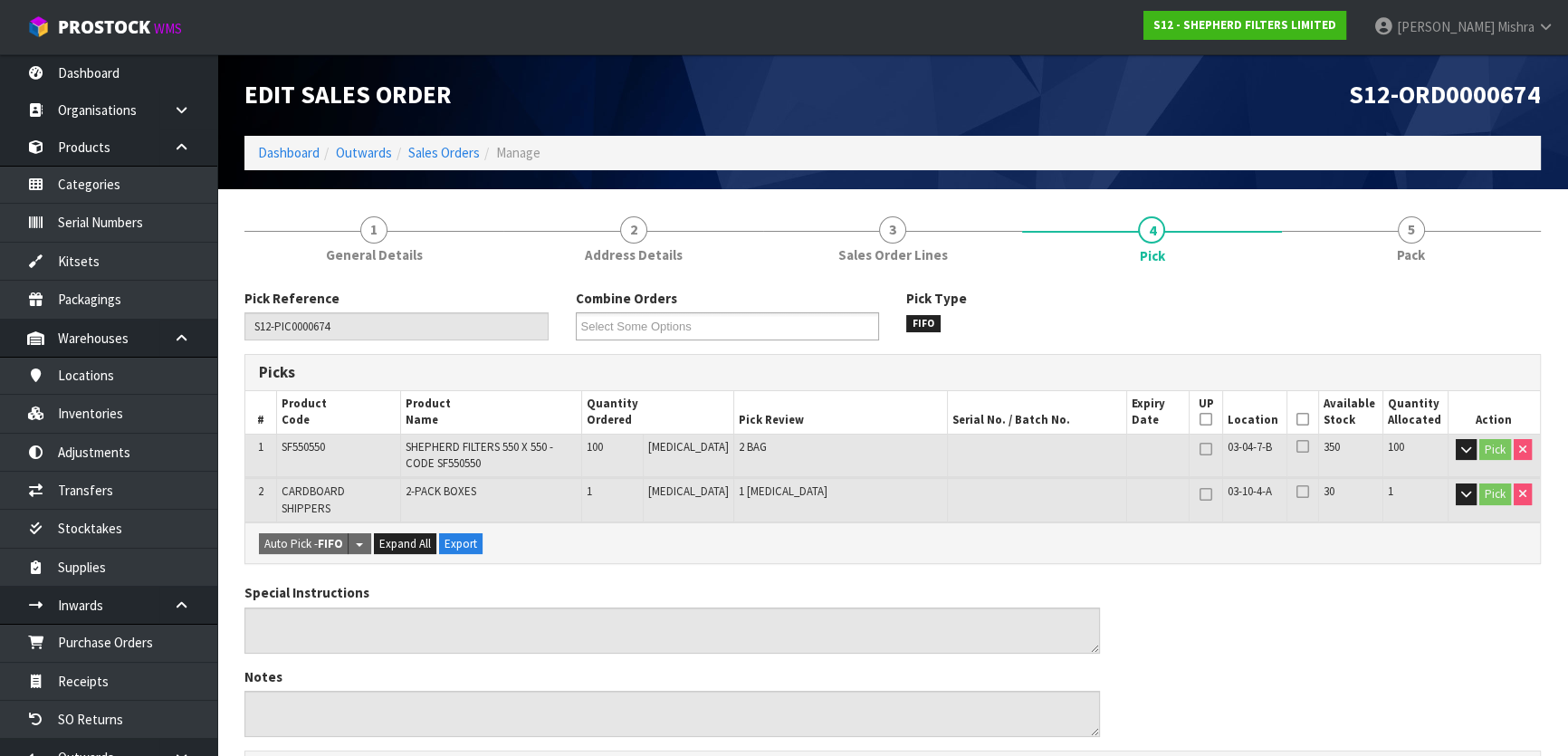
click at [1296, 420] on icon at bounding box center [1302, 419] width 12 height 1
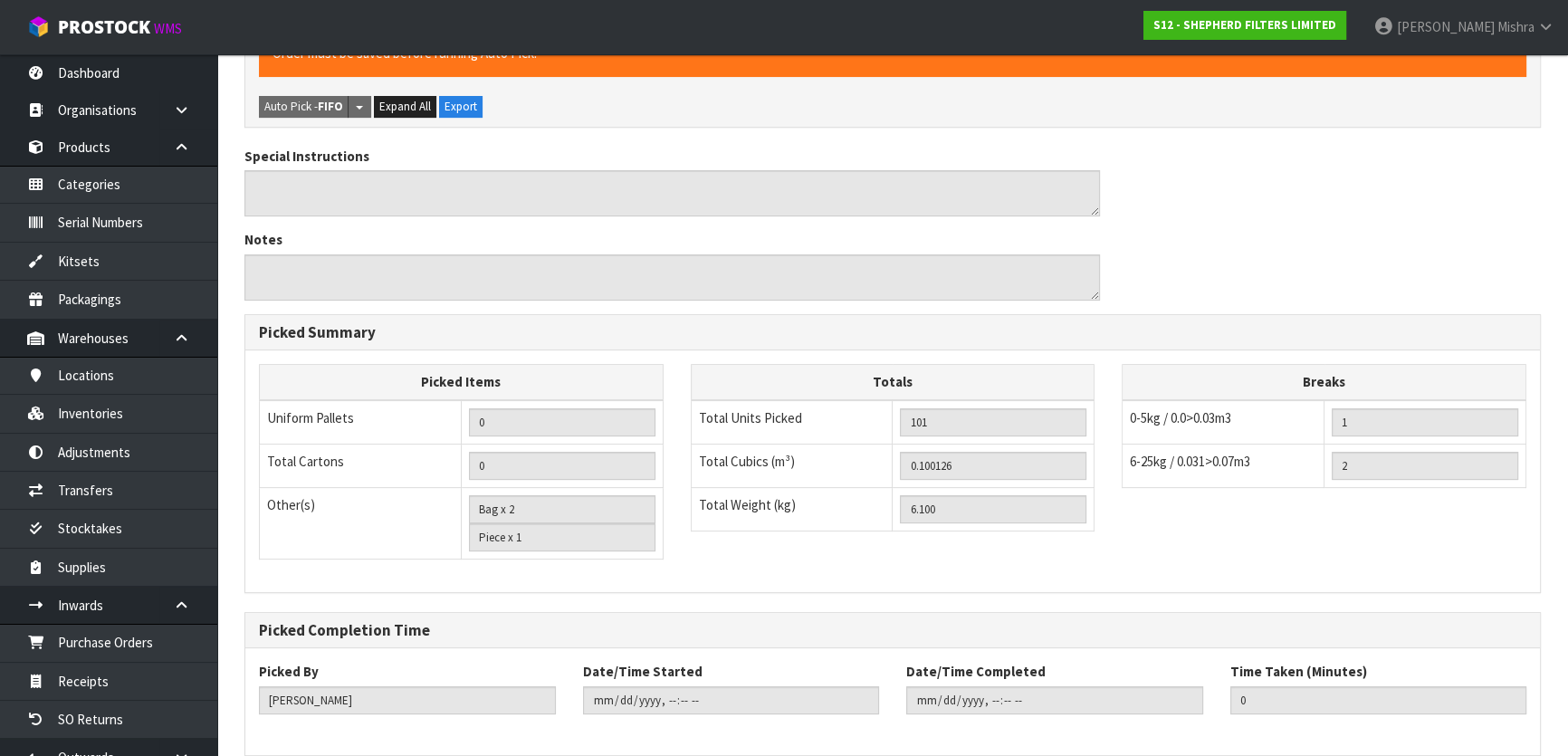
scroll to position [571, 0]
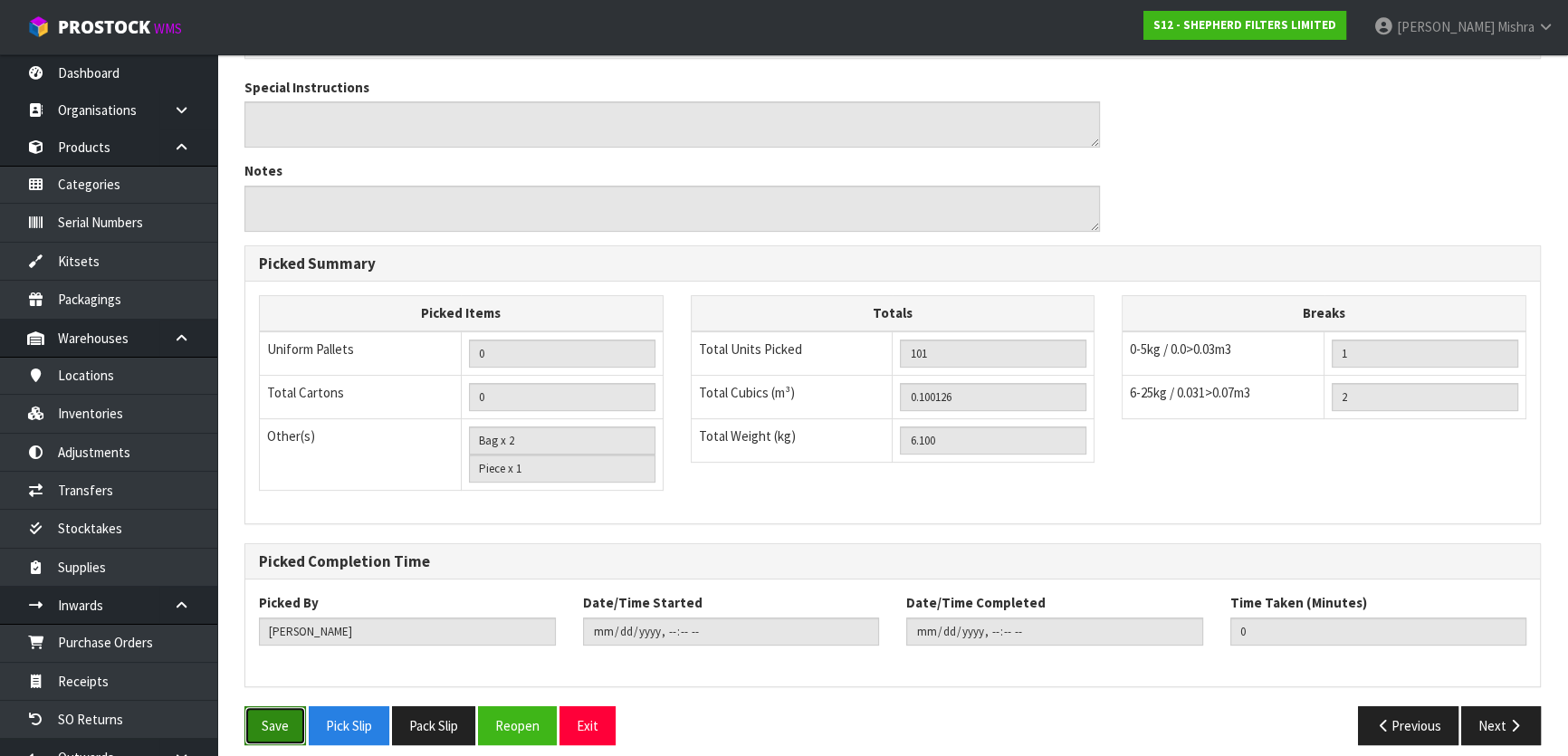
click at [280, 706] on button "Save" at bounding box center [275, 725] width 62 height 39
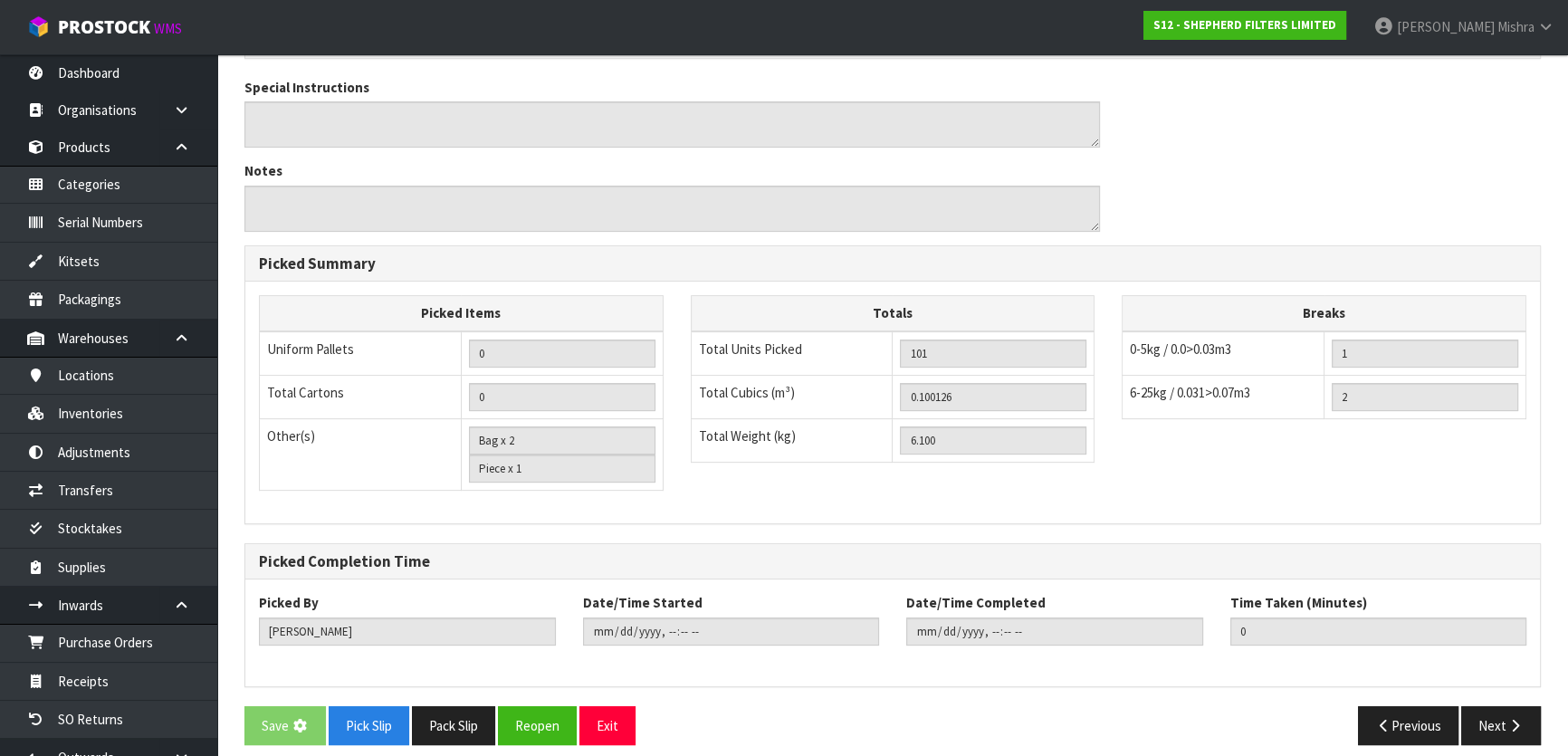
scroll to position [0, 0]
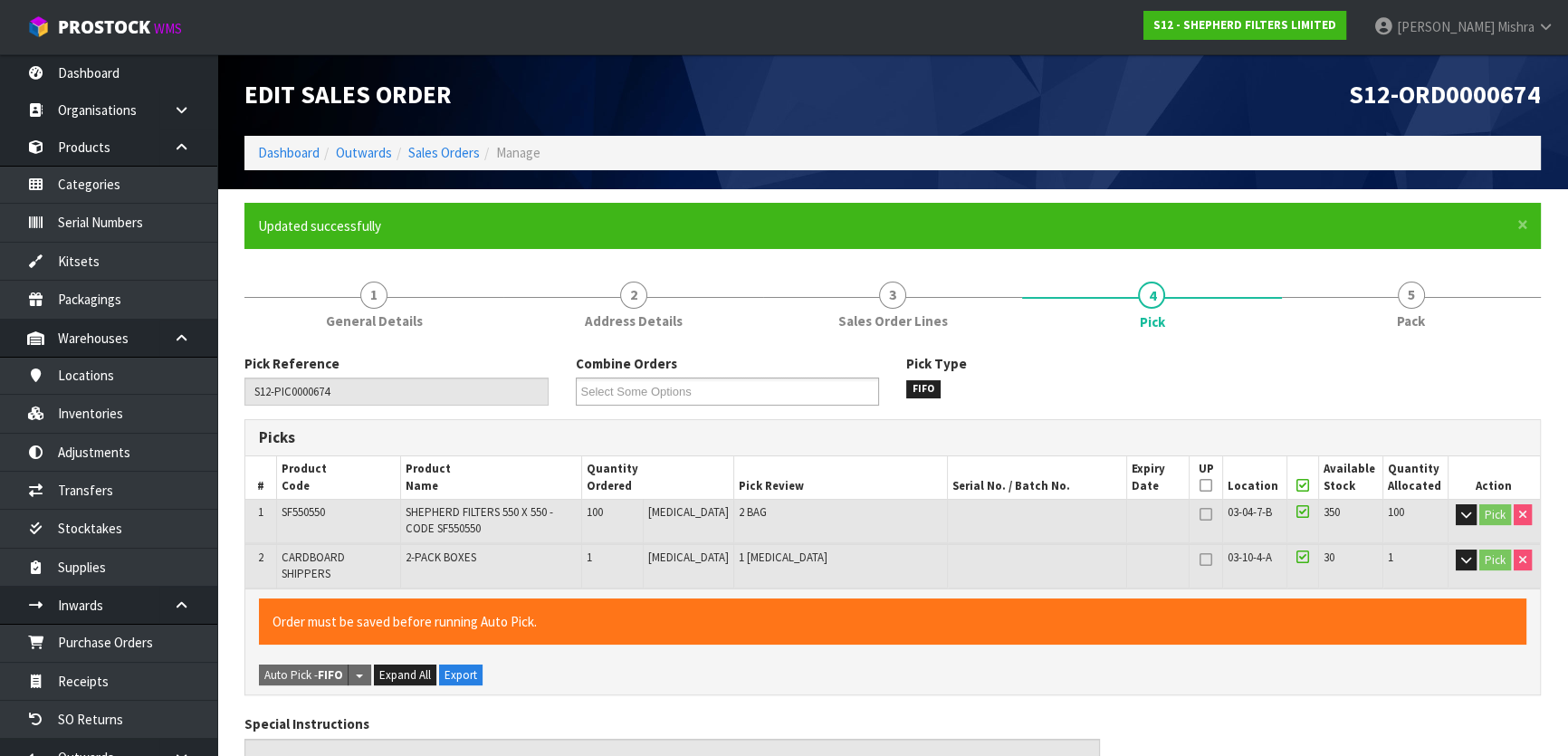
type input "[PERSON_NAME]"
type input "[DATE]T13:18:44"
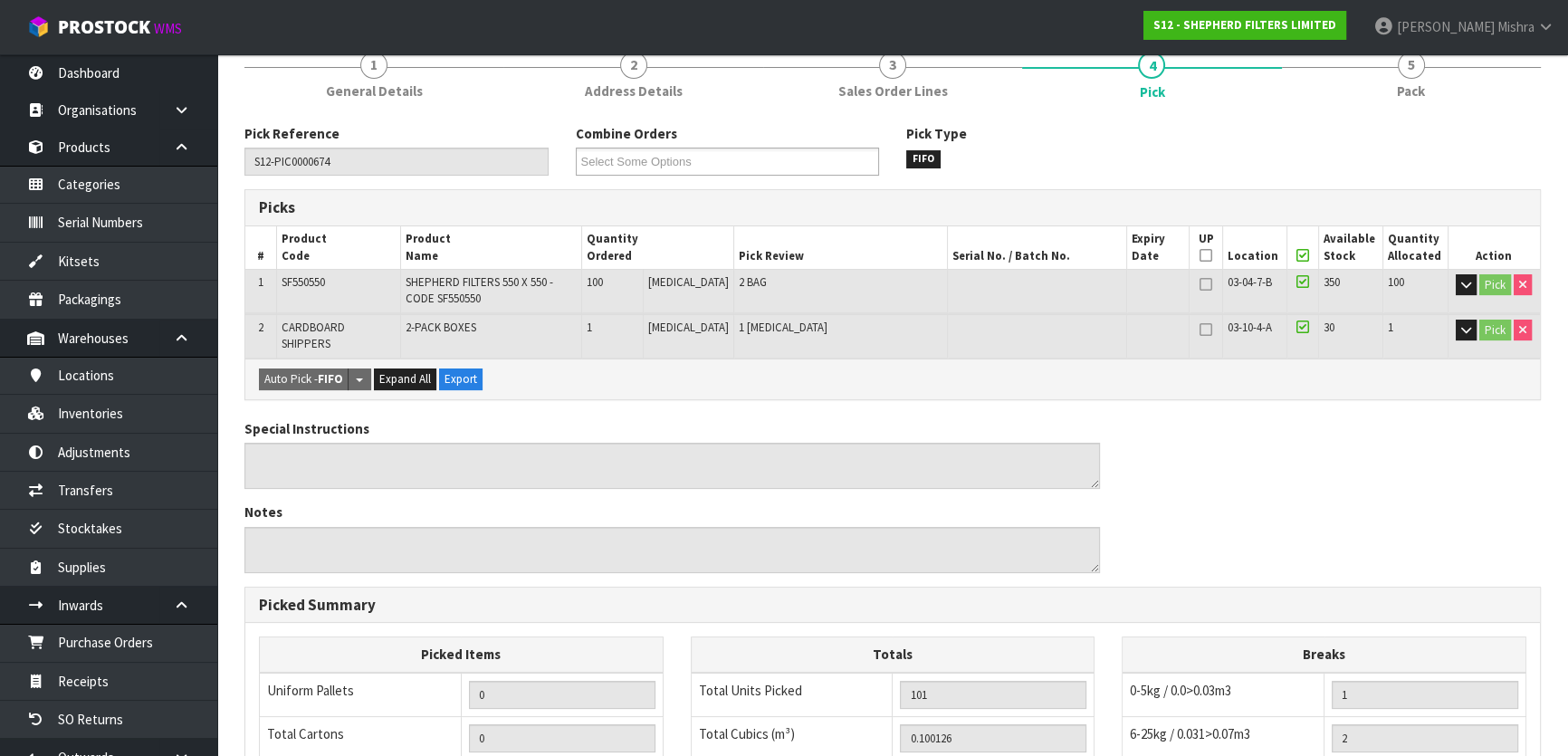
scroll to position [571, 0]
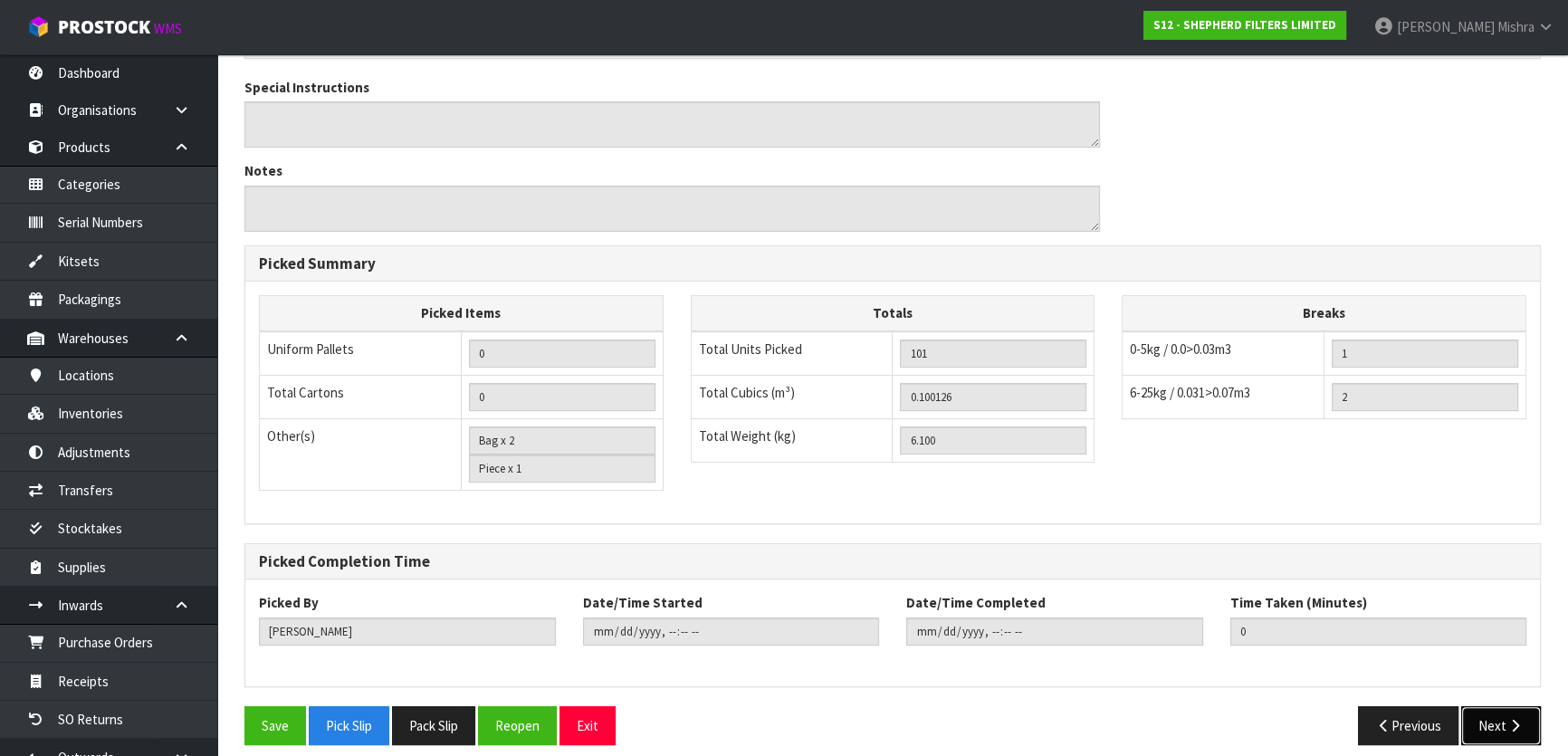
click at [1486, 706] on button "Next" at bounding box center [1501, 725] width 80 height 39
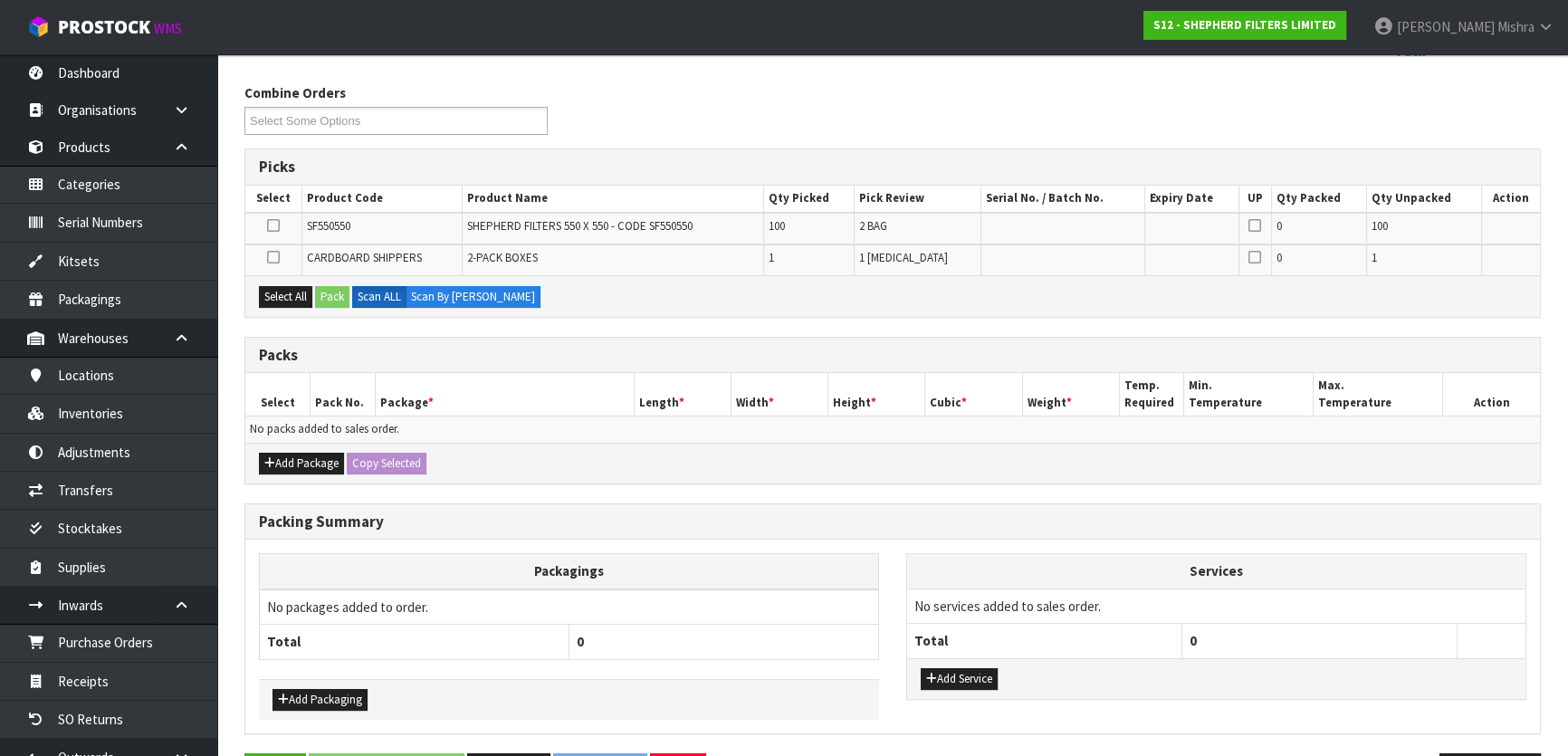
scroll to position [329, 0]
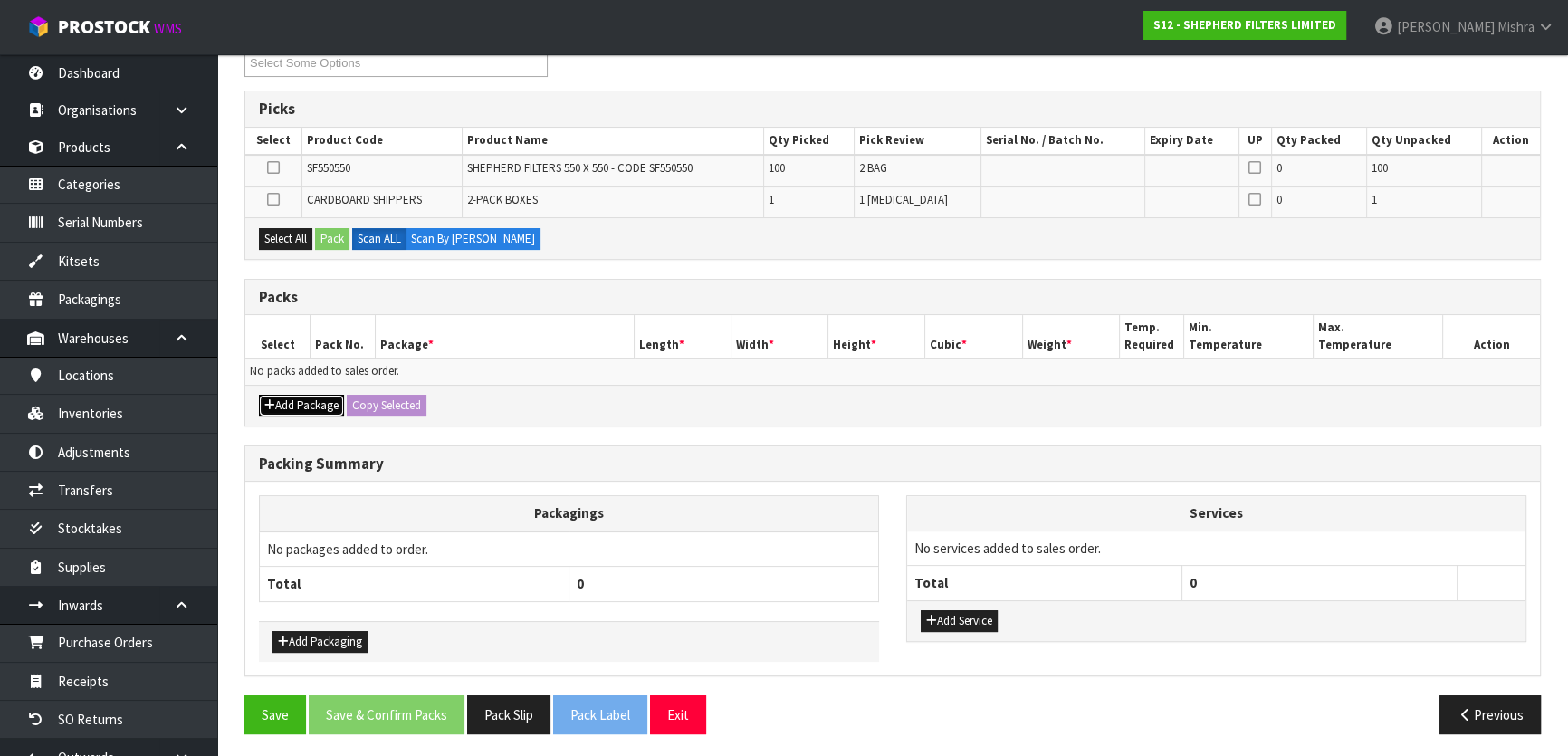
drag, startPoint x: 315, startPoint y: 398, endPoint x: 247, endPoint y: 392, distance: 68.3
click at [314, 398] on button "Add Package" at bounding box center [301, 405] width 85 height 22
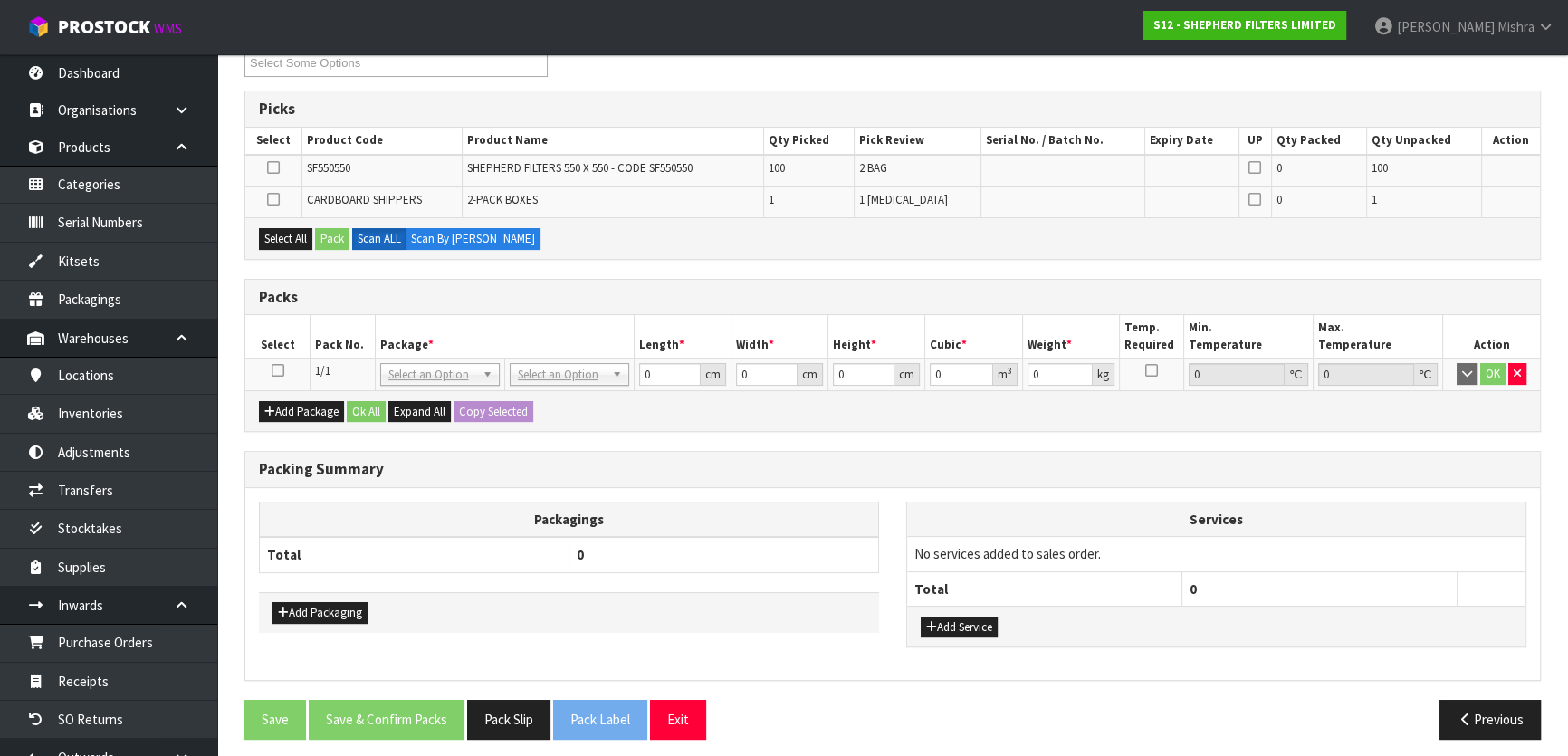
click at [278, 371] on icon at bounding box center [277, 370] width 12 height 1
drag, startPoint x: 283, startPoint y: 231, endPoint x: 295, endPoint y: 237, distance: 13.4
click at [284, 233] on button "Select All" at bounding box center [286, 238] width 53 height 22
click at [329, 241] on button "Pack" at bounding box center [332, 238] width 34 height 22
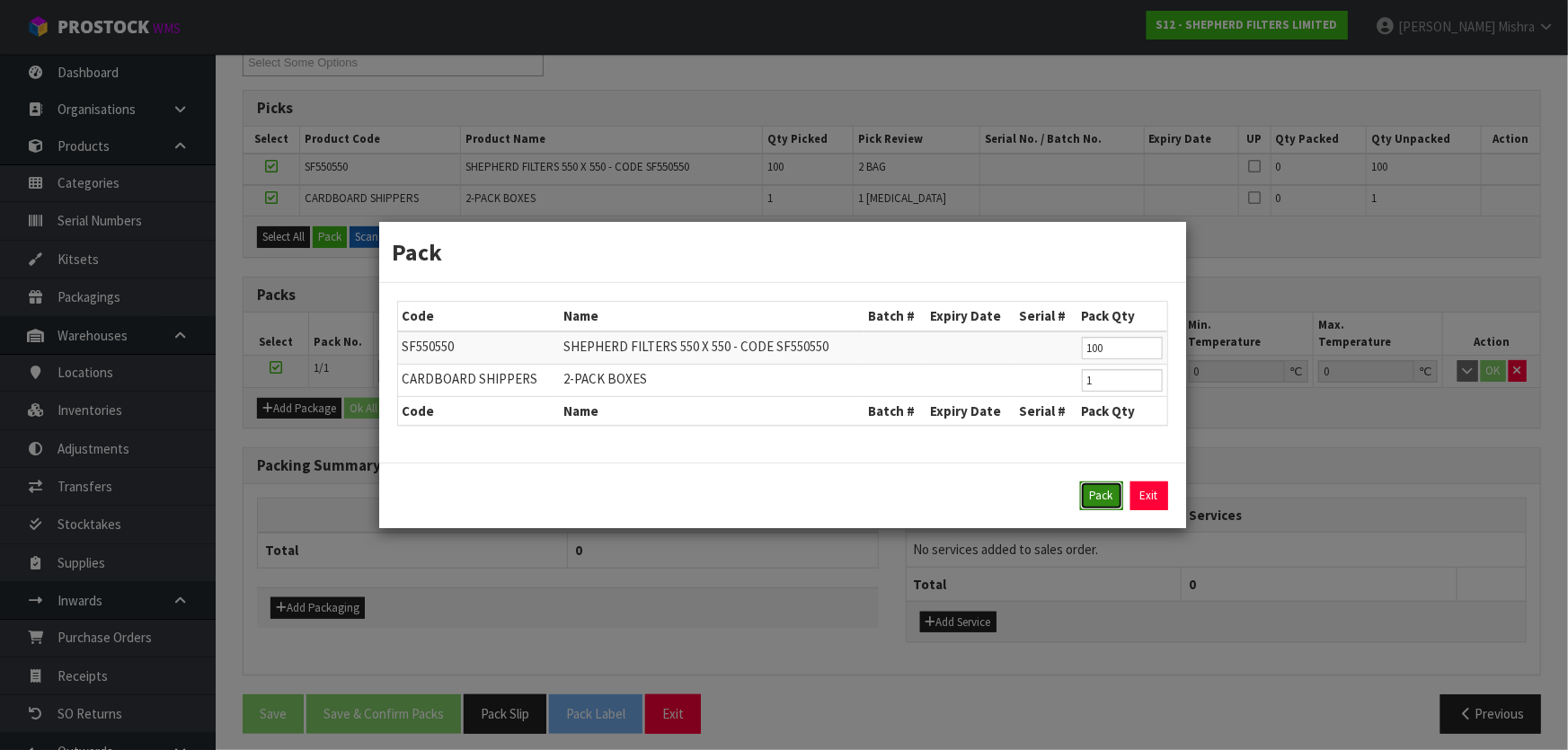
click at [1112, 503] on button "Pack" at bounding box center [1101, 496] width 44 height 28
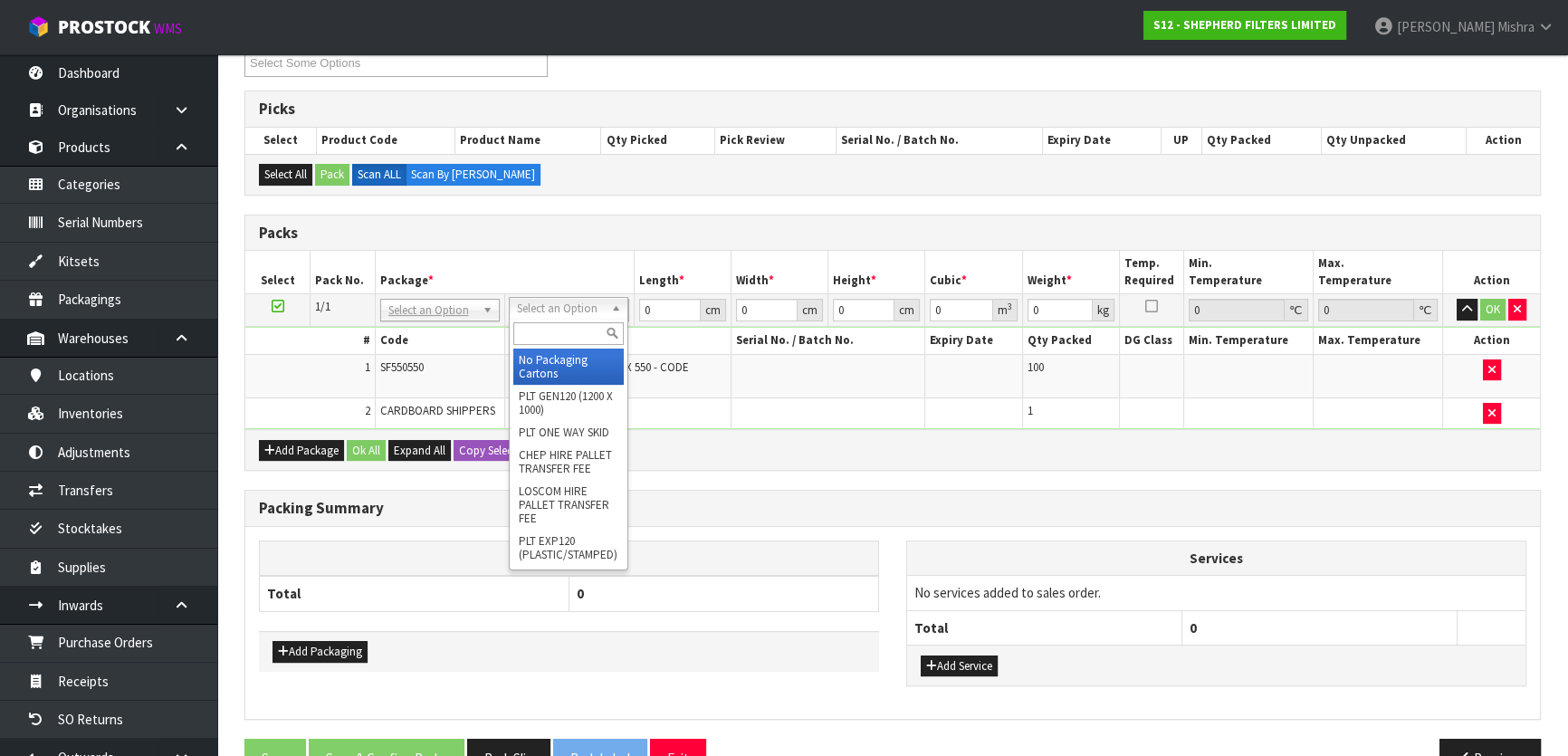
click at [569, 327] on input "text" at bounding box center [568, 334] width 111 height 23
type input "client"
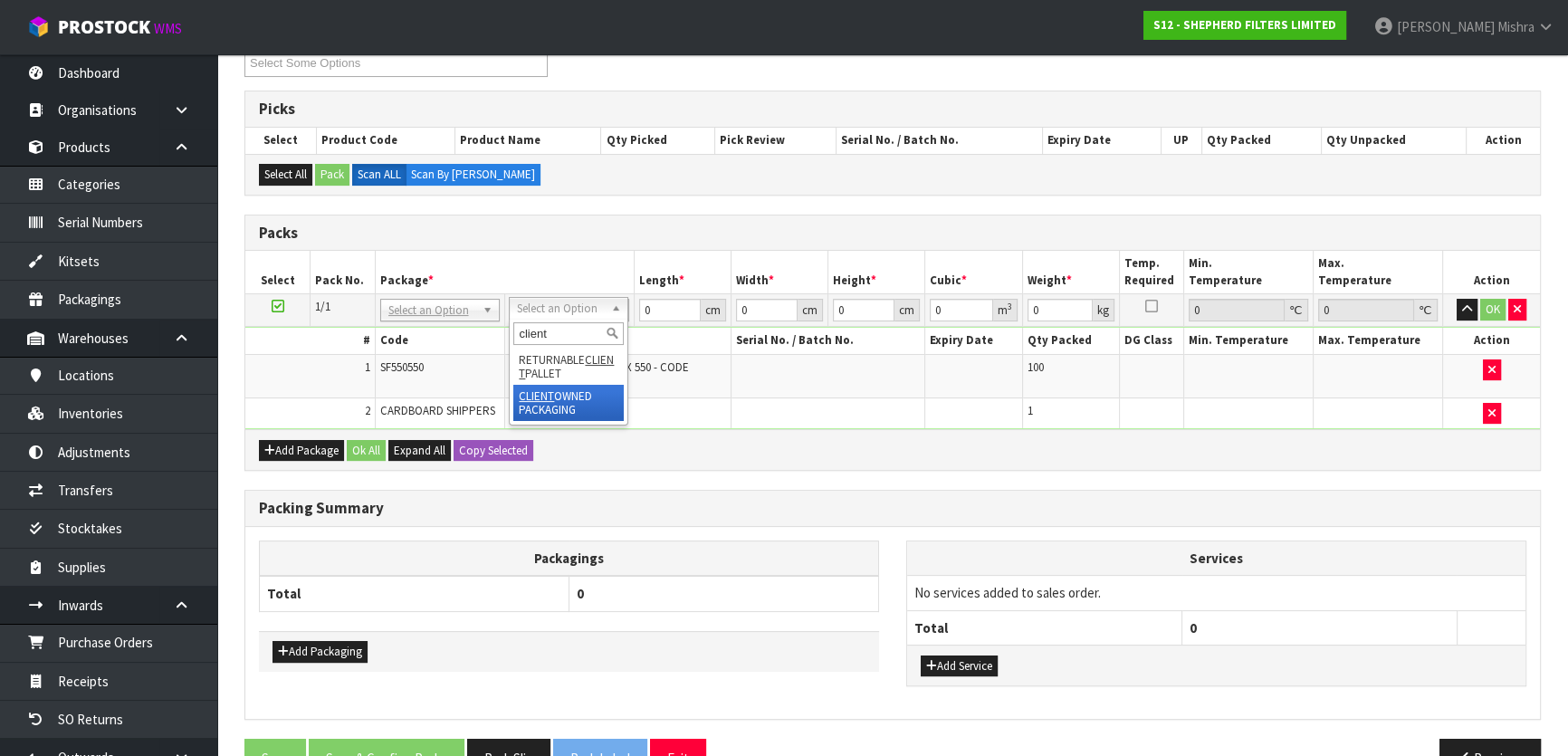
drag, startPoint x: 537, startPoint y: 370, endPoint x: 541, endPoint y: 398, distance: 28.3
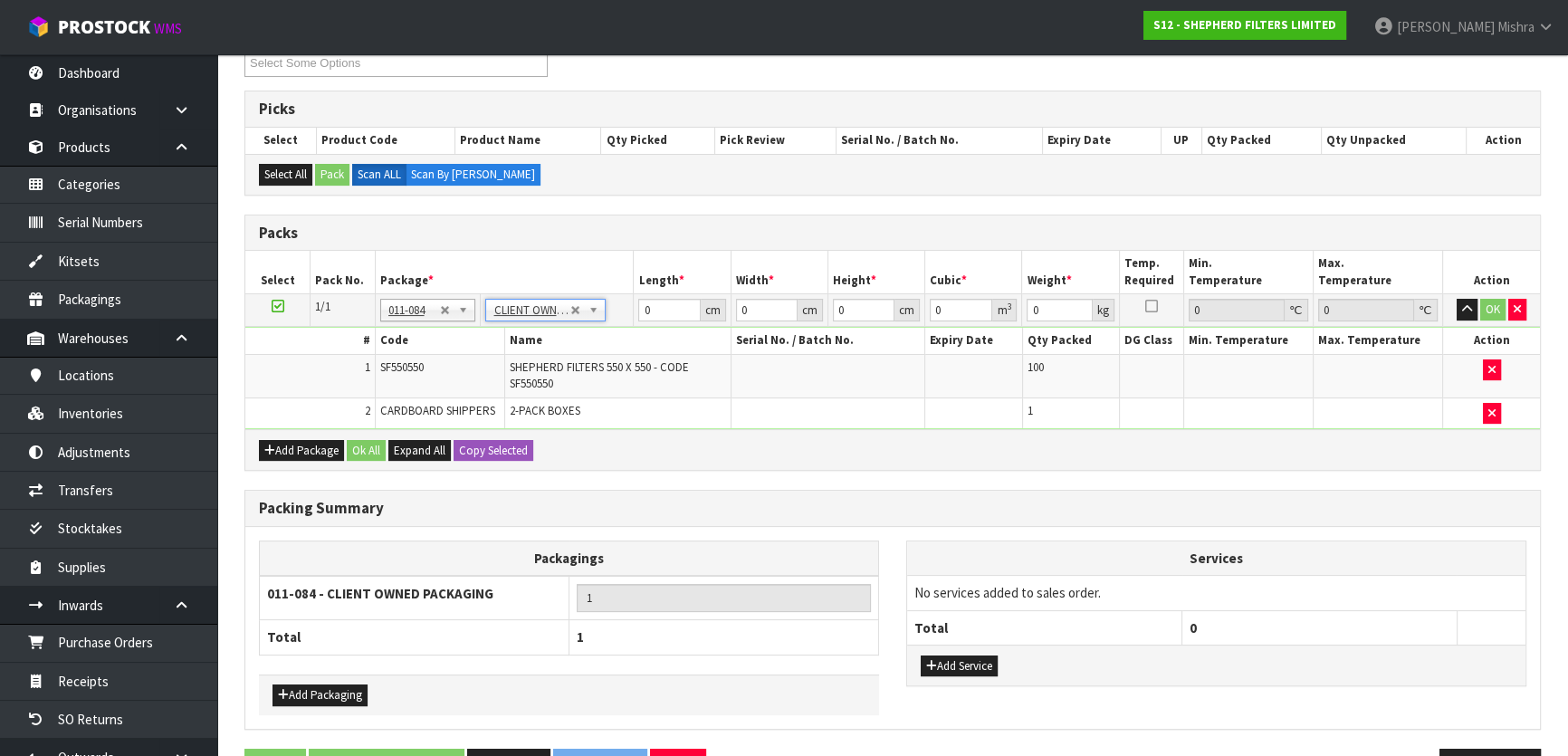
type input "6.1"
drag, startPoint x: 652, startPoint y: 310, endPoint x: 634, endPoint y: 314, distance: 18.4
click at [634, 314] on td "0 cm" at bounding box center [682, 311] width 97 height 32
type input "58"
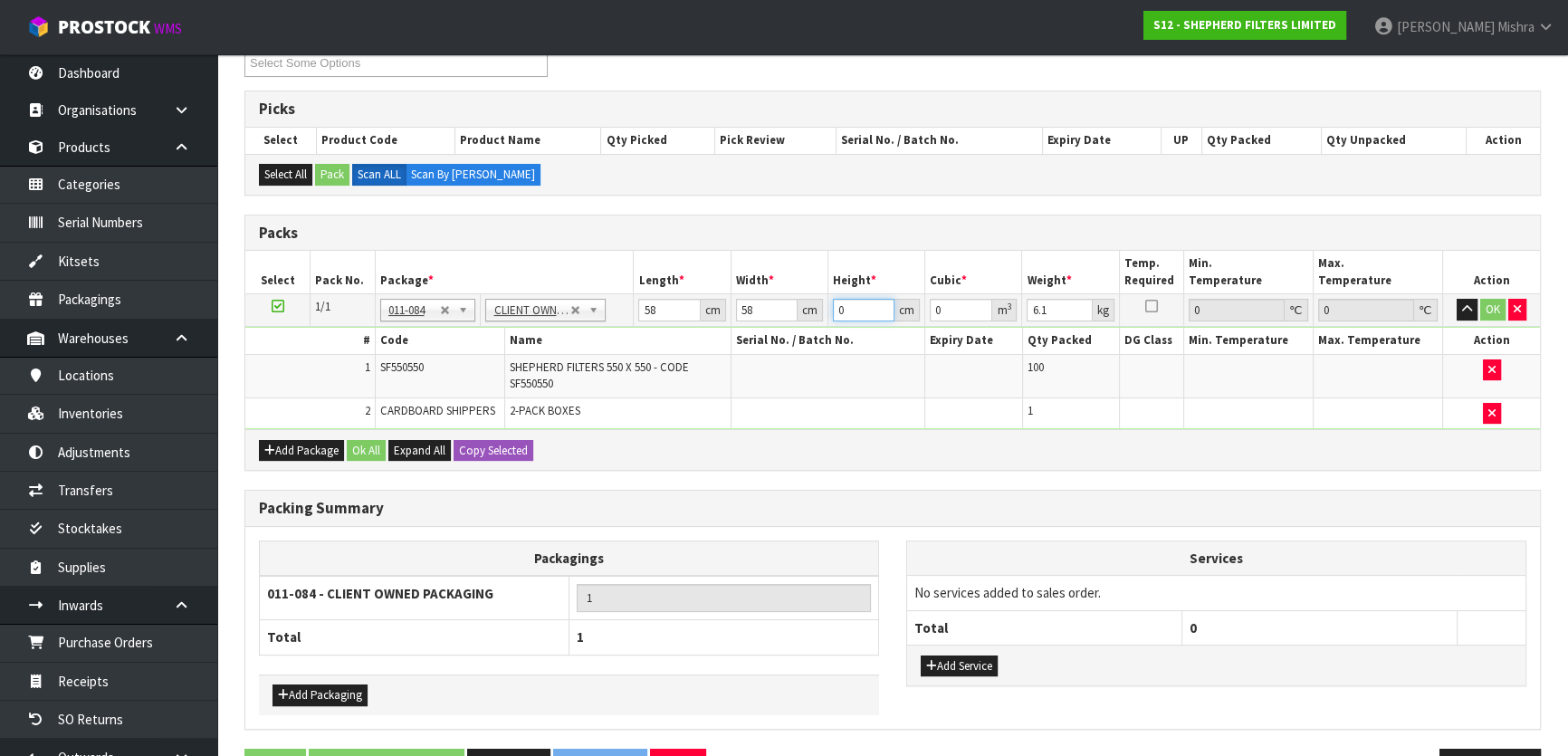
type input "2"
type input "0.006728"
type input "27"
type input "0.090828"
type input "27"
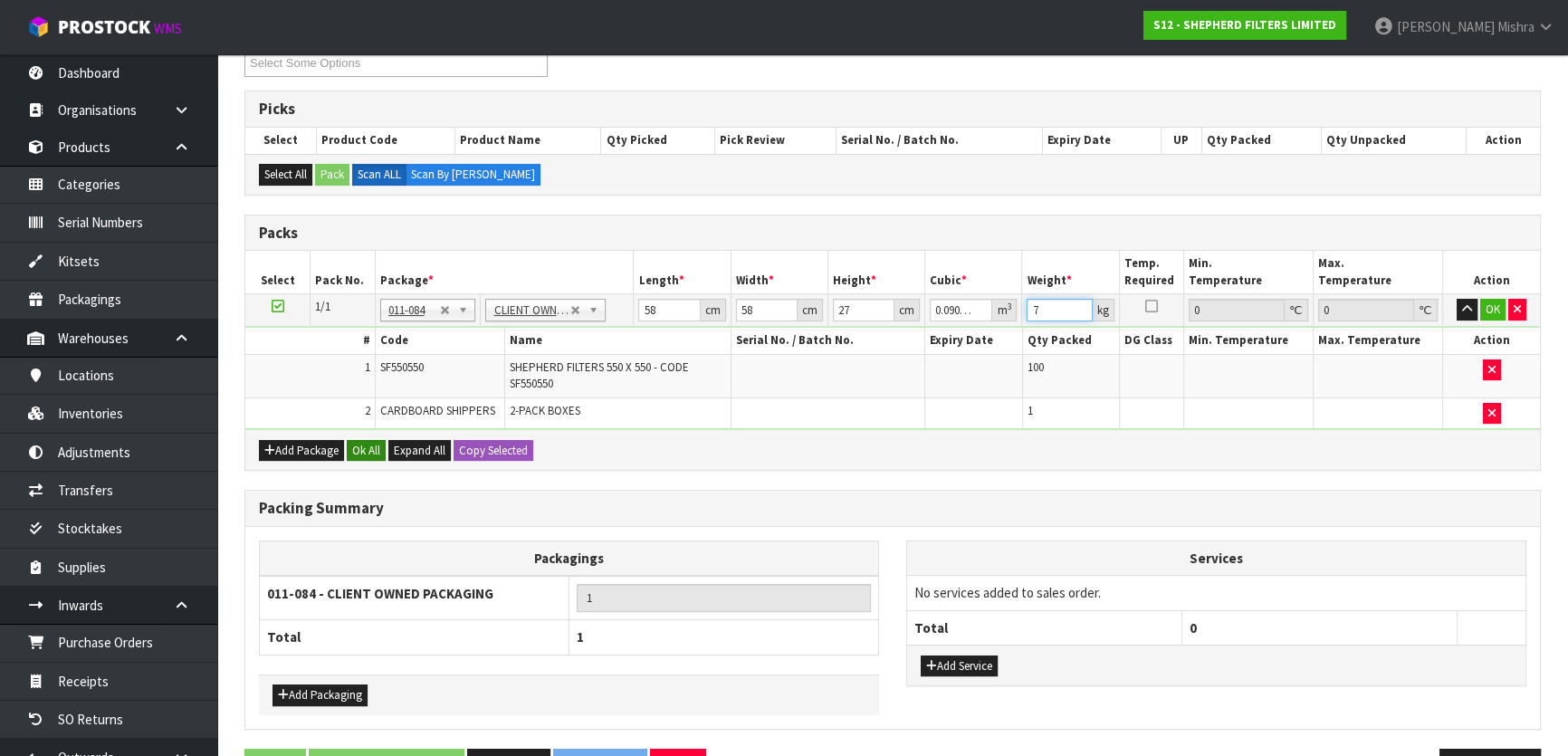
type input "7"
click at [361, 453] on button "Ok All" at bounding box center [366, 450] width 39 height 22
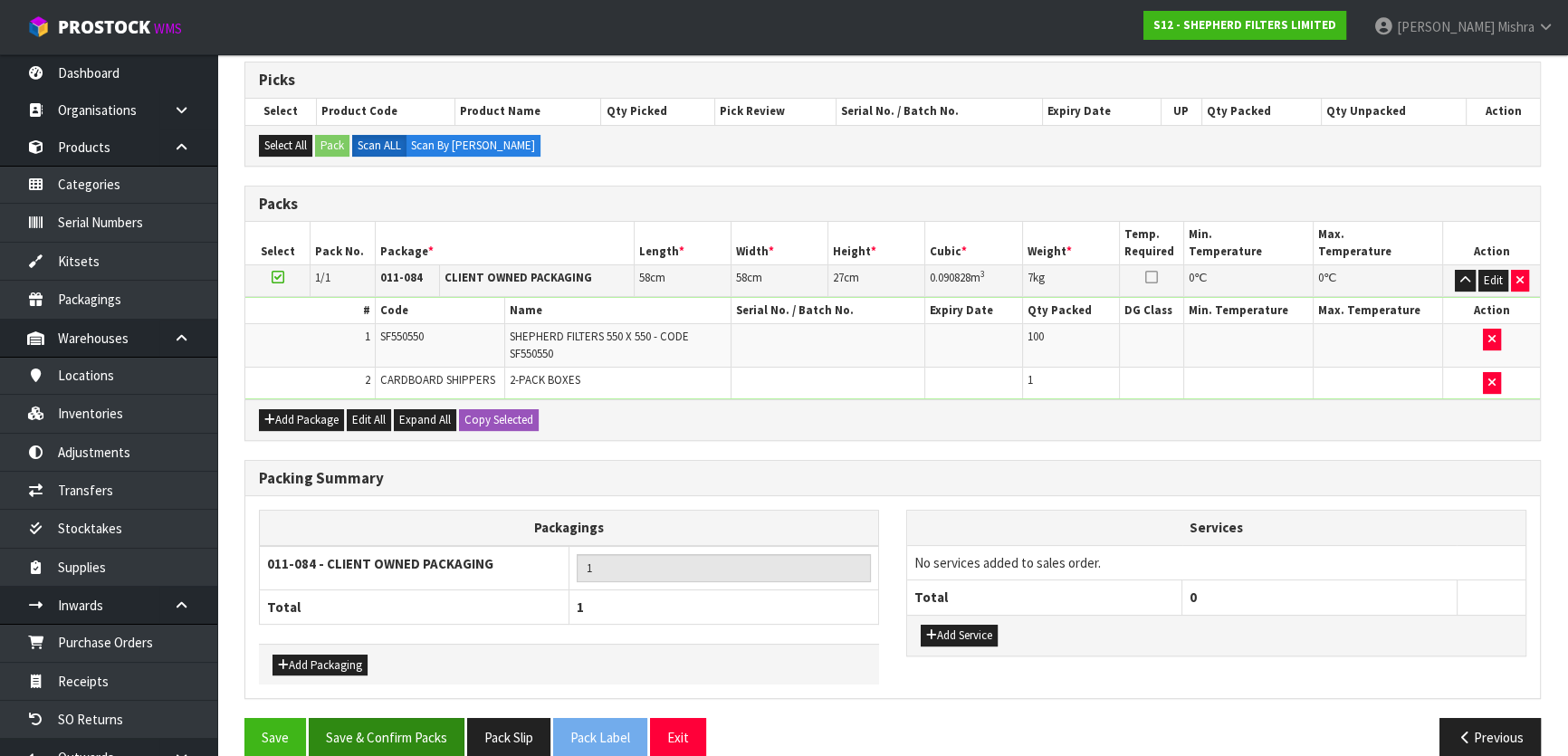
scroll to position [380, 0]
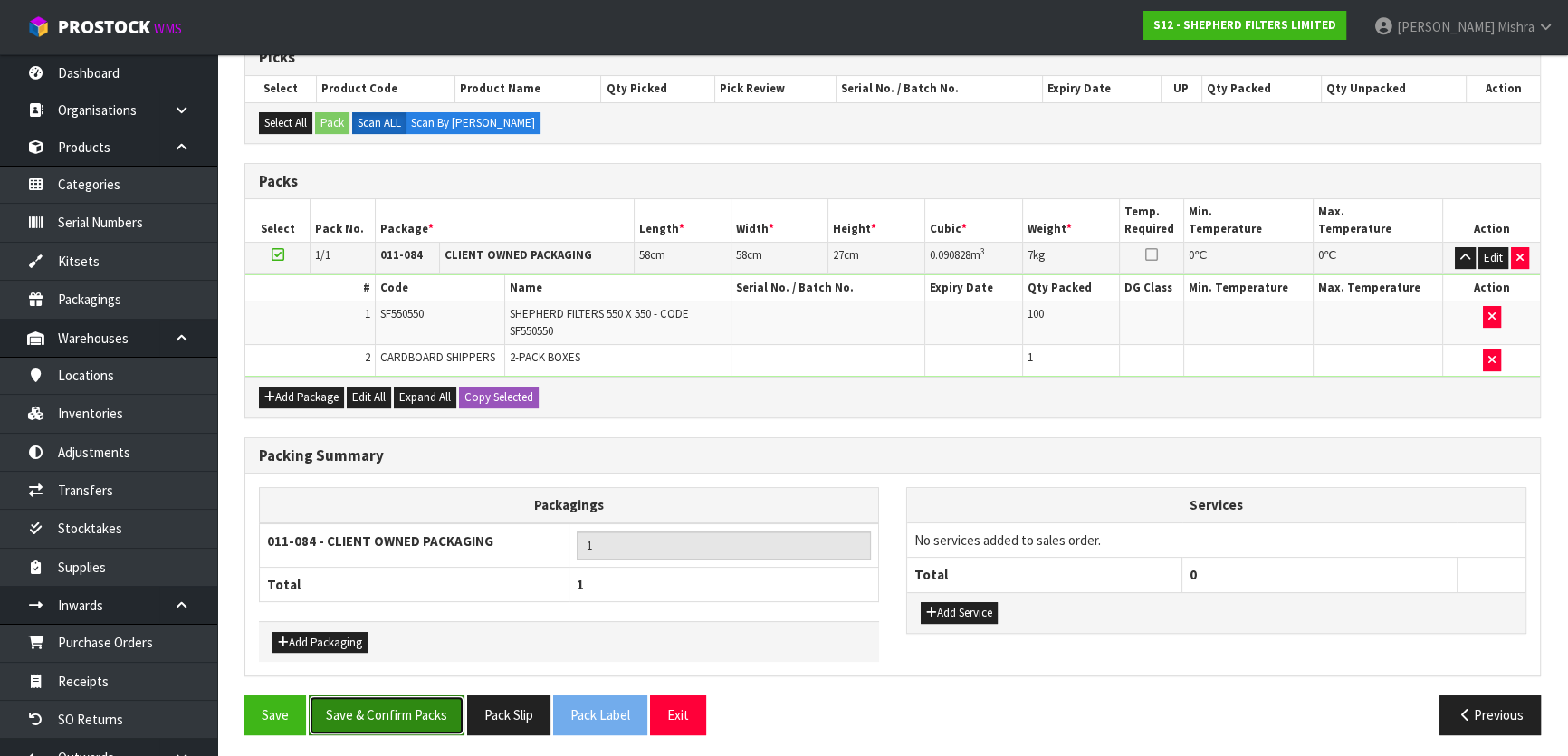
click at [362, 719] on button "Save & Confirm Packs" at bounding box center [386, 714] width 155 height 39
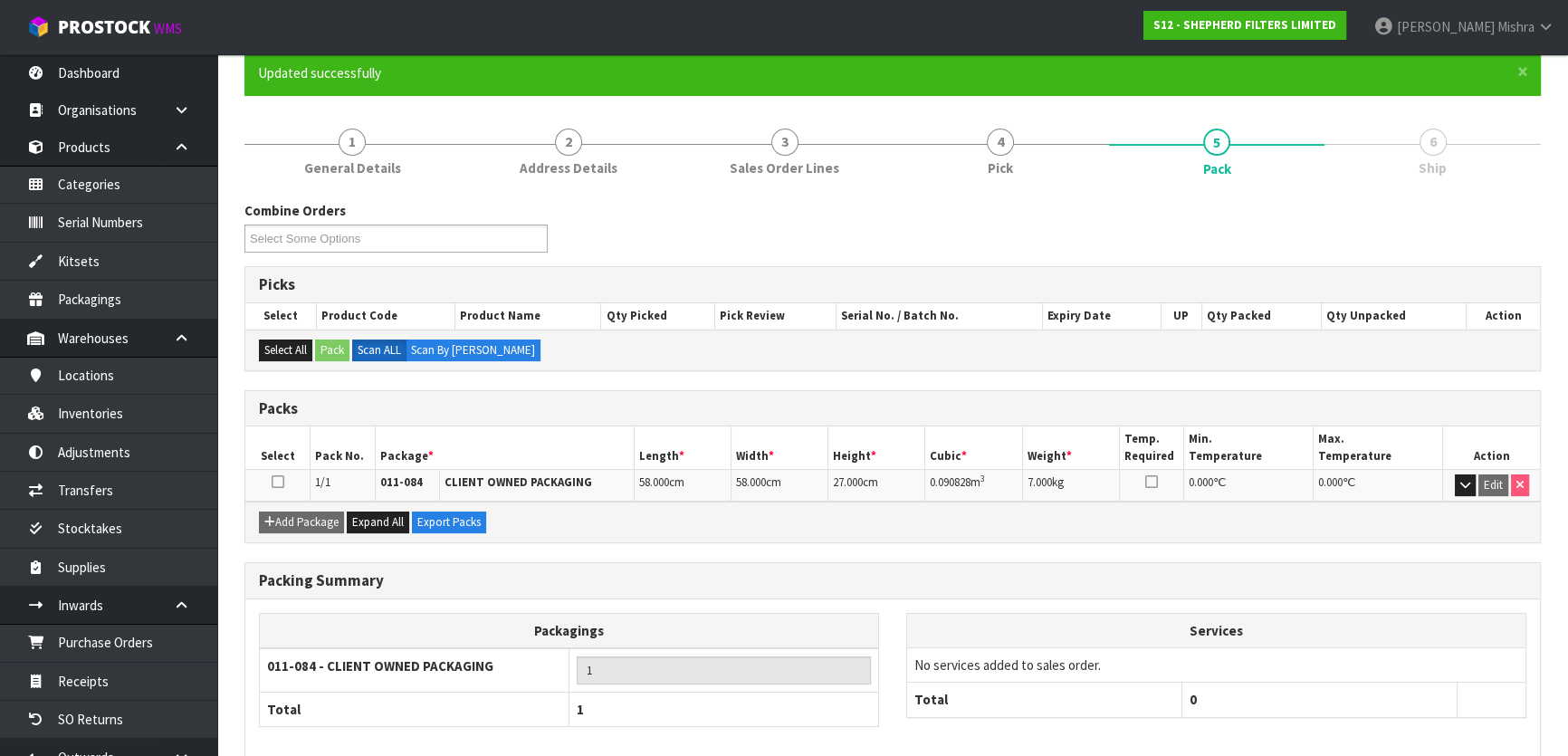
scroll to position [239, 0]
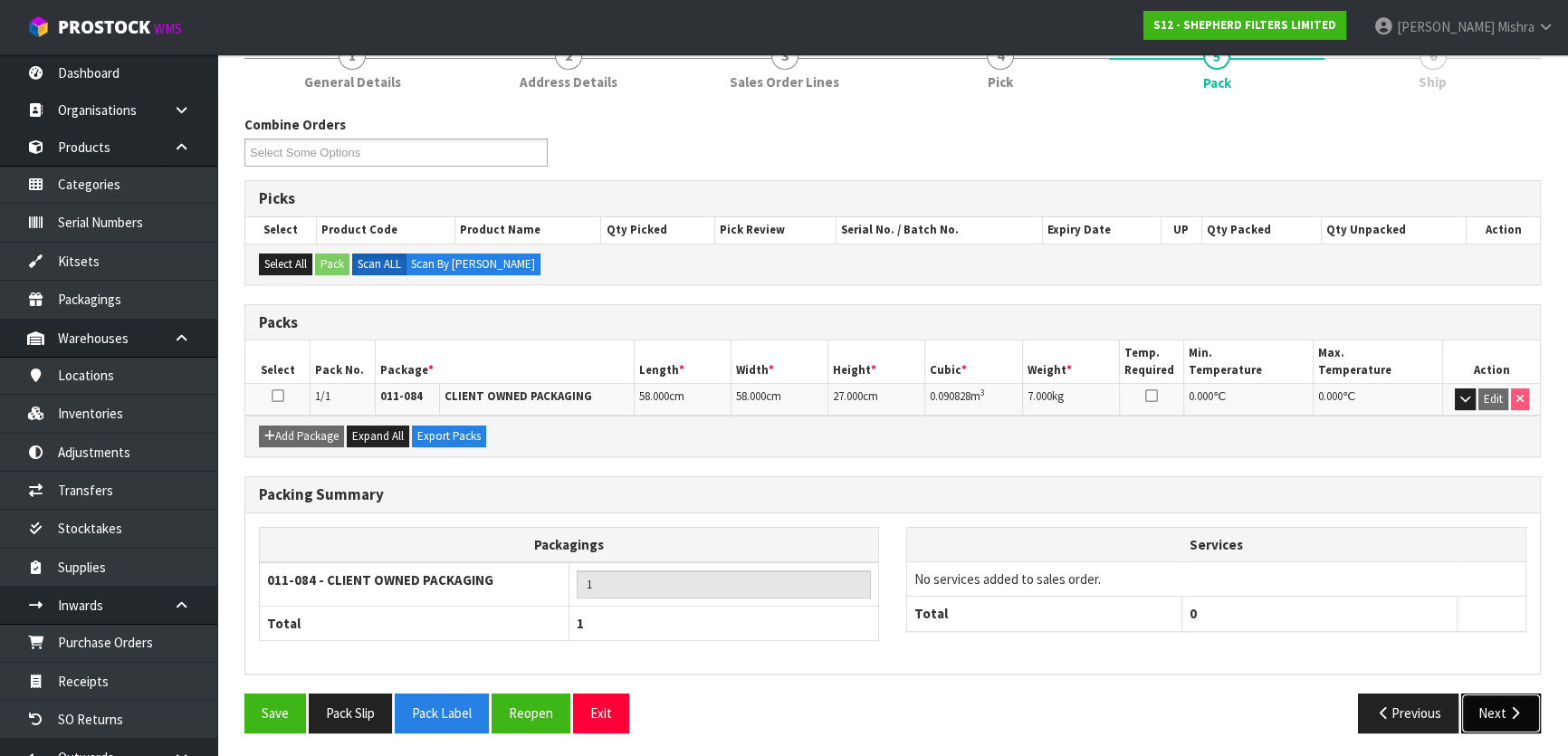
click at [1485, 704] on button "Next" at bounding box center [1501, 712] width 80 height 39
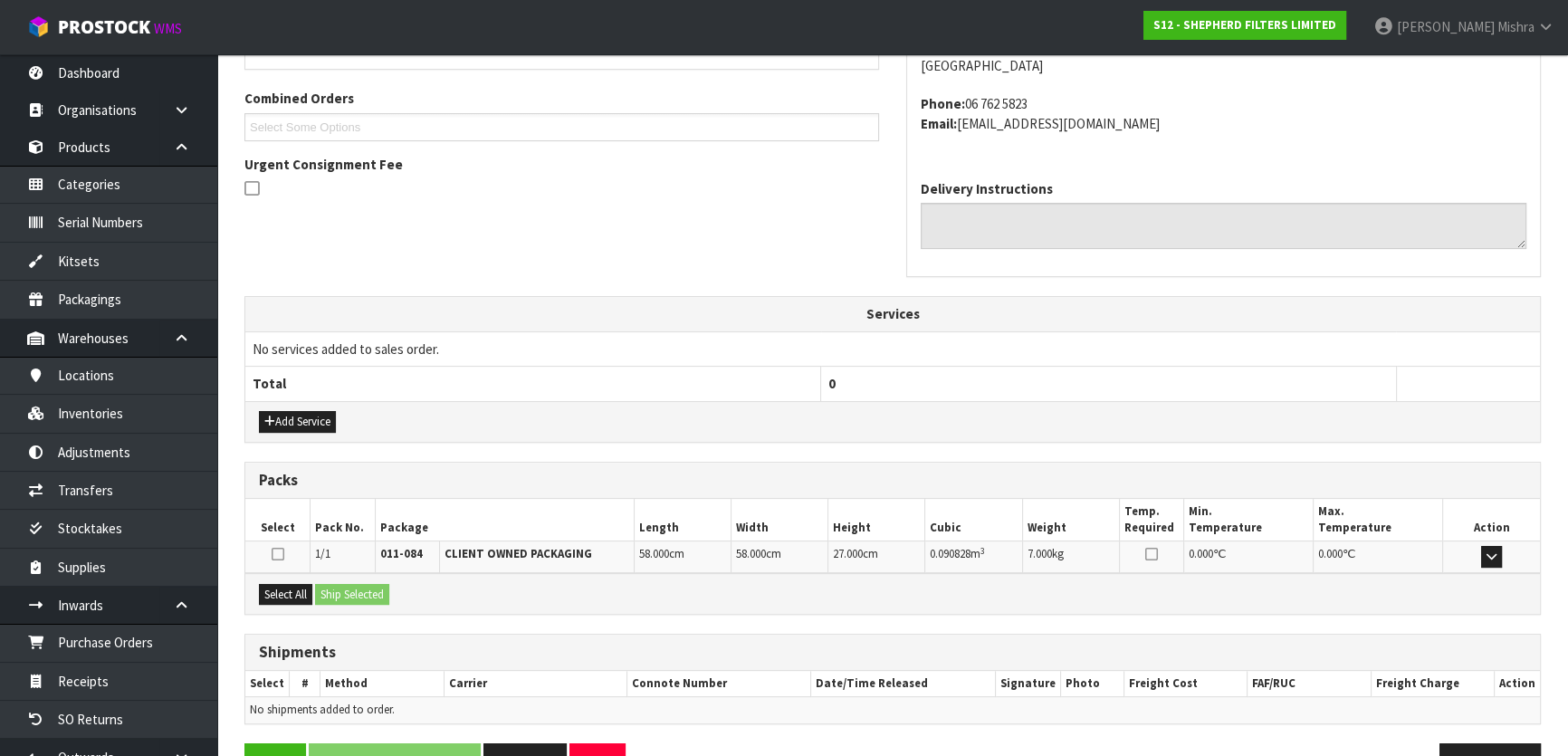
scroll to position [495, 0]
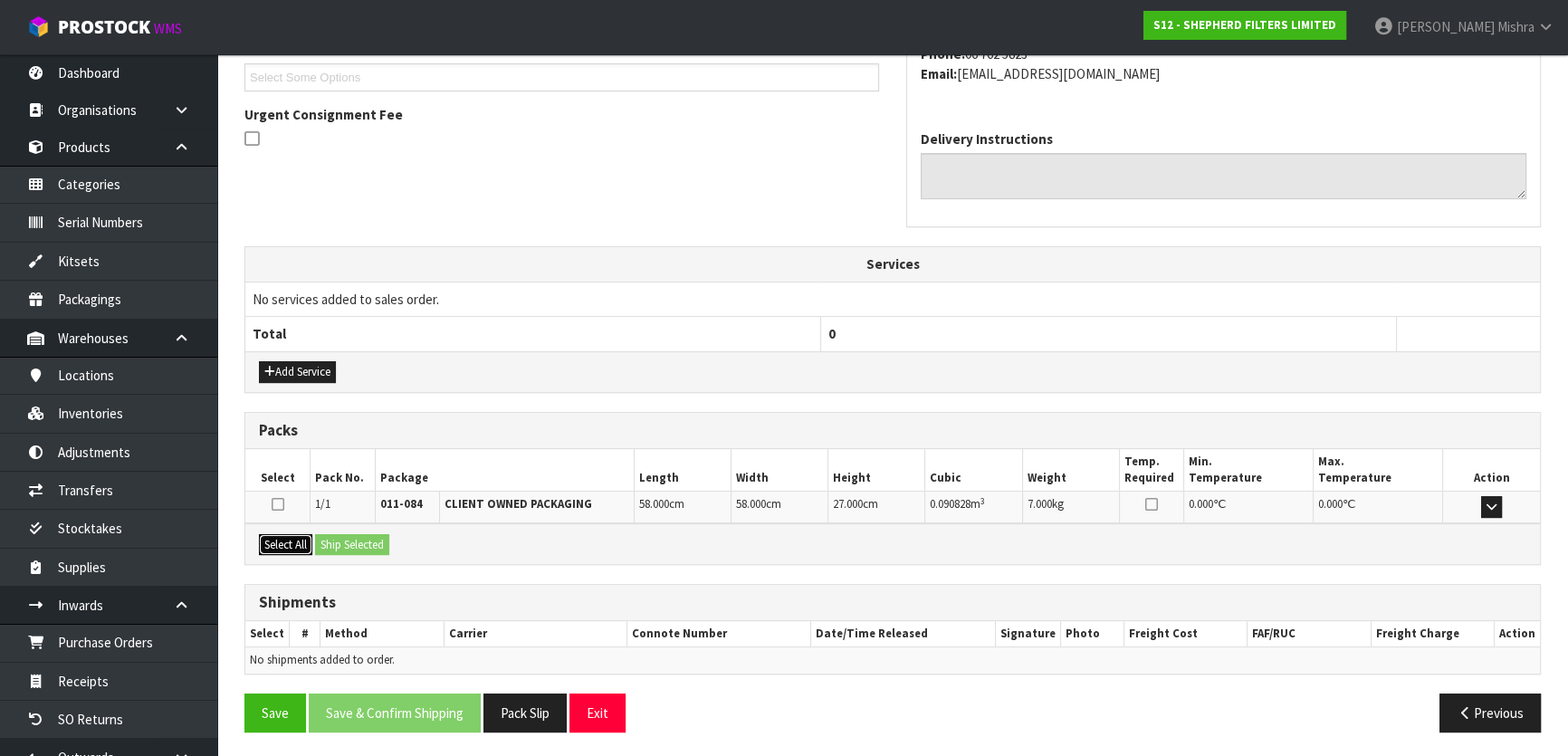
drag, startPoint x: 271, startPoint y: 538, endPoint x: 282, endPoint y: 538, distance: 11.0
click at [272, 538] on button "Select All" at bounding box center [286, 544] width 53 height 22
drag, startPoint x: 337, startPoint y: 541, endPoint x: 409, endPoint y: 576, distance: 80.1
click at [337, 543] on button "Ship Selected" at bounding box center [352, 544] width 74 height 22
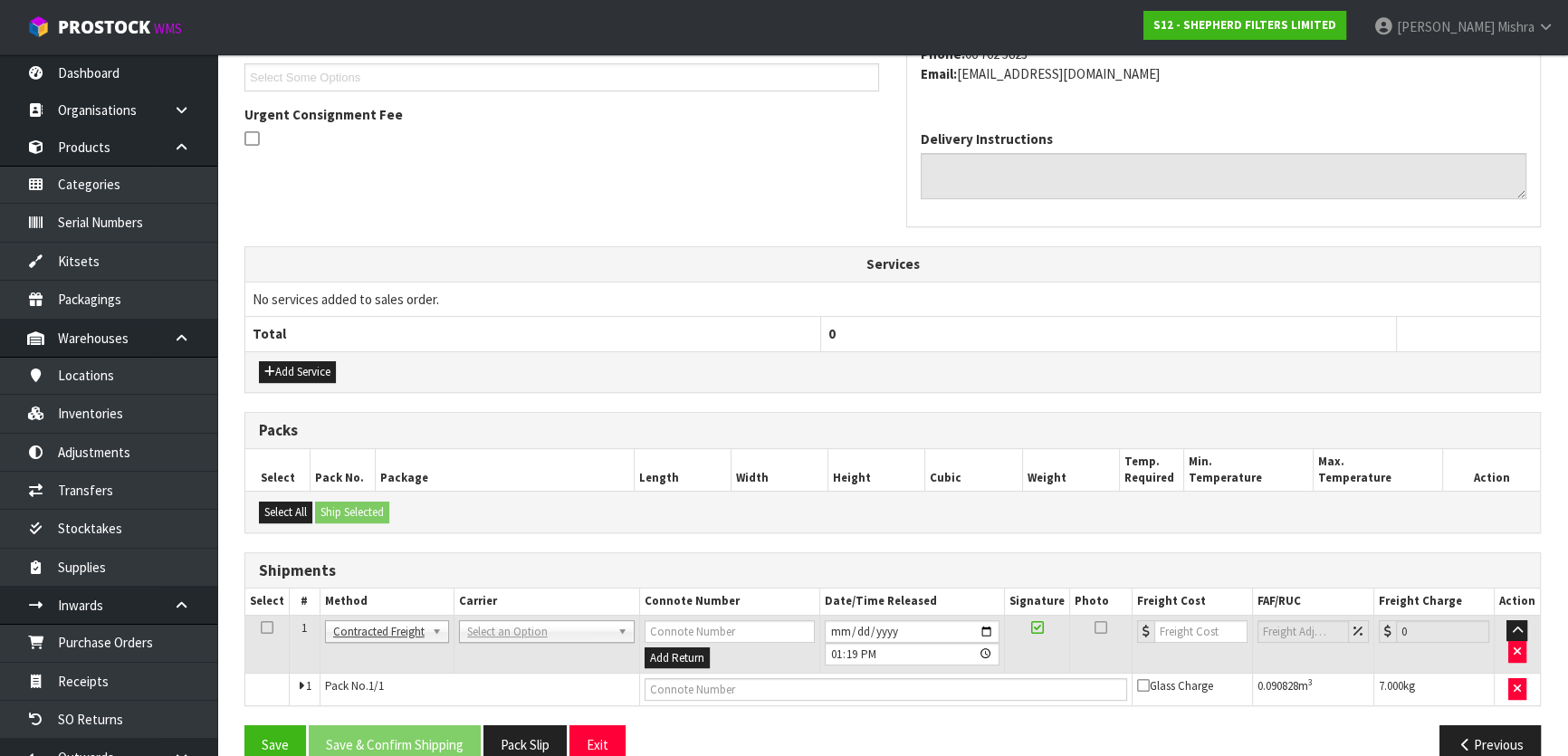
drag, startPoint x: 554, startPoint y: 620, endPoint x: 552, endPoint y: 630, distance: 10.2
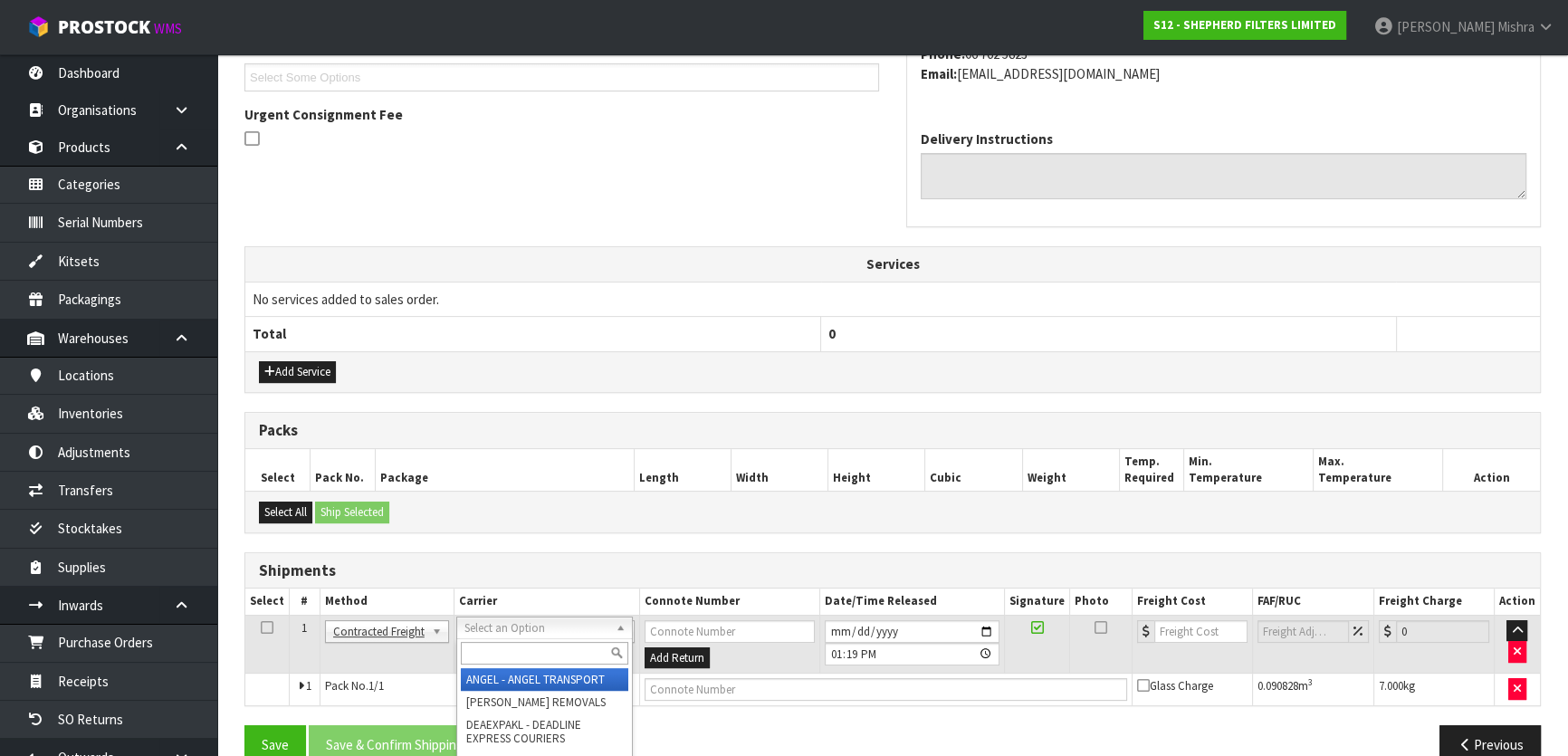
click at [548, 648] on input "text" at bounding box center [544, 653] width 168 height 23
type input "nzp"
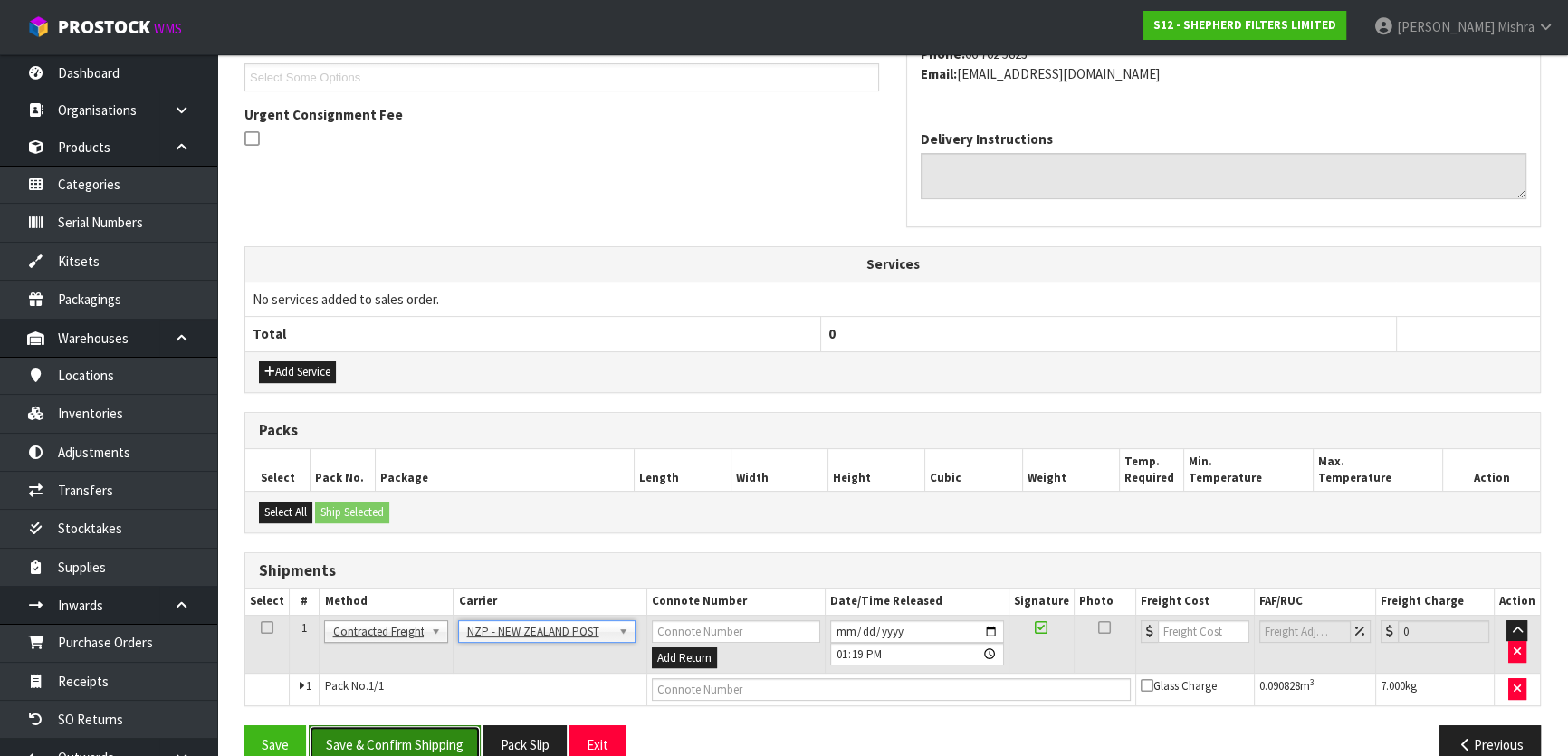
click at [401, 736] on button "Save & Confirm Shipping" at bounding box center [395, 745] width 172 height 39
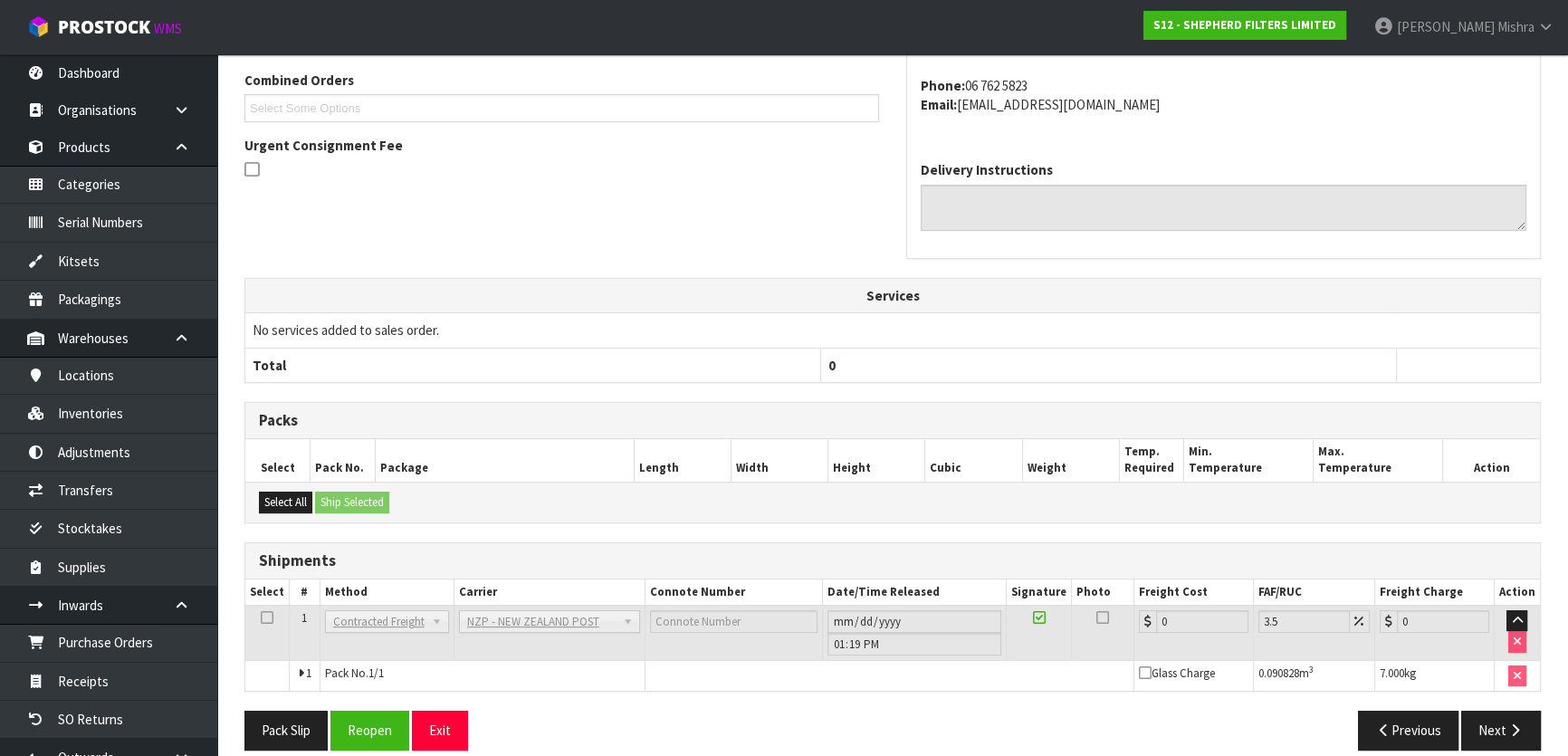
scroll to position [501, 0]
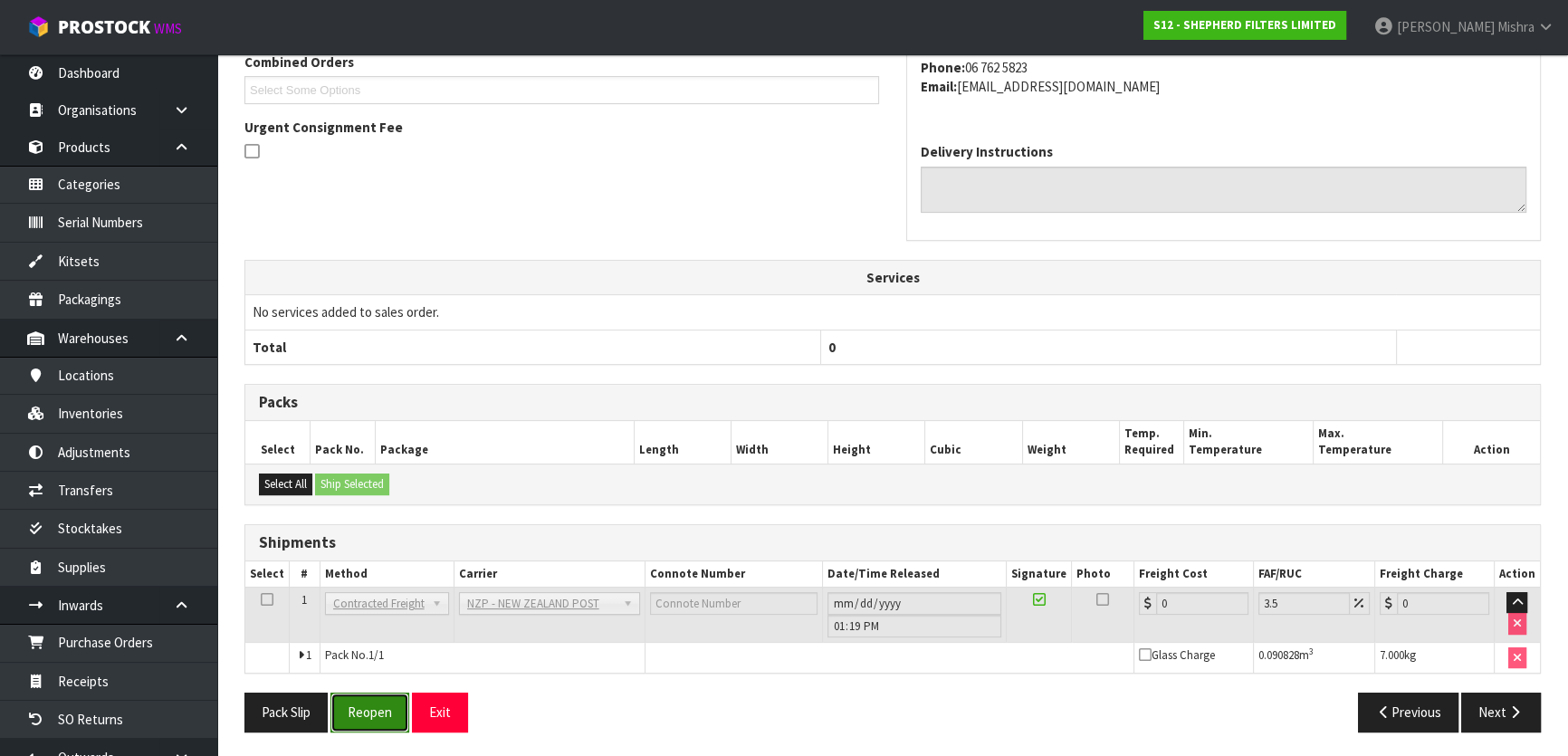
drag, startPoint x: 375, startPoint y: 719, endPoint x: 19, endPoint y: 481, distance: 428.2
click at [372, 715] on button "Reopen" at bounding box center [370, 711] width 79 height 39
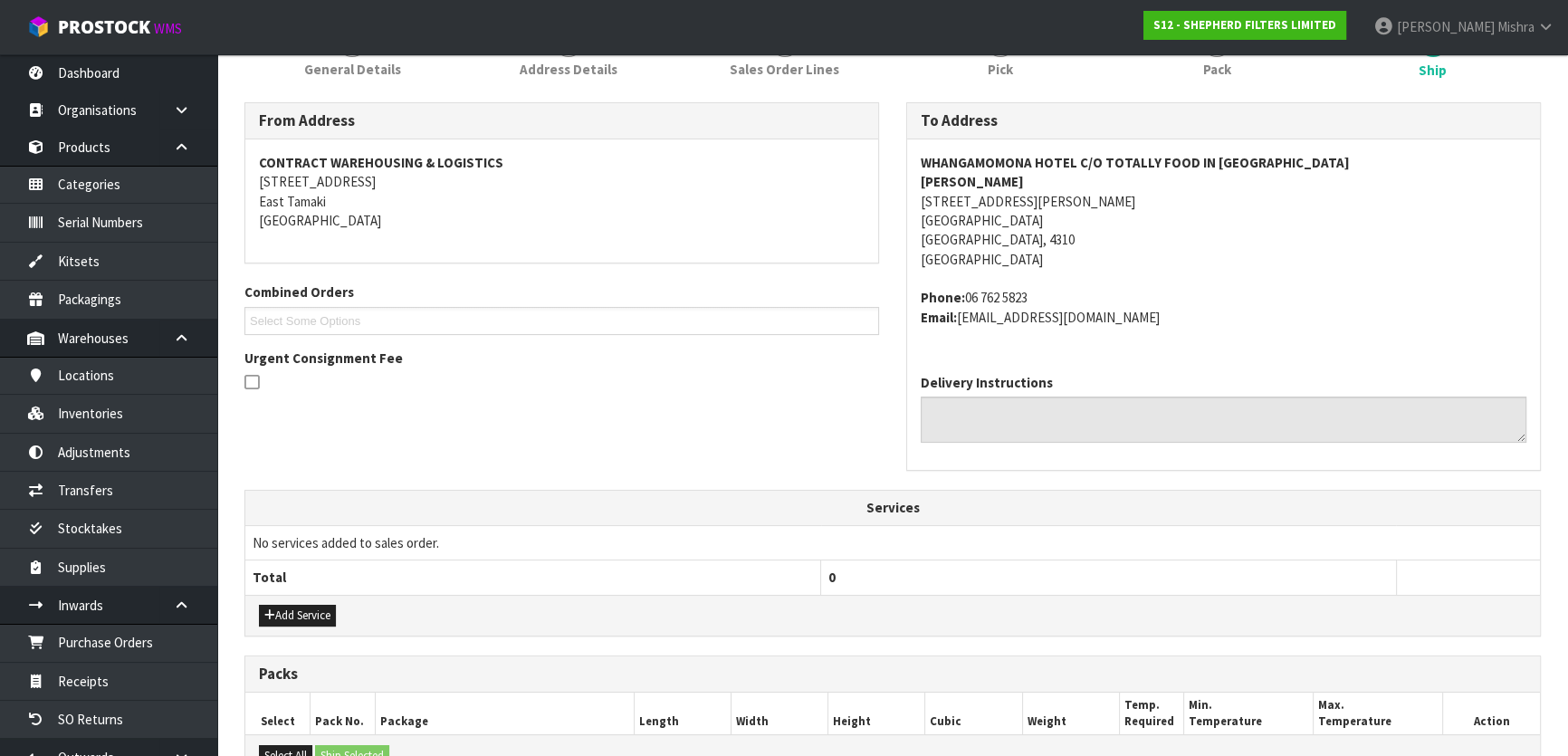
scroll to position [493, 0]
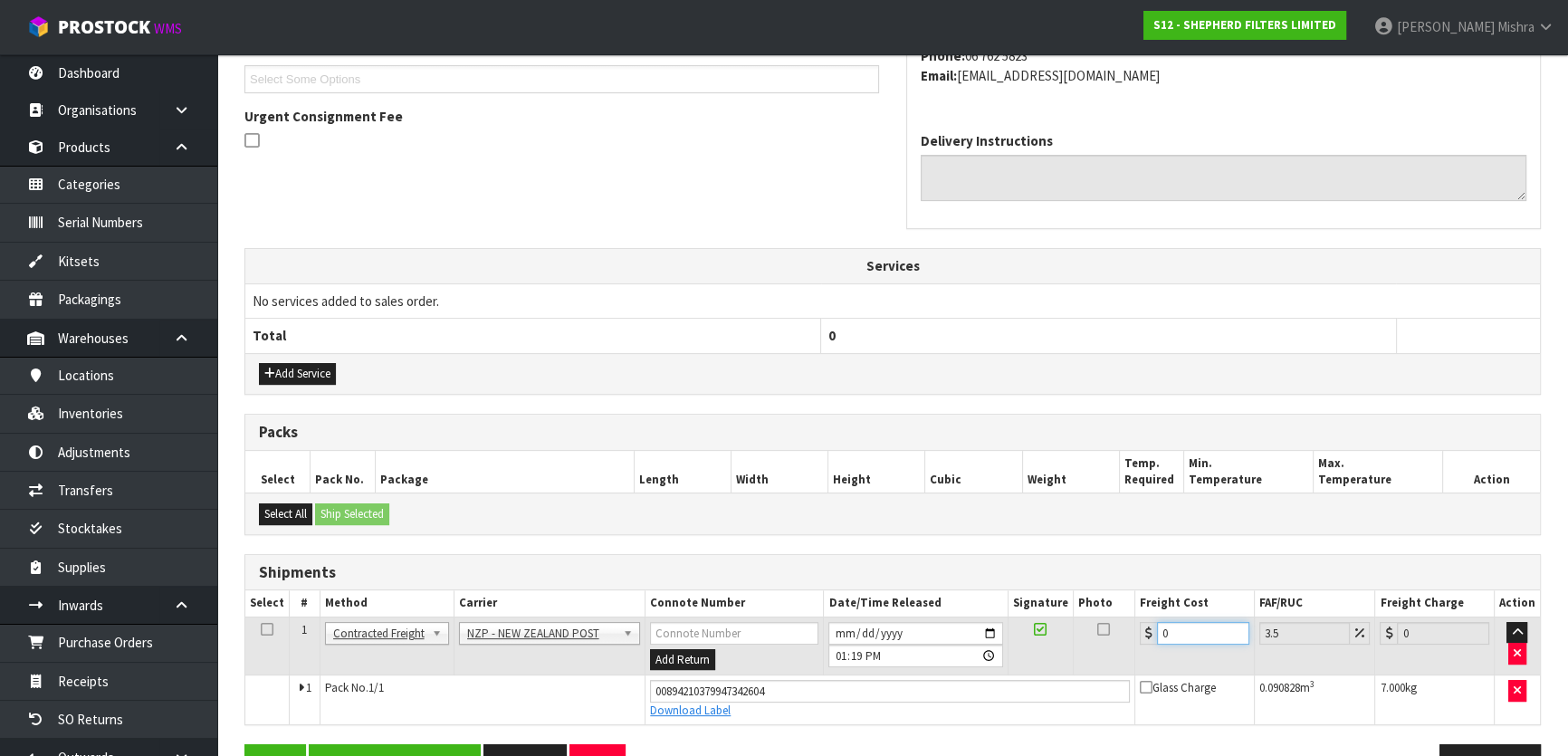
drag, startPoint x: 1173, startPoint y: 630, endPoint x: 1138, endPoint y: 638, distance: 35.9
click at [1138, 636] on td "0" at bounding box center [1194, 646] width 119 height 59
type input "1"
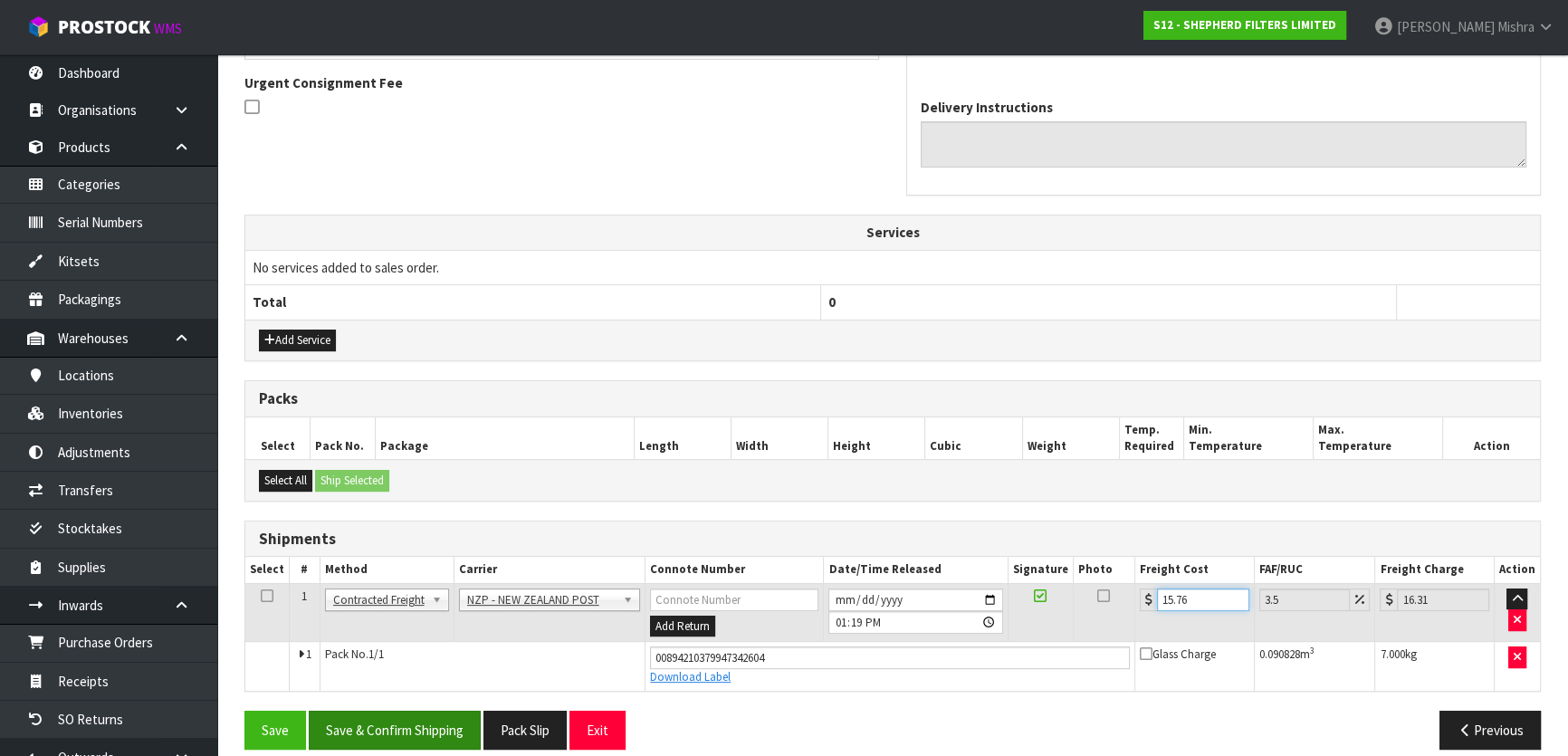
scroll to position [543, 0]
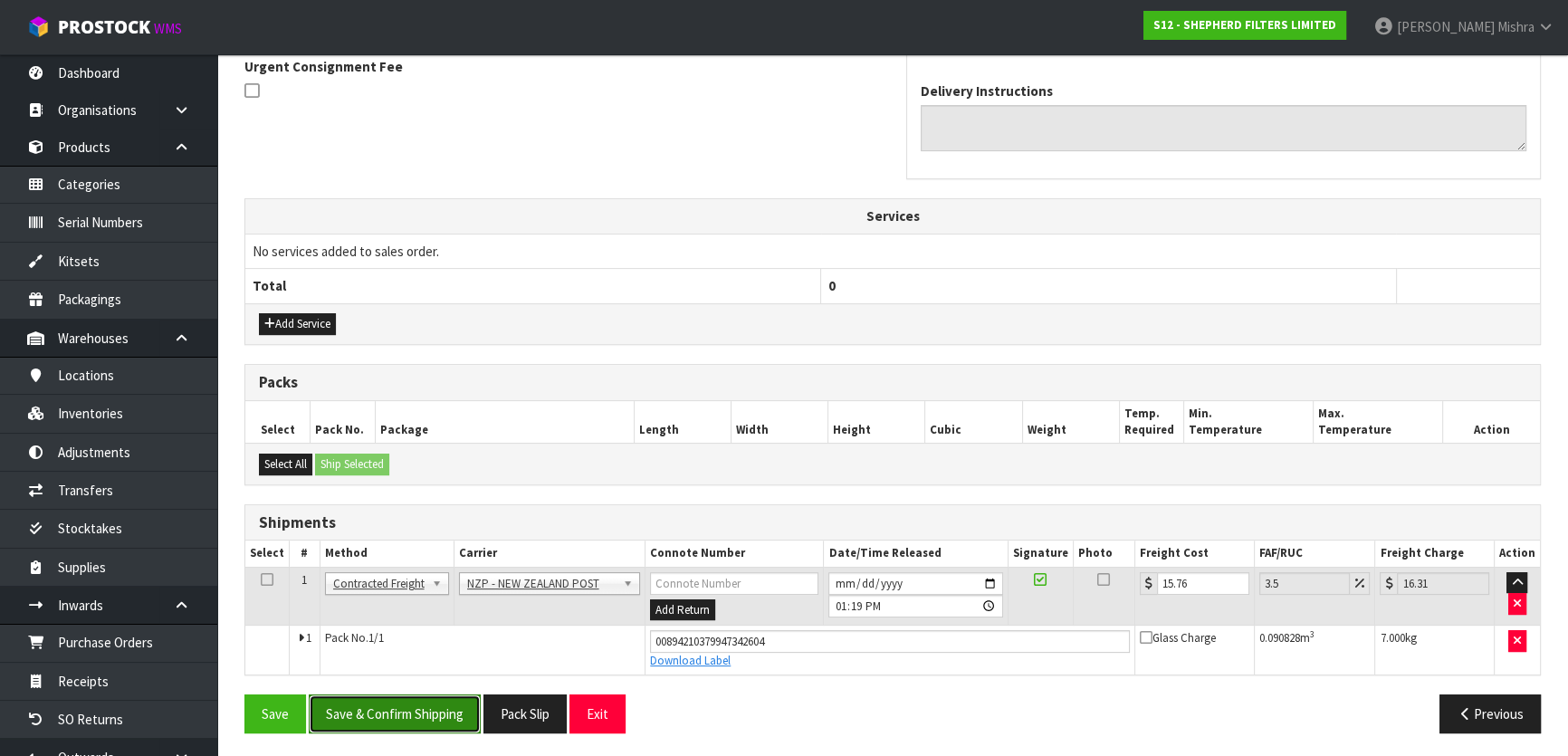
click at [455, 702] on button "Save & Confirm Shipping" at bounding box center [395, 713] width 172 height 39
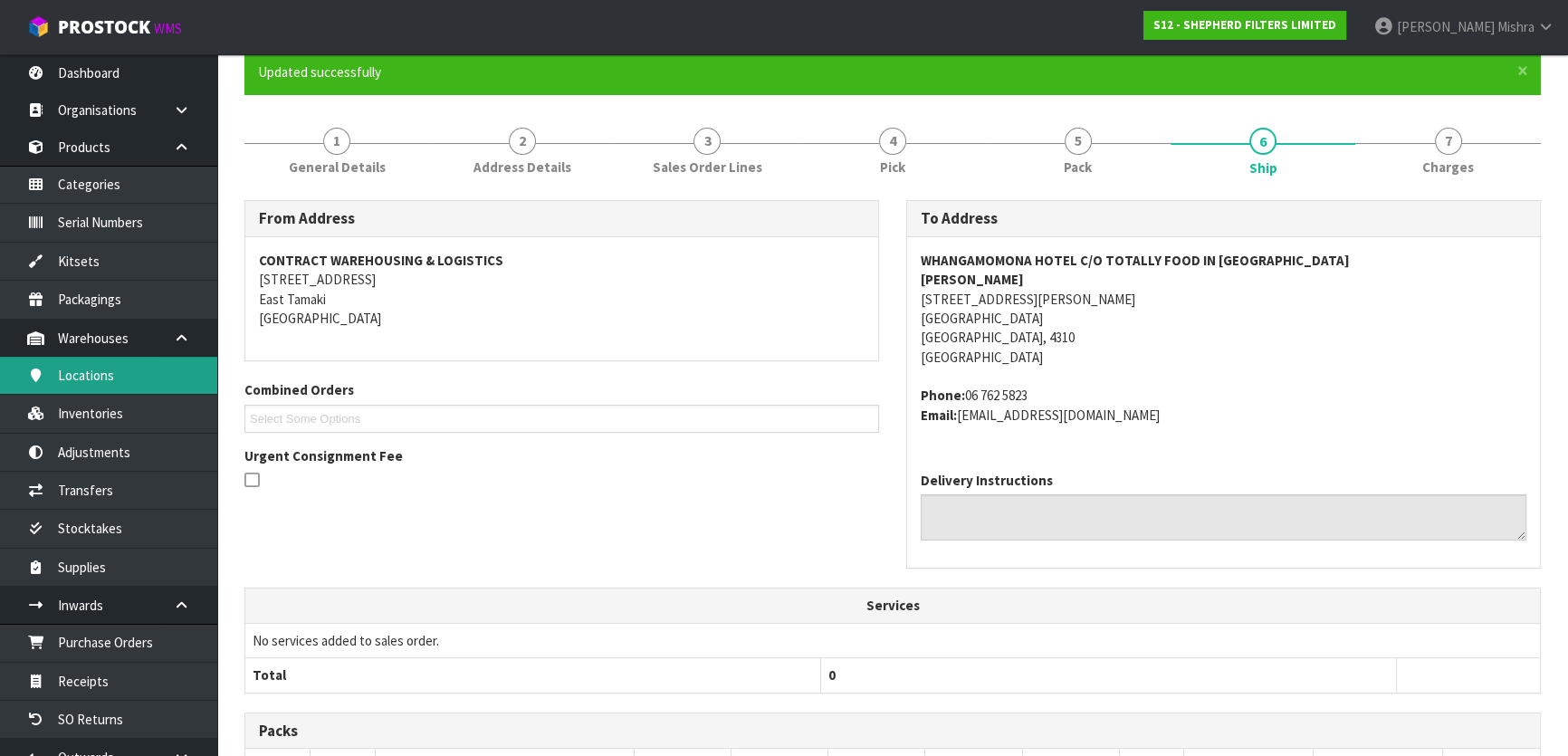
scroll to position [0, 0]
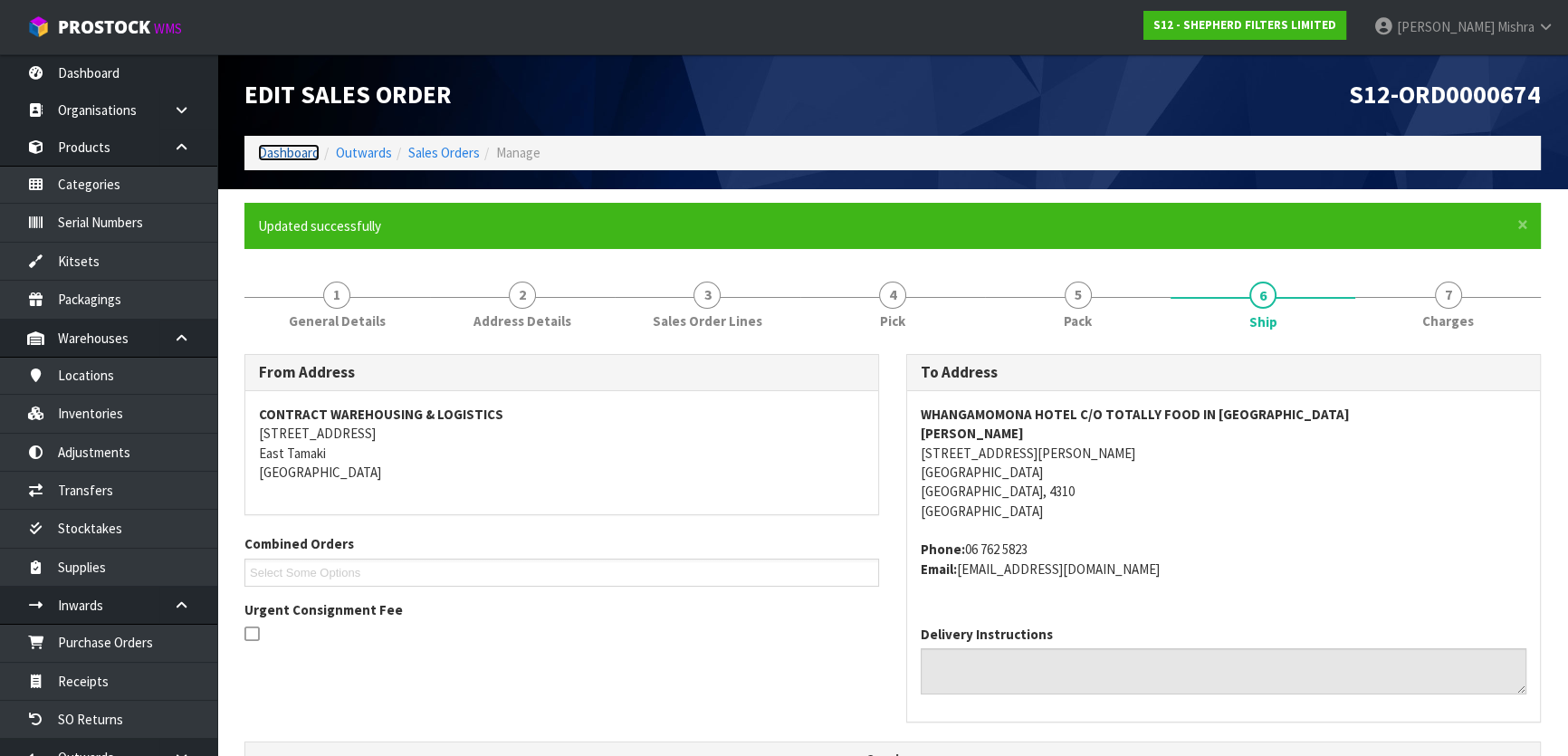
click at [284, 151] on link "Dashboard" at bounding box center [289, 153] width 62 height 17
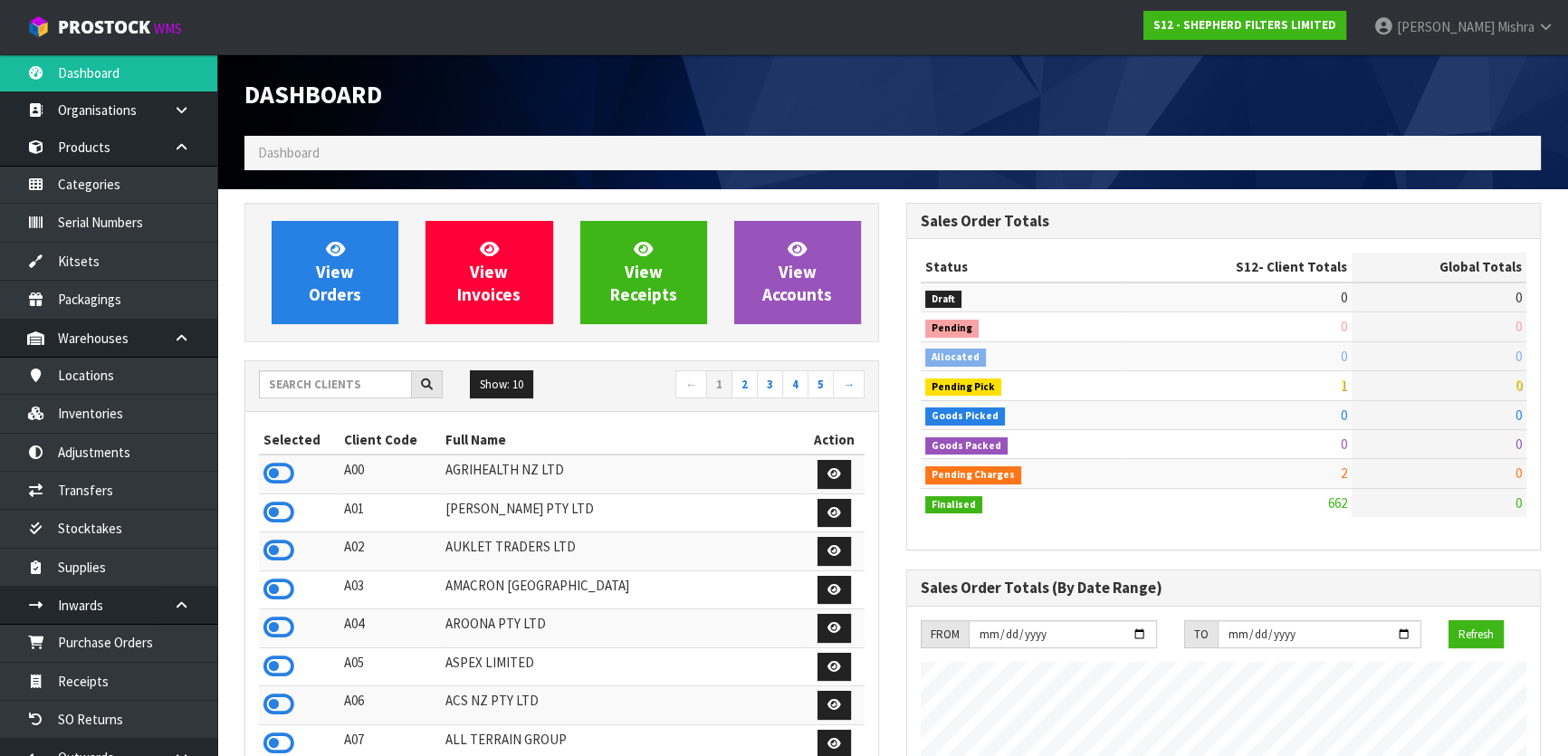
scroll to position [1222, 661]
click at [324, 388] on input "text" at bounding box center [336, 383] width 153 height 28
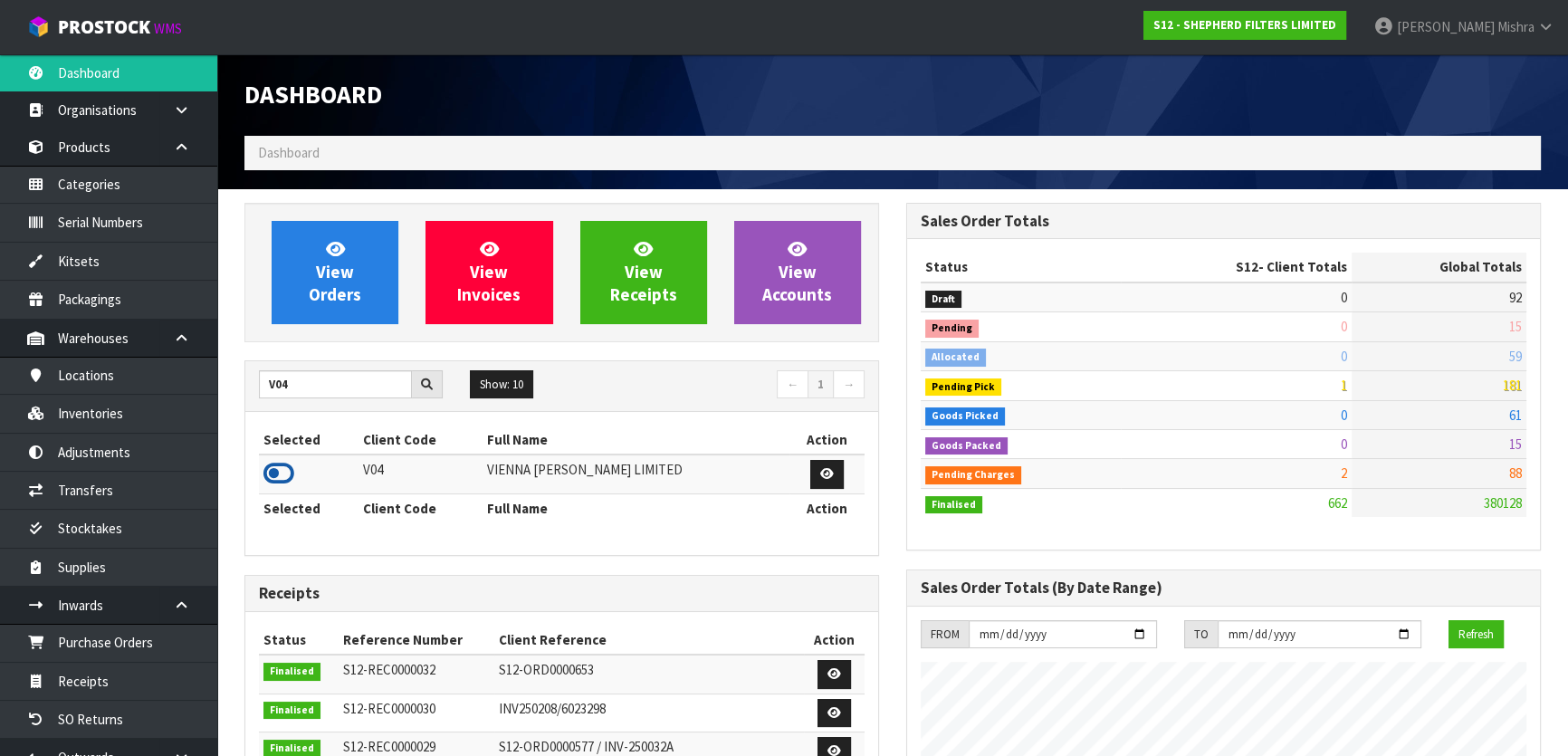
click at [278, 466] on icon at bounding box center [278, 473] width 31 height 27
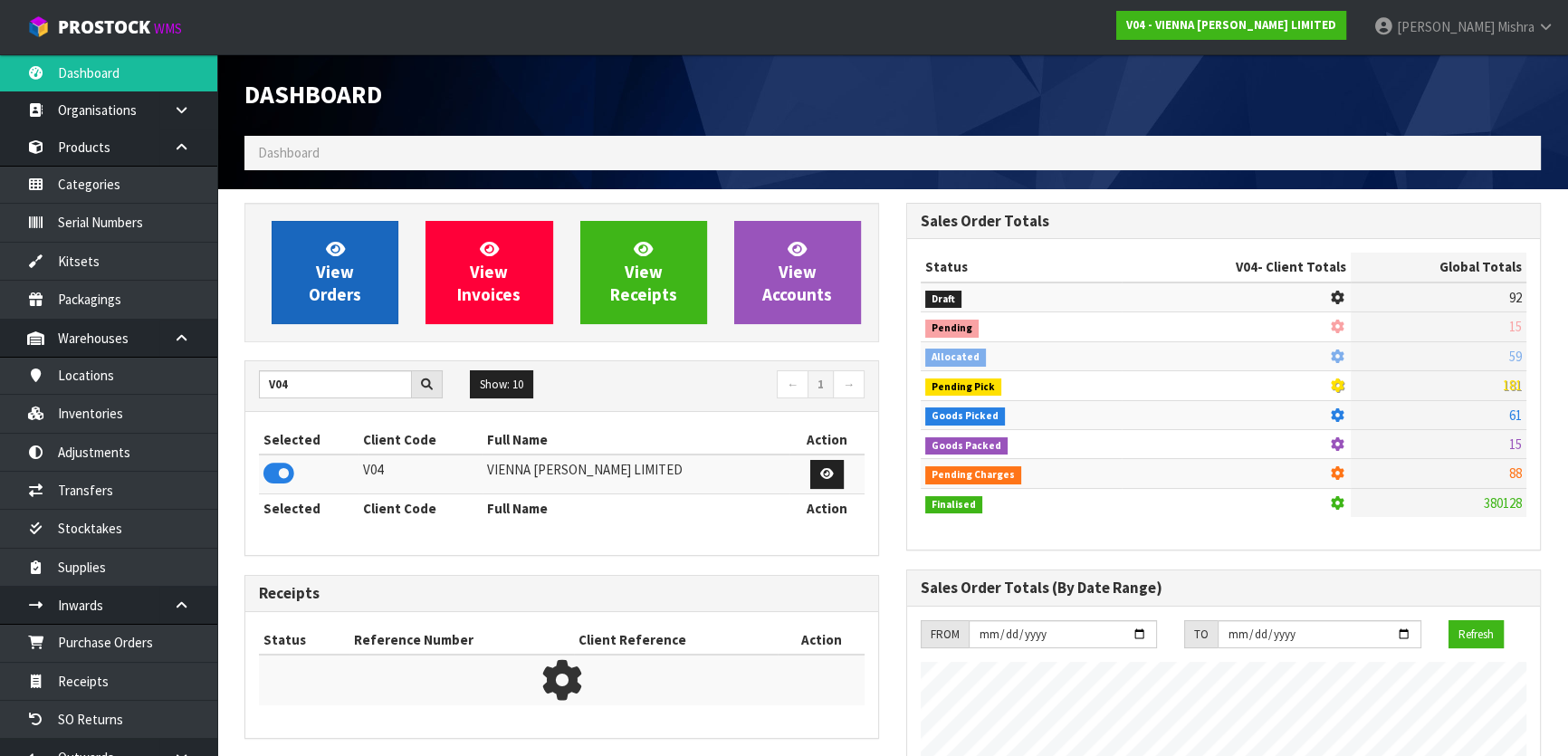
scroll to position [1445, 661]
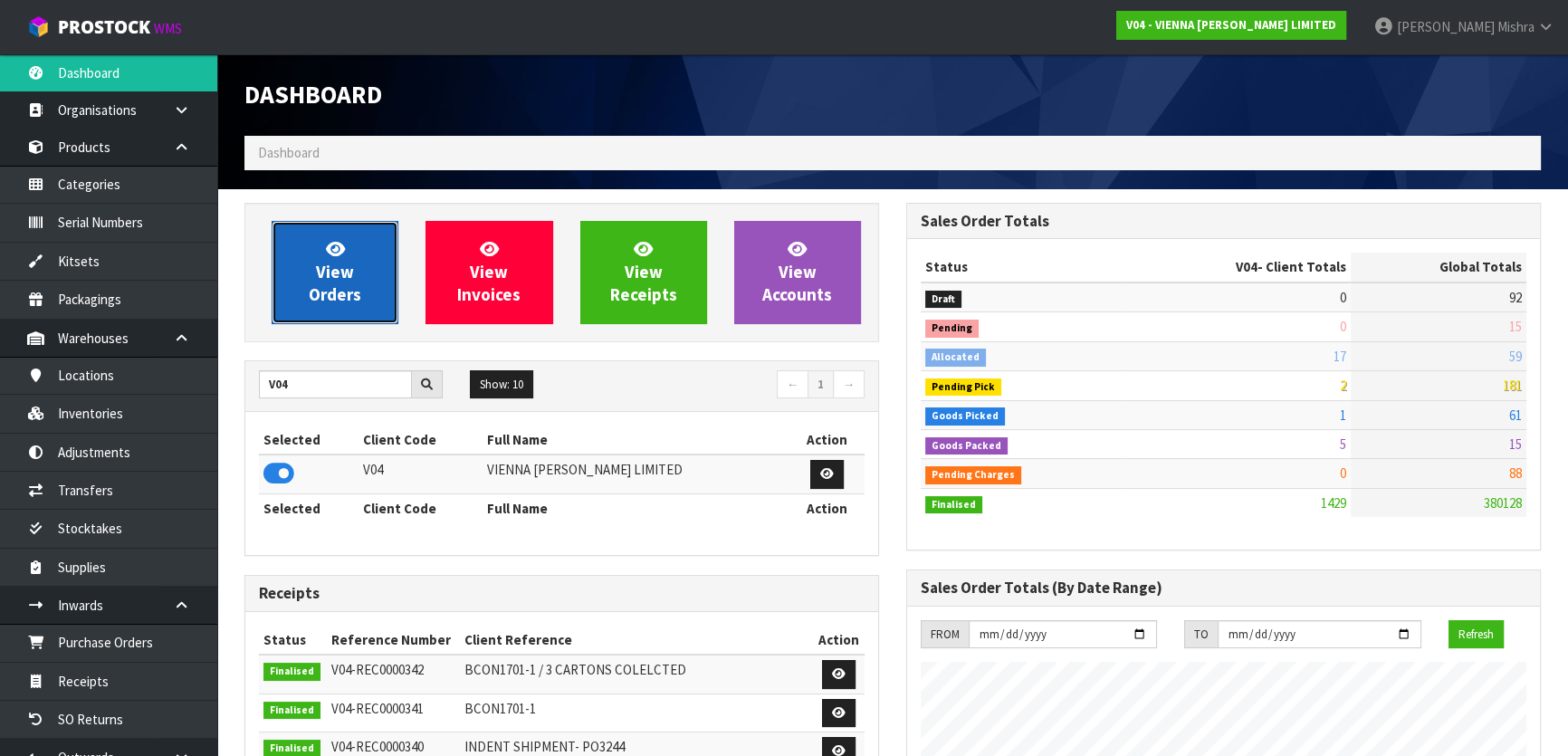
click at [328, 254] on icon at bounding box center [336, 249] width 19 height 17
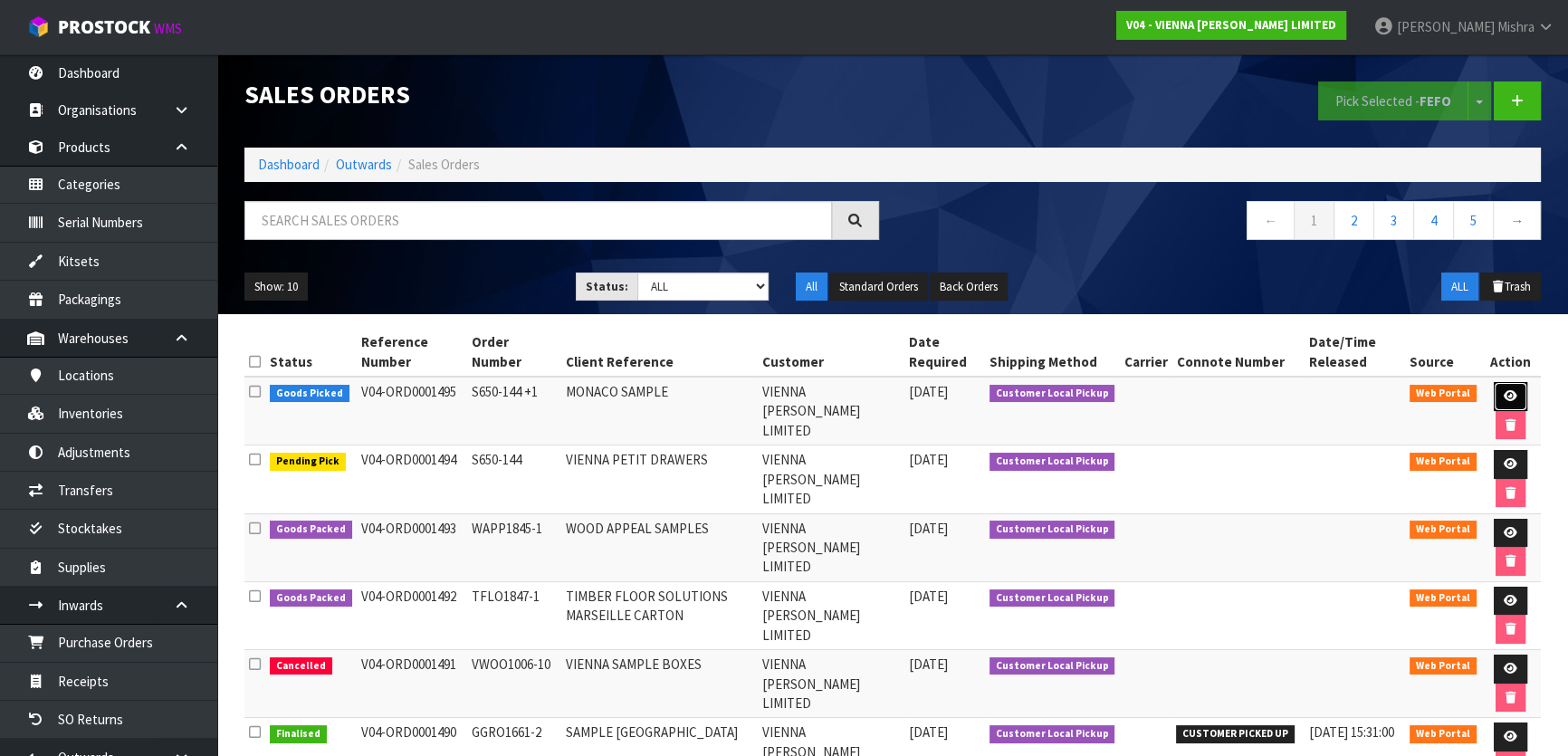
click at [1497, 393] on link at bounding box center [1510, 397] width 33 height 29
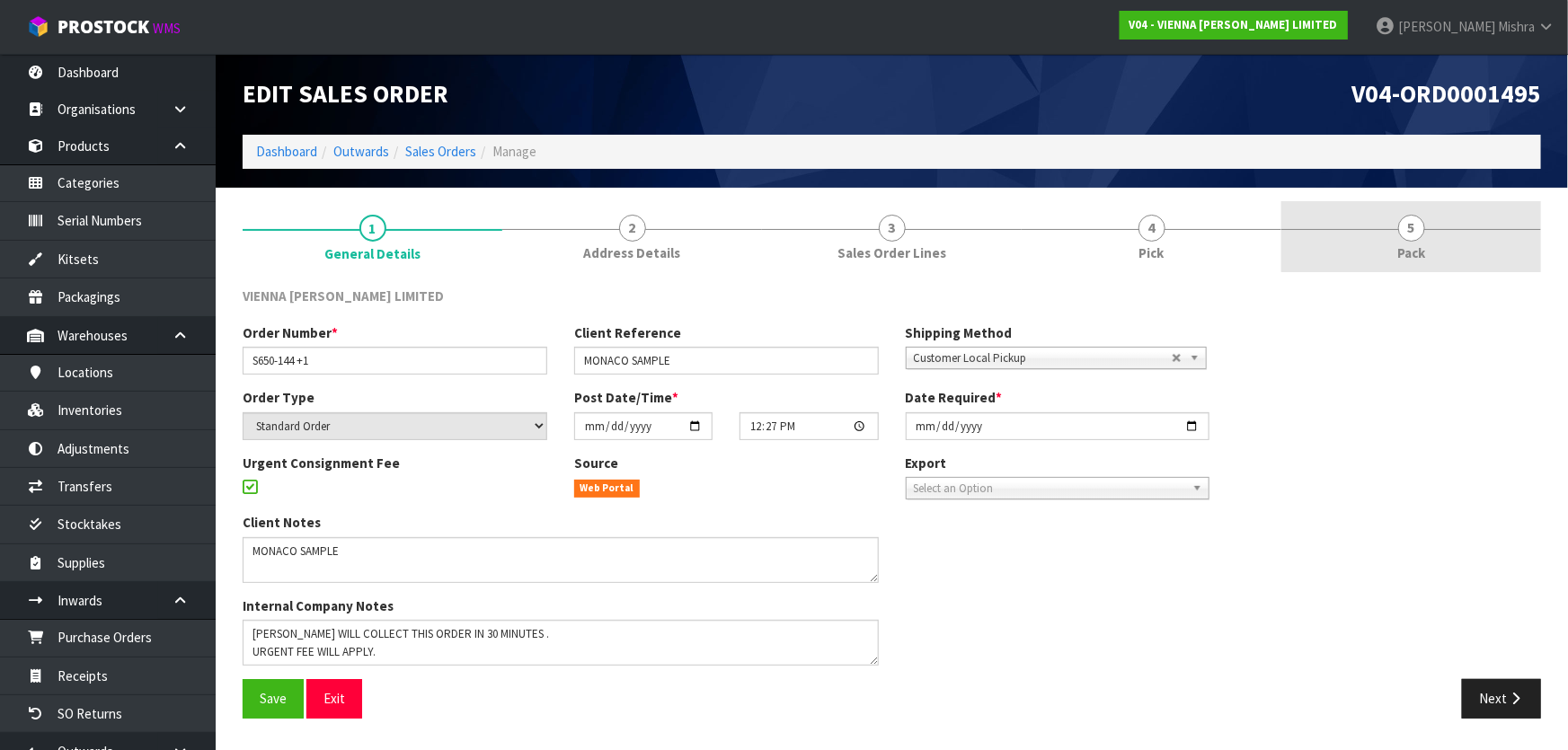
click at [1414, 250] on span "Pack" at bounding box center [1410, 253] width 27 height 19
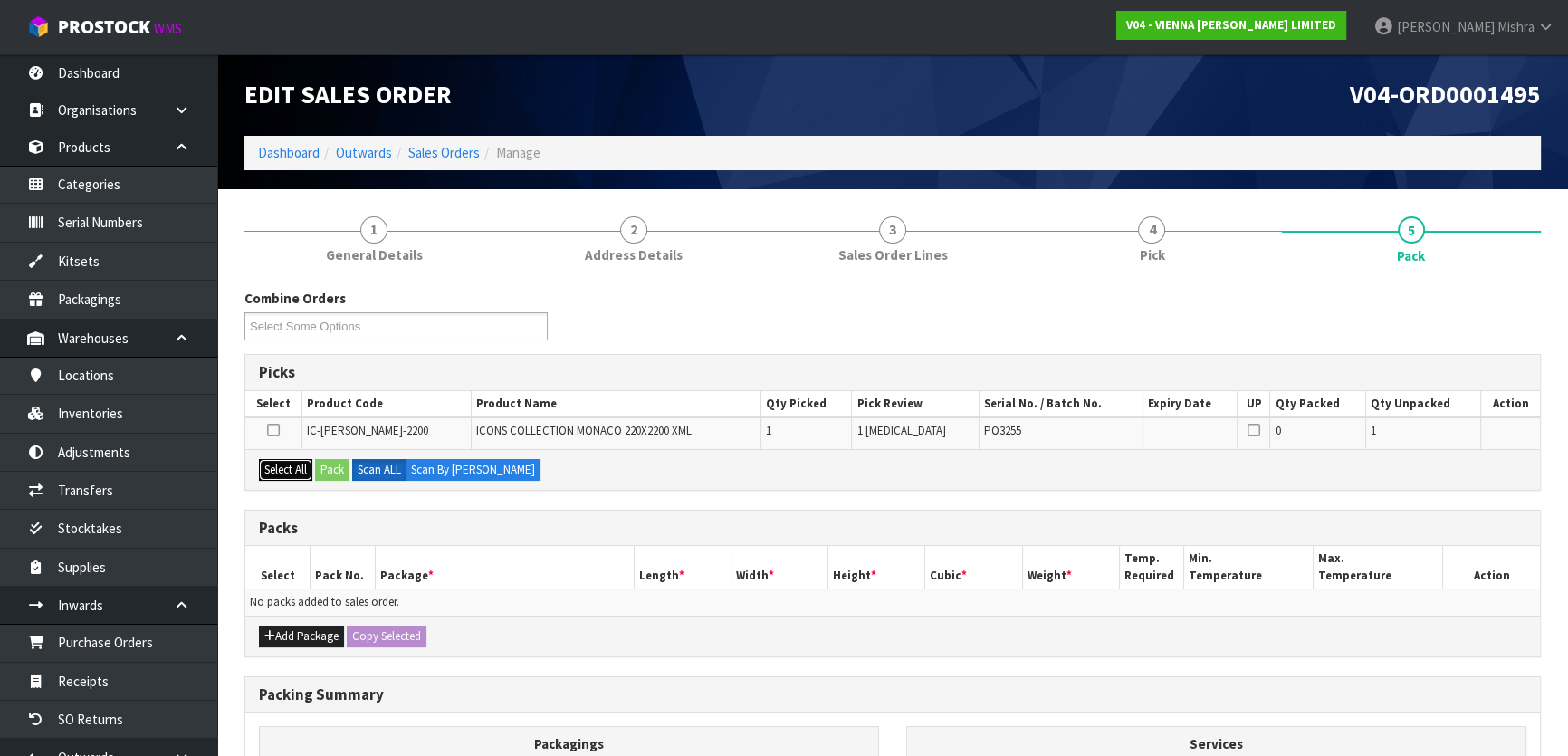
click at [283, 467] on button "Select All" at bounding box center [286, 469] width 53 height 22
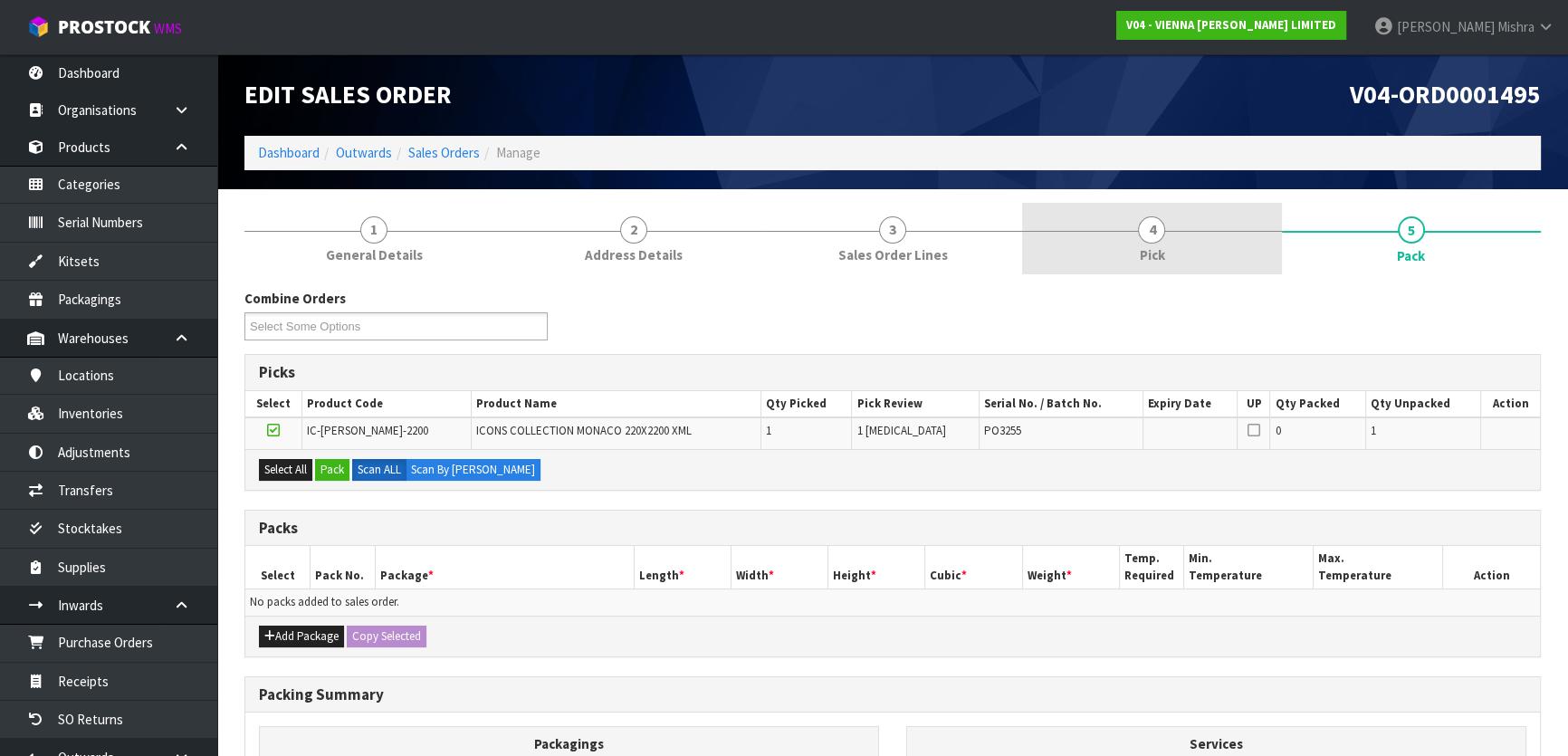
click at [1180, 229] on link "4 Pick" at bounding box center [1151, 238] width 259 height 72
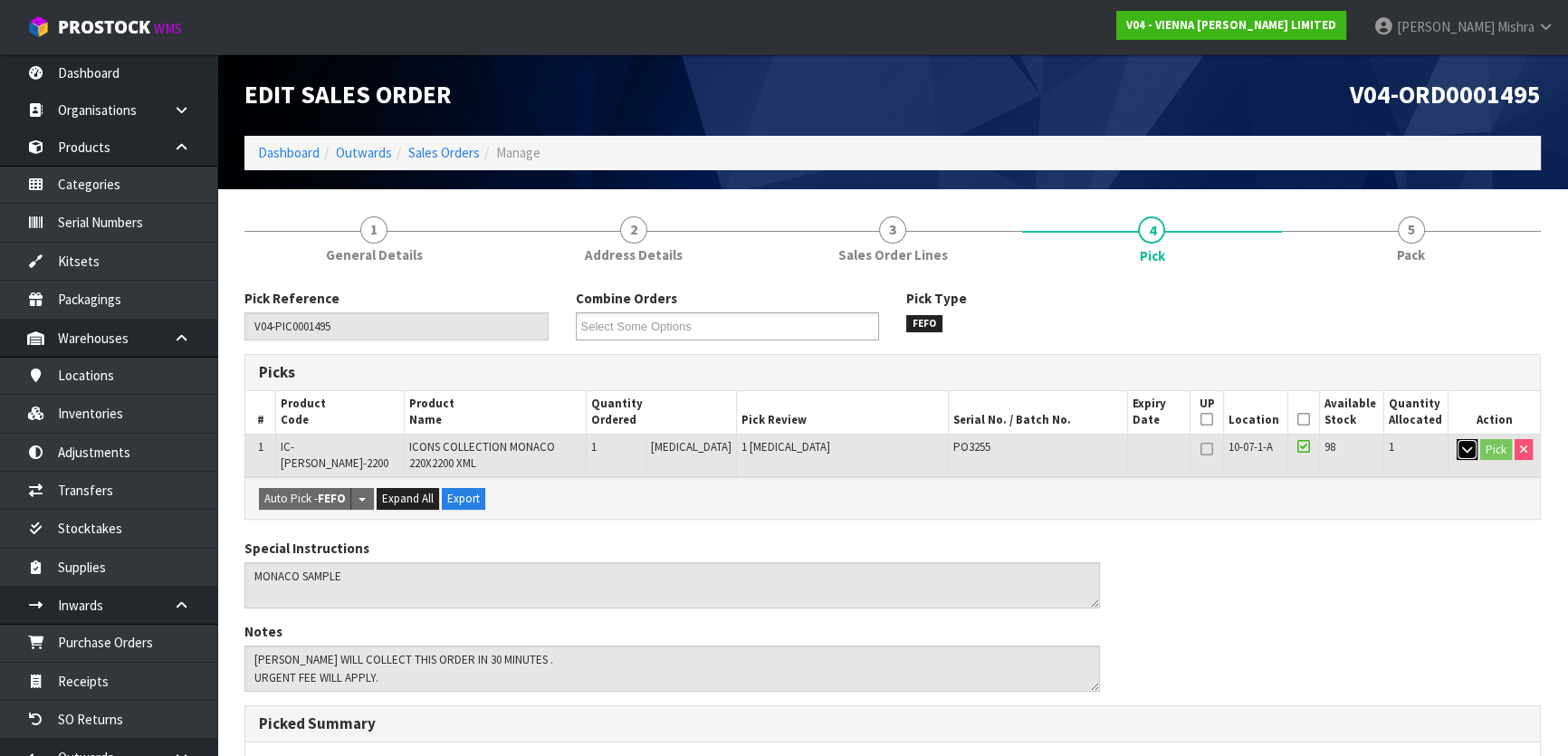
click at [1457, 455] on button "button" at bounding box center [1467, 450] width 21 height 22
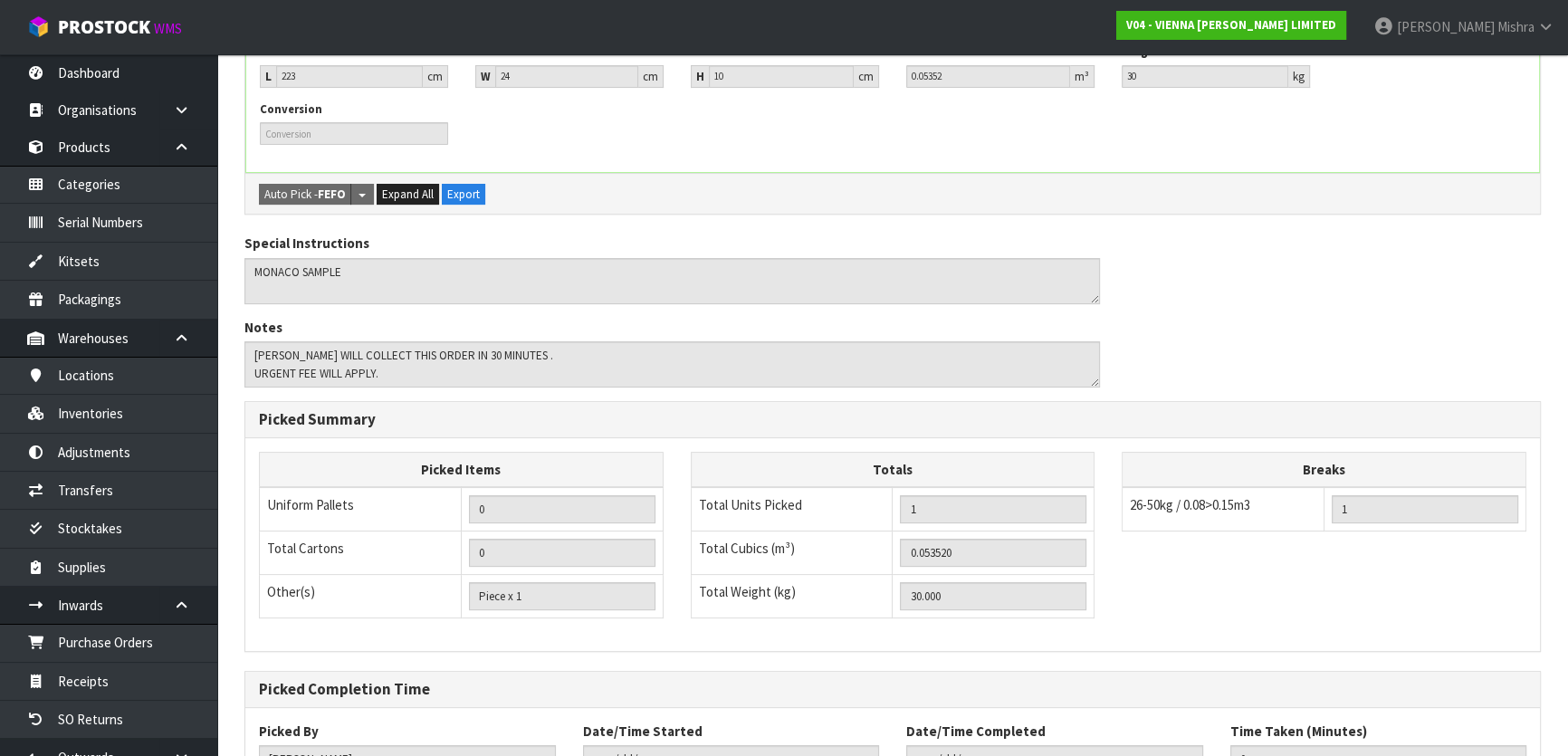
scroll to position [329, 0]
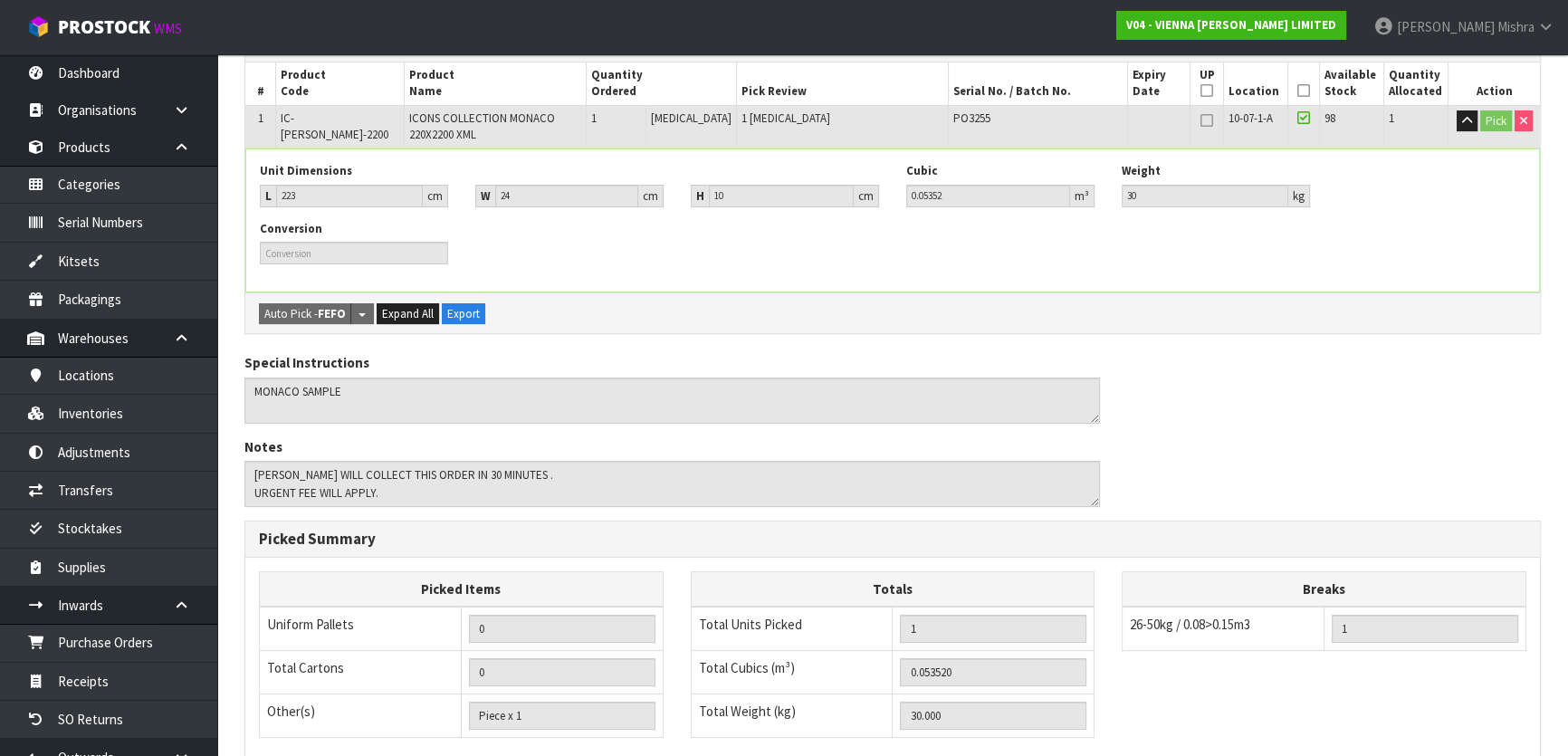
click at [1302, 91] on icon at bounding box center [1303, 91] width 12 height 1
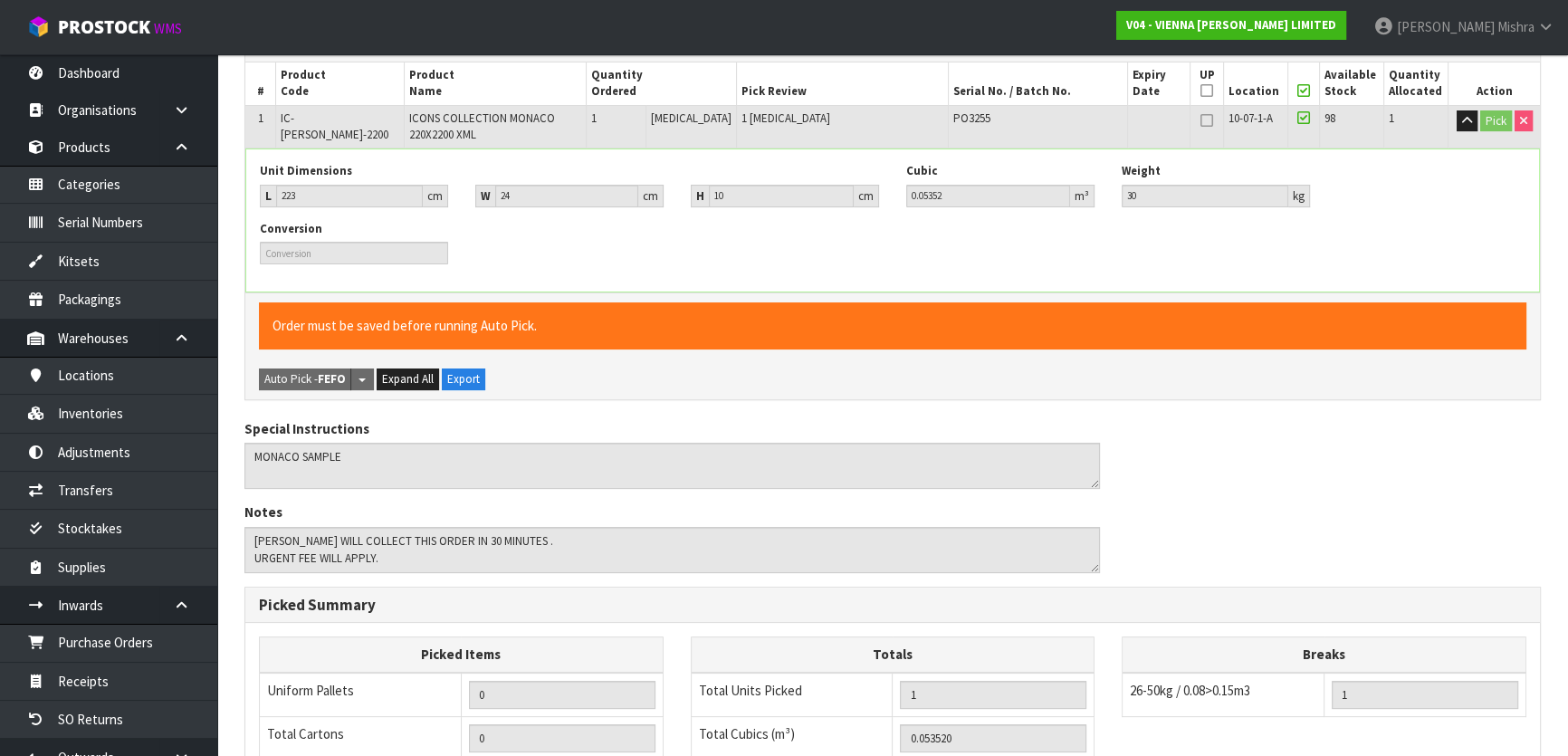
scroll to position [654, 0]
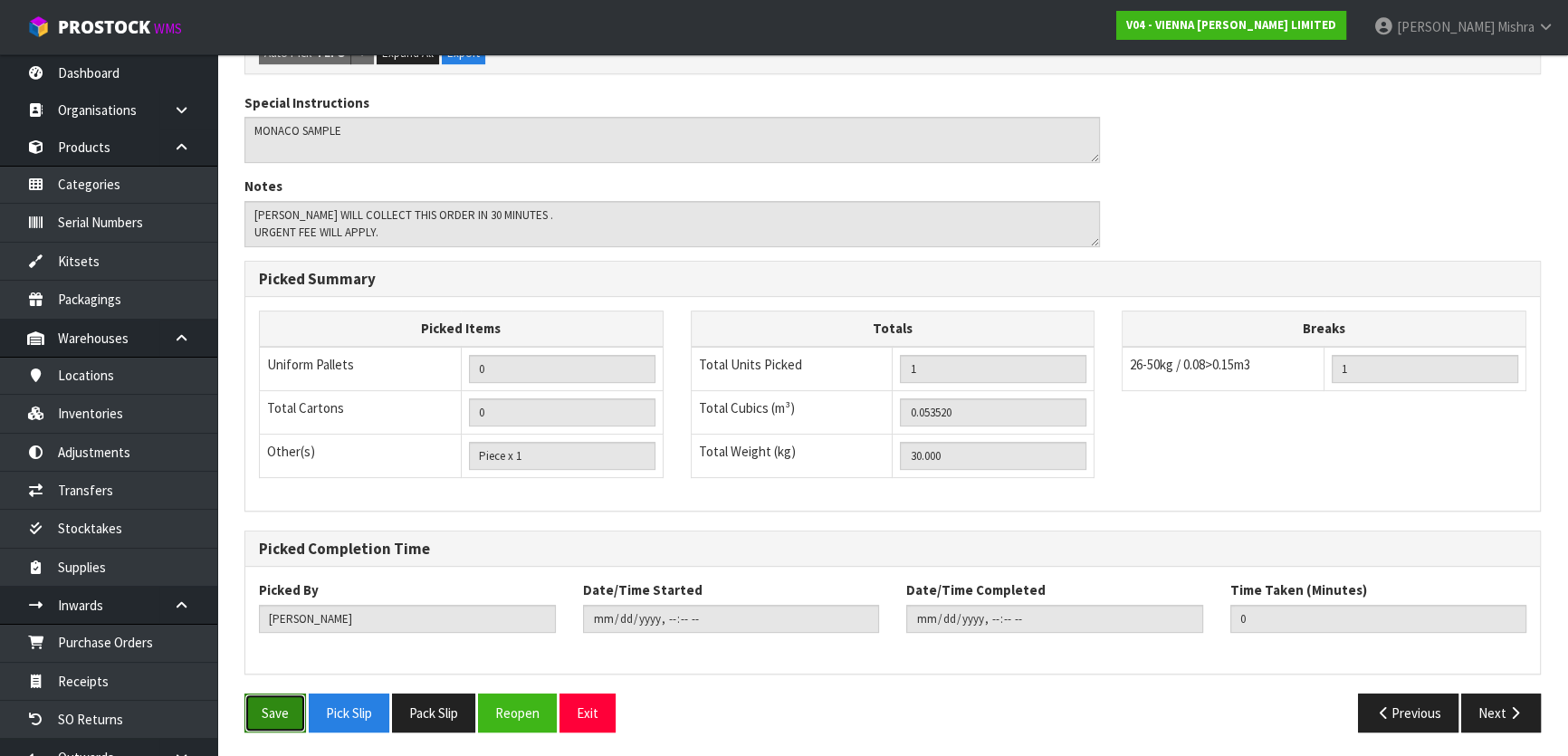
click at [276, 704] on button "Save" at bounding box center [275, 712] width 62 height 39
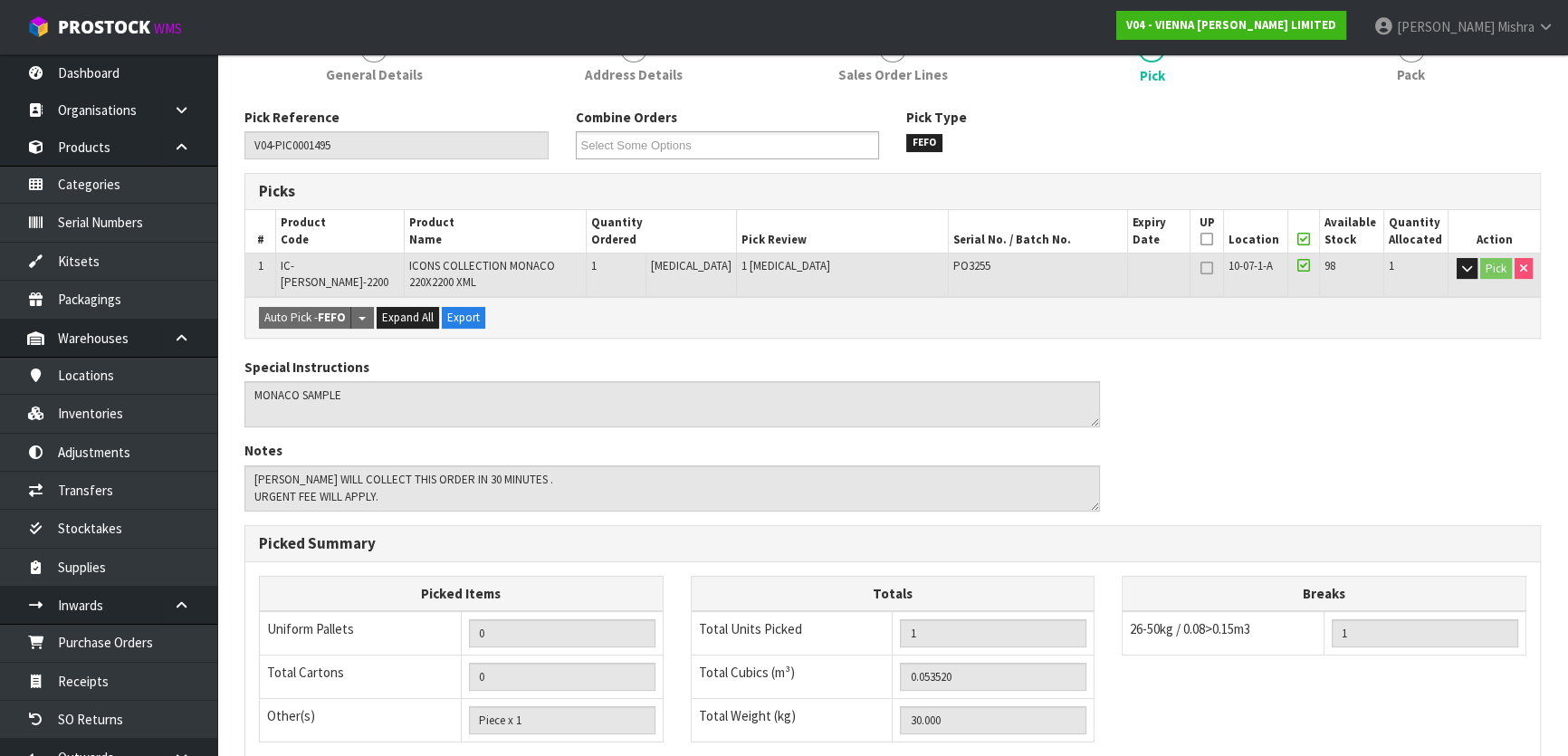
scroll to position [511, 0]
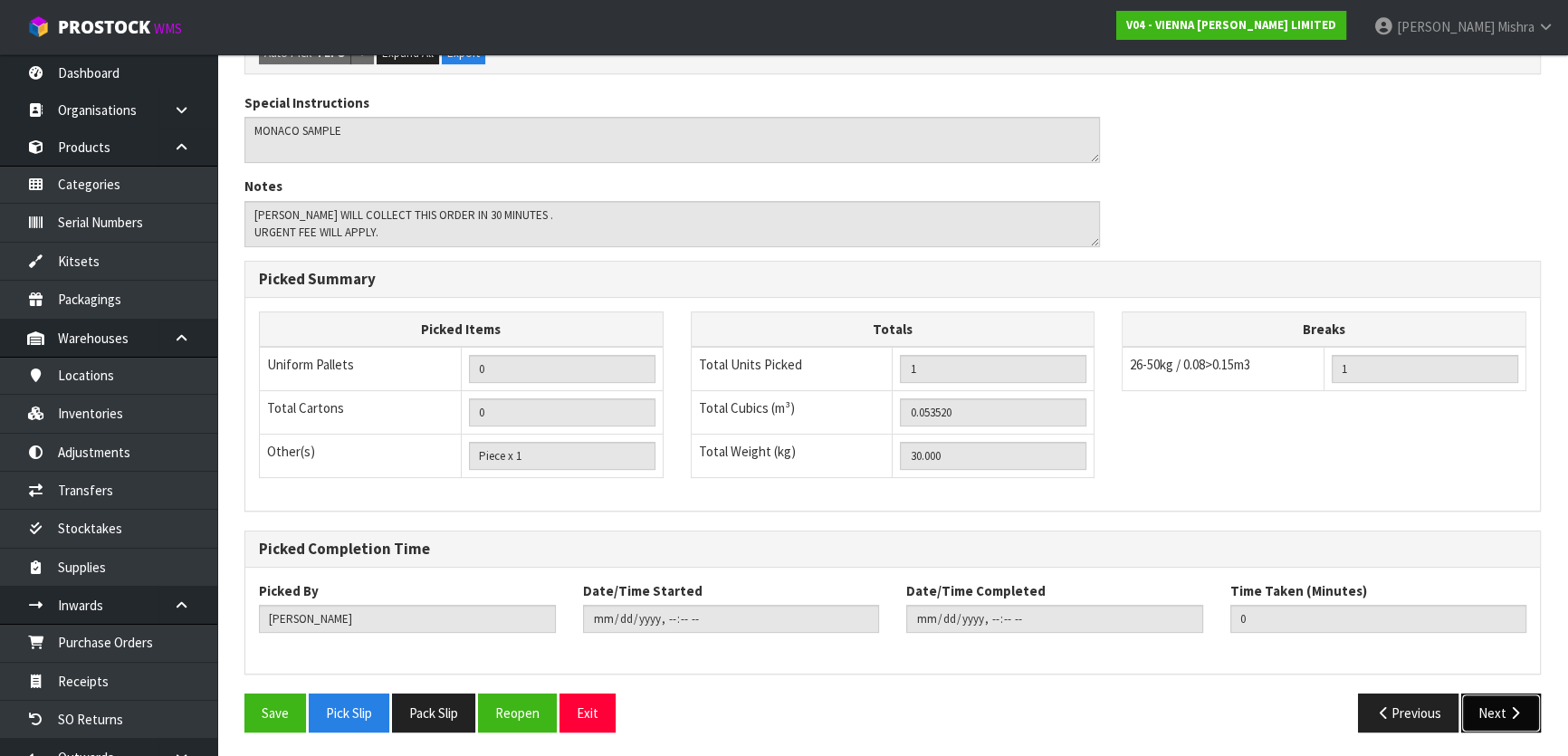
click at [1505, 717] on button "Next" at bounding box center [1501, 712] width 80 height 39
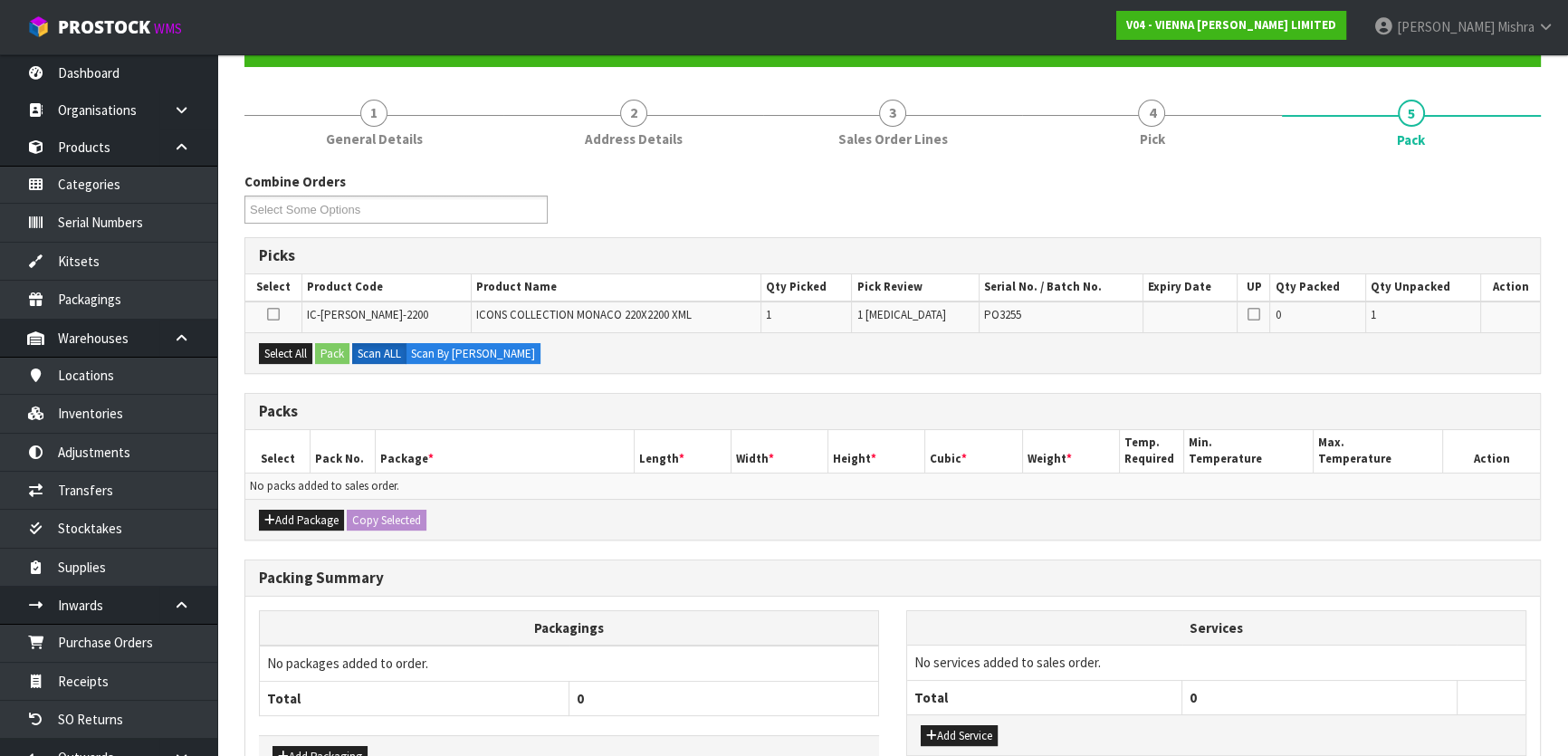
scroll to position [297, 0]
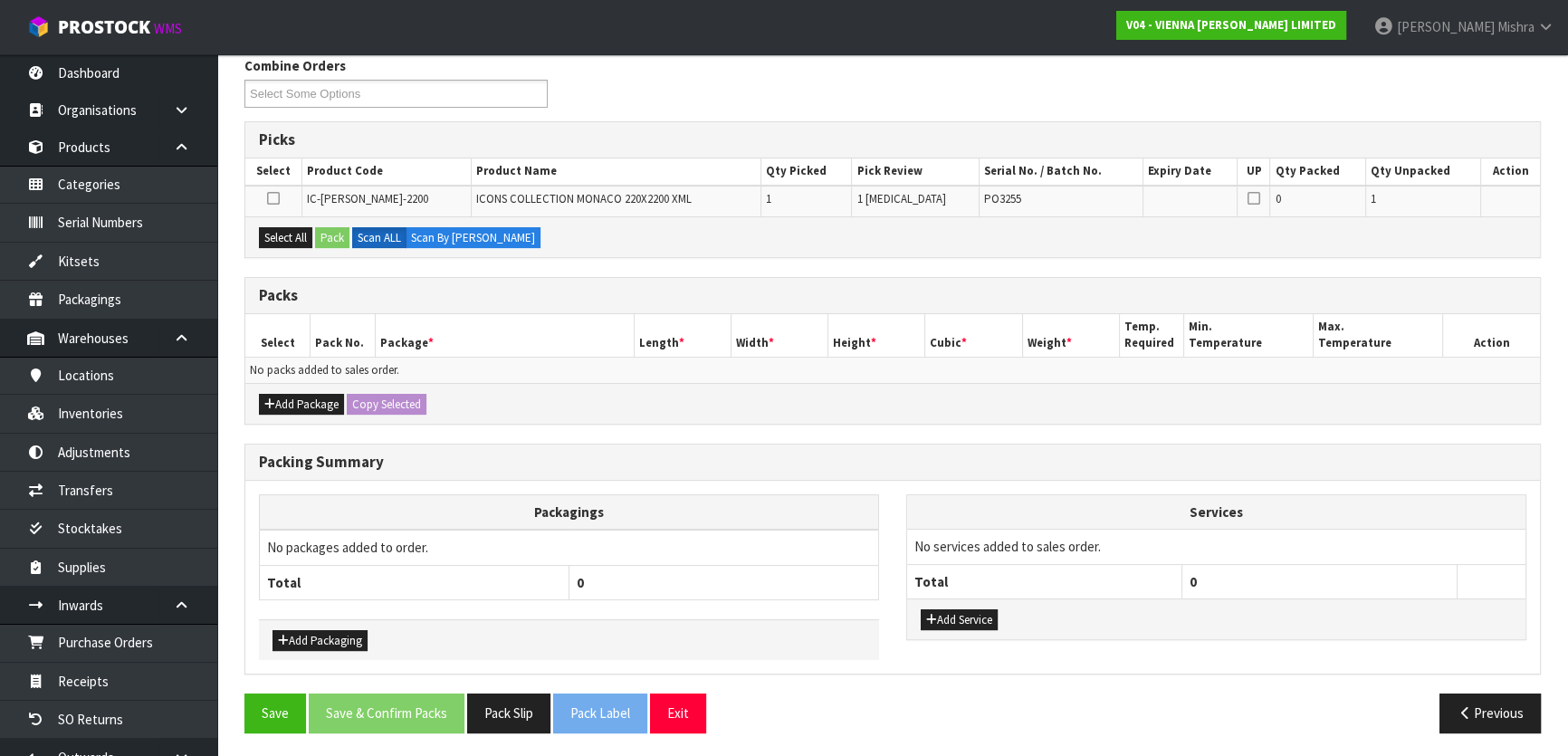
click at [275, 247] on div "Select All Pack Scan ALL Scan By [PERSON_NAME]" at bounding box center [892, 236] width 1294 height 41
drag, startPoint x: 289, startPoint y: 238, endPoint x: 314, endPoint y: 231, distance: 26.0
click at [292, 237] on button "Select All" at bounding box center [286, 237] width 53 height 22
click at [322, 230] on button "Pack" at bounding box center [332, 237] width 34 height 22
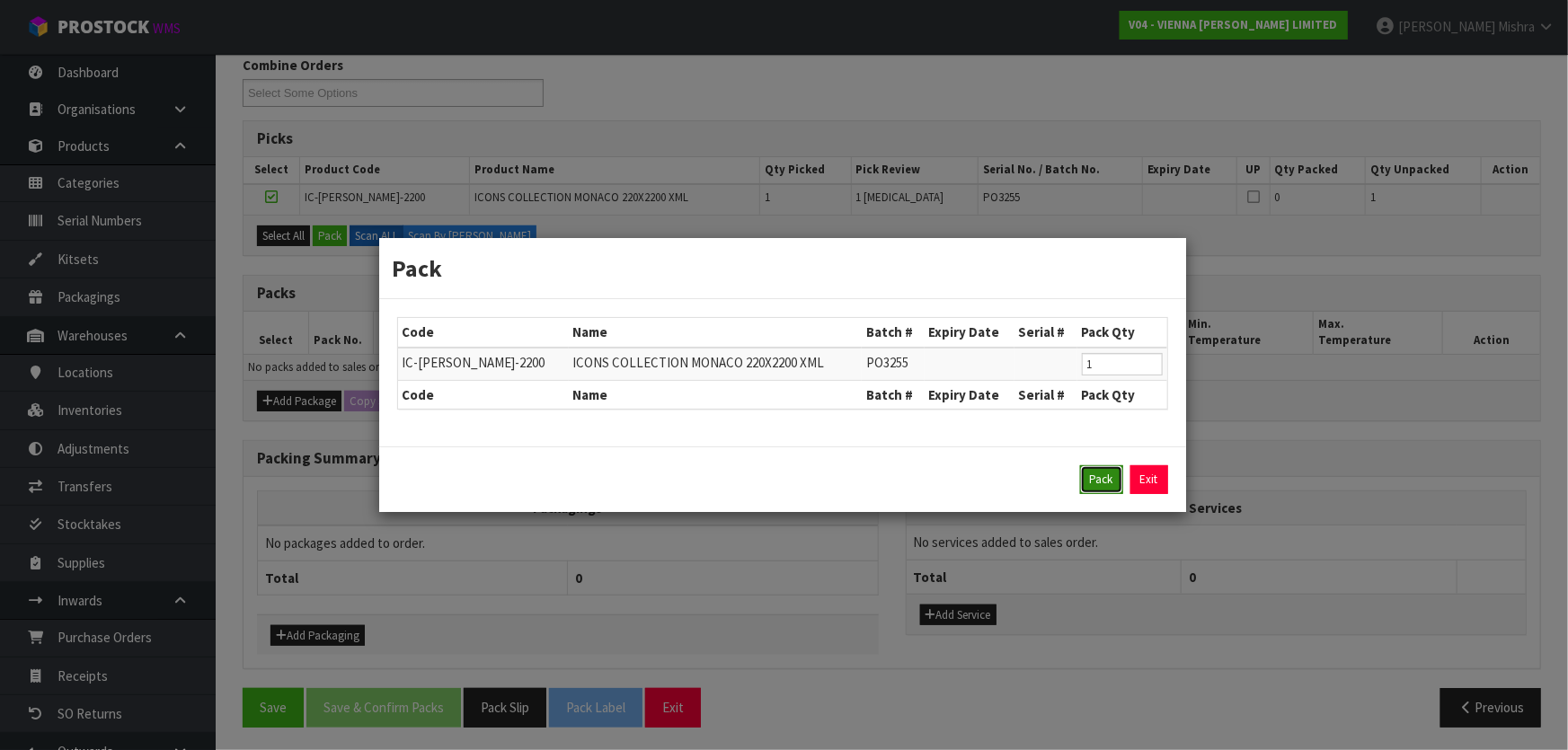
click at [1095, 484] on button "Pack" at bounding box center [1101, 480] width 44 height 28
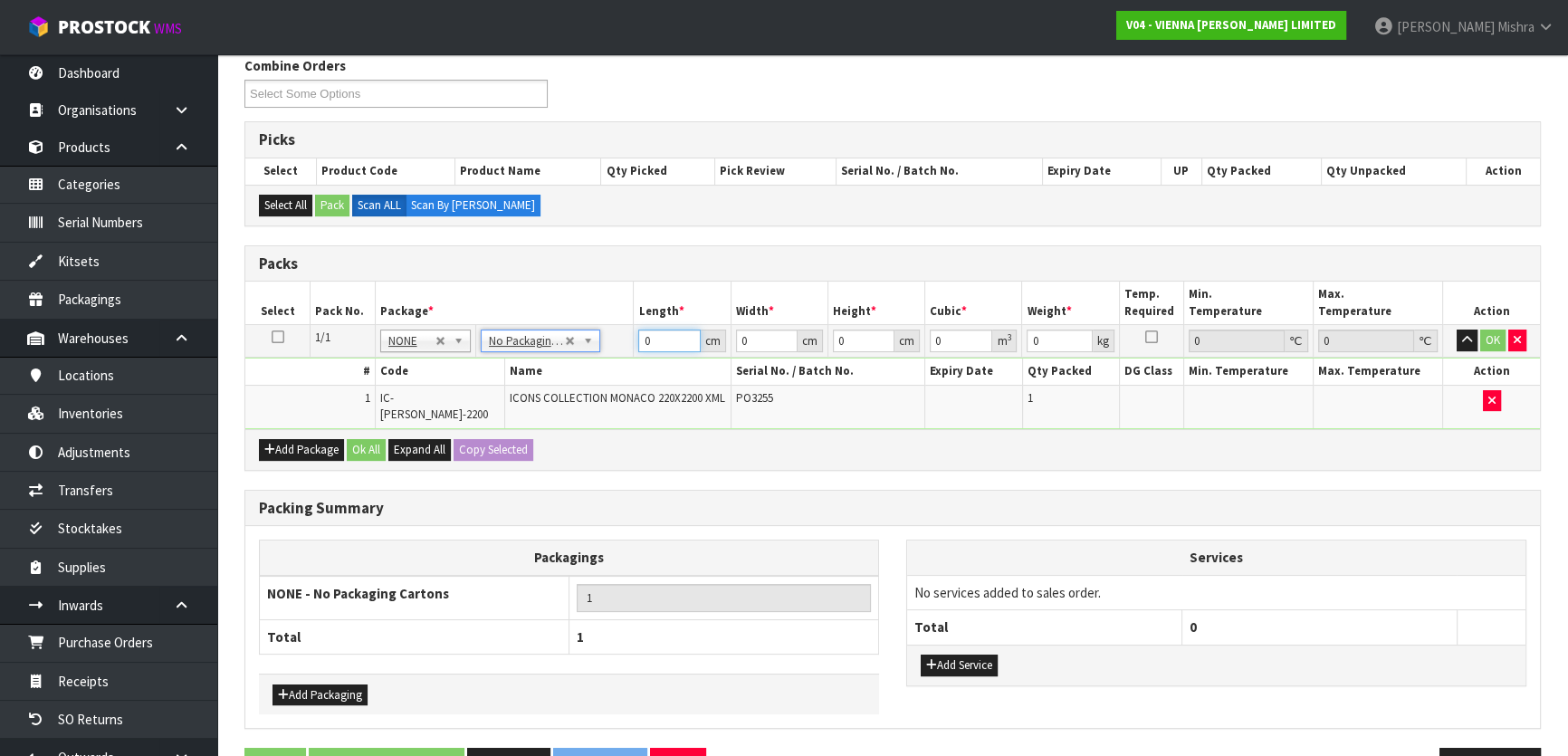
drag, startPoint x: 661, startPoint y: 341, endPoint x: 587, endPoint y: 340, distance: 74.0
click at [587, 340] on tr "1/1 NONE 007-001 007-002 007-004 007-009 007-013 007-014 007-015 007-017 007-01…" at bounding box center [892, 341] width 1294 height 32
click at [366, 439] on button "Ok All" at bounding box center [366, 450] width 39 height 22
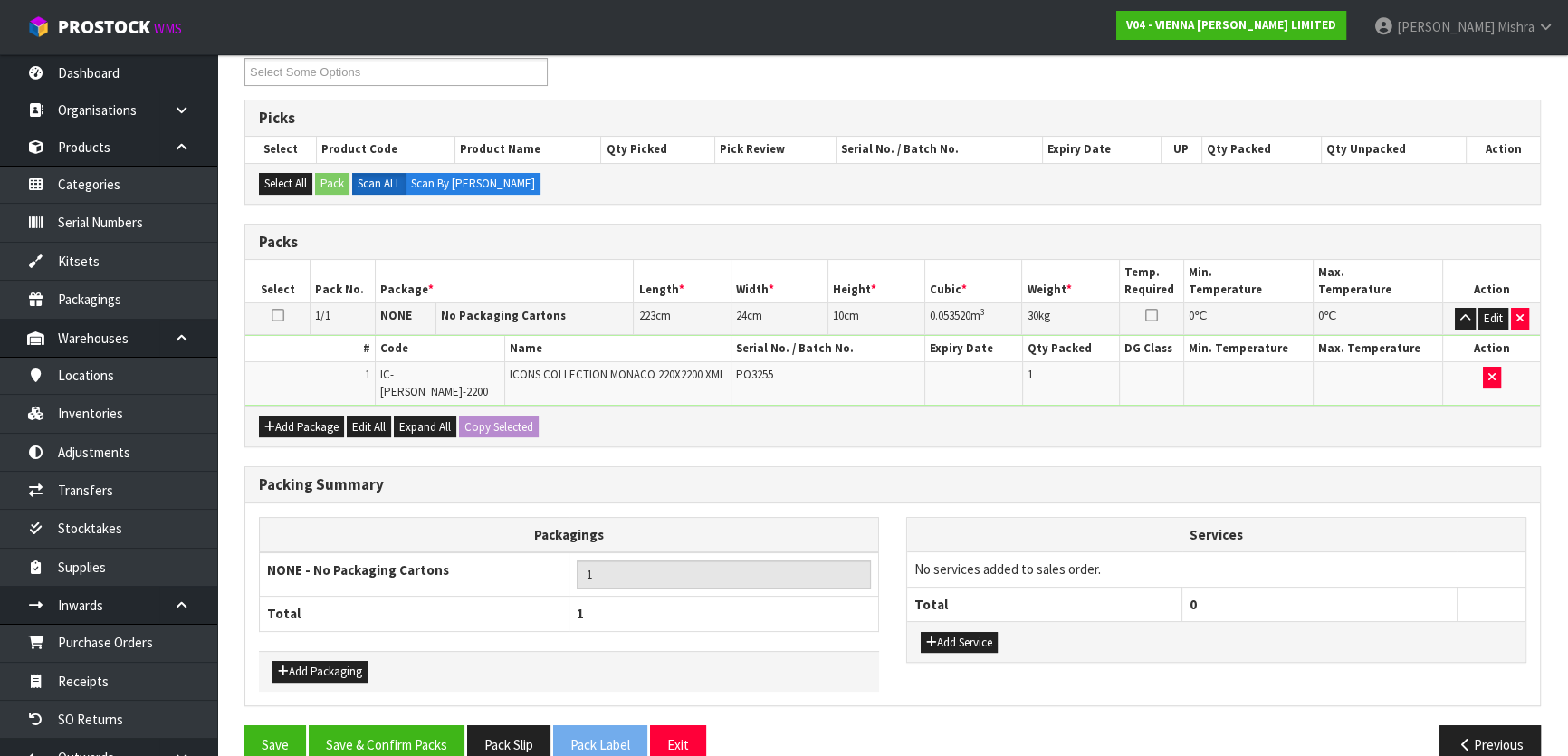
scroll to position [337, 0]
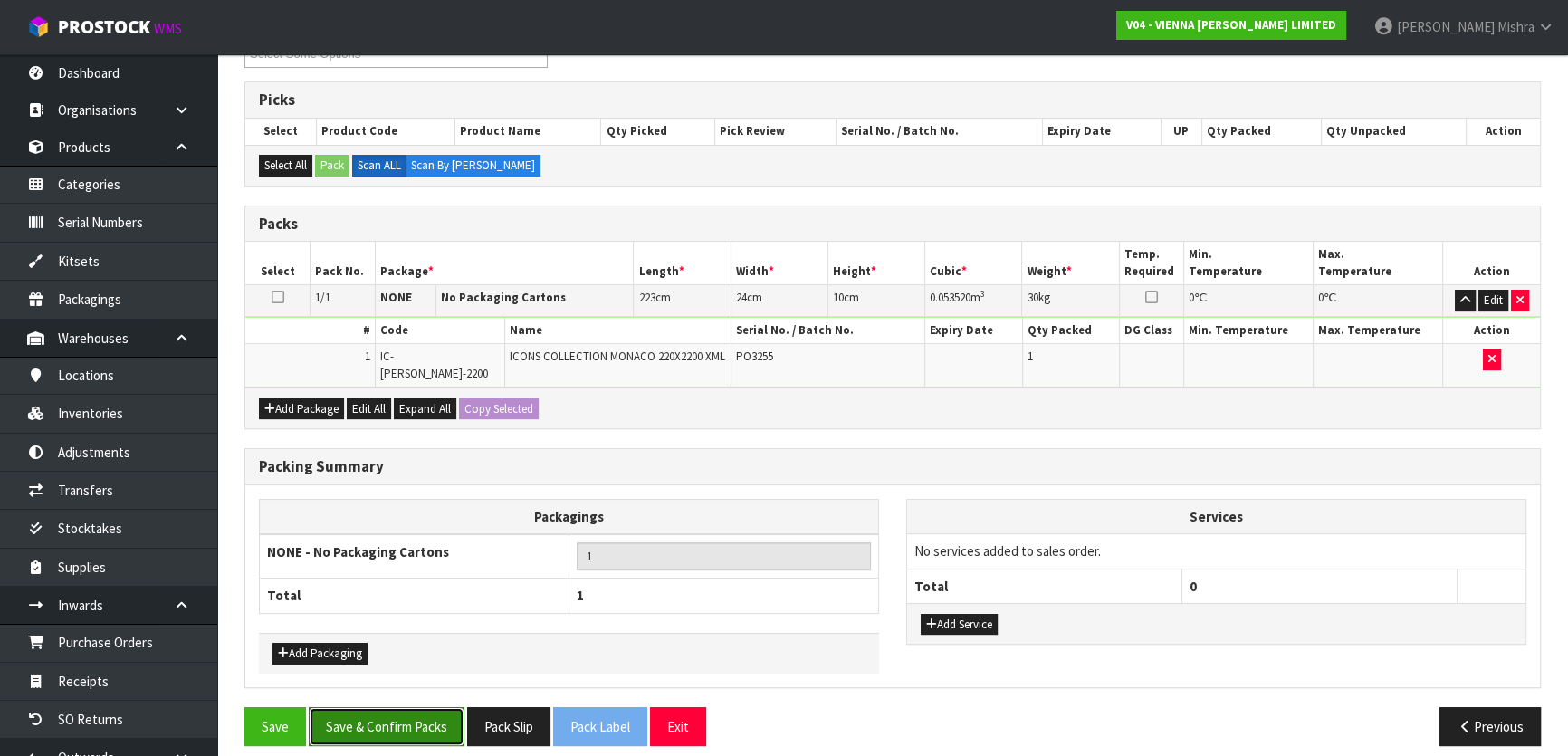
click at [394, 711] on button "Save & Confirm Packs" at bounding box center [386, 726] width 155 height 39
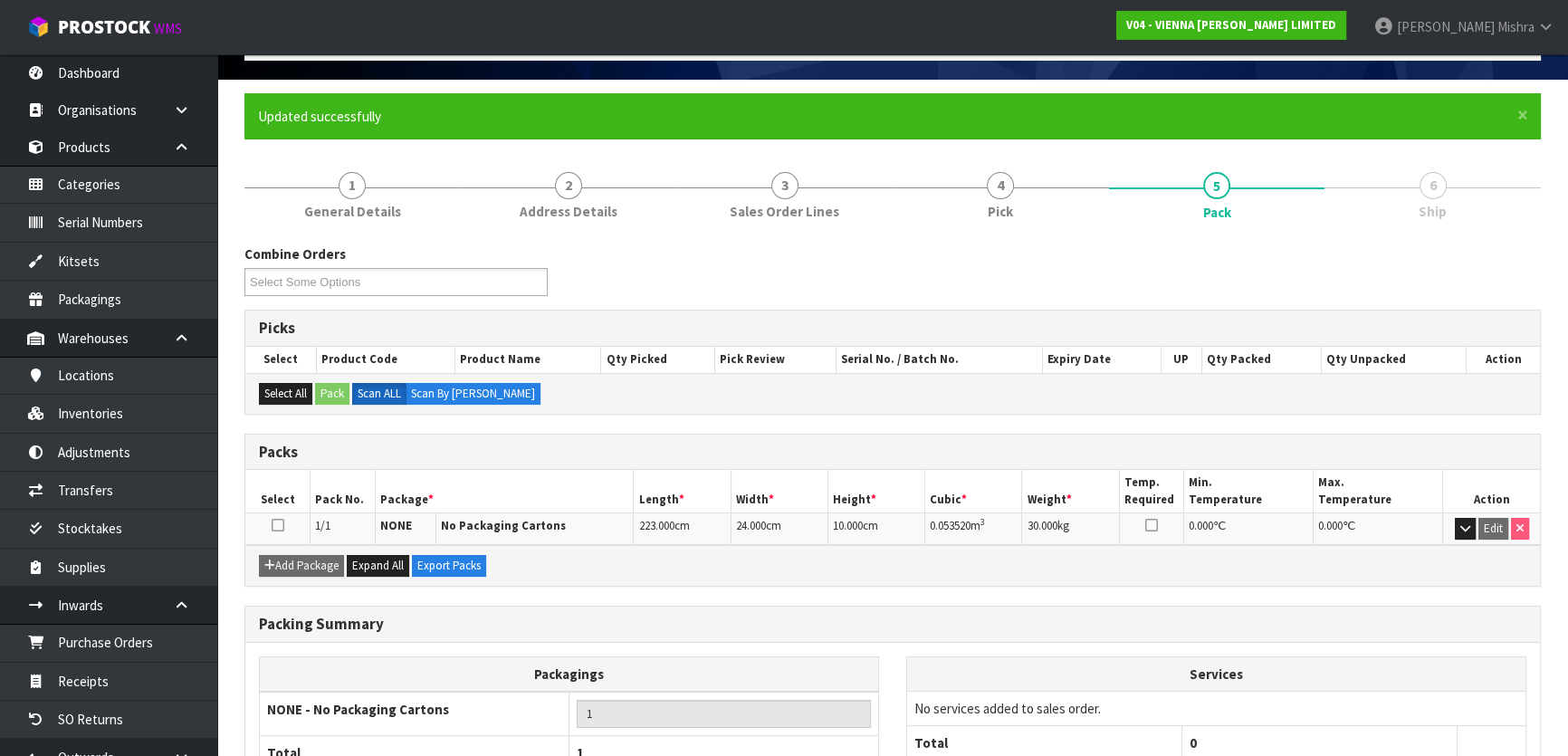
scroll to position [239, 0]
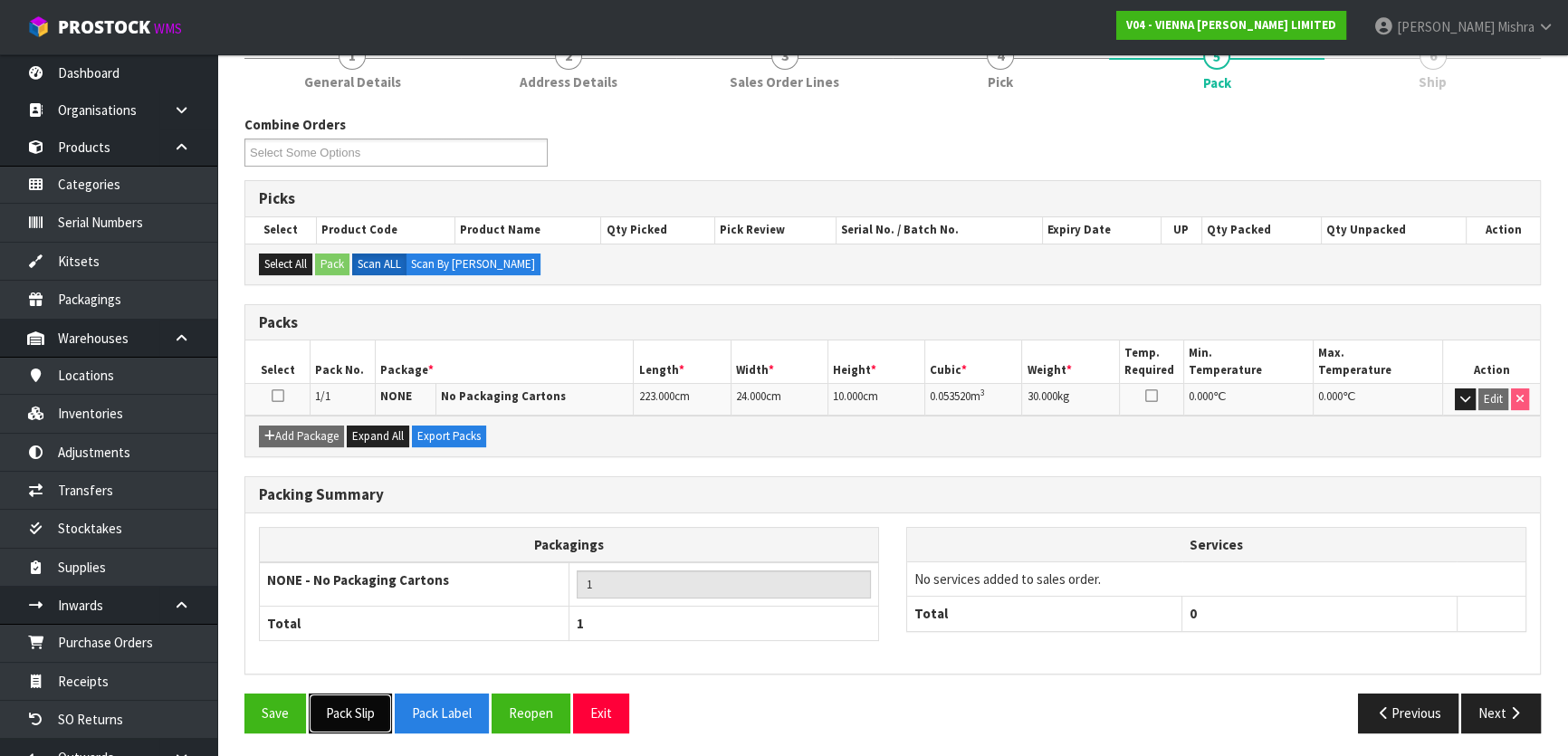
click at [367, 713] on button "Pack Slip" at bounding box center [350, 712] width 83 height 39
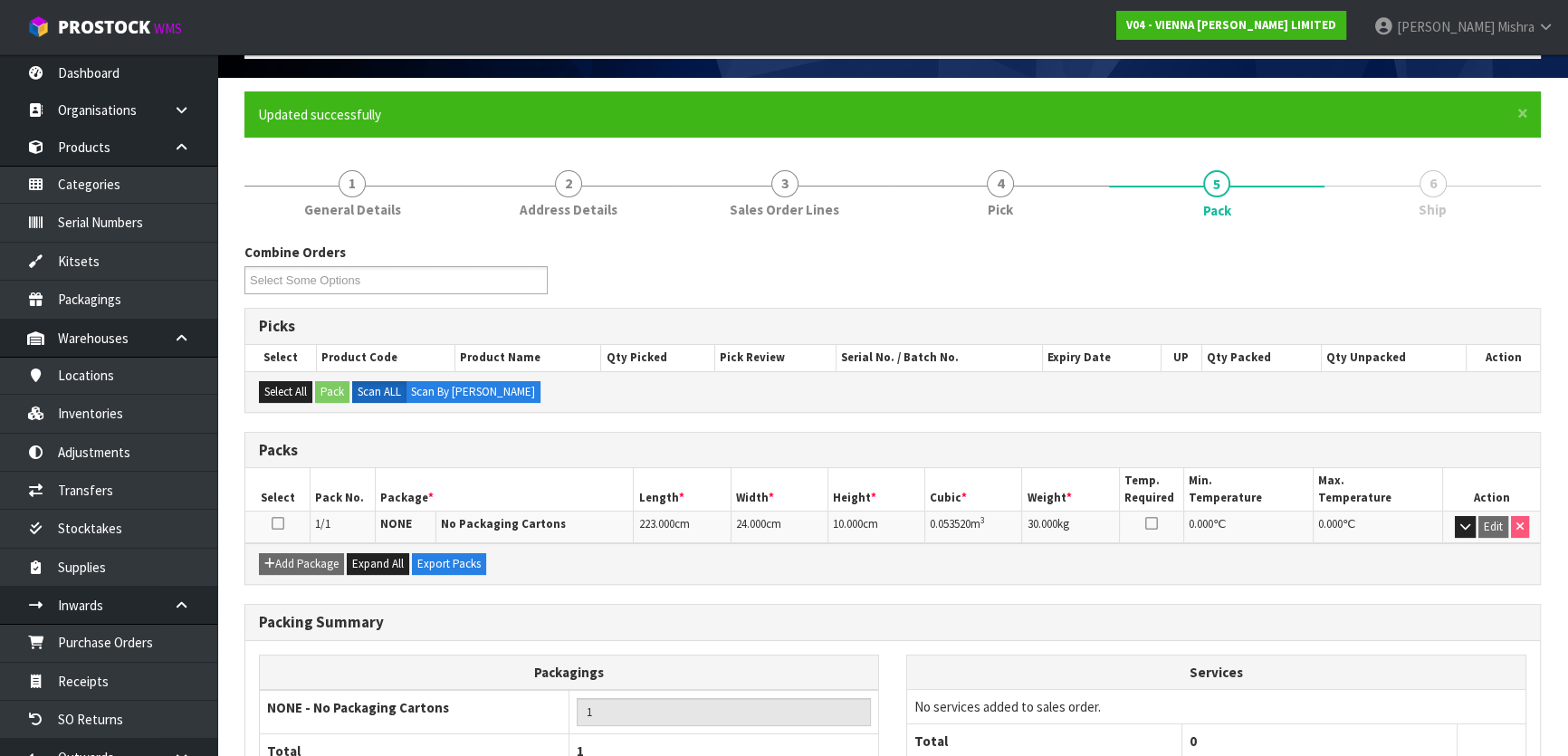
scroll to position [0, 0]
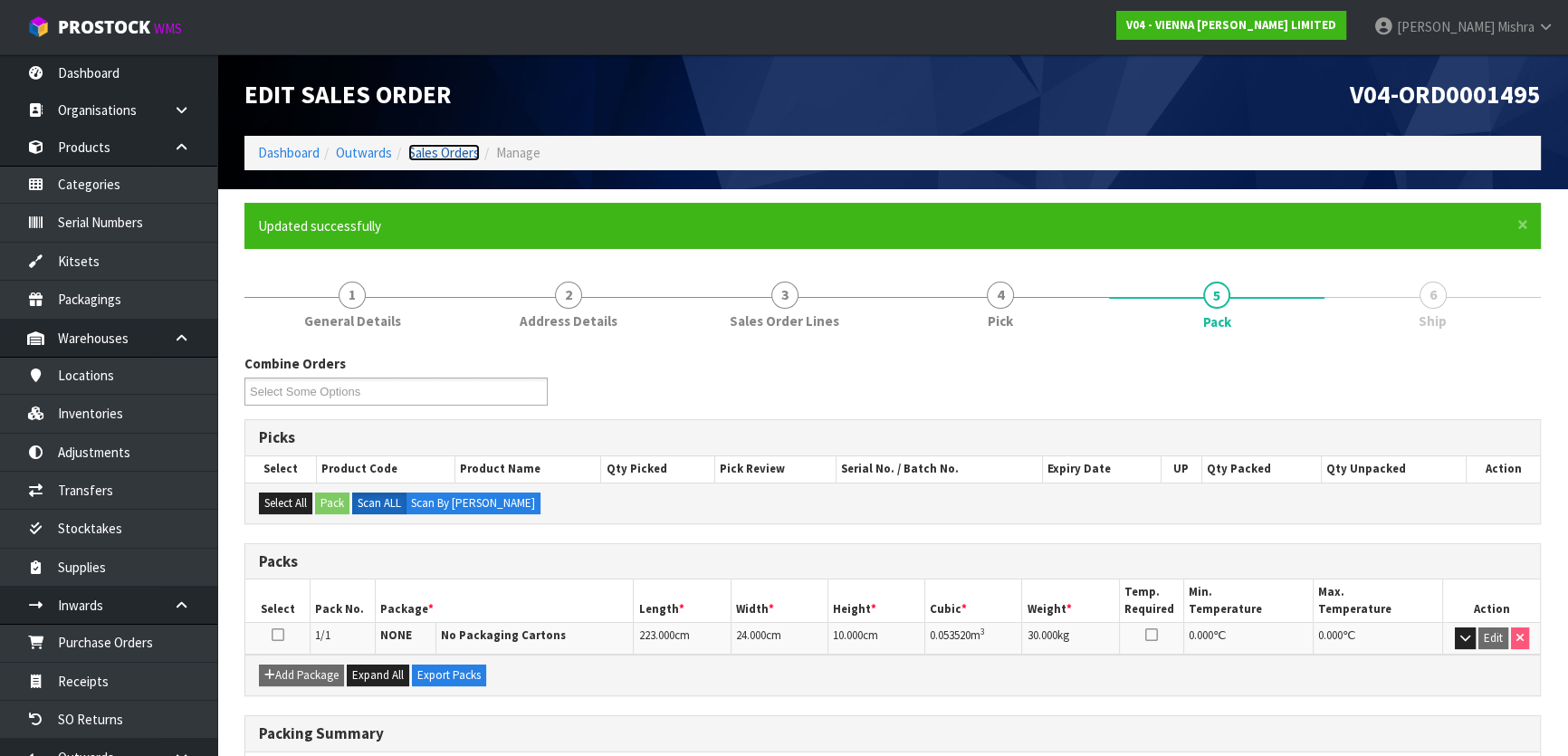
click at [444, 153] on link "Sales Orders" at bounding box center [443, 153] width 71 height 17
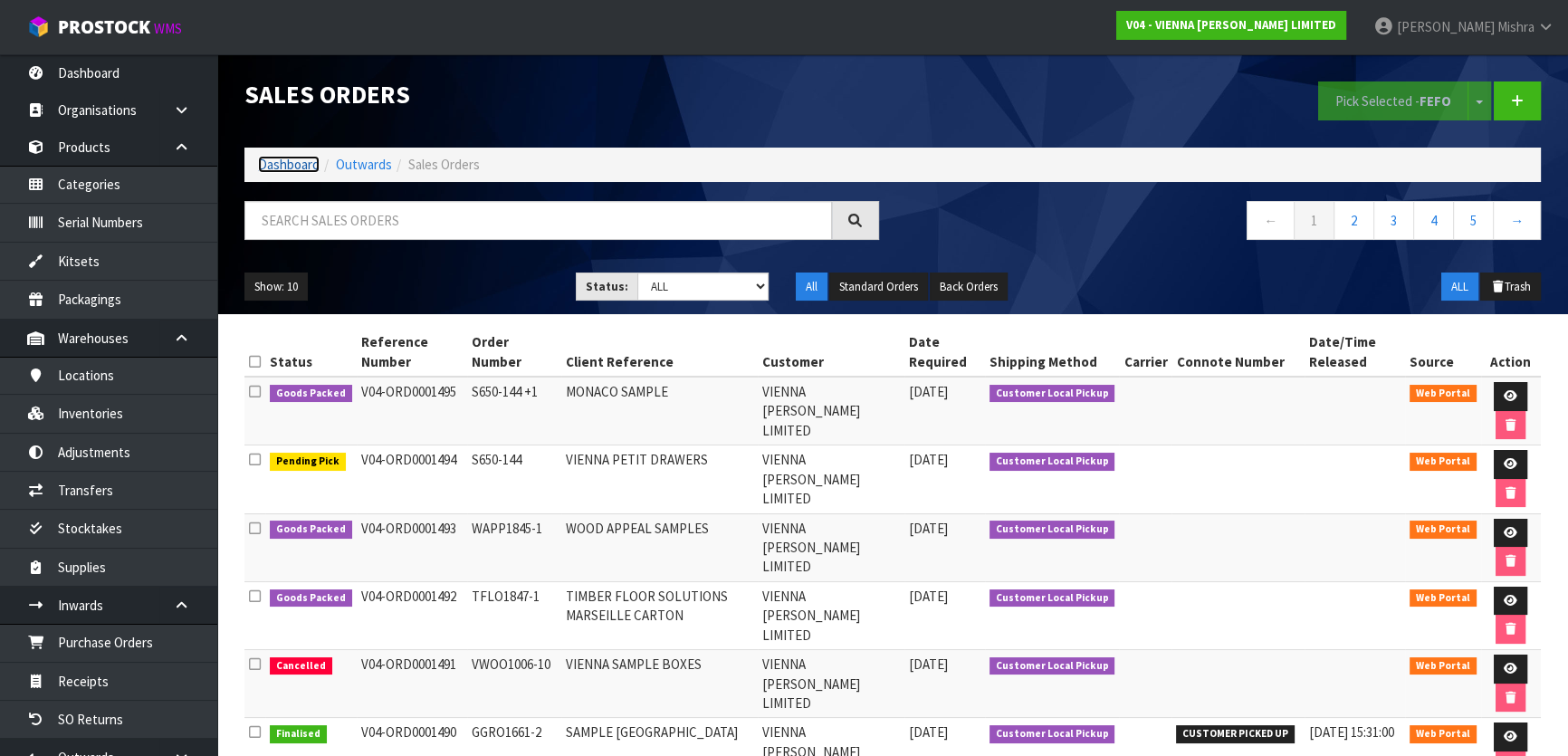
click at [278, 163] on link "Dashboard" at bounding box center [289, 164] width 62 height 17
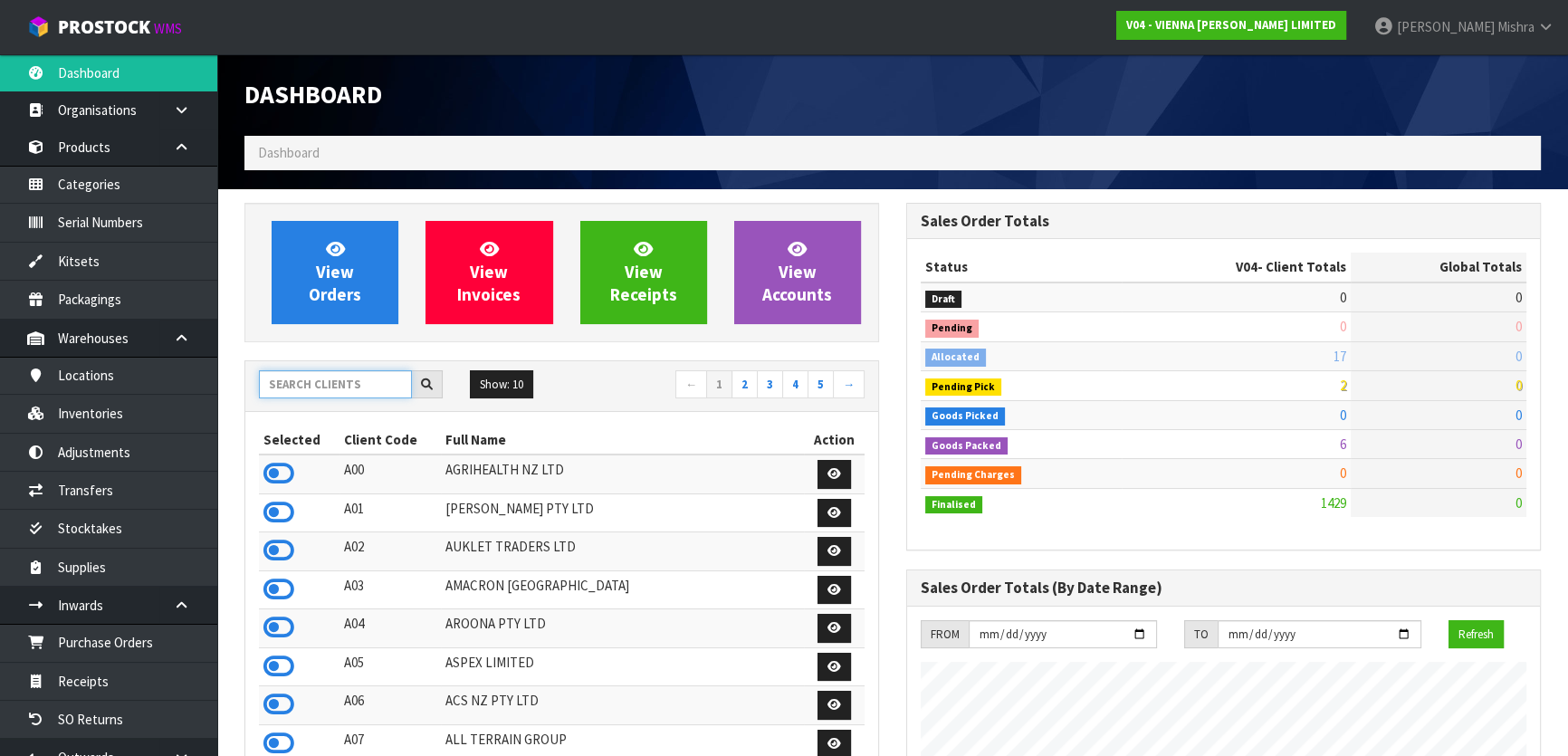
scroll to position [1426, 661]
click at [319, 381] on input "text" at bounding box center [336, 383] width 153 height 28
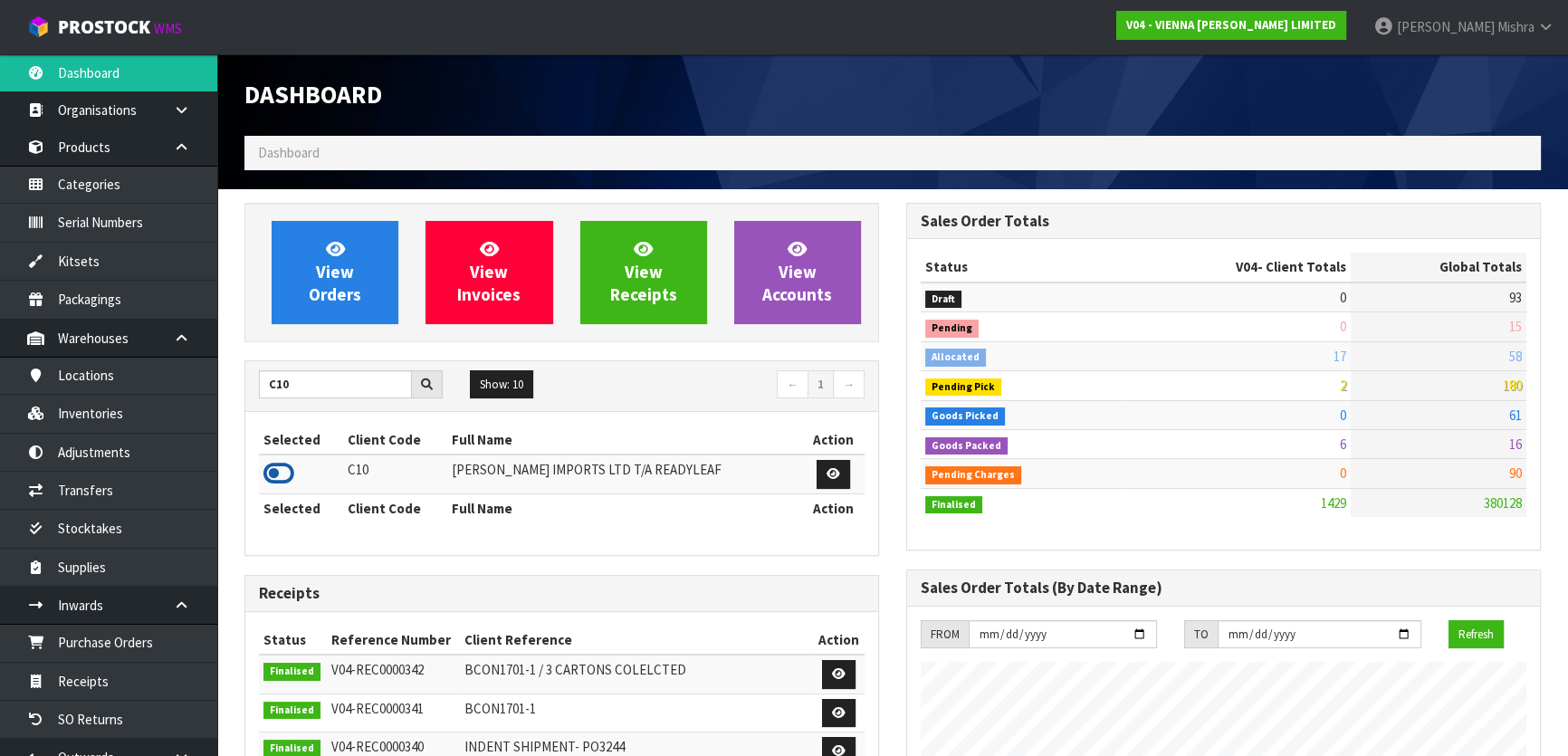
click at [280, 474] on icon at bounding box center [278, 473] width 31 height 27
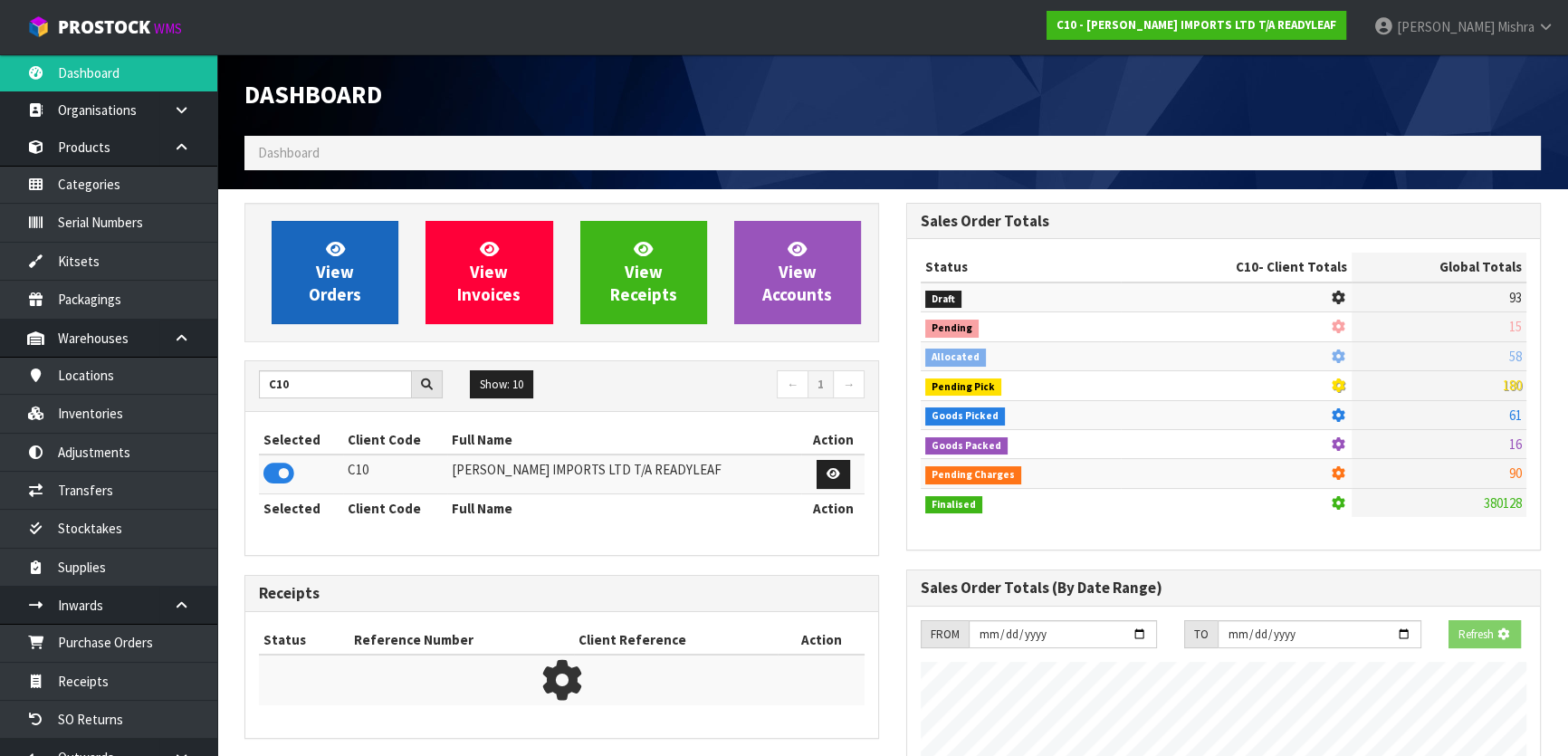
scroll to position [1127, 661]
click at [339, 290] on span "View Orders" at bounding box center [335, 272] width 52 height 68
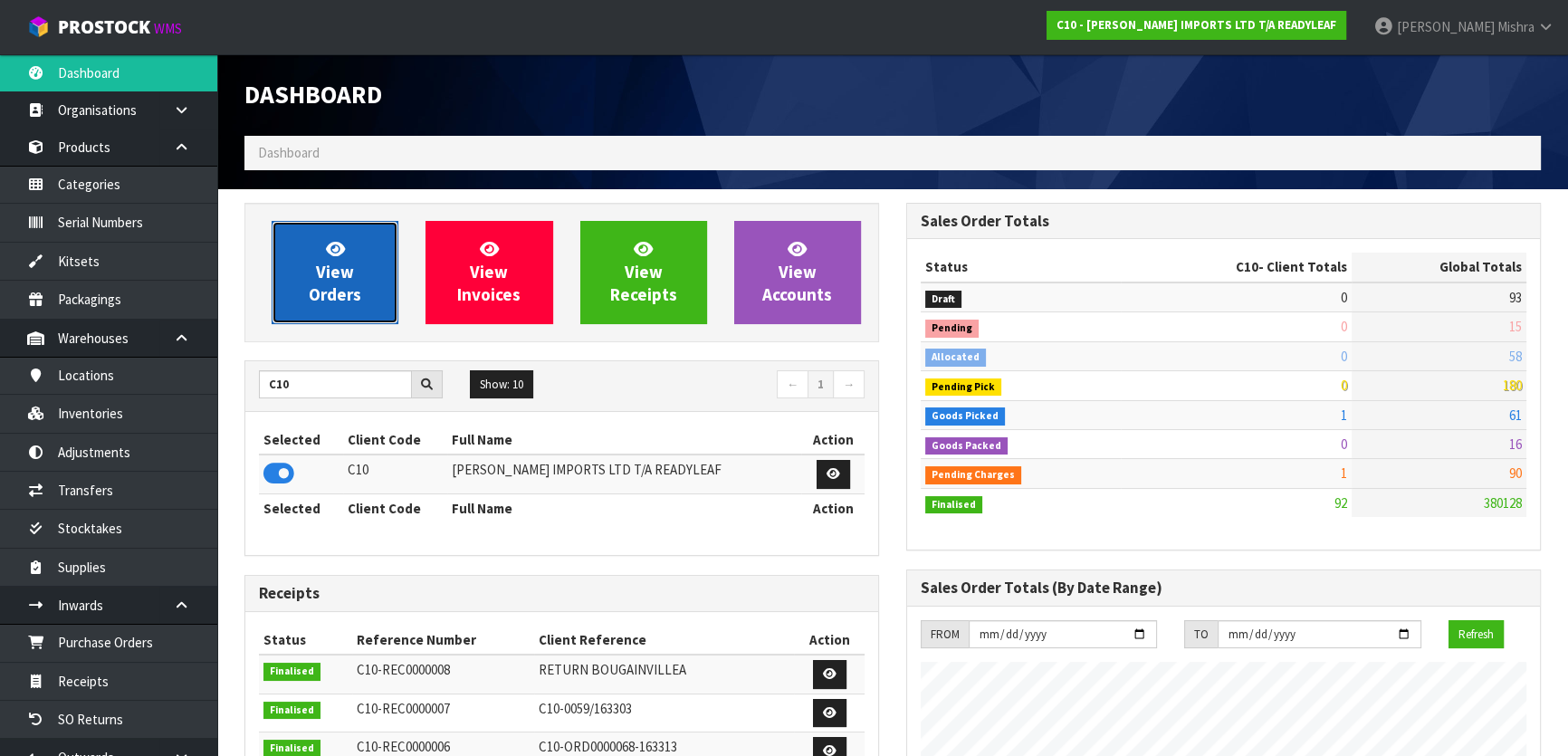
scroll to position [1222, 661]
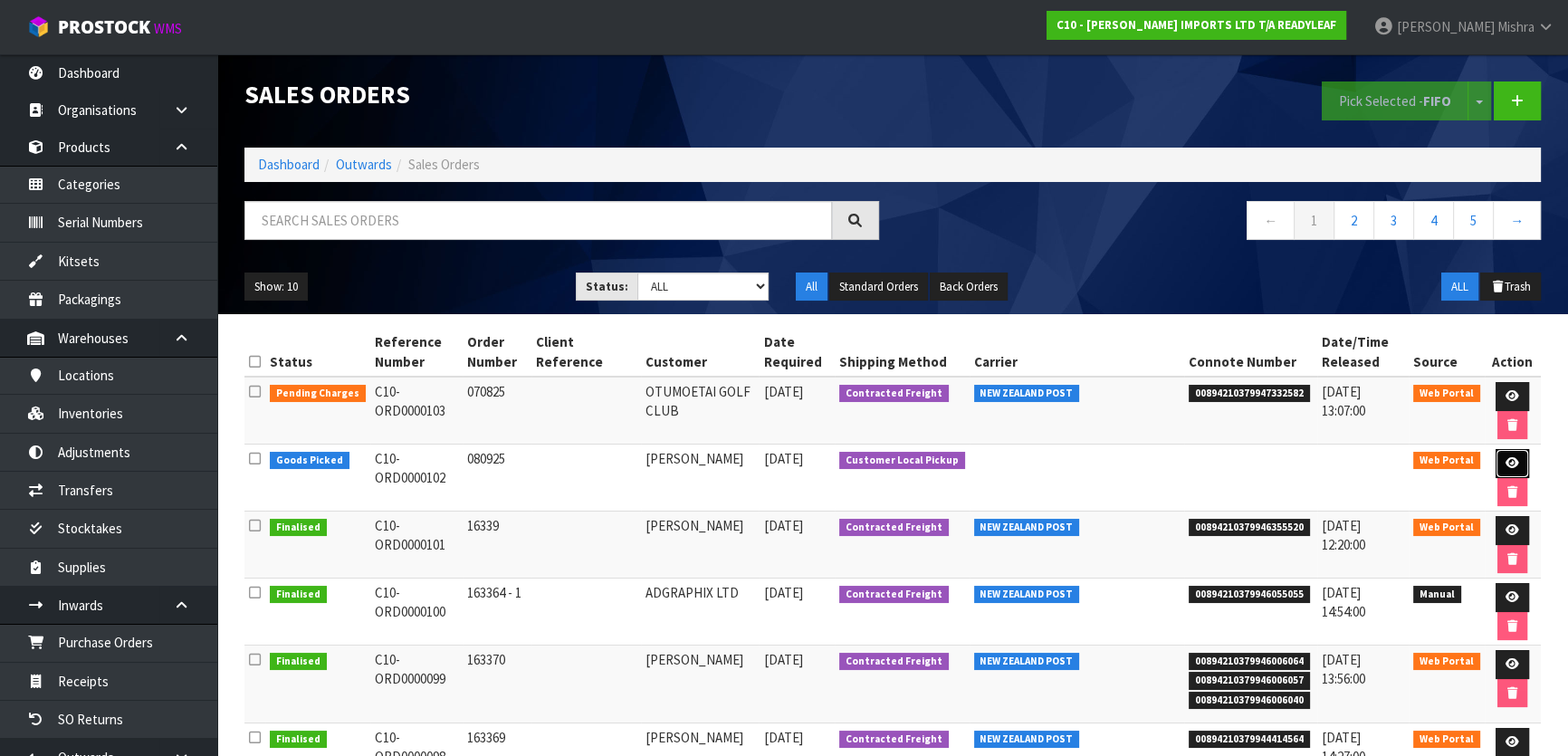
click at [1509, 458] on icon at bounding box center [1512, 463] width 13 height 11
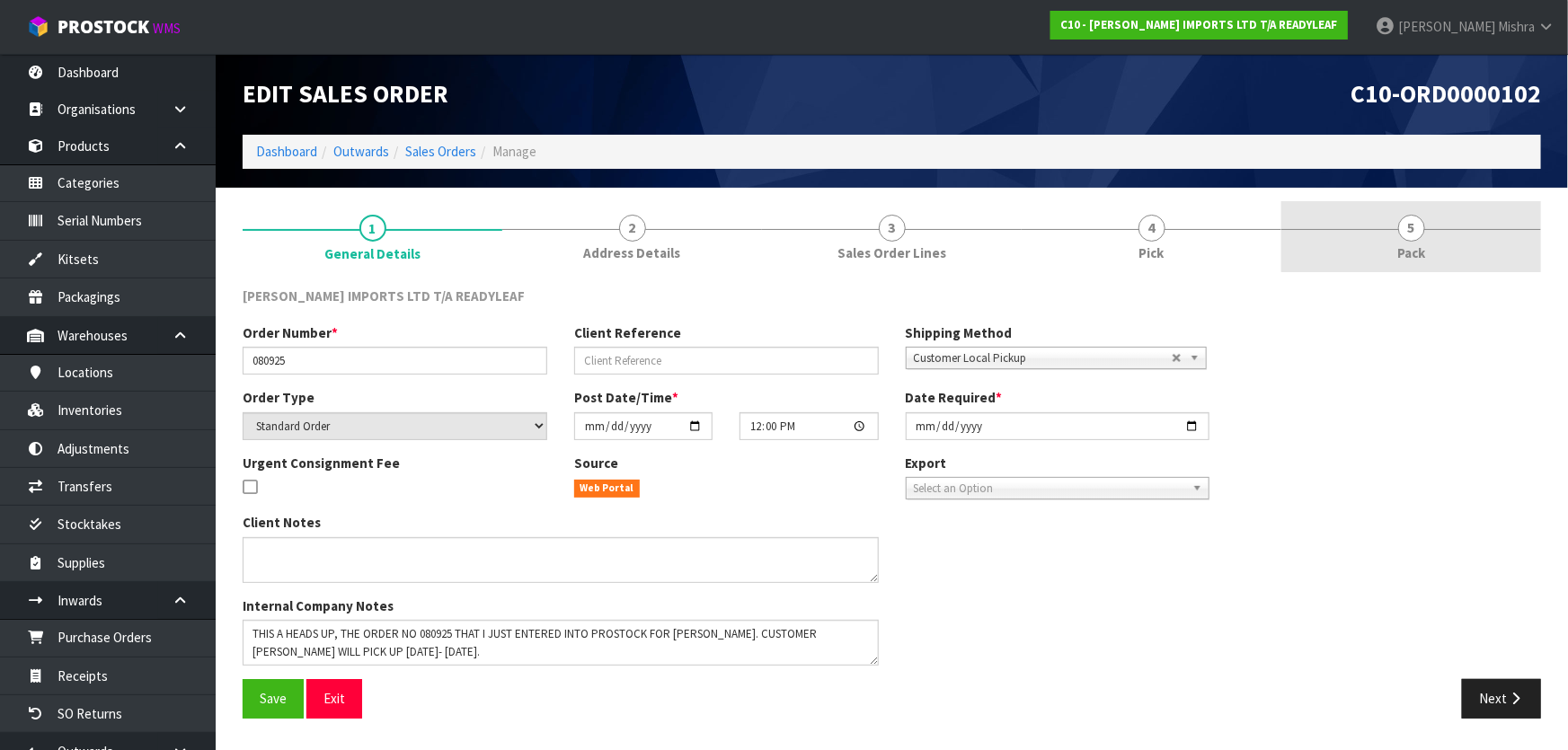
click at [1401, 236] on span "5" at bounding box center [1411, 228] width 26 height 26
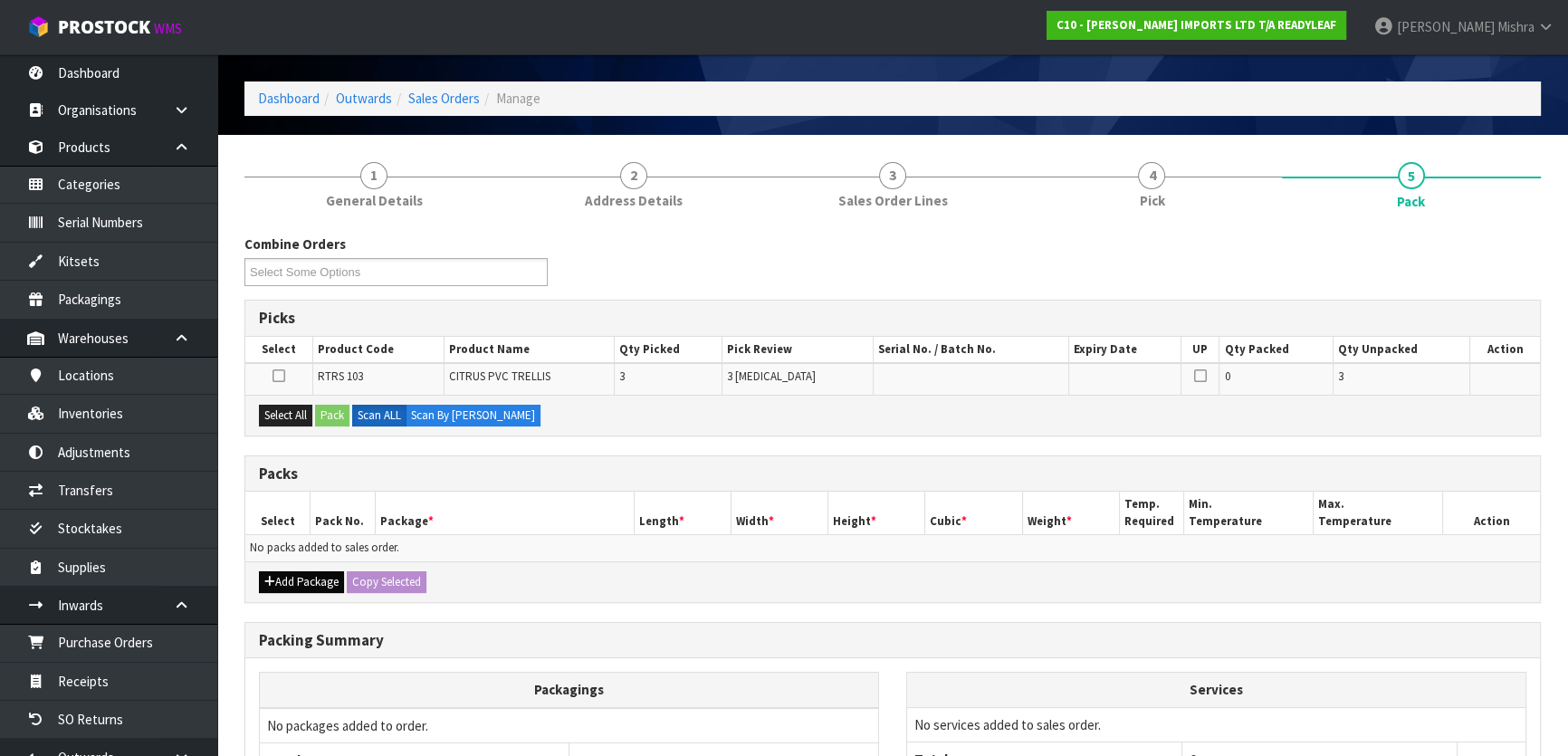
scroll to position [164, 0]
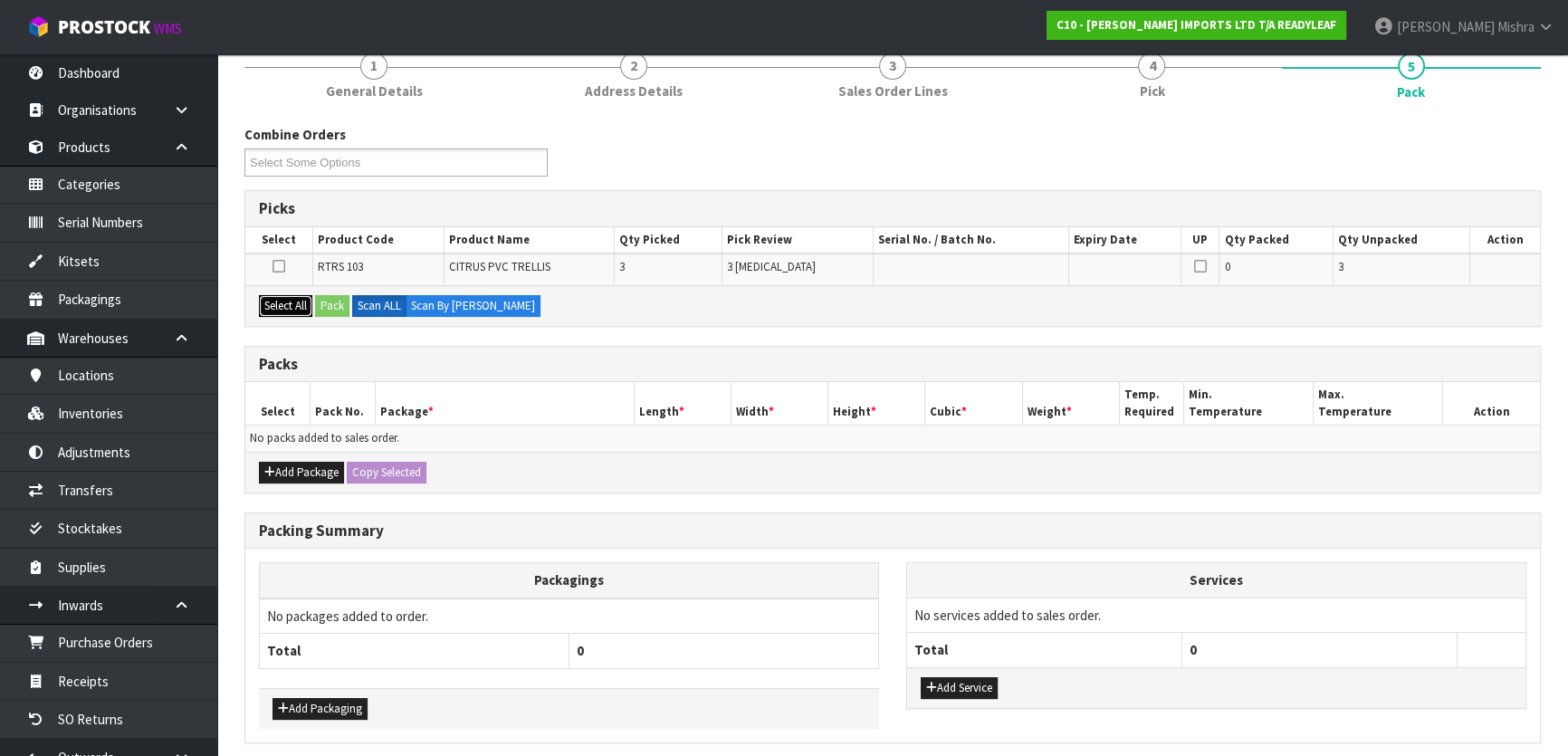
click at [272, 306] on button "Select All" at bounding box center [286, 306] width 53 height 22
click at [334, 298] on button "Pack" at bounding box center [332, 306] width 34 height 22
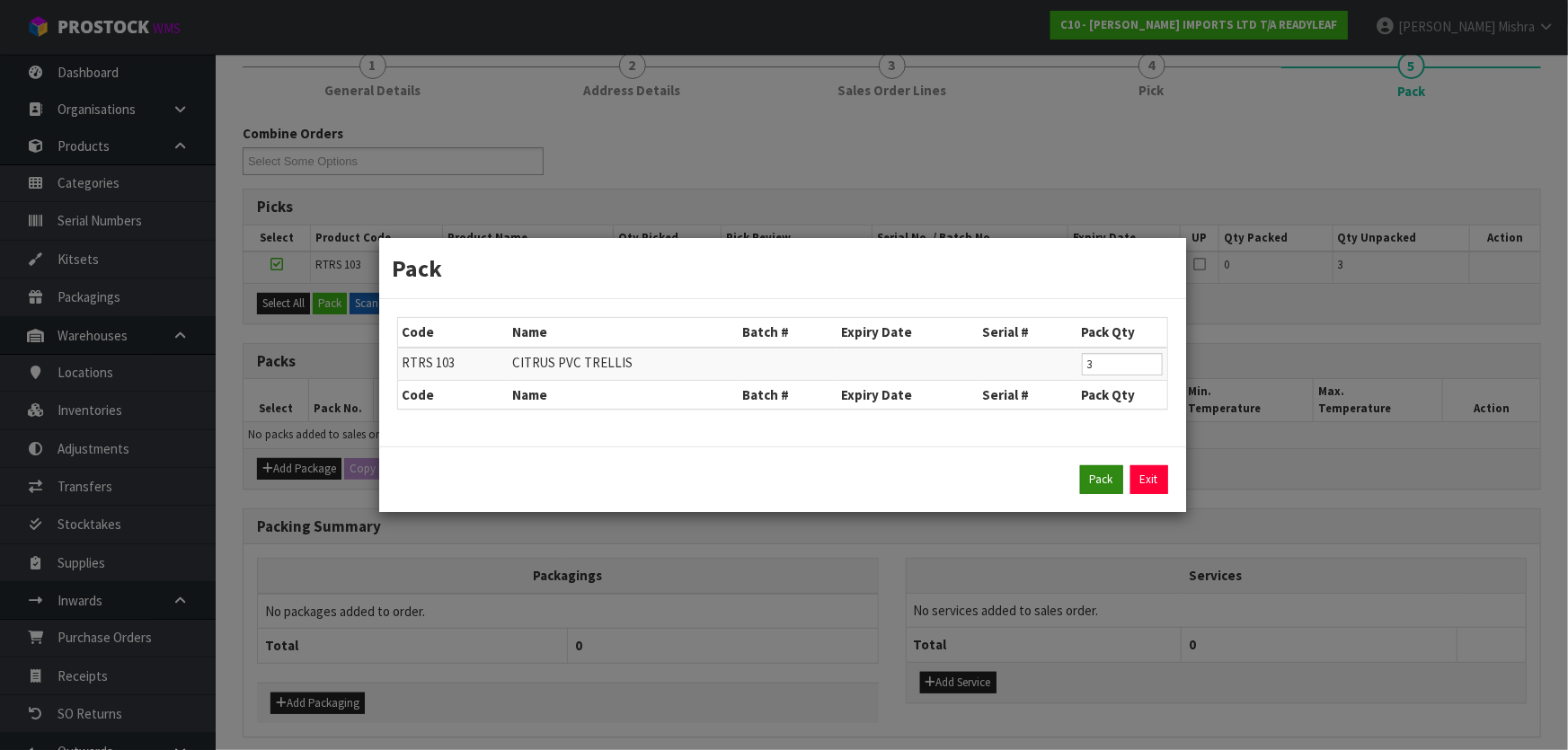
drag, startPoint x: 1069, startPoint y: 474, endPoint x: 1096, endPoint y: 478, distance: 27.3
click at [1070, 474] on div "Pack Exit" at bounding box center [783, 480] width 771 height 28
click at [1096, 478] on button "Pack" at bounding box center [1101, 480] width 44 height 28
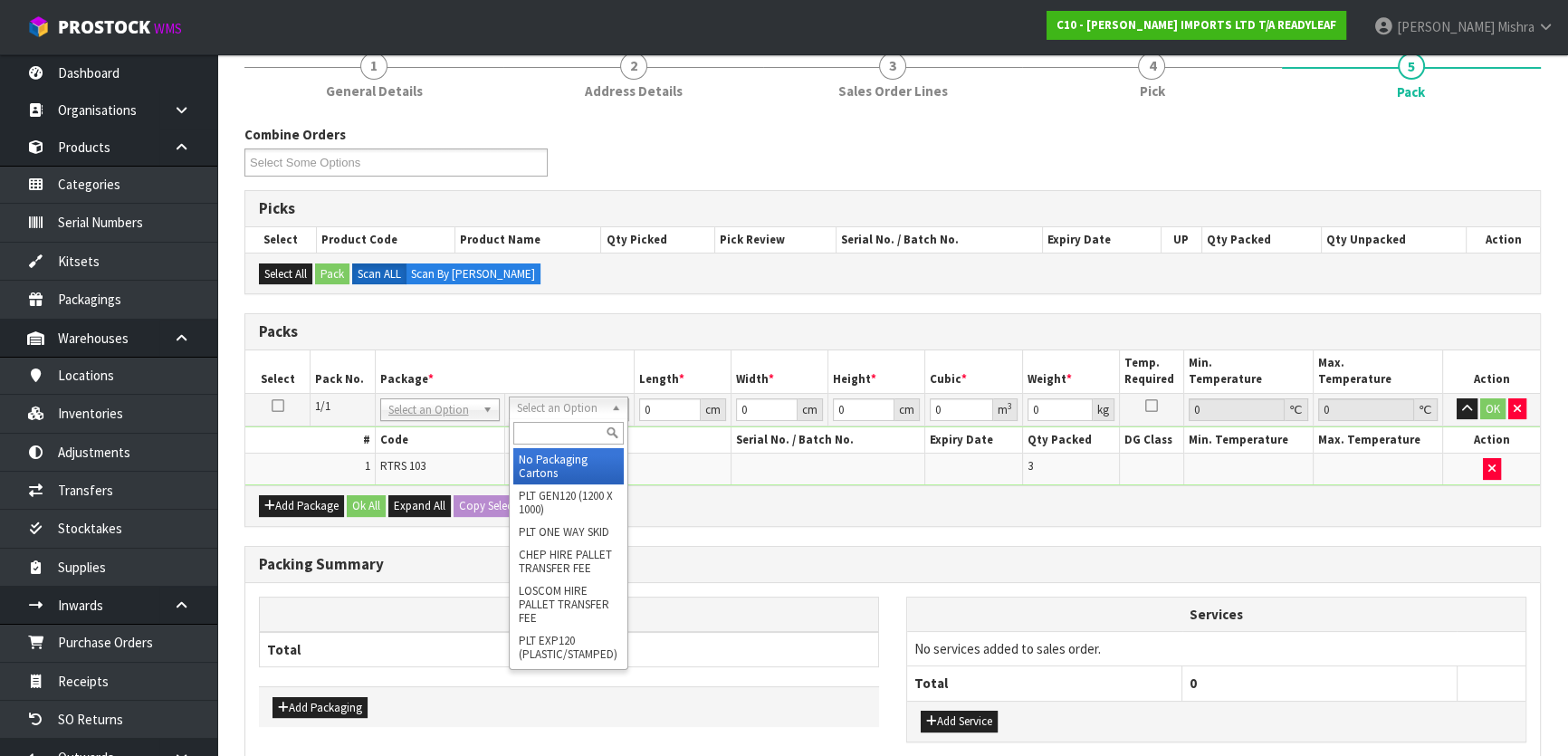
drag, startPoint x: 586, startPoint y: 409, endPoint x: 561, endPoint y: 443, distance: 42.2
click at [560, 438] on input "text" at bounding box center [568, 433] width 111 height 23
drag, startPoint x: 558, startPoint y: 476, endPoint x: 560, endPoint y: 461, distance: 15.1
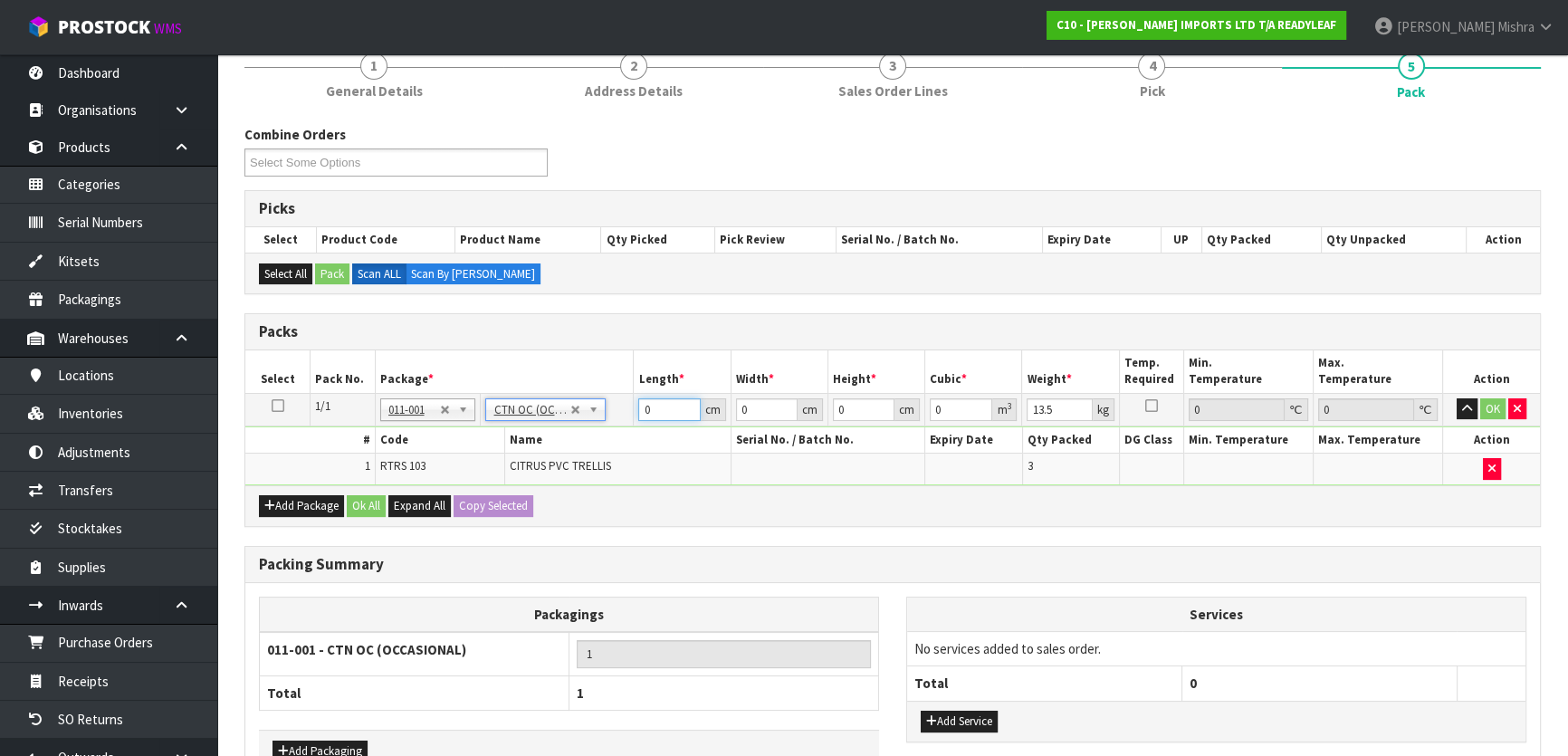
drag, startPoint x: 656, startPoint y: 414, endPoint x: 540, endPoint y: 411, distance: 116.0
click at [538, 414] on tr "1/1 NONE 007-001 007-002 007-004 007-009 007-013 007-014 007-015 007-017 007-01…" at bounding box center [892, 409] width 1294 height 32
click at [375, 507] on button "Ok All" at bounding box center [366, 505] width 39 height 22
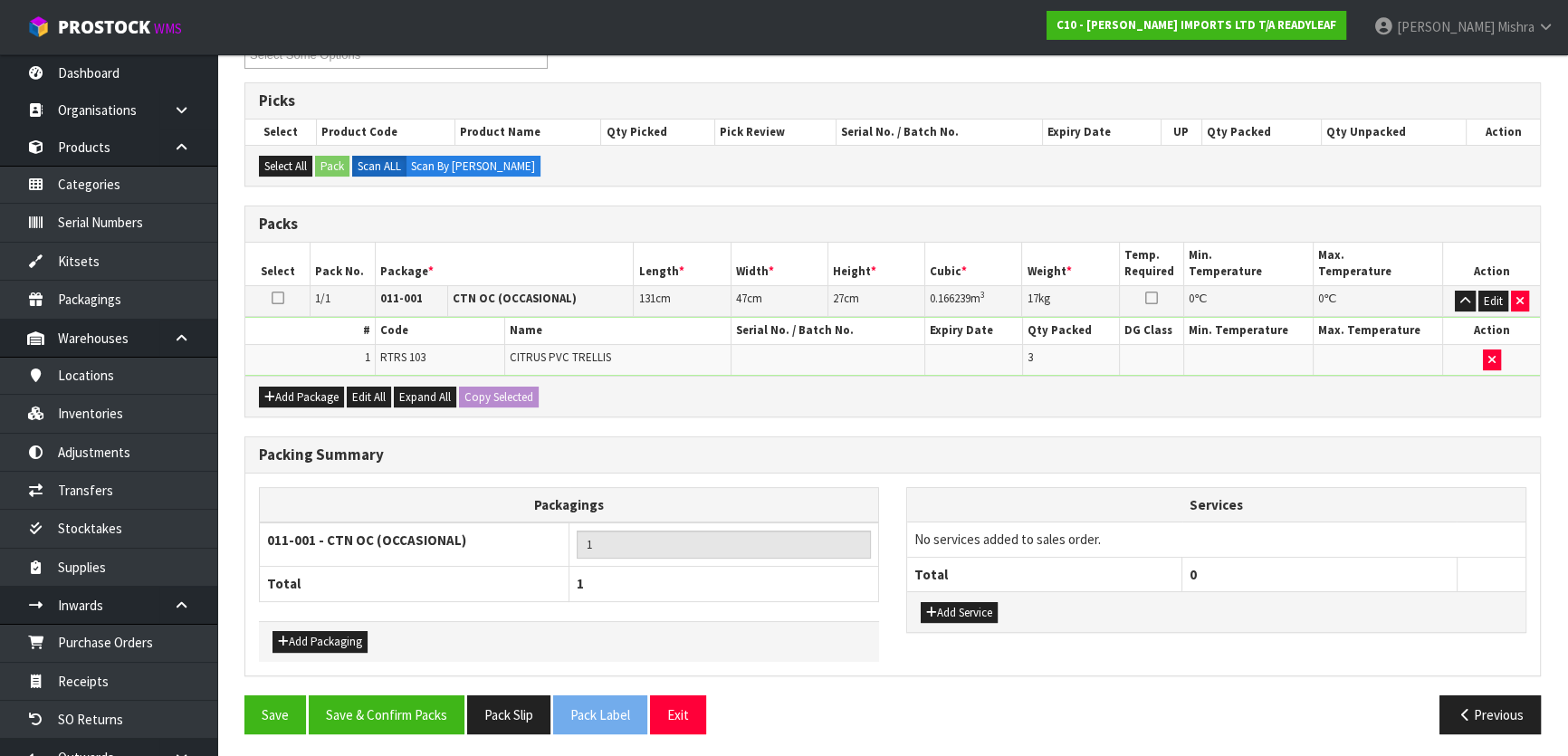
scroll to position [272, 0]
click at [396, 726] on button "Save & Confirm Packs" at bounding box center [386, 714] width 155 height 39
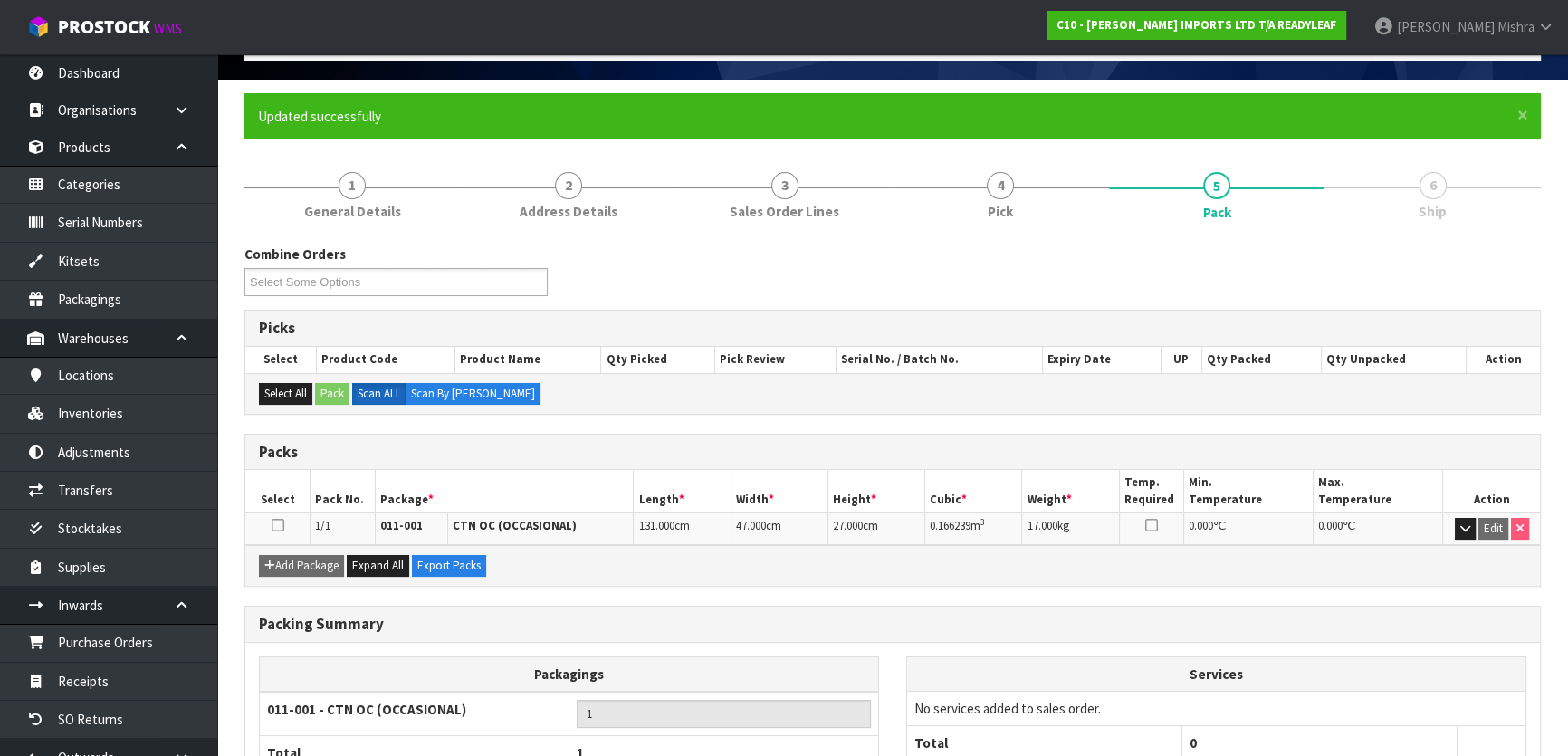
scroll to position [239, 0]
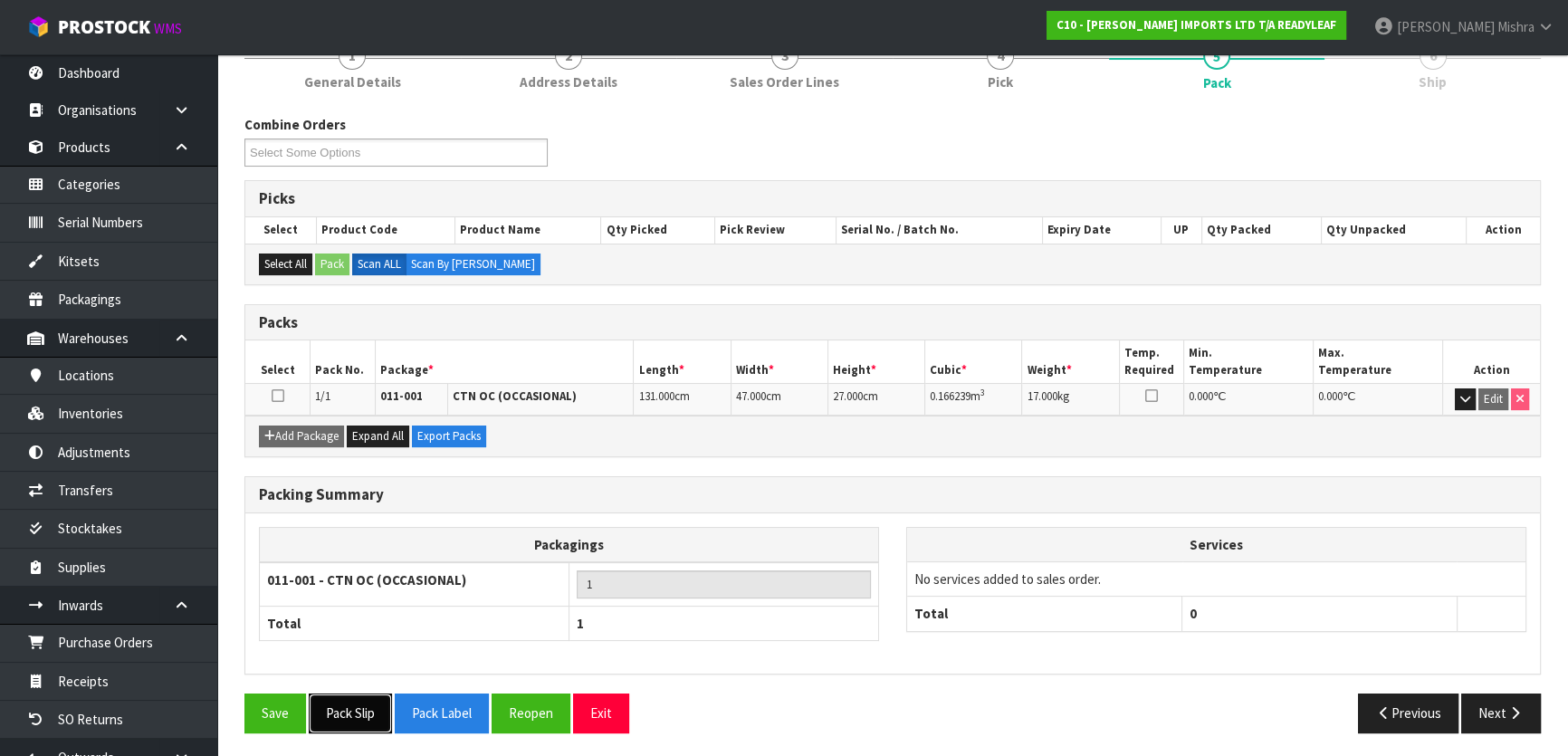
click at [356, 700] on button "Pack Slip" at bounding box center [350, 712] width 83 height 39
click at [1534, 125] on div "Combine Orders C10-ORD0000102 Select Some Options" at bounding box center [892, 148] width 1323 height 65
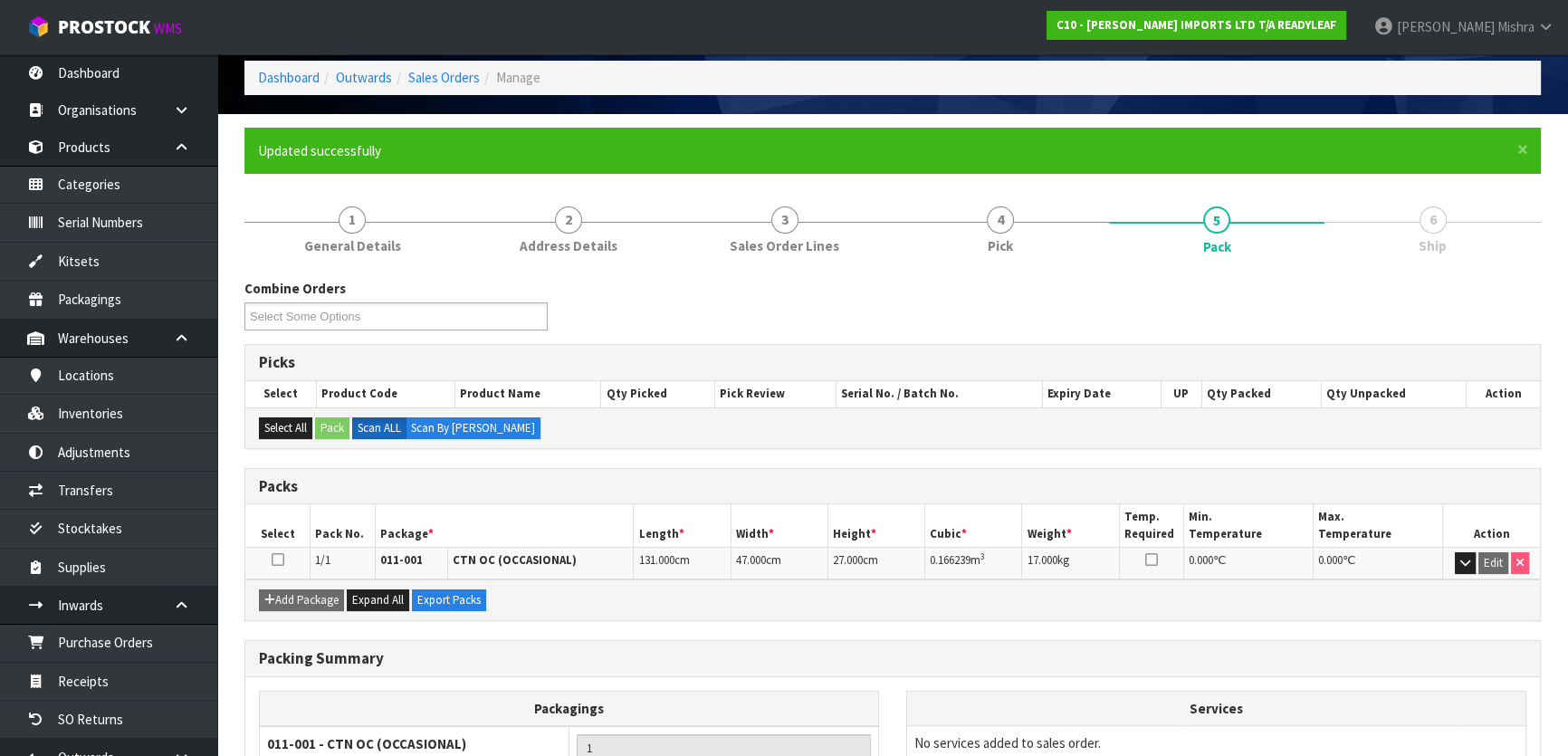
scroll to position [0, 0]
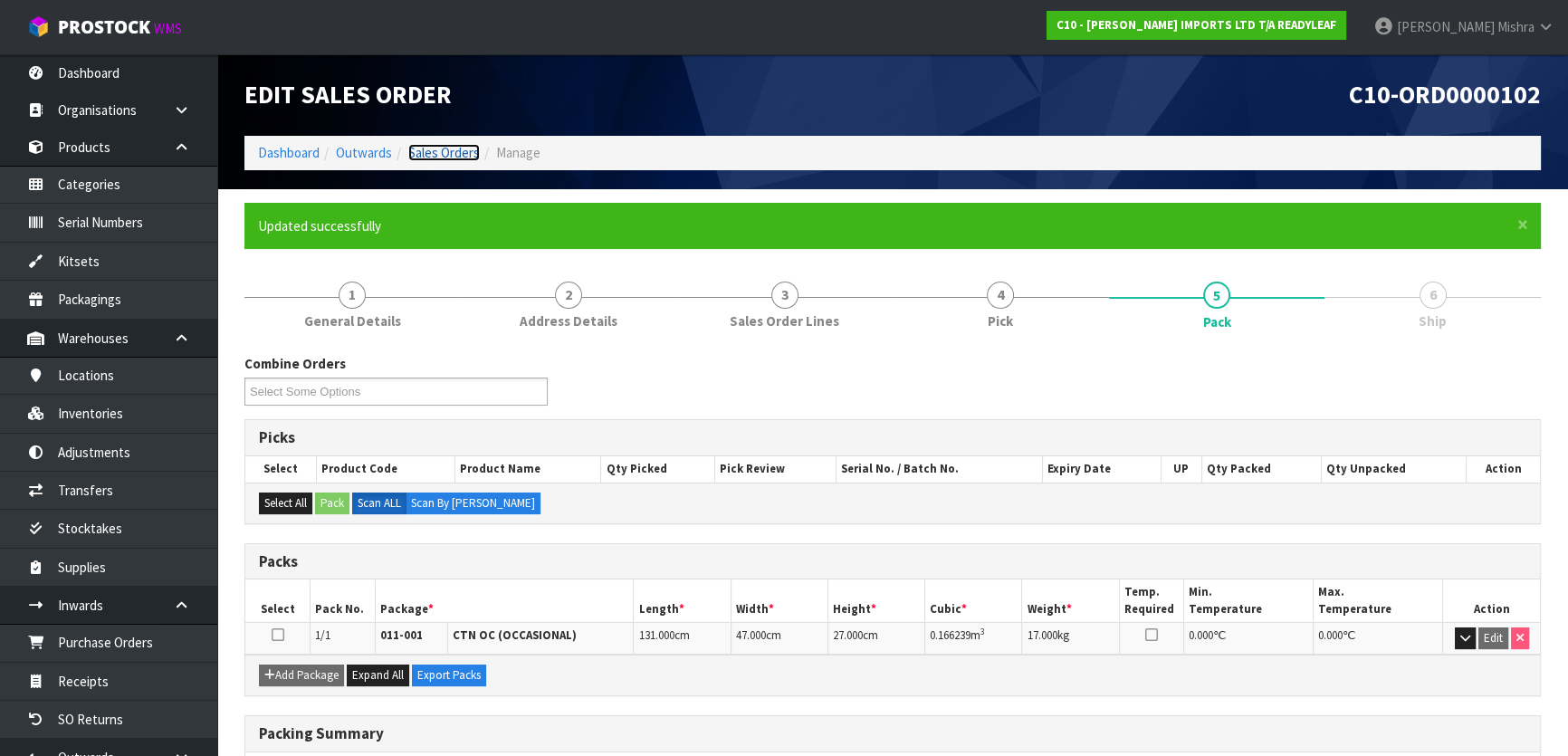
click at [438, 150] on link "Sales Orders" at bounding box center [443, 153] width 71 height 17
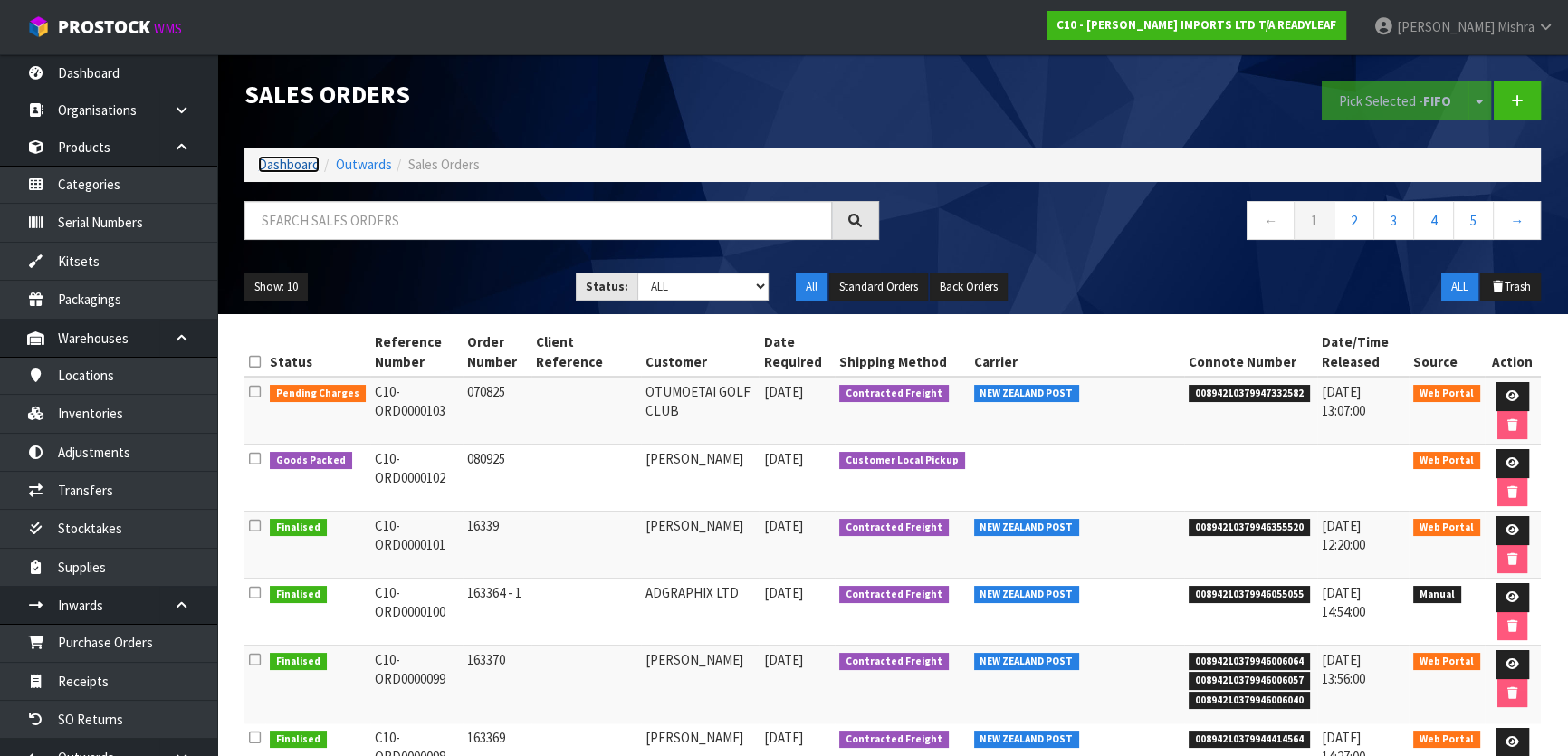
click at [288, 155] on link "Dashboard" at bounding box center [289, 164] width 62 height 17
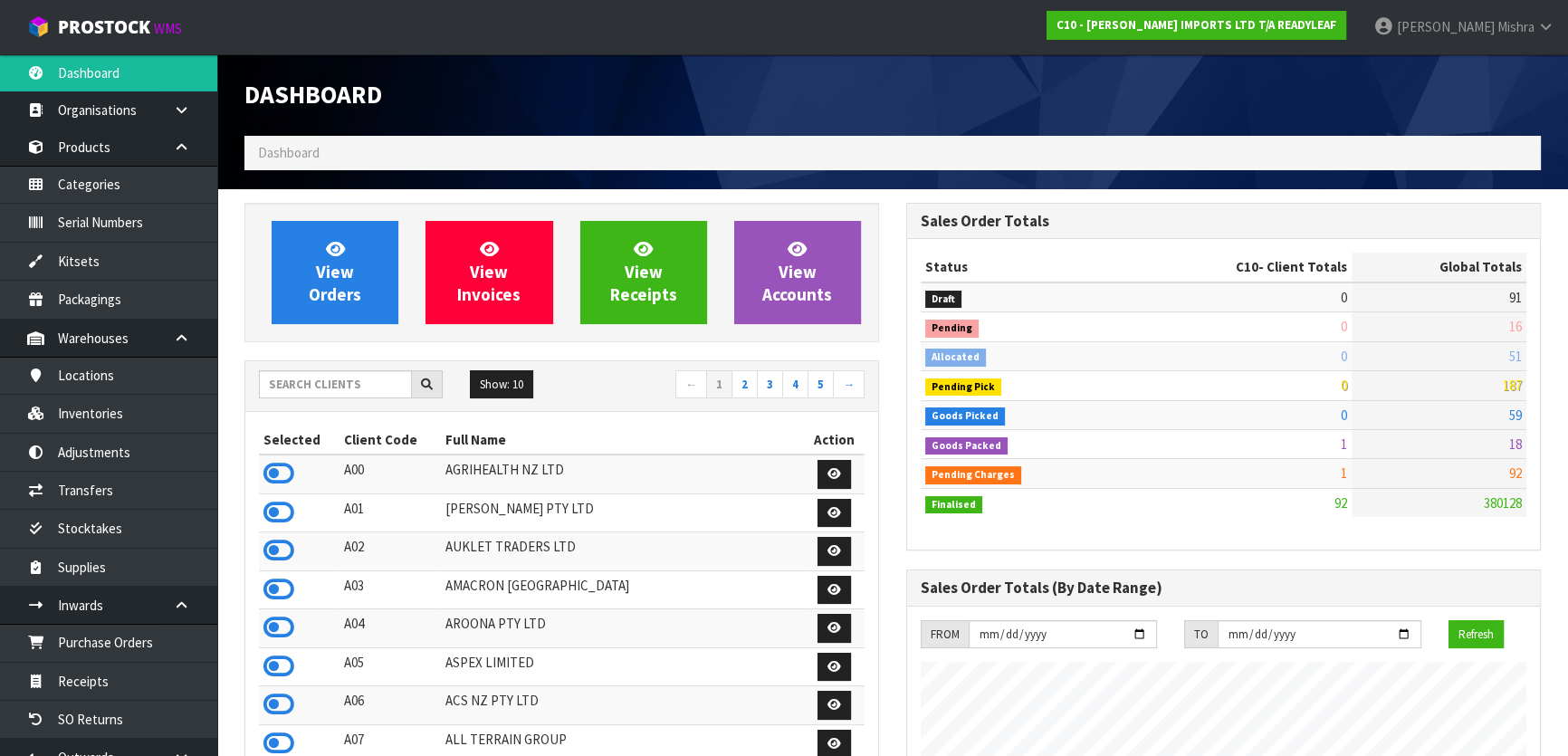
click at [316, 399] on div "Show: 10 5 10 25 50 ← 1 2 3 4 5 →" at bounding box center [561, 385] width 633 height 31
click at [327, 379] on input "text" at bounding box center [336, 383] width 153 height 28
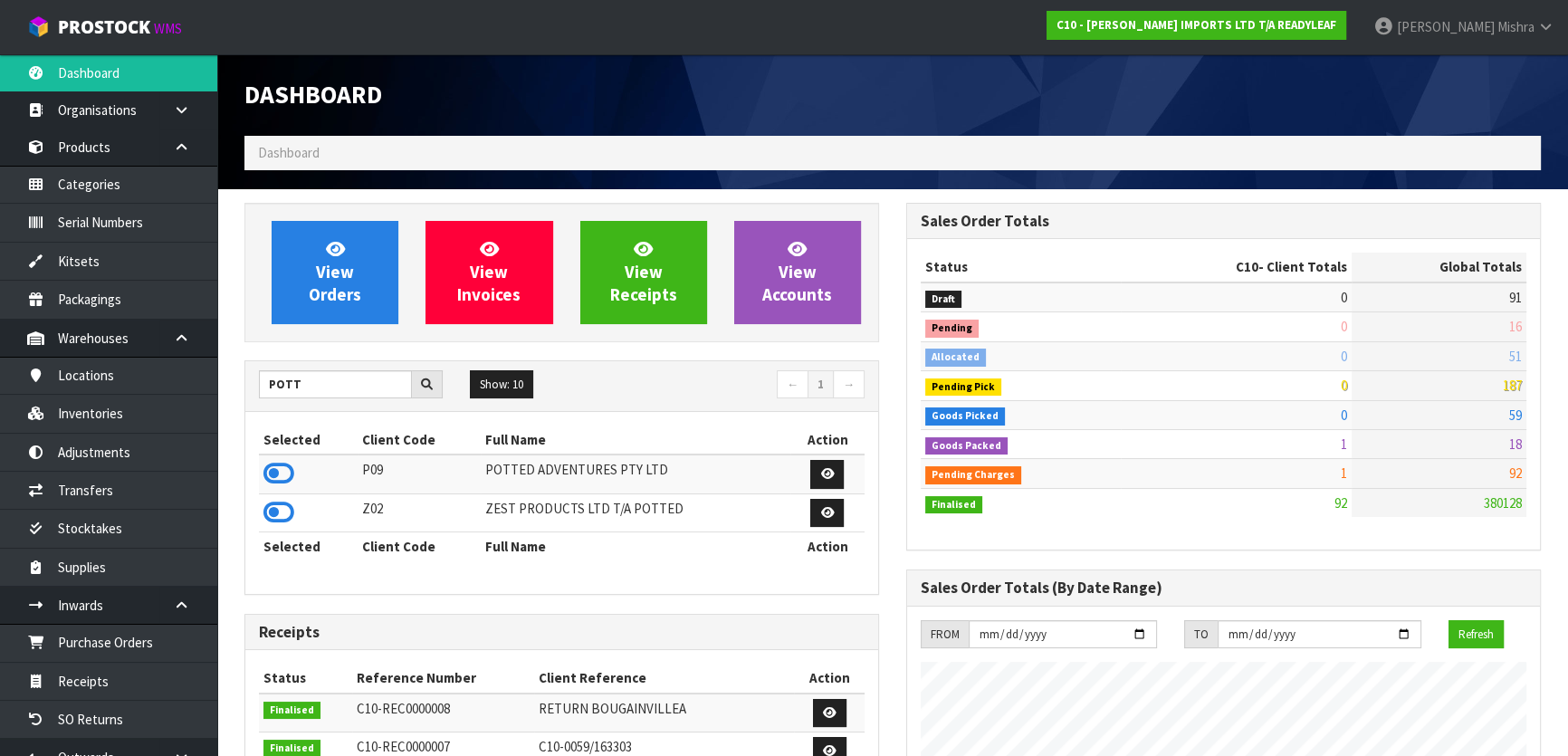
drag, startPoint x: 281, startPoint y: 466, endPoint x: 292, endPoint y: 436, distance: 32.0
click at [283, 461] on icon at bounding box center [278, 473] width 31 height 27
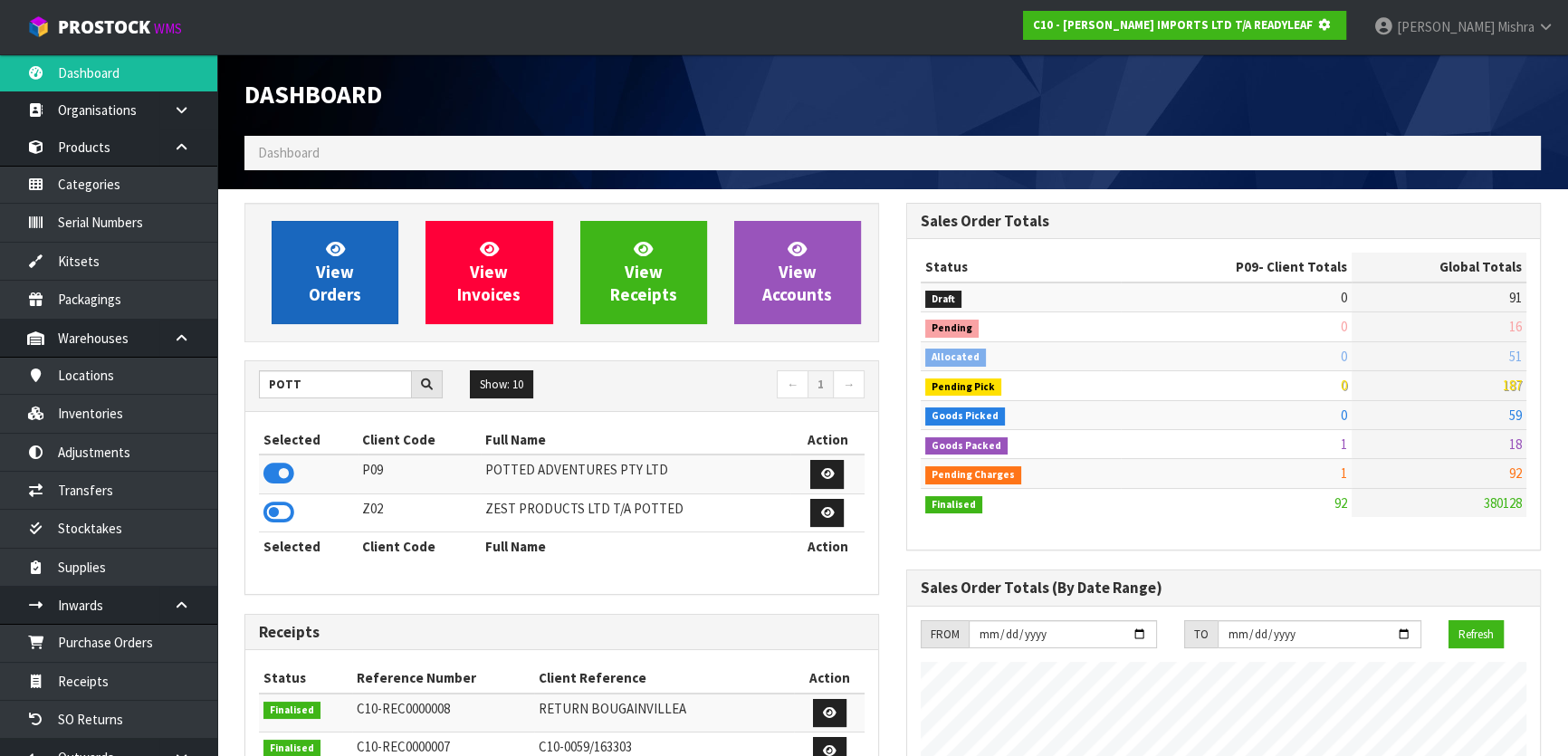
scroll to position [1127, 661]
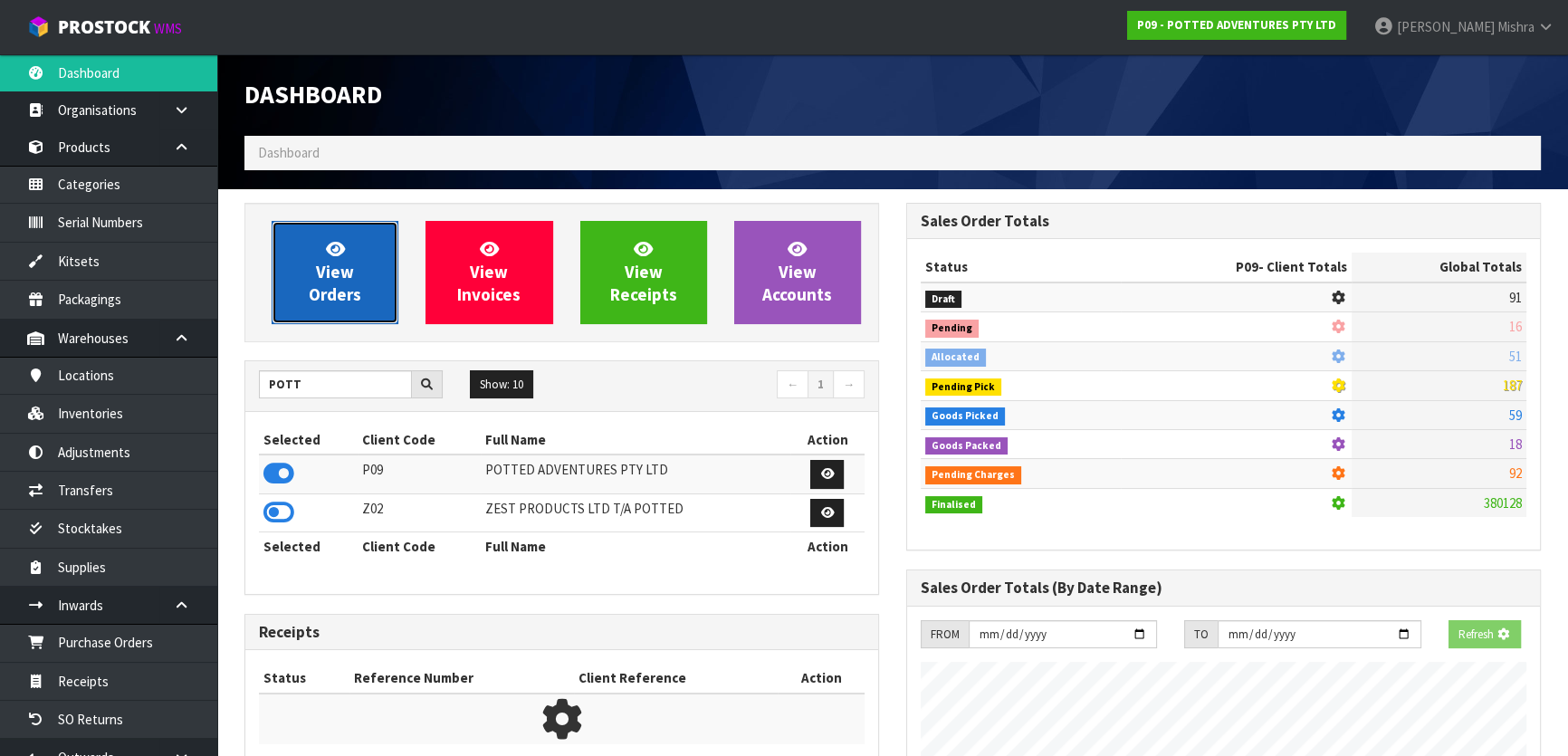
click at [316, 254] on link "View Orders" at bounding box center [335, 273] width 127 height 103
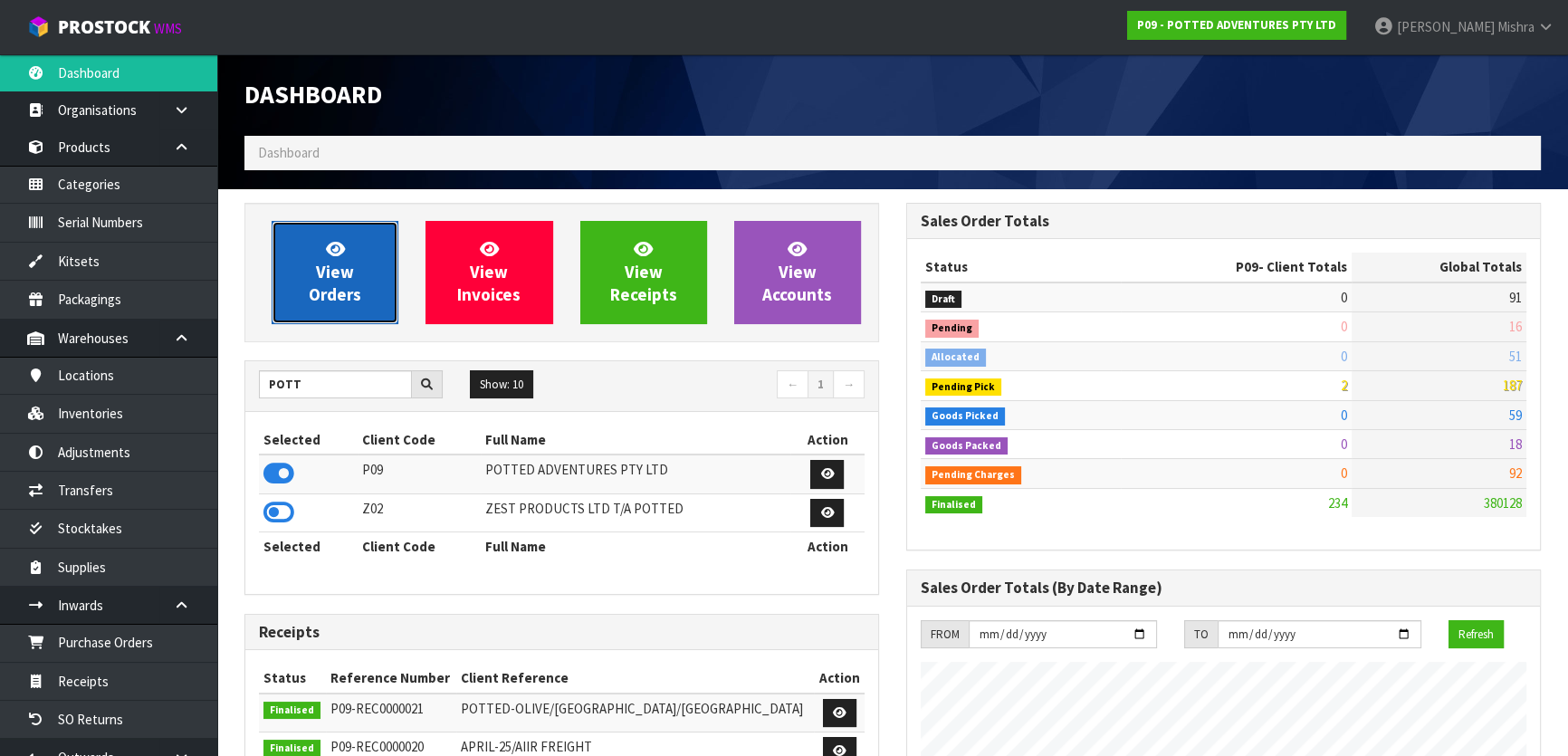
scroll to position [1369, 661]
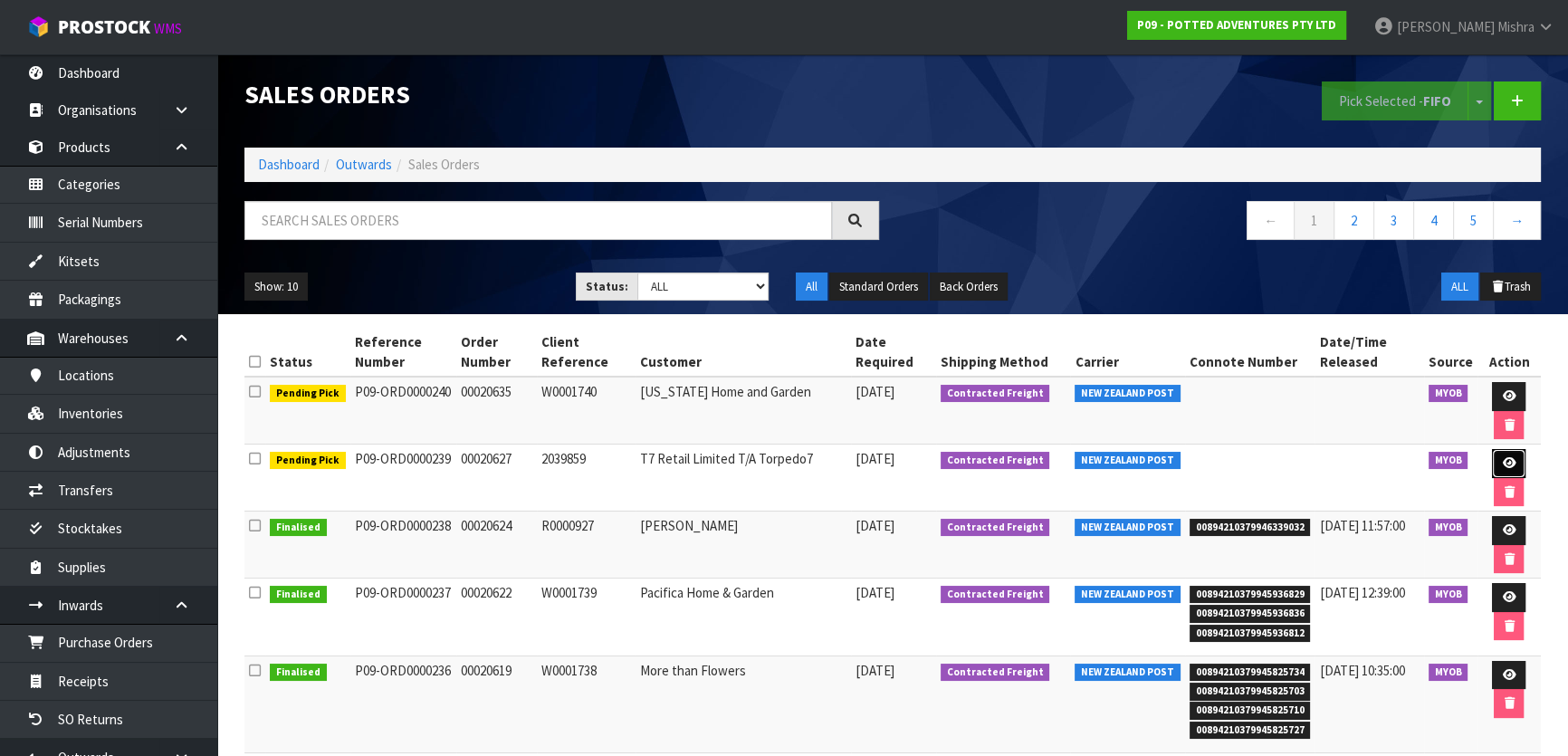
click at [1510, 463] on icon at bounding box center [1508, 463] width 13 height 11
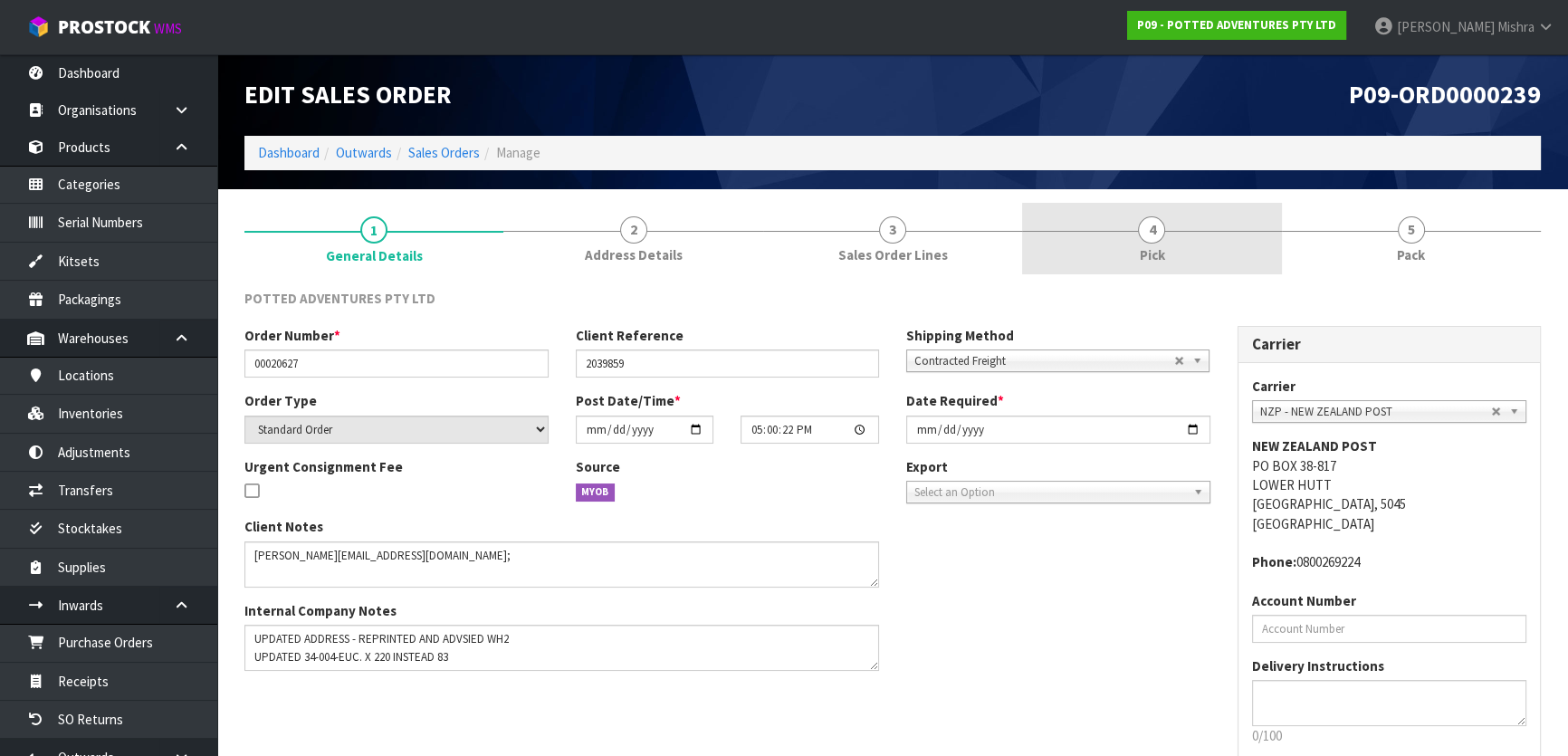
click at [1092, 237] on link "4 Pick" at bounding box center [1151, 238] width 259 height 72
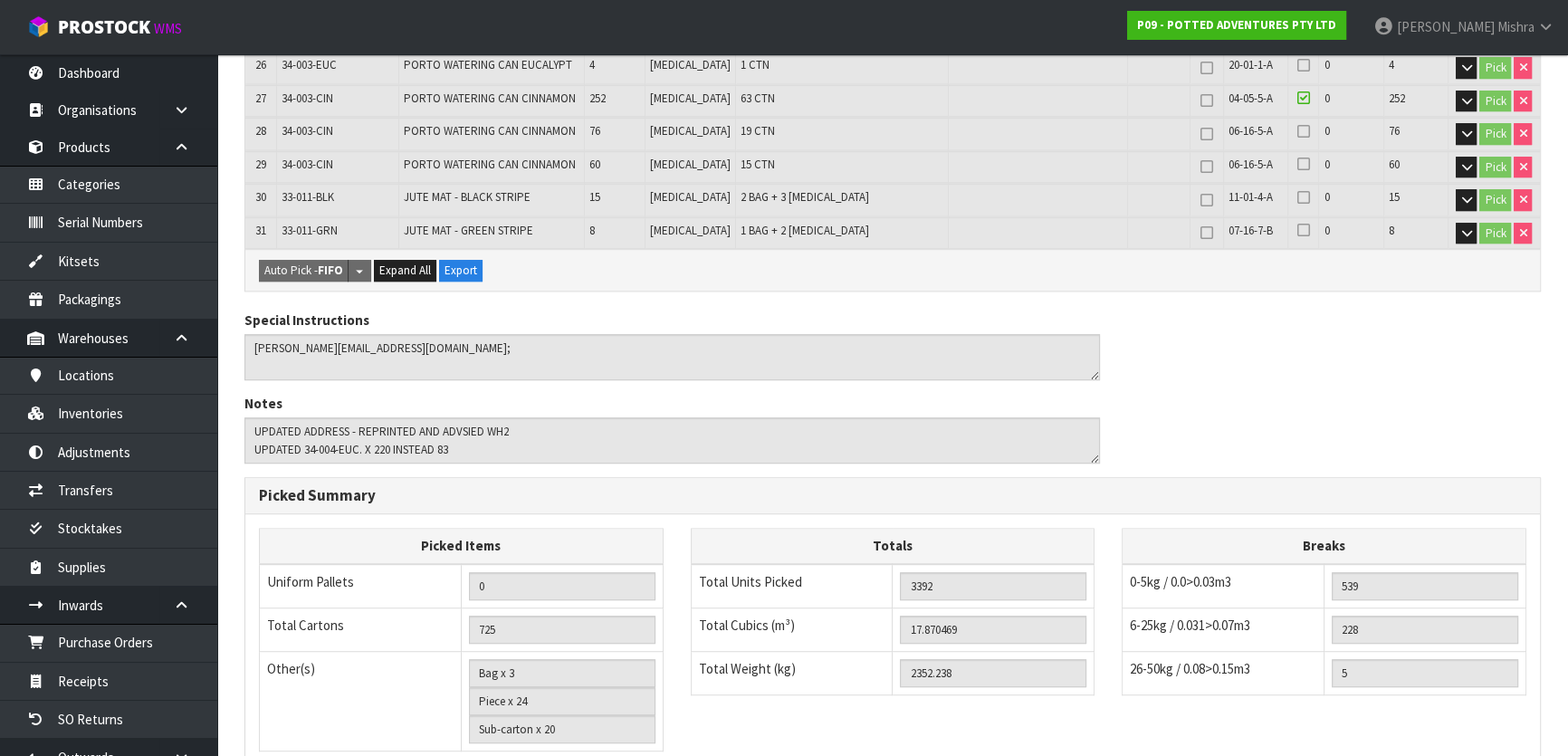
scroll to position [1480, 0]
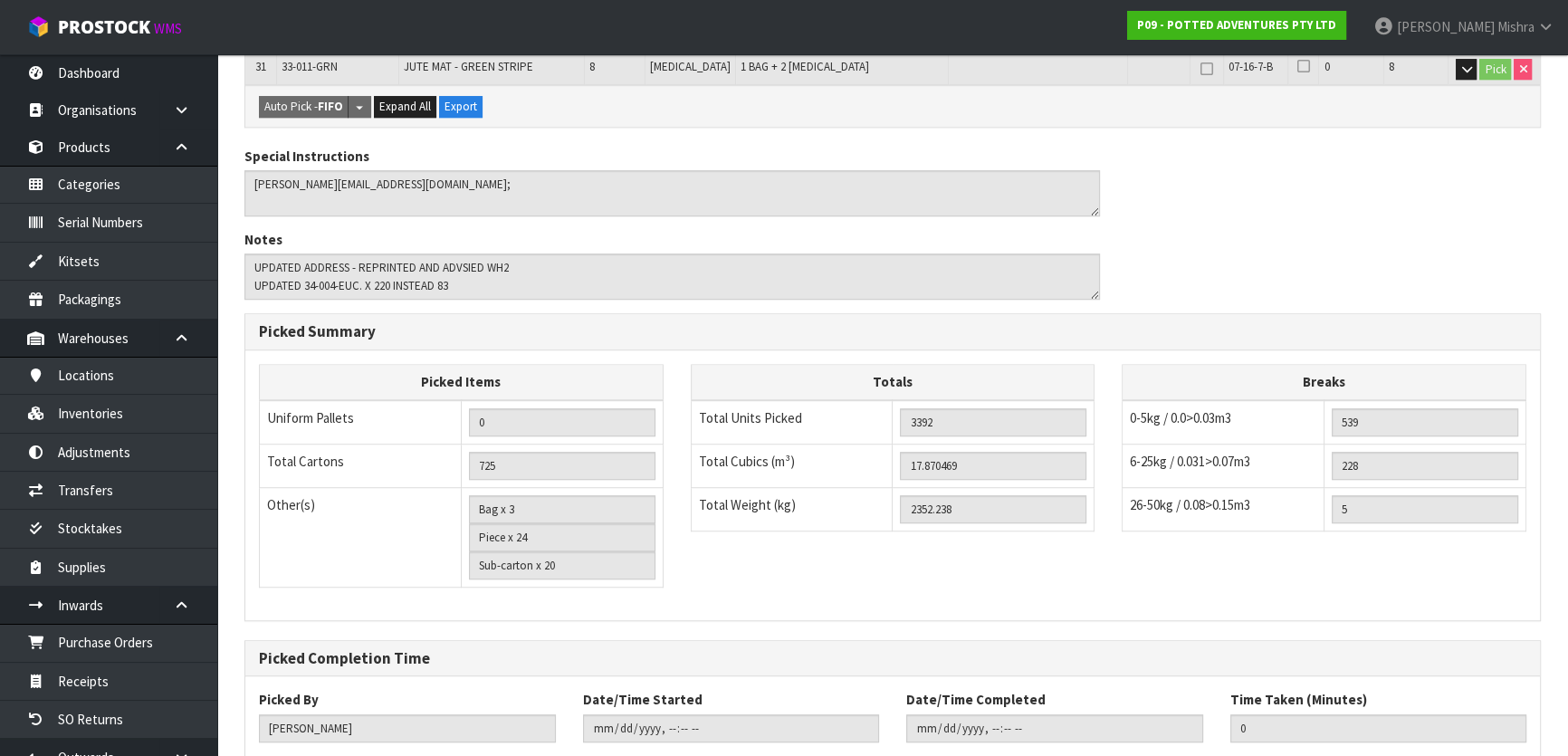
drag, startPoint x: 341, startPoint y: 717, endPoint x: 685, endPoint y: 616, distance: 358.5
